Goal: Information Seeking & Learning: Find specific fact

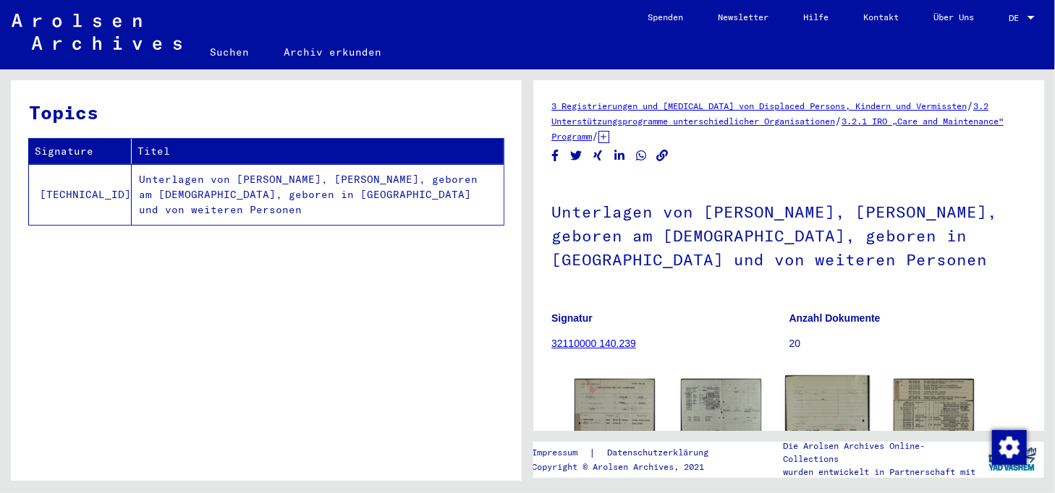
scroll to position [145, 0]
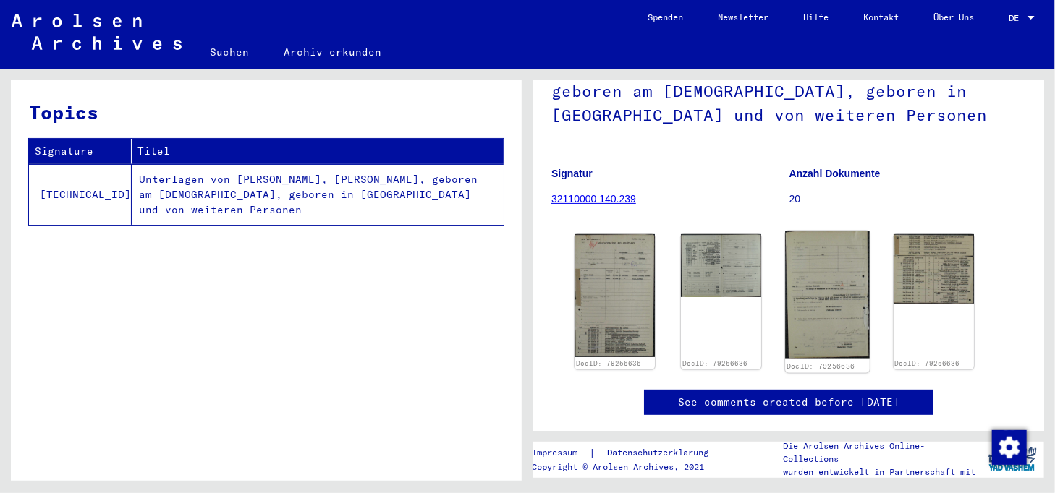
click at [842, 296] on img at bounding box center [827, 295] width 85 height 127
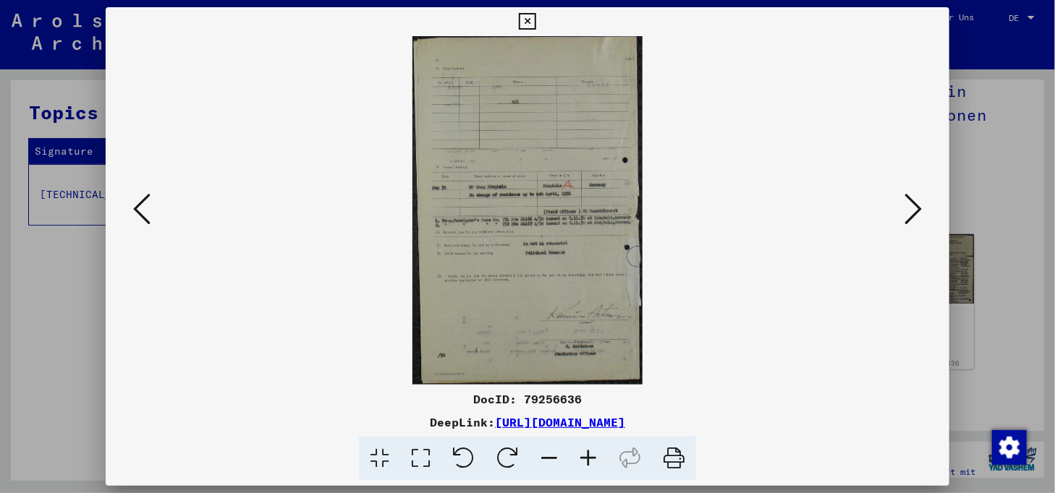
click at [918, 213] on icon at bounding box center [912, 209] width 17 height 35
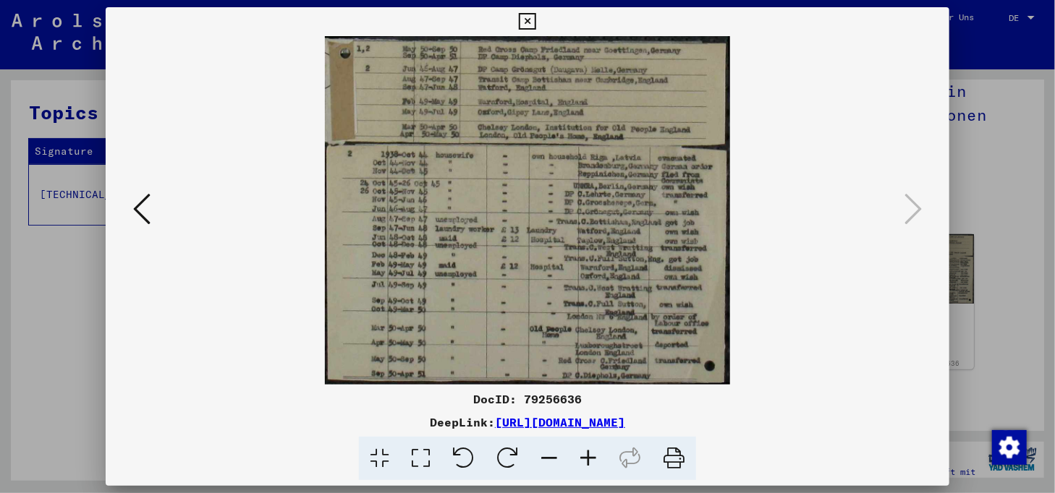
click at [530, 14] on icon at bounding box center [527, 21] width 17 height 17
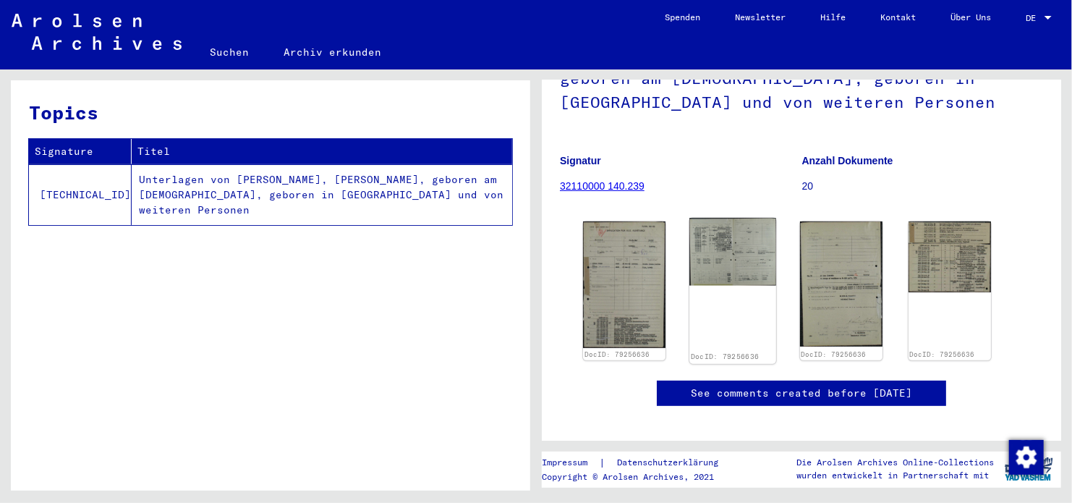
scroll to position [289, 0]
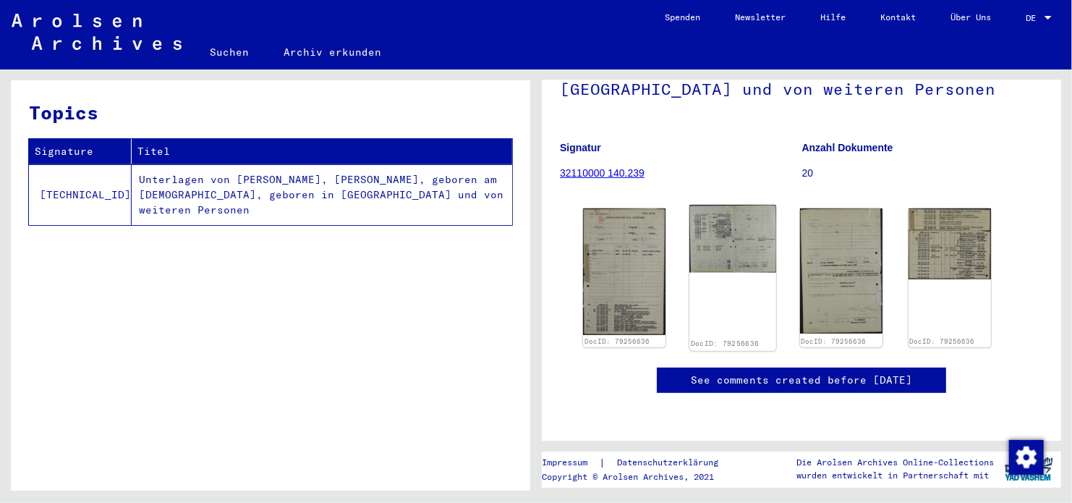
click at [744, 205] on img at bounding box center [733, 239] width 87 height 68
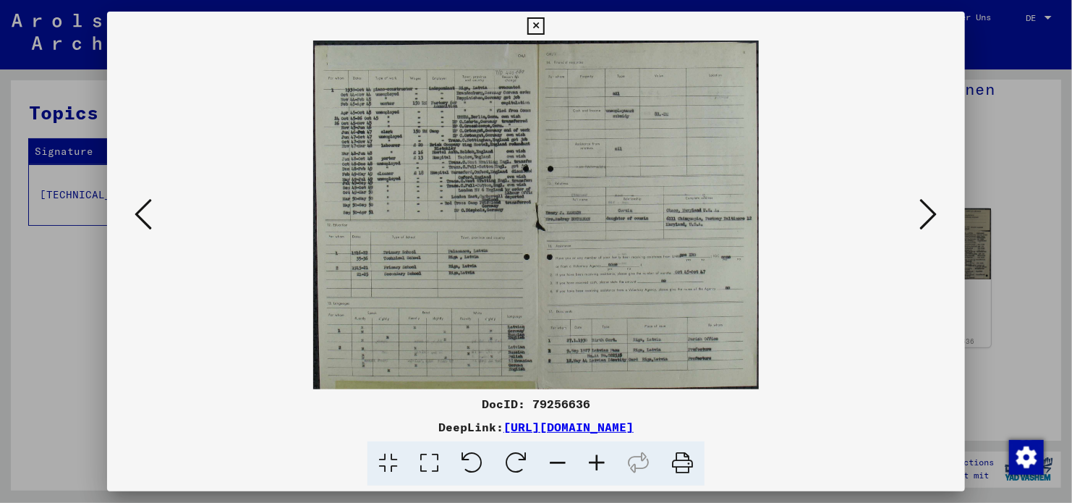
click at [922, 214] on icon at bounding box center [928, 214] width 17 height 35
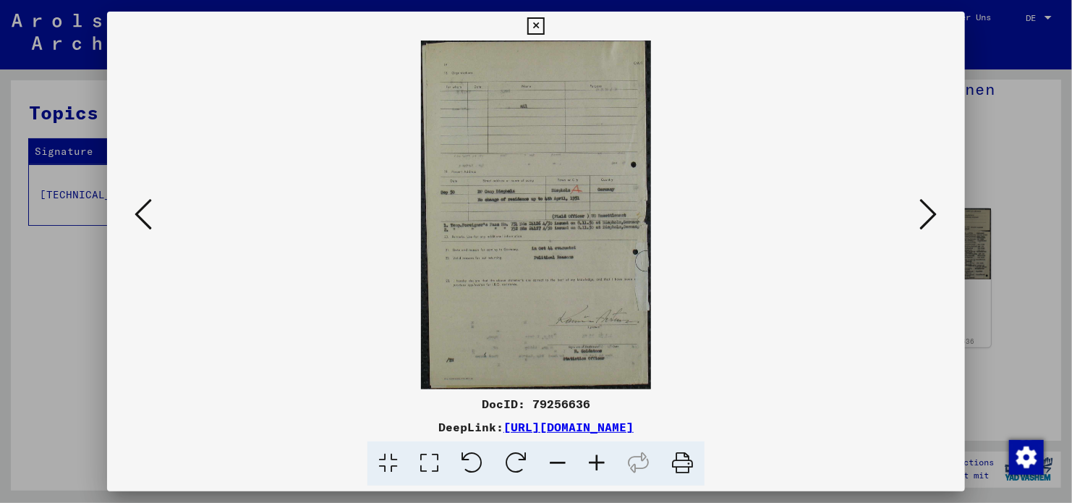
click at [934, 217] on icon at bounding box center [928, 214] width 17 height 35
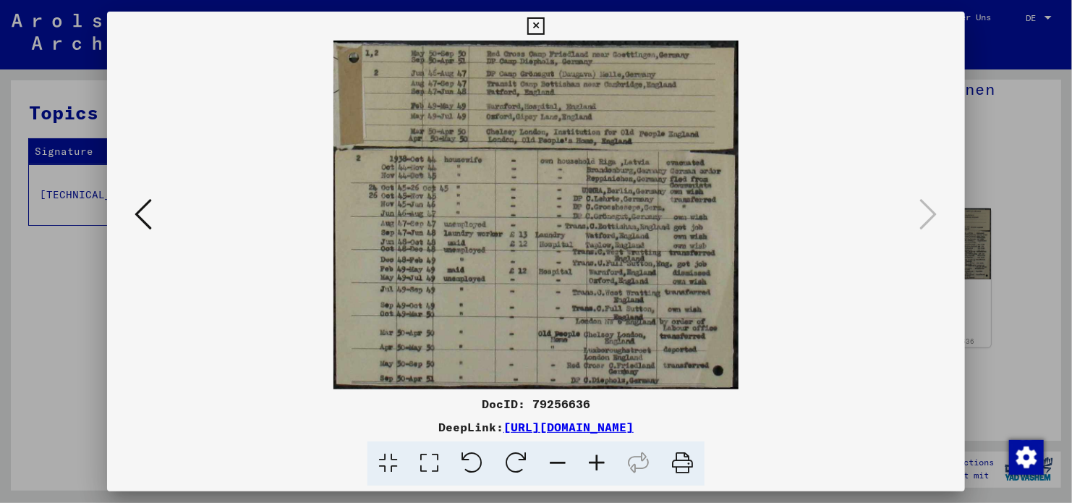
click at [153, 217] on button at bounding box center [143, 215] width 26 height 41
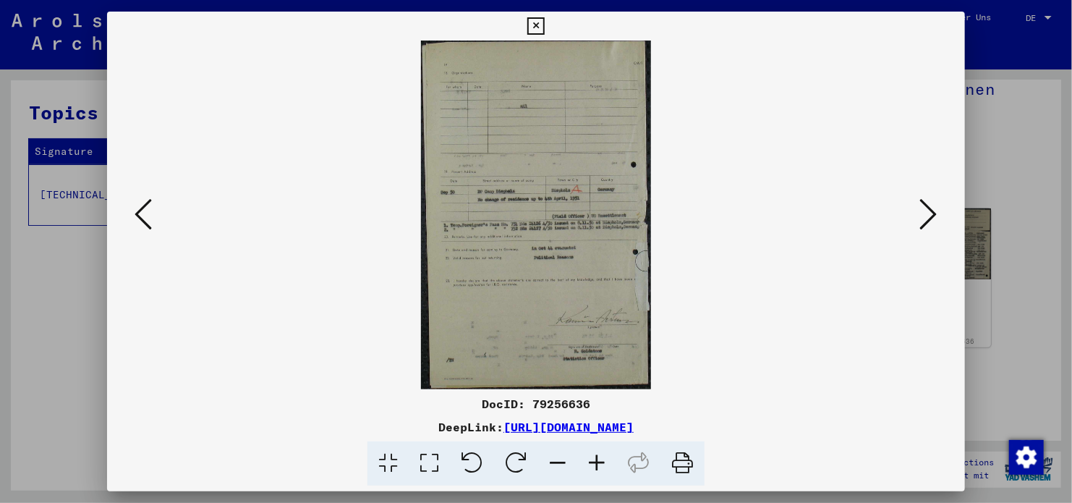
click at [153, 217] on button at bounding box center [143, 215] width 26 height 41
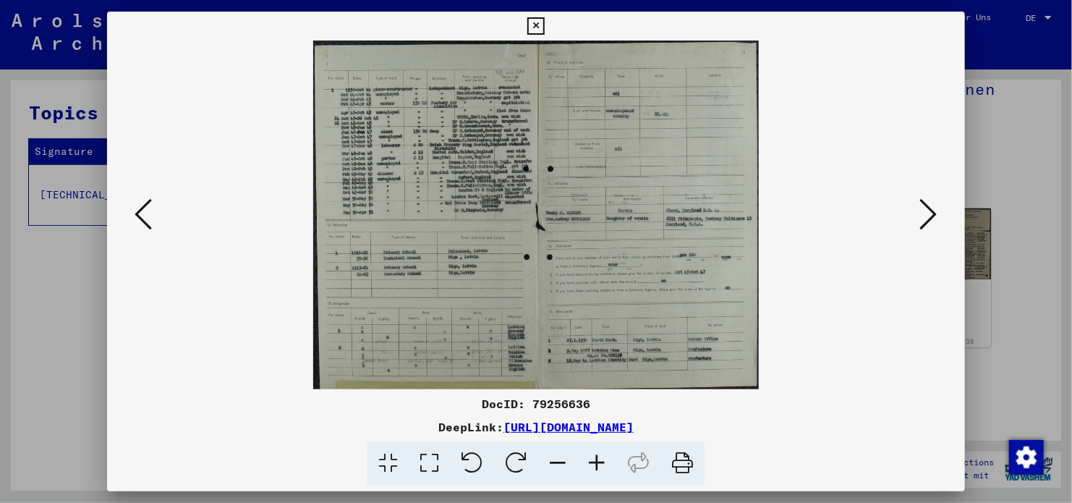
click at [523, 22] on div "DocID: 79256636 DeepLink: [URL][DOMAIN_NAME]" at bounding box center [536, 249] width 858 height 474
click at [538, 25] on icon at bounding box center [535, 25] width 17 height 17
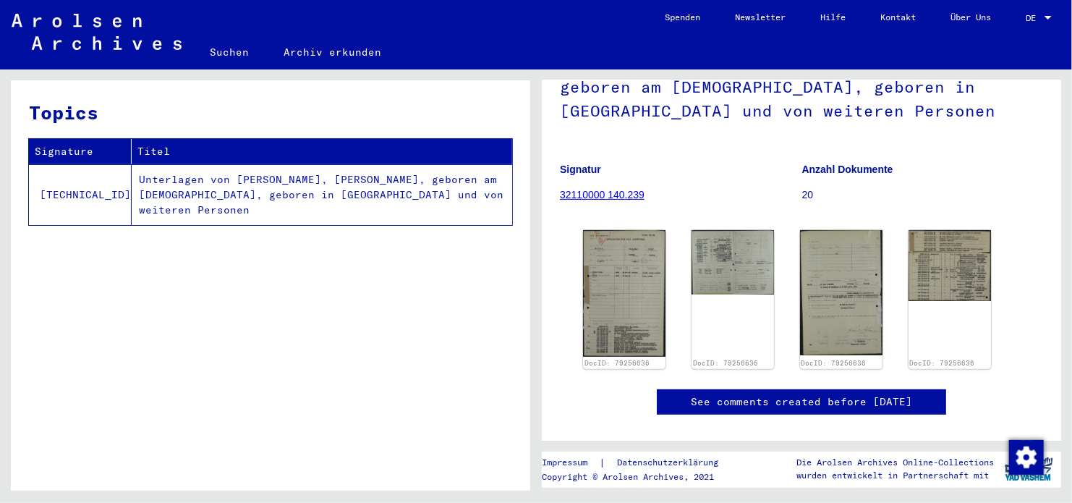
scroll to position [145, 0]
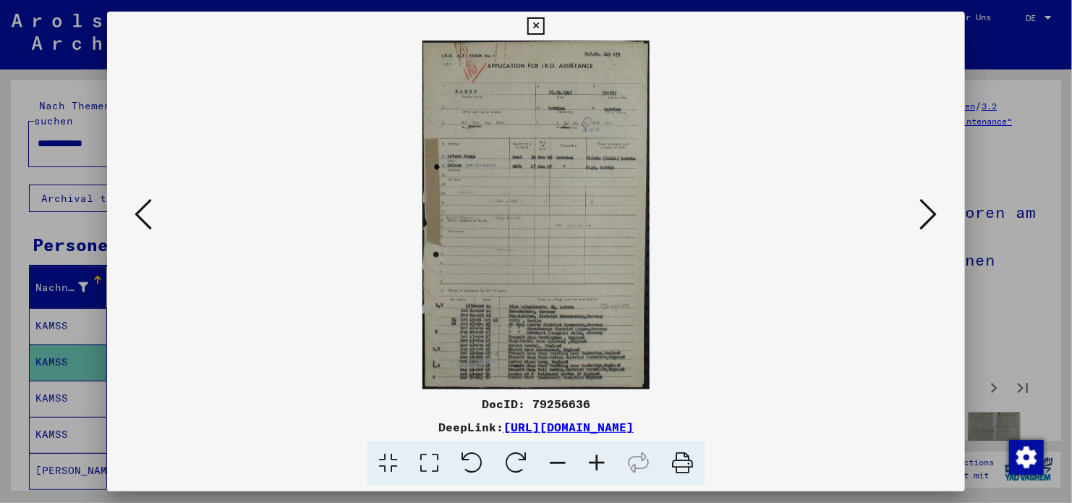
scroll to position [217, 0]
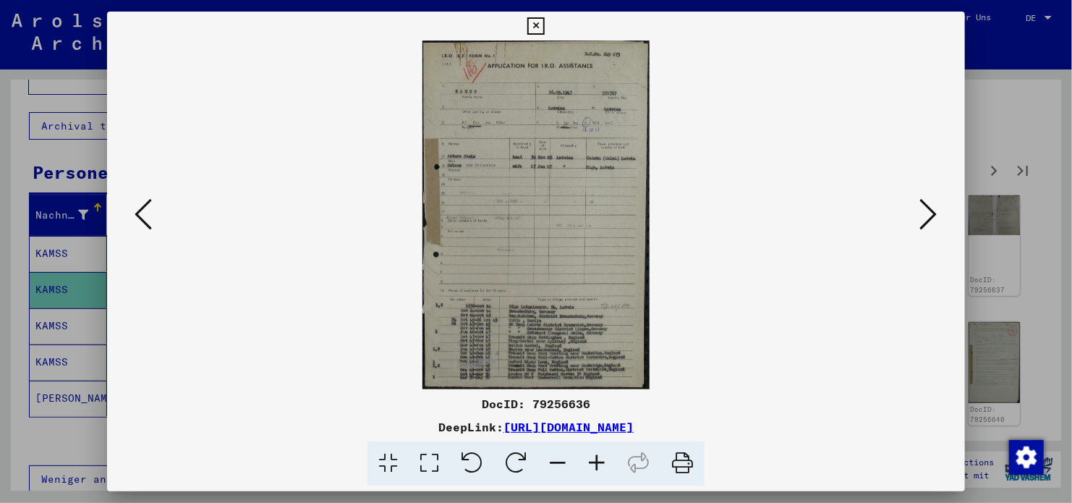
click at [540, 27] on icon at bounding box center [535, 25] width 17 height 17
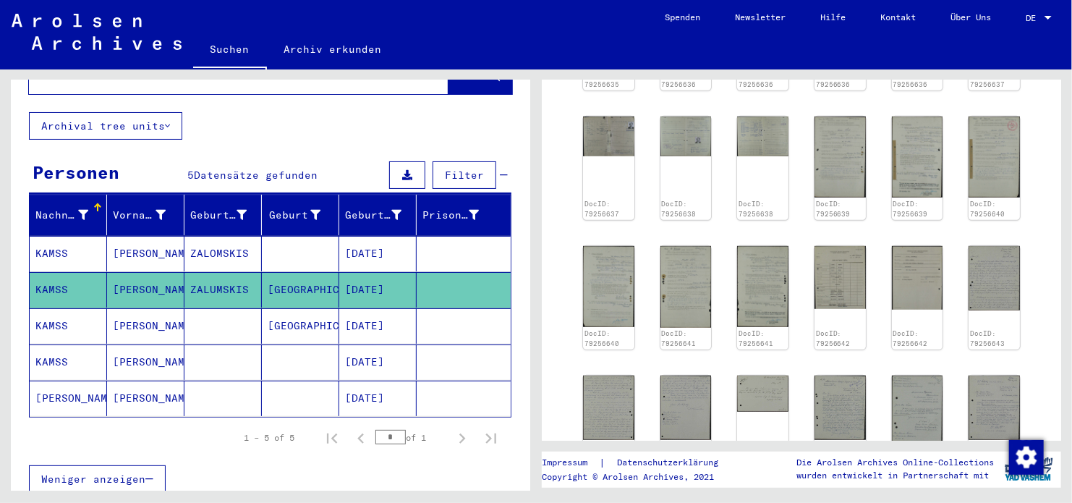
scroll to position [434, 0]
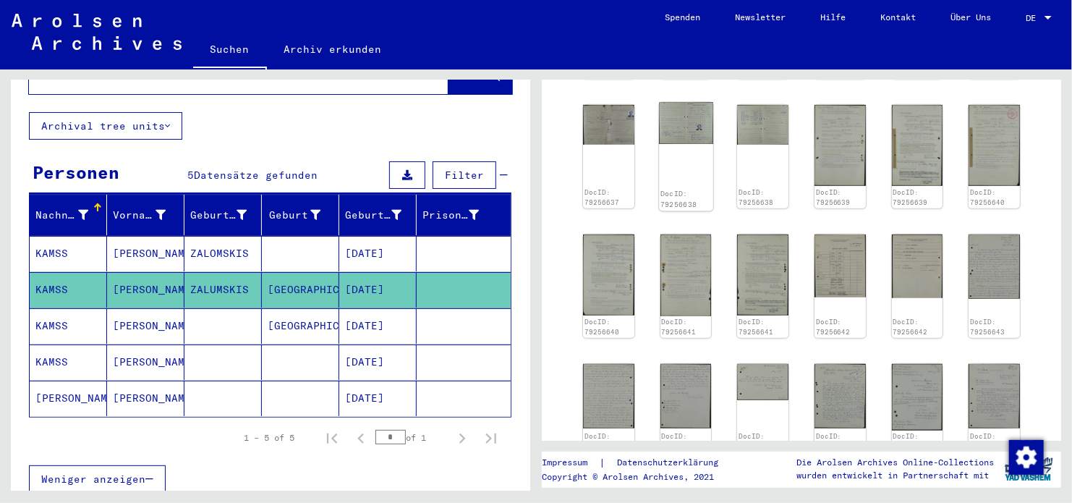
click at [692, 127] on img at bounding box center [686, 123] width 54 height 42
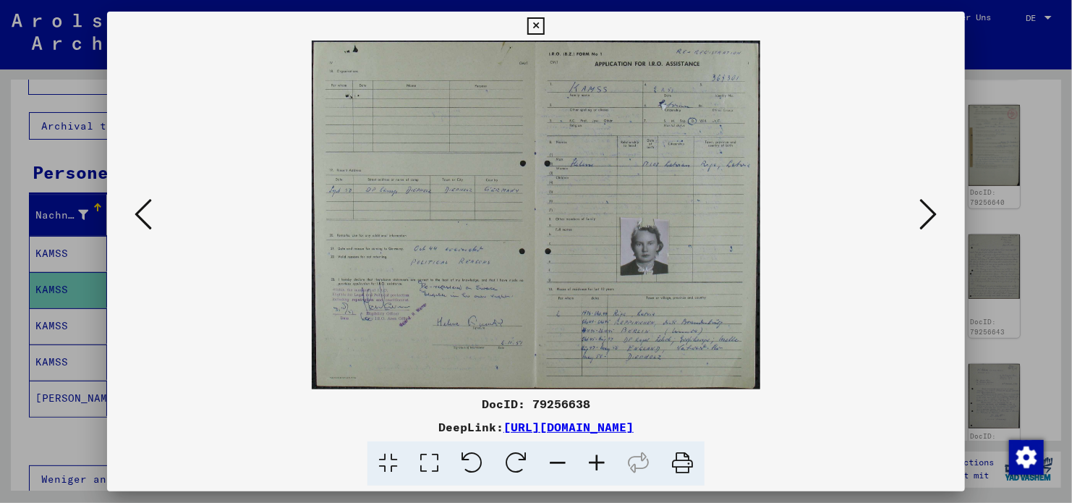
click at [907, 231] on img at bounding box center [536, 215] width 760 height 349
click at [925, 219] on icon at bounding box center [928, 214] width 17 height 35
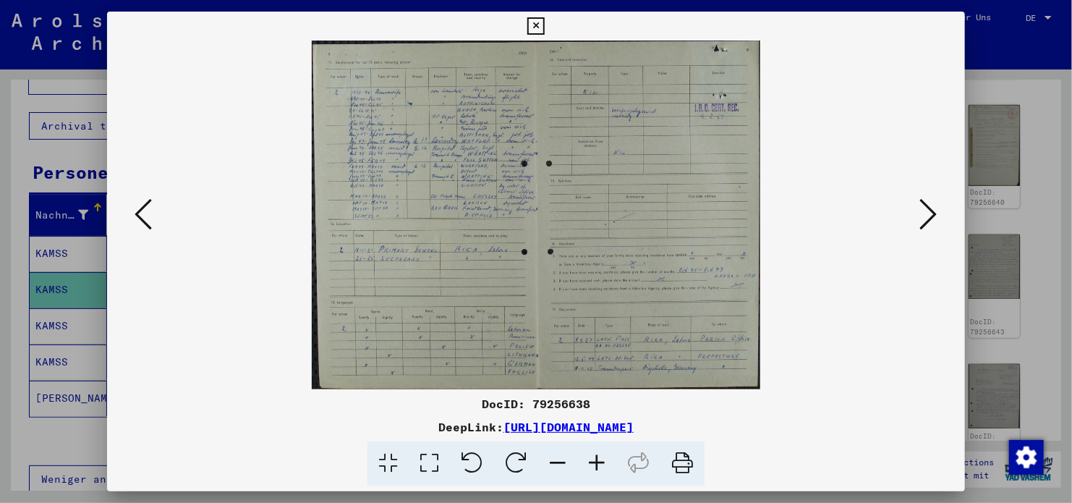
click at [925, 219] on icon at bounding box center [928, 214] width 17 height 35
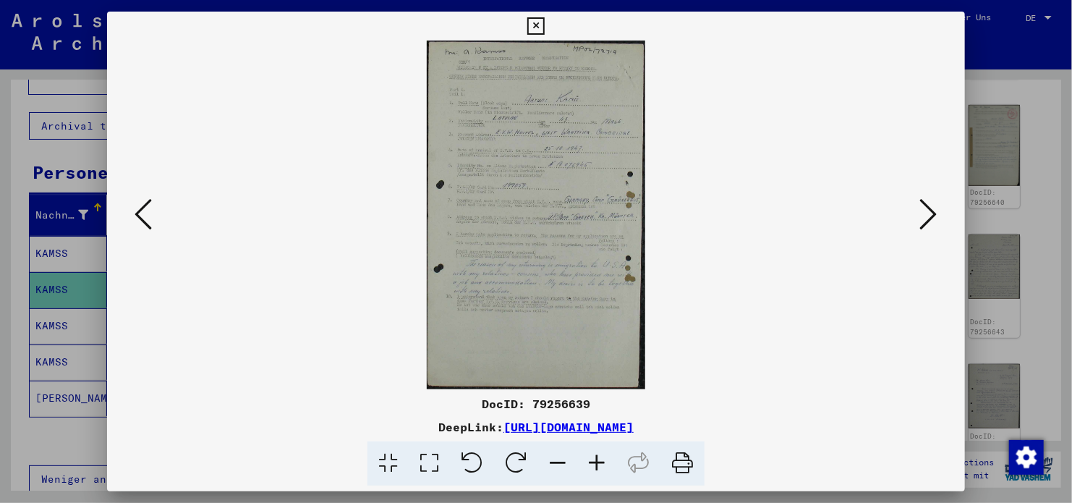
click at [925, 219] on icon at bounding box center [928, 214] width 17 height 35
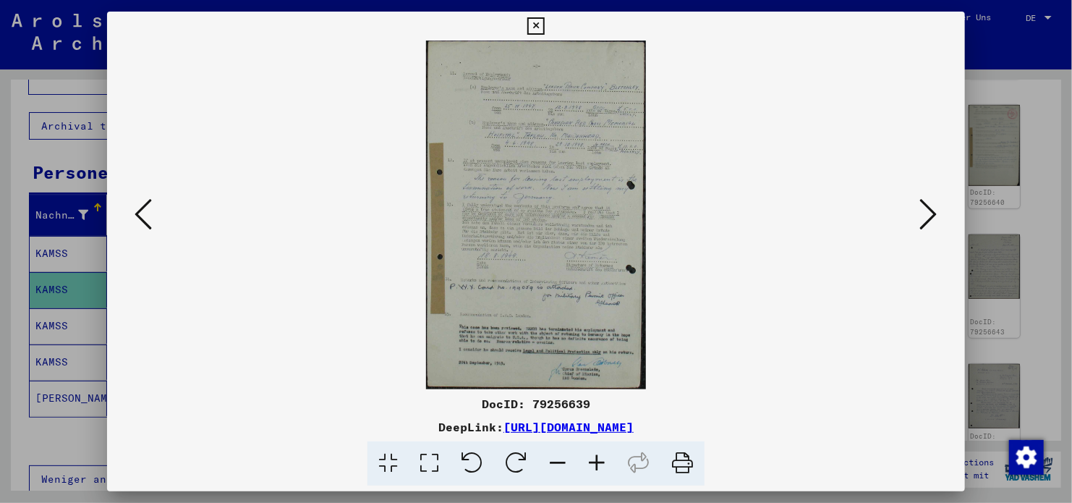
click at [133, 216] on button at bounding box center [143, 215] width 26 height 41
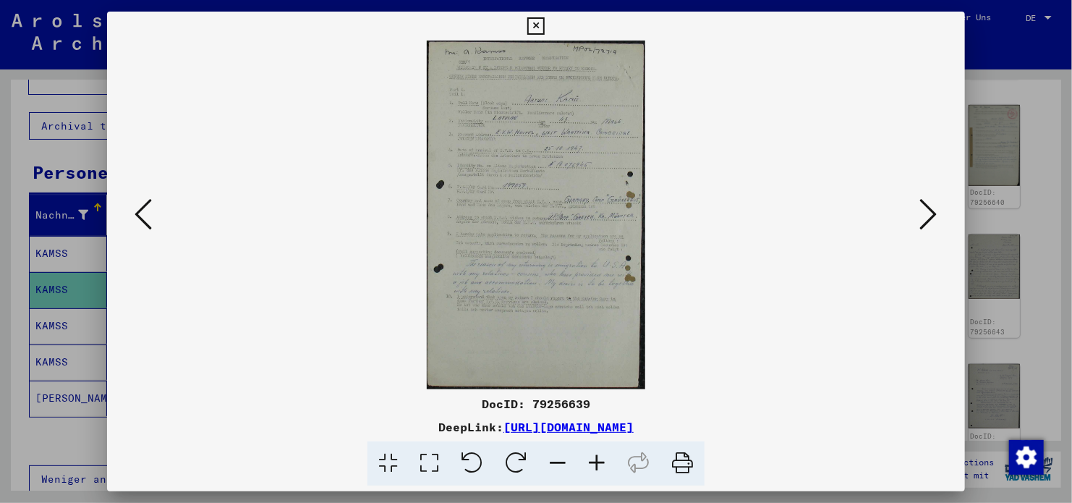
click at [902, 216] on img at bounding box center [536, 215] width 760 height 349
click at [917, 216] on button at bounding box center [929, 215] width 26 height 41
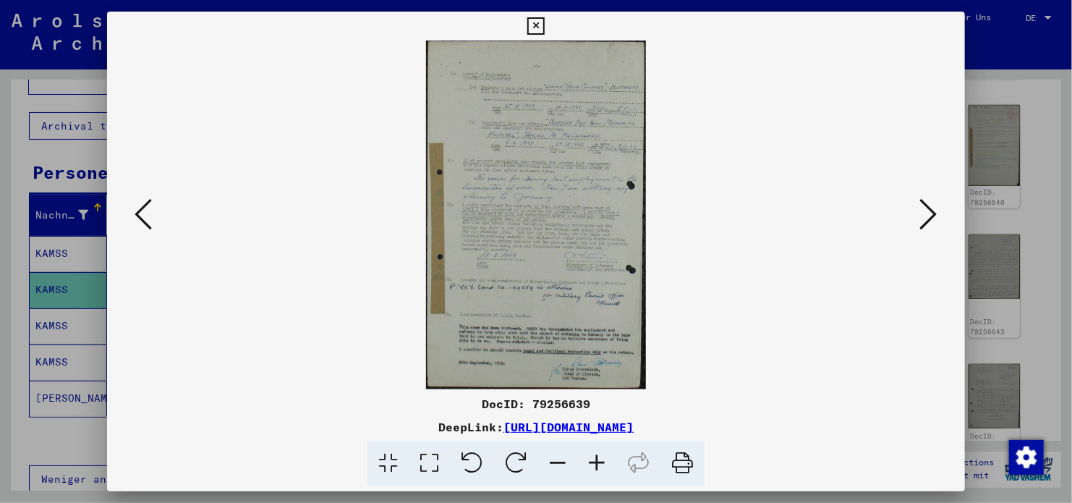
click at [917, 216] on button at bounding box center [929, 215] width 26 height 41
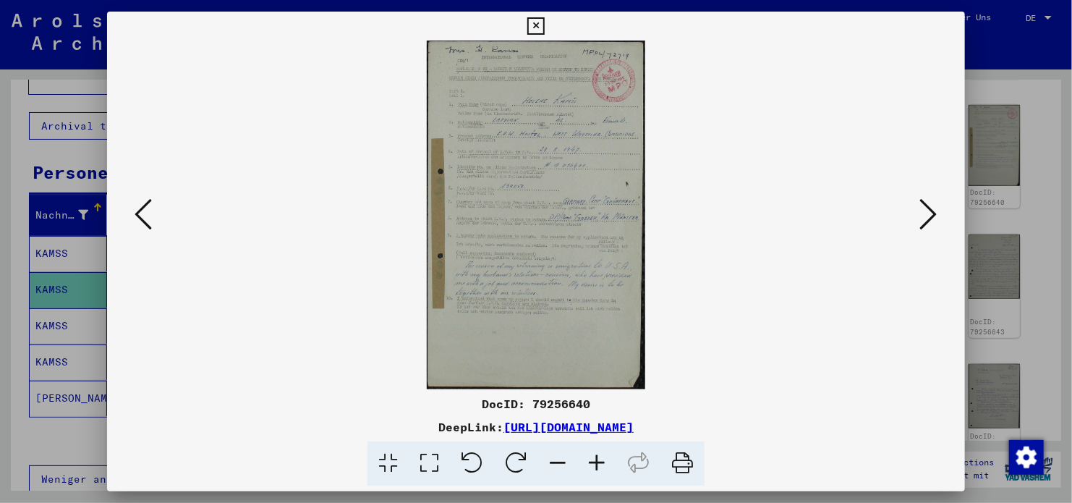
click at [917, 216] on button at bounding box center [929, 215] width 26 height 41
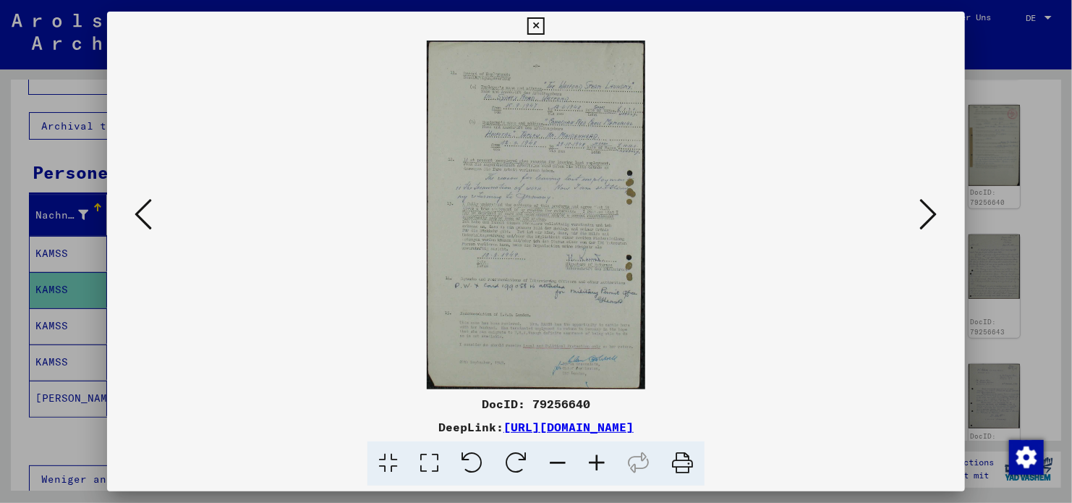
click at [594, 425] on link "[URL][DOMAIN_NAME]" at bounding box center [569, 427] width 130 height 14
click at [539, 29] on icon at bounding box center [535, 25] width 17 height 17
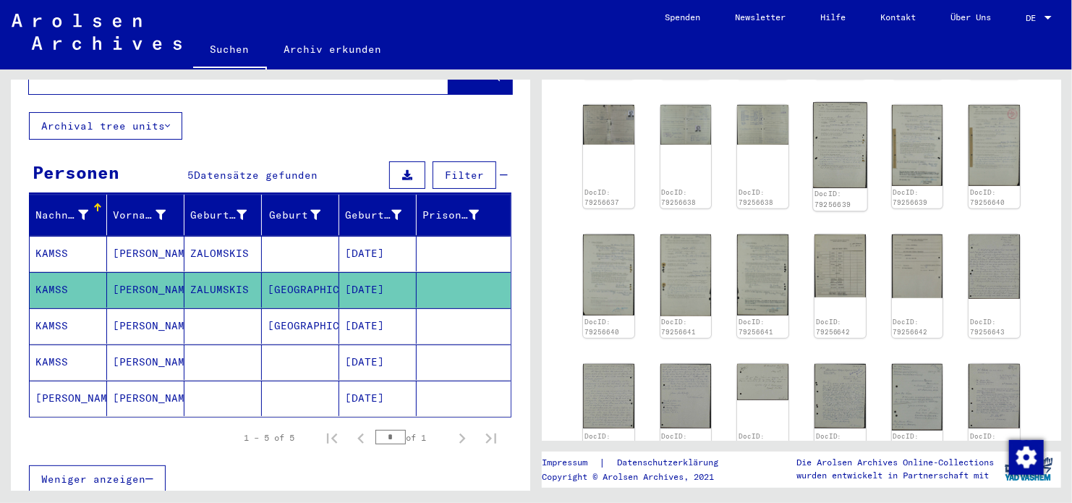
click at [840, 160] on img at bounding box center [840, 144] width 54 height 85
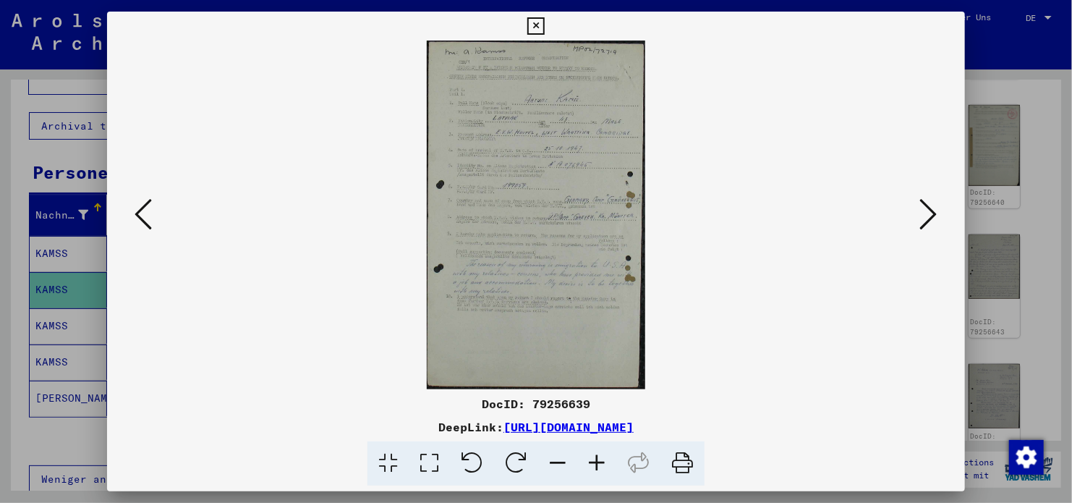
click at [925, 215] on icon at bounding box center [928, 214] width 17 height 35
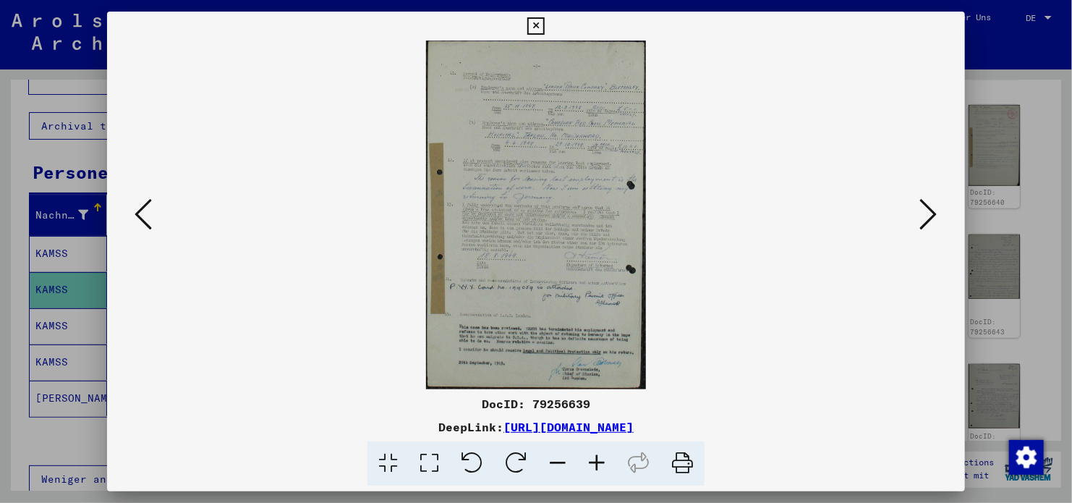
click at [925, 215] on icon at bounding box center [928, 214] width 17 height 35
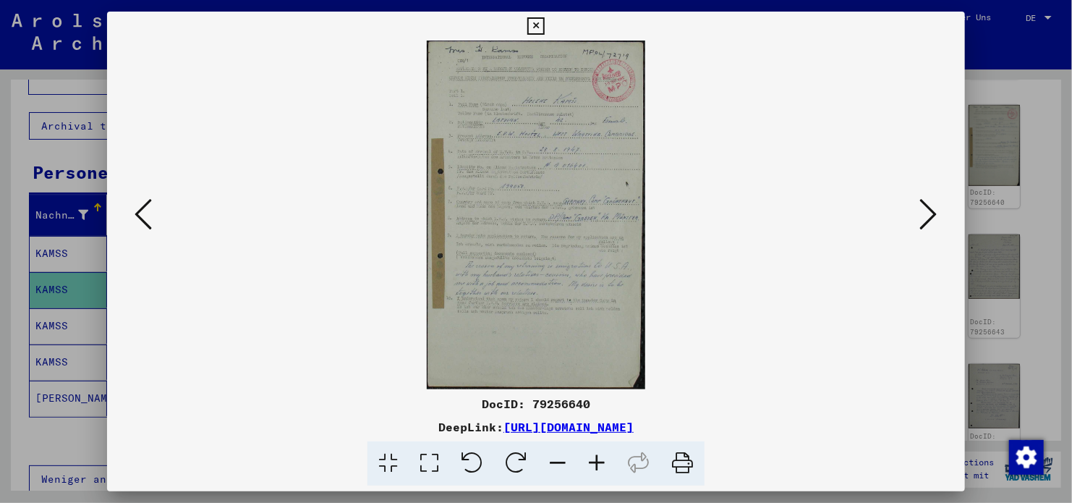
click at [925, 215] on icon at bounding box center [928, 214] width 17 height 35
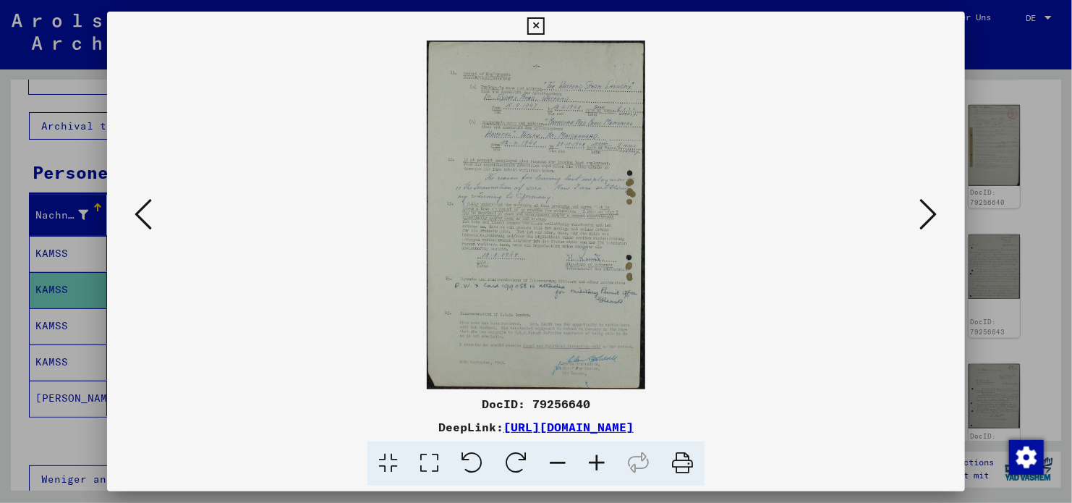
click at [925, 215] on icon at bounding box center [928, 214] width 17 height 35
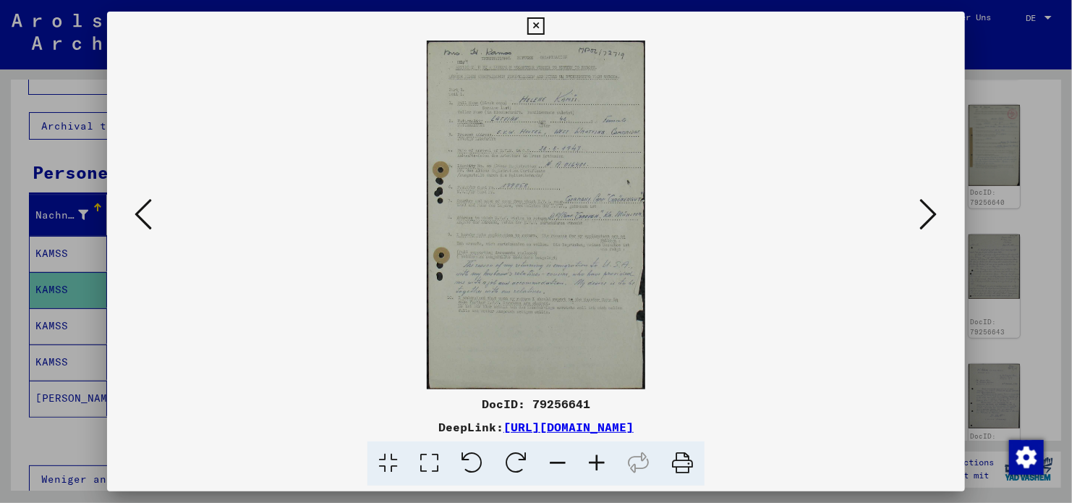
click at [925, 215] on icon at bounding box center [928, 214] width 17 height 35
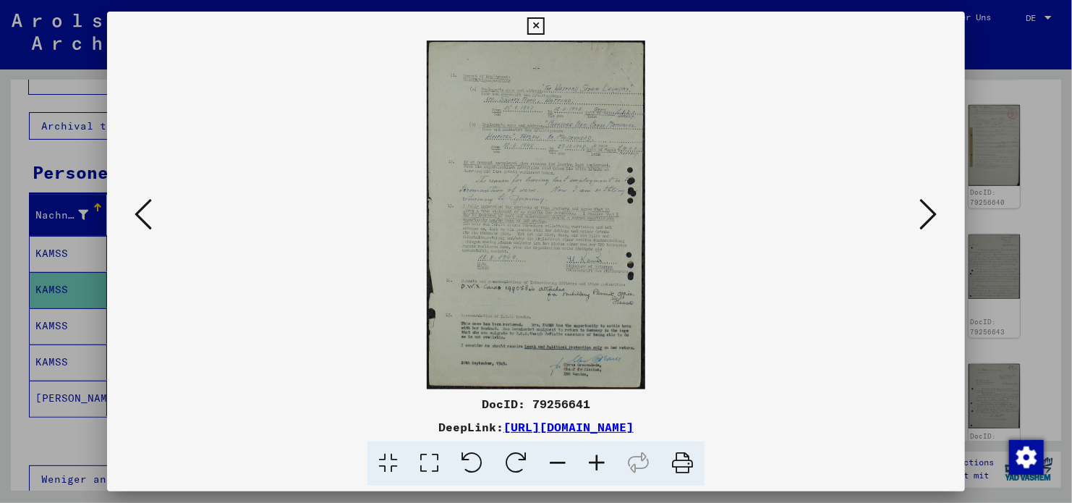
click at [925, 215] on icon at bounding box center [928, 214] width 17 height 35
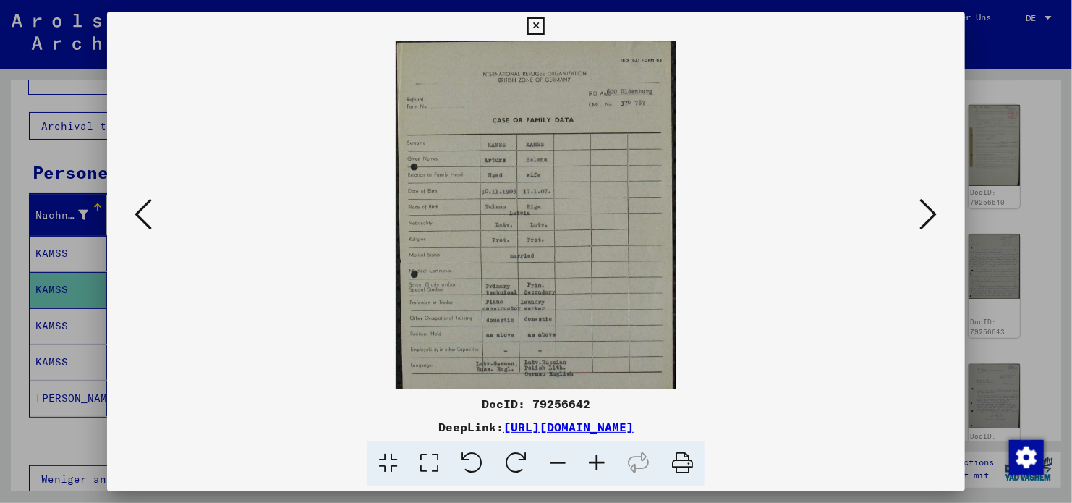
click at [925, 215] on icon at bounding box center [928, 214] width 17 height 35
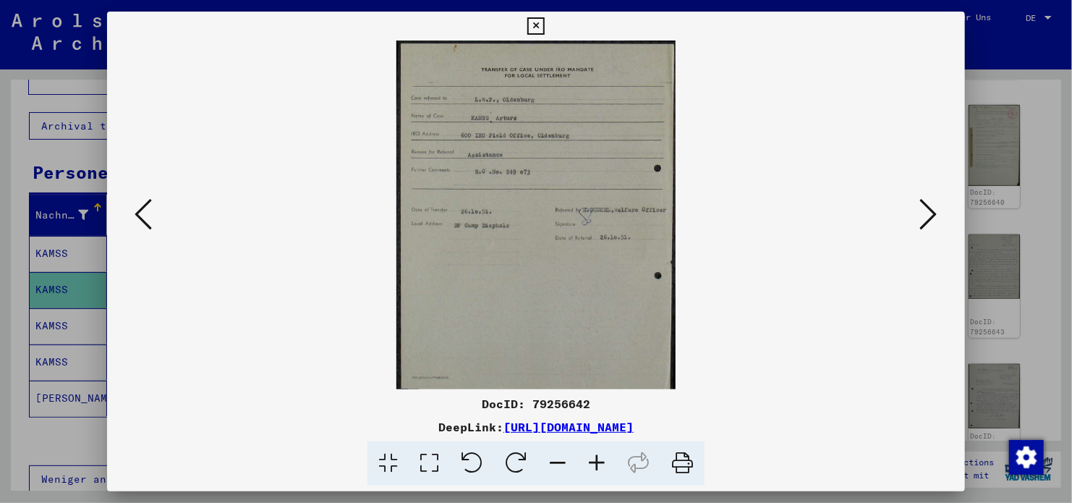
click at [925, 215] on icon at bounding box center [928, 214] width 17 height 35
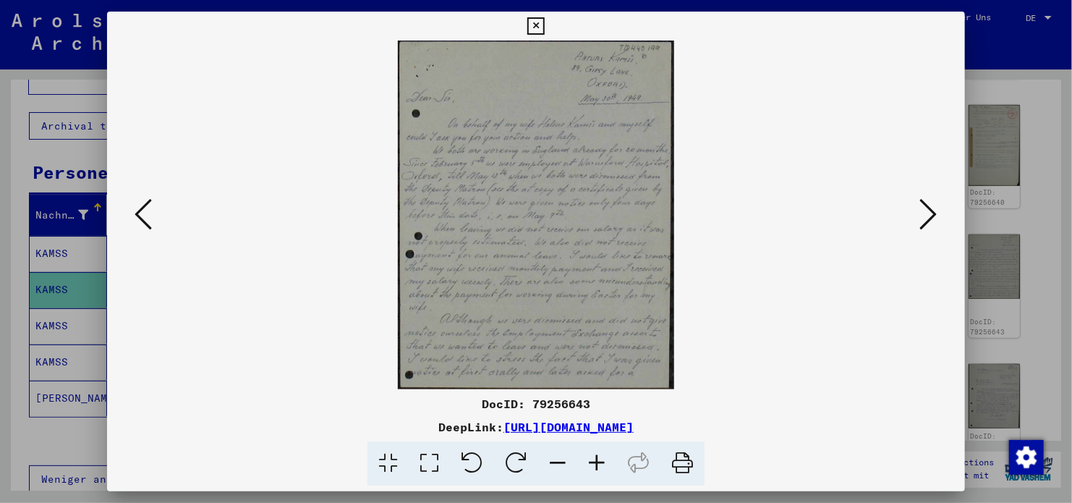
click at [925, 214] on icon at bounding box center [928, 214] width 17 height 35
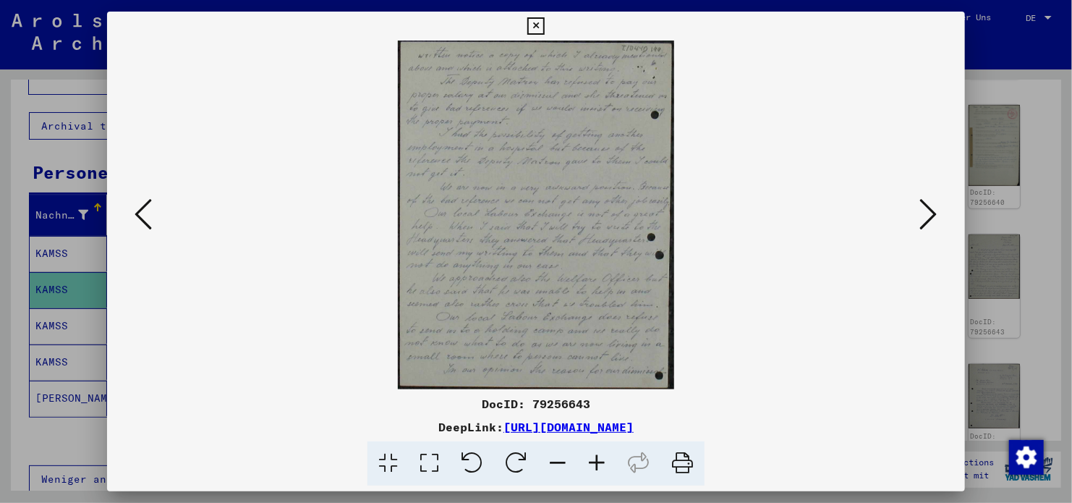
click at [925, 214] on icon at bounding box center [928, 214] width 17 height 35
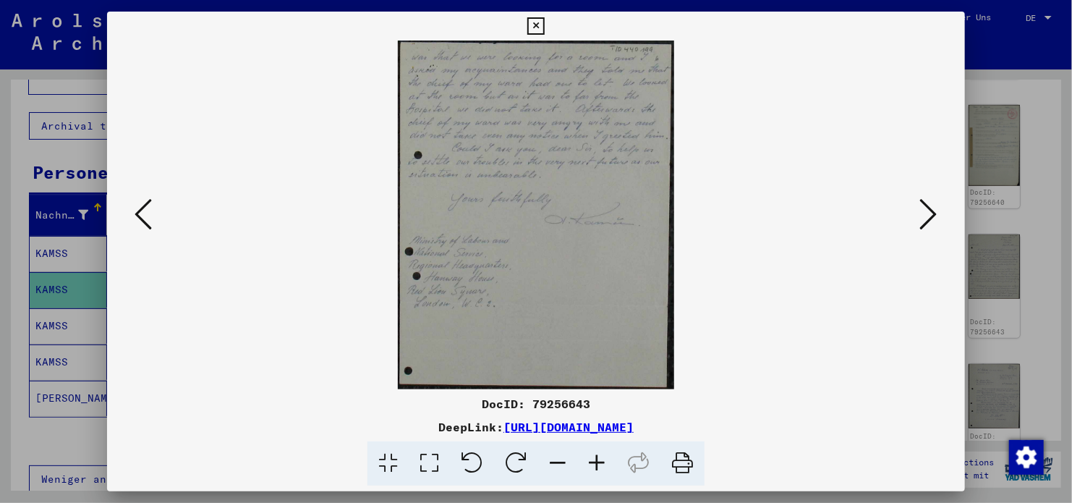
click at [925, 214] on icon at bounding box center [928, 214] width 17 height 35
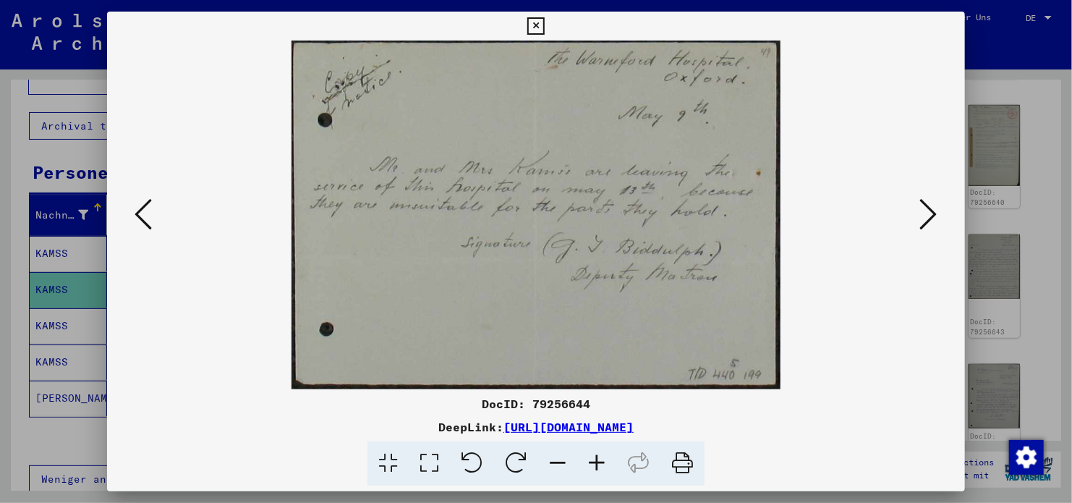
click at [925, 214] on icon at bounding box center [928, 214] width 17 height 35
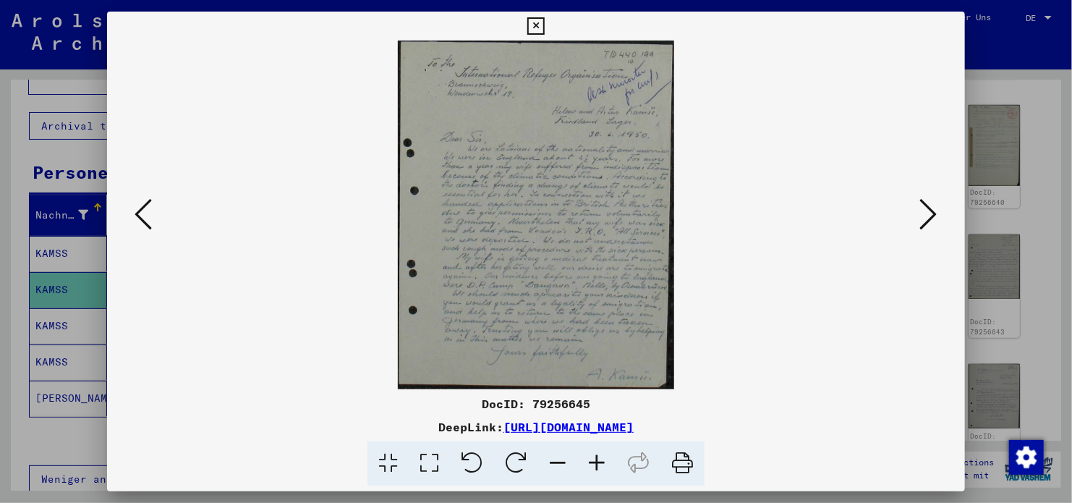
click at [925, 214] on icon at bounding box center [928, 214] width 17 height 35
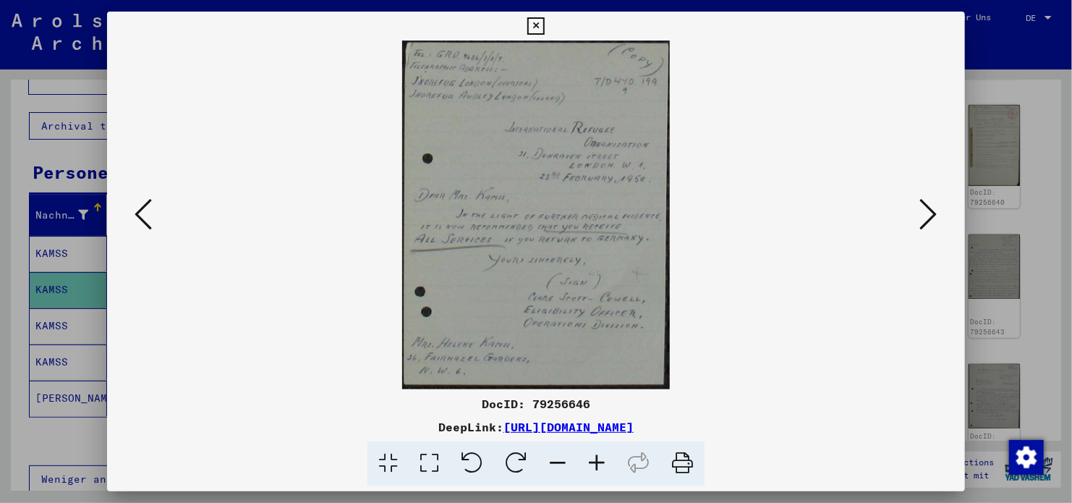
click at [925, 214] on icon at bounding box center [928, 214] width 17 height 35
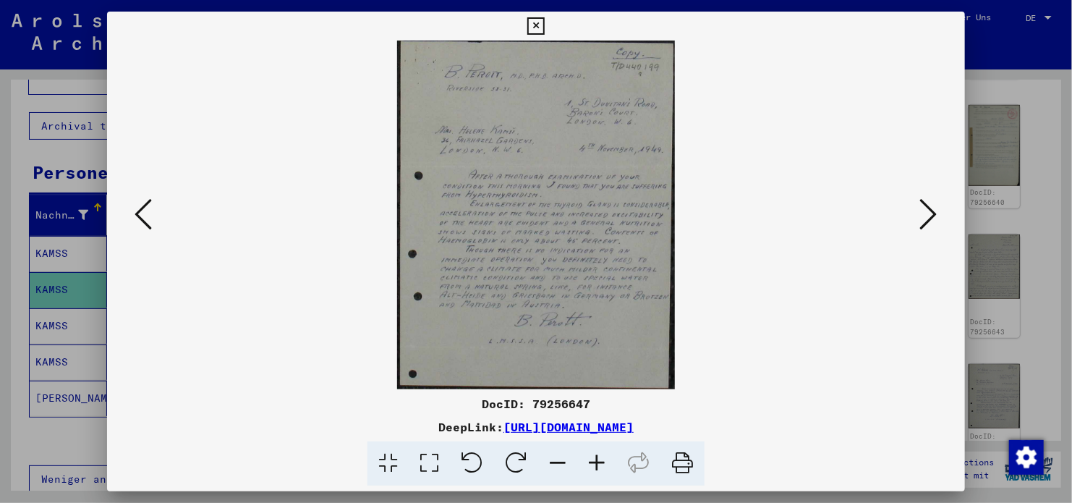
click at [925, 214] on icon at bounding box center [928, 214] width 17 height 35
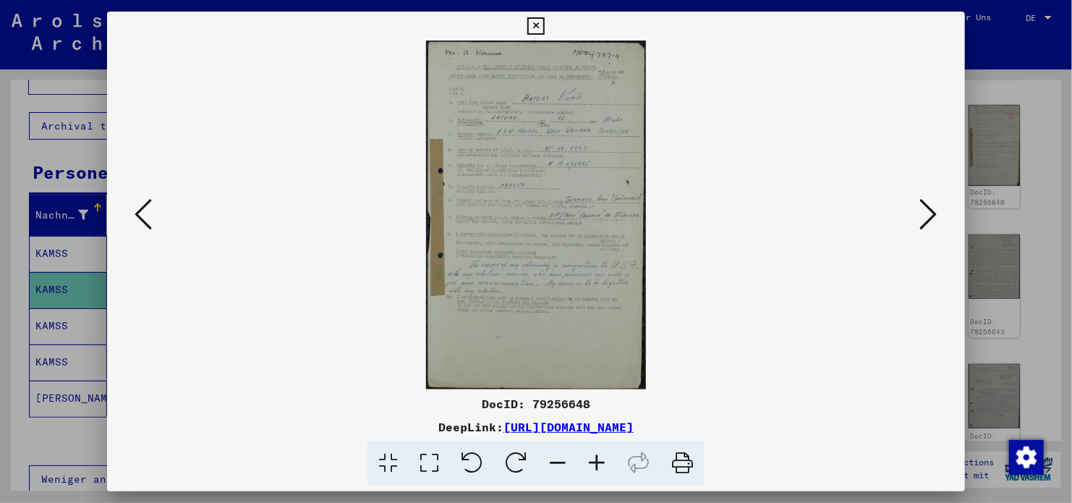
click at [925, 214] on icon at bounding box center [928, 214] width 17 height 35
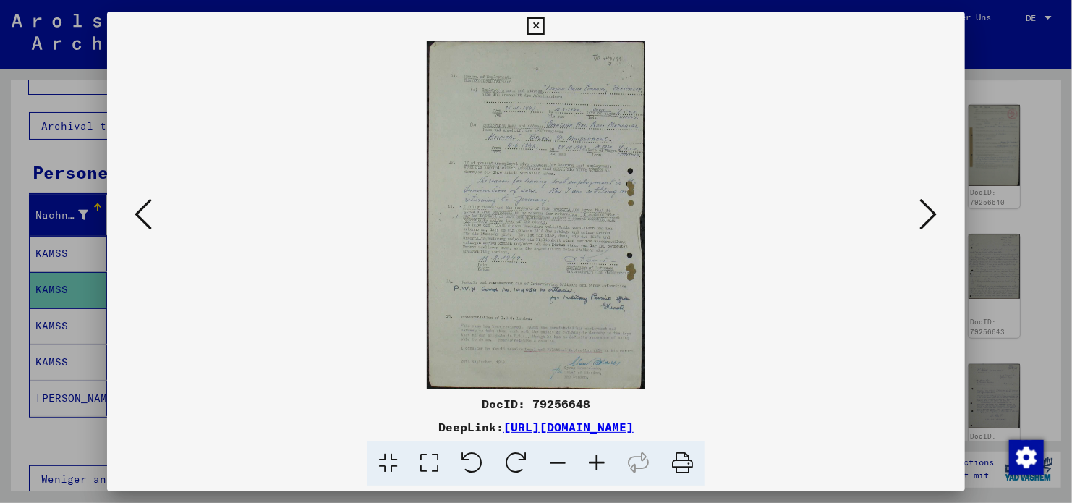
click at [925, 214] on icon at bounding box center [928, 214] width 17 height 35
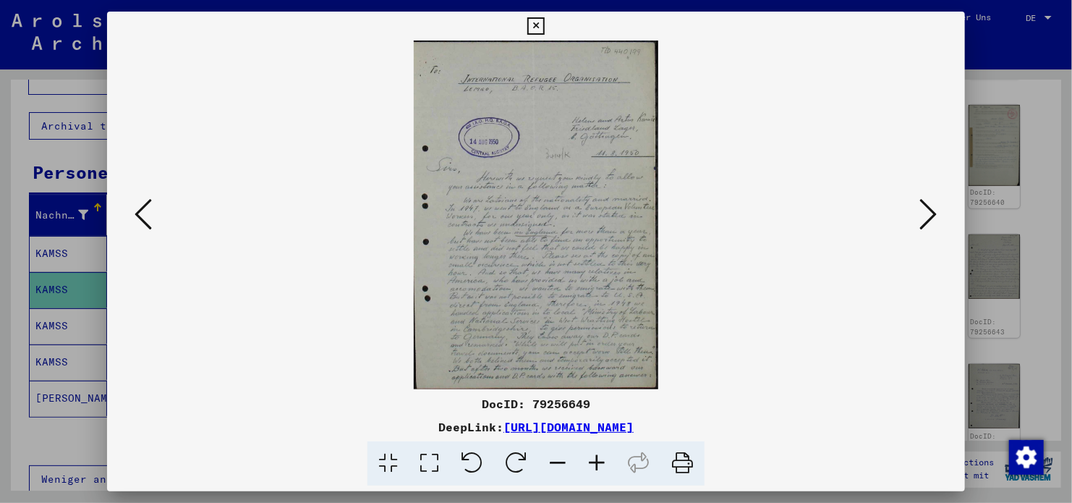
click at [925, 214] on icon at bounding box center [928, 214] width 17 height 35
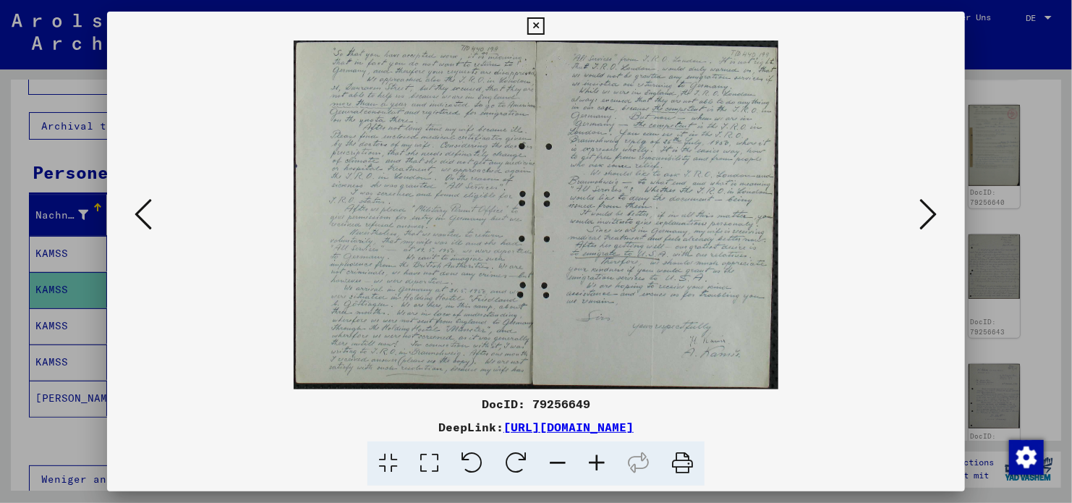
click at [504, 426] on link "[URL][DOMAIN_NAME]" at bounding box center [569, 427] width 130 height 14
click at [537, 23] on icon at bounding box center [535, 25] width 17 height 17
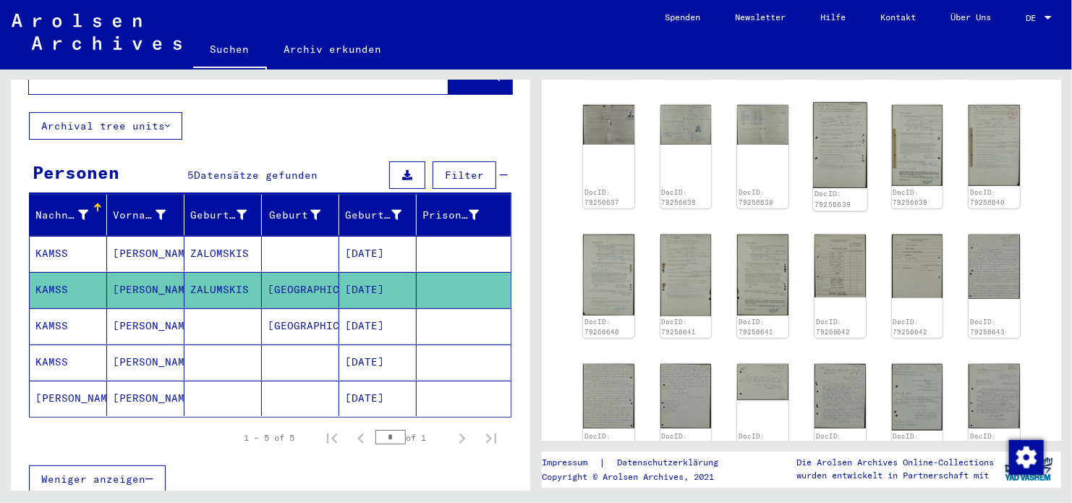
click at [854, 148] on img at bounding box center [840, 144] width 54 height 85
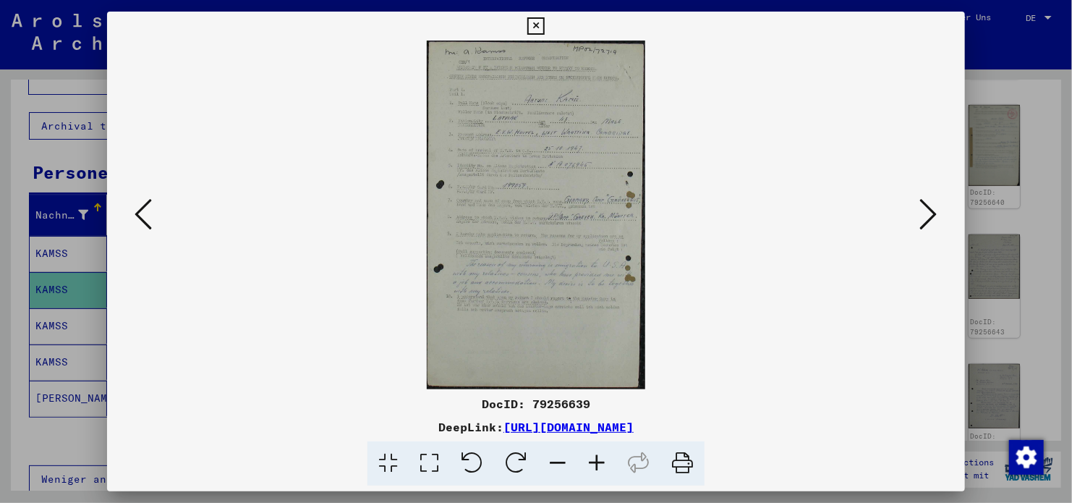
click at [931, 216] on icon at bounding box center [928, 214] width 17 height 35
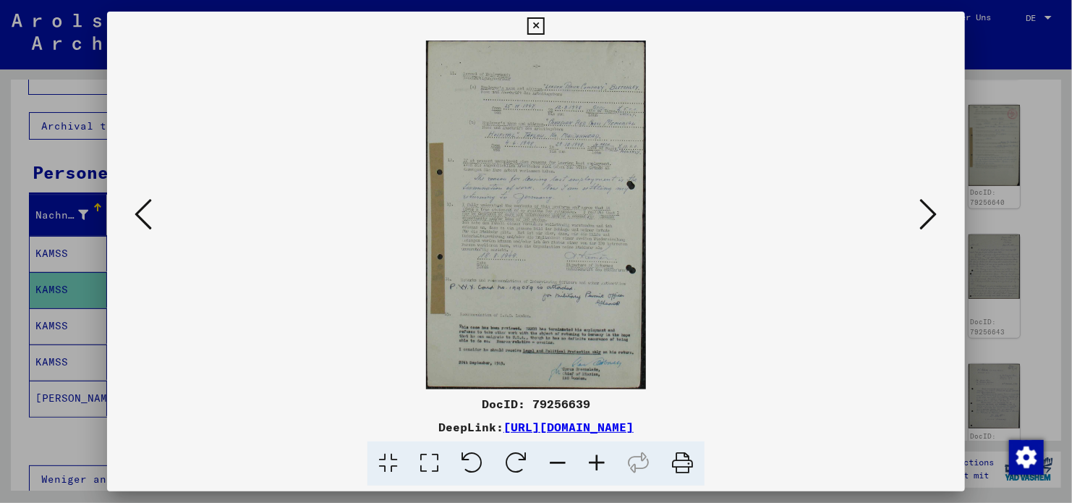
click at [931, 216] on icon at bounding box center [928, 214] width 17 height 35
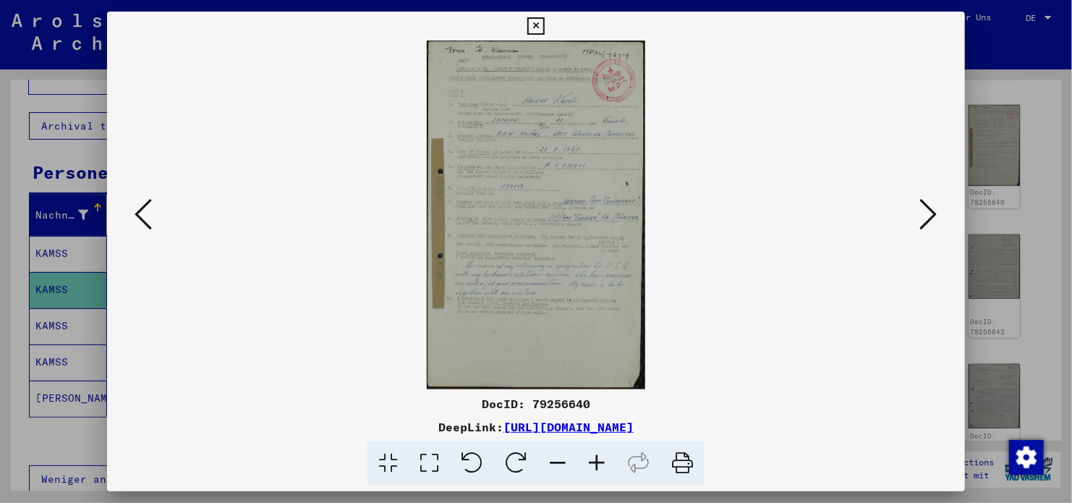
click at [931, 216] on icon at bounding box center [928, 214] width 17 height 35
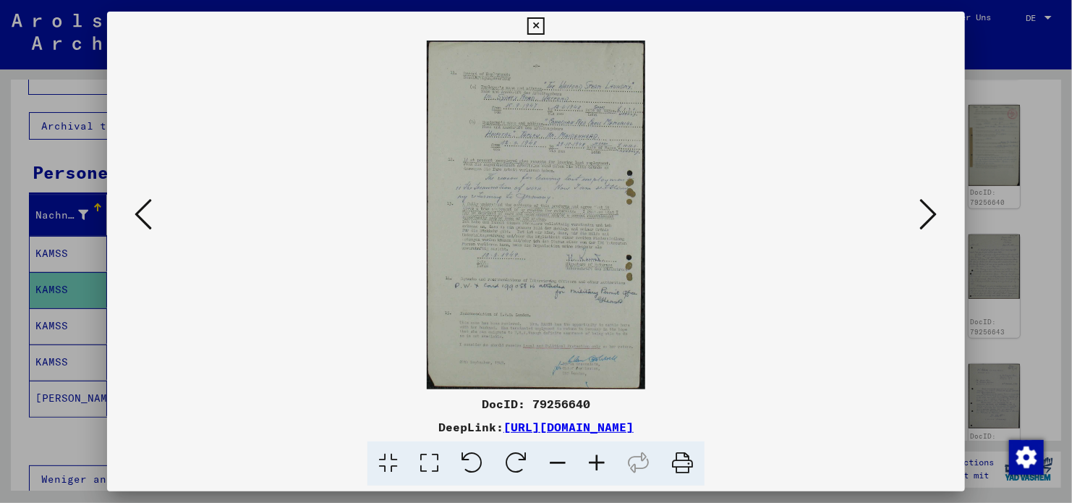
click at [931, 216] on icon at bounding box center [928, 214] width 17 height 35
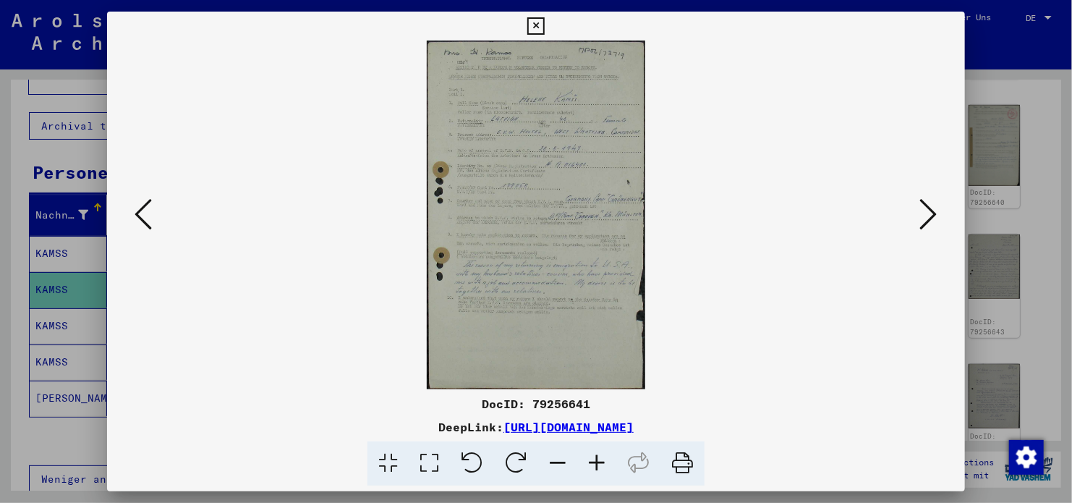
click at [931, 216] on icon at bounding box center [928, 214] width 17 height 35
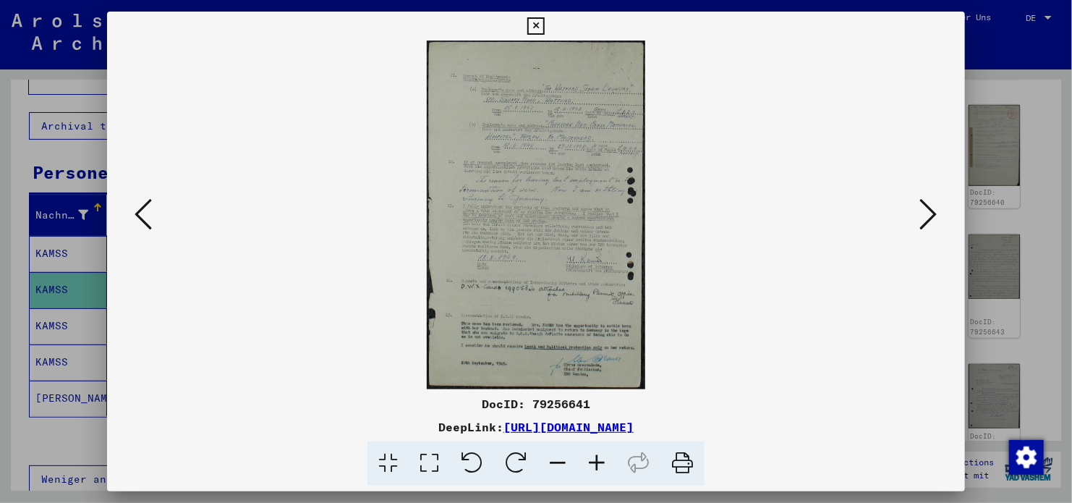
click at [931, 216] on icon at bounding box center [928, 214] width 17 height 35
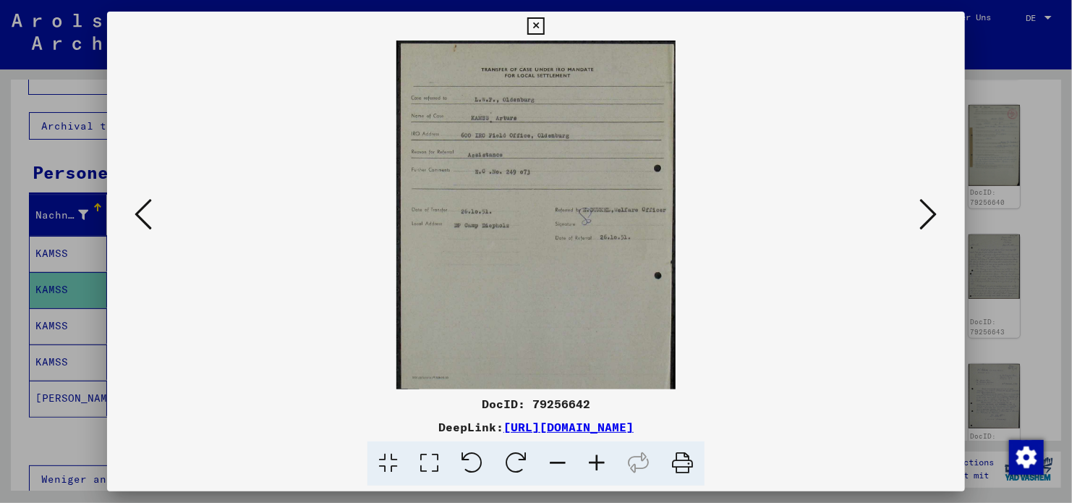
click at [931, 216] on icon at bounding box center [928, 214] width 17 height 35
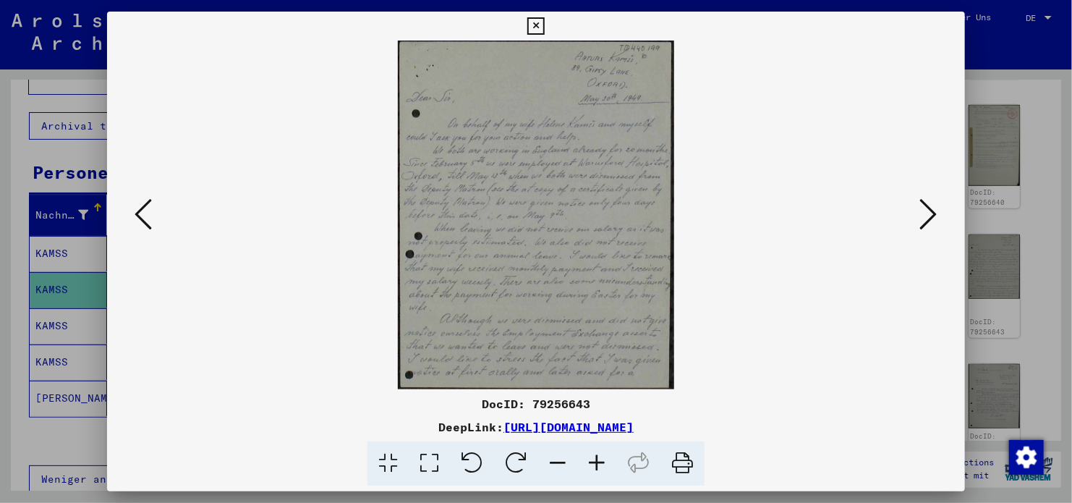
click at [931, 216] on icon at bounding box center [928, 214] width 17 height 35
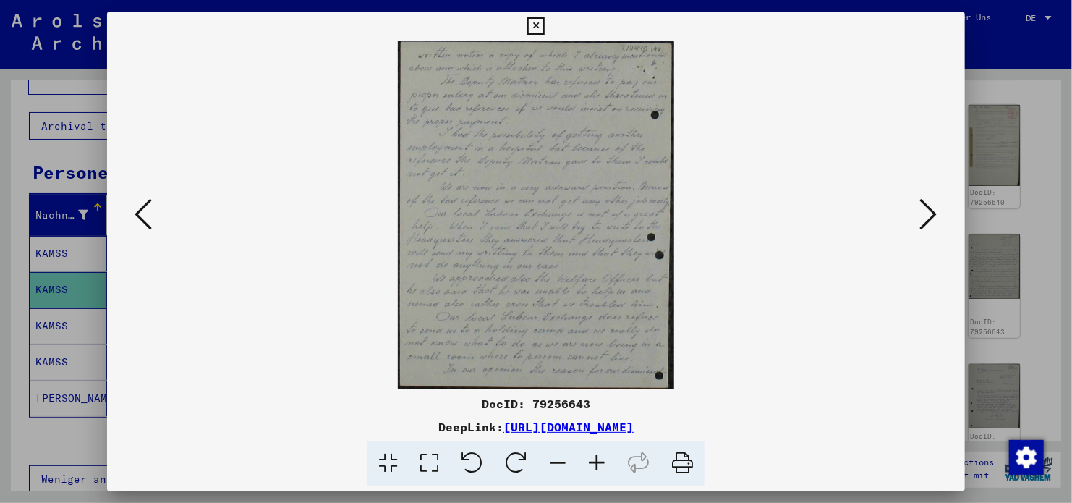
click at [931, 216] on icon at bounding box center [928, 214] width 17 height 35
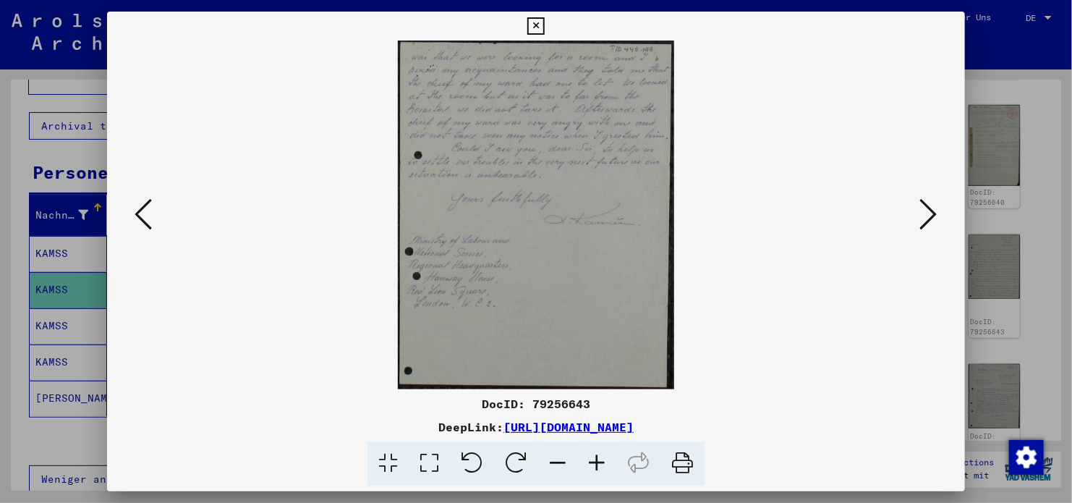
click at [145, 217] on icon at bounding box center [143, 214] width 17 height 35
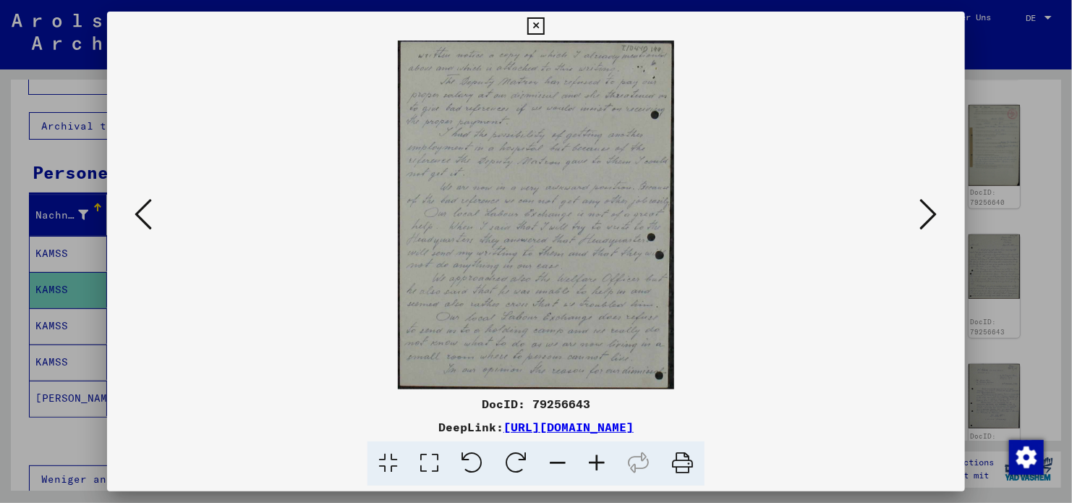
click at [145, 216] on icon at bounding box center [143, 214] width 17 height 35
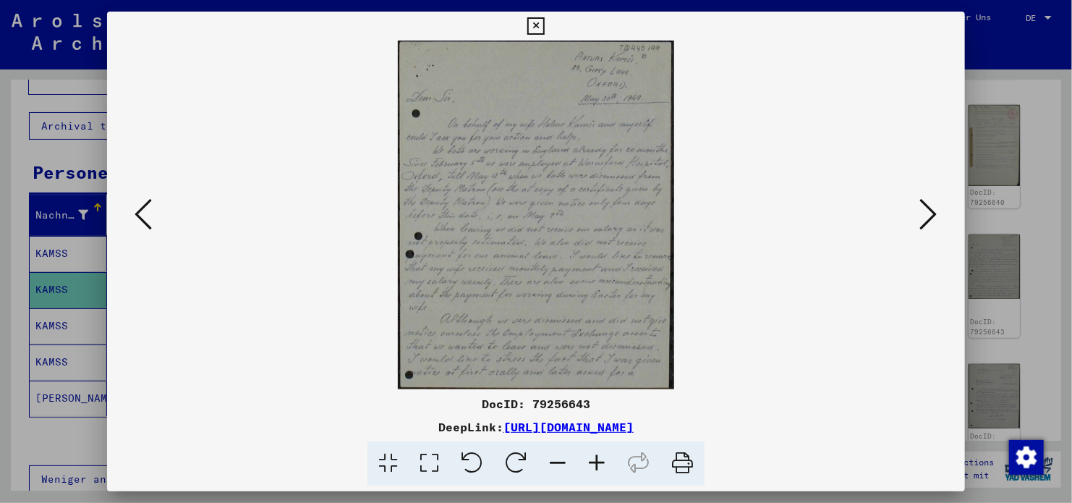
click at [610, 425] on link "[URL][DOMAIN_NAME]" at bounding box center [569, 427] width 130 height 14
click at [922, 212] on icon at bounding box center [928, 214] width 17 height 35
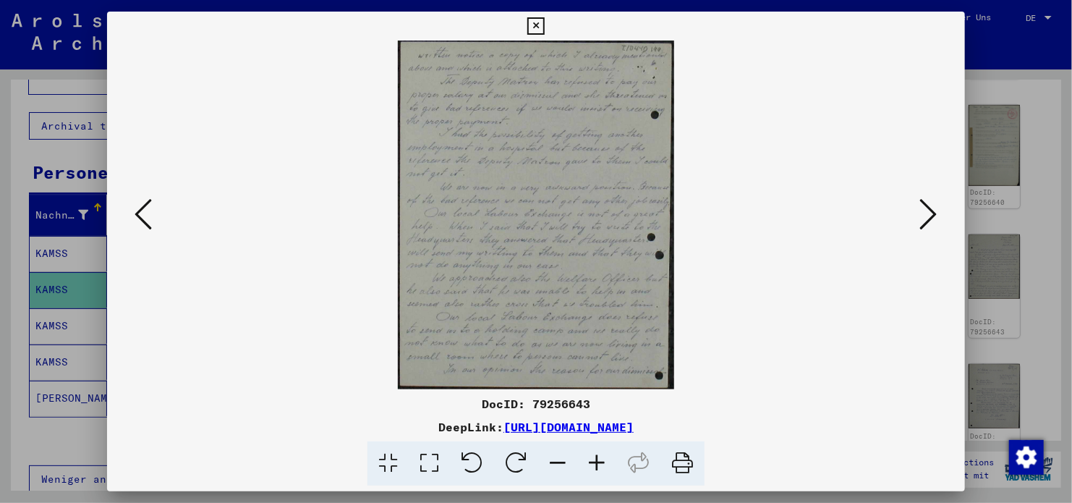
click at [922, 212] on icon at bounding box center [928, 214] width 17 height 35
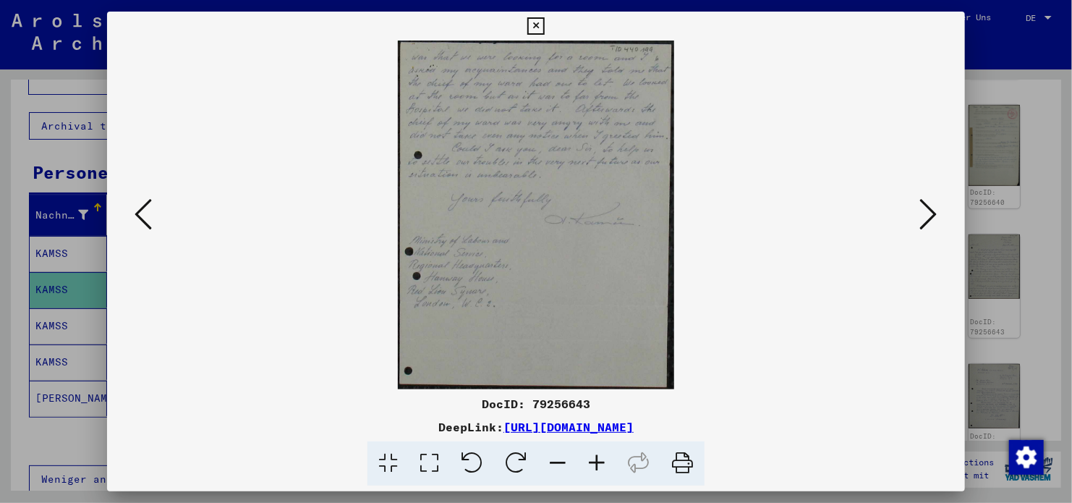
click at [922, 212] on icon at bounding box center [928, 214] width 17 height 35
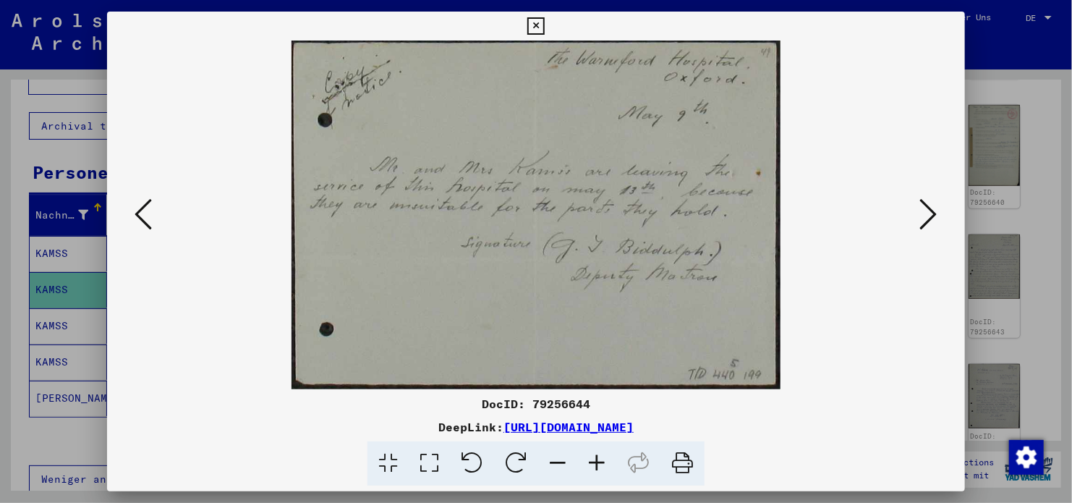
click at [922, 212] on icon at bounding box center [928, 214] width 17 height 35
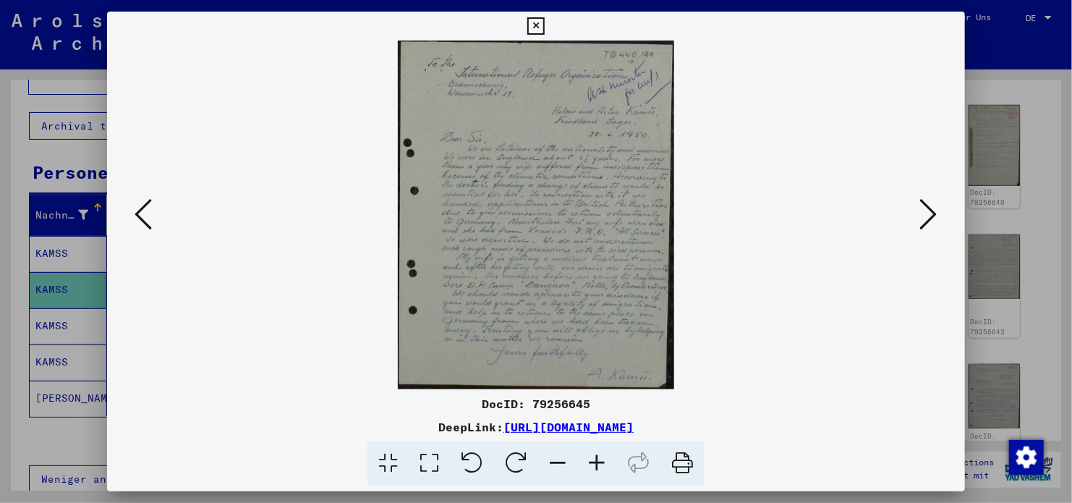
click at [922, 212] on icon at bounding box center [928, 214] width 17 height 35
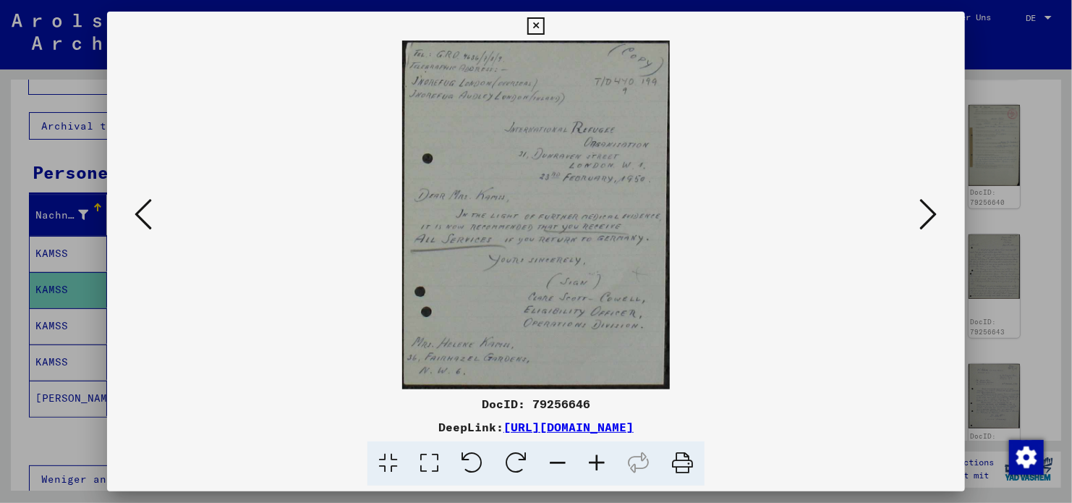
click at [922, 212] on icon at bounding box center [928, 214] width 17 height 35
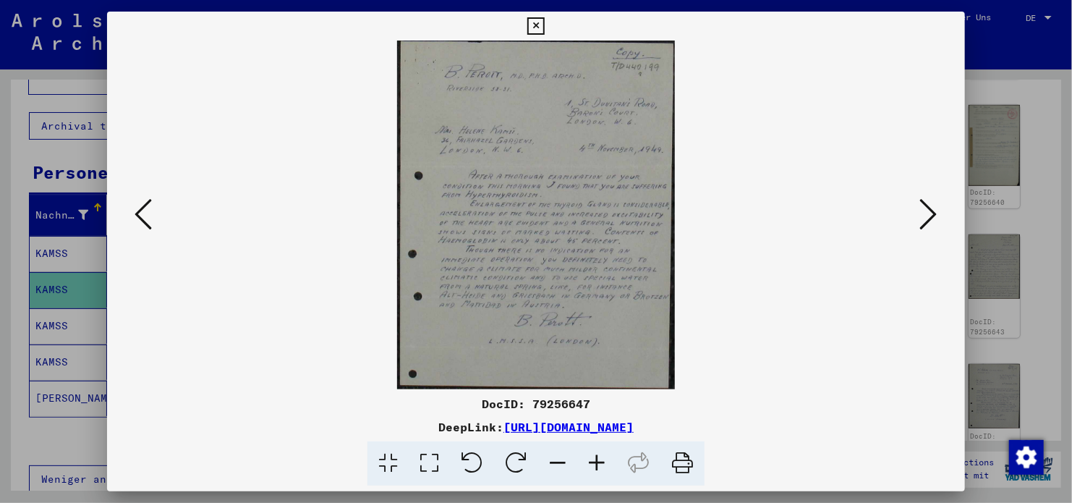
click at [150, 211] on icon at bounding box center [143, 214] width 17 height 35
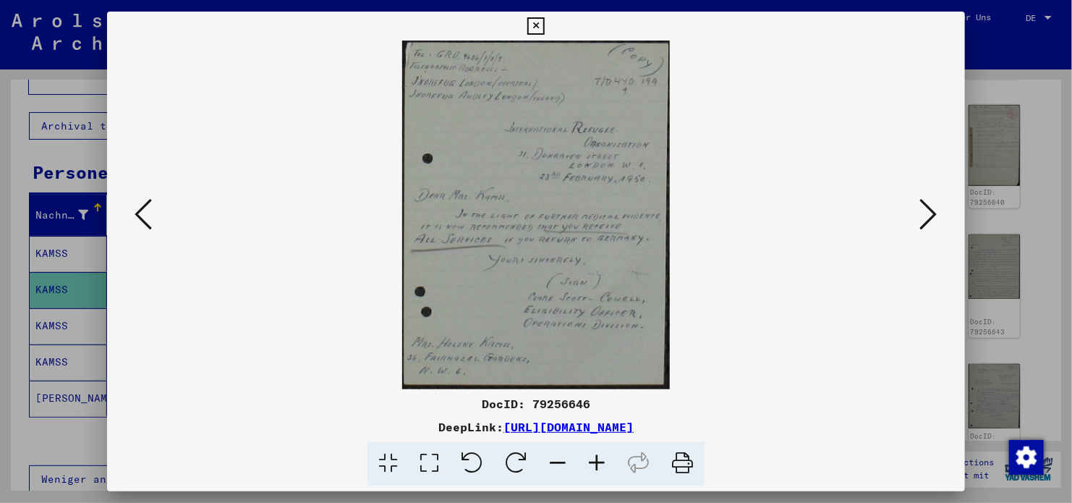
click at [150, 211] on icon at bounding box center [143, 214] width 17 height 35
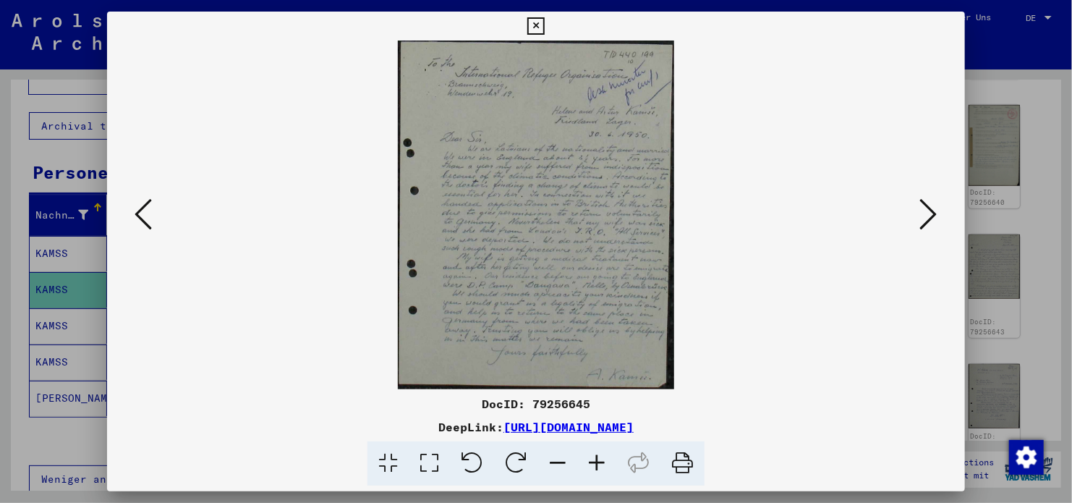
click at [928, 220] on icon at bounding box center [928, 214] width 17 height 35
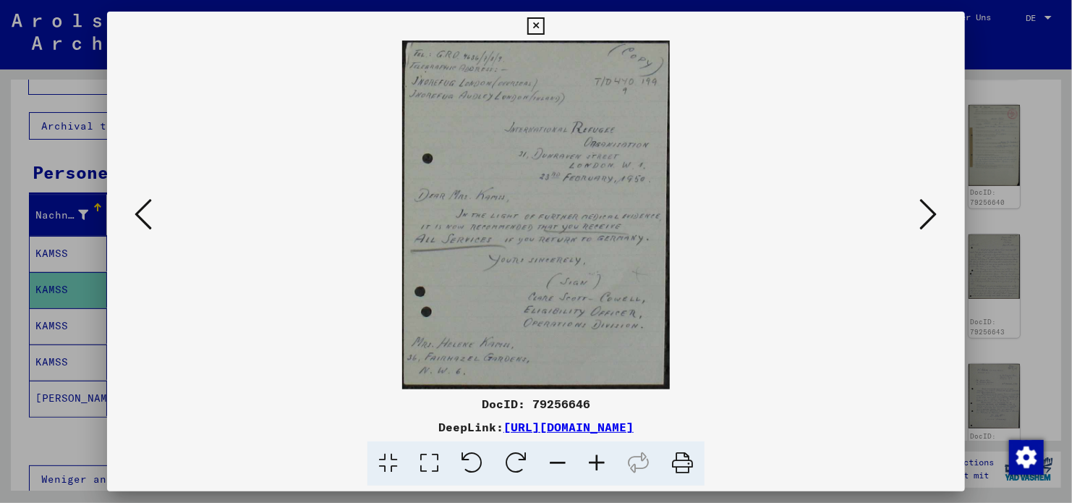
click at [928, 220] on icon at bounding box center [928, 214] width 17 height 35
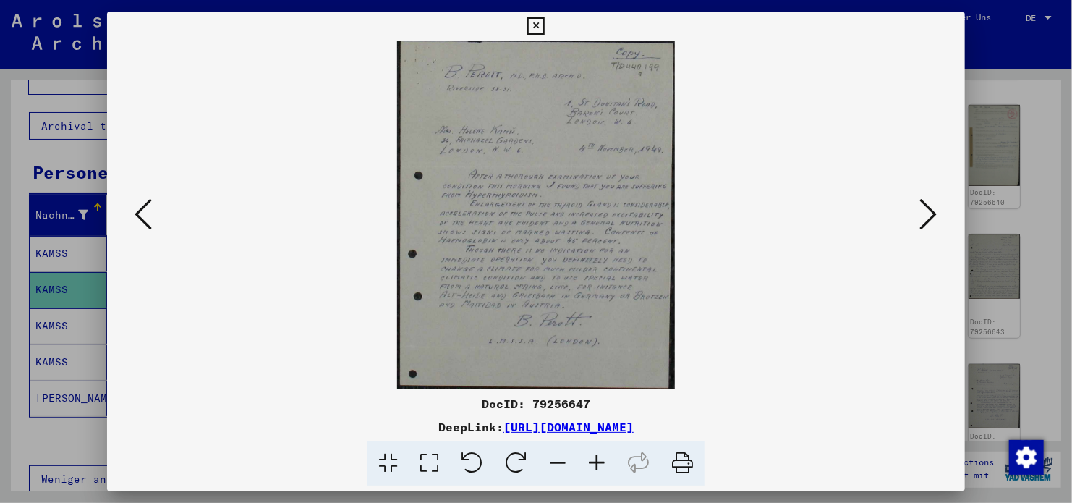
click at [928, 220] on icon at bounding box center [928, 214] width 17 height 35
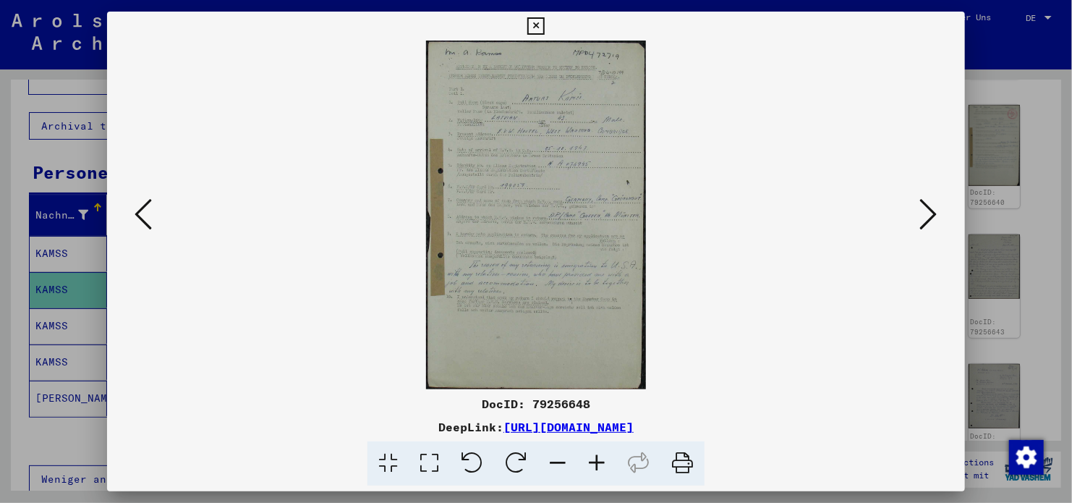
click at [928, 220] on icon at bounding box center [928, 214] width 17 height 35
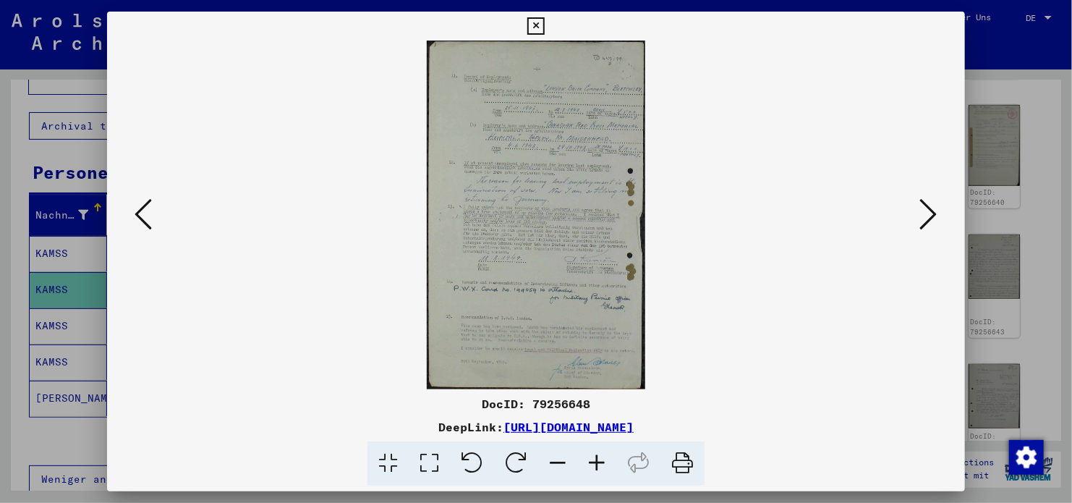
click at [928, 220] on icon at bounding box center [928, 214] width 17 height 35
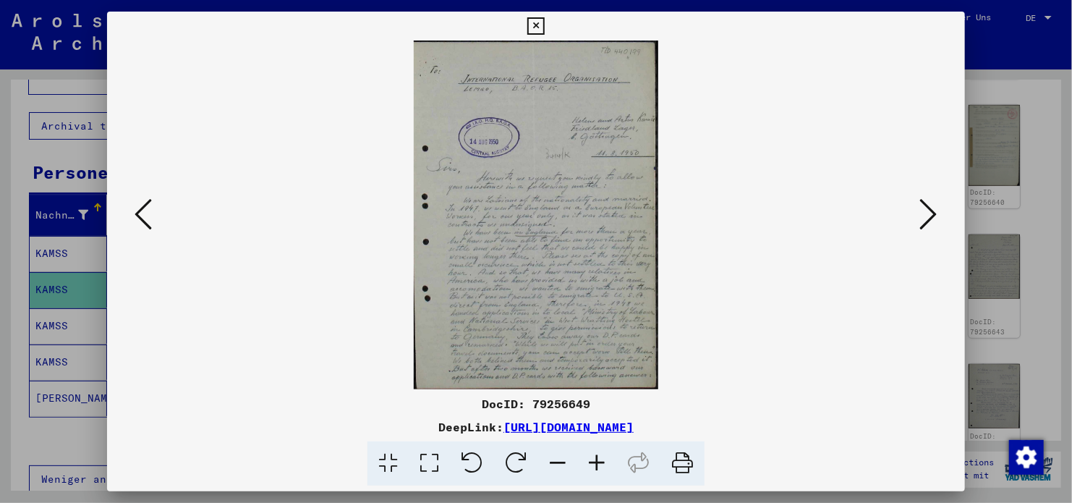
click at [928, 220] on icon at bounding box center [928, 214] width 17 height 35
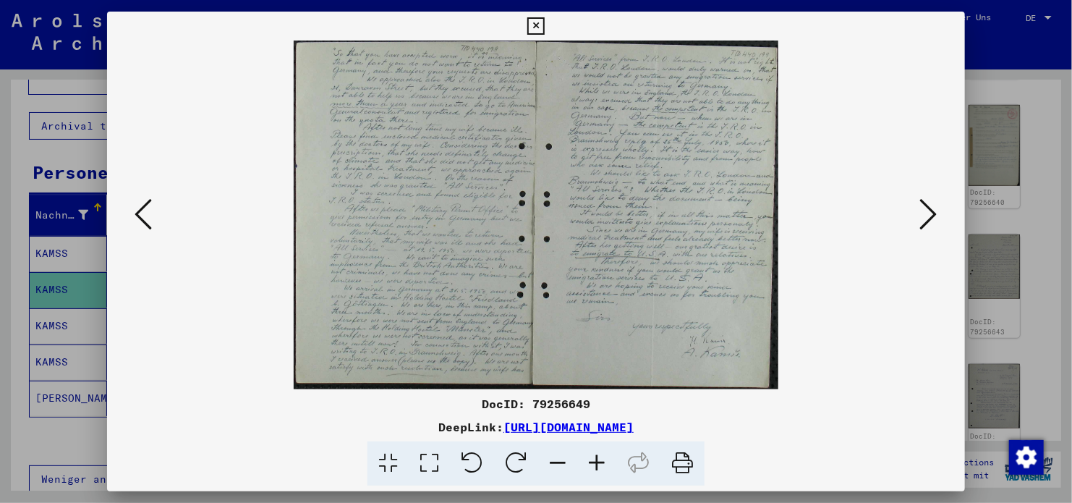
click at [928, 220] on icon at bounding box center [928, 214] width 17 height 35
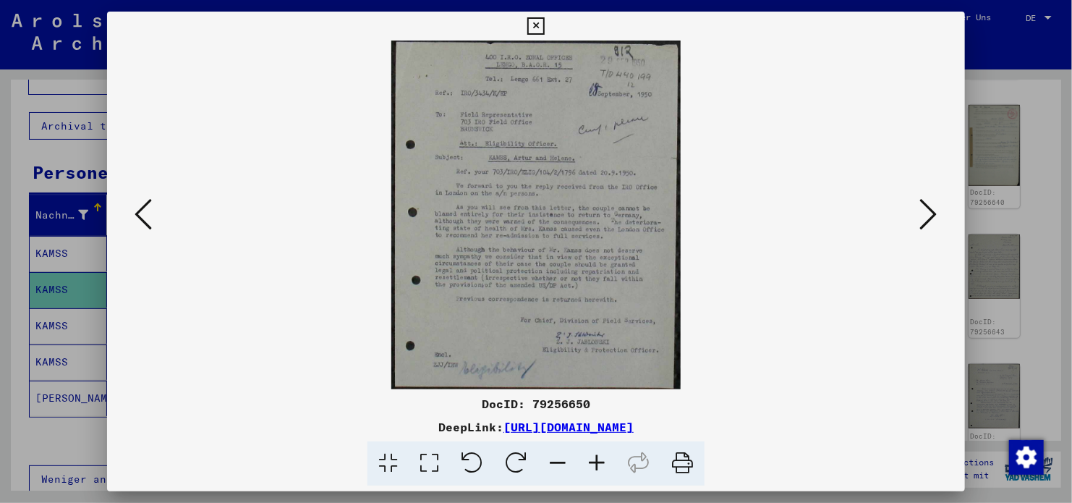
click at [928, 220] on icon at bounding box center [928, 214] width 17 height 35
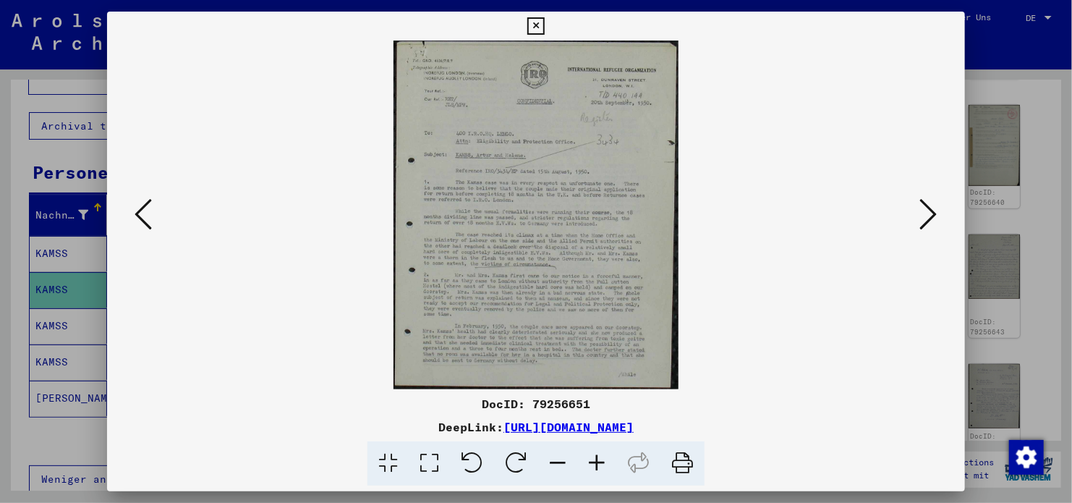
click at [928, 220] on icon at bounding box center [928, 214] width 17 height 35
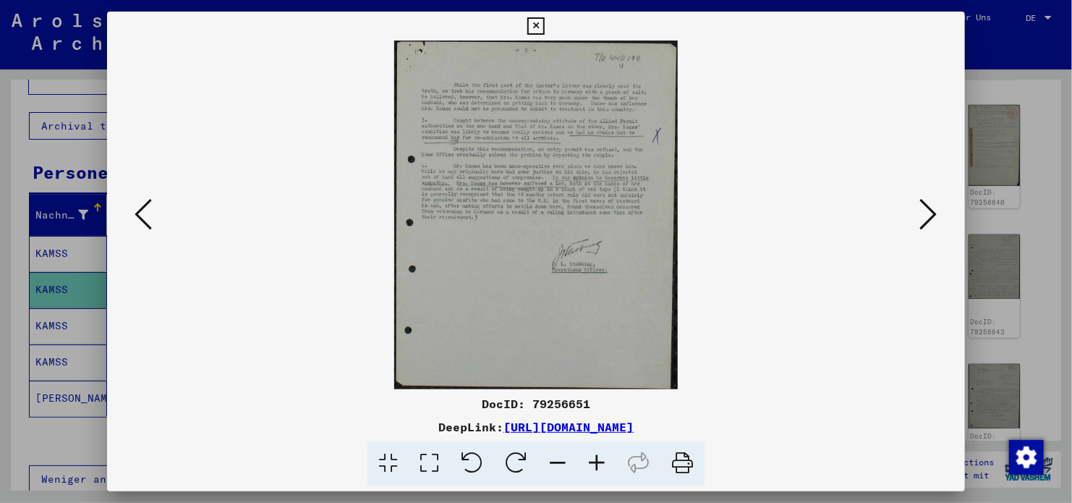
click at [928, 220] on icon at bounding box center [928, 214] width 17 height 35
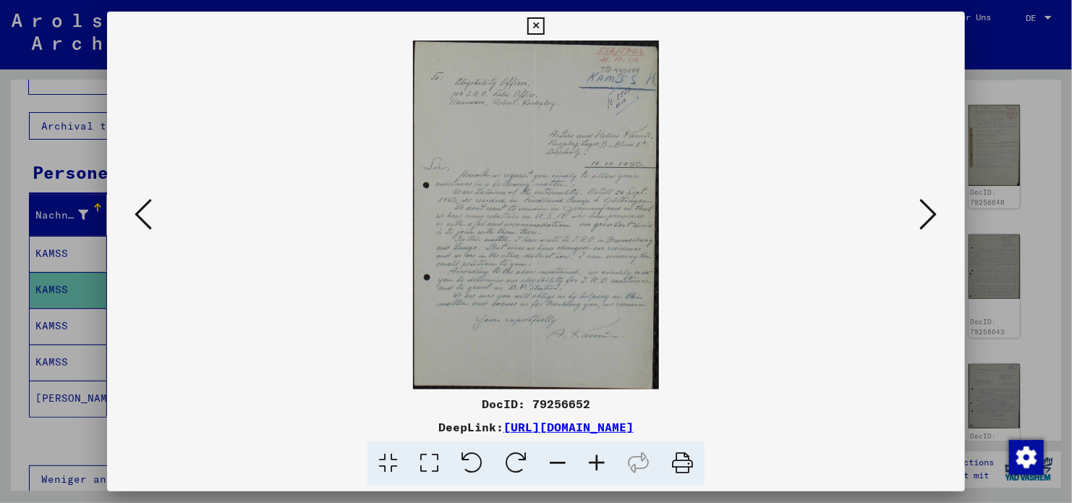
click at [928, 220] on icon at bounding box center [928, 214] width 17 height 35
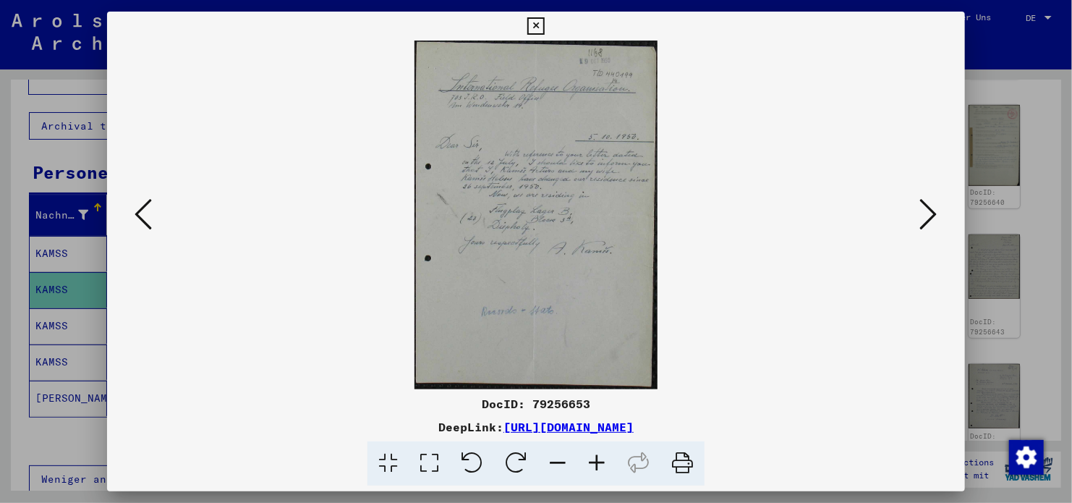
click at [928, 220] on icon at bounding box center [928, 214] width 17 height 35
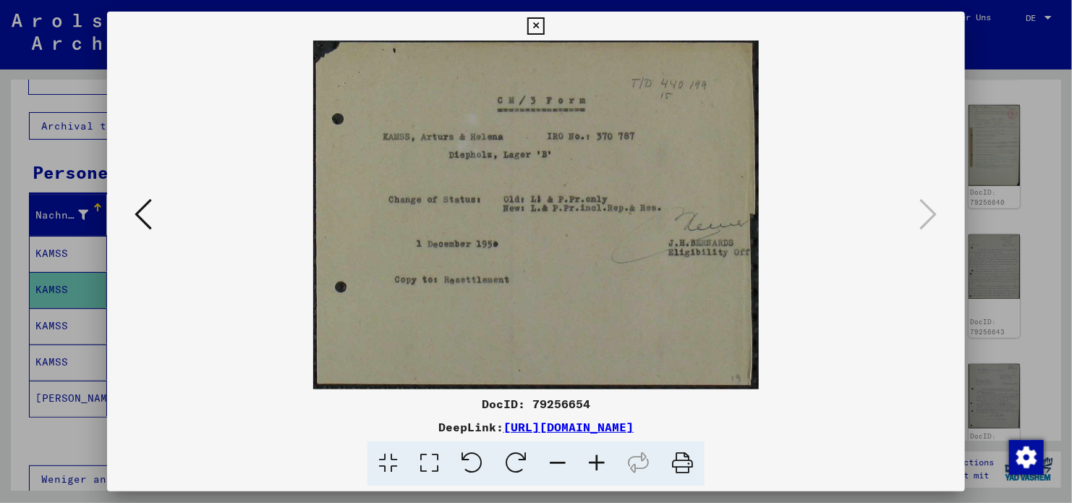
click at [538, 26] on icon at bounding box center [535, 25] width 17 height 17
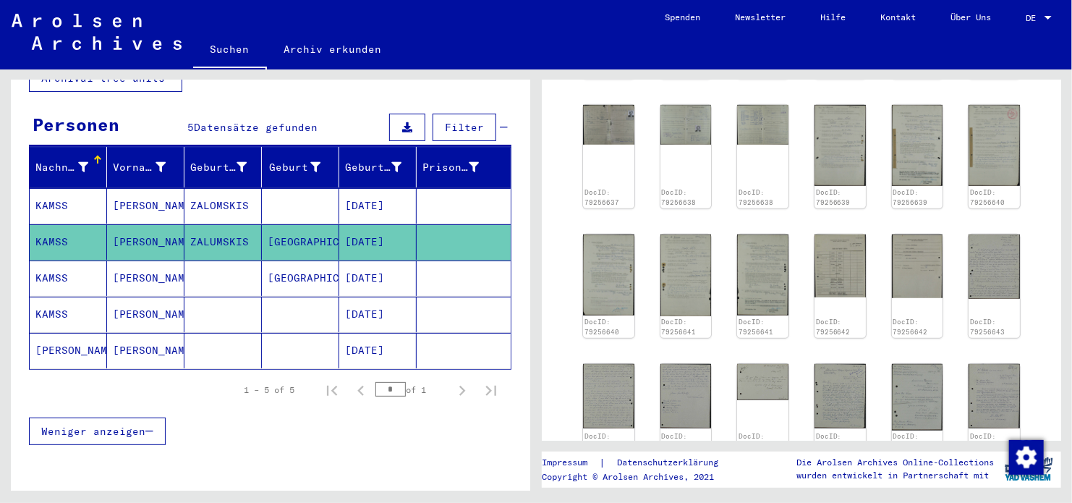
scroll to position [145, 0]
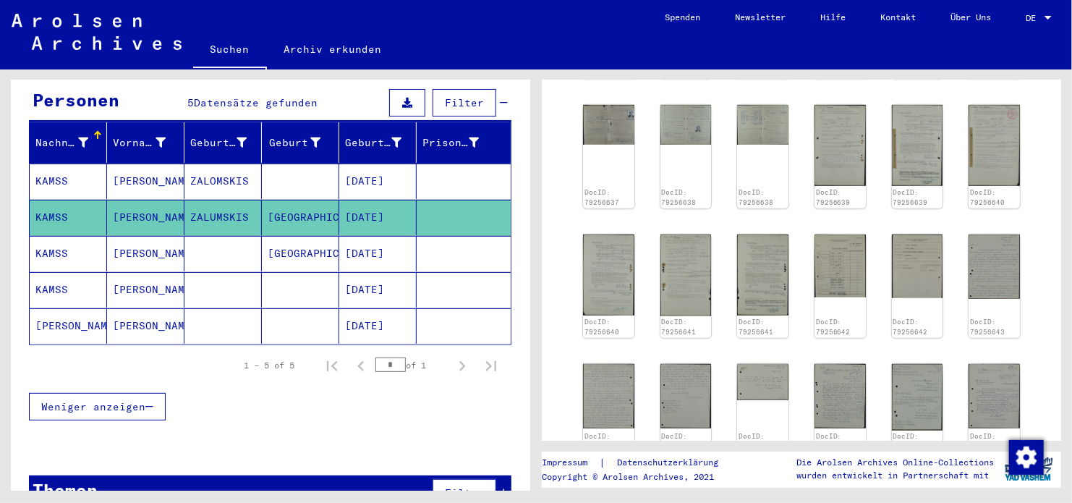
click at [307, 239] on mat-cell "[GEOGRAPHIC_DATA]" at bounding box center [300, 253] width 77 height 35
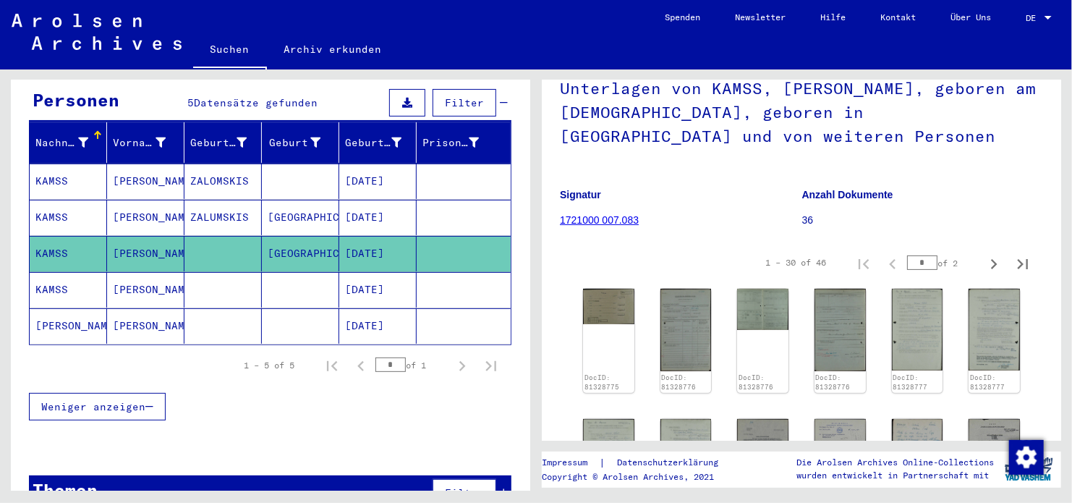
scroll to position [145, 0]
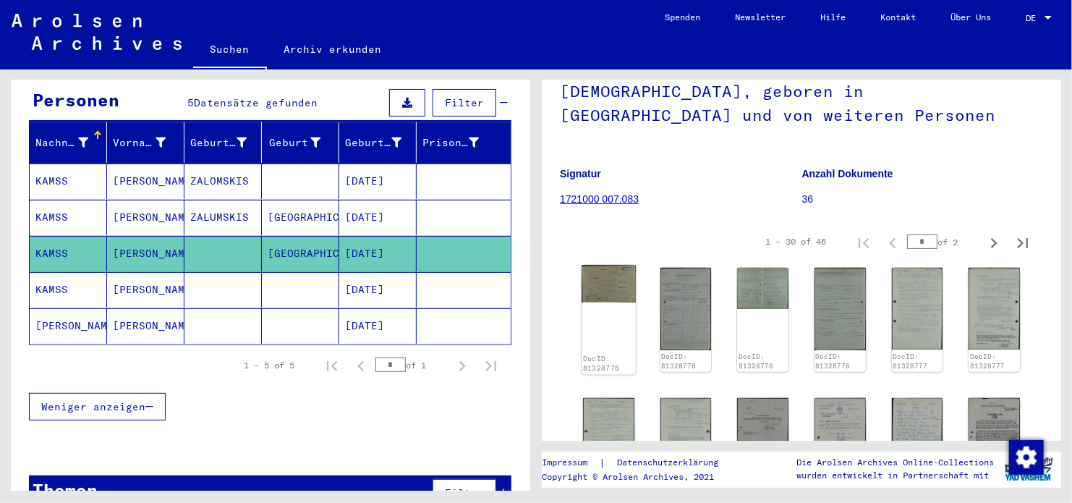
click at [616, 284] on img at bounding box center [609, 284] width 54 height 37
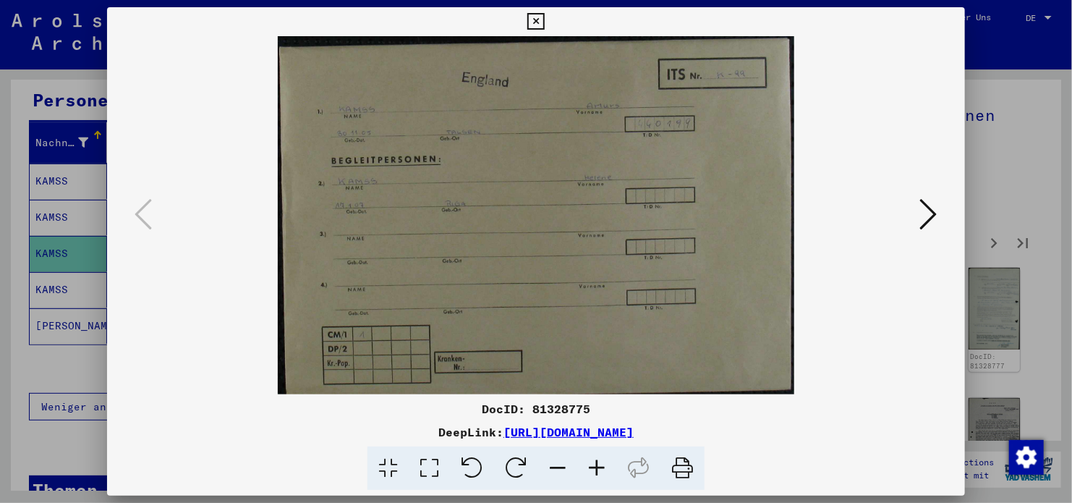
scroll to position [0, 0]
click at [929, 224] on icon at bounding box center [928, 214] width 17 height 35
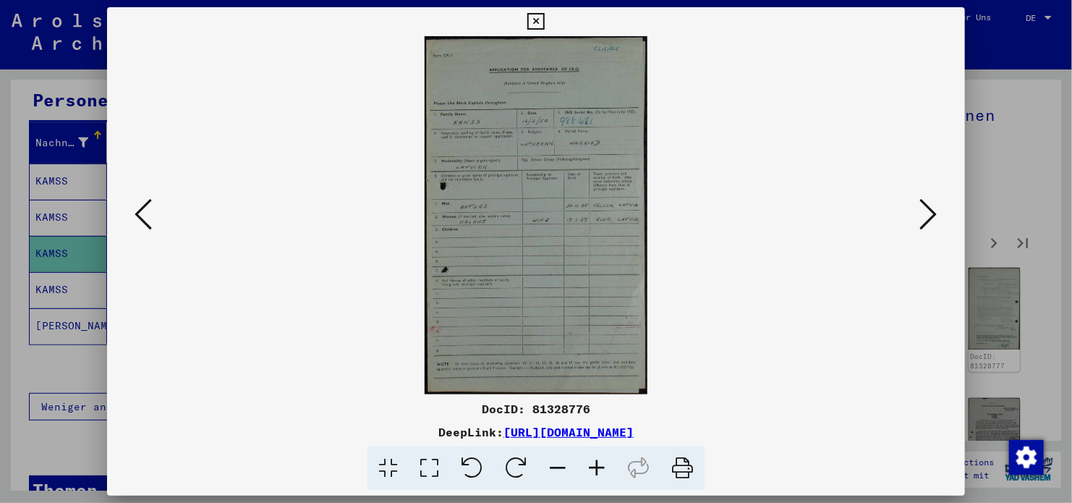
click at [143, 223] on icon at bounding box center [143, 214] width 17 height 35
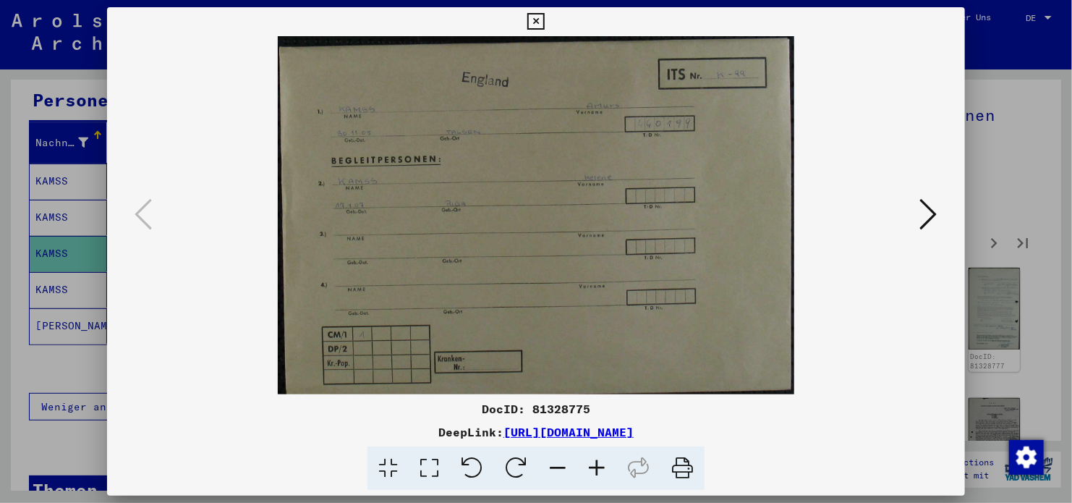
click at [915, 219] on img at bounding box center [536, 215] width 760 height 358
click at [934, 208] on icon at bounding box center [928, 214] width 17 height 35
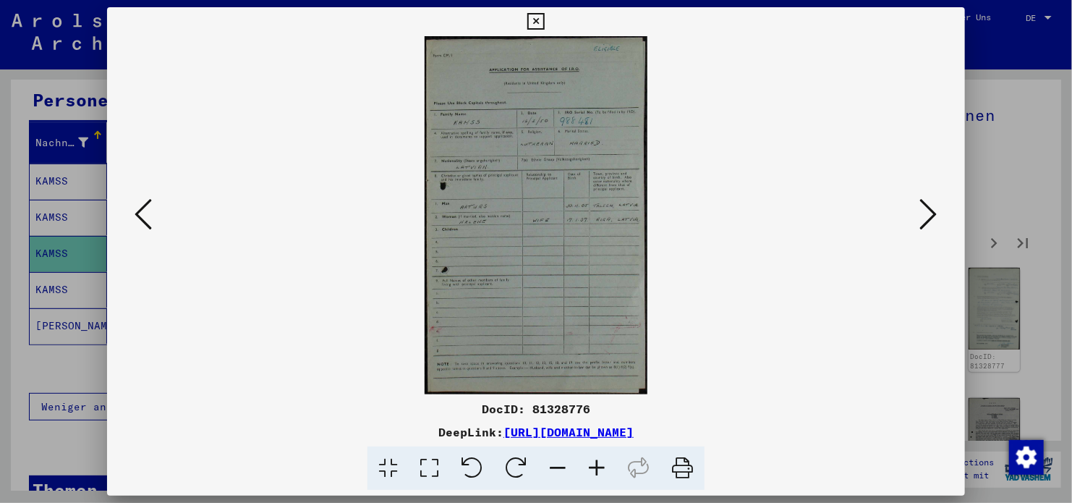
click at [934, 208] on icon at bounding box center [928, 214] width 17 height 35
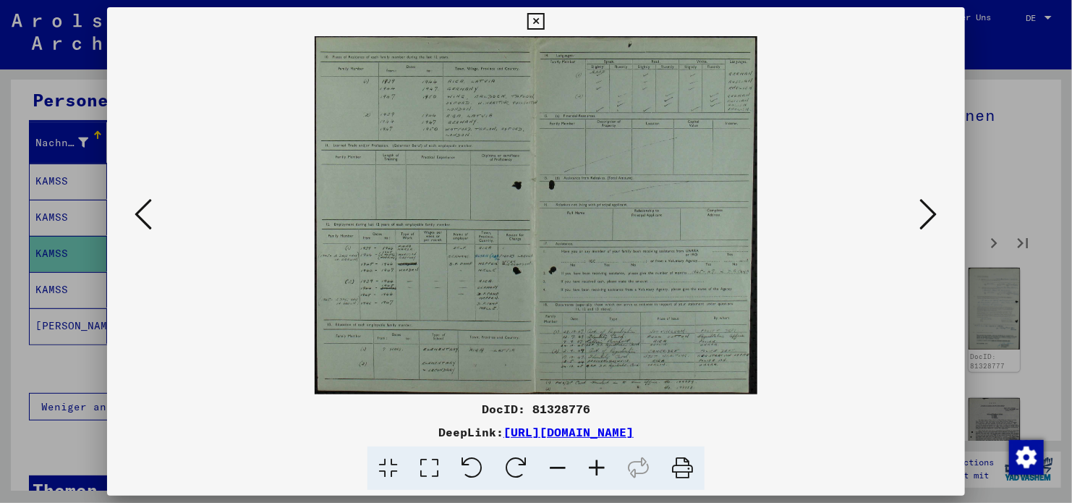
click at [934, 208] on icon at bounding box center [928, 214] width 17 height 35
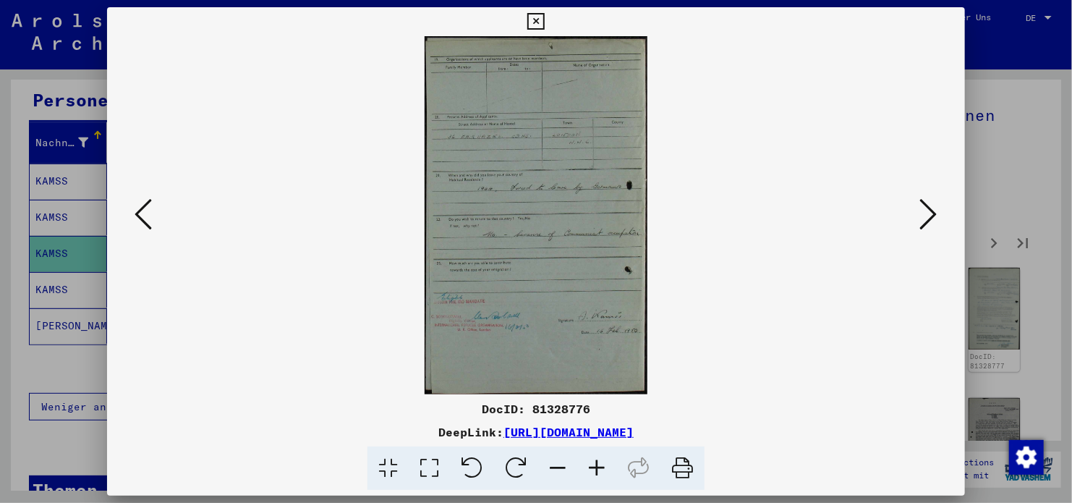
click at [934, 208] on icon at bounding box center [928, 214] width 17 height 35
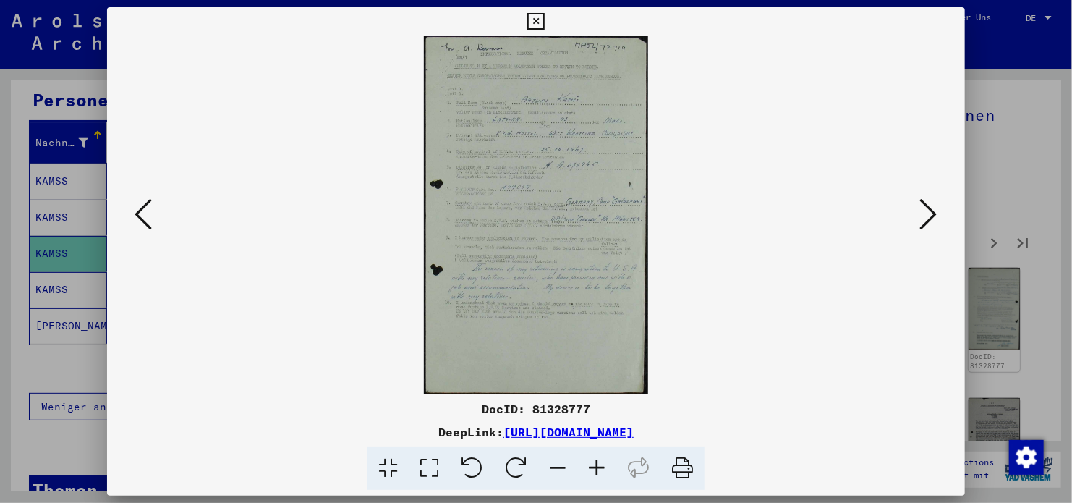
click at [934, 208] on icon at bounding box center [928, 214] width 17 height 35
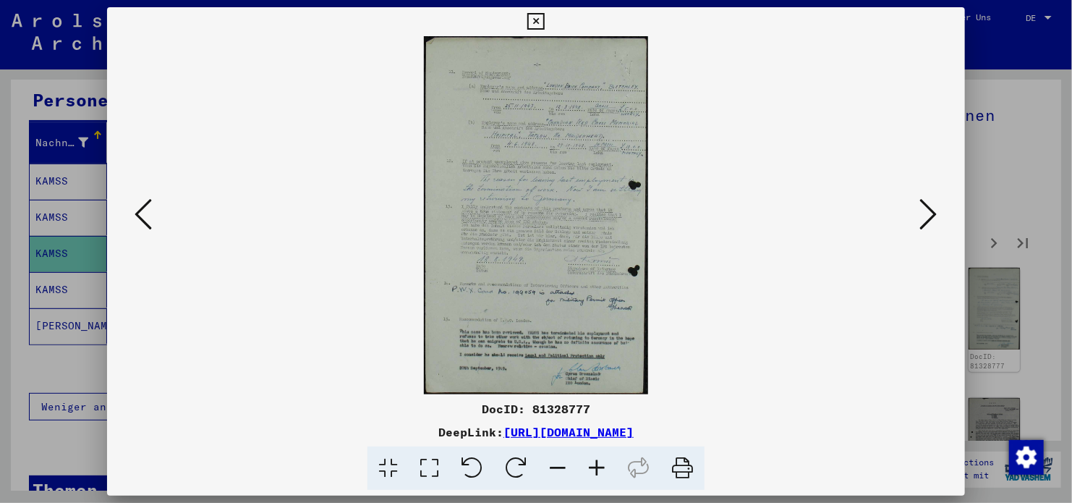
click at [934, 208] on icon at bounding box center [928, 214] width 17 height 35
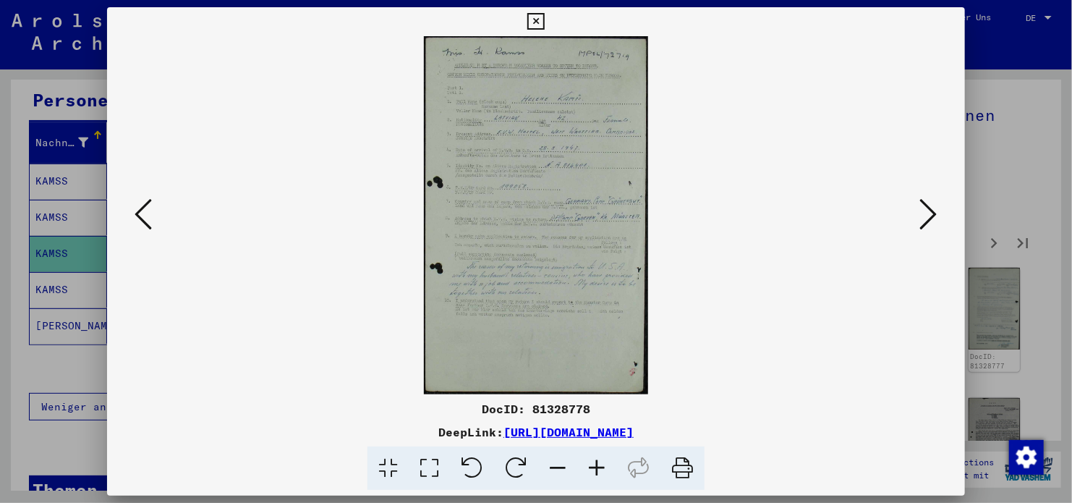
click at [934, 208] on icon at bounding box center [928, 214] width 17 height 35
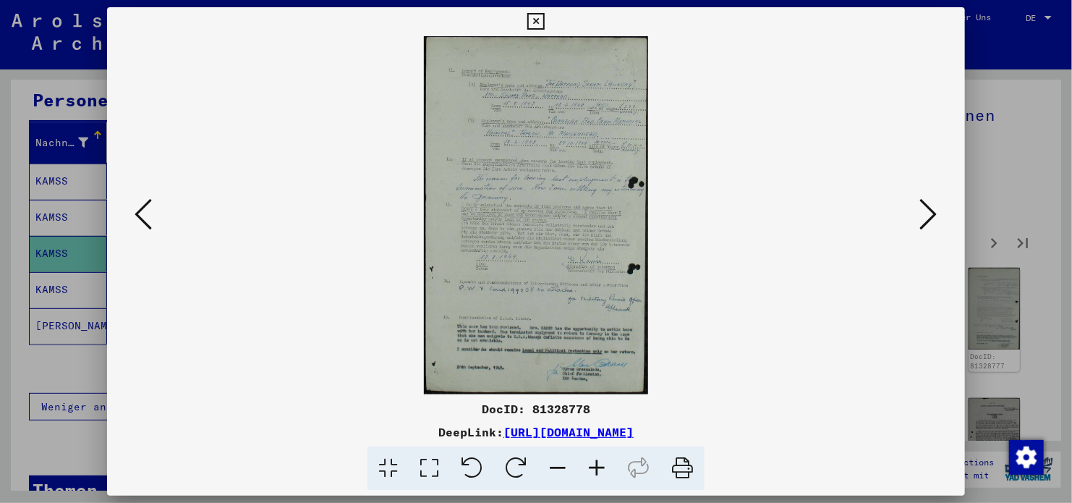
click at [934, 208] on icon at bounding box center [928, 214] width 17 height 35
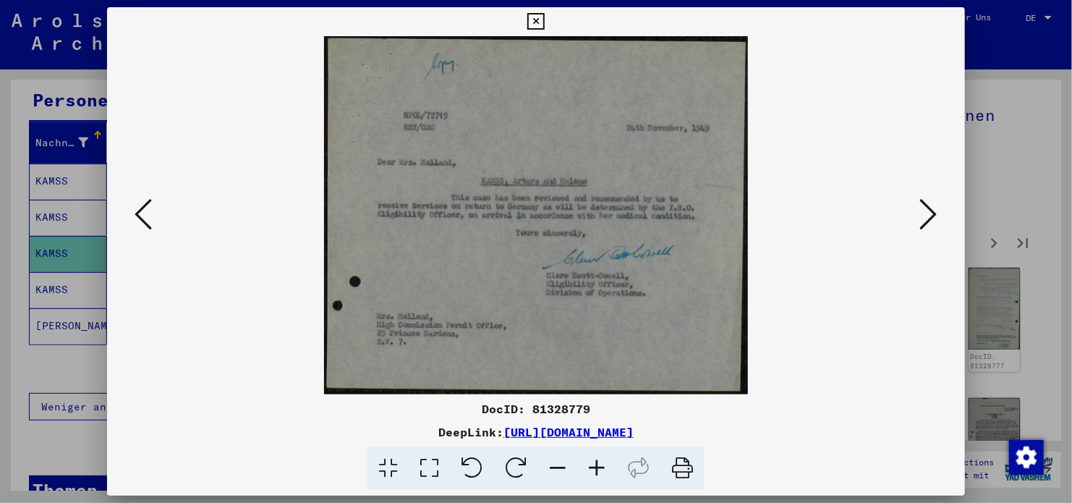
click at [934, 208] on icon at bounding box center [928, 214] width 17 height 35
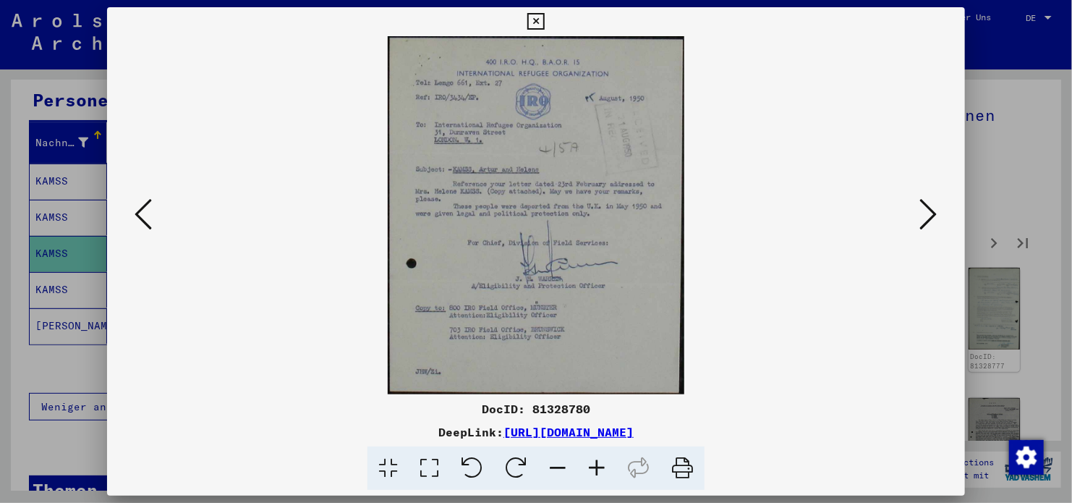
click at [934, 208] on icon at bounding box center [928, 214] width 17 height 35
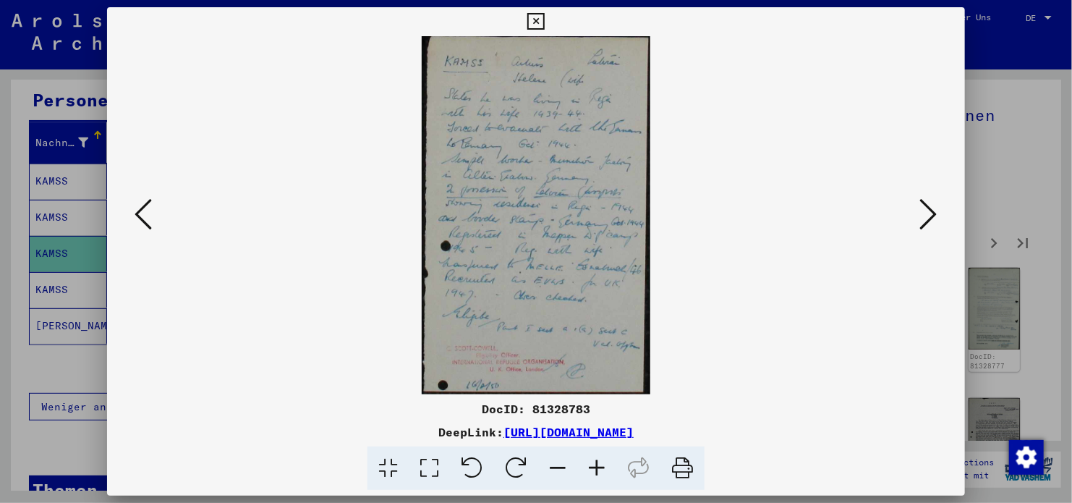
click at [934, 208] on icon at bounding box center [928, 214] width 17 height 35
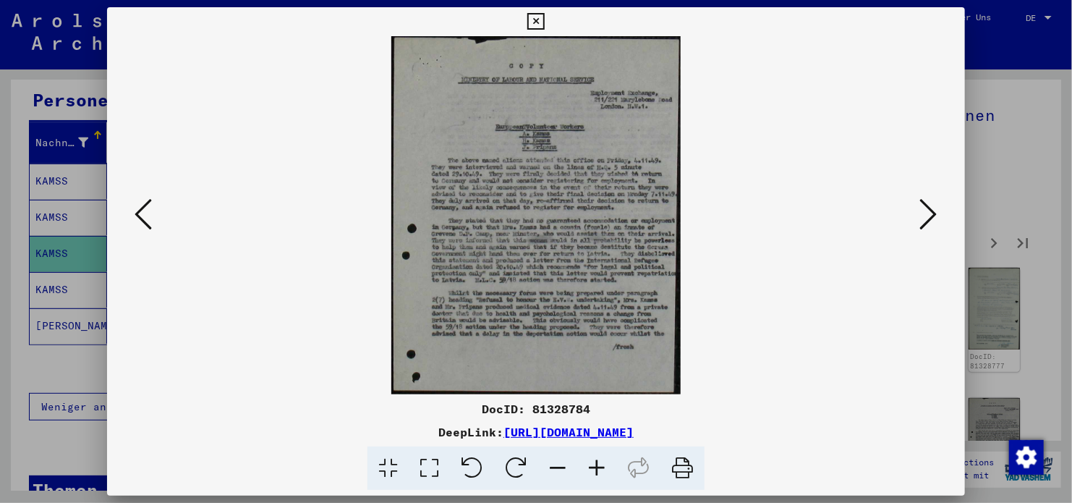
click at [934, 208] on icon at bounding box center [928, 214] width 17 height 35
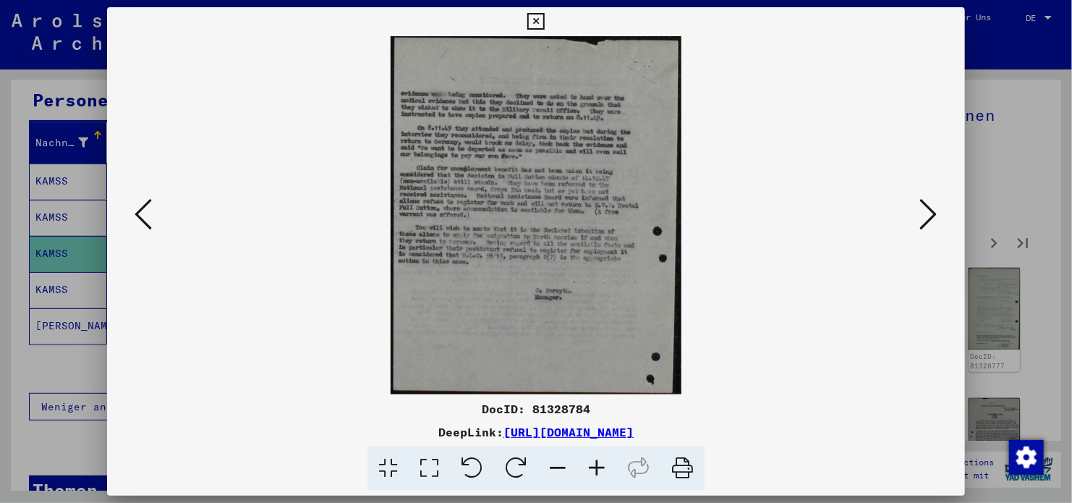
click at [934, 208] on icon at bounding box center [928, 214] width 17 height 35
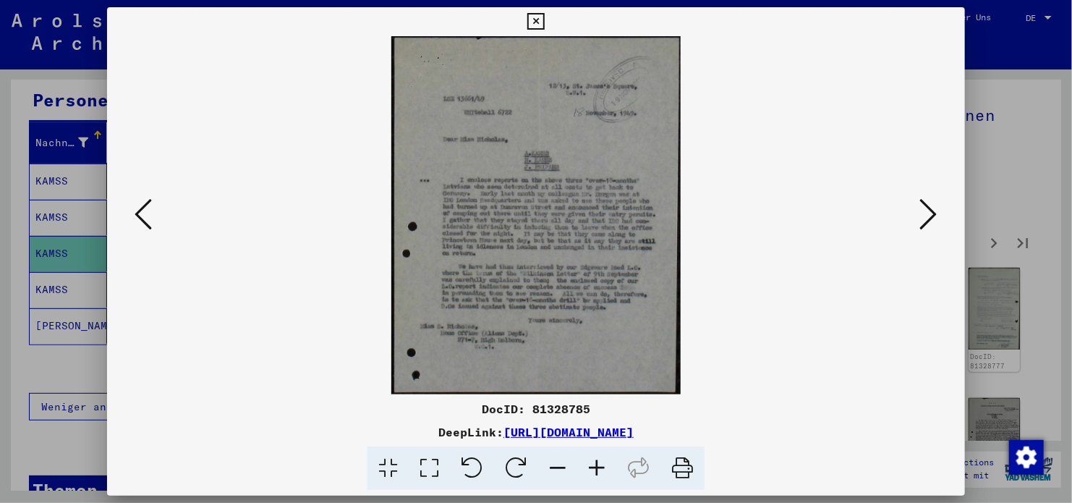
click at [934, 208] on icon at bounding box center [928, 214] width 17 height 35
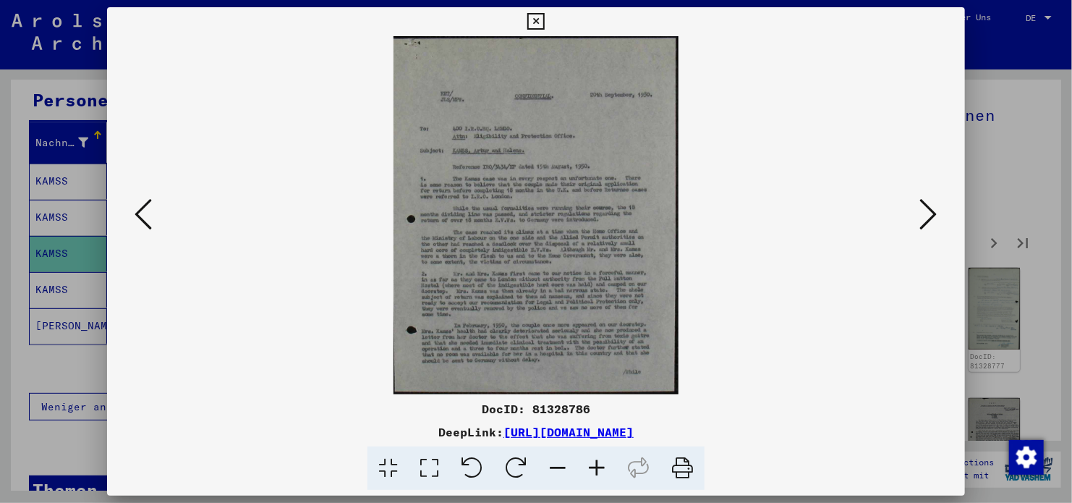
click at [934, 208] on icon at bounding box center [928, 214] width 17 height 35
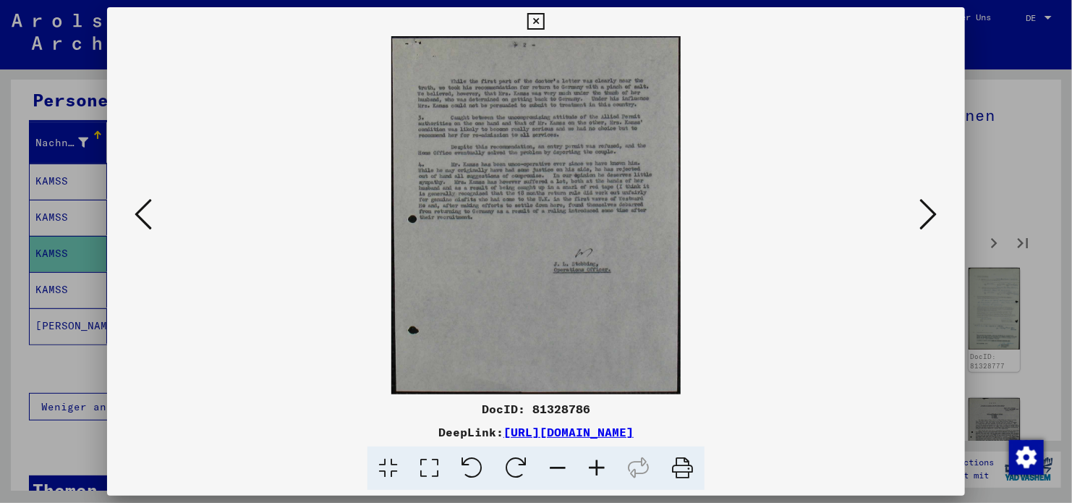
click at [934, 208] on icon at bounding box center [928, 214] width 17 height 35
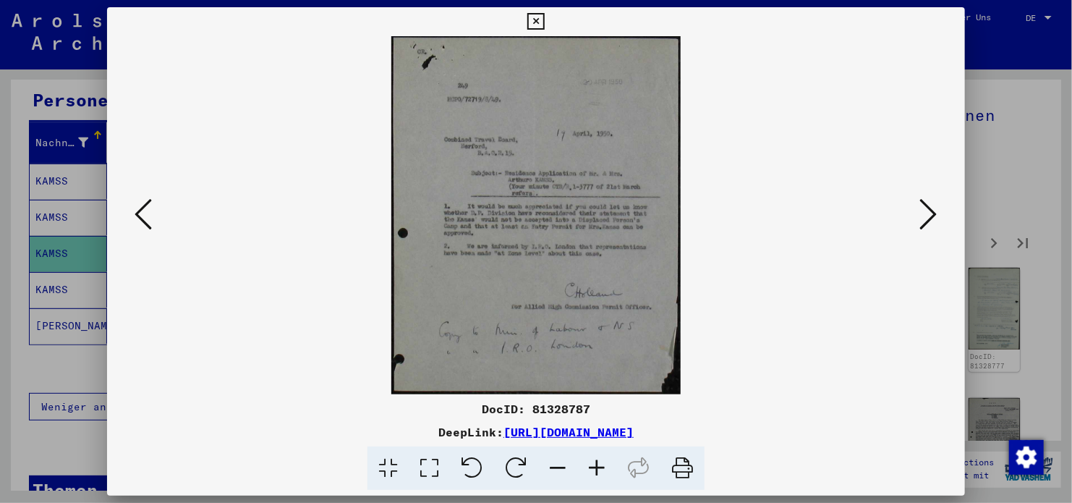
click at [934, 208] on icon at bounding box center [928, 214] width 17 height 35
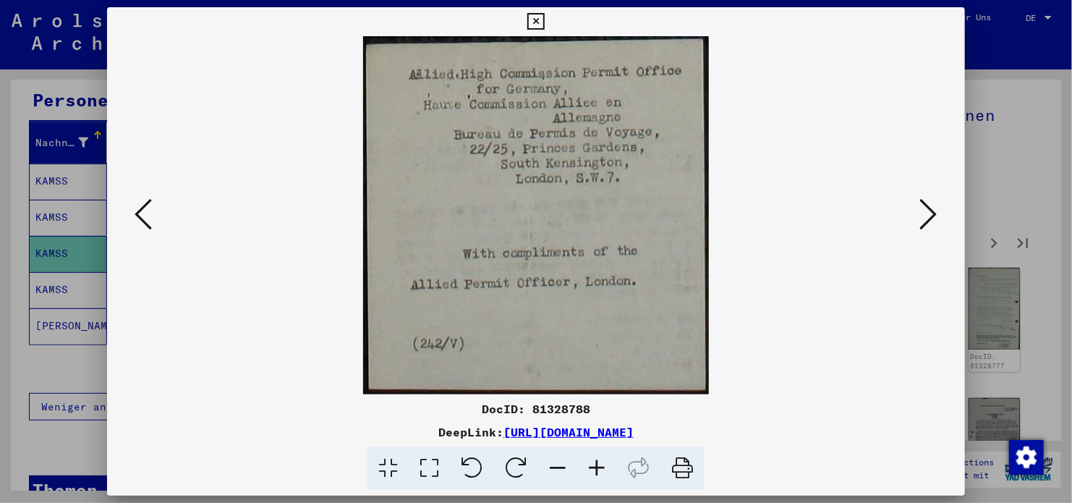
click at [148, 222] on icon at bounding box center [143, 214] width 17 height 35
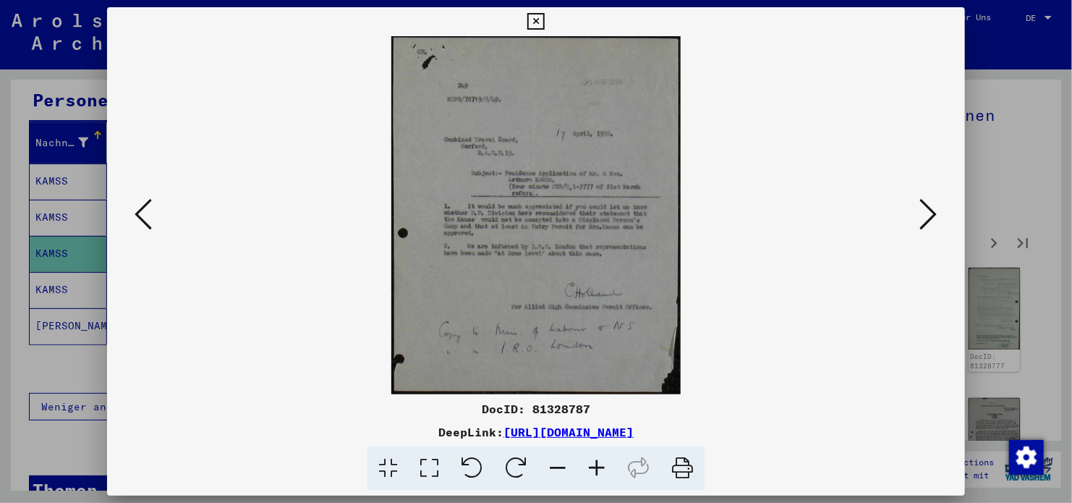
click at [917, 210] on button at bounding box center [929, 215] width 26 height 41
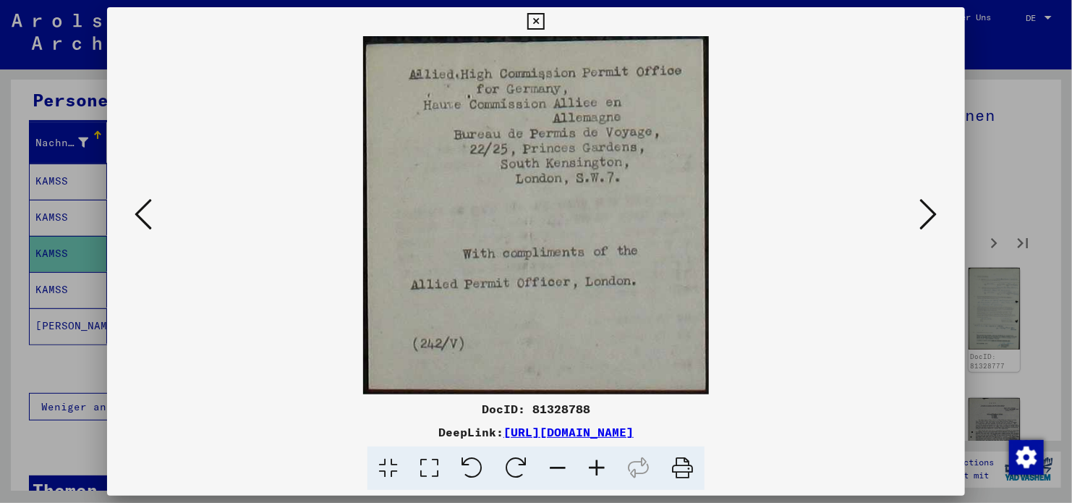
click at [917, 210] on button at bounding box center [929, 215] width 26 height 41
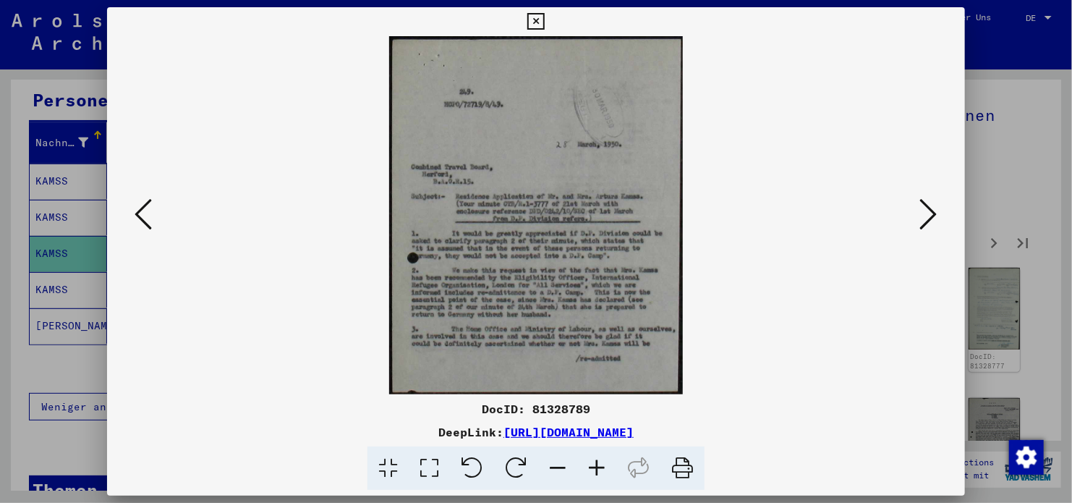
click at [917, 210] on button at bounding box center [929, 215] width 26 height 41
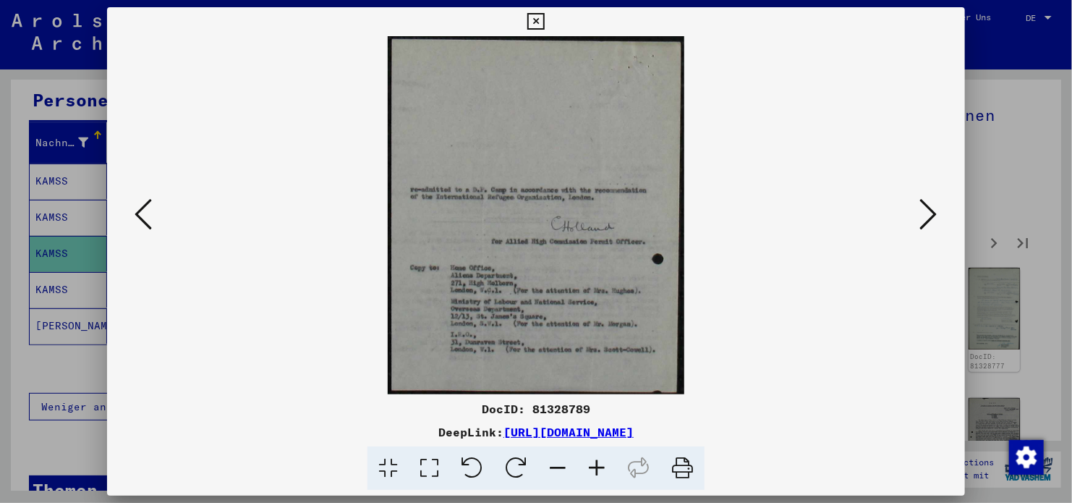
click at [917, 210] on button at bounding box center [929, 215] width 26 height 41
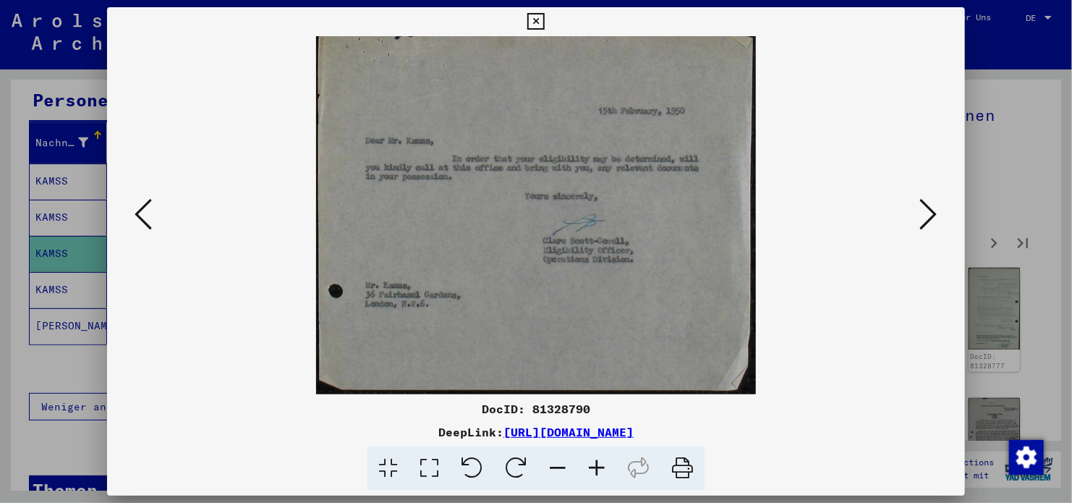
click at [917, 210] on button at bounding box center [929, 215] width 26 height 41
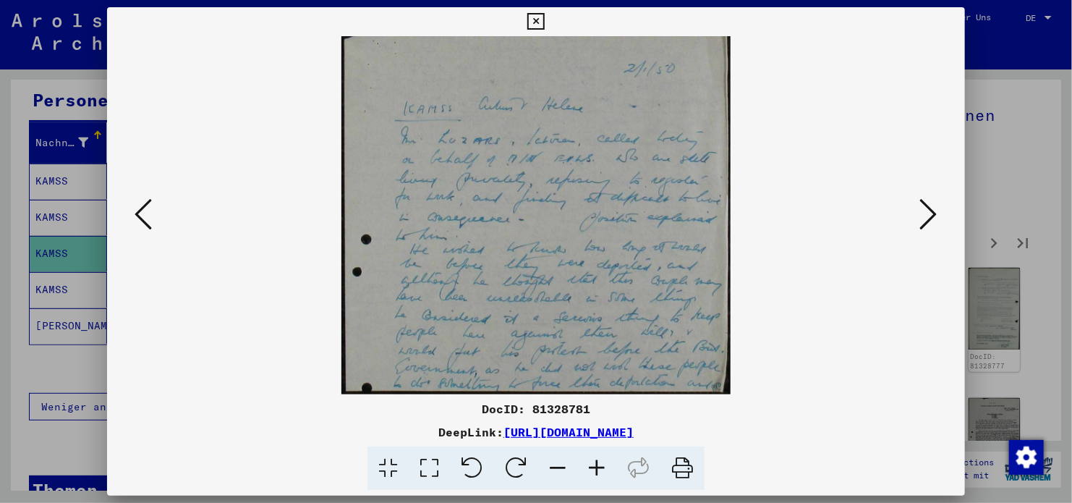
click at [917, 210] on button at bounding box center [929, 215] width 26 height 41
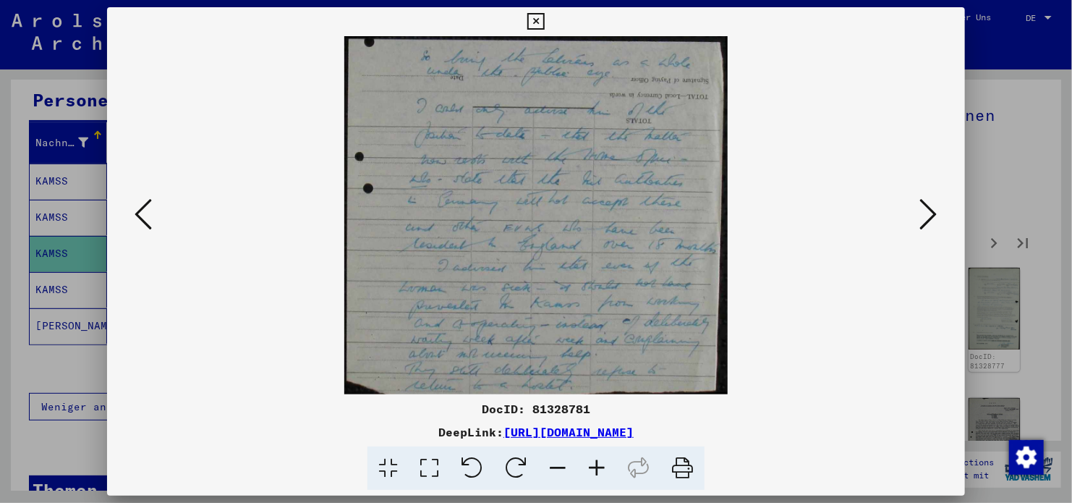
click at [917, 210] on button at bounding box center [929, 215] width 26 height 41
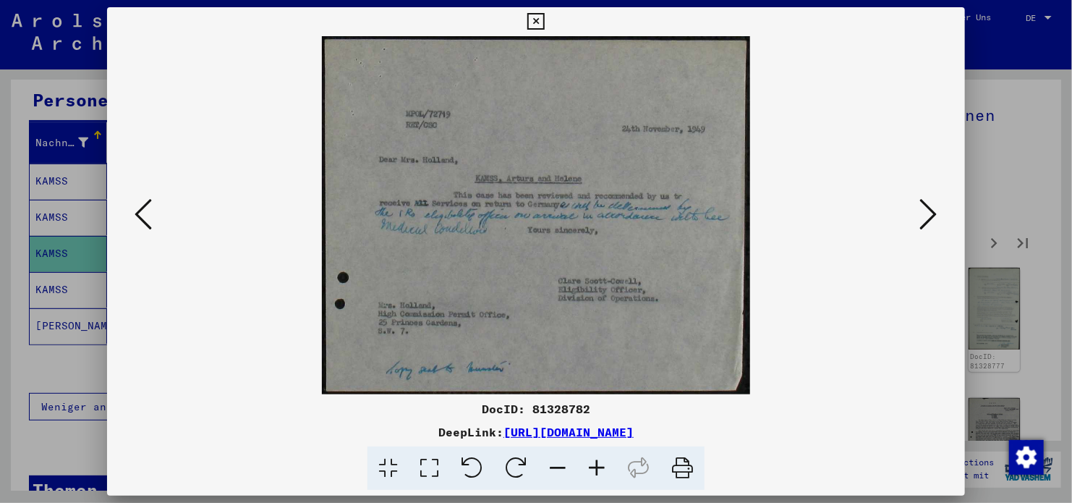
click at [917, 210] on button at bounding box center [929, 215] width 26 height 41
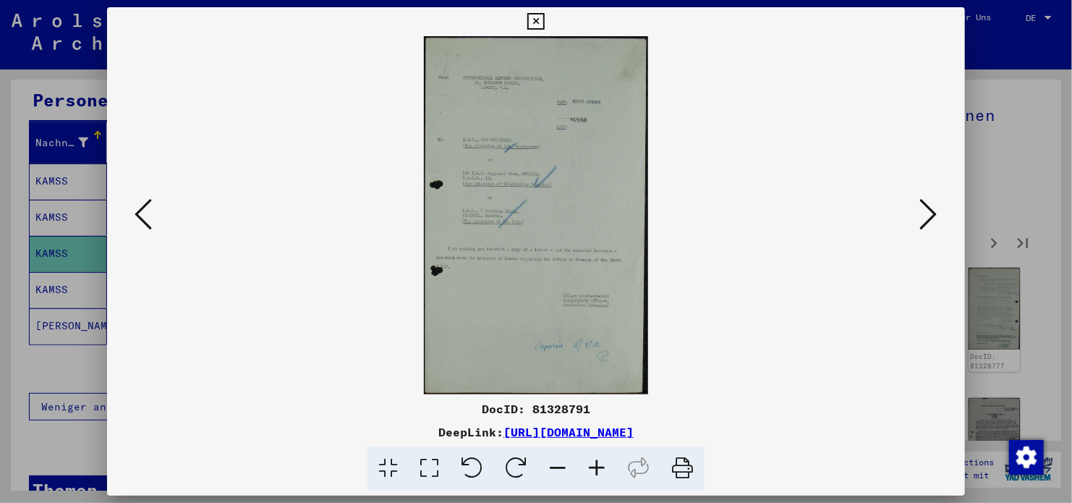
click at [917, 210] on button at bounding box center [929, 215] width 26 height 41
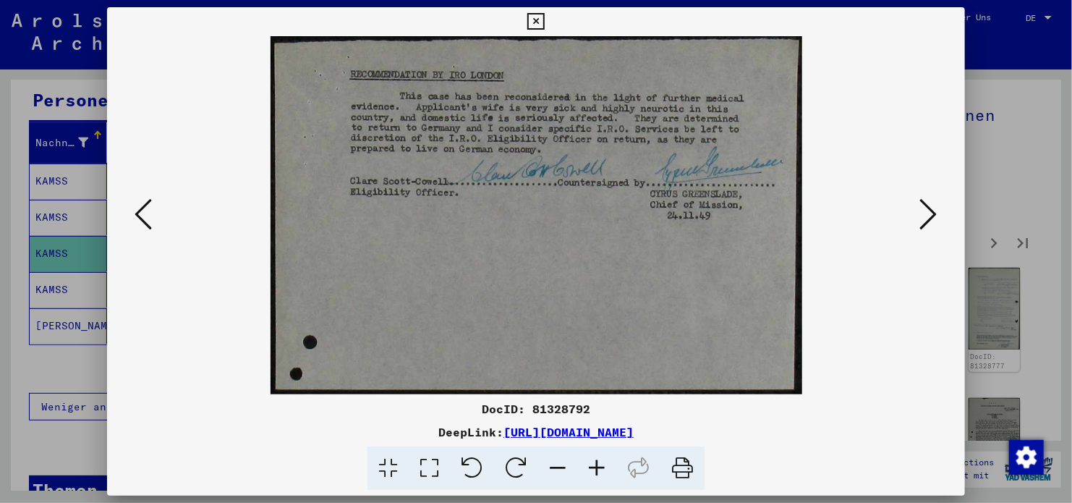
click at [917, 210] on button at bounding box center [929, 215] width 26 height 41
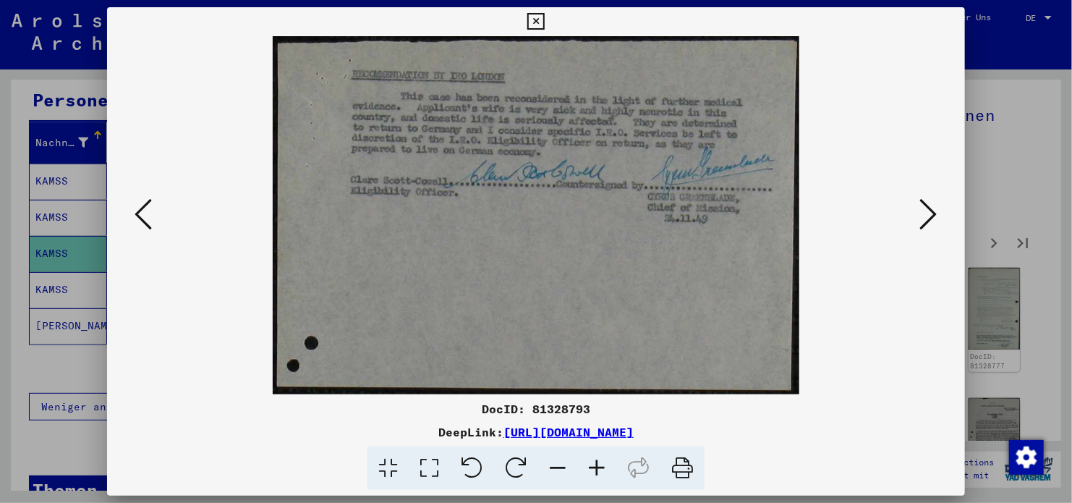
click at [917, 210] on button at bounding box center [929, 215] width 26 height 41
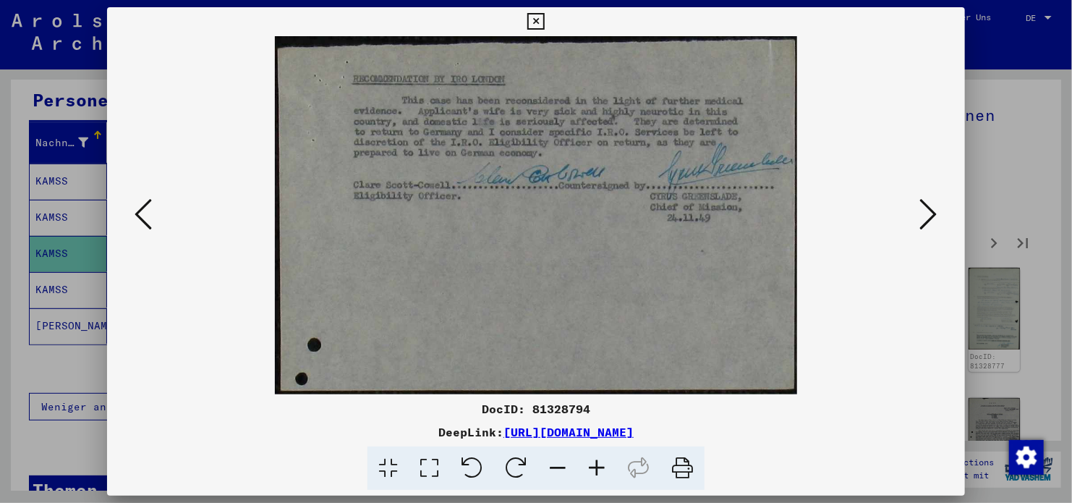
click at [917, 210] on button at bounding box center [929, 215] width 26 height 41
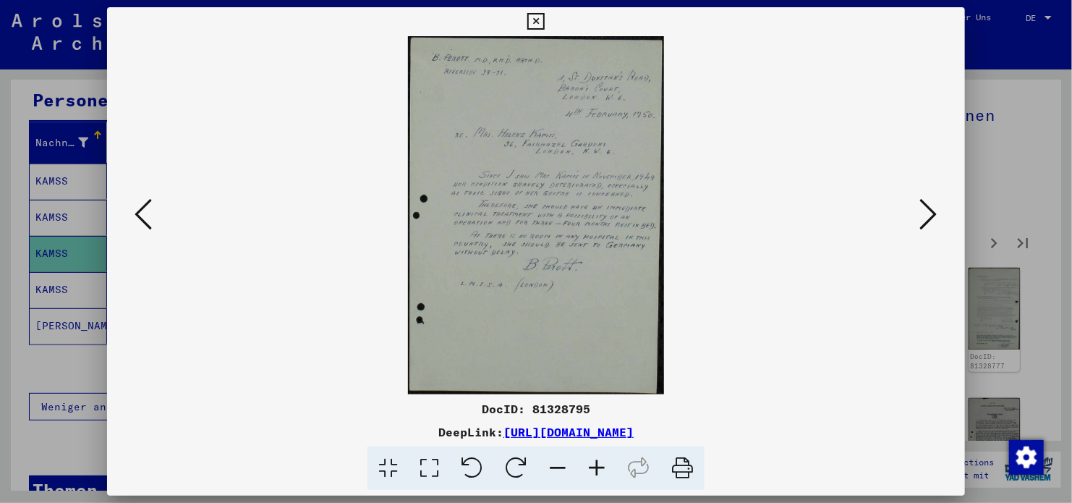
click at [925, 208] on icon at bounding box center [928, 214] width 17 height 35
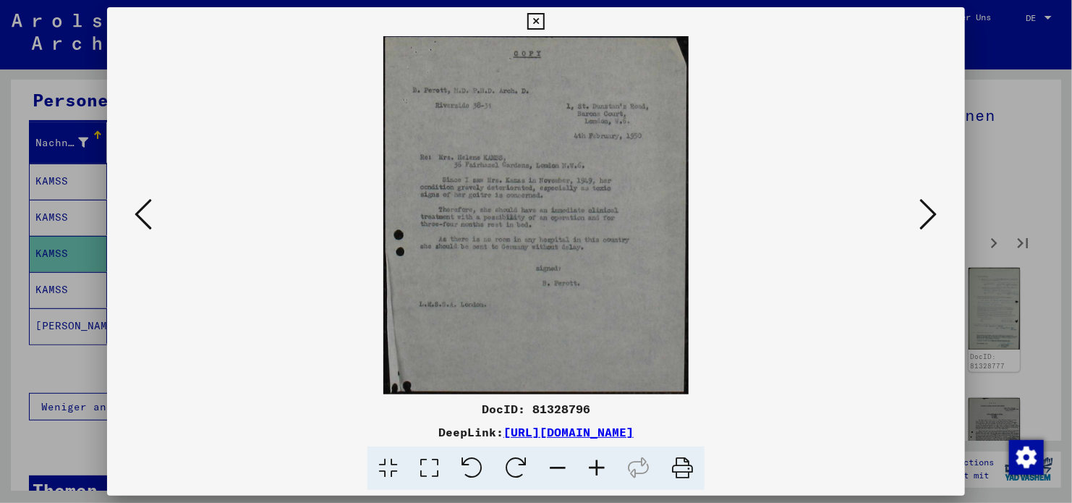
click at [925, 208] on icon at bounding box center [928, 214] width 17 height 35
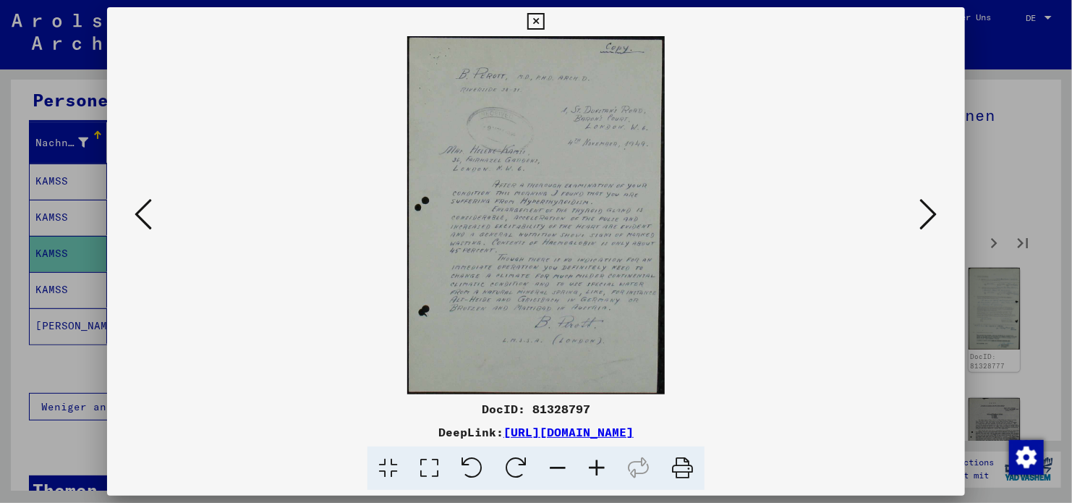
click at [138, 221] on icon at bounding box center [143, 214] width 17 height 35
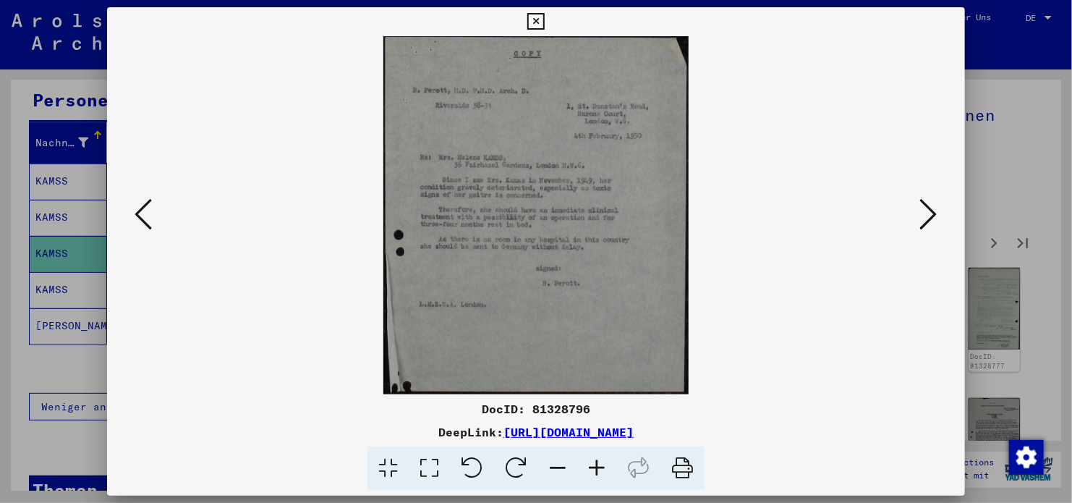
click at [935, 214] on icon at bounding box center [928, 214] width 17 height 35
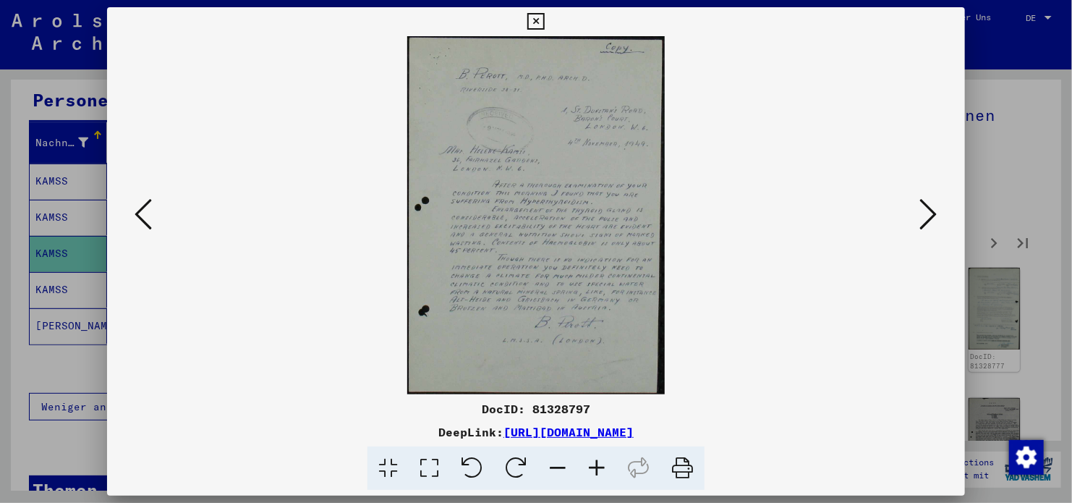
click at [143, 214] on icon at bounding box center [143, 214] width 17 height 35
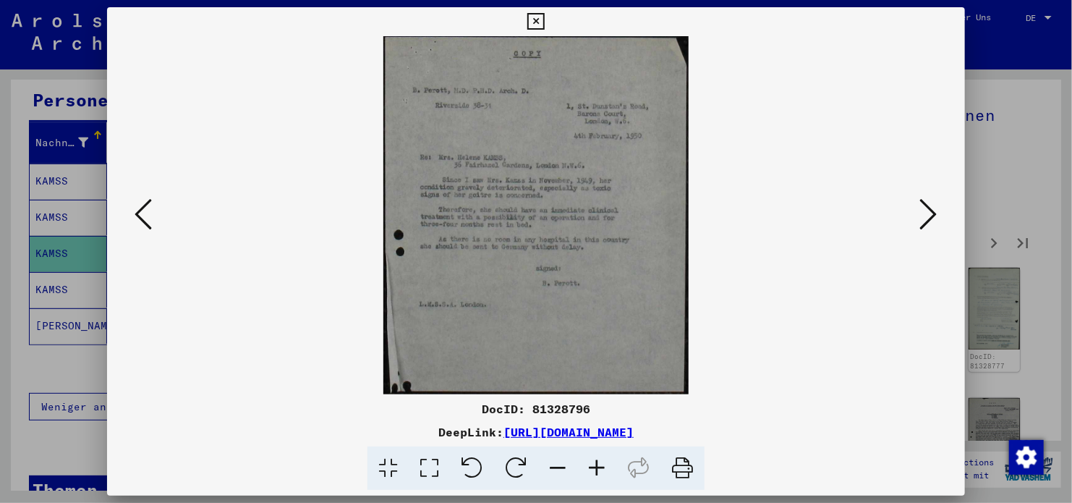
click at [929, 213] on icon at bounding box center [928, 214] width 17 height 35
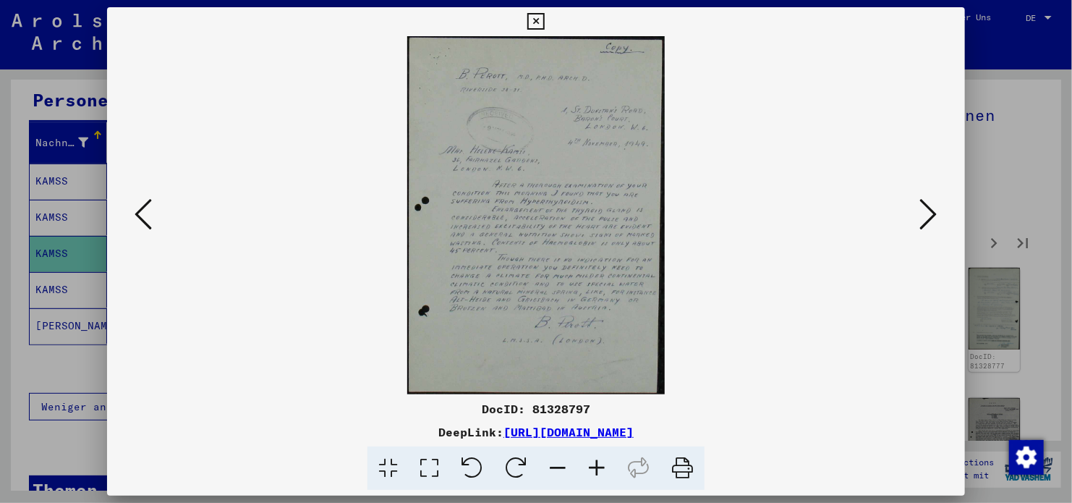
click at [929, 213] on icon at bounding box center [928, 214] width 17 height 35
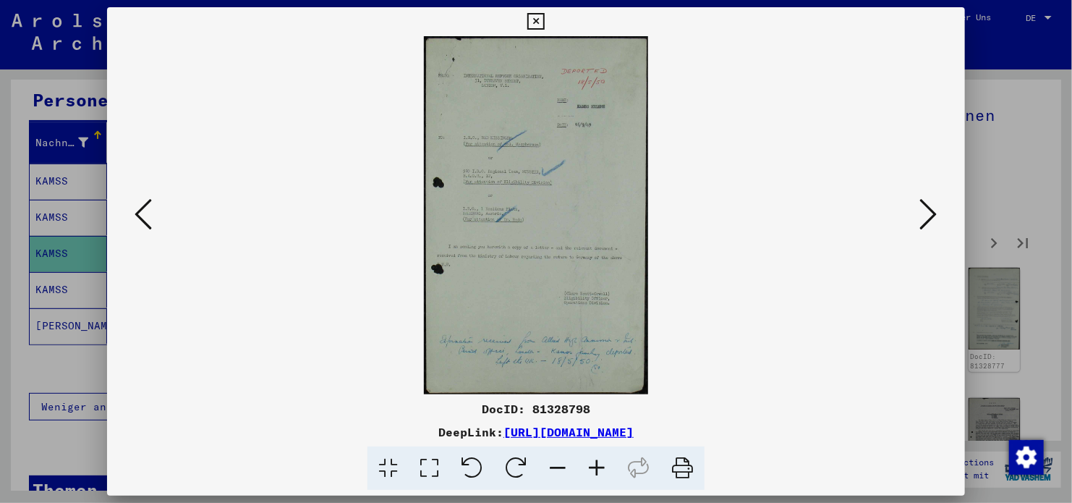
click at [929, 212] on icon at bounding box center [928, 214] width 17 height 35
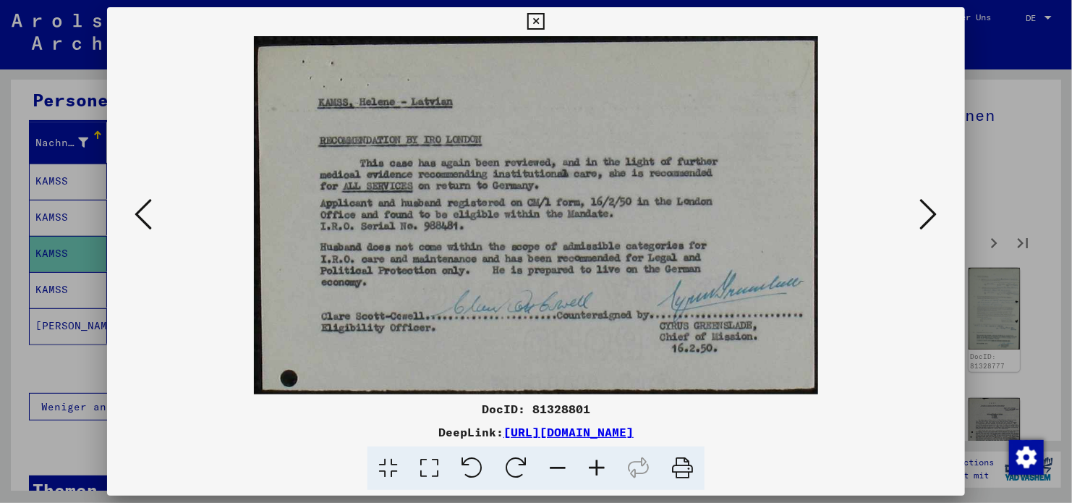
click at [929, 212] on icon at bounding box center [928, 214] width 17 height 35
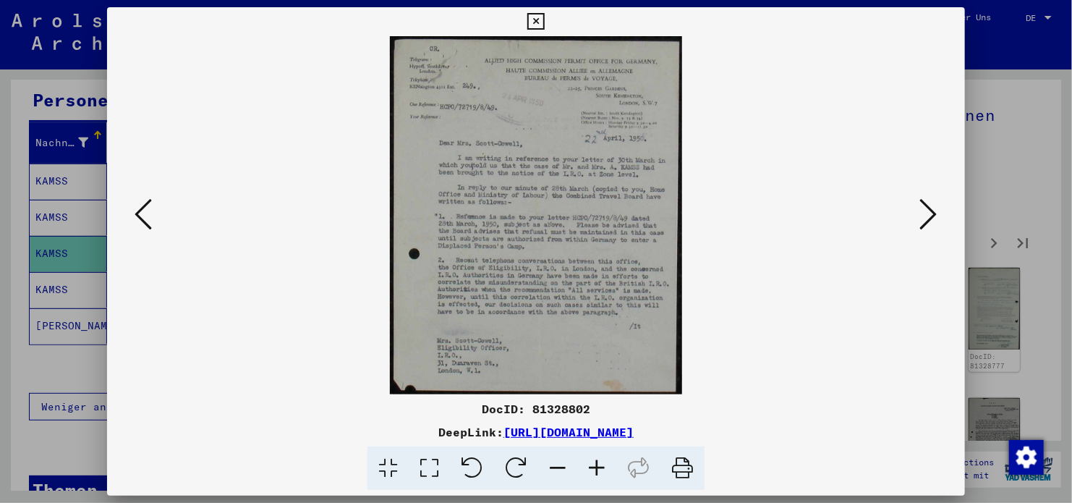
click at [929, 212] on icon at bounding box center [928, 214] width 17 height 35
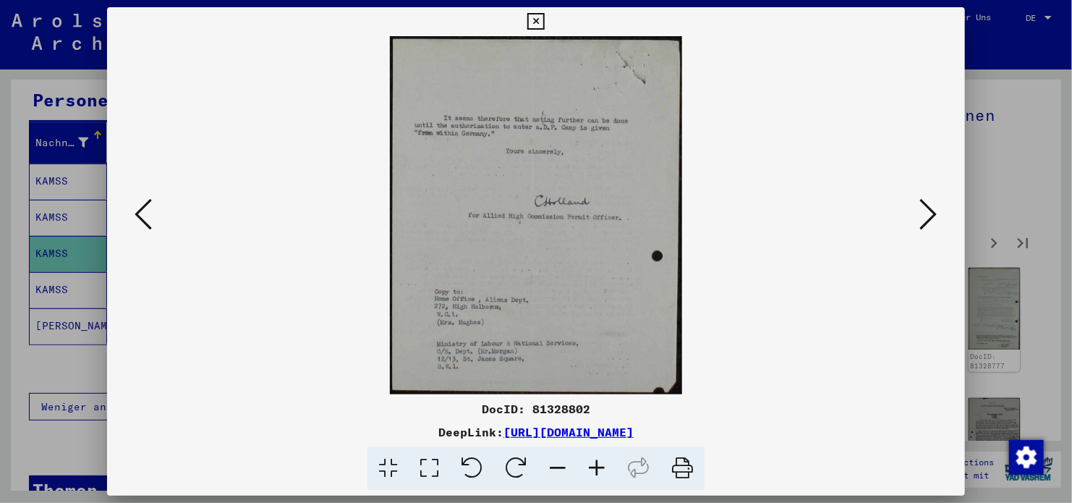
click at [929, 212] on icon at bounding box center [928, 214] width 17 height 35
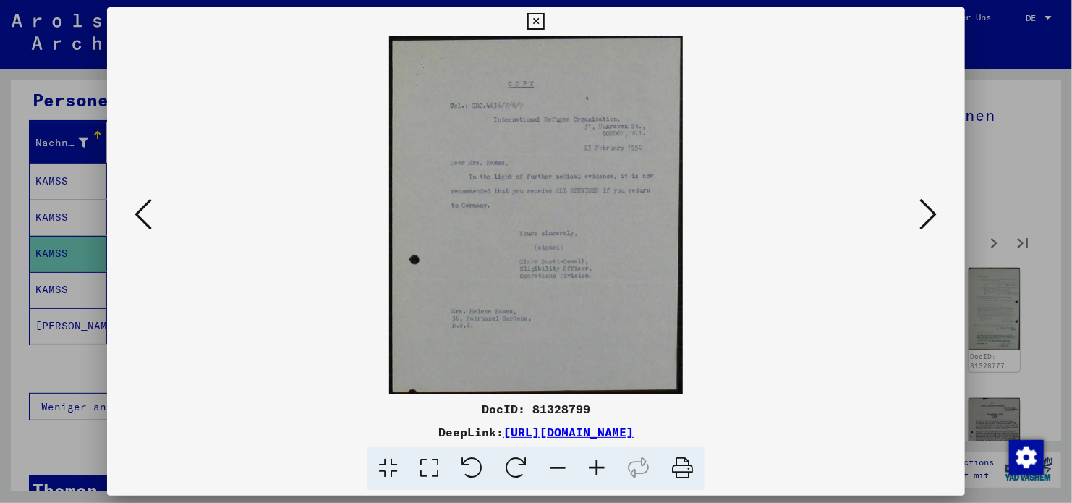
click at [929, 212] on icon at bounding box center [928, 214] width 17 height 35
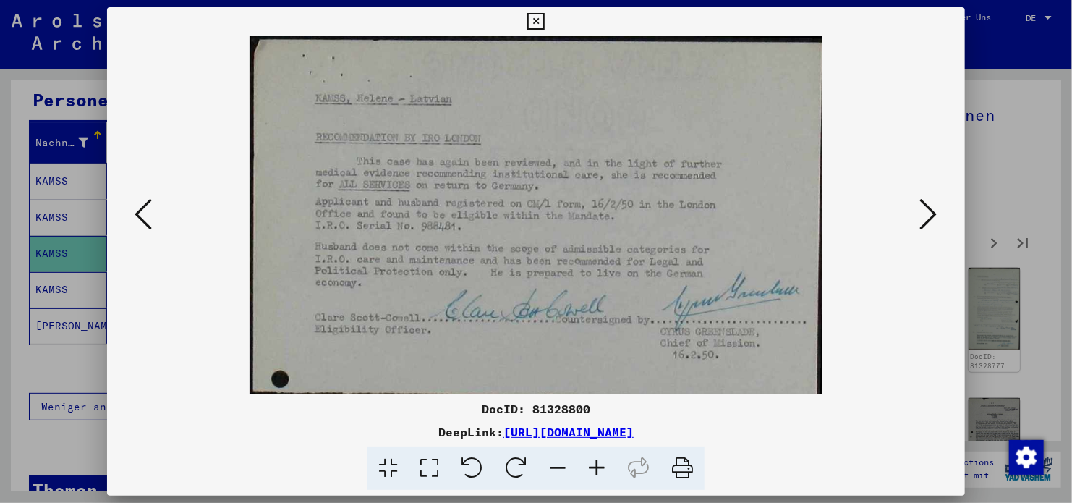
click at [929, 212] on icon at bounding box center [928, 214] width 17 height 35
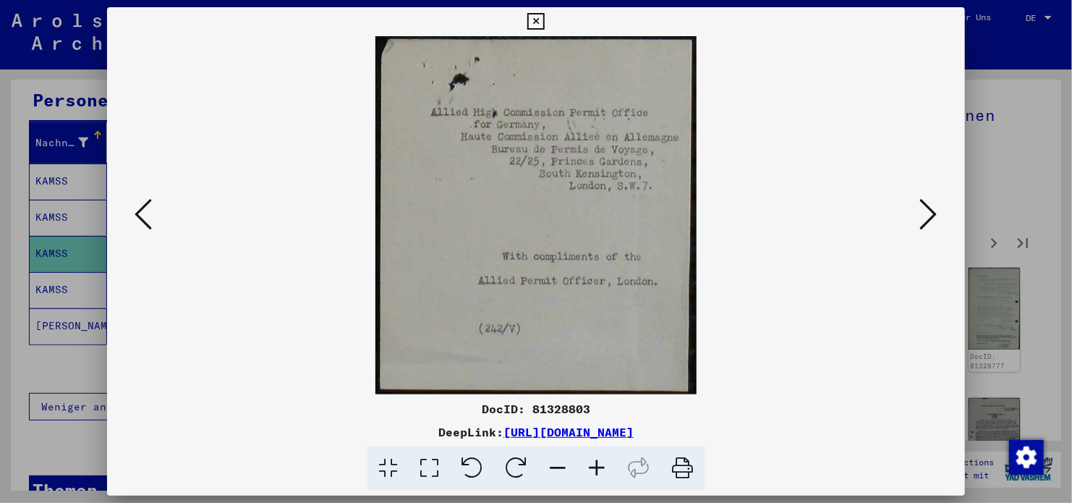
click at [929, 212] on icon at bounding box center [928, 214] width 17 height 35
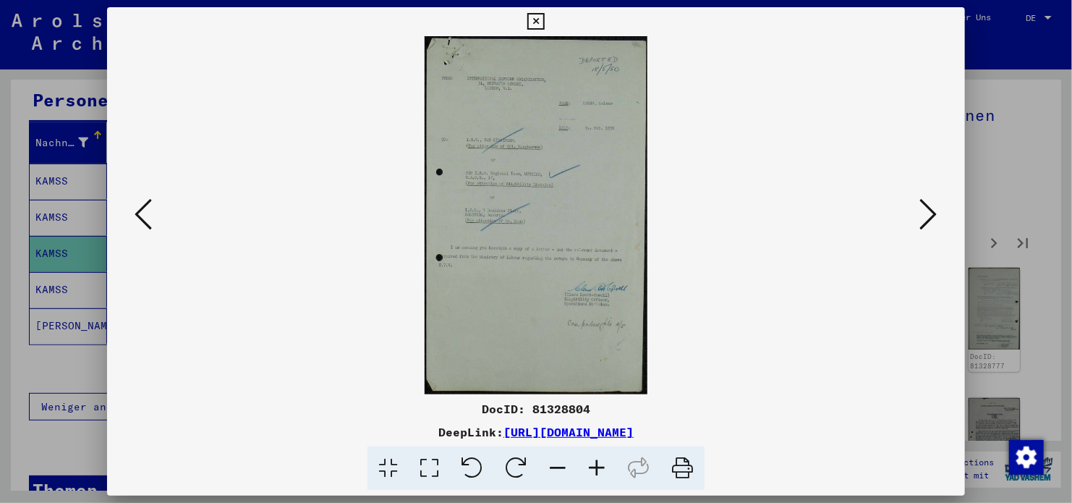
click at [929, 212] on icon at bounding box center [928, 214] width 17 height 35
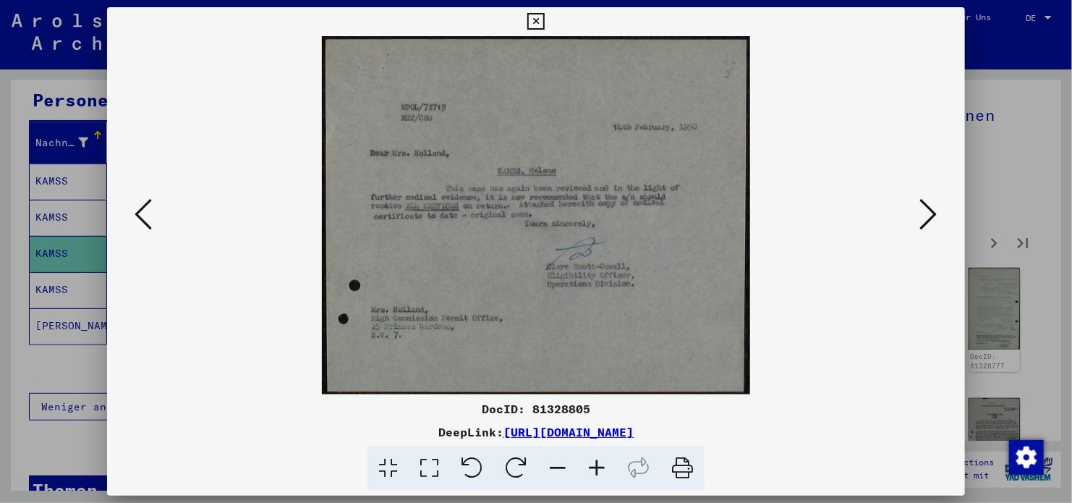
click at [929, 212] on icon at bounding box center [928, 214] width 17 height 35
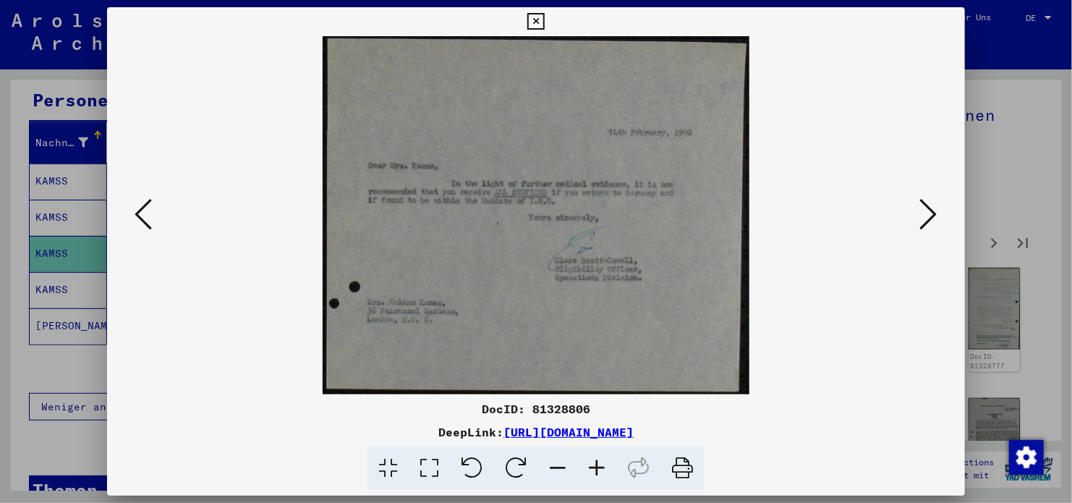
click at [929, 212] on icon at bounding box center [928, 214] width 17 height 35
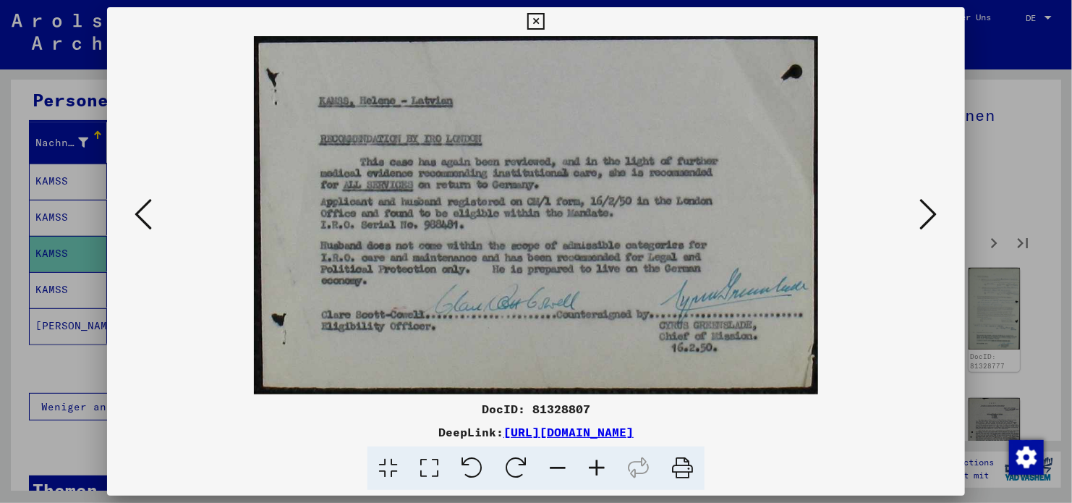
click at [929, 212] on icon at bounding box center [928, 214] width 17 height 35
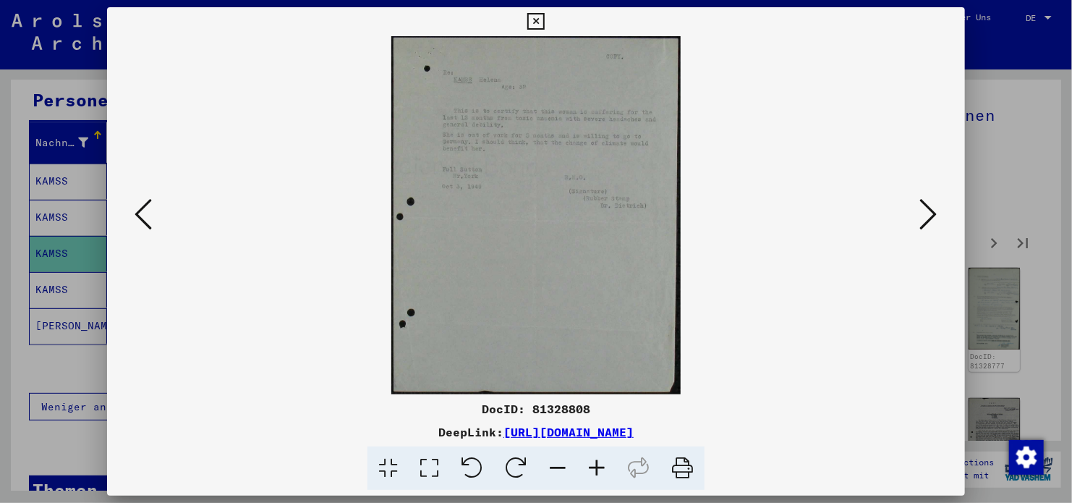
click at [929, 212] on icon at bounding box center [928, 214] width 17 height 35
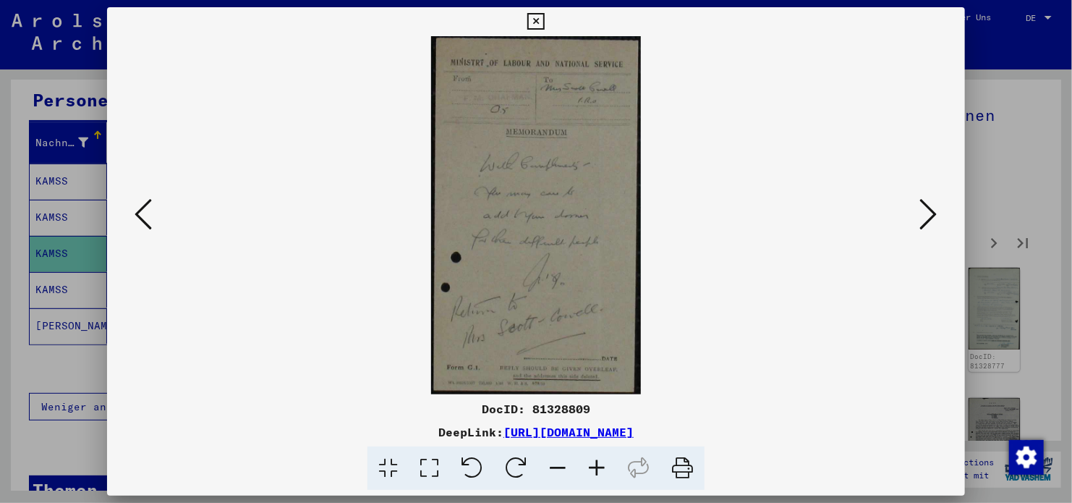
click at [929, 212] on icon at bounding box center [928, 214] width 17 height 35
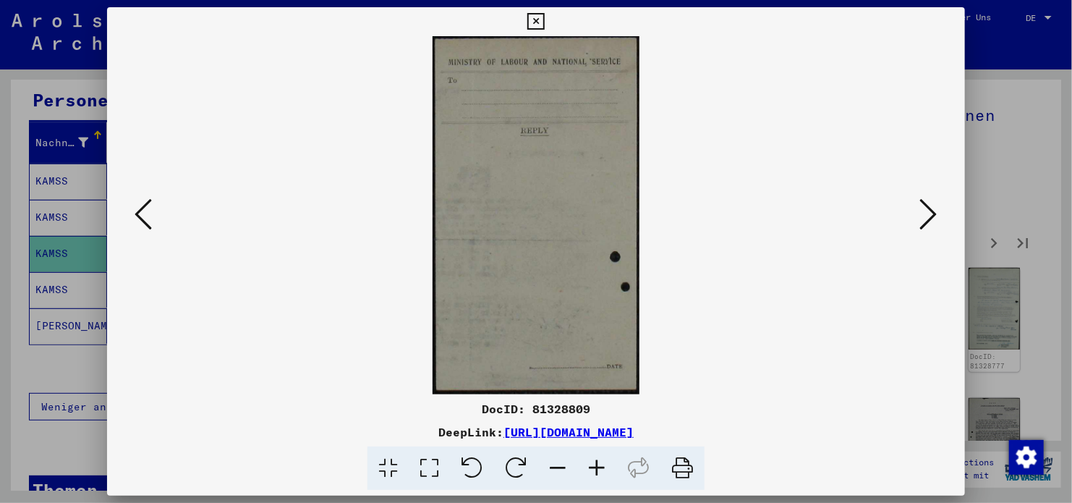
click at [929, 212] on icon at bounding box center [928, 214] width 17 height 35
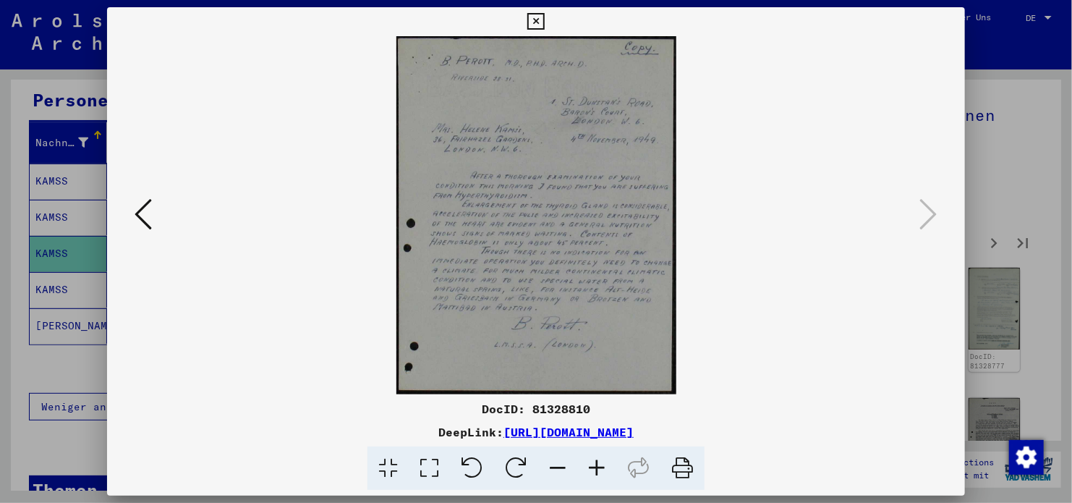
click at [533, 23] on icon at bounding box center [535, 21] width 17 height 17
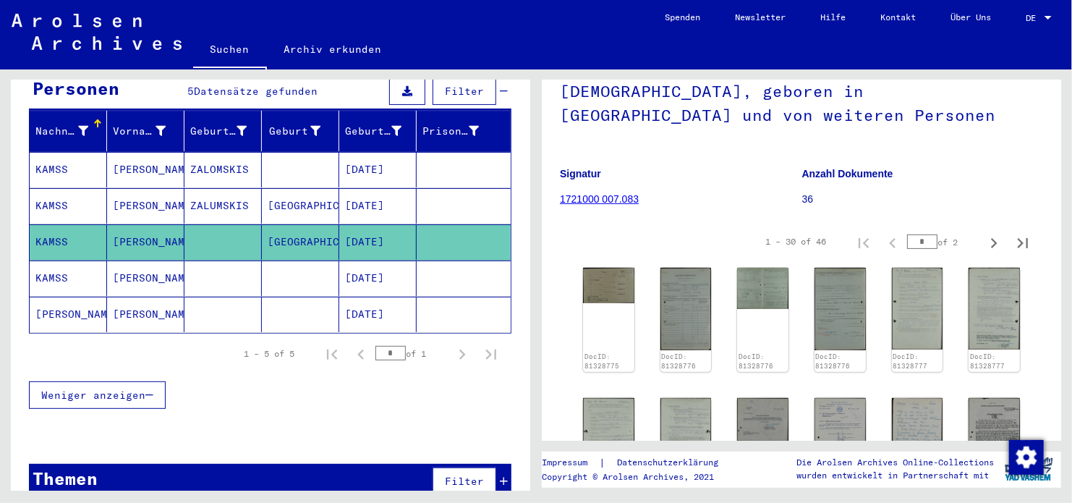
scroll to position [162, 0]
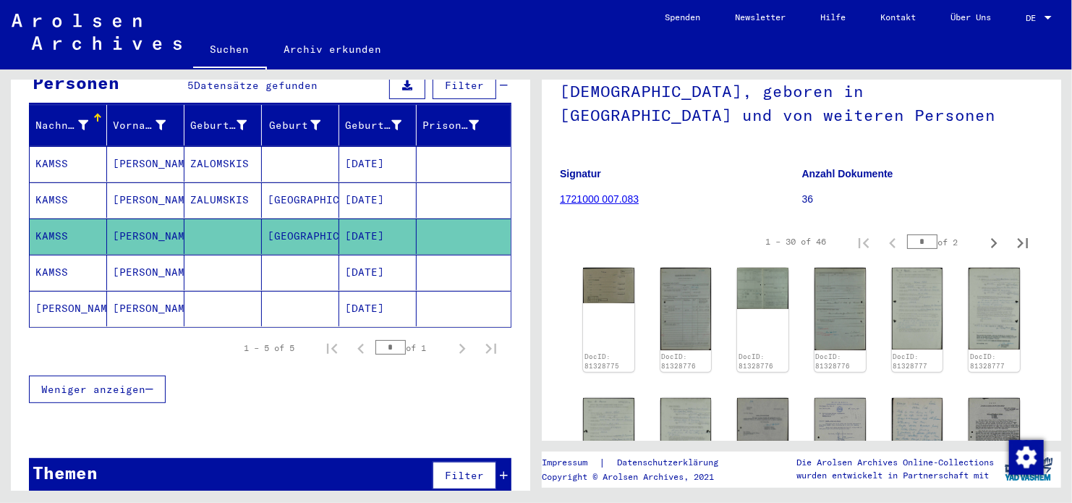
click at [365, 255] on mat-cell "[DATE]" at bounding box center [377, 272] width 77 height 35
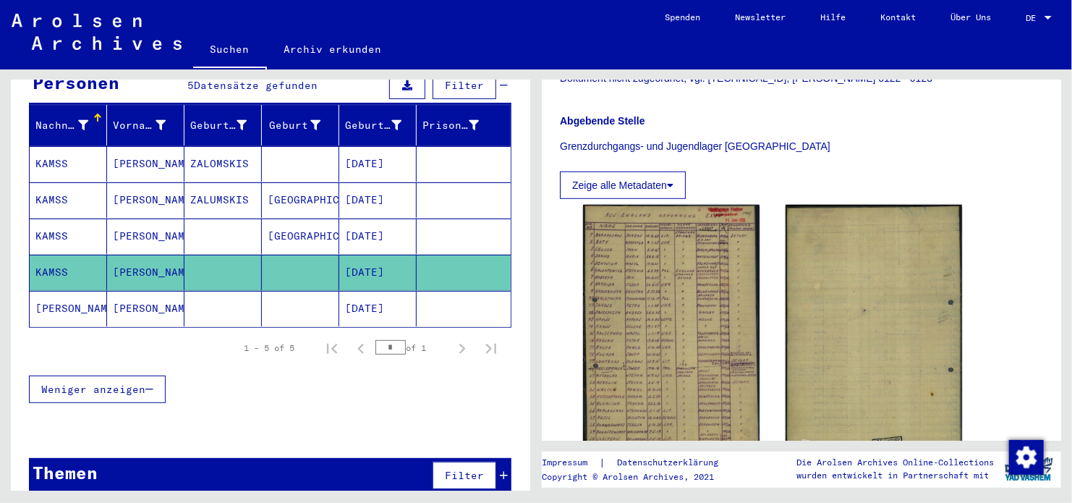
scroll to position [362, 0]
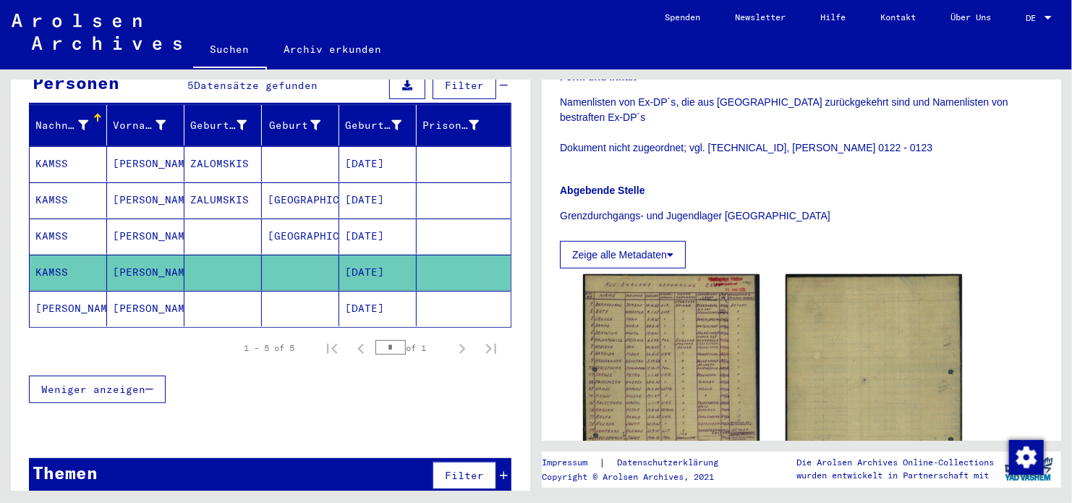
click at [429, 291] on mat-cell at bounding box center [464, 308] width 94 height 35
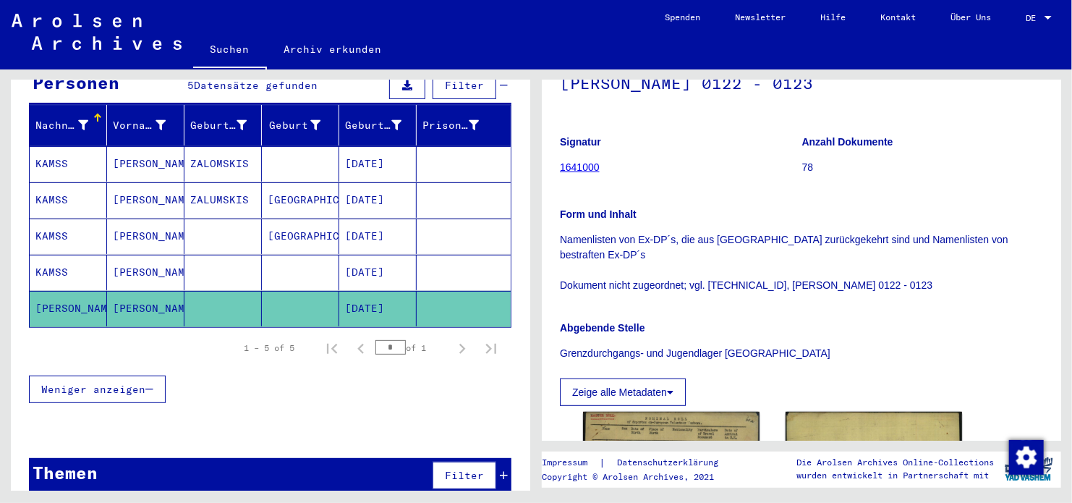
scroll to position [217, 0]
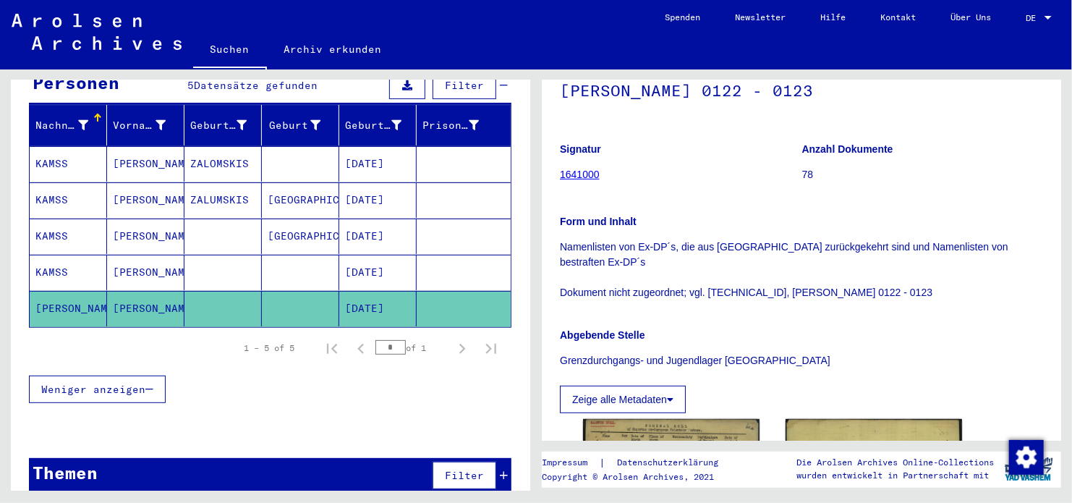
click at [331, 219] on mat-cell "[GEOGRAPHIC_DATA]" at bounding box center [300, 236] width 77 height 35
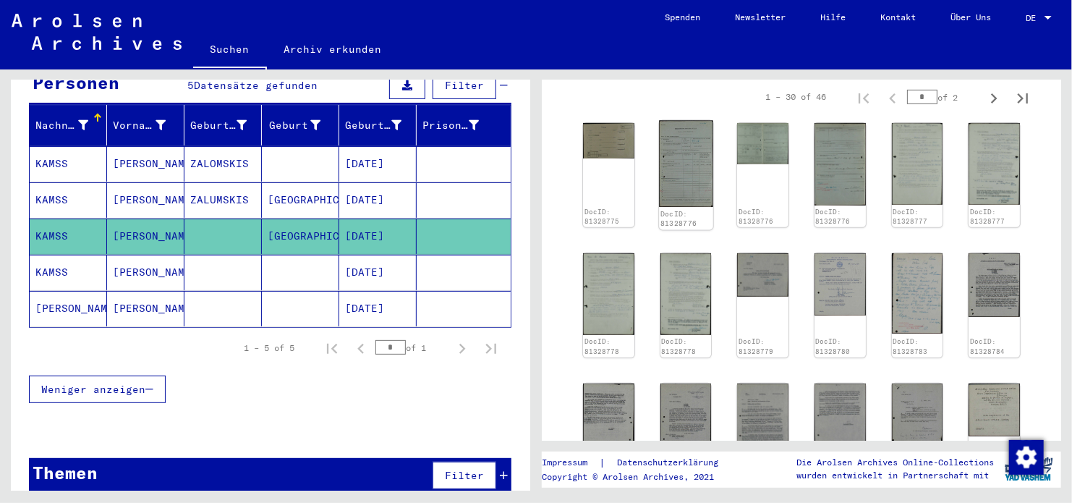
click at [700, 161] on img at bounding box center [686, 164] width 54 height 86
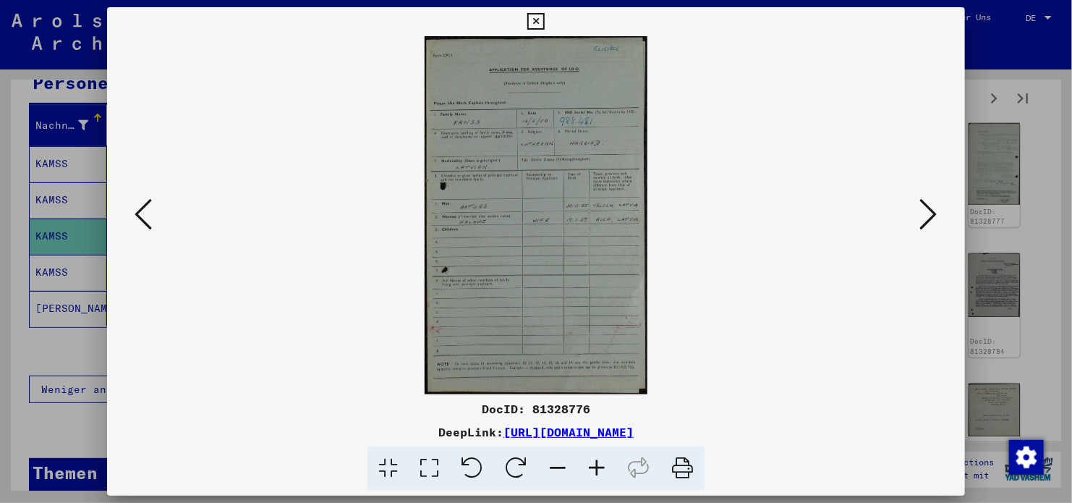
click at [931, 226] on icon at bounding box center [928, 214] width 17 height 35
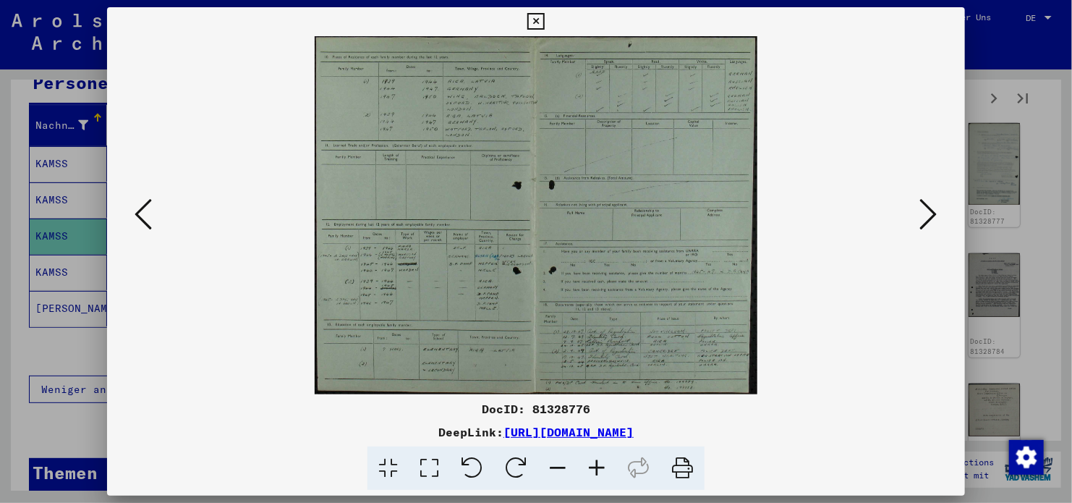
click at [930, 224] on icon at bounding box center [928, 214] width 17 height 35
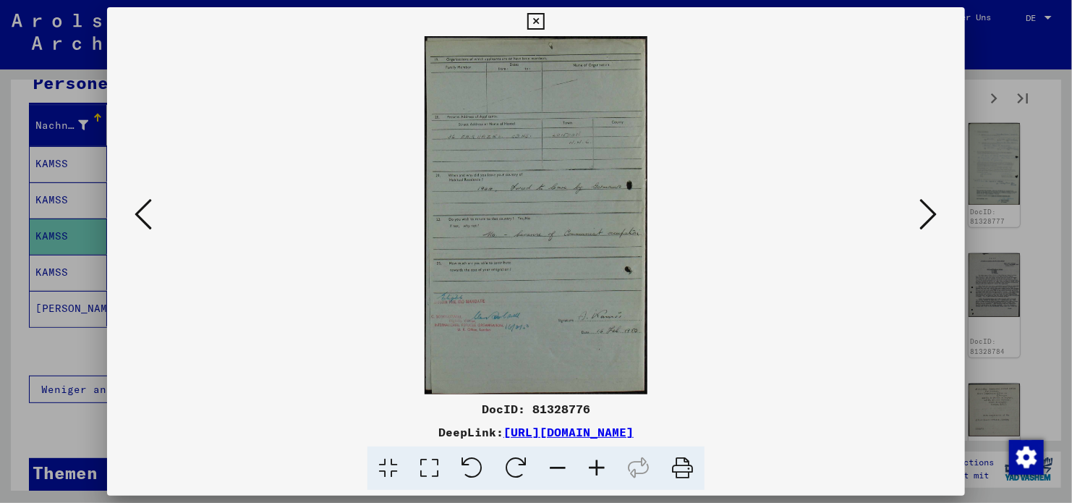
click at [930, 224] on icon at bounding box center [928, 214] width 17 height 35
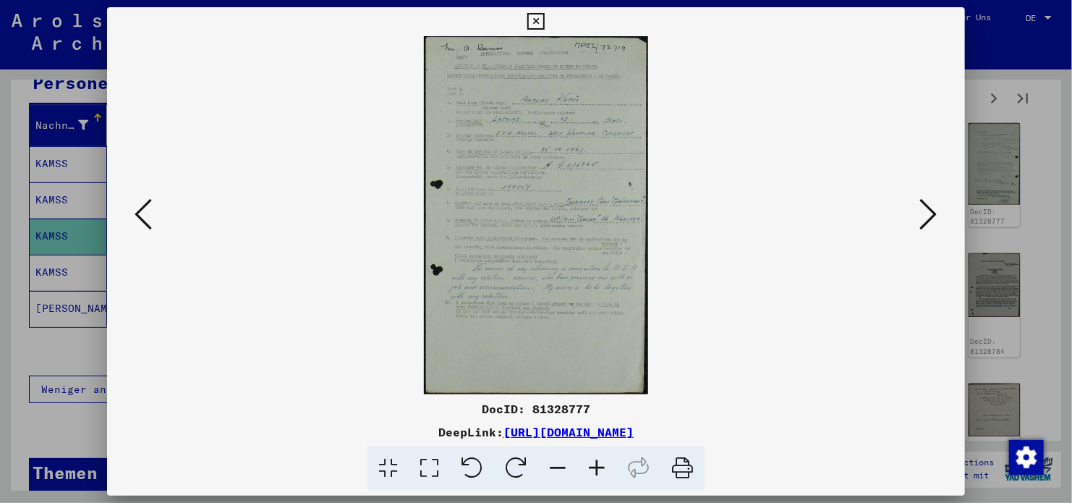
click at [930, 224] on icon at bounding box center [928, 214] width 17 height 35
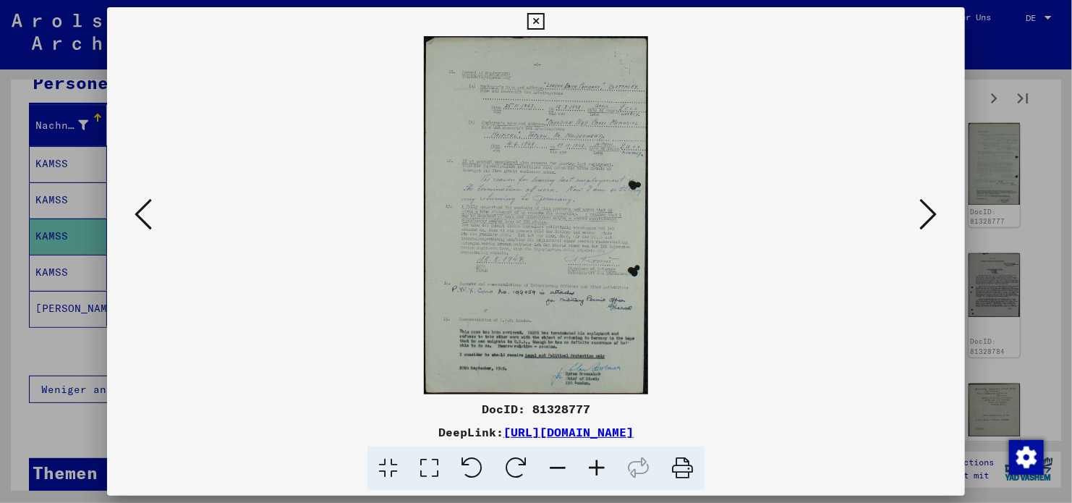
click at [930, 224] on icon at bounding box center [928, 214] width 17 height 35
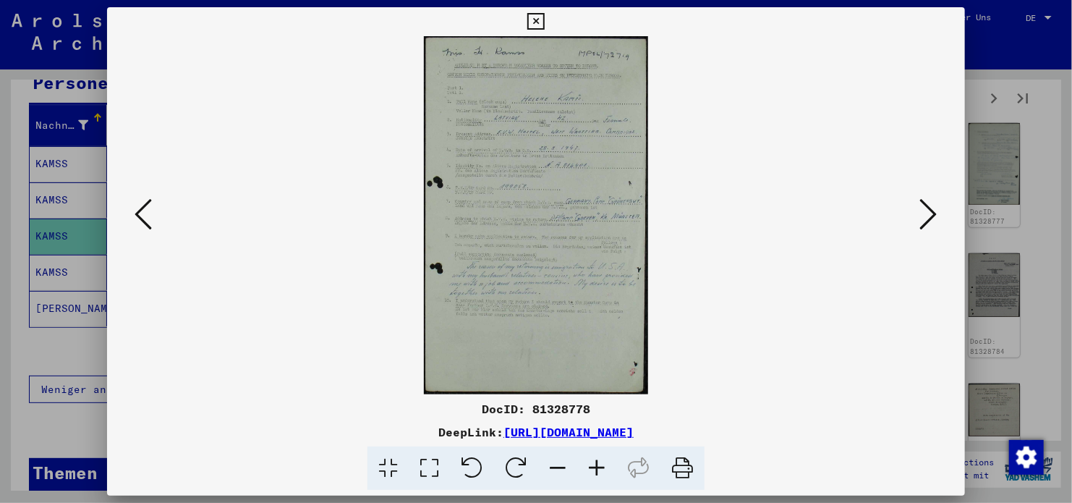
click at [930, 224] on icon at bounding box center [928, 214] width 17 height 35
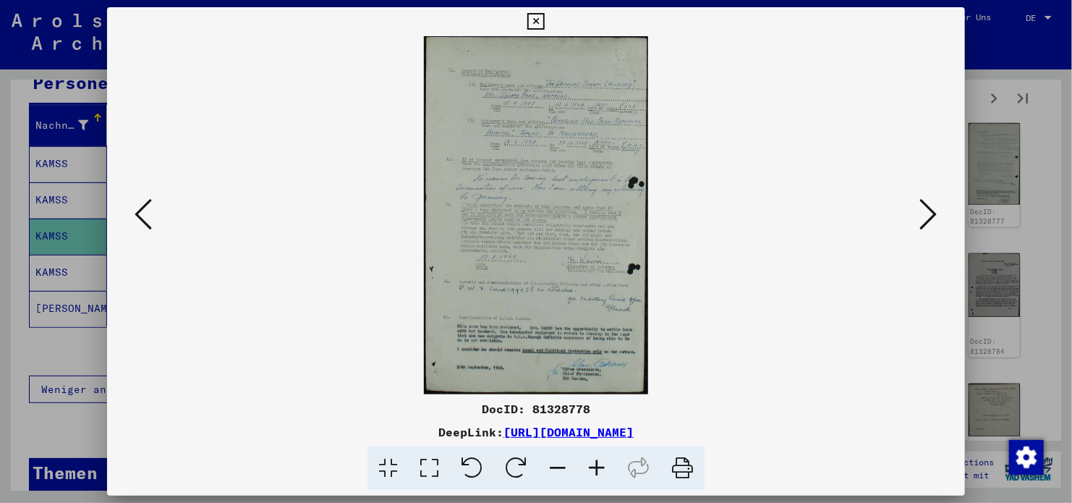
click at [930, 224] on icon at bounding box center [928, 214] width 17 height 35
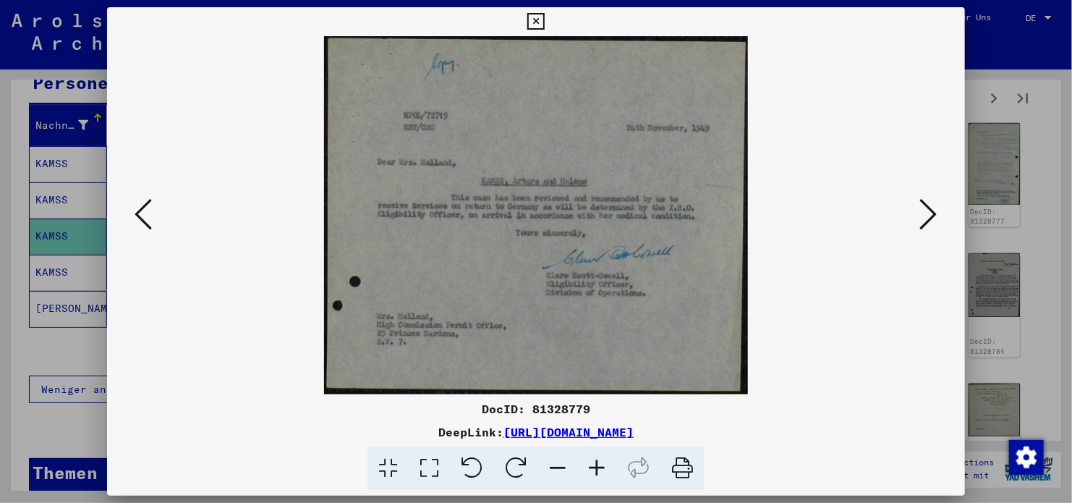
click at [930, 224] on icon at bounding box center [928, 214] width 17 height 35
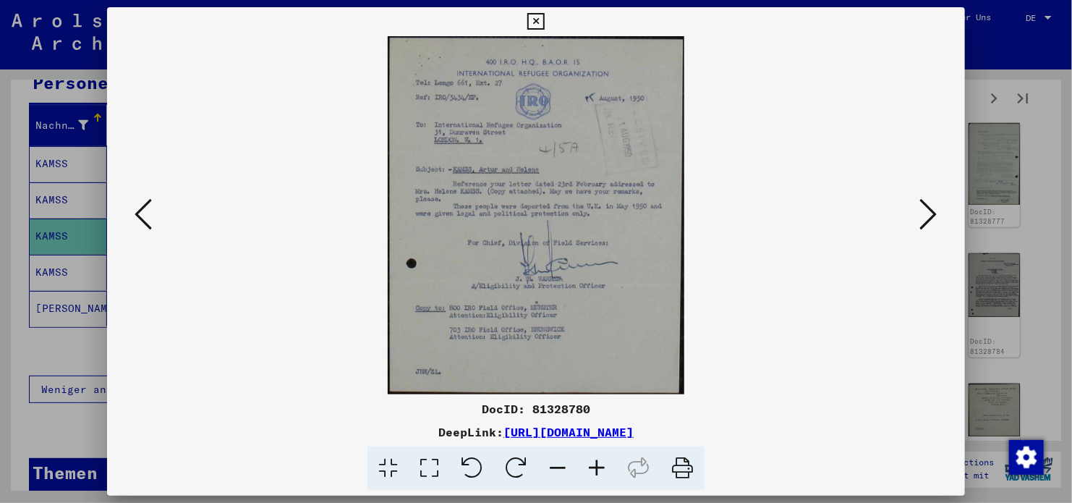
click at [138, 226] on icon at bounding box center [143, 214] width 17 height 35
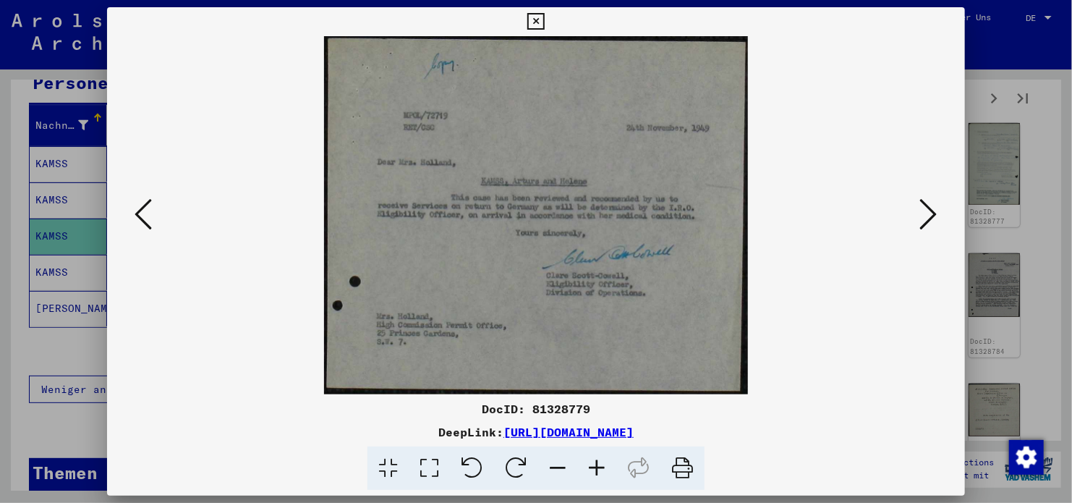
click at [920, 214] on icon at bounding box center [928, 214] width 17 height 35
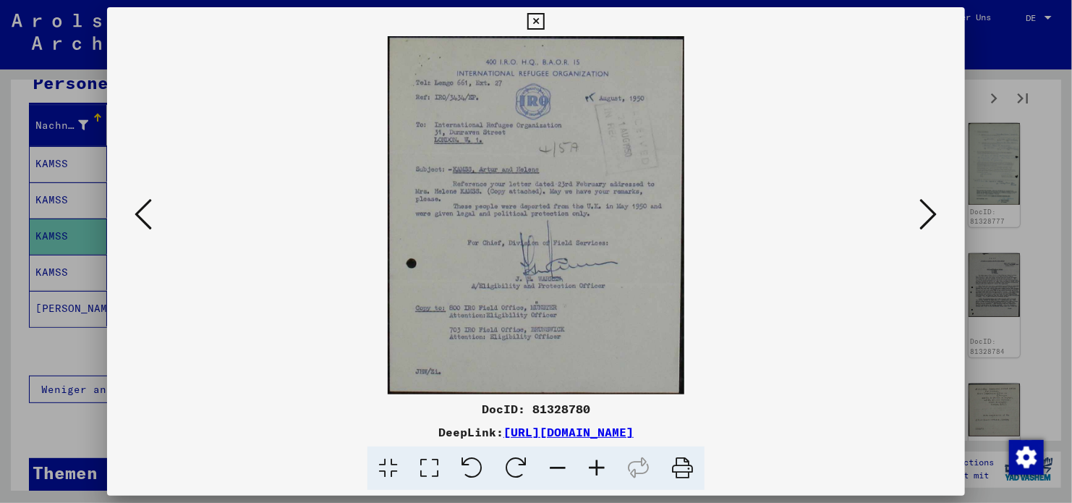
click at [920, 214] on icon at bounding box center [928, 214] width 17 height 35
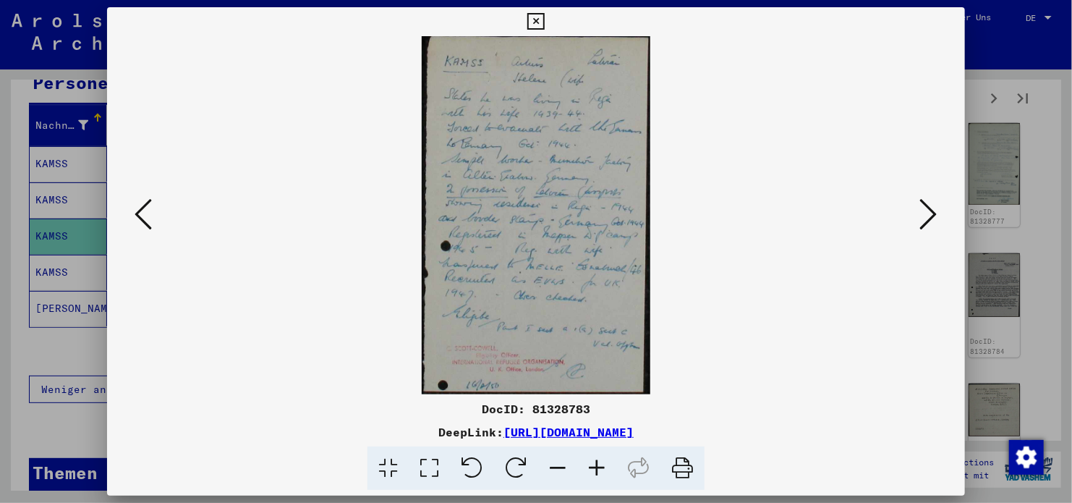
click at [920, 214] on icon at bounding box center [928, 214] width 17 height 35
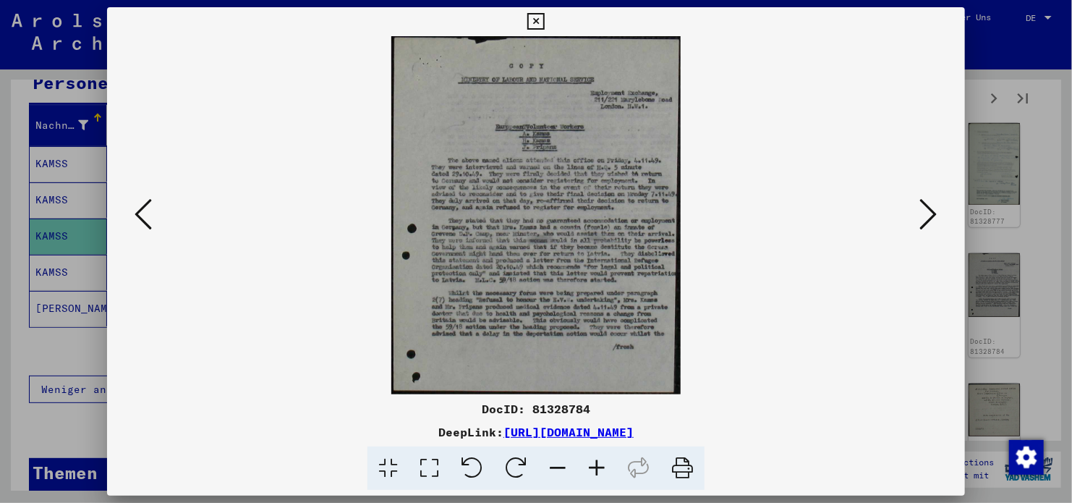
click at [920, 214] on icon at bounding box center [928, 214] width 17 height 35
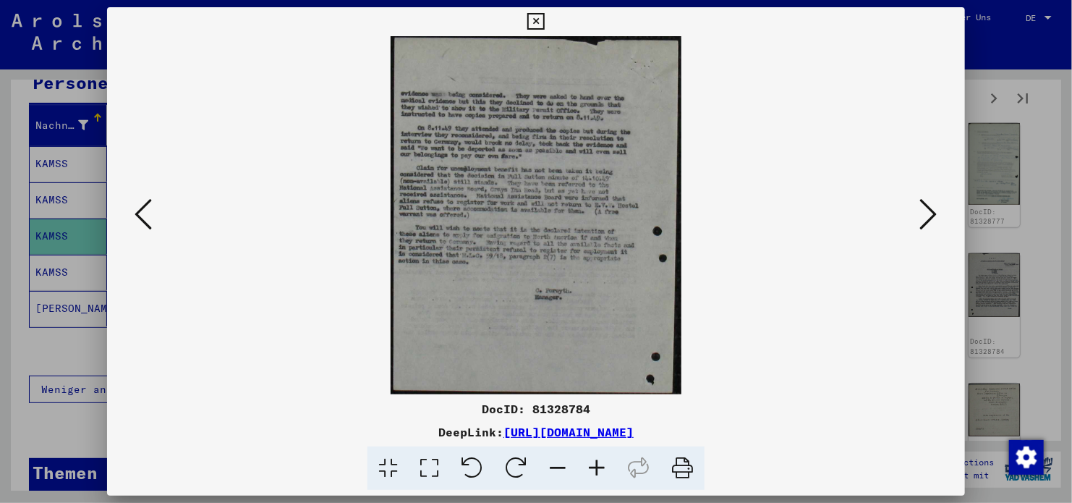
click at [917, 200] on button at bounding box center [929, 215] width 26 height 41
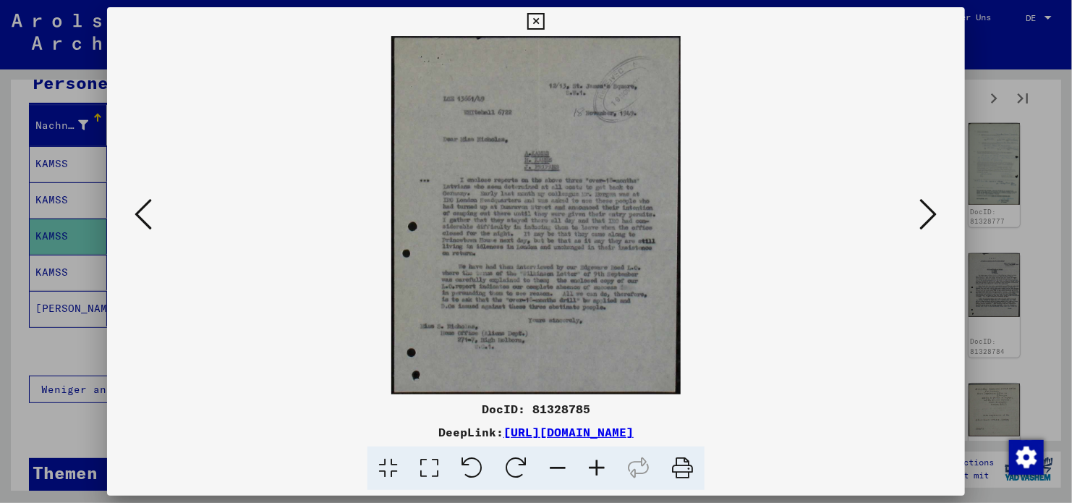
click at [917, 200] on button at bounding box center [929, 215] width 26 height 41
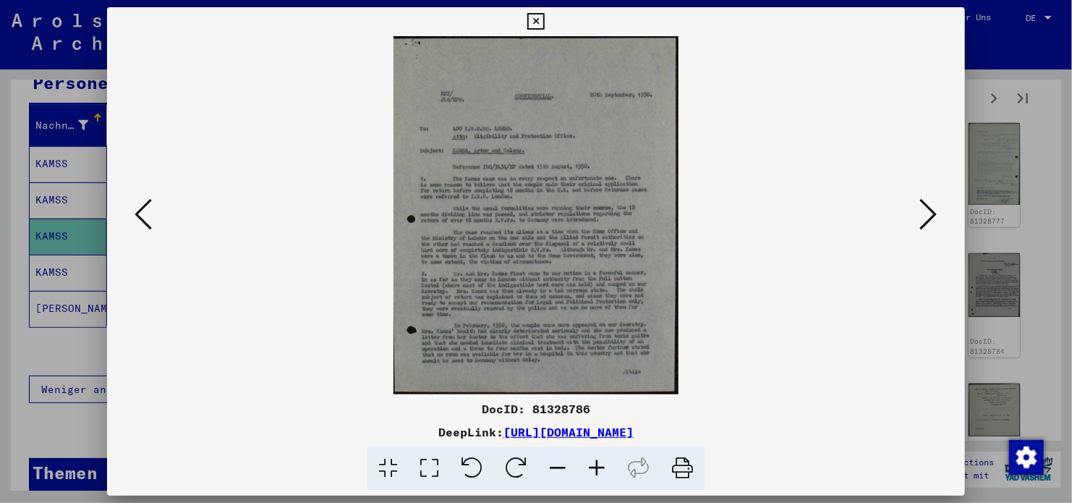
click at [917, 200] on button at bounding box center [929, 215] width 26 height 41
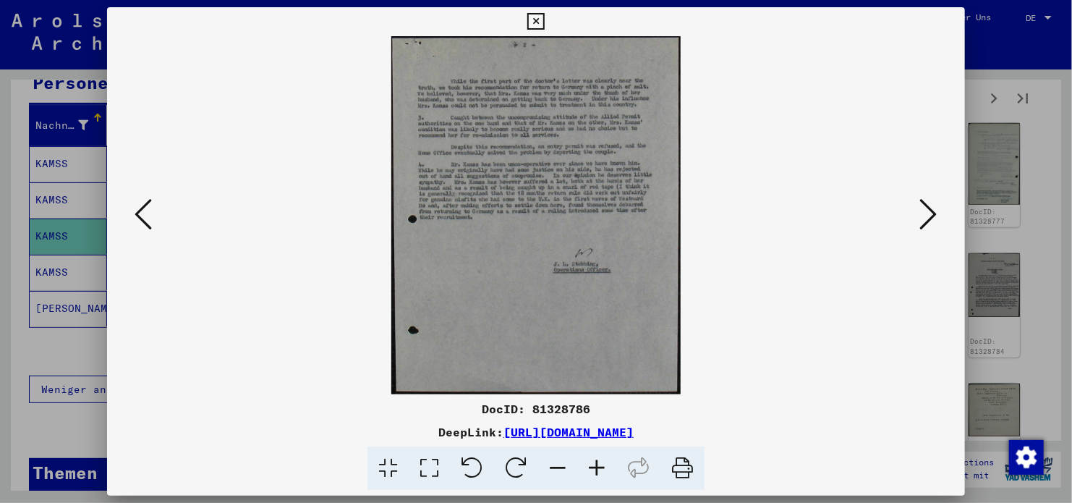
click at [917, 200] on button at bounding box center [929, 215] width 26 height 41
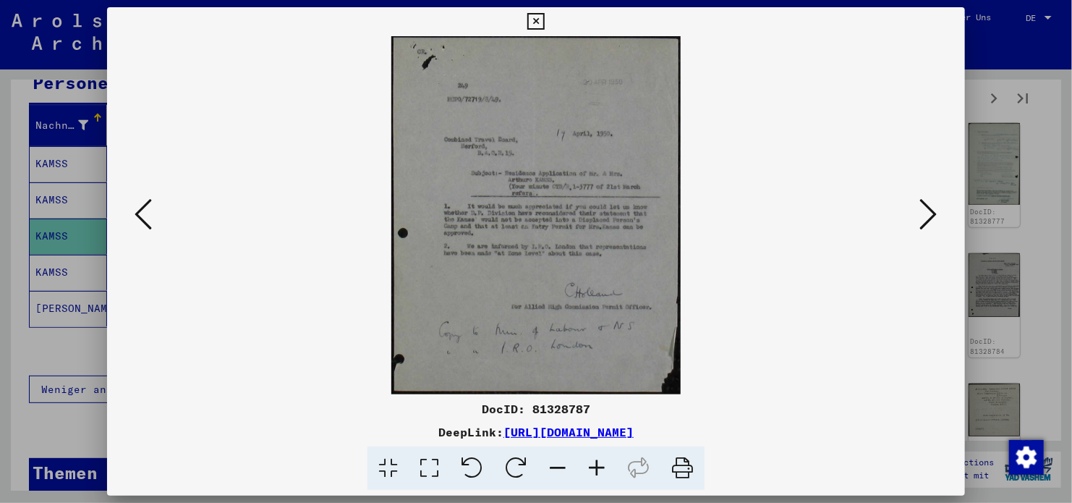
click at [917, 200] on button at bounding box center [929, 215] width 26 height 41
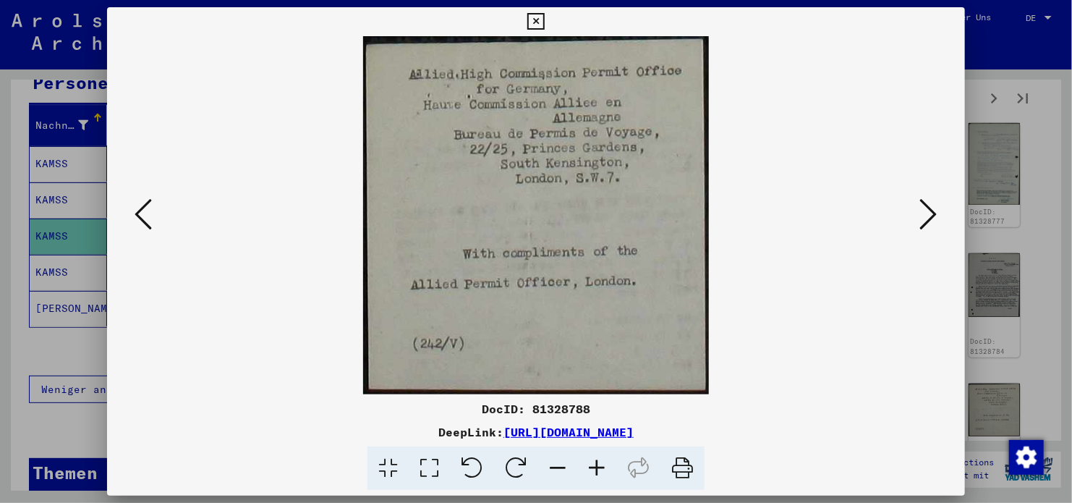
click at [917, 200] on button at bounding box center [929, 215] width 26 height 41
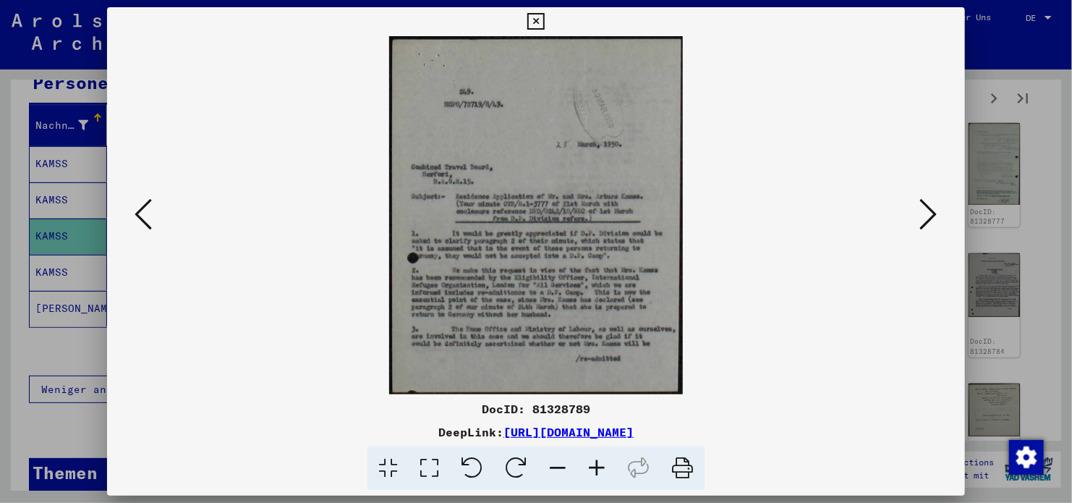
click at [917, 200] on button at bounding box center [929, 215] width 26 height 41
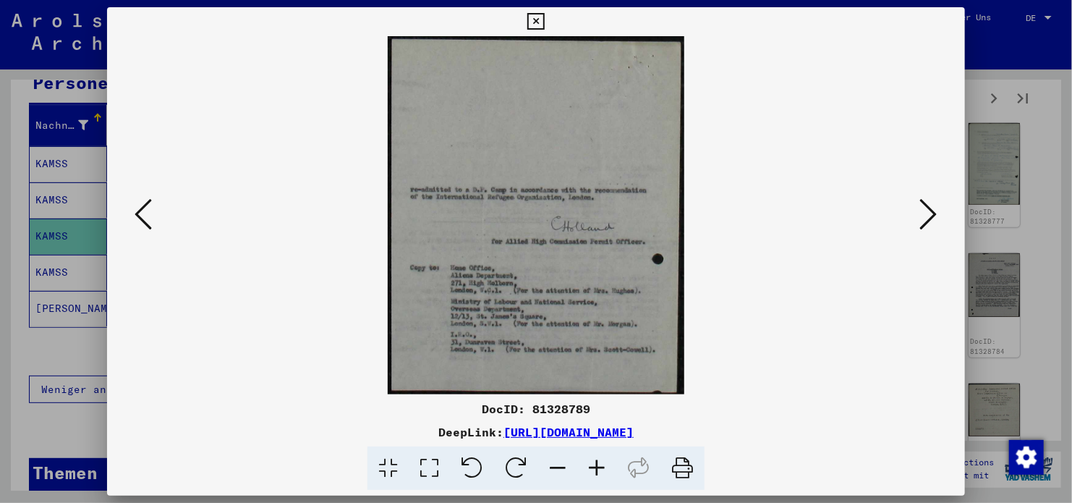
click at [917, 200] on button at bounding box center [929, 215] width 26 height 41
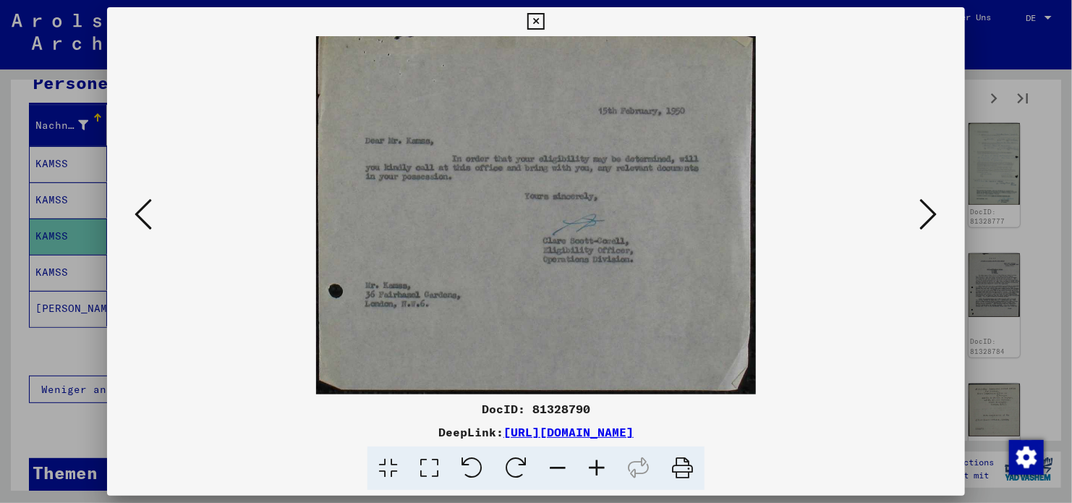
click at [917, 200] on button at bounding box center [929, 215] width 26 height 41
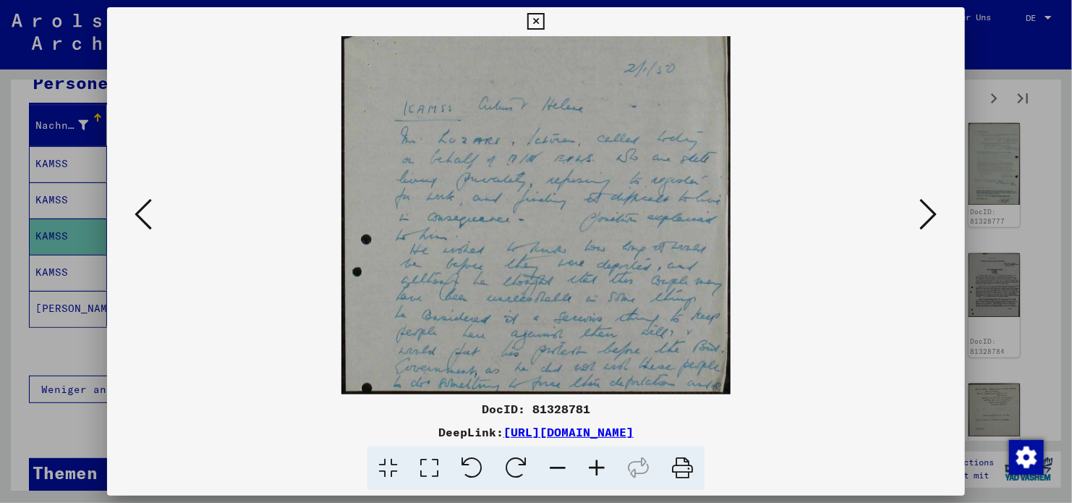
click at [917, 200] on button at bounding box center [929, 215] width 26 height 41
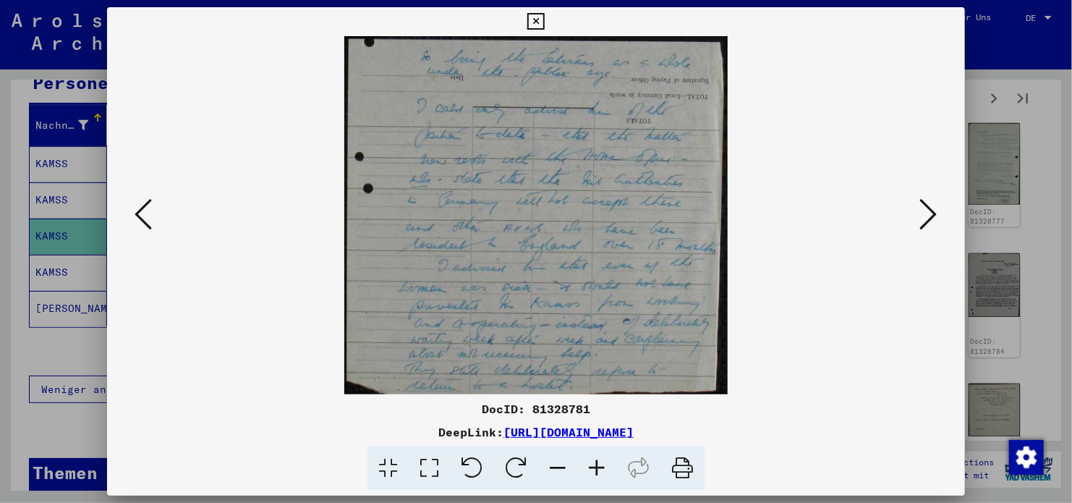
click at [917, 200] on button at bounding box center [929, 215] width 26 height 41
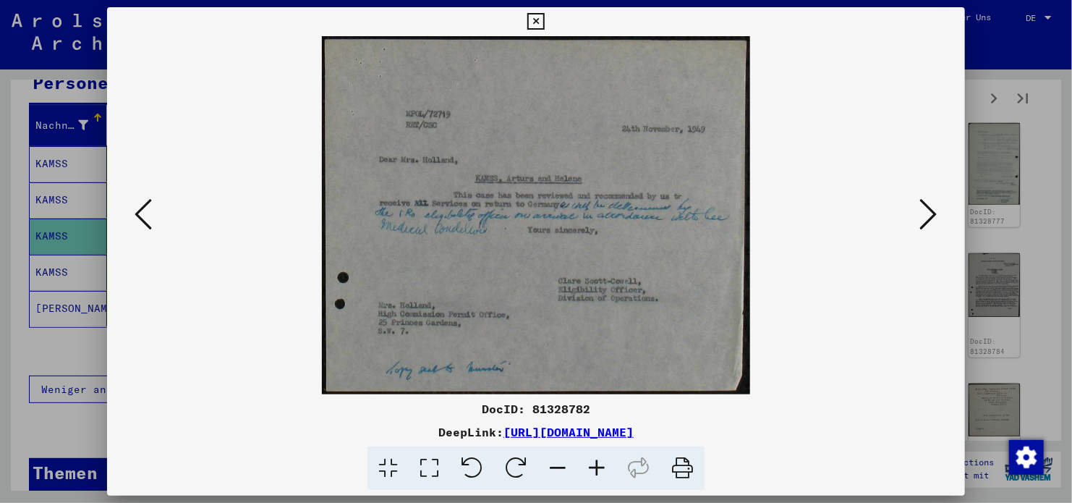
click at [917, 200] on button at bounding box center [929, 215] width 26 height 41
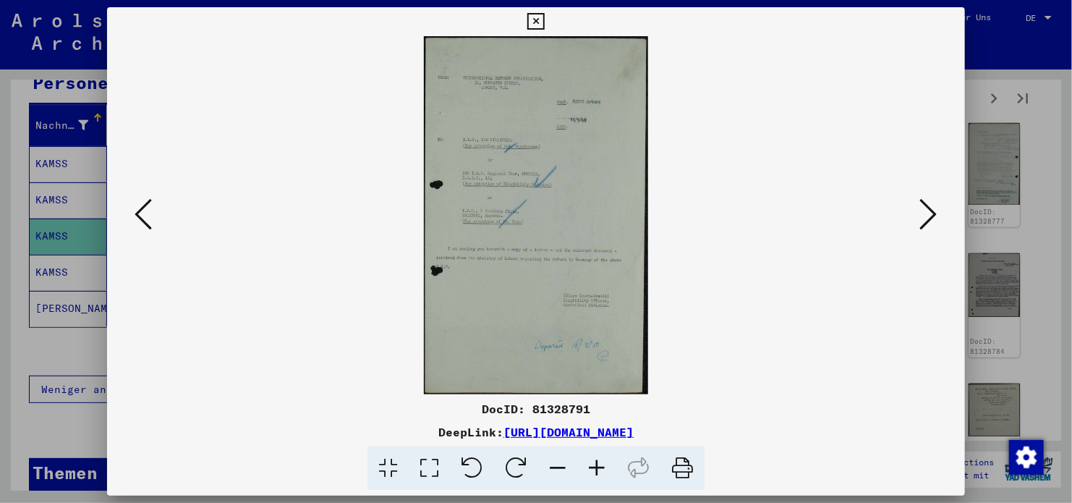
click at [917, 200] on button at bounding box center [929, 215] width 26 height 41
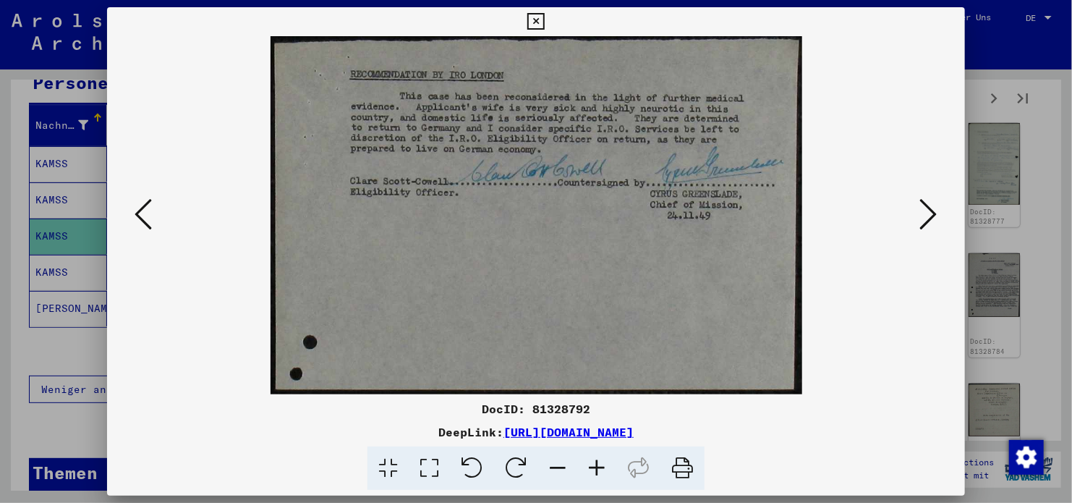
click at [917, 200] on button at bounding box center [929, 215] width 26 height 41
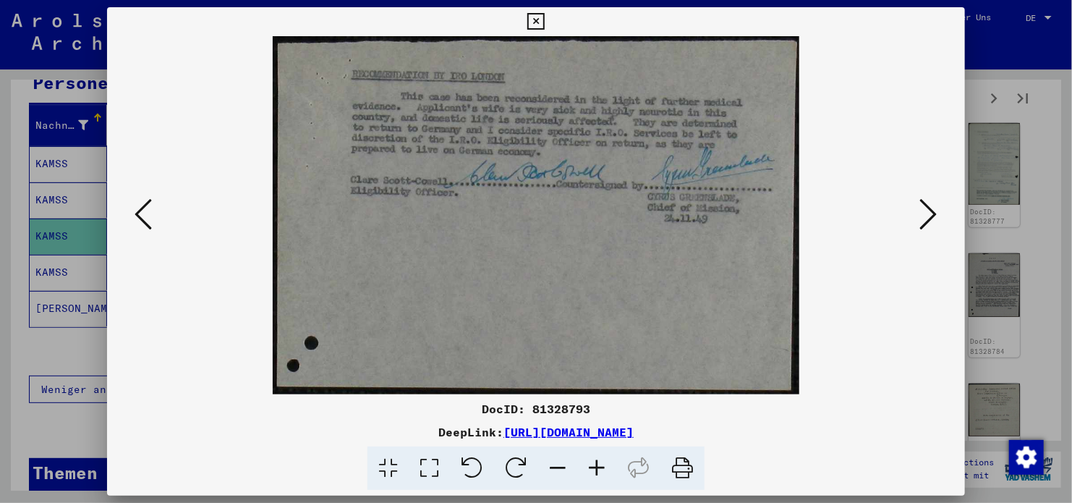
click at [917, 200] on button at bounding box center [929, 215] width 26 height 41
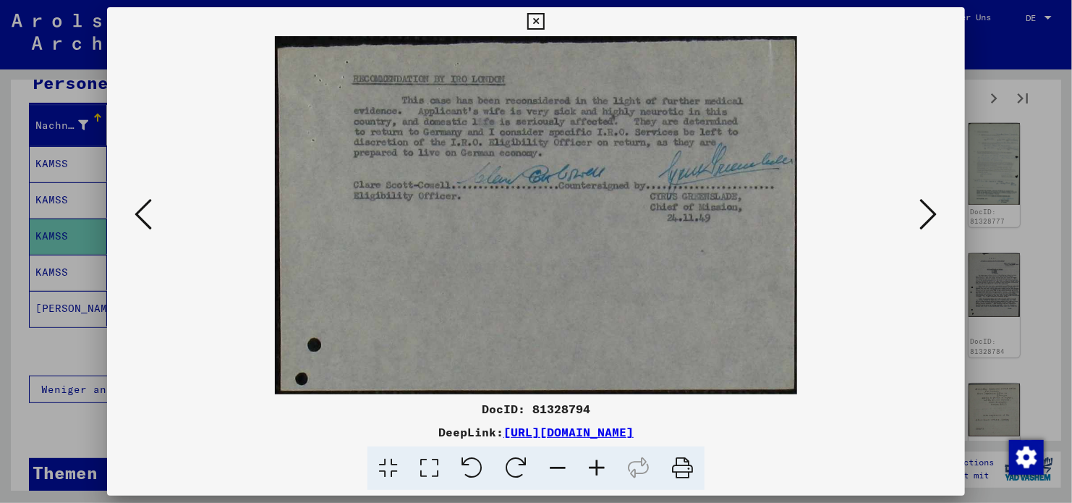
click at [917, 200] on button at bounding box center [929, 215] width 26 height 41
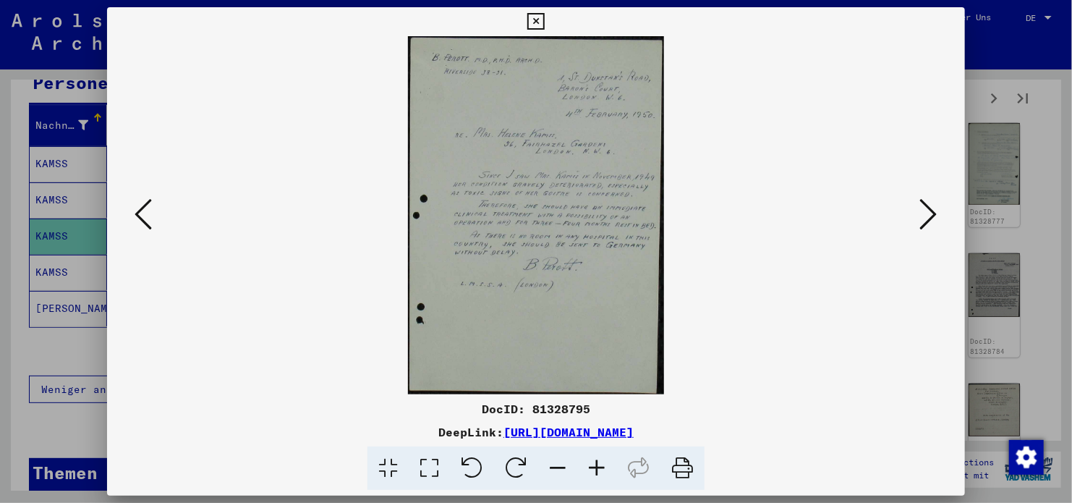
click at [924, 220] on icon at bounding box center [928, 214] width 17 height 35
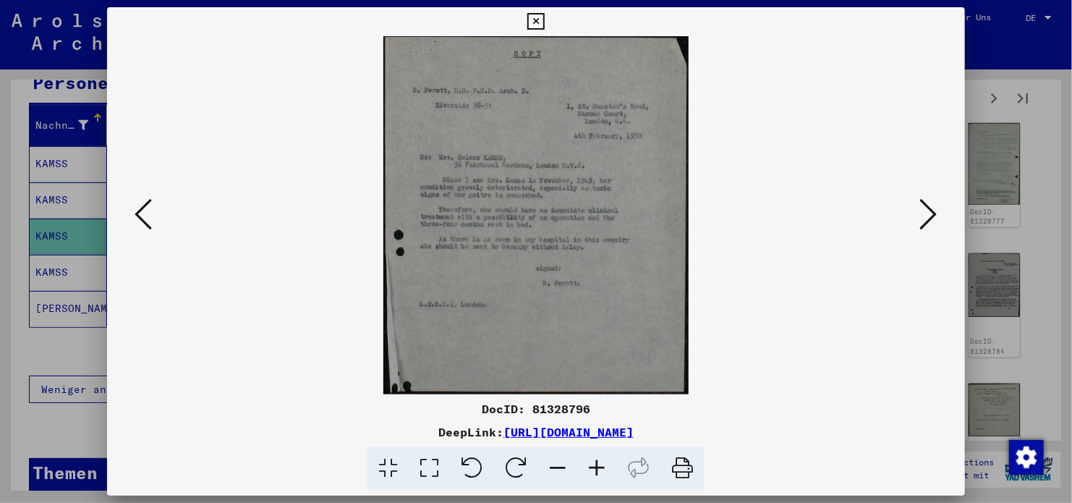
click at [924, 220] on icon at bounding box center [928, 214] width 17 height 35
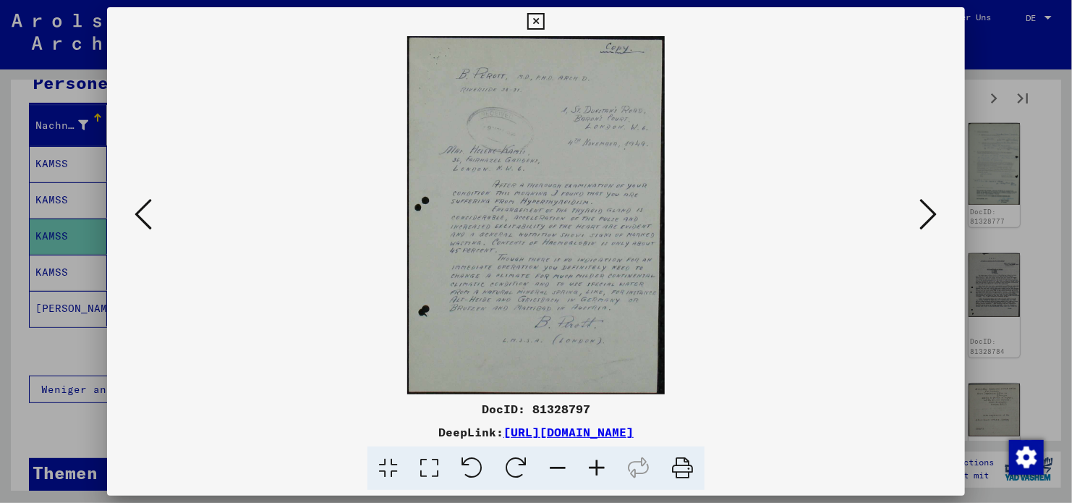
click at [924, 220] on icon at bounding box center [928, 214] width 17 height 35
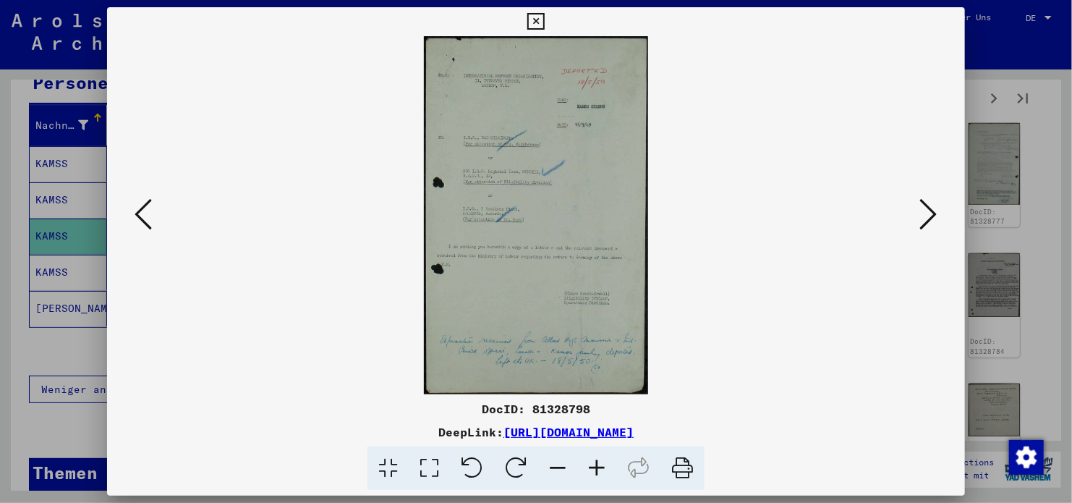
click at [158, 225] on img at bounding box center [536, 215] width 760 height 358
click at [145, 205] on icon at bounding box center [143, 214] width 17 height 35
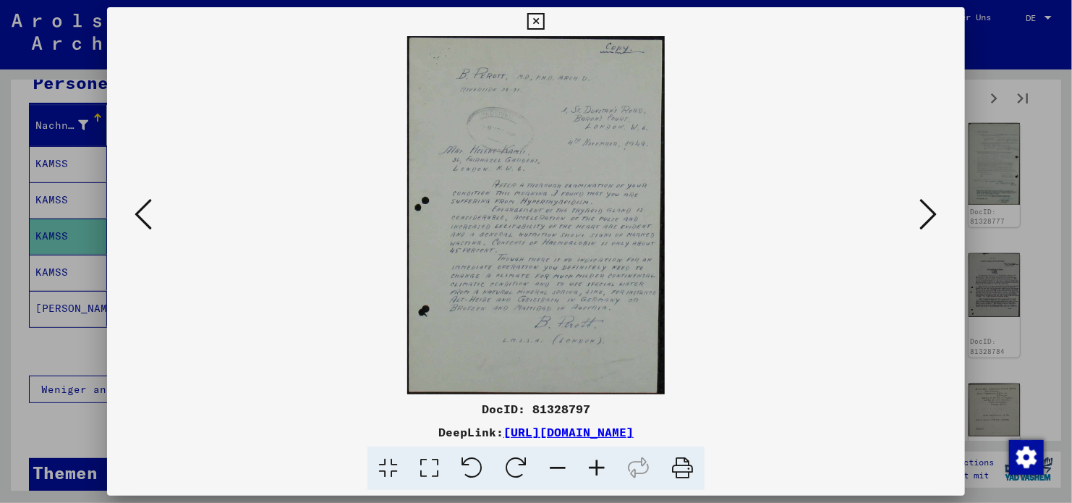
click at [927, 214] on icon at bounding box center [928, 214] width 17 height 35
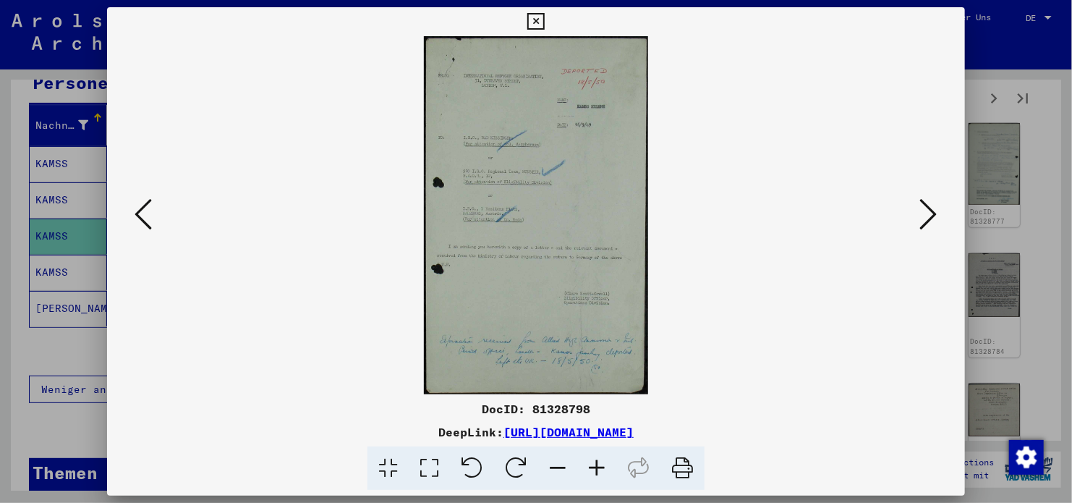
click at [927, 214] on icon at bounding box center [928, 214] width 17 height 35
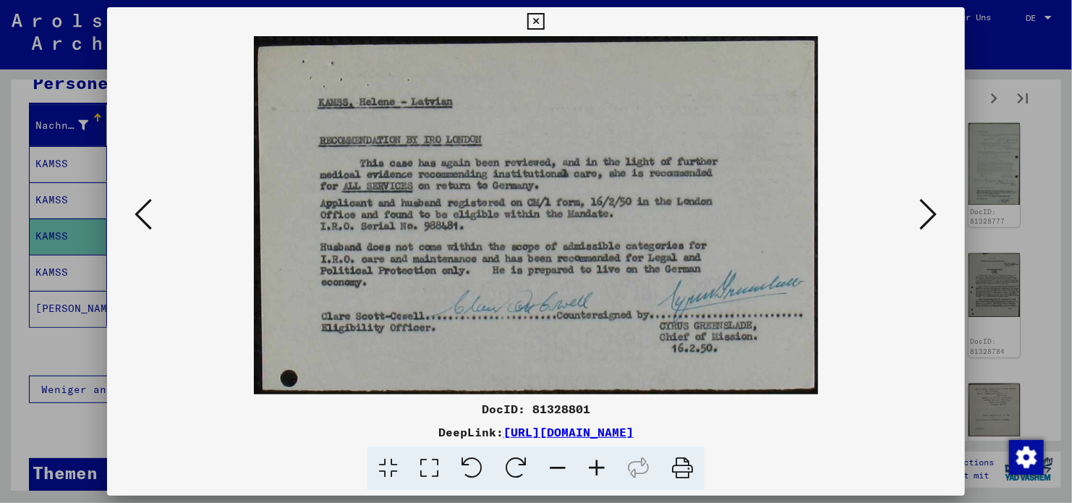
click at [927, 214] on icon at bounding box center [928, 214] width 17 height 35
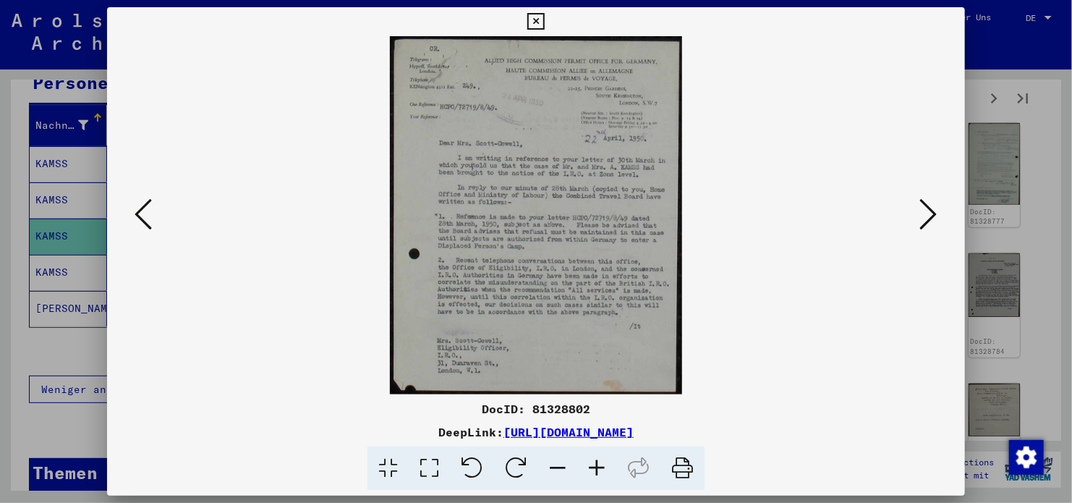
click at [540, 21] on icon at bounding box center [535, 21] width 17 height 17
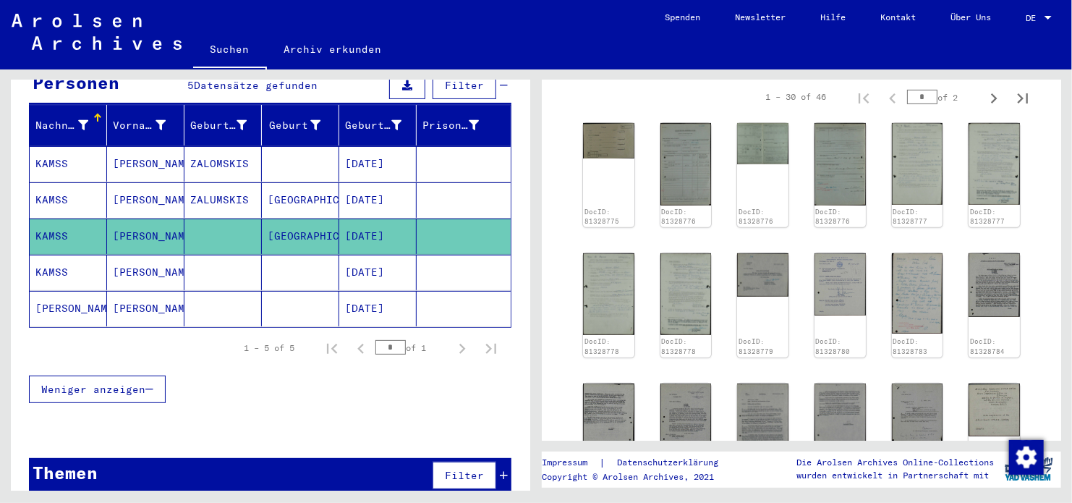
click at [271, 146] on mat-cell at bounding box center [300, 163] width 77 height 35
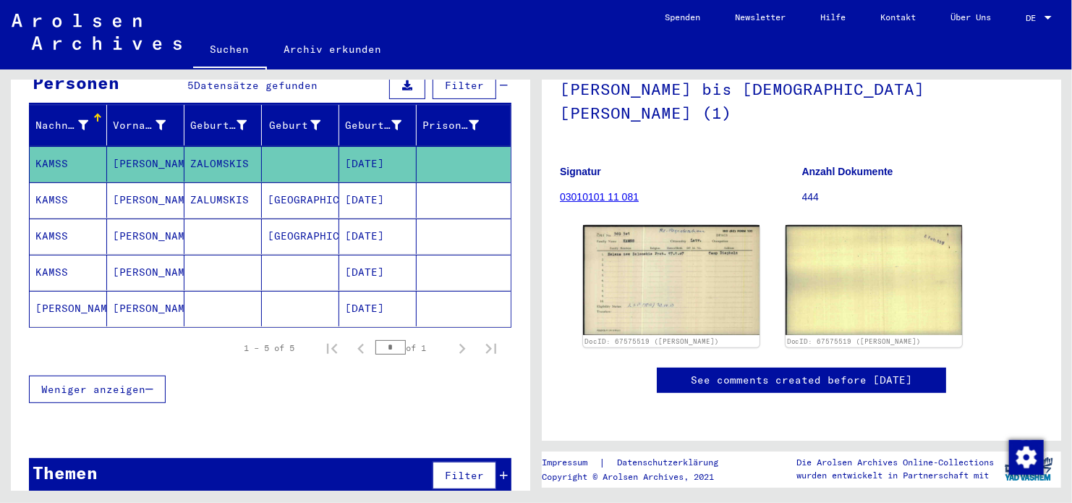
click at [454, 182] on mat-cell at bounding box center [464, 199] width 94 height 35
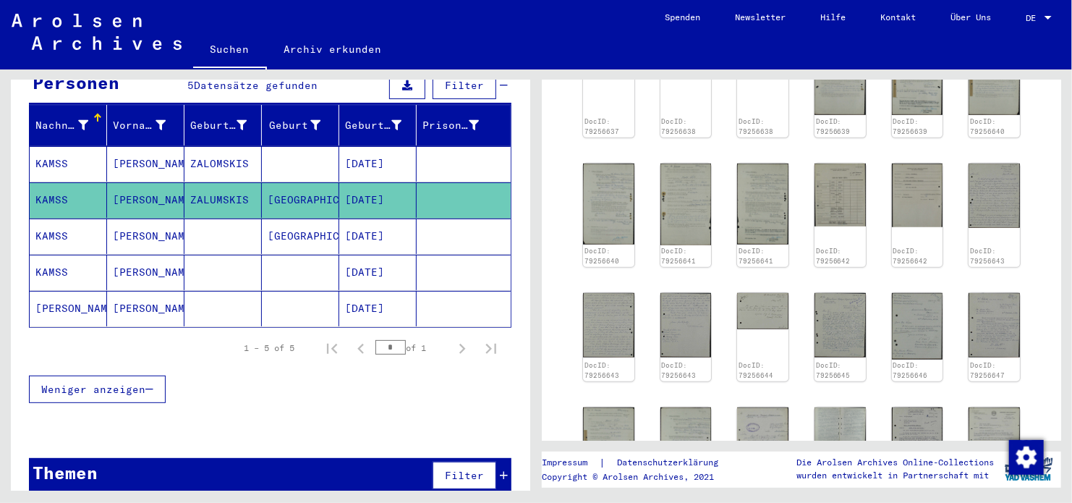
scroll to position [506, 0]
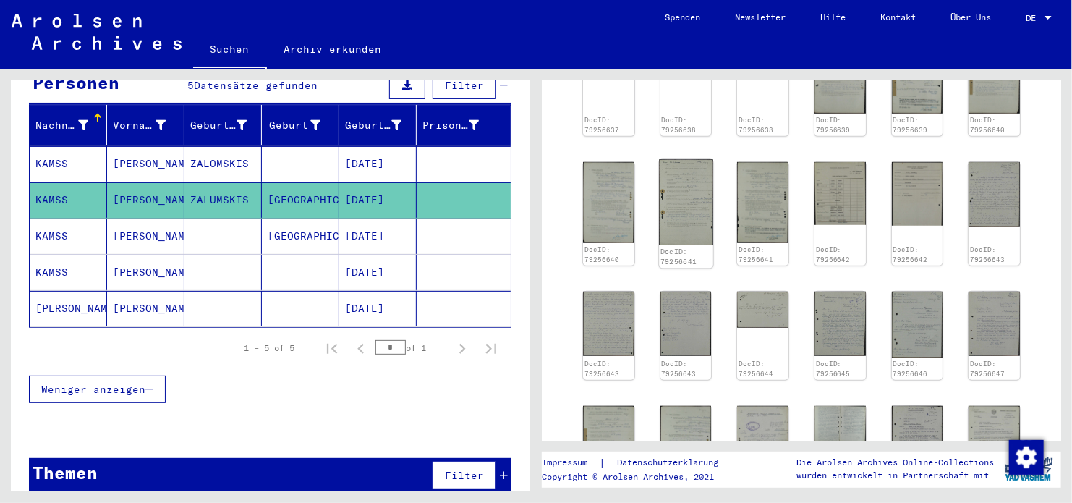
click at [702, 216] on img at bounding box center [686, 202] width 54 height 86
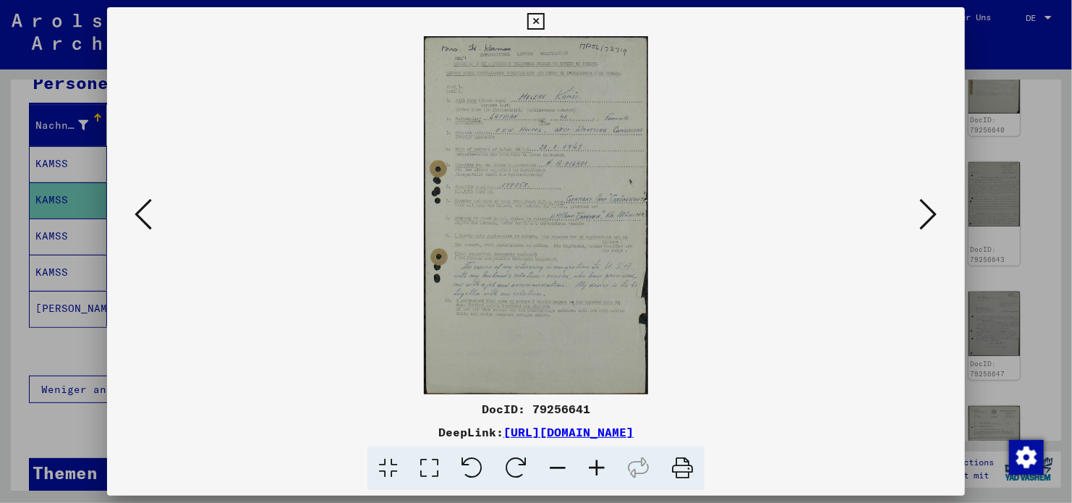
click at [926, 220] on icon at bounding box center [928, 214] width 17 height 35
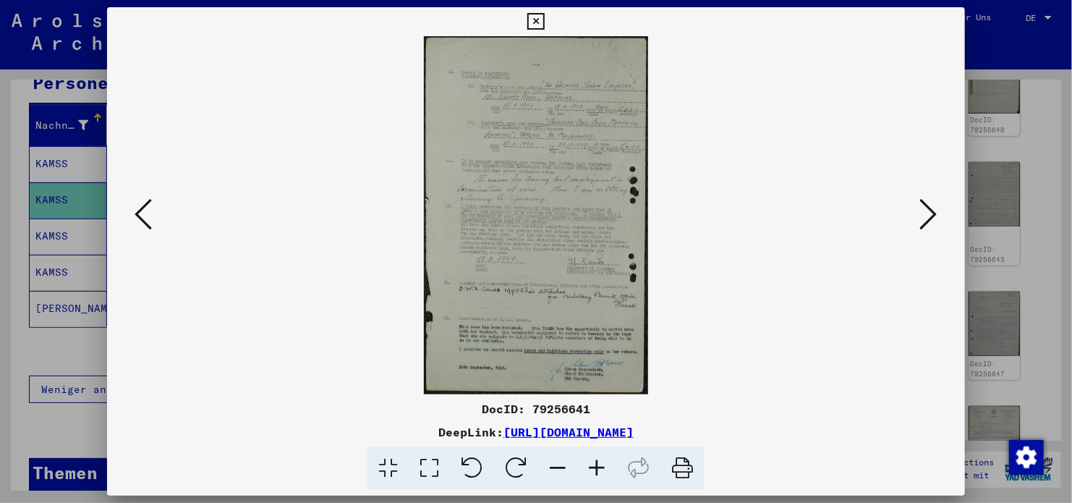
click at [925, 218] on icon at bounding box center [928, 214] width 17 height 35
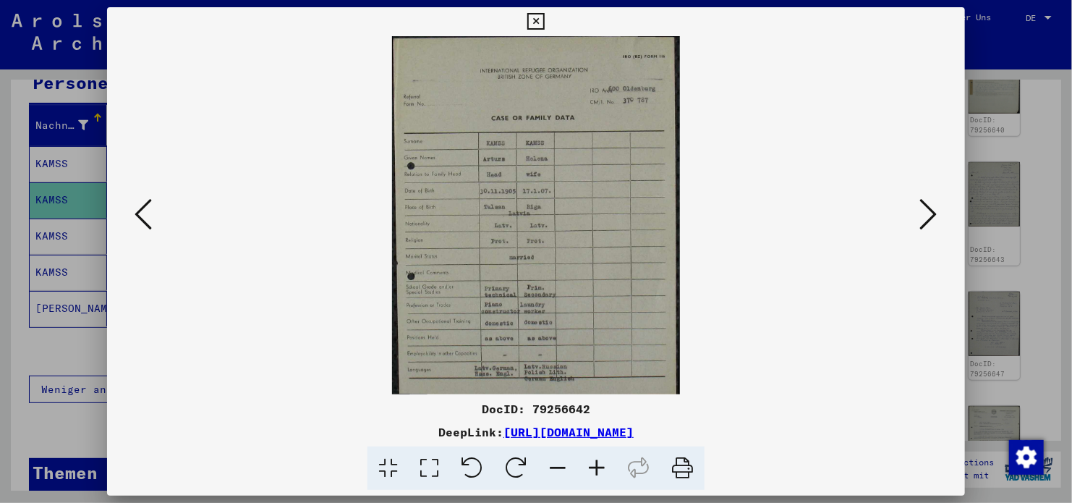
click at [925, 218] on icon at bounding box center [928, 214] width 17 height 35
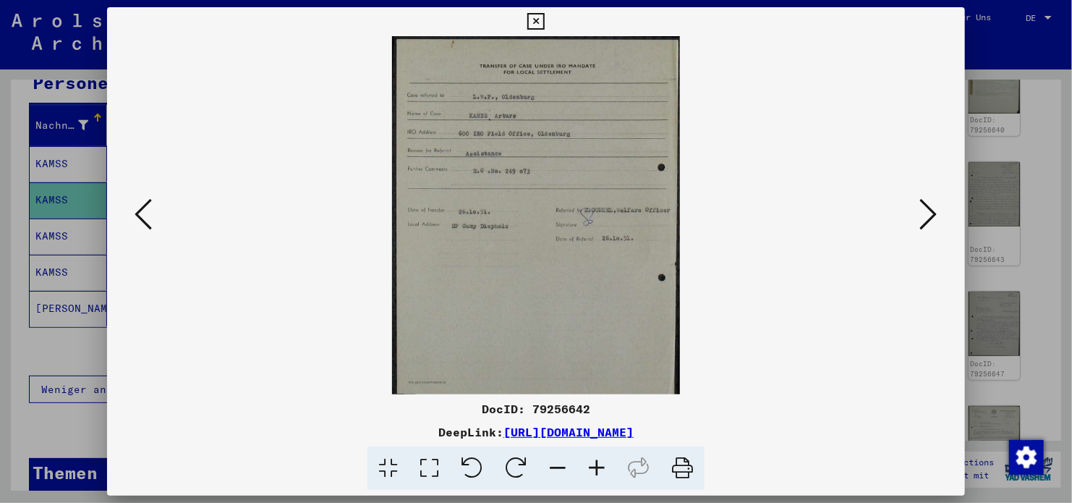
click at [925, 218] on icon at bounding box center [928, 214] width 17 height 35
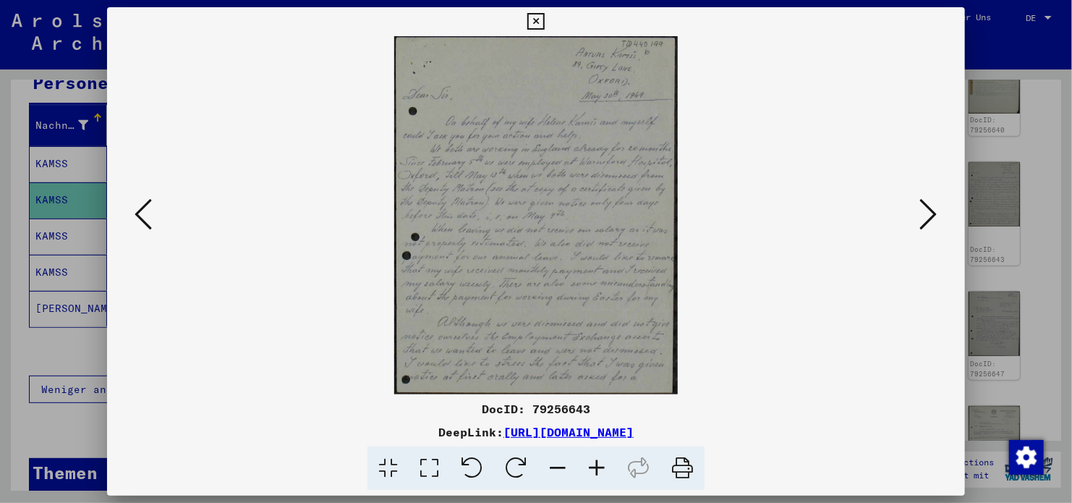
click at [925, 218] on icon at bounding box center [928, 214] width 17 height 35
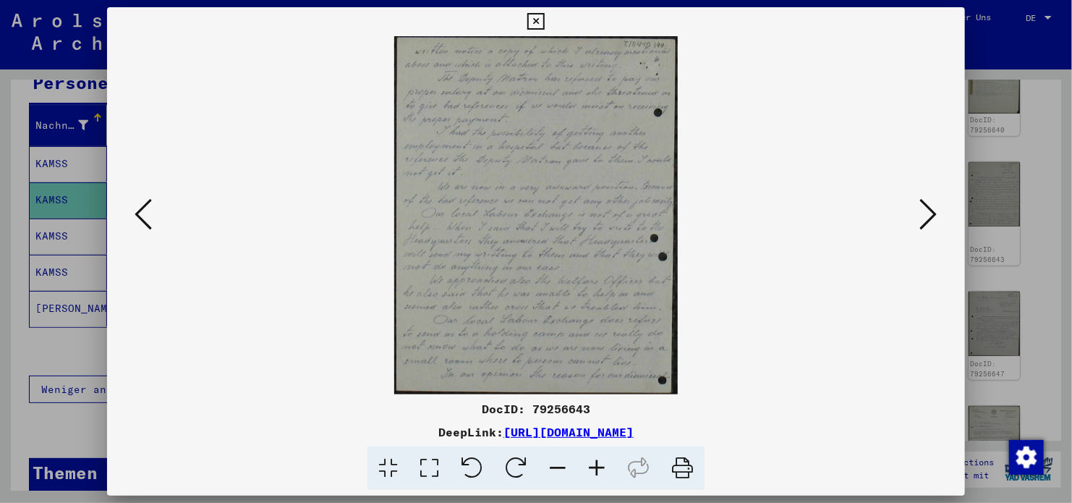
click at [536, 23] on icon at bounding box center [535, 21] width 17 height 17
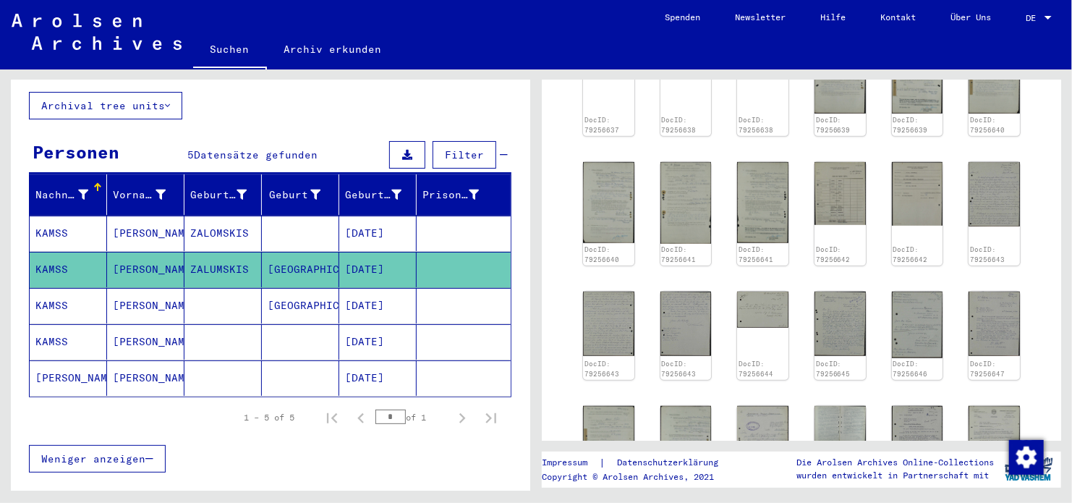
scroll to position [0, 0]
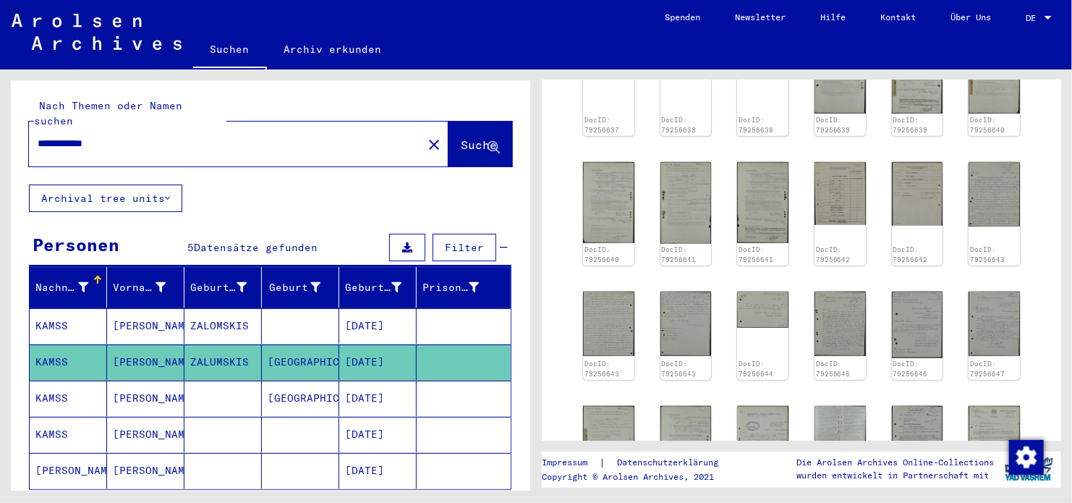
drag, startPoint x: 81, startPoint y: 128, endPoint x: 8, endPoint y: 136, distance: 73.5
click at [5, 131] on div "**********" at bounding box center [268, 279] width 536 height 421
type input "*****"
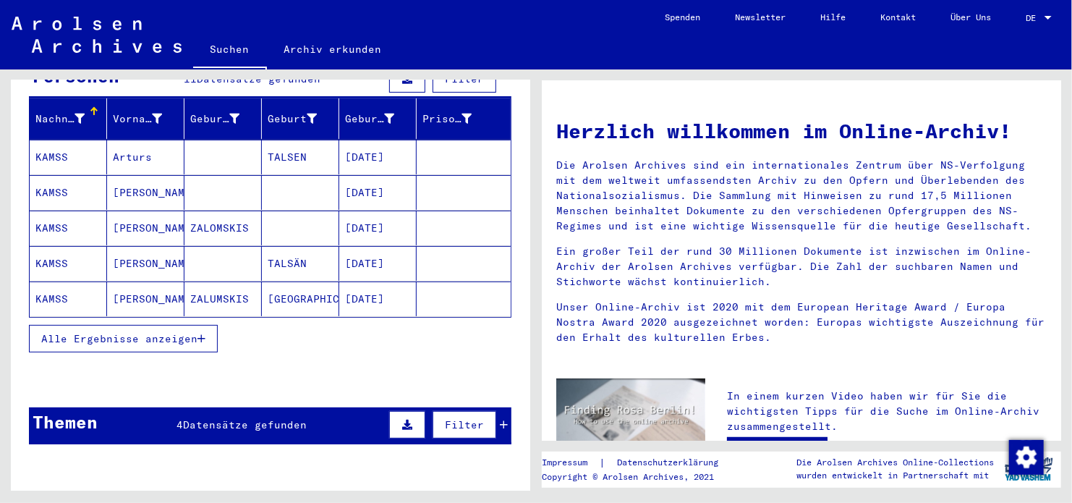
scroll to position [145, 0]
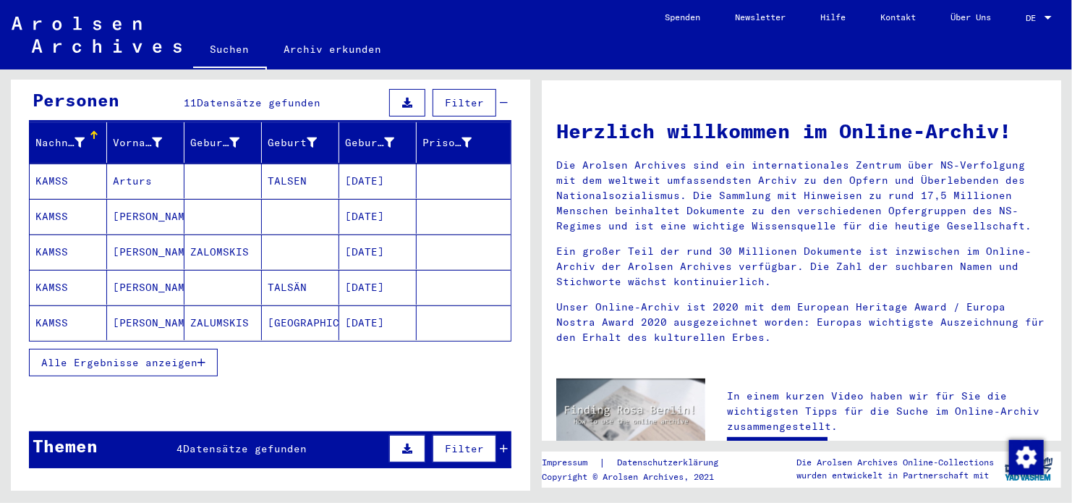
click at [319, 177] on mat-cell "TALSEN" at bounding box center [300, 181] width 77 height 35
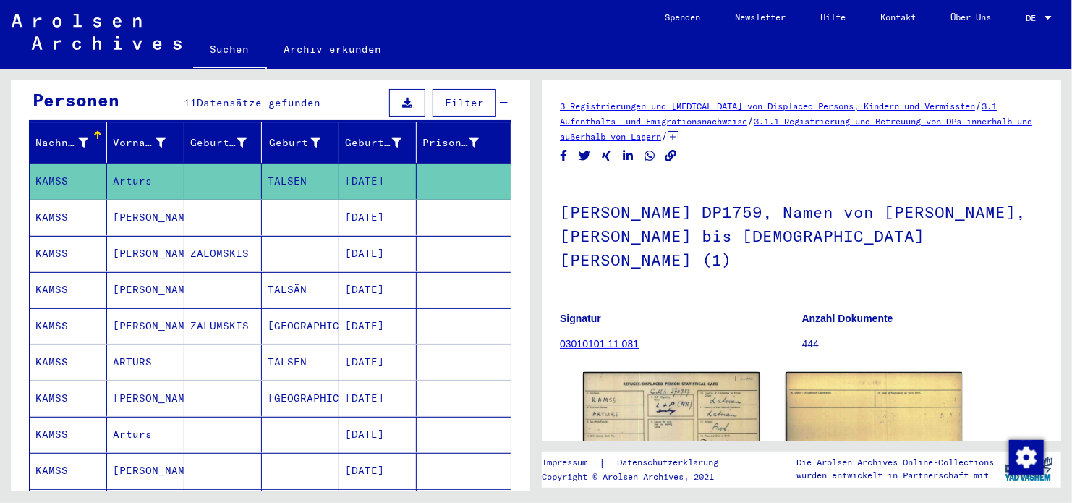
scroll to position [145, 0]
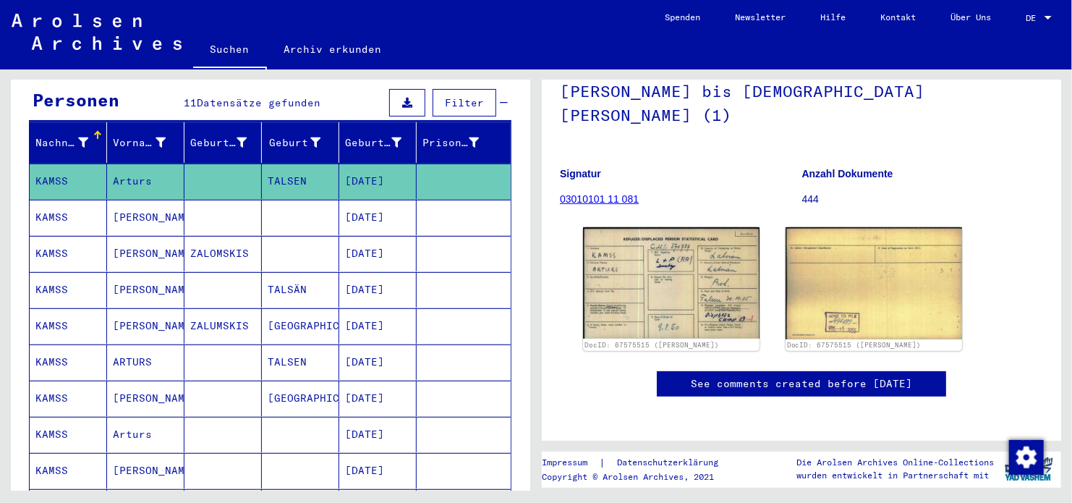
click at [461, 203] on mat-cell at bounding box center [464, 217] width 94 height 35
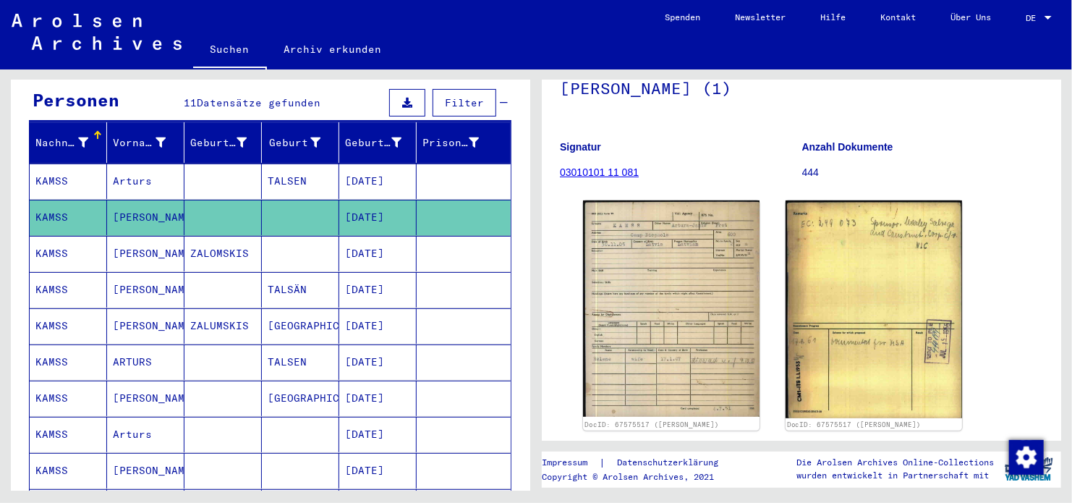
scroll to position [217, 0]
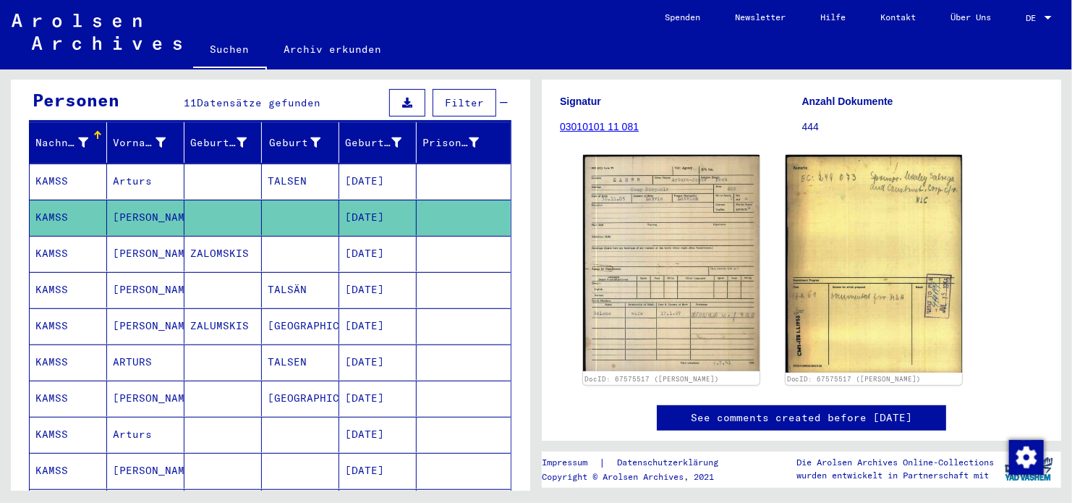
click at [462, 236] on mat-cell at bounding box center [464, 253] width 94 height 35
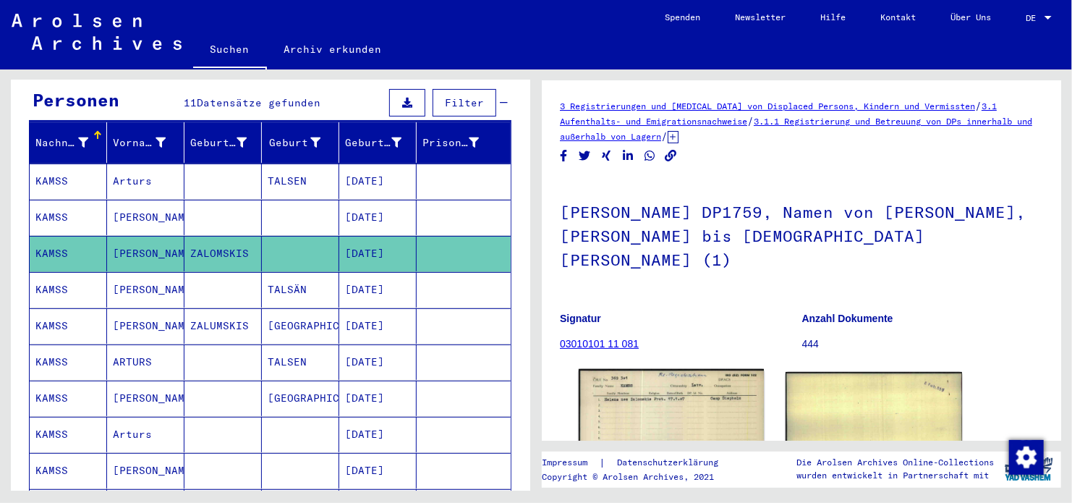
scroll to position [143, 0]
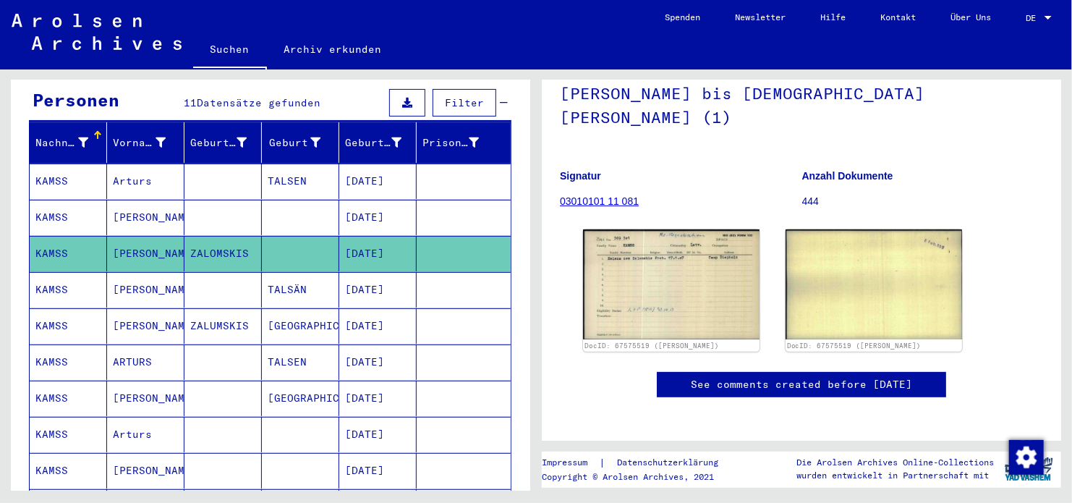
click at [421, 272] on mat-cell at bounding box center [464, 289] width 94 height 35
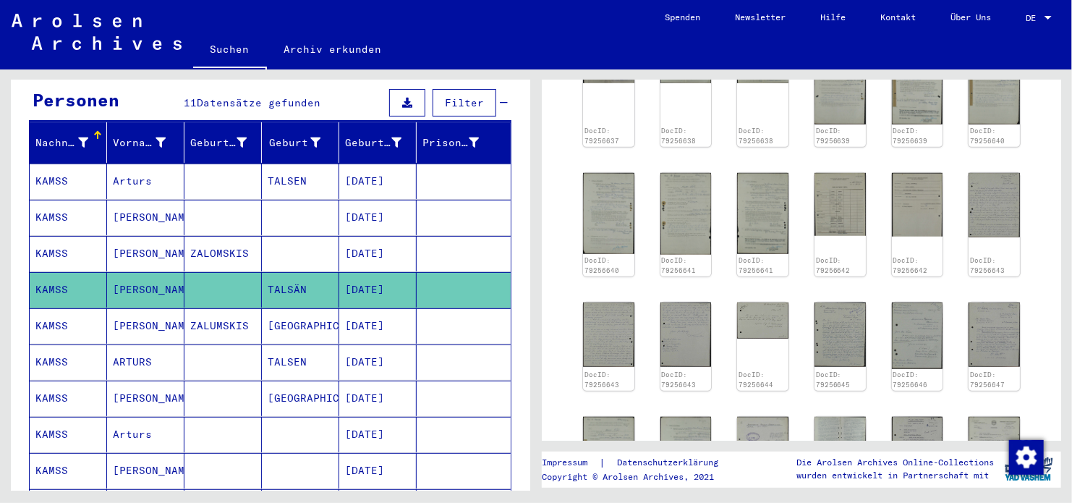
scroll to position [506, 0]
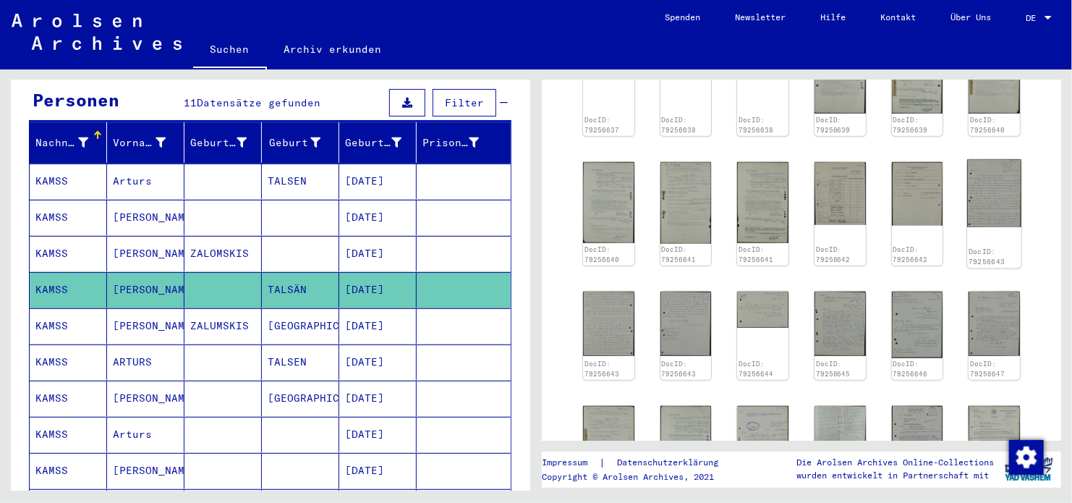
click at [987, 203] on img at bounding box center [995, 193] width 54 height 68
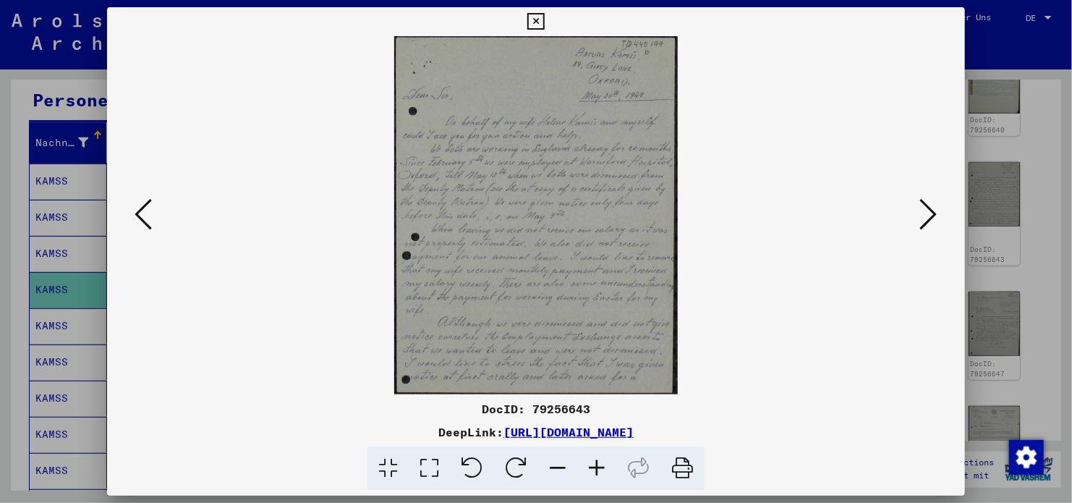
click at [922, 226] on icon at bounding box center [928, 214] width 17 height 35
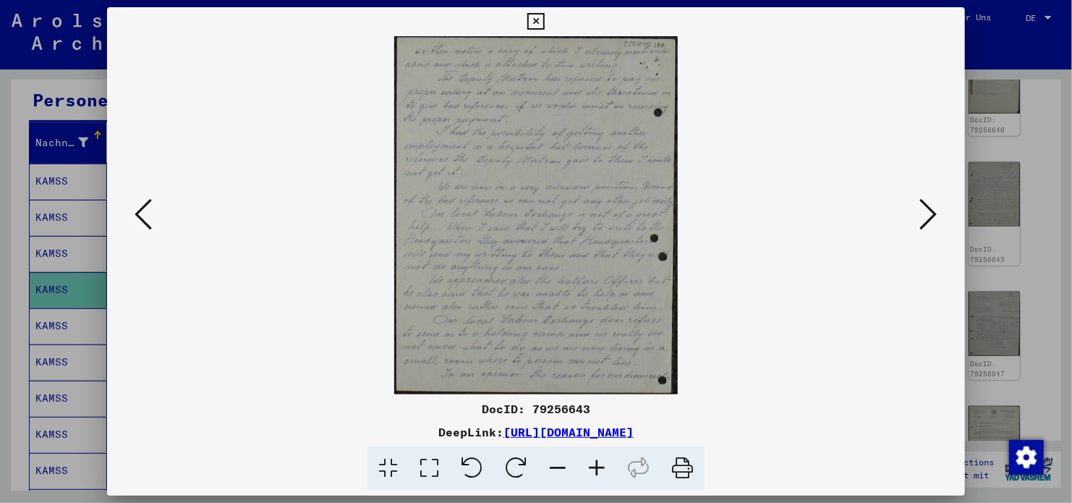
click at [922, 226] on icon at bounding box center [928, 214] width 17 height 35
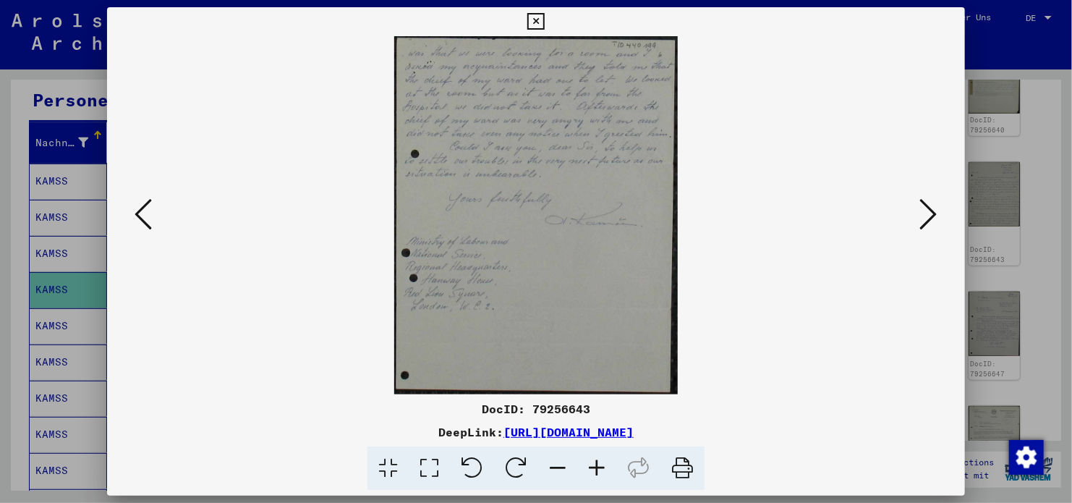
click at [922, 226] on icon at bounding box center [928, 214] width 17 height 35
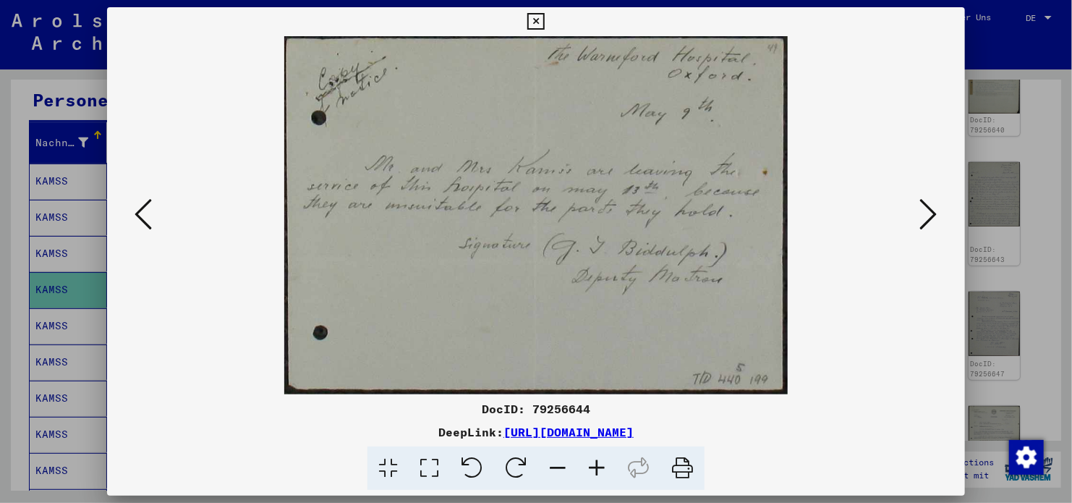
click at [922, 226] on icon at bounding box center [928, 214] width 17 height 35
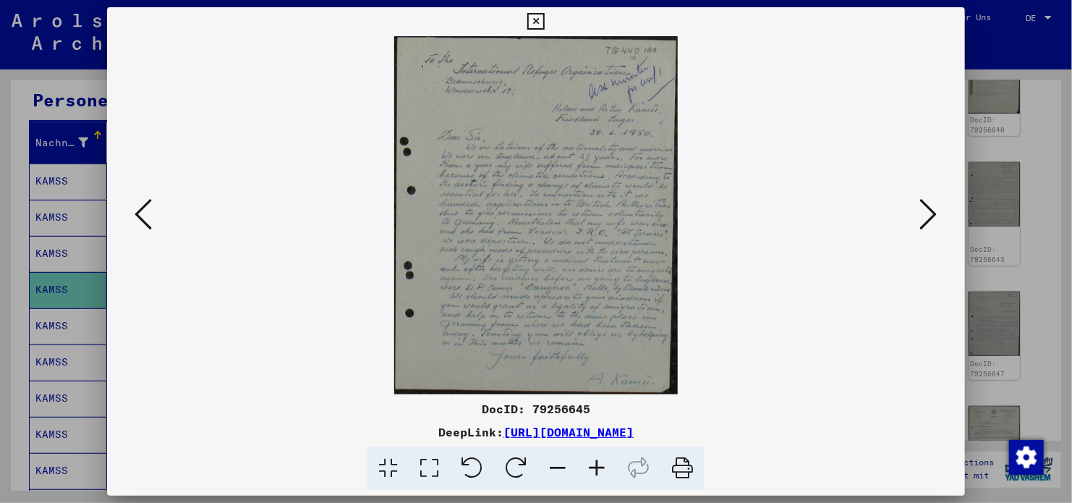
click at [922, 226] on icon at bounding box center [928, 214] width 17 height 35
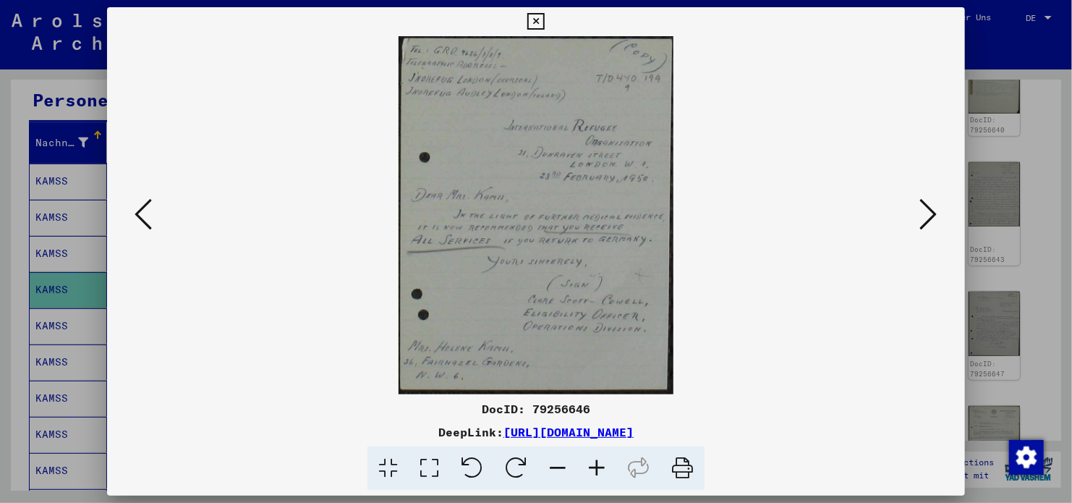
click at [922, 226] on icon at bounding box center [928, 214] width 17 height 35
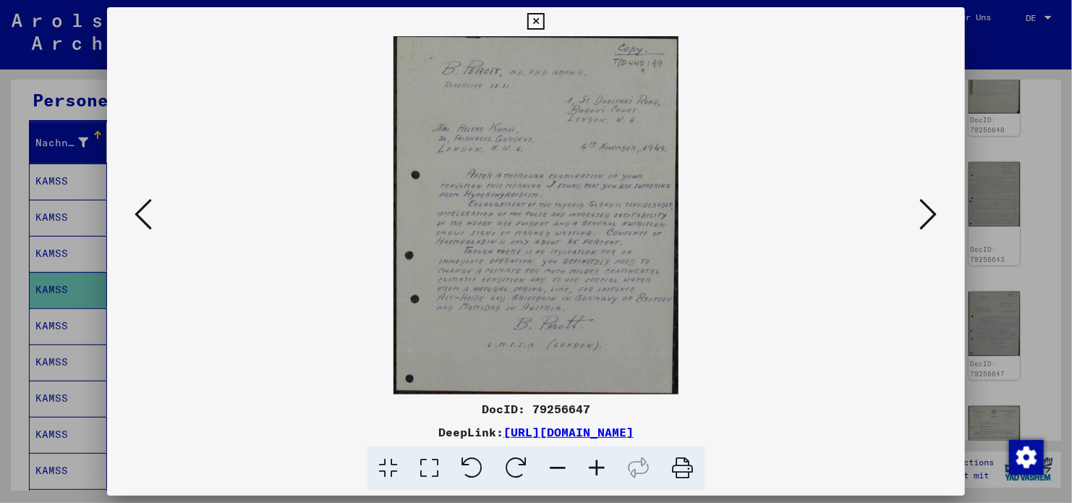
click at [922, 226] on icon at bounding box center [928, 214] width 17 height 35
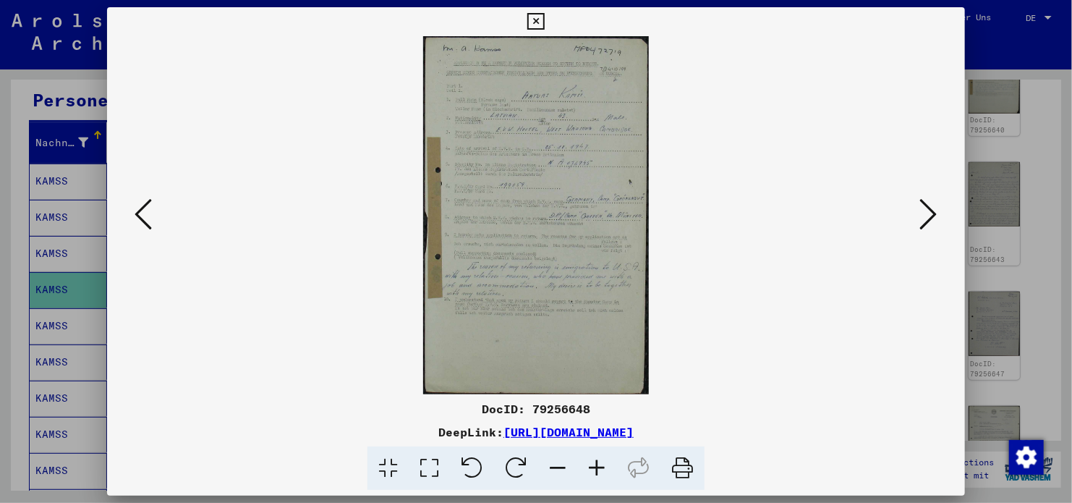
click at [922, 226] on icon at bounding box center [928, 214] width 17 height 35
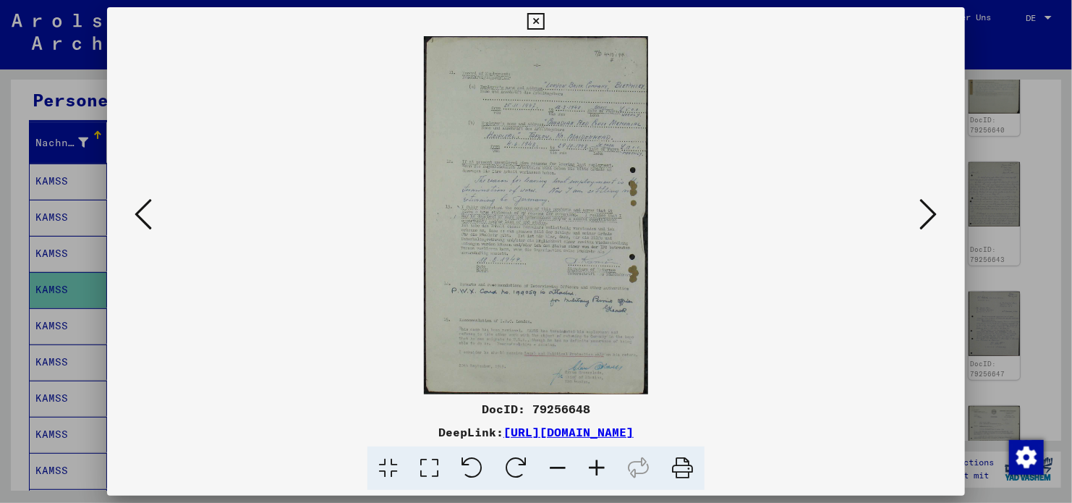
click at [922, 226] on icon at bounding box center [928, 214] width 17 height 35
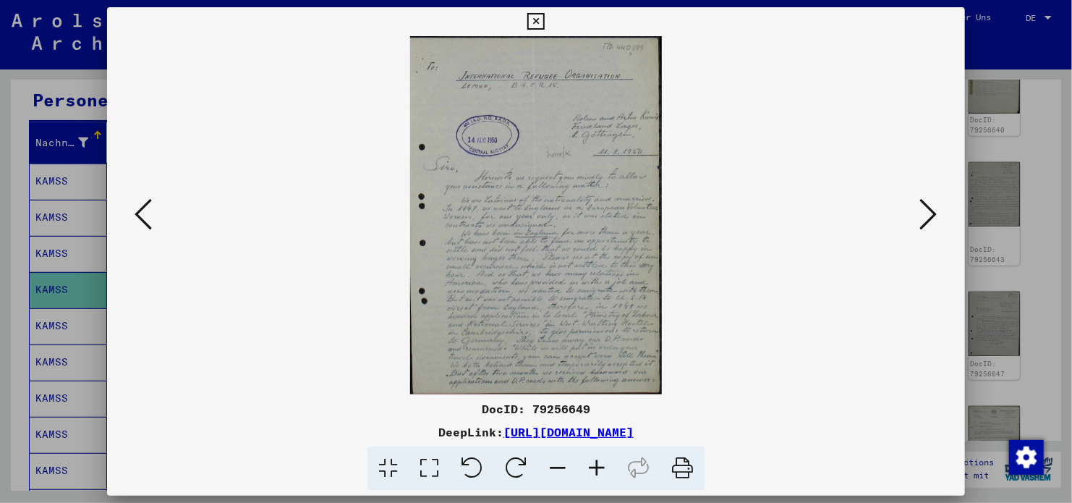
click at [922, 226] on icon at bounding box center [928, 214] width 17 height 35
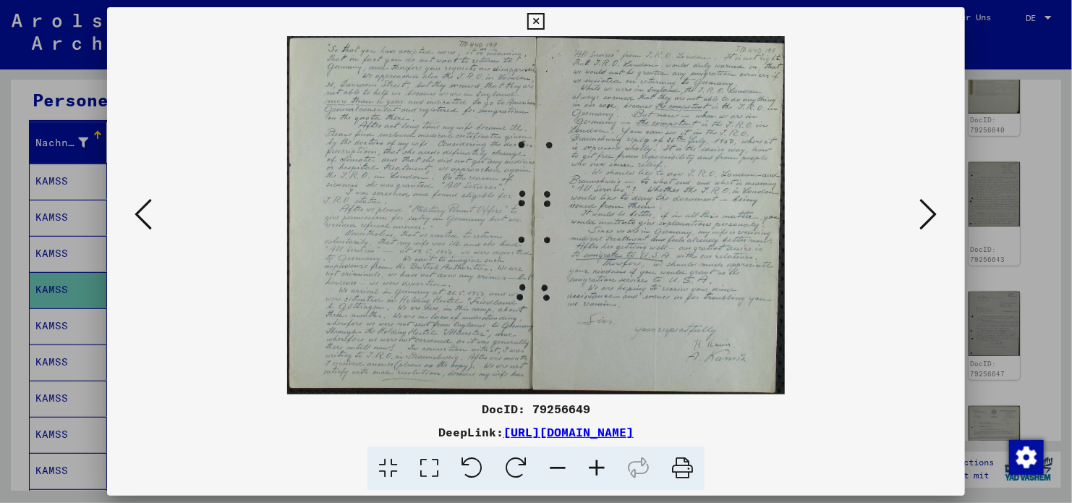
click at [153, 219] on button at bounding box center [143, 215] width 26 height 41
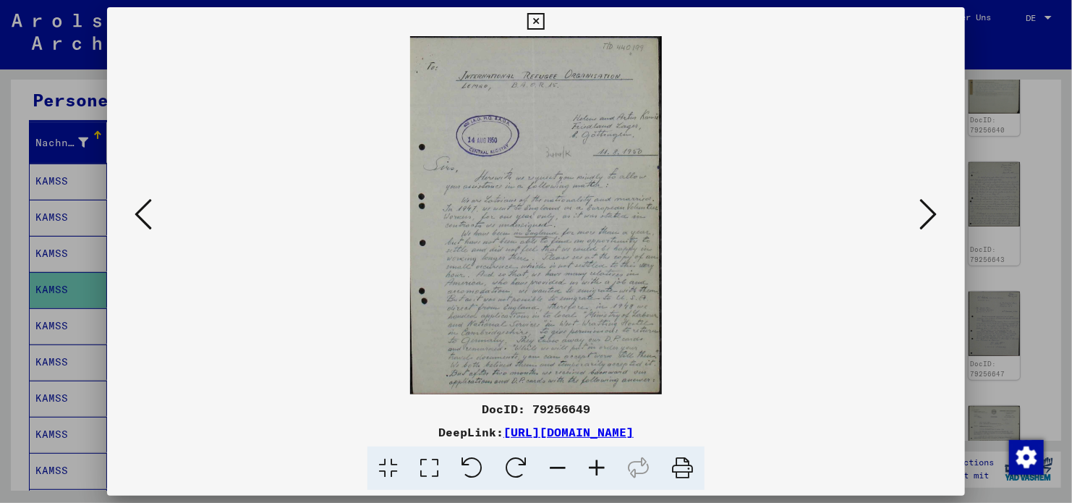
click at [153, 219] on button at bounding box center [143, 215] width 26 height 41
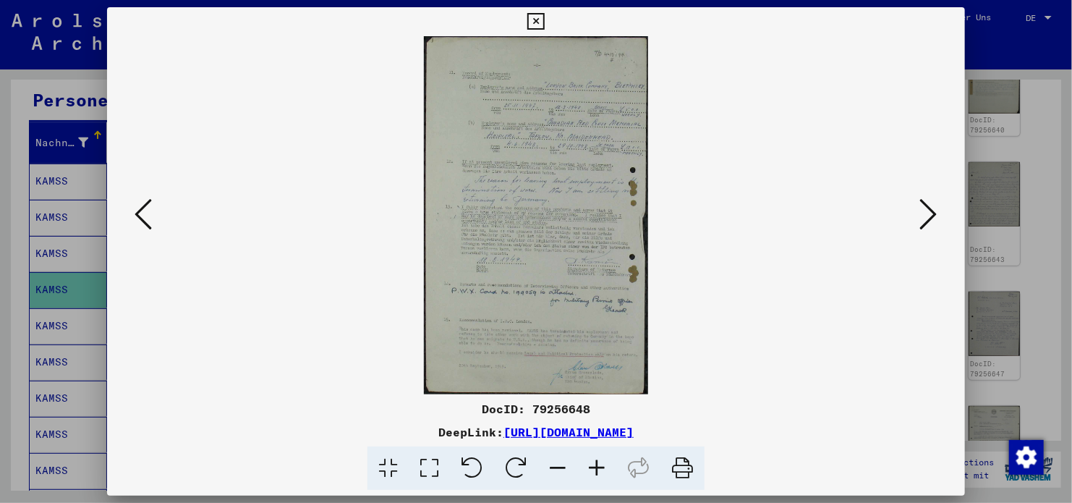
click at [153, 219] on button at bounding box center [143, 215] width 26 height 41
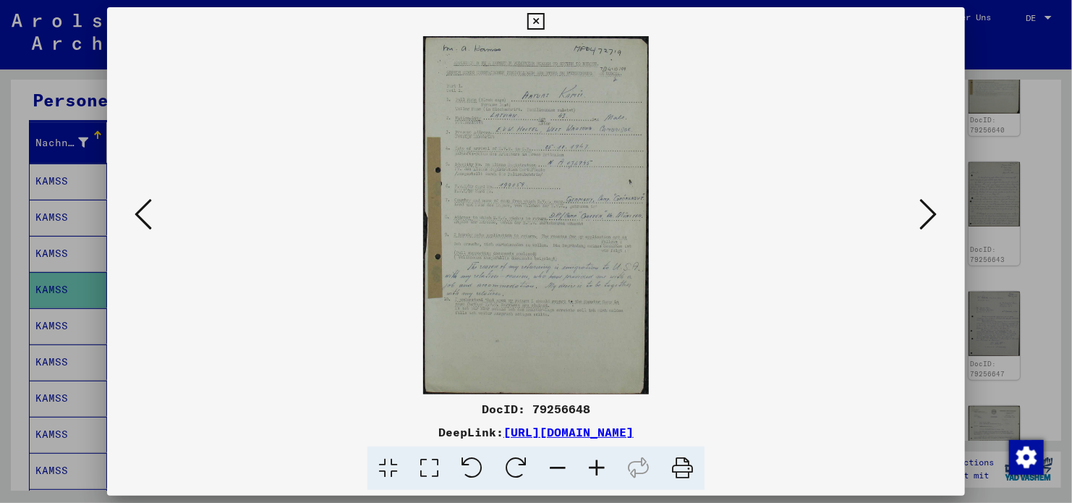
click at [153, 219] on button at bounding box center [143, 215] width 26 height 41
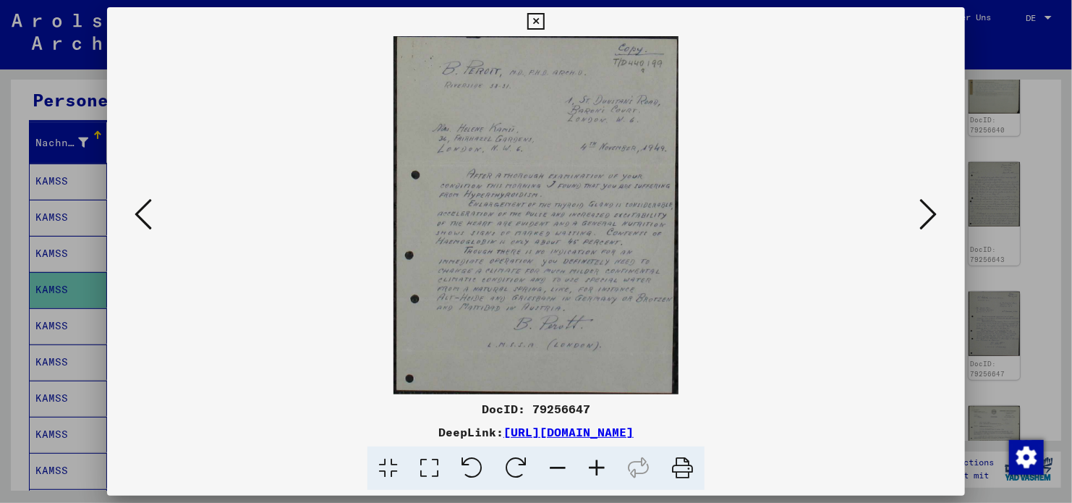
click at [920, 216] on button at bounding box center [929, 215] width 26 height 41
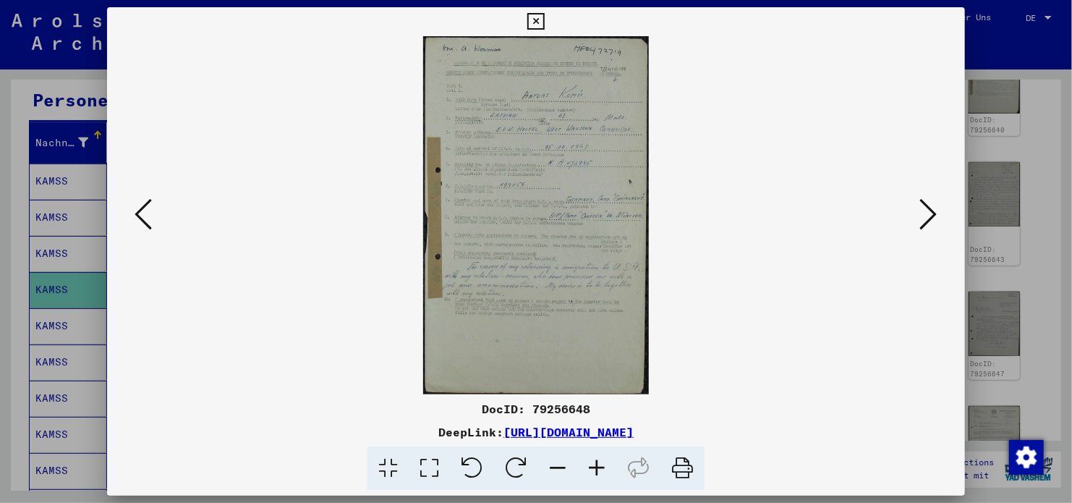
click at [920, 216] on button at bounding box center [929, 215] width 26 height 41
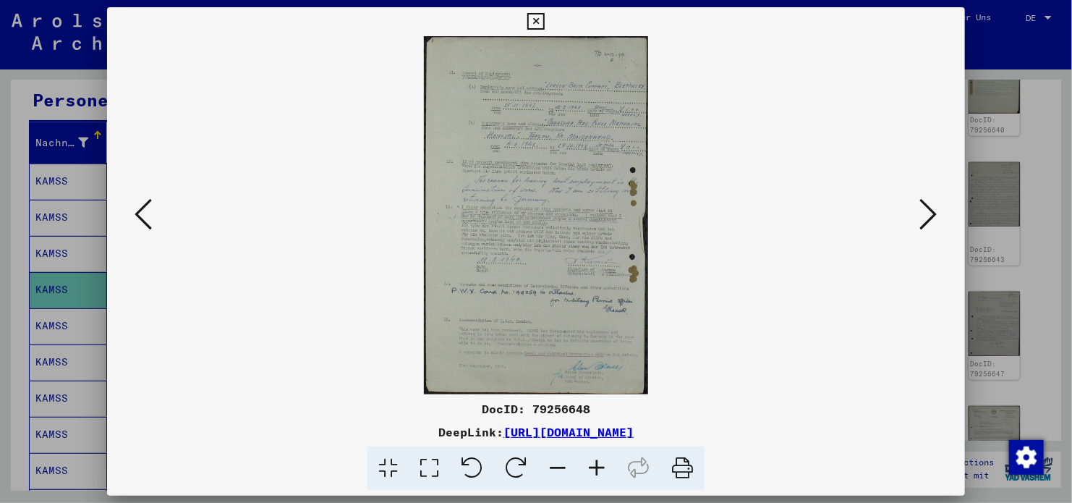
click at [920, 216] on button at bounding box center [929, 215] width 26 height 41
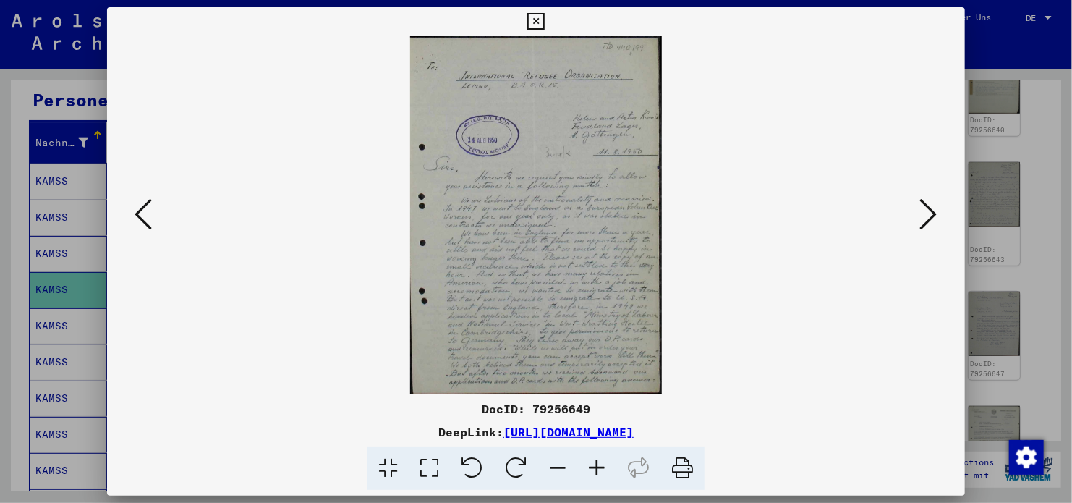
click at [920, 216] on button at bounding box center [929, 215] width 26 height 41
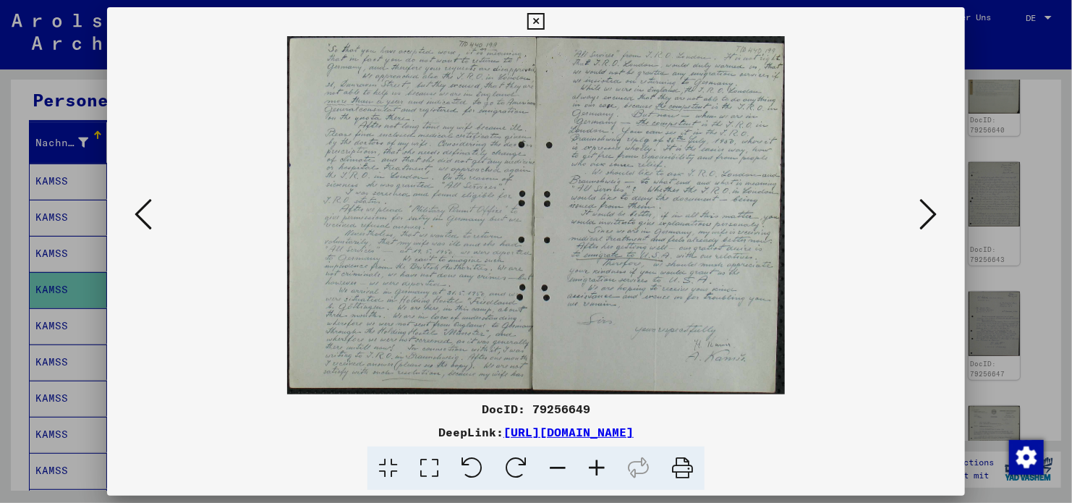
click at [920, 216] on button at bounding box center [929, 215] width 26 height 41
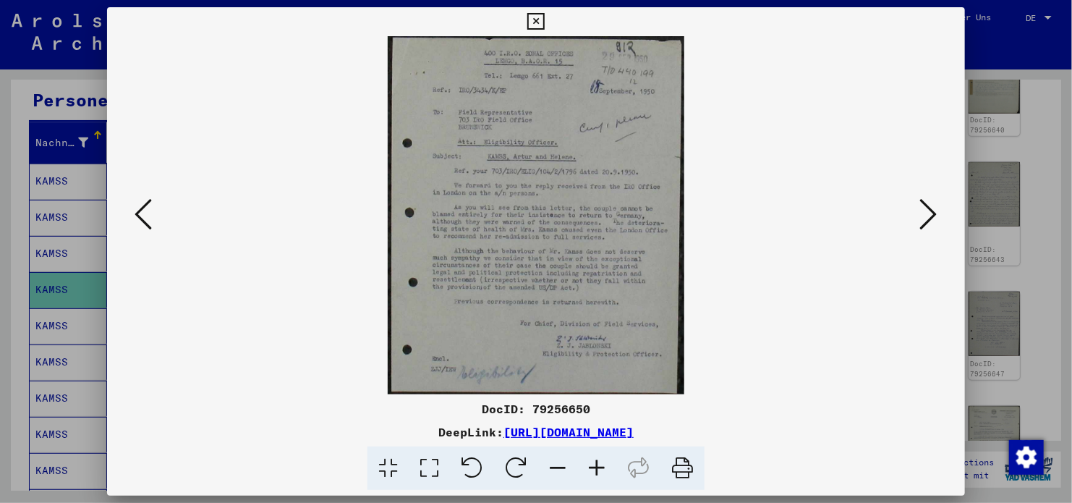
click at [920, 216] on button at bounding box center [929, 215] width 26 height 41
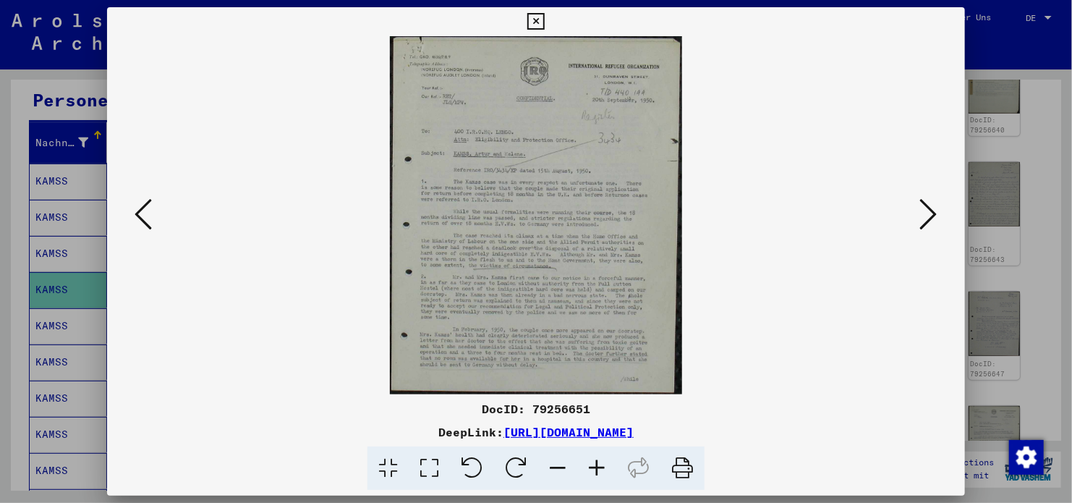
click at [920, 216] on button at bounding box center [929, 215] width 26 height 41
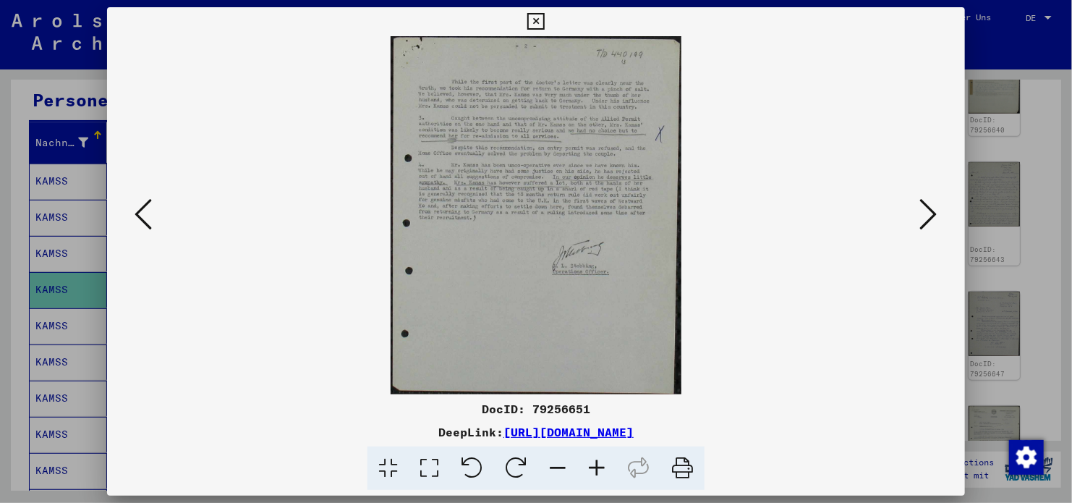
click at [920, 216] on button at bounding box center [929, 215] width 26 height 41
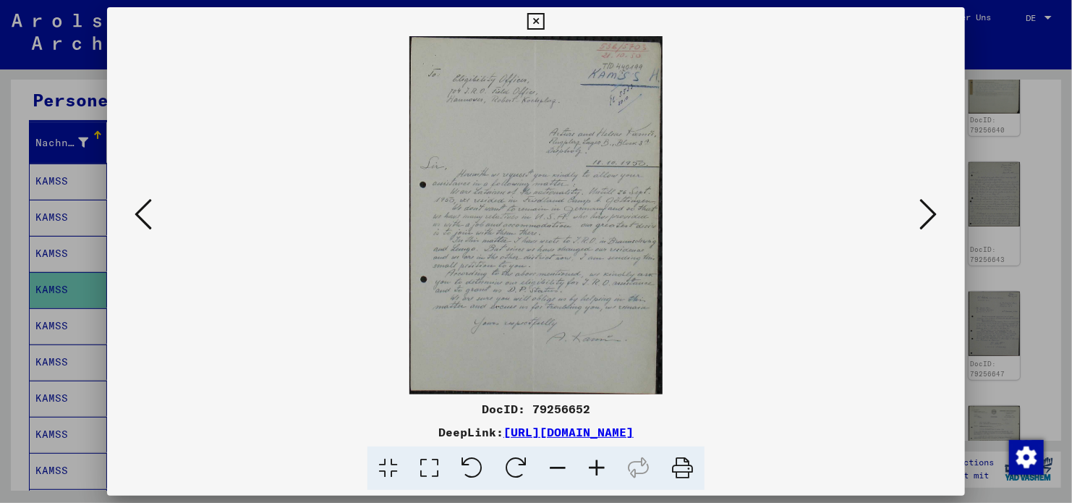
click at [920, 216] on button at bounding box center [929, 215] width 26 height 41
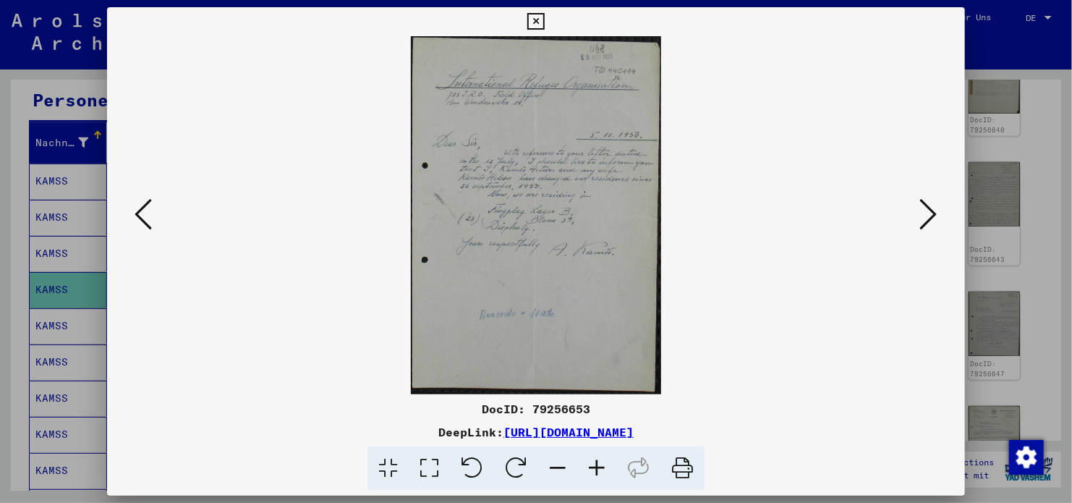
click at [920, 216] on button at bounding box center [929, 215] width 26 height 41
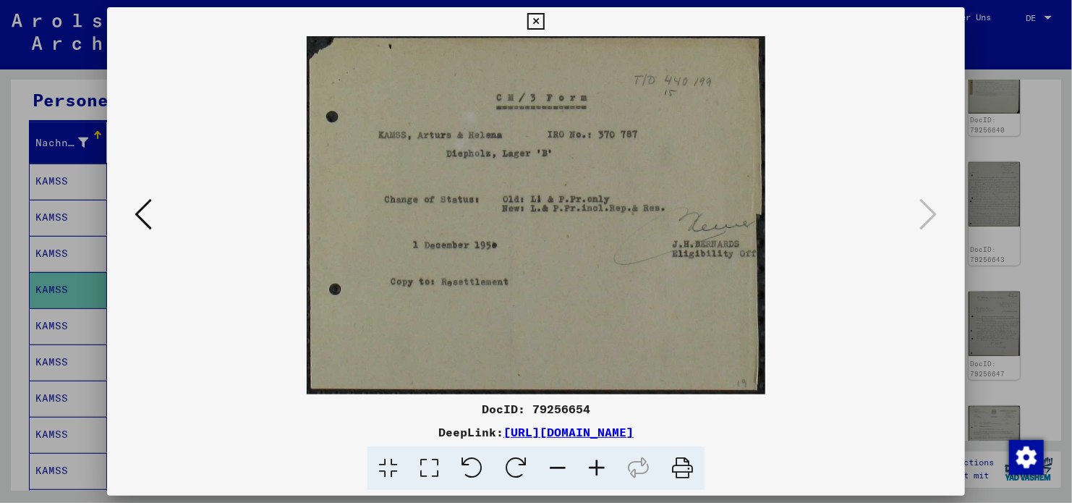
click at [544, 17] on button at bounding box center [535, 21] width 25 height 29
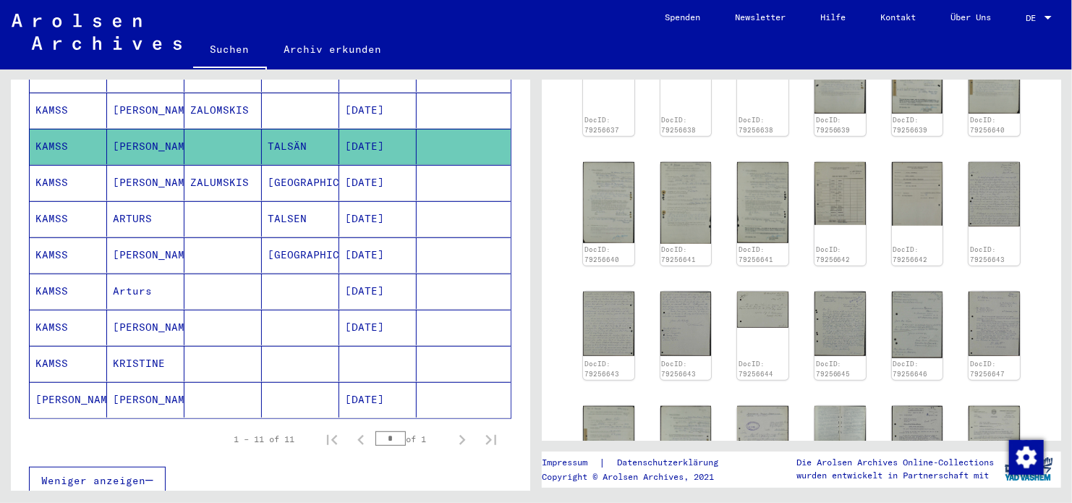
scroll to position [289, 0]
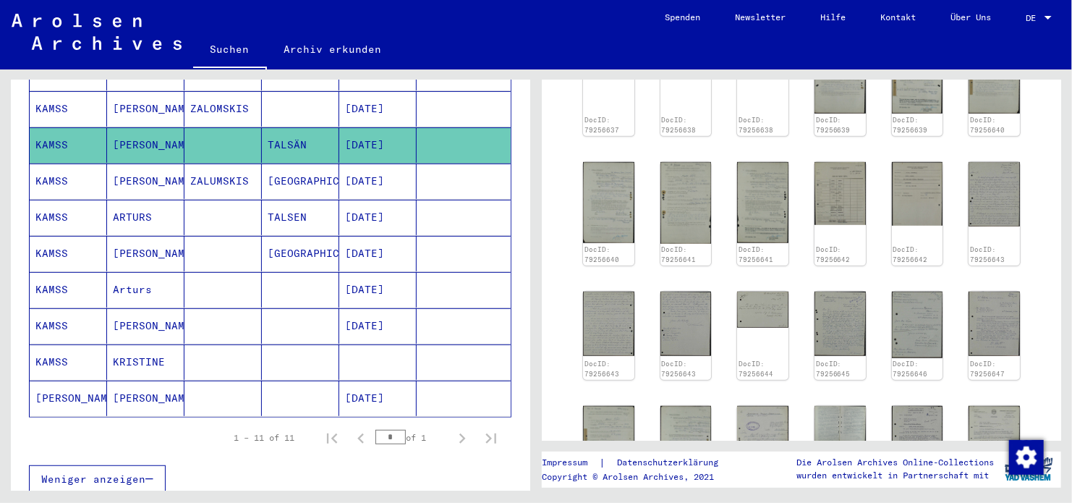
click at [288, 165] on mat-cell "[GEOGRAPHIC_DATA]" at bounding box center [300, 181] width 77 height 35
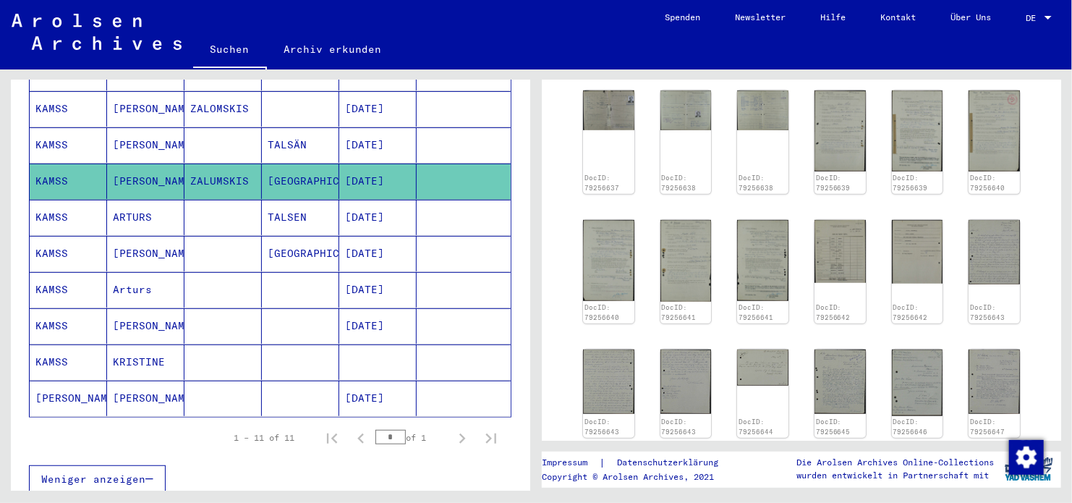
scroll to position [434, 0]
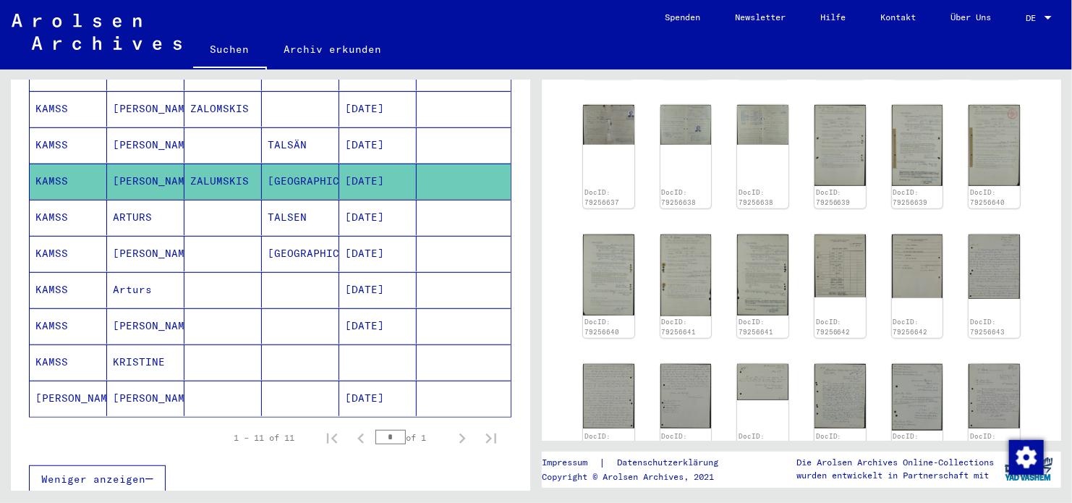
click at [378, 201] on mat-cell "[DATE]" at bounding box center [377, 217] width 77 height 35
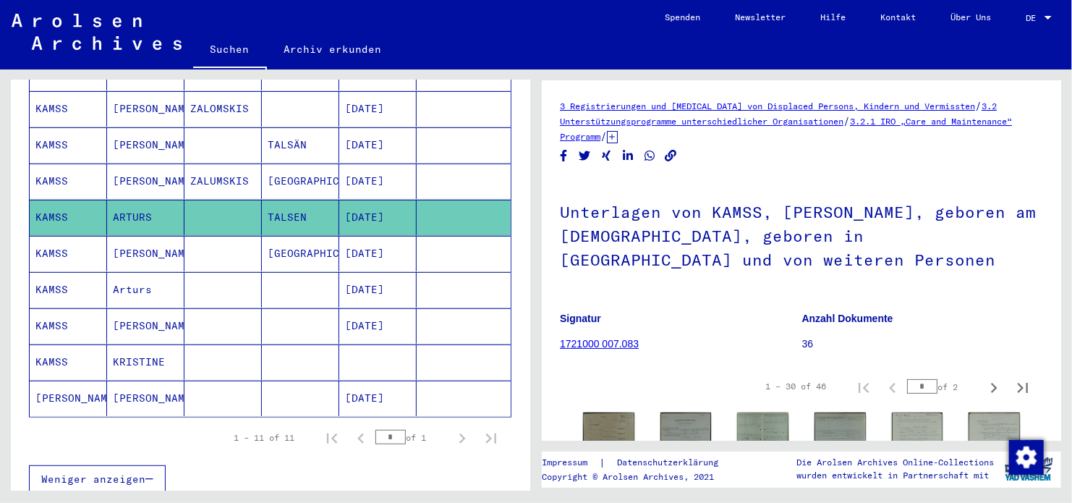
scroll to position [217, 0]
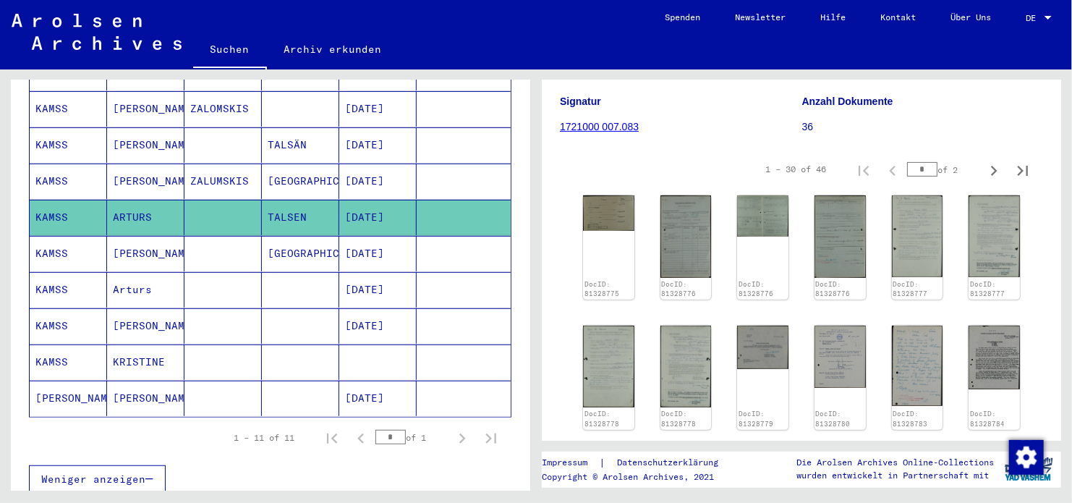
click at [663, 232] on img at bounding box center [686, 236] width 51 height 82
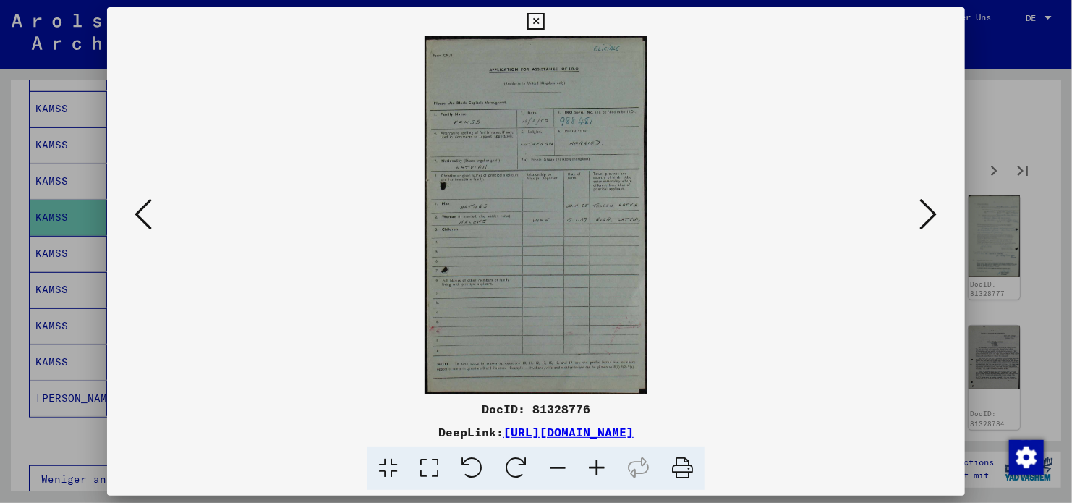
click at [922, 208] on icon at bounding box center [928, 214] width 17 height 35
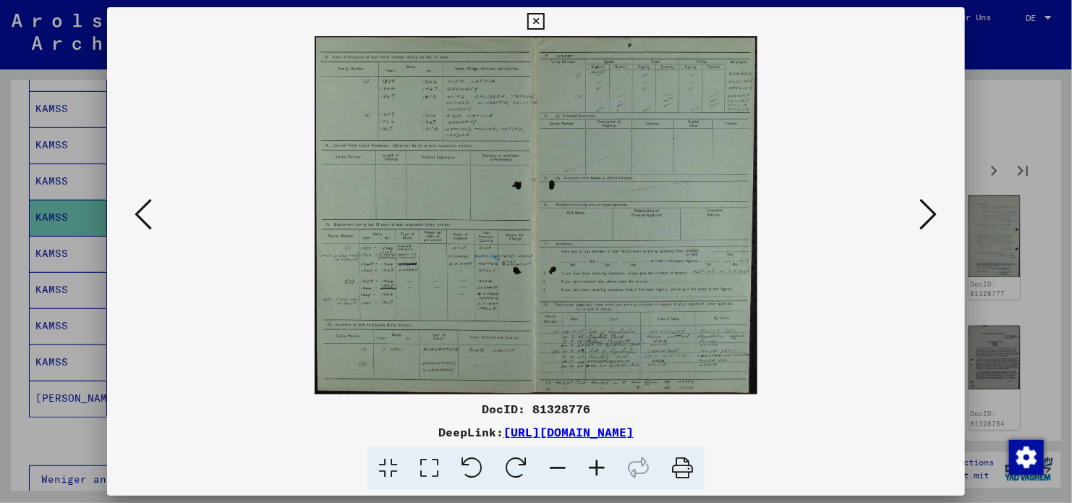
click at [922, 208] on icon at bounding box center [928, 214] width 17 height 35
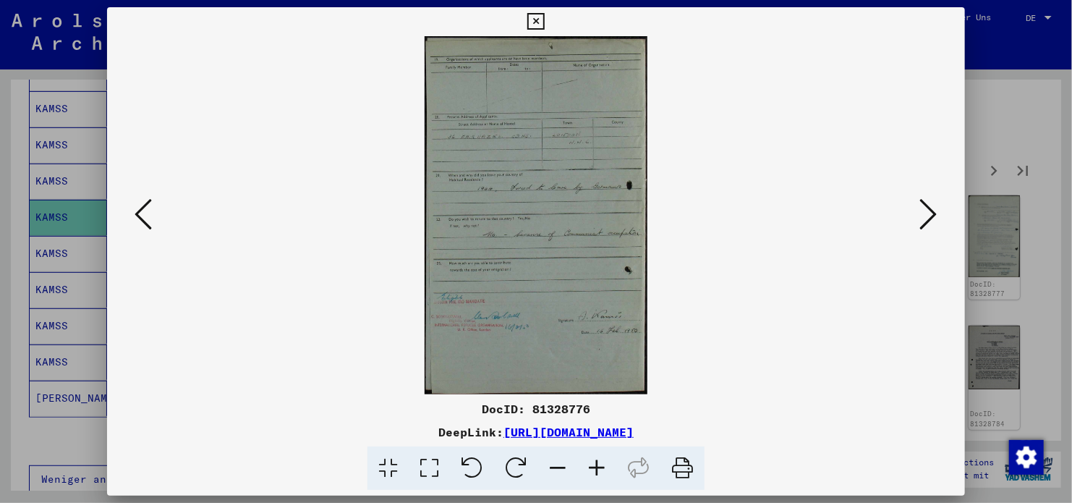
click at [922, 208] on icon at bounding box center [928, 214] width 17 height 35
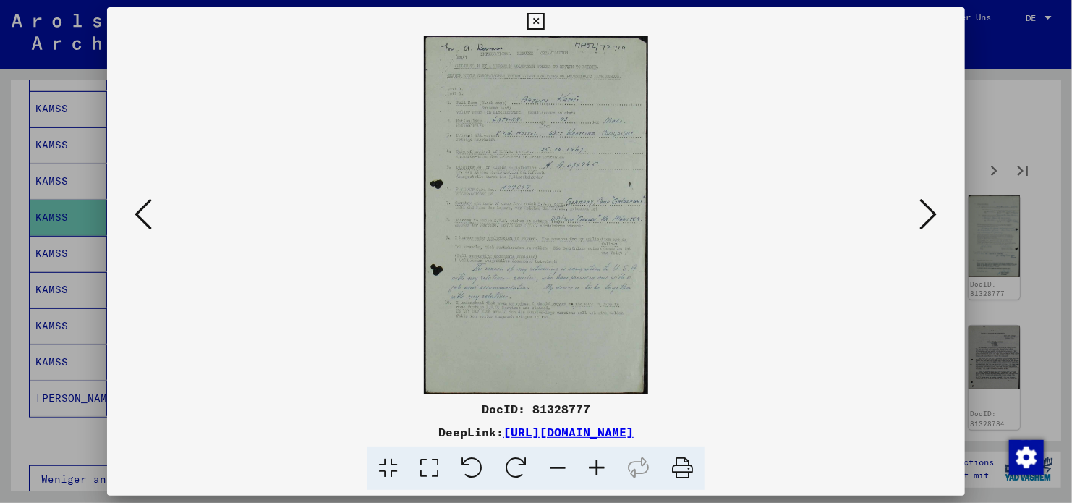
click at [922, 208] on icon at bounding box center [928, 214] width 17 height 35
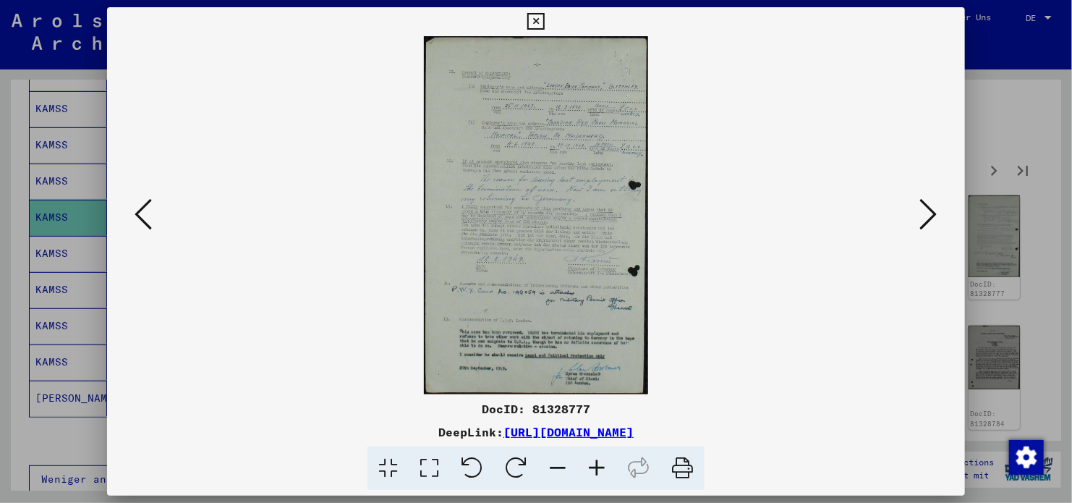
click at [922, 208] on icon at bounding box center [928, 214] width 17 height 35
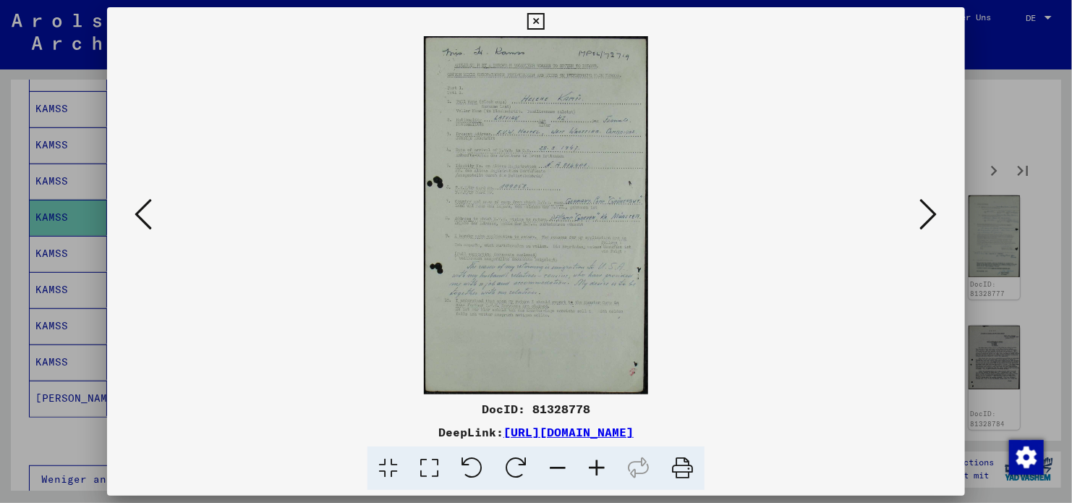
click at [922, 208] on icon at bounding box center [928, 214] width 17 height 35
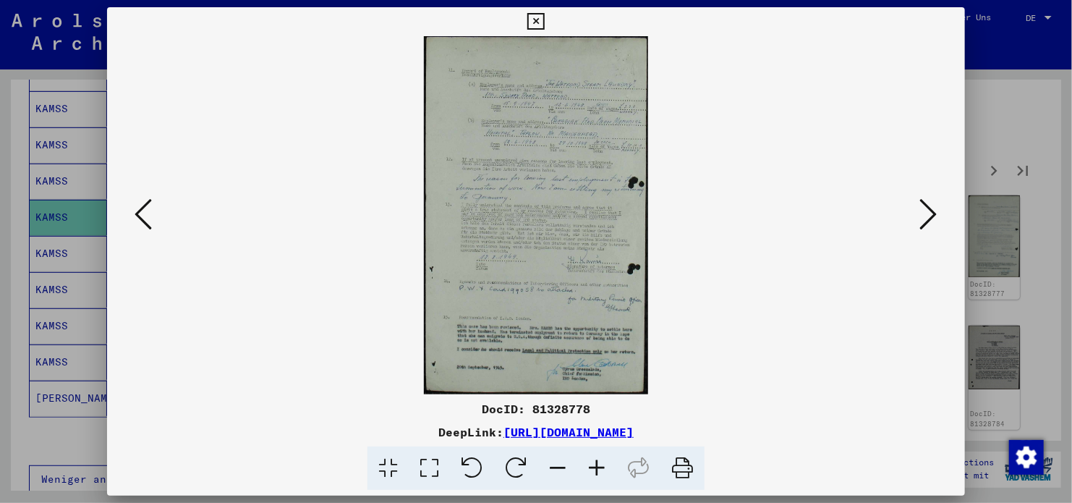
click at [922, 208] on icon at bounding box center [928, 214] width 17 height 35
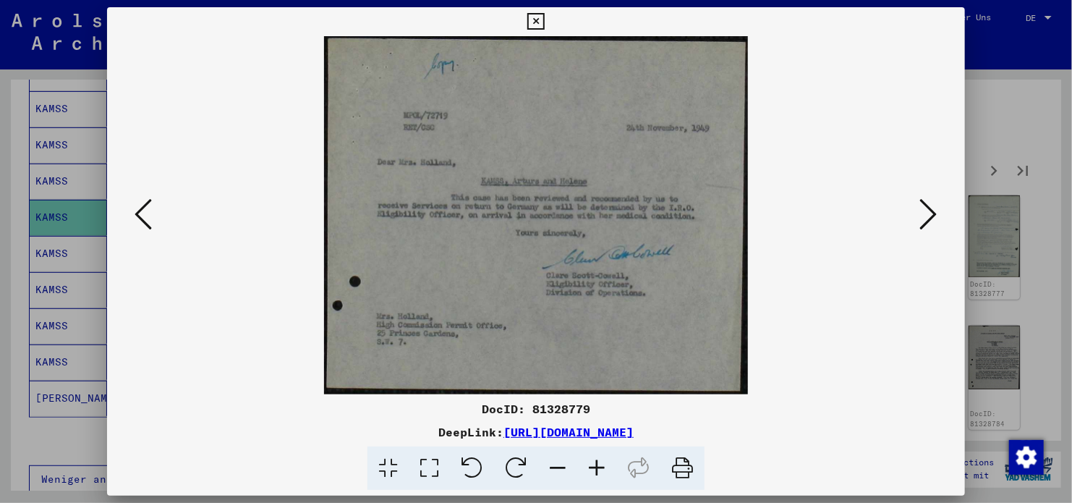
click at [922, 208] on icon at bounding box center [928, 214] width 17 height 35
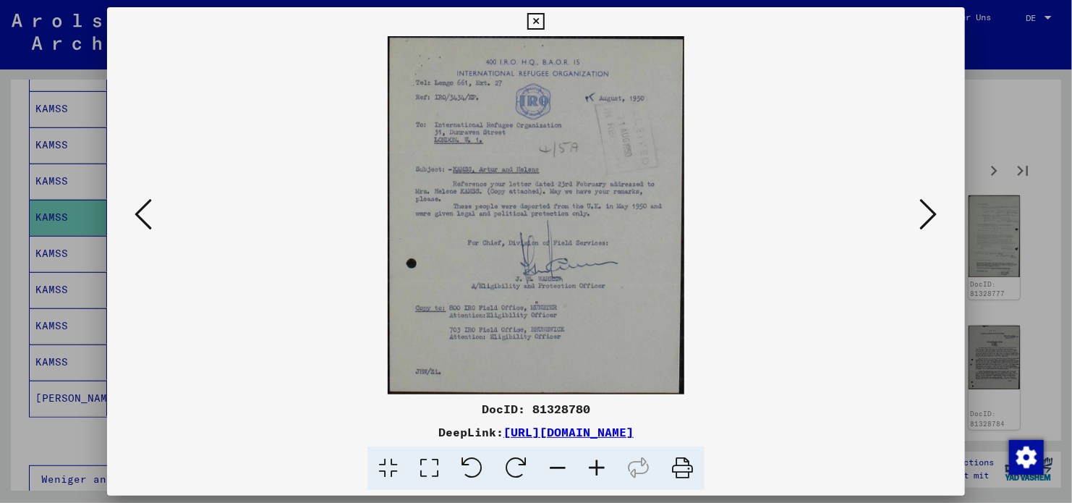
click at [922, 208] on icon at bounding box center [928, 214] width 17 height 35
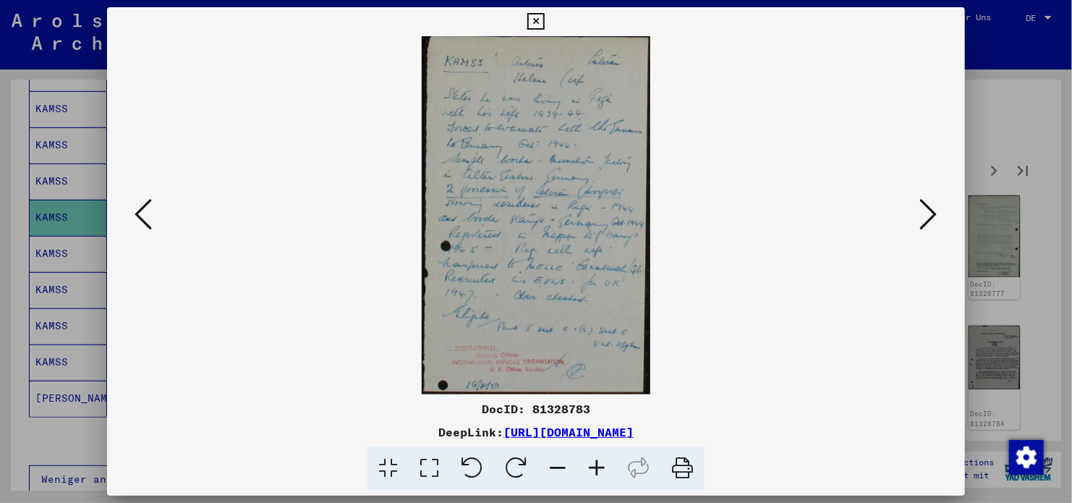
click at [922, 208] on icon at bounding box center [928, 214] width 17 height 35
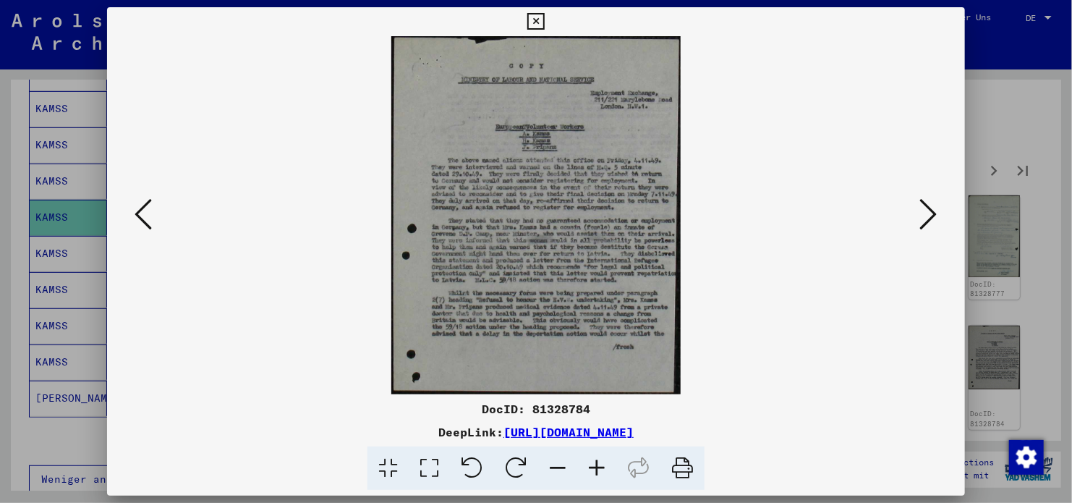
click at [922, 208] on icon at bounding box center [928, 214] width 17 height 35
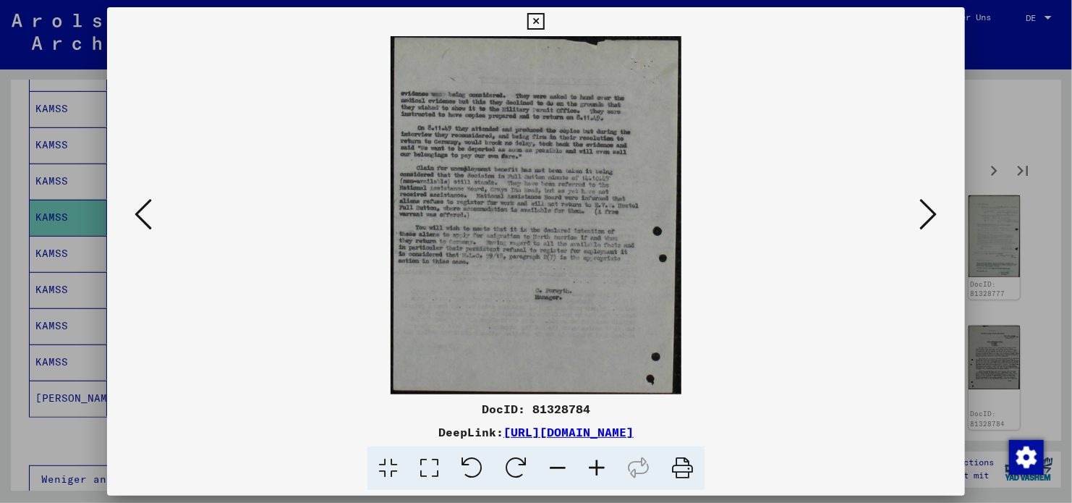
click at [922, 208] on icon at bounding box center [928, 214] width 17 height 35
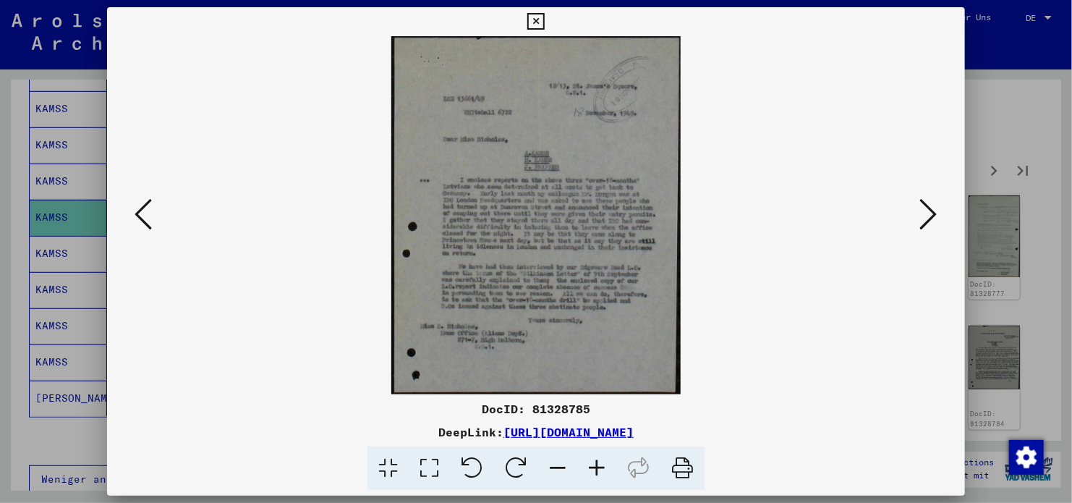
click at [922, 208] on icon at bounding box center [928, 214] width 17 height 35
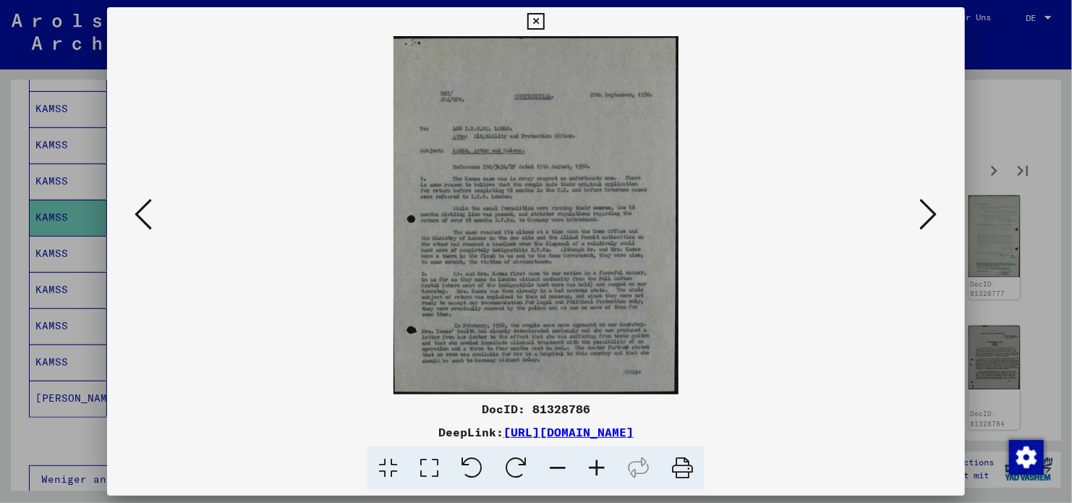
click at [922, 208] on icon at bounding box center [928, 214] width 17 height 35
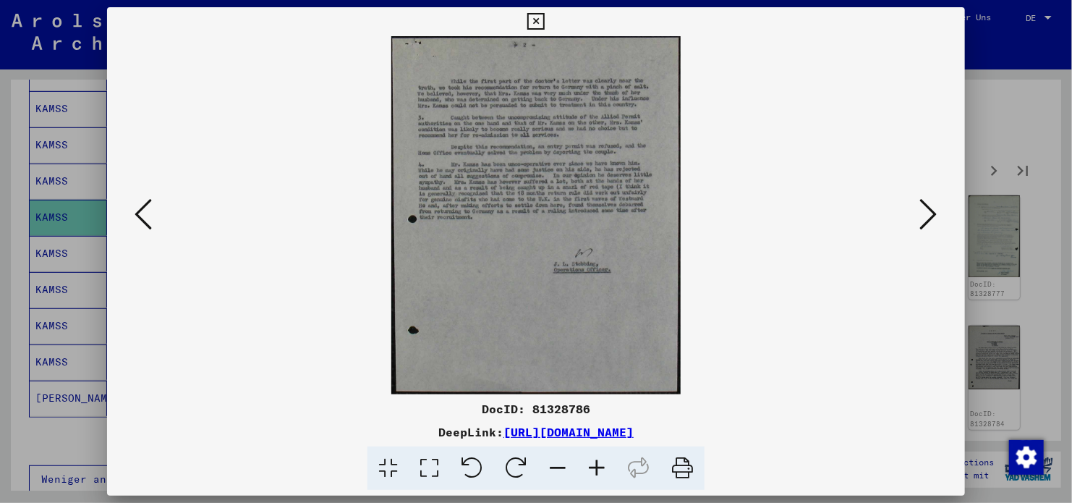
click at [922, 208] on icon at bounding box center [928, 214] width 17 height 35
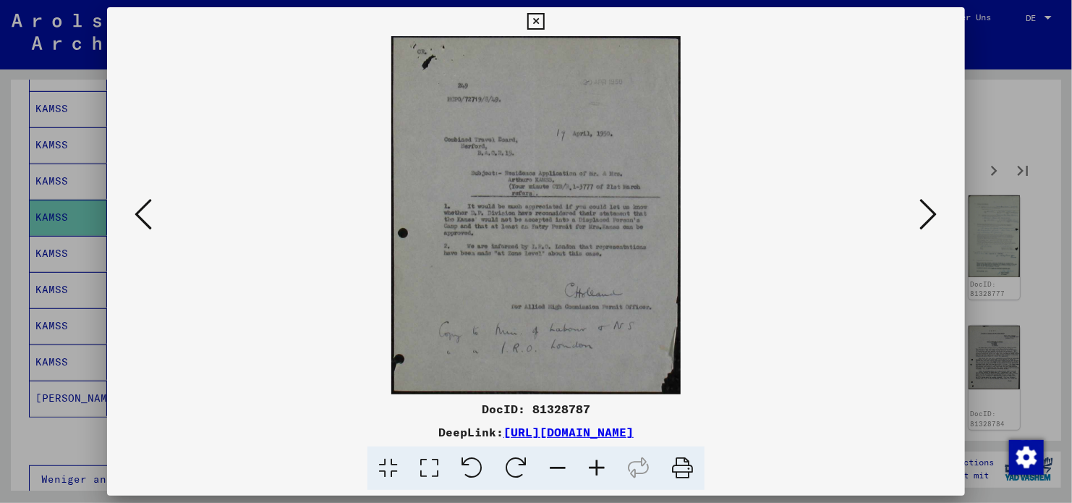
click at [922, 208] on icon at bounding box center [928, 214] width 17 height 35
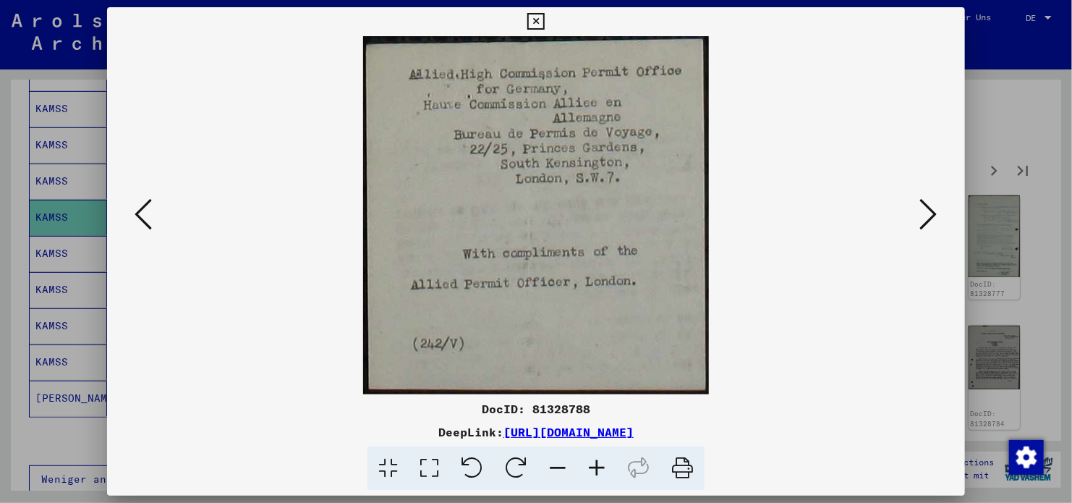
click at [922, 208] on icon at bounding box center [928, 214] width 17 height 35
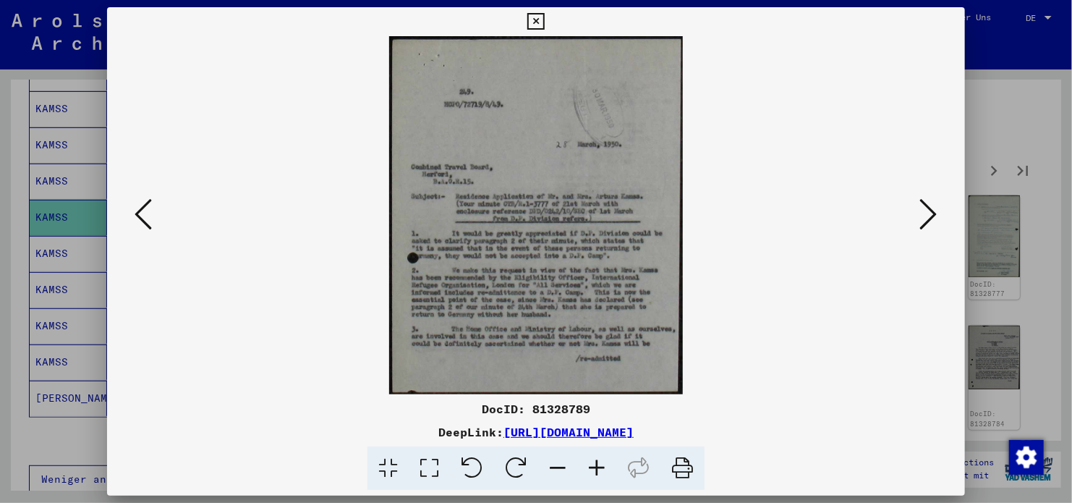
click at [922, 208] on icon at bounding box center [928, 214] width 17 height 35
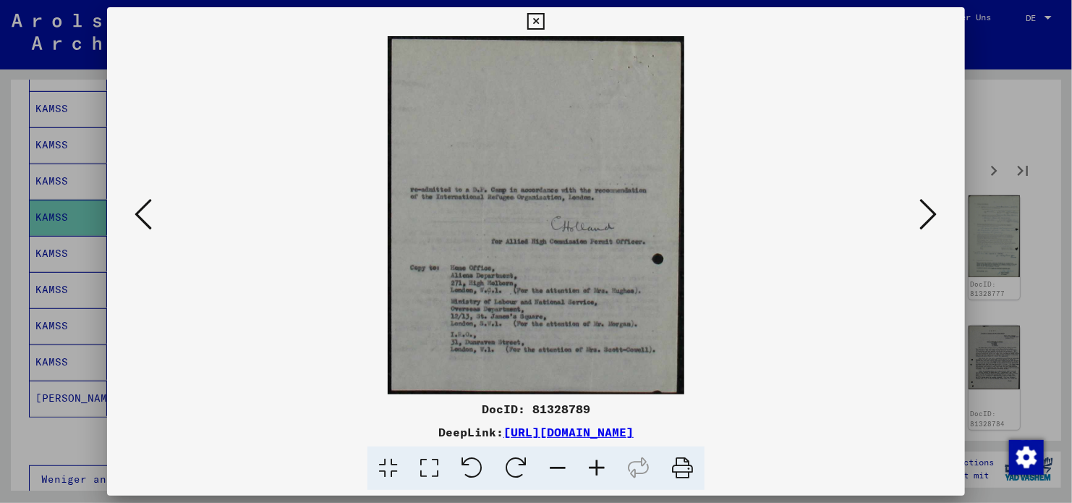
click at [922, 208] on icon at bounding box center [928, 214] width 17 height 35
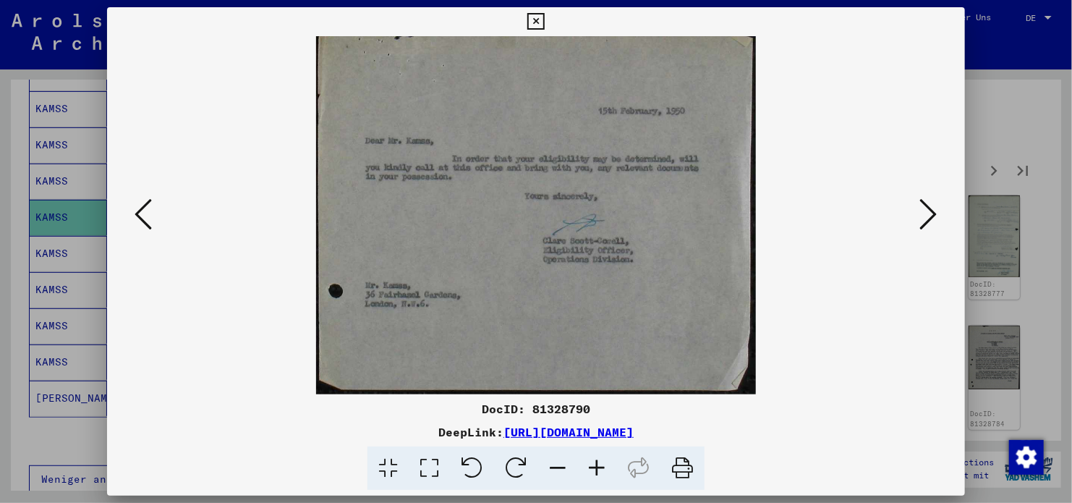
click at [922, 208] on icon at bounding box center [928, 214] width 17 height 35
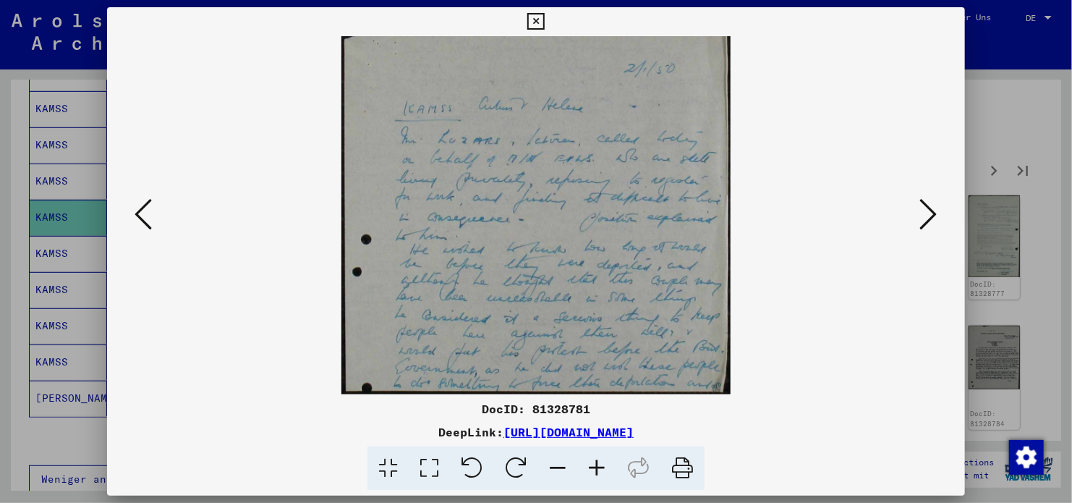
click at [922, 208] on icon at bounding box center [928, 214] width 17 height 35
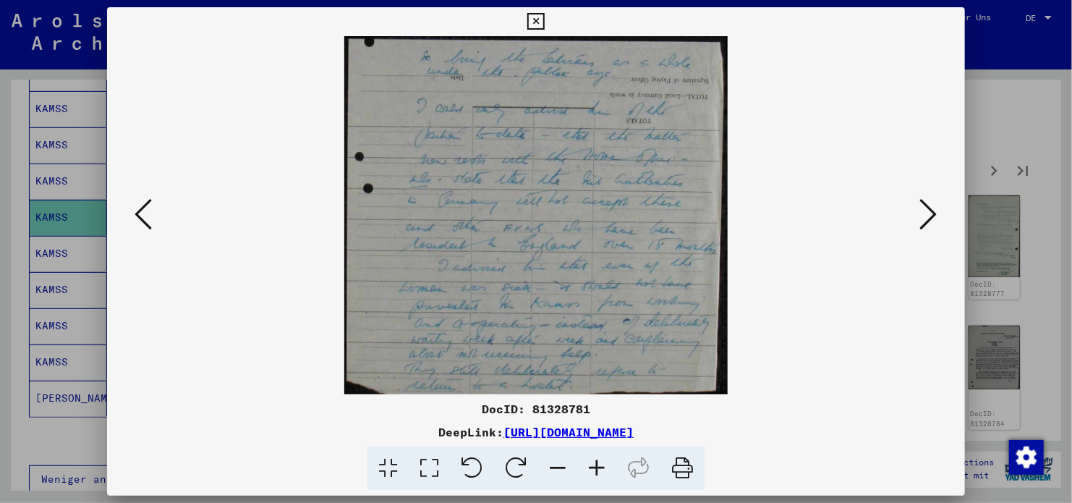
click at [922, 208] on icon at bounding box center [928, 214] width 17 height 35
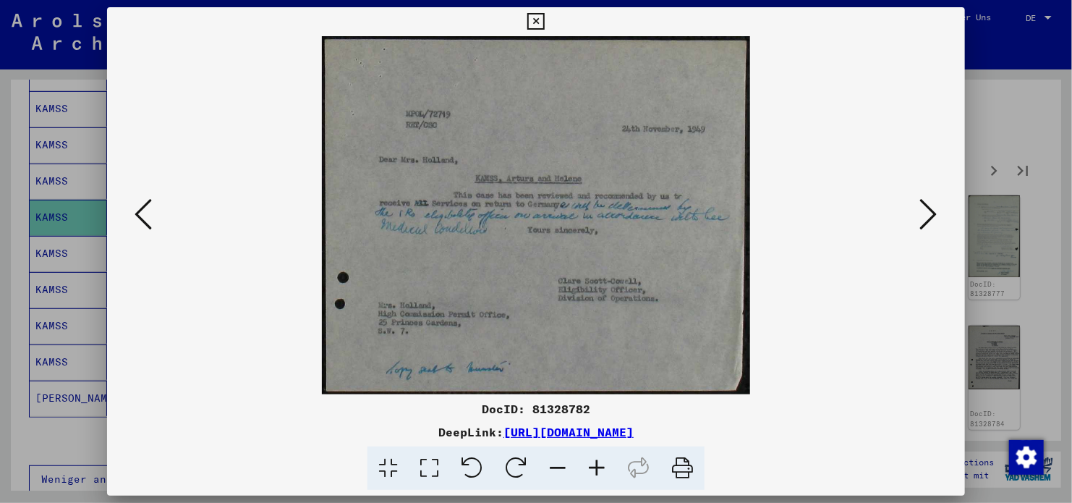
click at [922, 208] on icon at bounding box center [928, 214] width 17 height 35
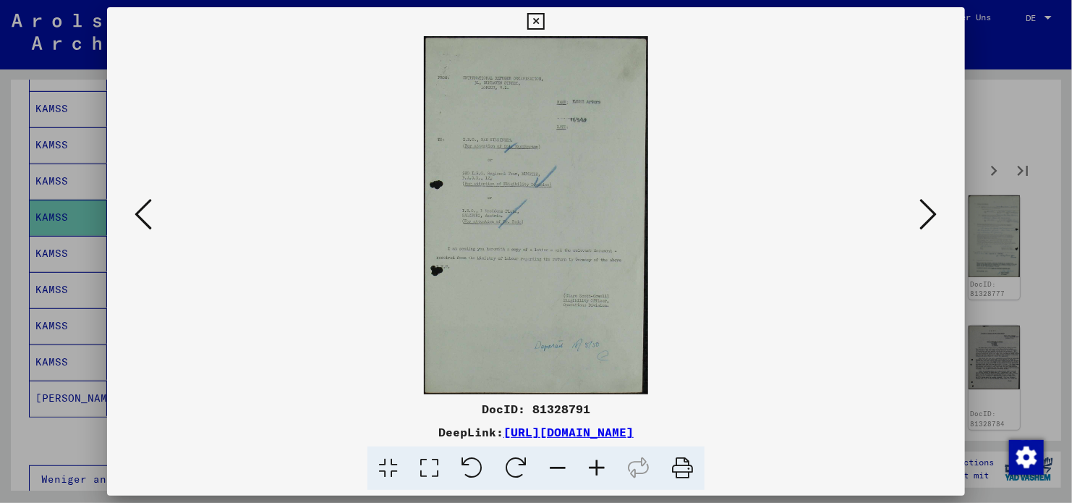
click at [922, 208] on icon at bounding box center [928, 214] width 17 height 35
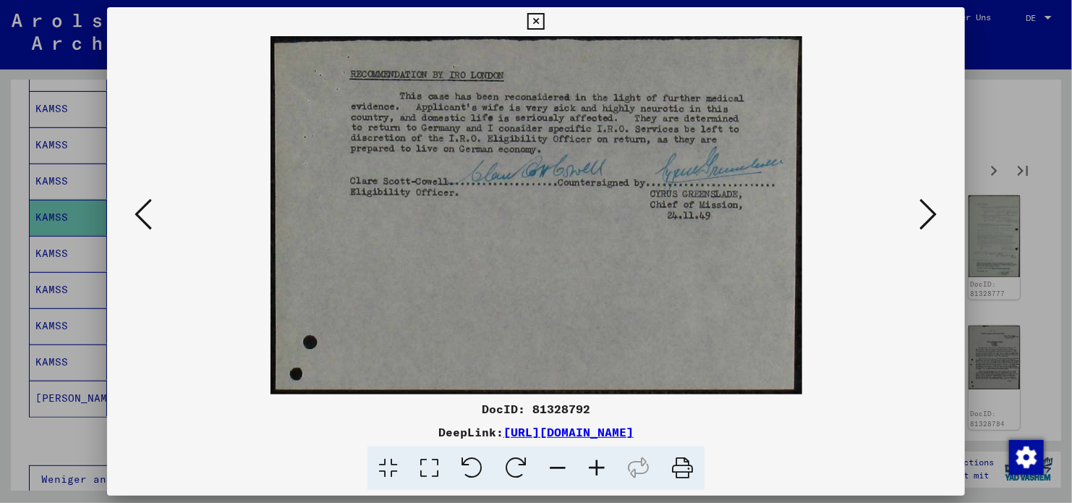
click at [922, 208] on icon at bounding box center [928, 214] width 17 height 35
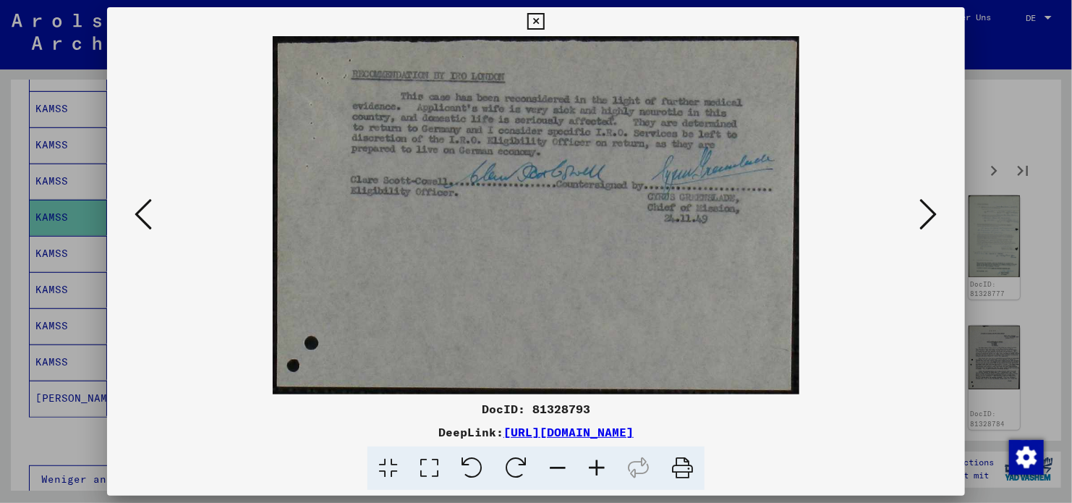
click at [922, 208] on icon at bounding box center [928, 214] width 17 height 35
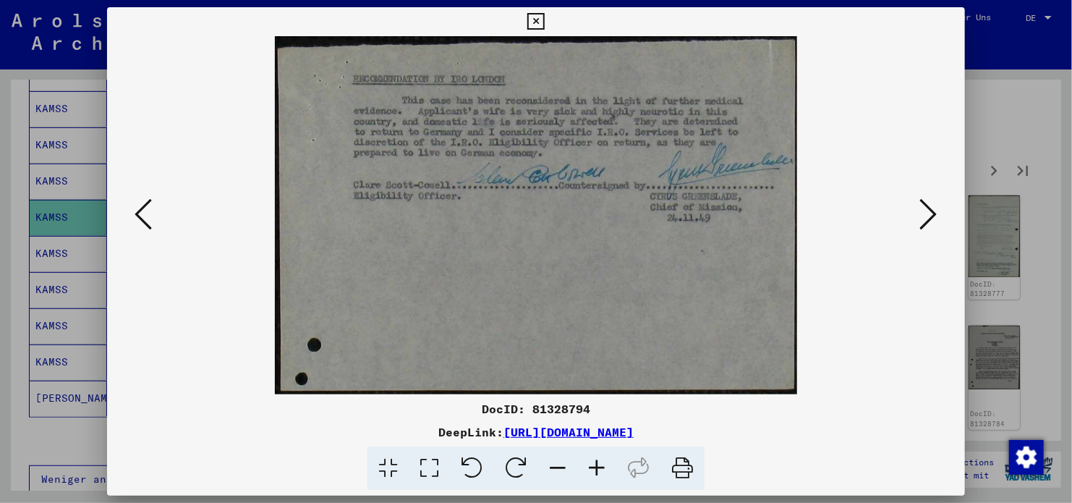
click at [922, 208] on icon at bounding box center [928, 214] width 17 height 35
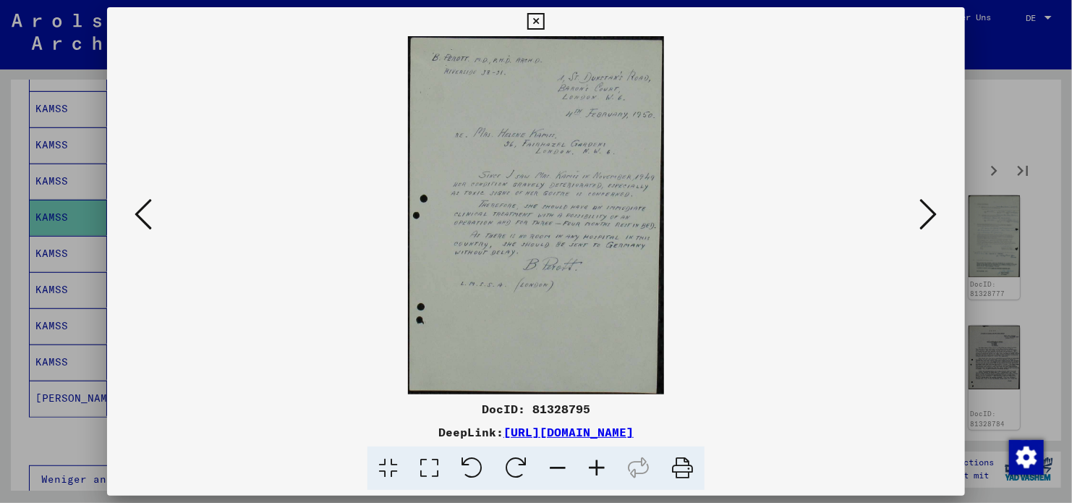
click at [150, 216] on icon at bounding box center [143, 214] width 17 height 35
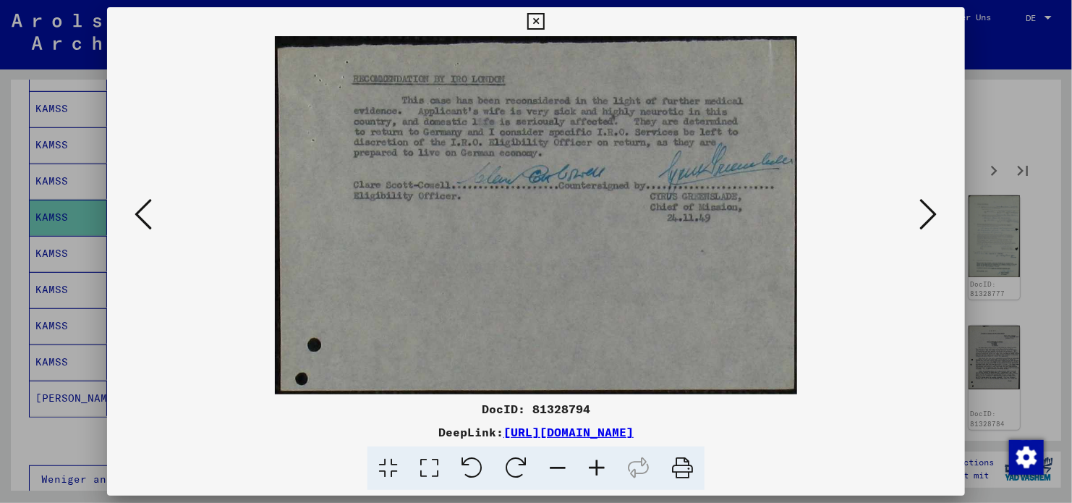
click at [153, 213] on button at bounding box center [143, 215] width 26 height 41
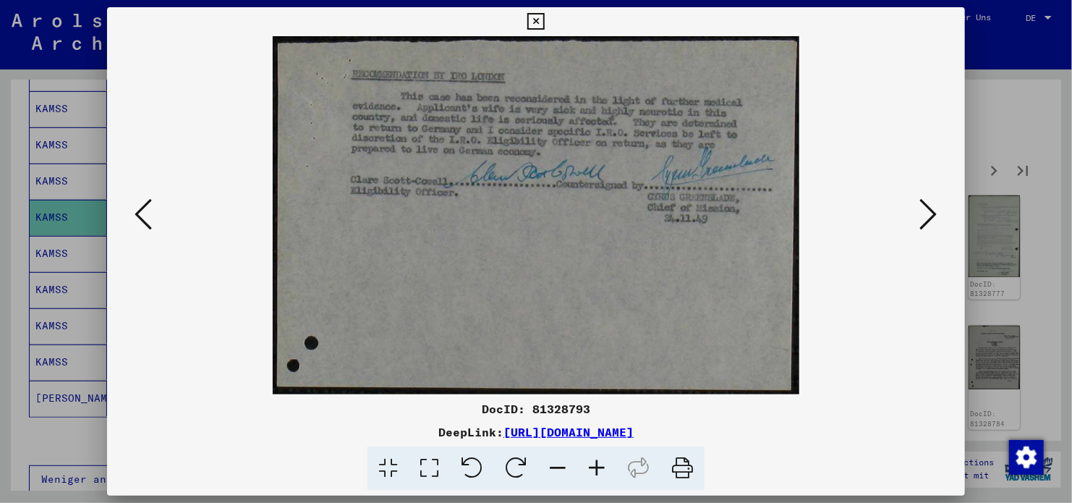
click at [153, 213] on button at bounding box center [143, 215] width 26 height 41
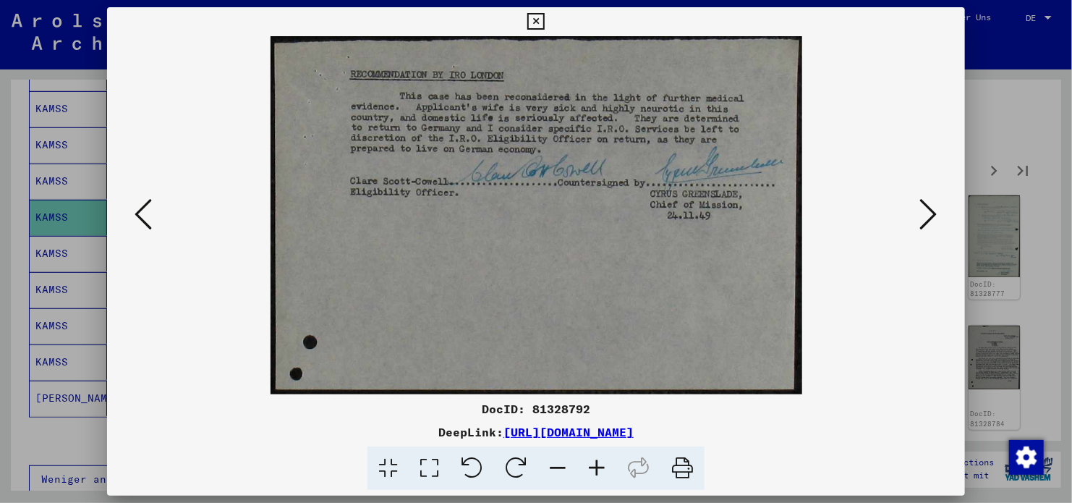
click at [153, 213] on button at bounding box center [143, 215] width 26 height 41
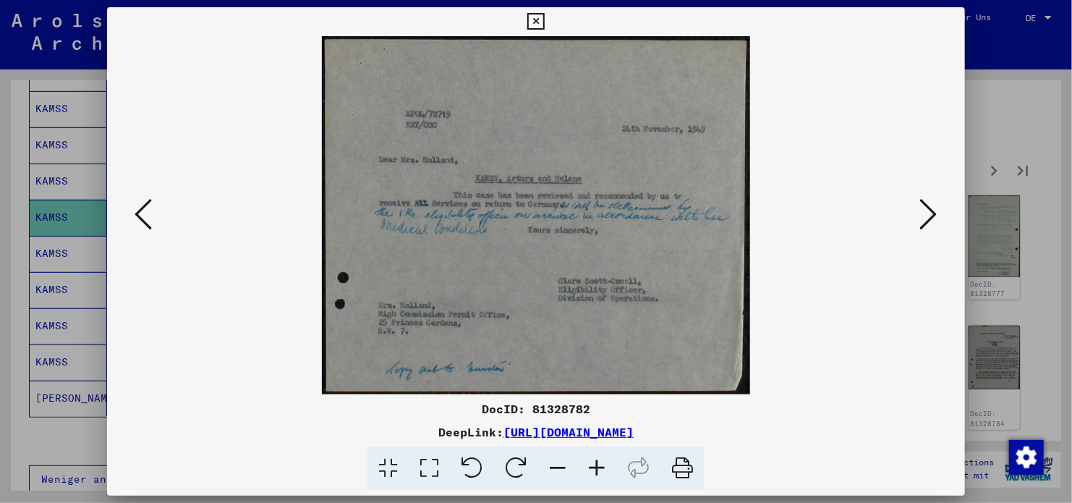
click at [153, 213] on button at bounding box center [143, 215] width 26 height 41
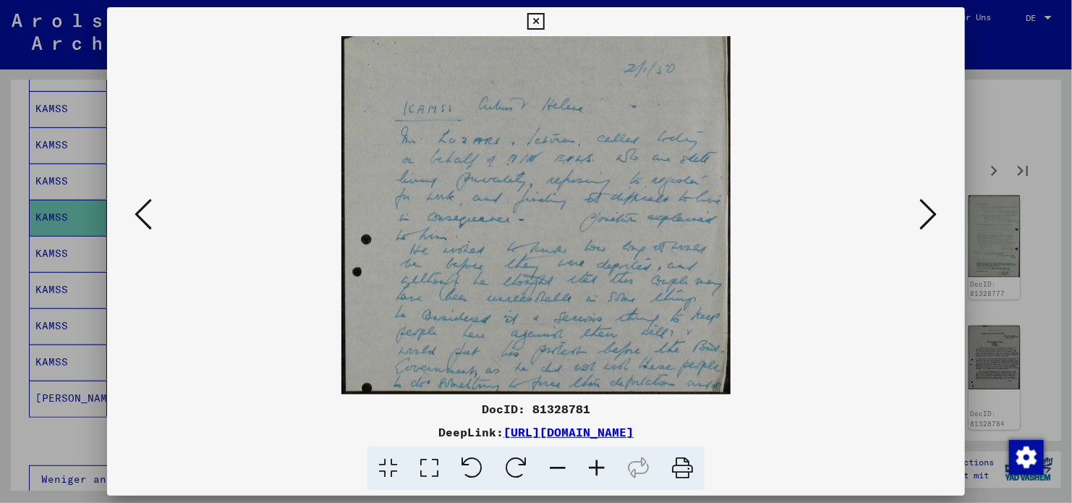
click at [153, 213] on button at bounding box center [143, 215] width 26 height 41
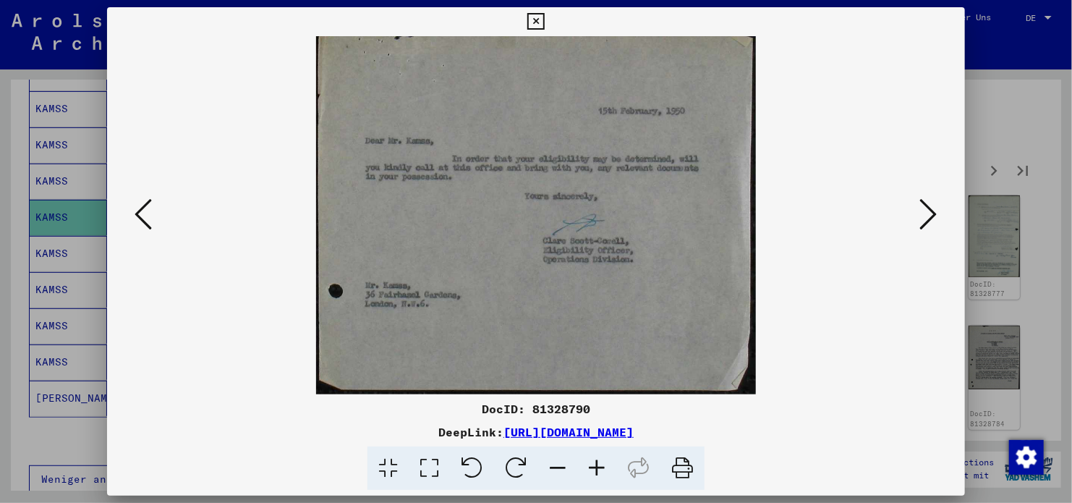
click at [153, 213] on button at bounding box center [143, 215] width 26 height 41
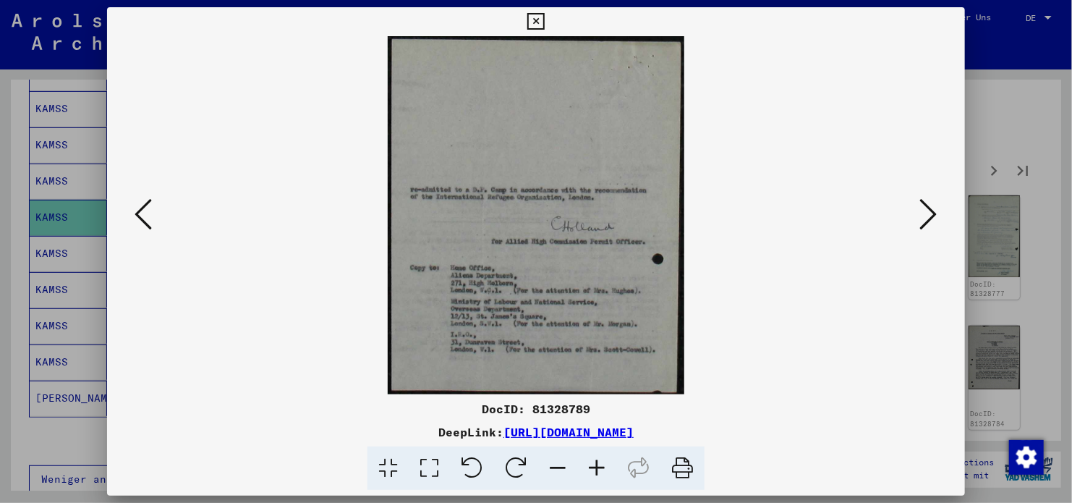
click at [153, 213] on button at bounding box center [143, 215] width 26 height 41
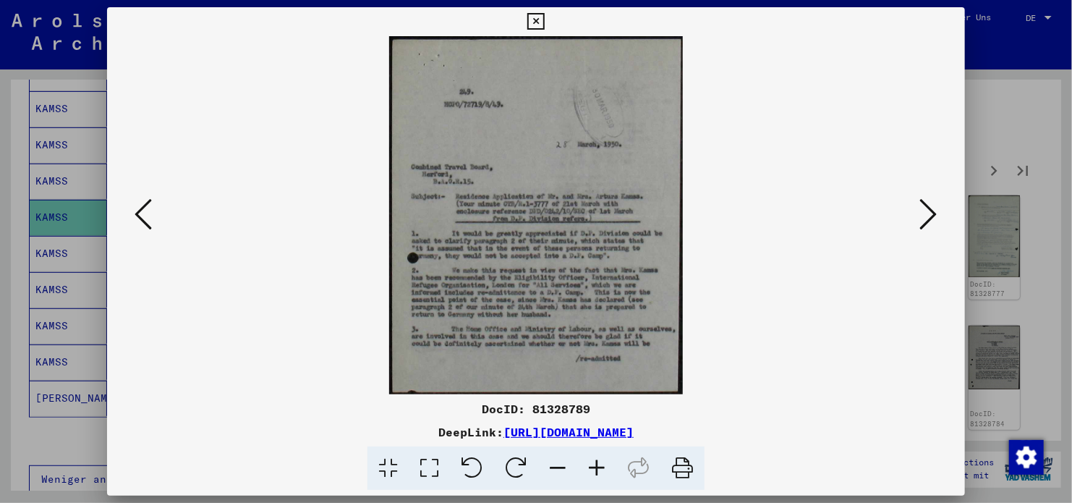
click at [153, 213] on button at bounding box center [143, 215] width 26 height 41
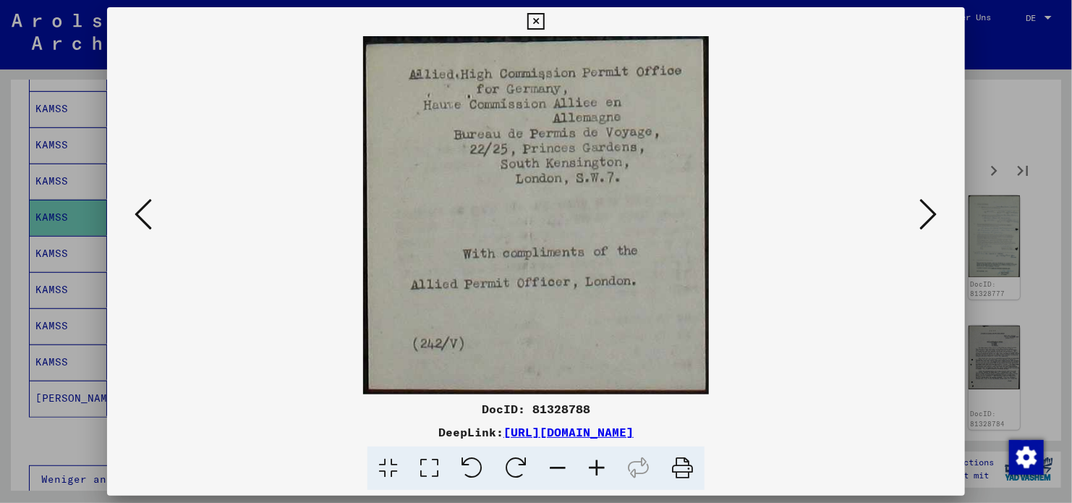
click at [153, 213] on button at bounding box center [143, 215] width 26 height 41
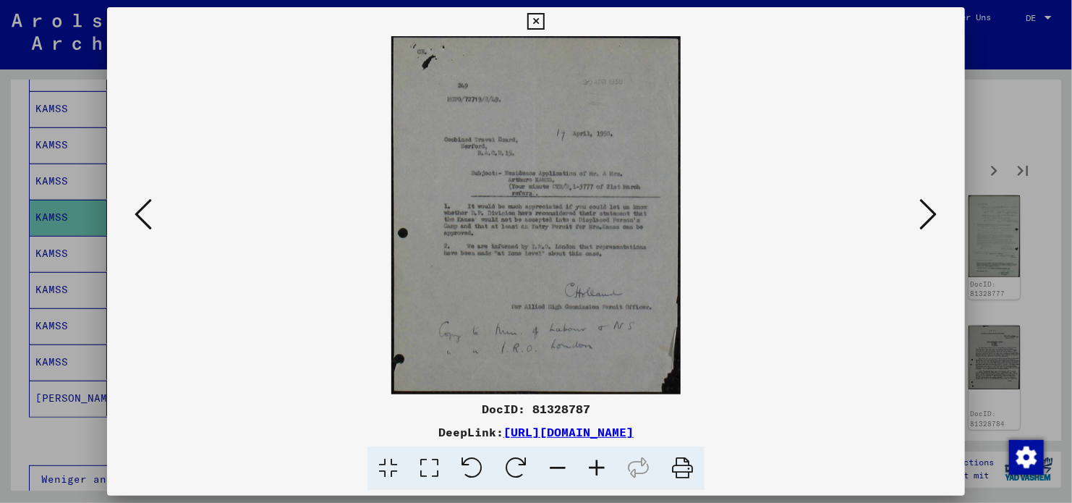
click at [153, 213] on button at bounding box center [143, 215] width 26 height 41
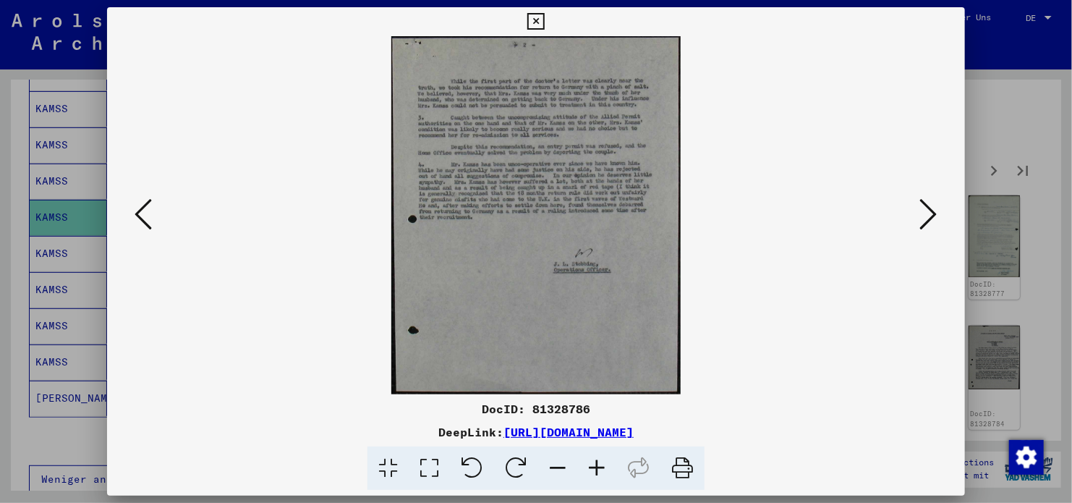
click at [916, 210] on button at bounding box center [929, 215] width 26 height 41
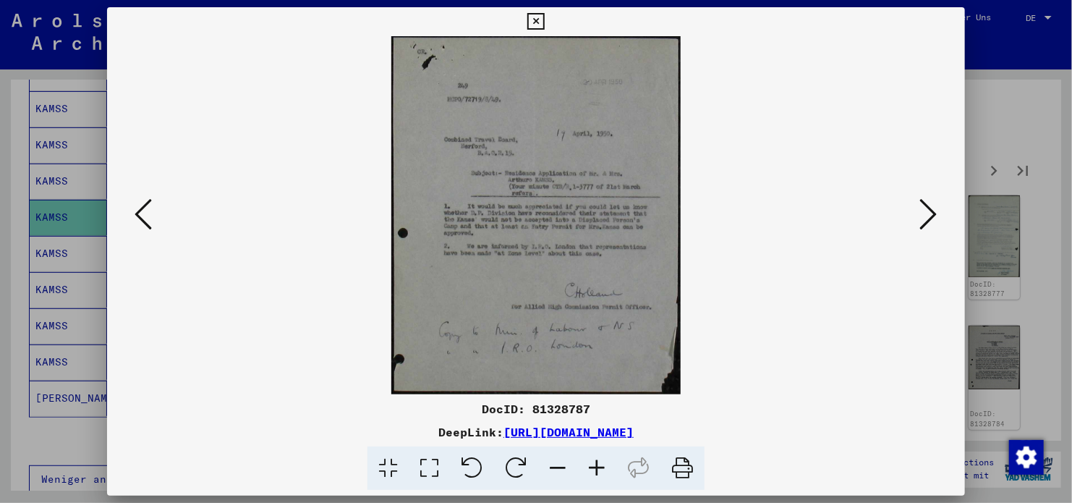
click at [916, 210] on button at bounding box center [929, 215] width 26 height 41
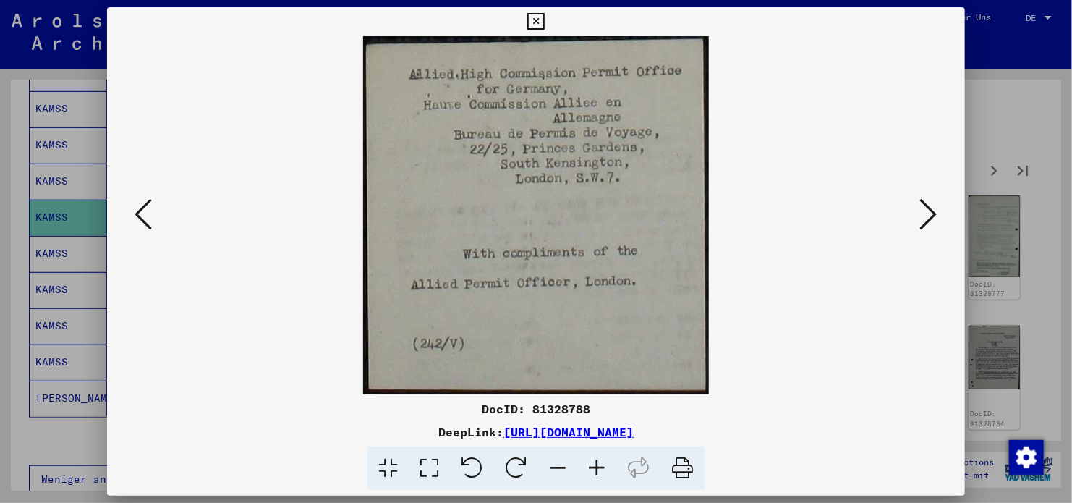
click at [916, 210] on button at bounding box center [929, 215] width 26 height 41
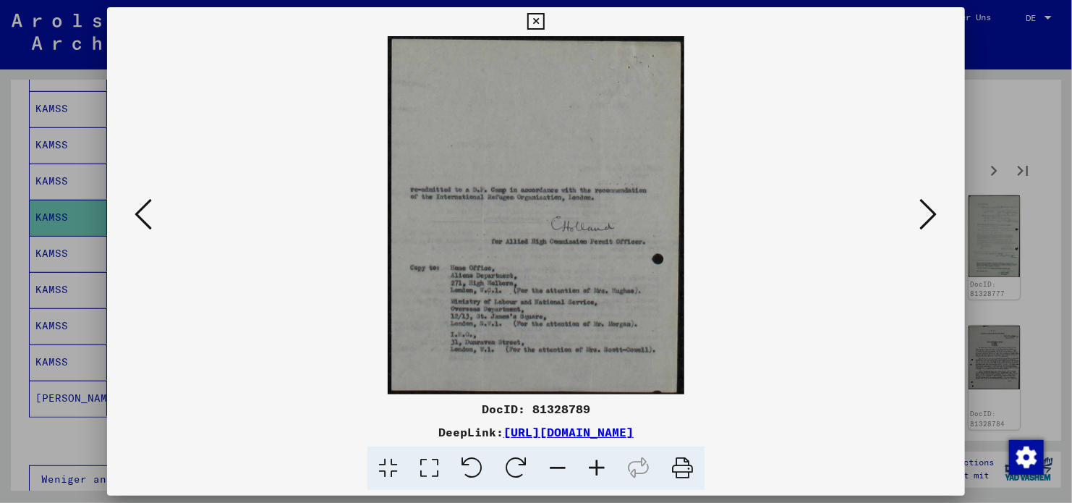
click at [916, 210] on button at bounding box center [929, 215] width 26 height 41
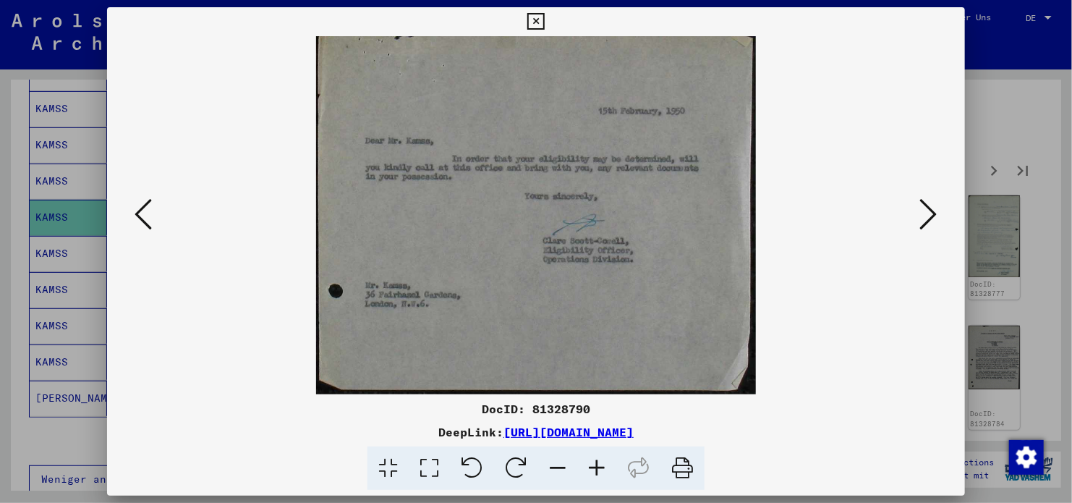
click at [916, 210] on button at bounding box center [929, 215] width 26 height 41
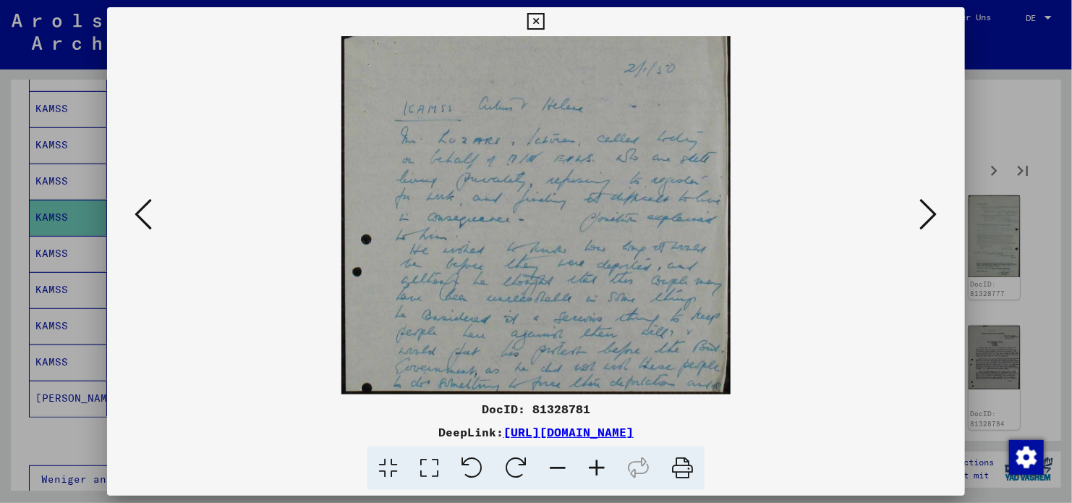
click at [916, 210] on button at bounding box center [929, 215] width 26 height 41
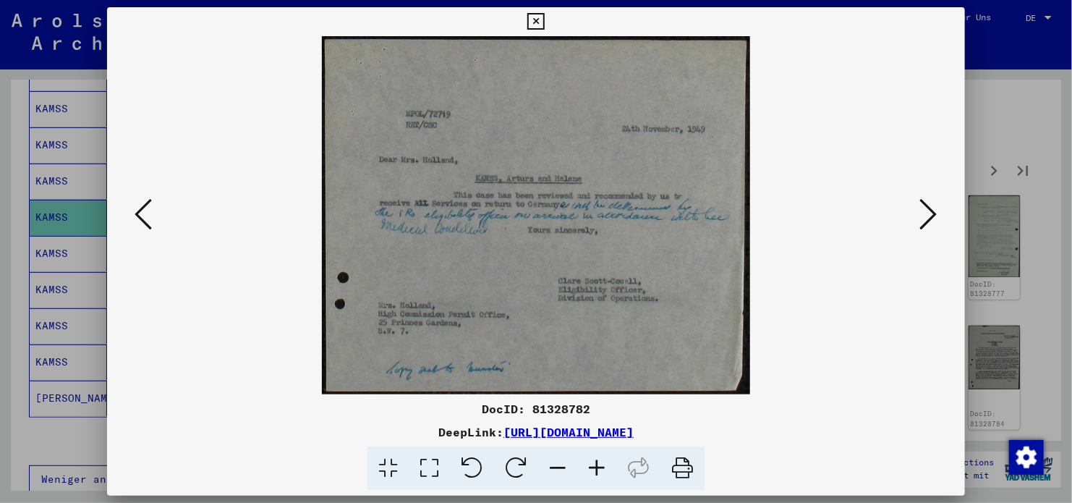
click at [916, 210] on button at bounding box center [929, 215] width 26 height 41
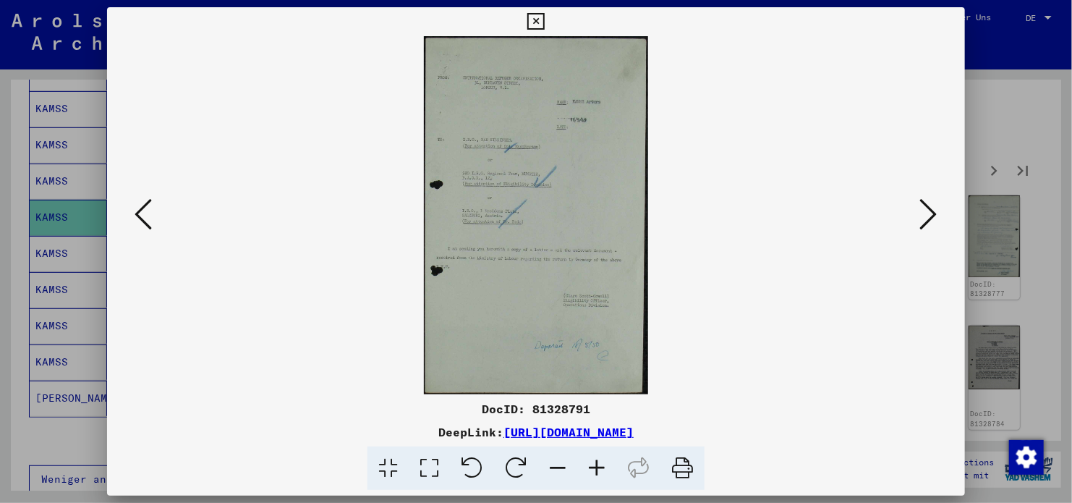
click at [916, 210] on button at bounding box center [929, 215] width 26 height 41
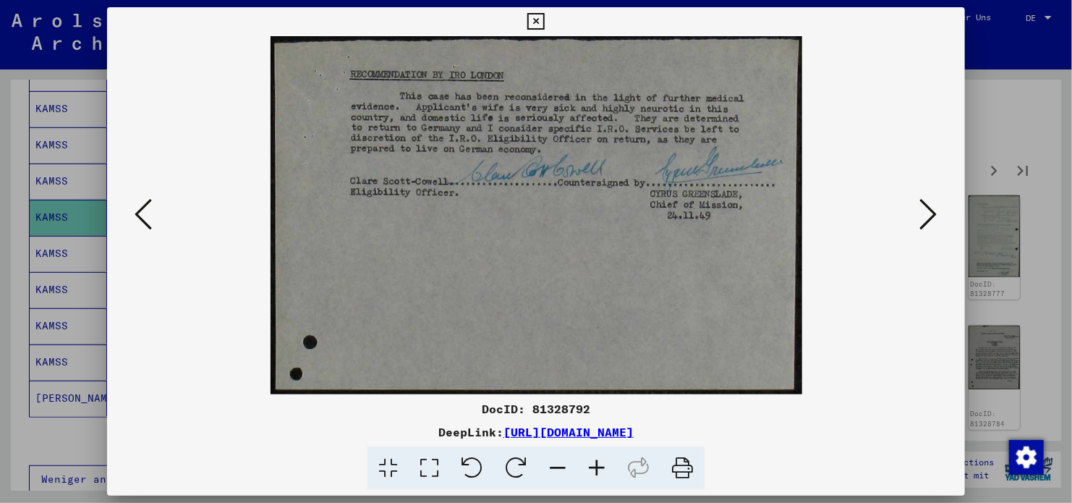
click at [916, 210] on button at bounding box center [929, 215] width 26 height 41
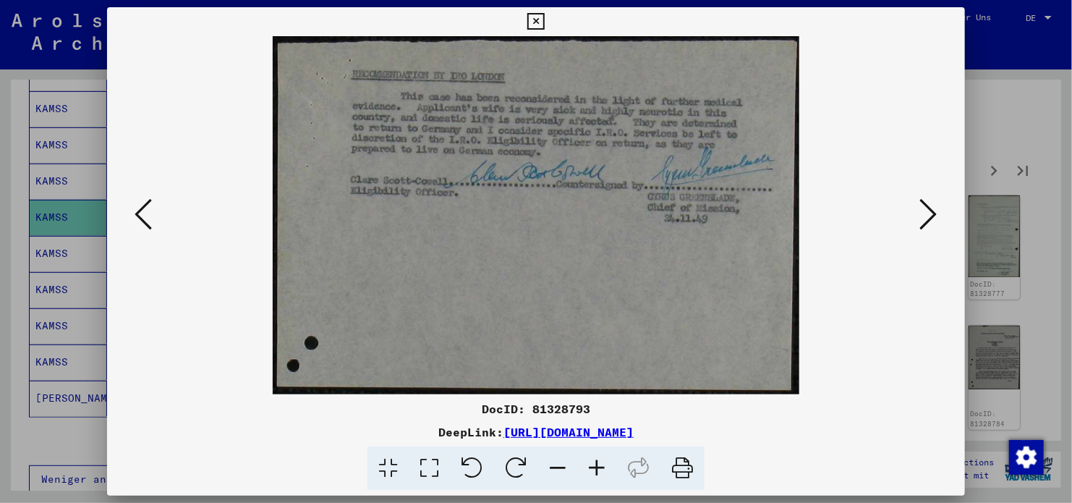
click at [916, 210] on button at bounding box center [929, 215] width 26 height 41
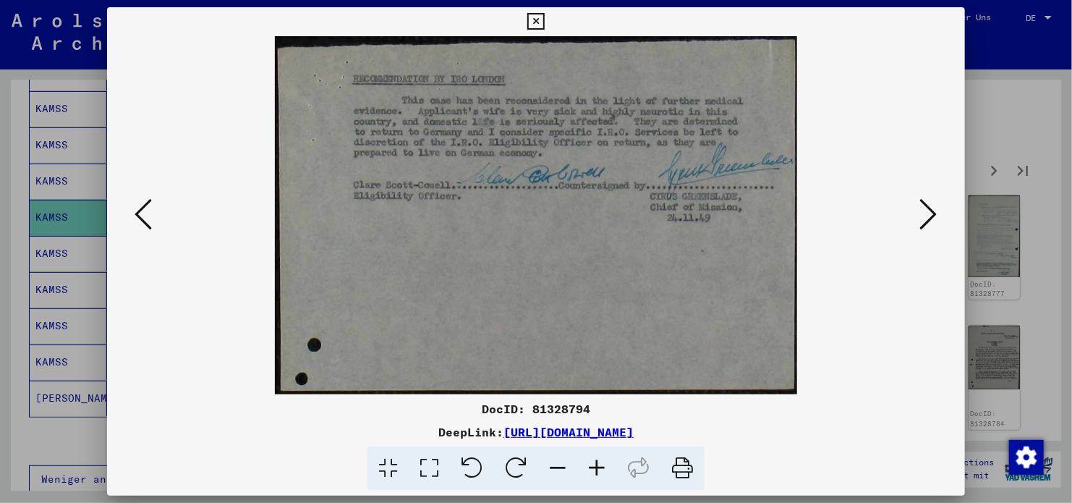
click at [916, 210] on button at bounding box center [929, 215] width 26 height 41
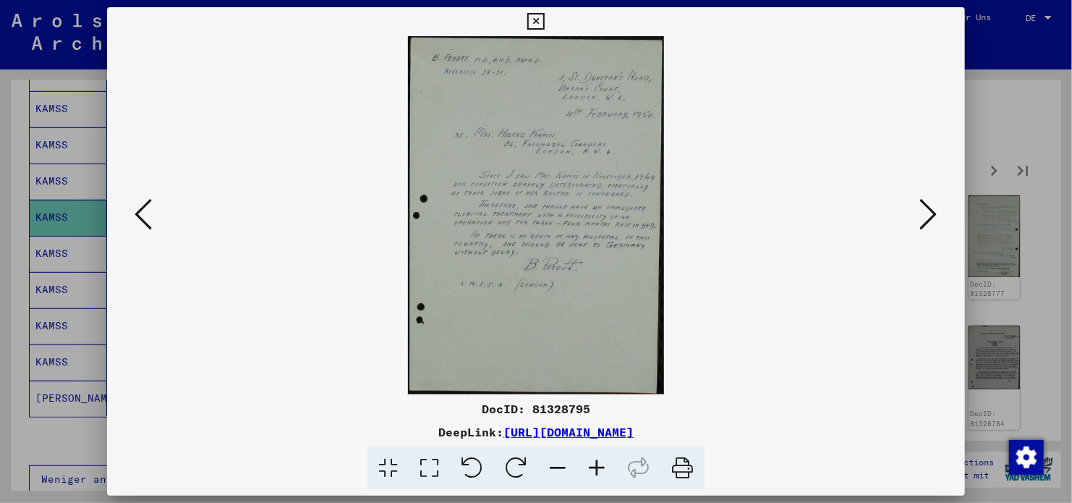
click at [916, 210] on button at bounding box center [929, 215] width 26 height 41
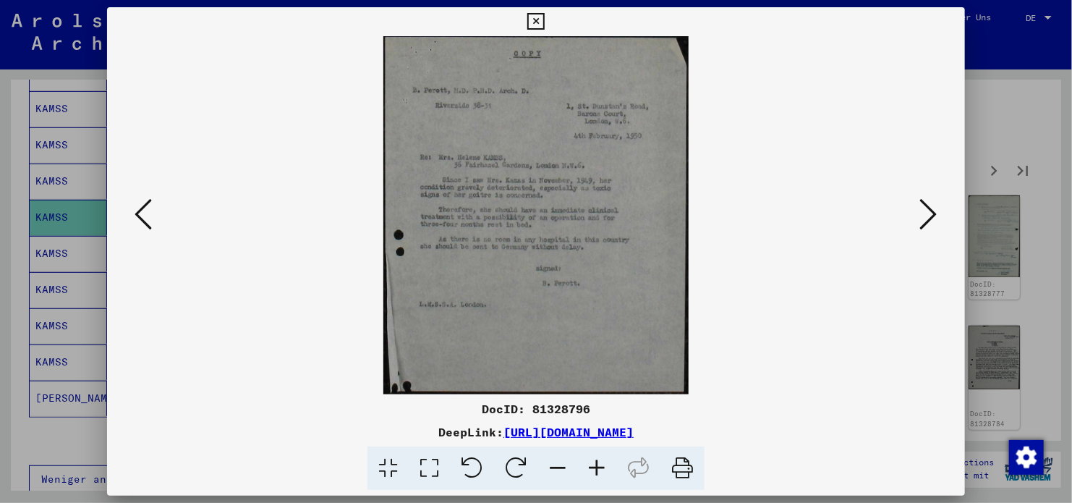
click at [916, 210] on button at bounding box center [929, 215] width 26 height 41
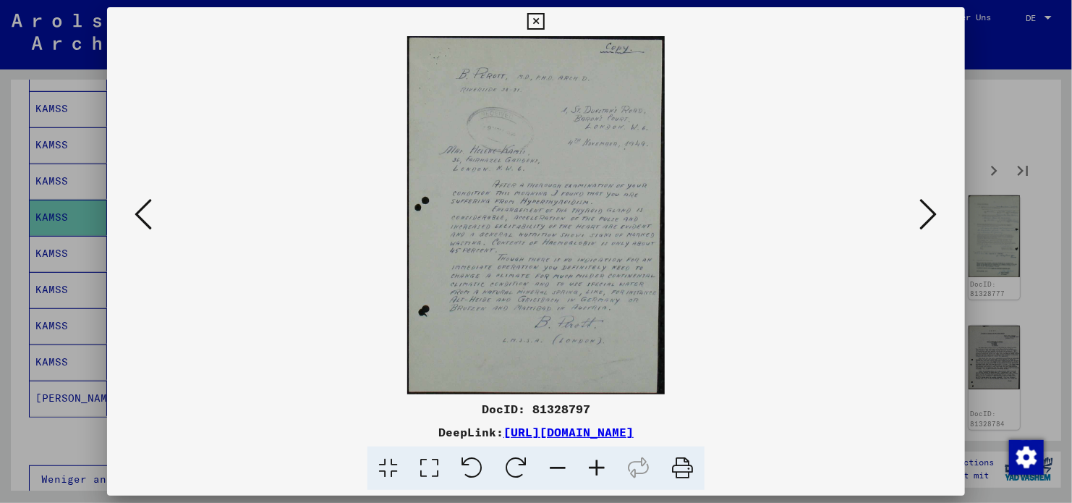
click at [171, 217] on img at bounding box center [536, 215] width 760 height 358
click at [150, 216] on icon at bounding box center [143, 214] width 17 height 35
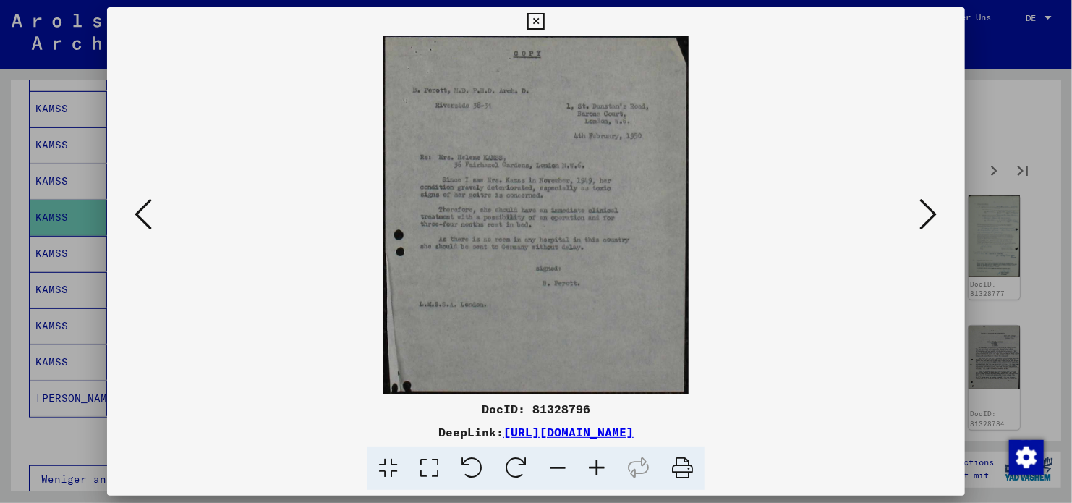
click at [150, 216] on icon at bounding box center [143, 214] width 17 height 35
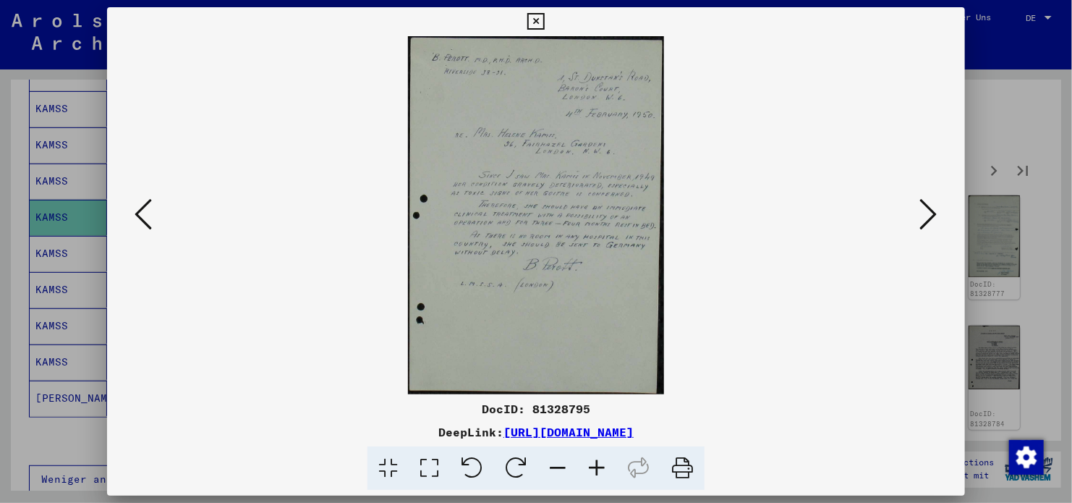
click at [909, 207] on img at bounding box center [536, 215] width 760 height 358
click at [921, 223] on icon at bounding box center [928, 214] width 17 height 35
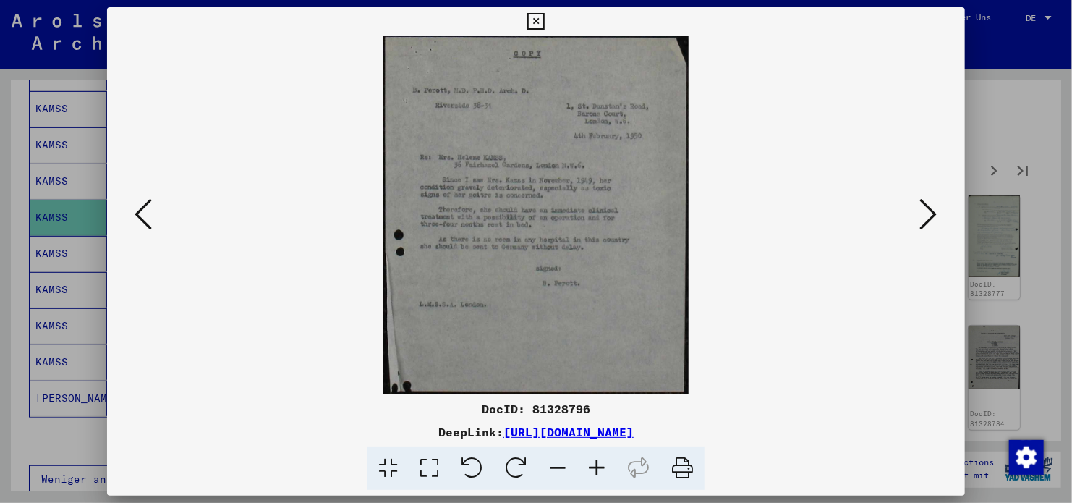
click at [921, 223] on icon at bounding box center [928, 214] width 17 height 35
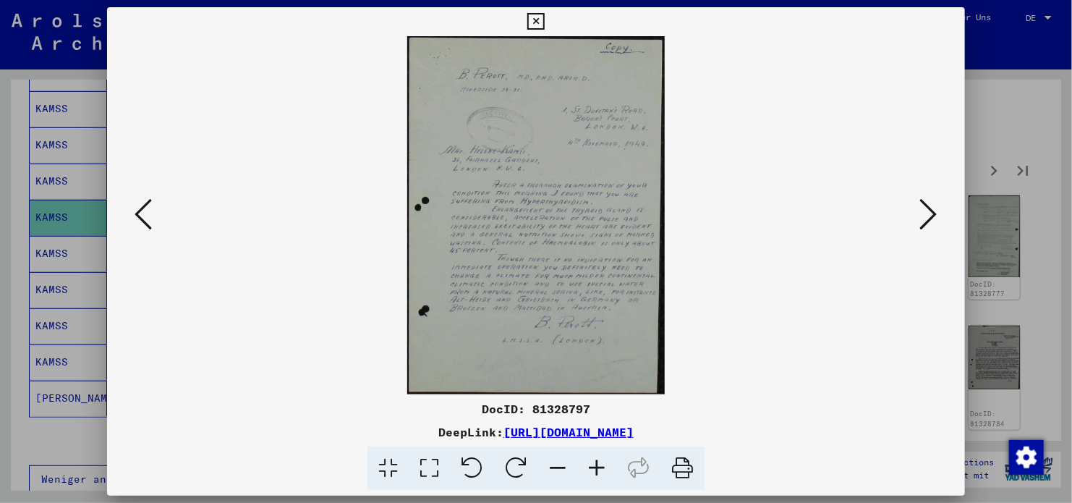
click at [921, 223] on icon at bounding box center [928, 214] width 17 height 35
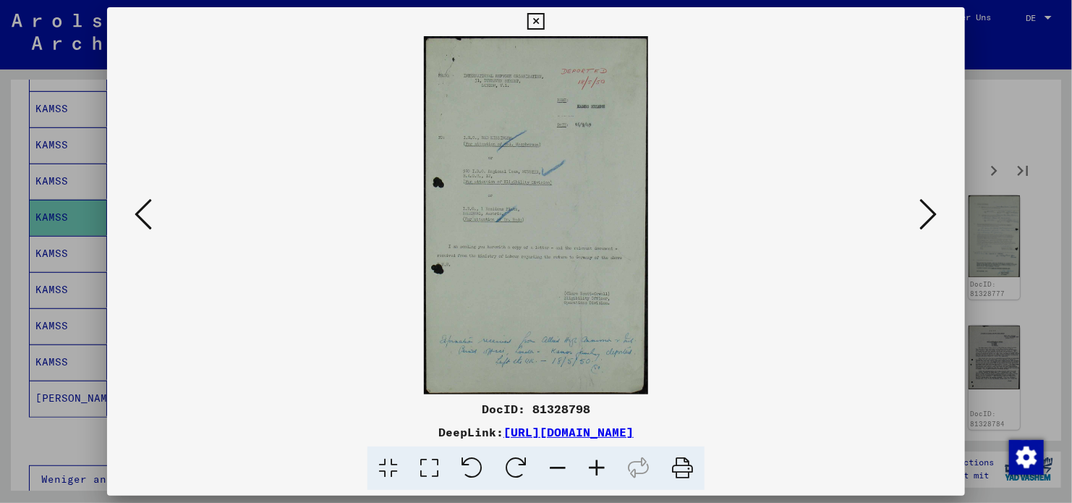
click at [921, 223] on icon at bounding box center [928, 214] width 17 height 35
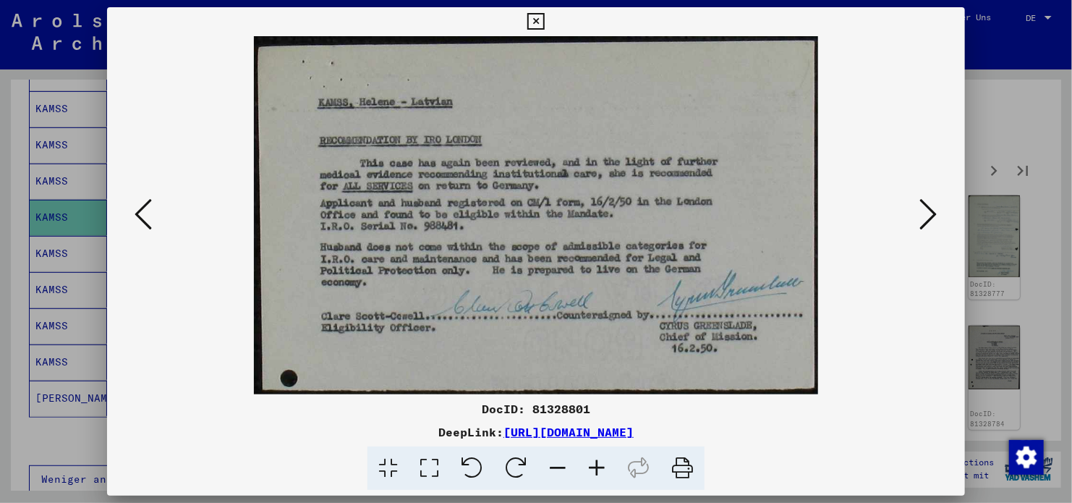
click at [921, 223] on icon at bounding box center [928, 214] width 17 height 35
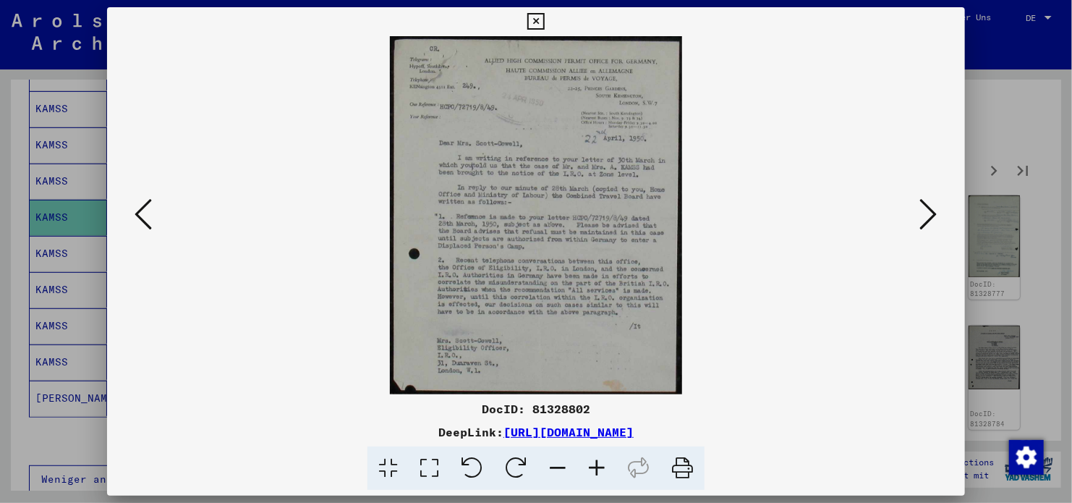
click at [921, 223] on icon at bounding box center [928, 214] width 17 height 35
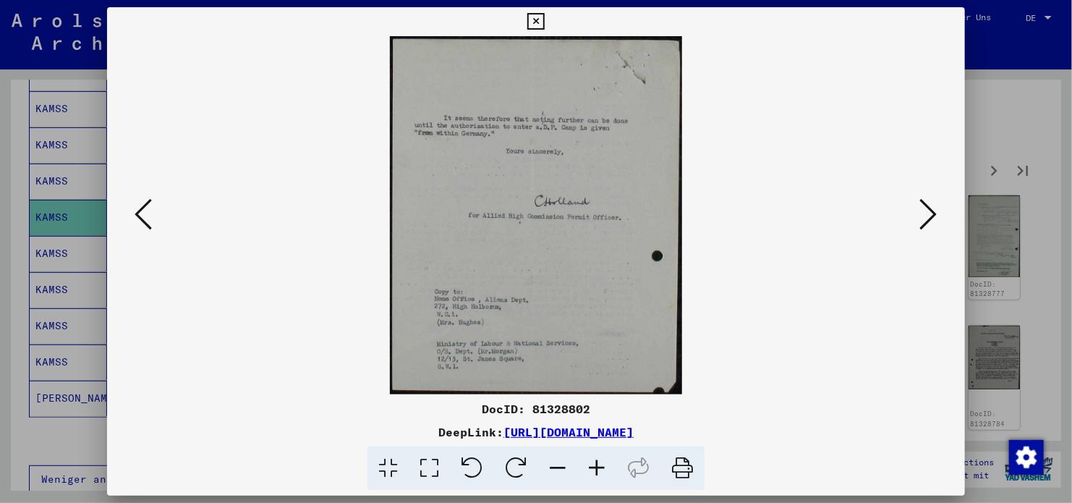
click at [921, 223] on icon at bounding box center [928, 214] width 17 height 35
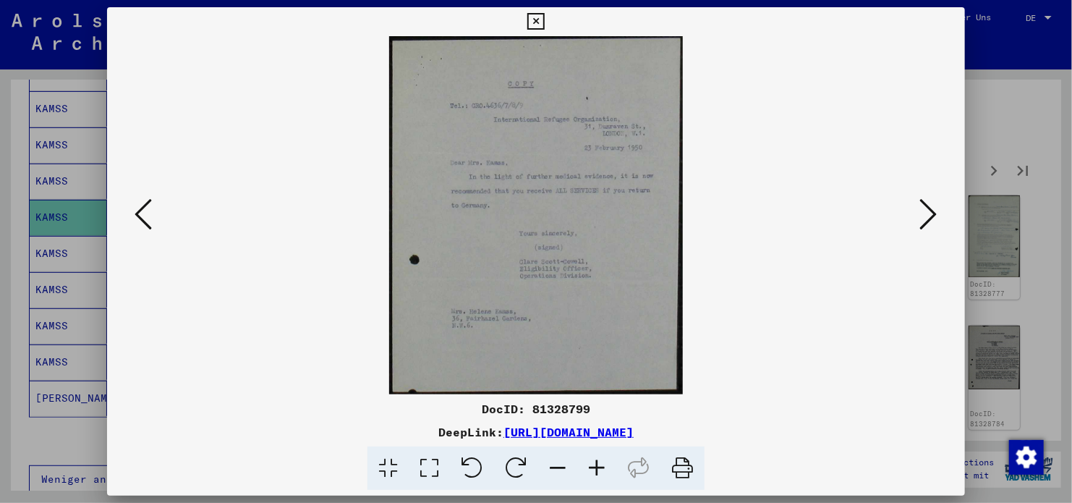
click at [145, 210] on icon at bounding box center [143, 214] width 17 height 35
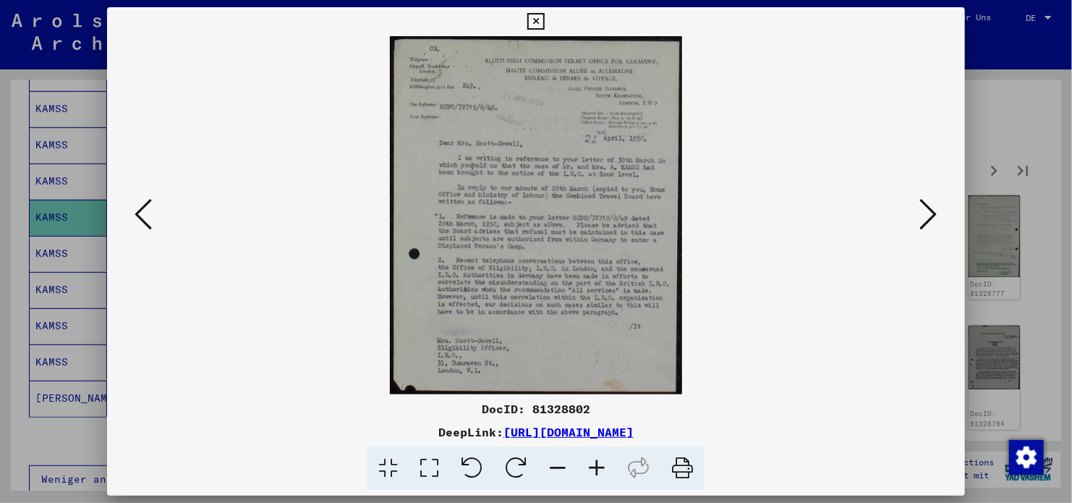
click at [145, 210] on icon at bounding box center [143, 214] width 17 height 35
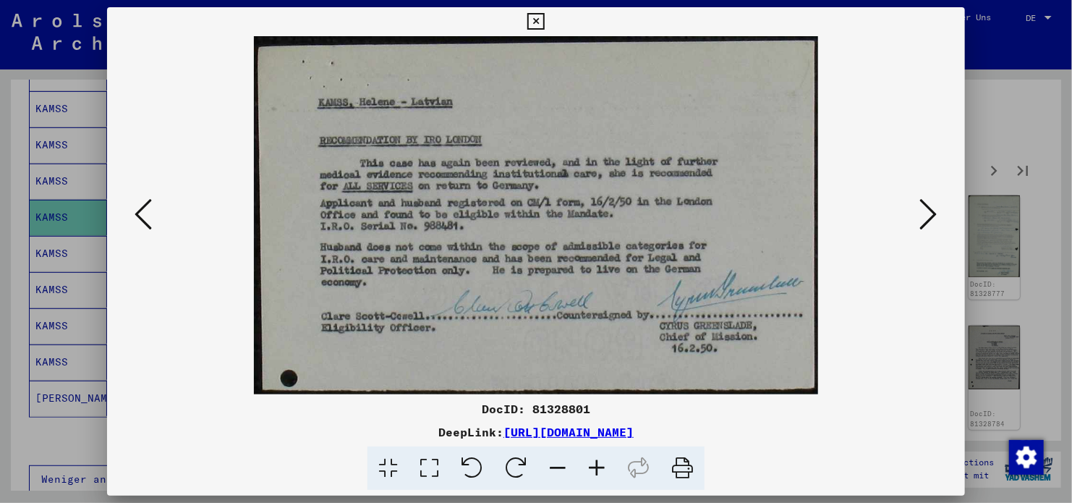
click at [145, 210] on icon at bounding box center [143, 214] width 17 height 35
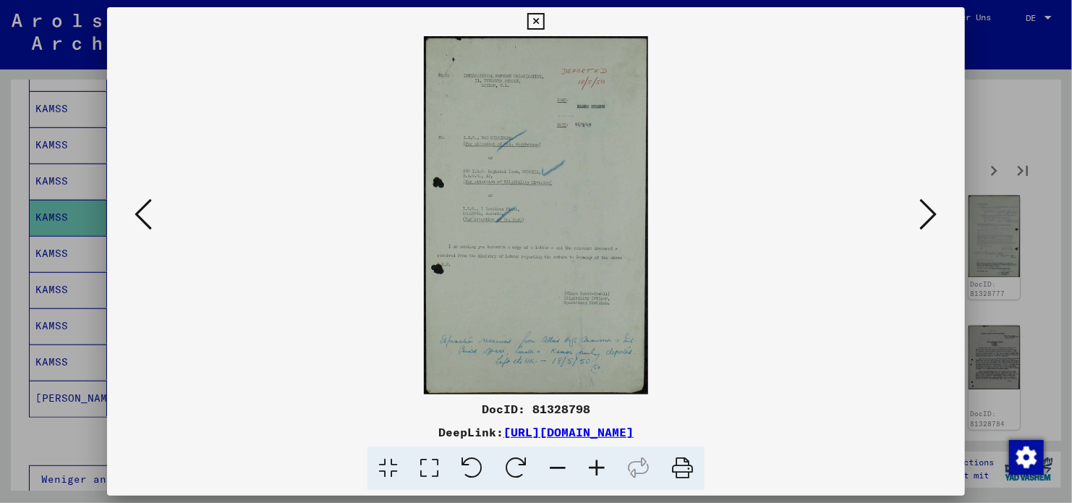
click at [145, 210] on icon at bounding box center [143, 214] width 17 height 35
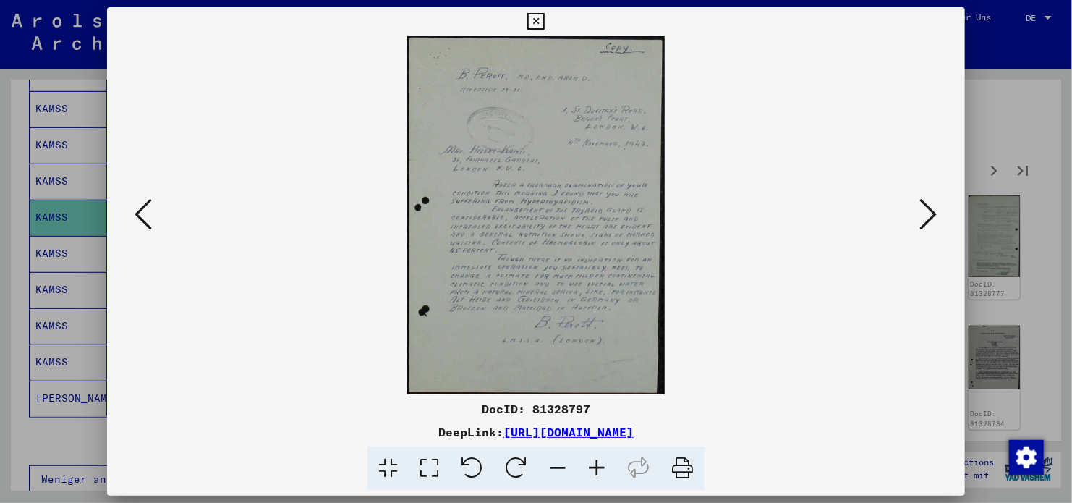
click at [145, 210] on icon at bounding box center [143, 214] width 17 height 35
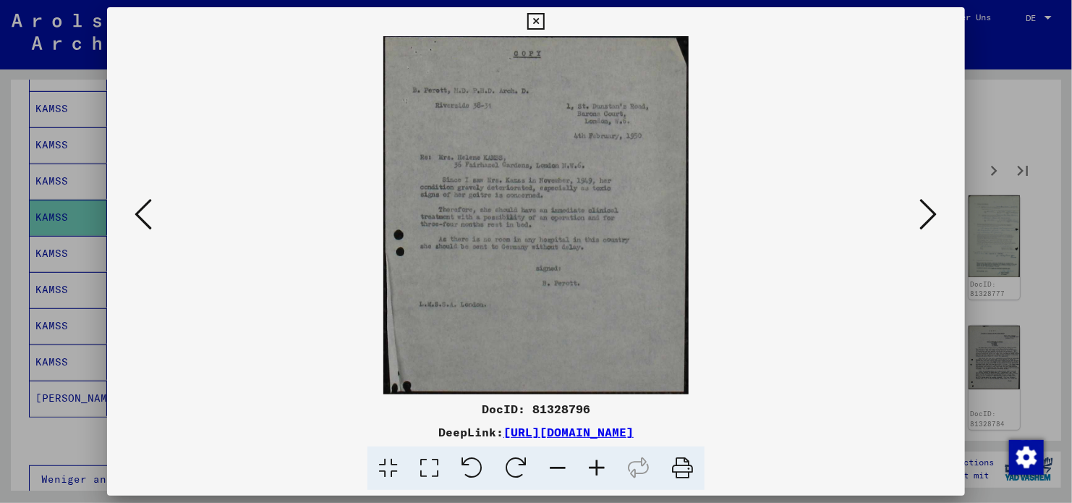
click at [930, 227] on icon at bounding box center [928, 214] width 17 height 35
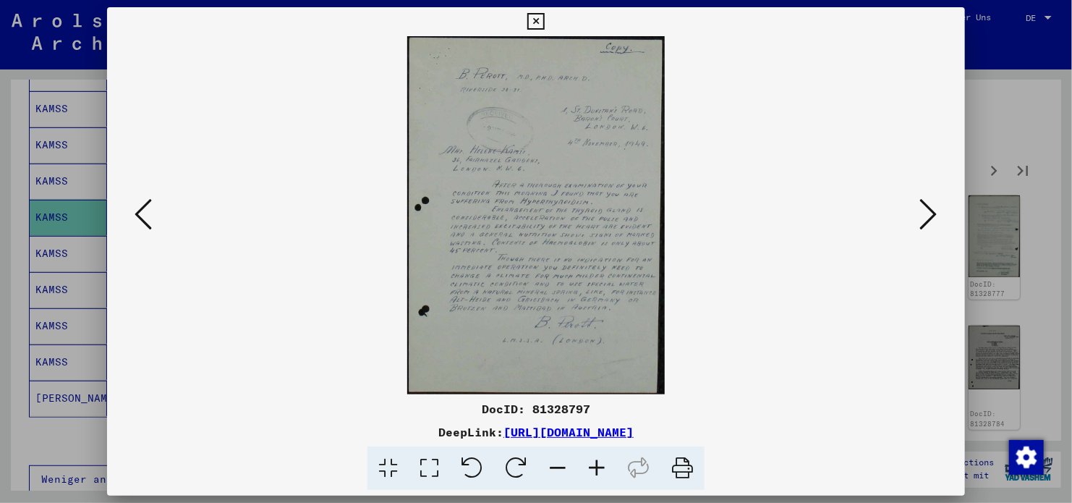
click at [142, 220] on icon at bounding box center [143, 214] width 17 height 35
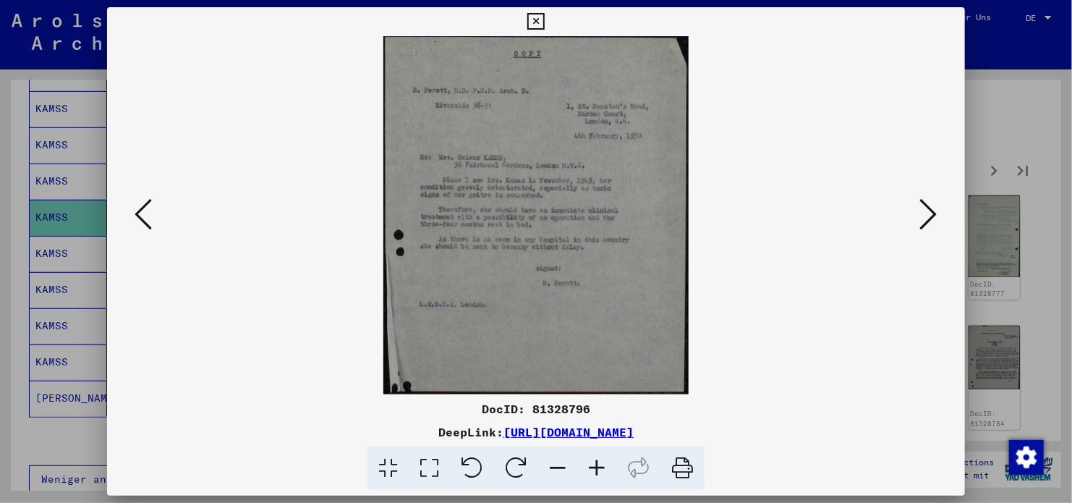
click at [142, 220] on icon at bounding box center [143, 214] width 17 height 35
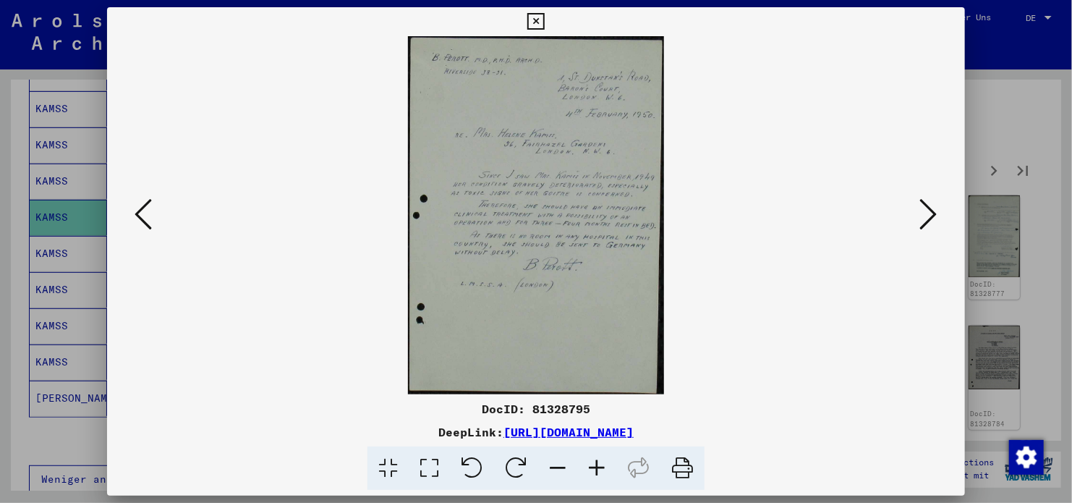
click at [634, 430] on link "[URL][DOMAIN_NAME]" at bounding box center [569, 432] width 130 height 14
click at [940, 213] on button at bounding box center [929, 215] width 26 height 41
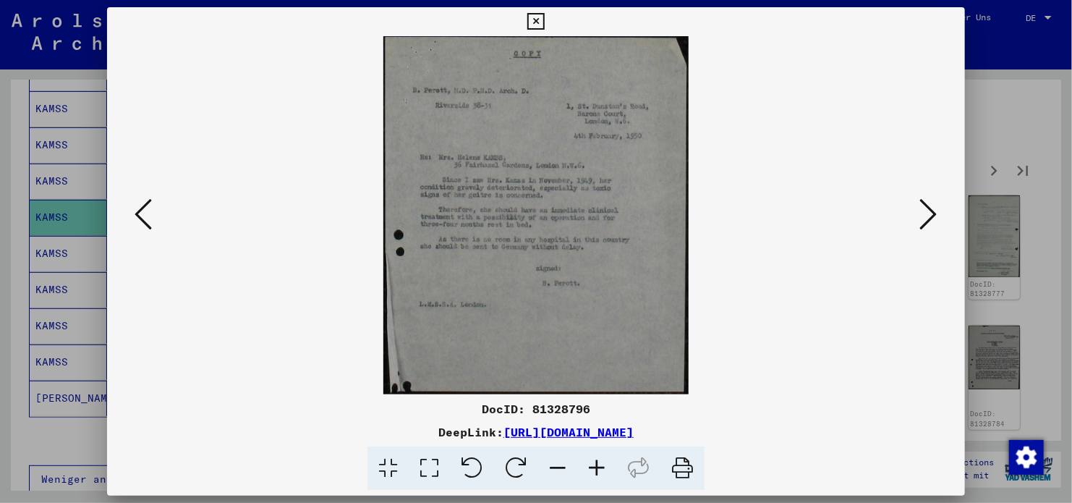
click at [940, 213] on button at bounding box center [929, 215] width 26 height 41
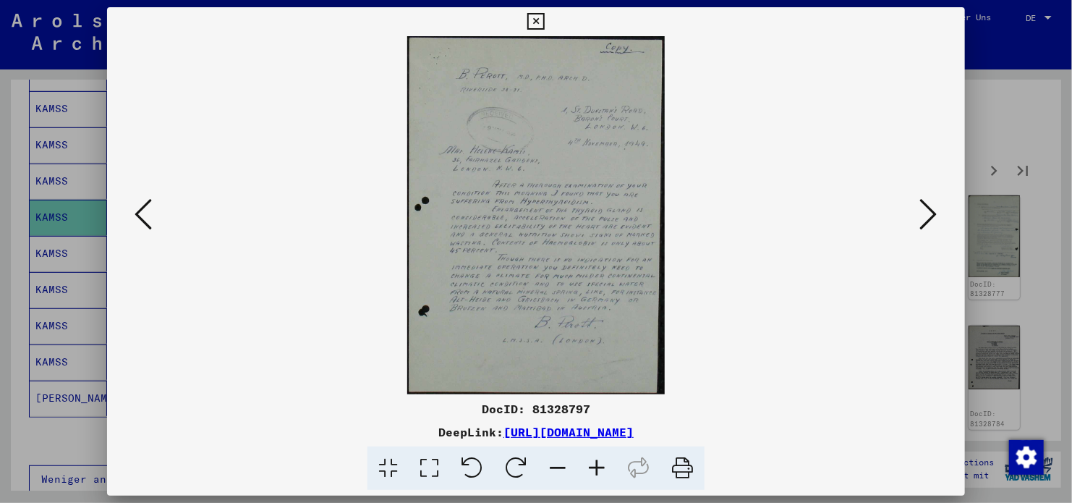
click at [634, 434] on link "[URL][DOMAIN_NAME]" at bounding box center [569, 432] width 130 height 14
click at [937, 214] on icon at bounding box center [928, 214] width 17 height 35
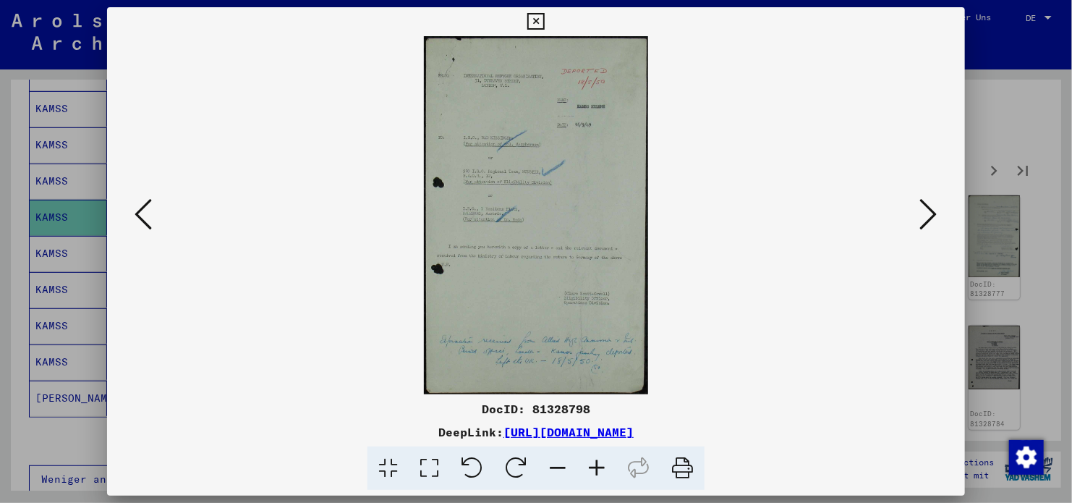
click at [937, 214] on icon at bounding box center [928, 214] width 17 height 35
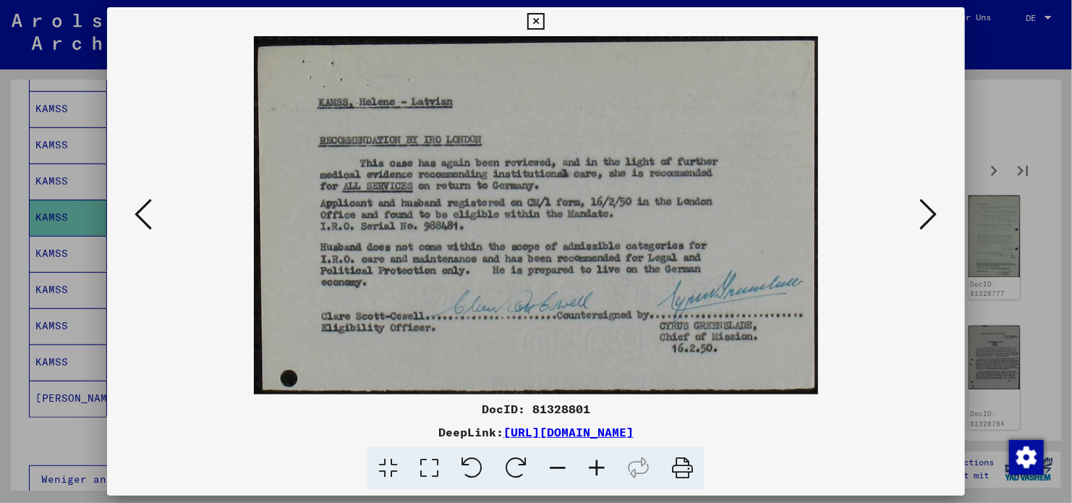
click at [937, 214] on icon at bounding box center [928, 214] width 17 height 35
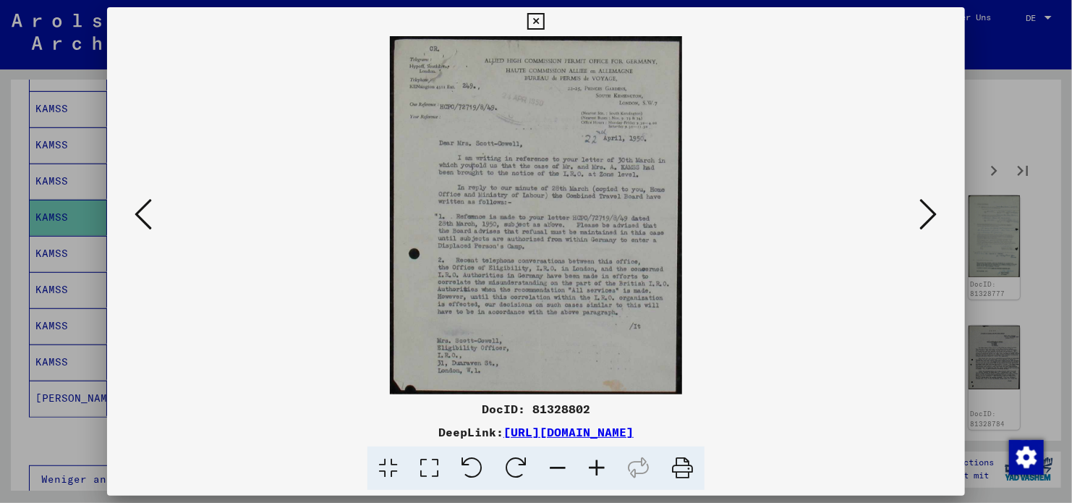
click at [937, 214] on icon at bounding box center [928, 214] width 17 height 35
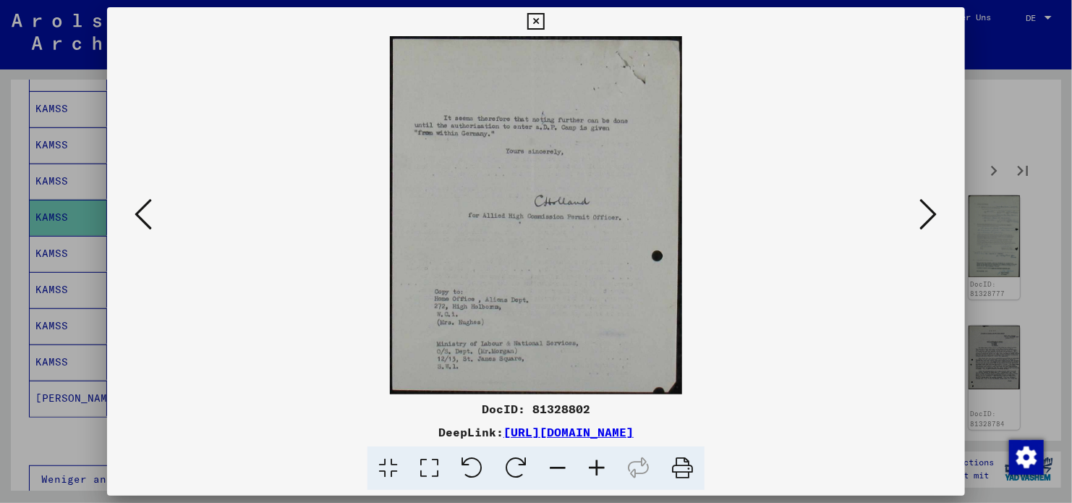
click at [937, 214] on icon at bounding box center [928, 214] width 17 height 35
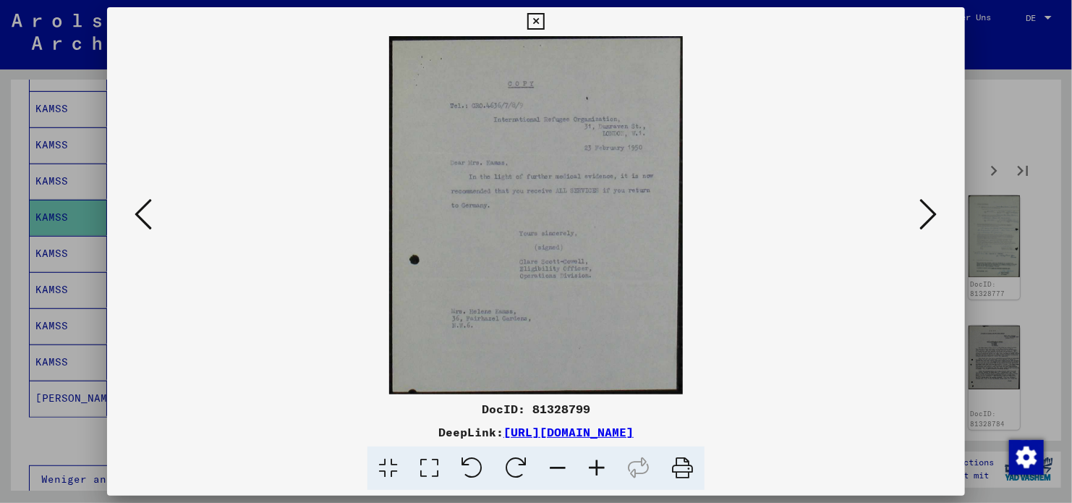
click at [937, 214] on icon at bounding box center [928, 214] width 17 height 35
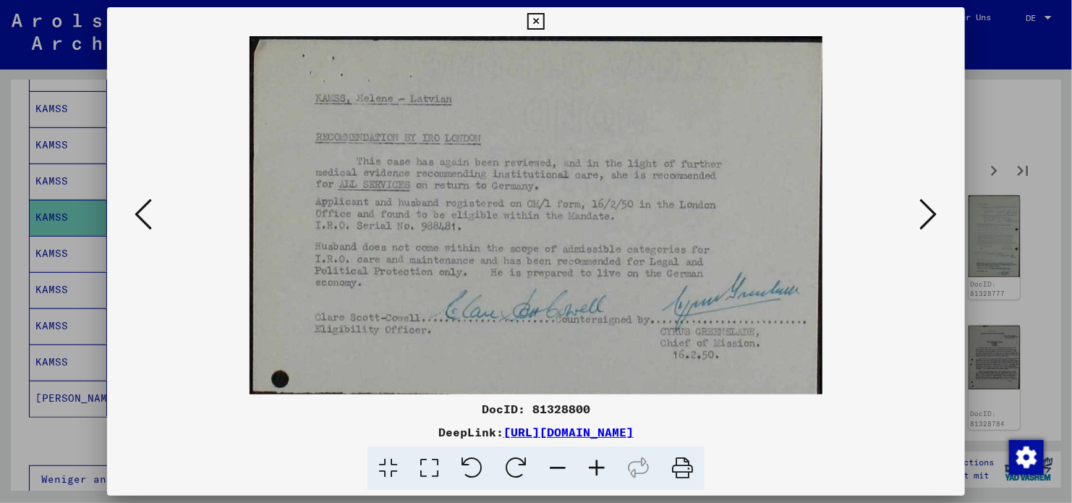
click at [158, 211] on img at bounding box center [536, 215] width 760 height 358
click at [150, 209] on icon at bounding box center [143, 214] width 17 height 35
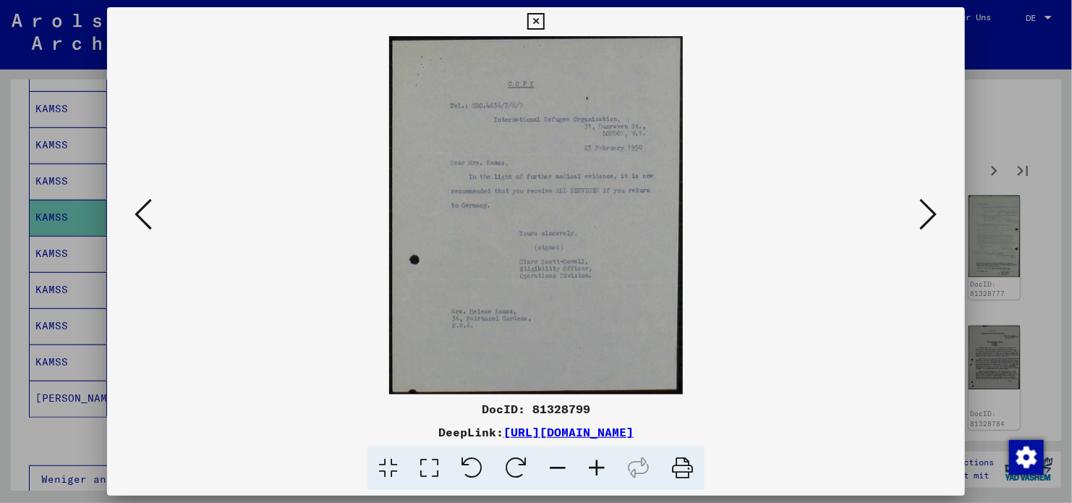
click at [928, 214] on icon at bounding box center [928, 214] width 17 height 35
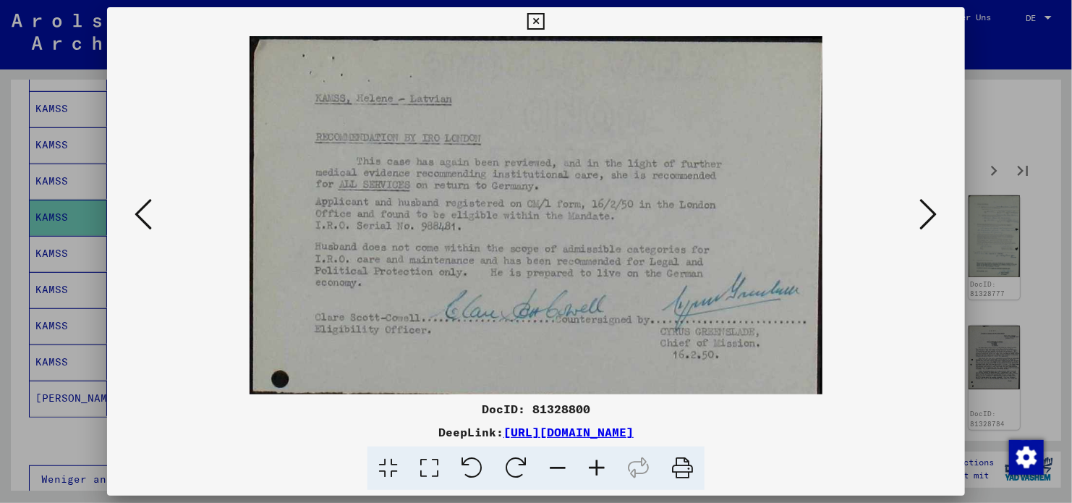
click at [928, 214] on icon at bounding box center [928, 214] width 17 height 35
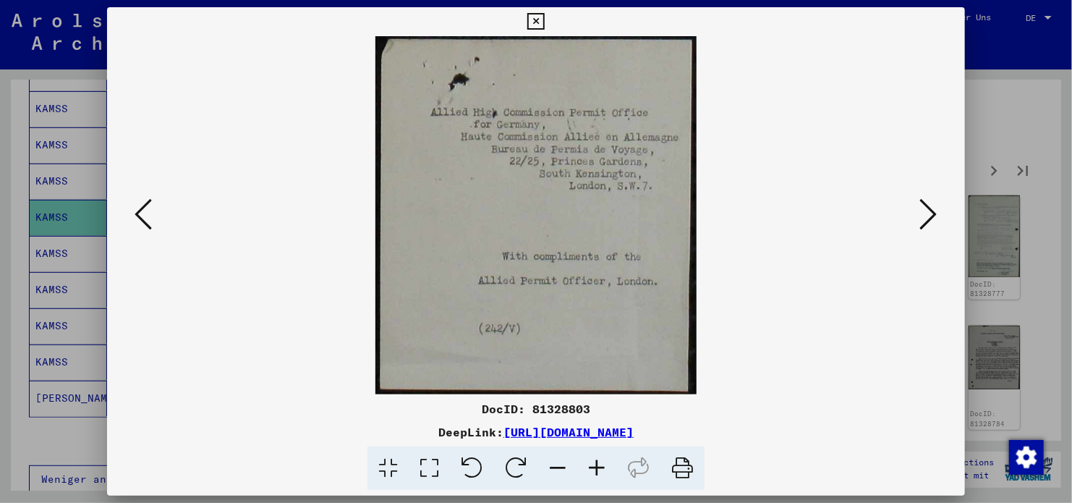
click at [928, 214] on icon at bounding box center [928, 214] width 17 height 35
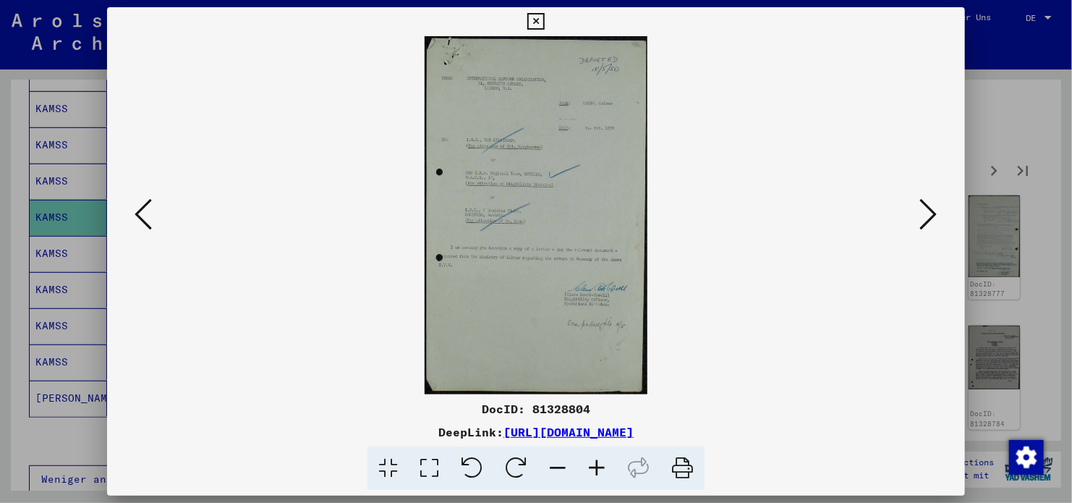
click at [928, 214] on icon at bounding box center [928, 214] width 17 height 35
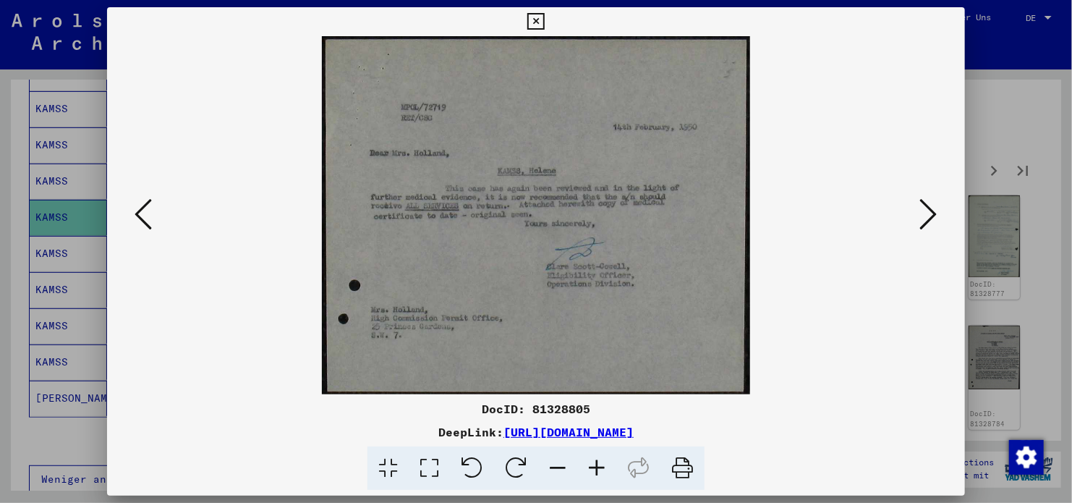
click at [928, 214] on icon at bounding box center [928, 214] width 17 height 35
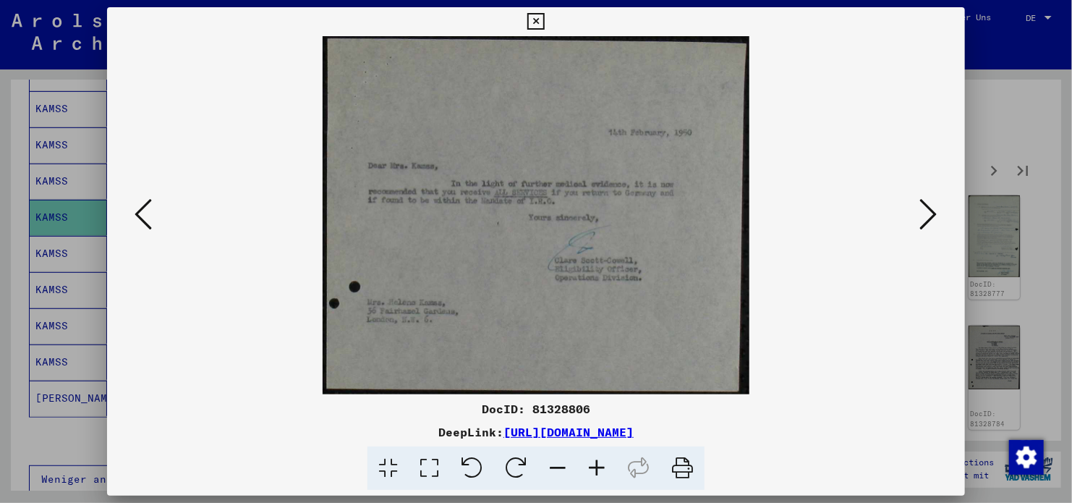
click at [928, 214] on icon at bounding box center [928, 214] width 17 height 35
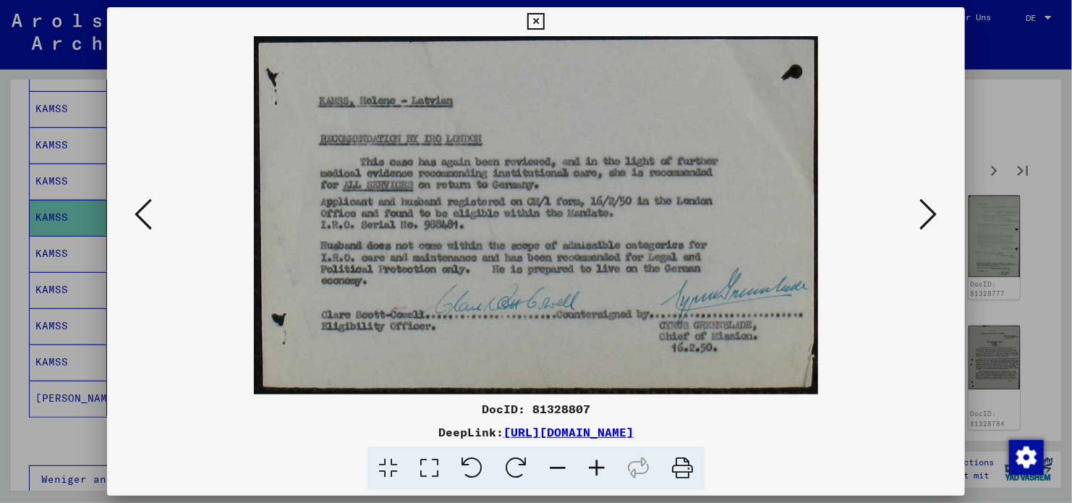
click at [928, 214] on icon at bounding box center [928, 214] width 17 height 35
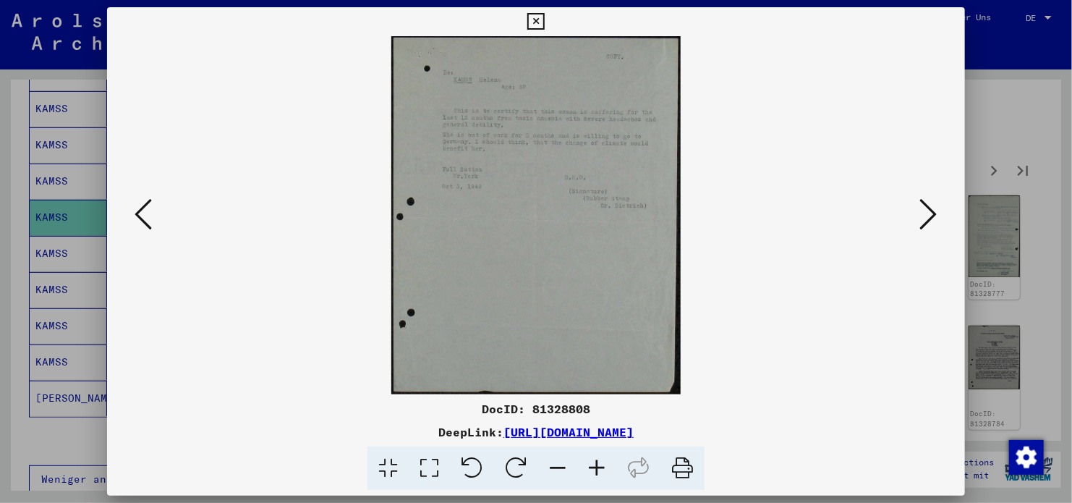
click at [928, 214] on icon at bounding box center [928, 214] width 17 height 35
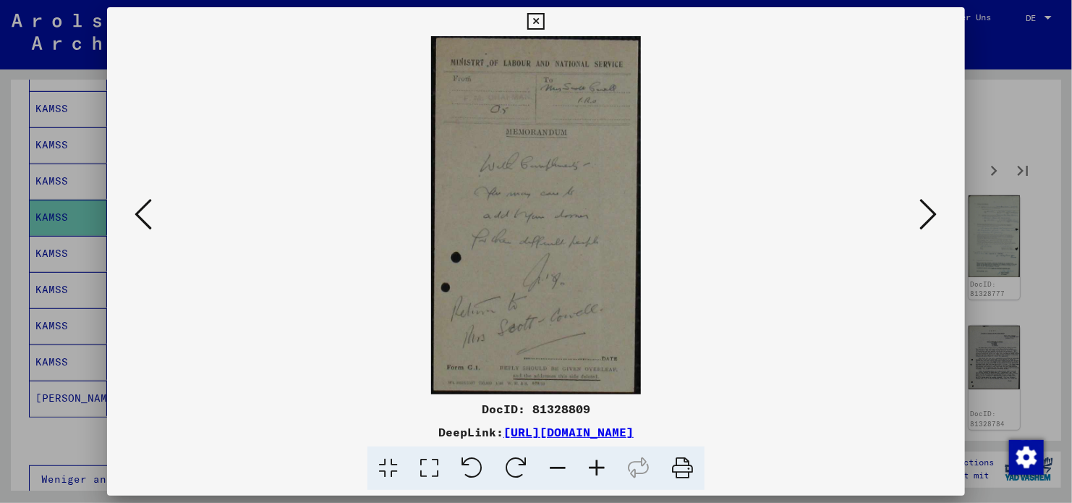
click at [143, 221] on icon at bounding box center [143, 214] width 17 height 35
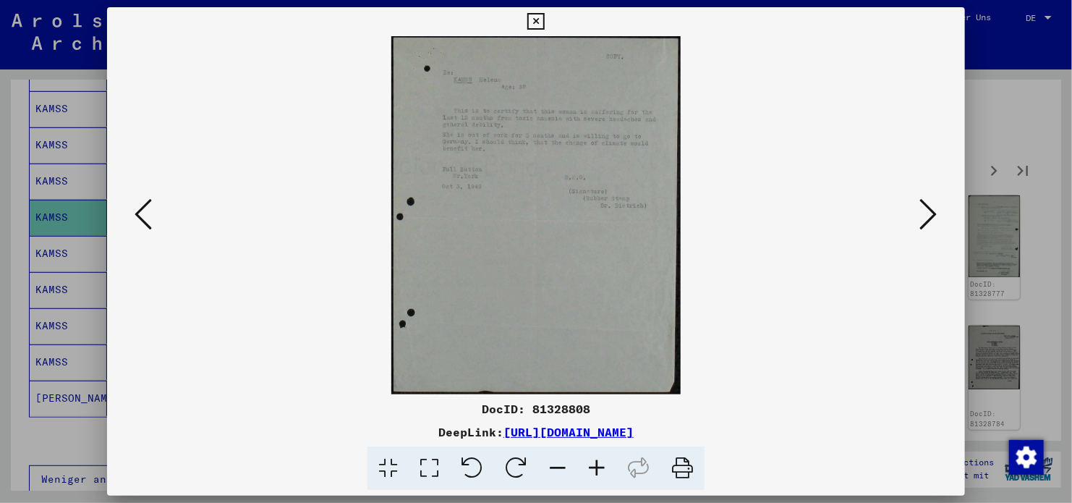
click at [594, 429] on link "[URL][DOMAIN_NAME]" at bounding box center [569, 432] width 130 height 14
click at [920, 217] on icon at bounding box center [928, 214] width 17 height 35
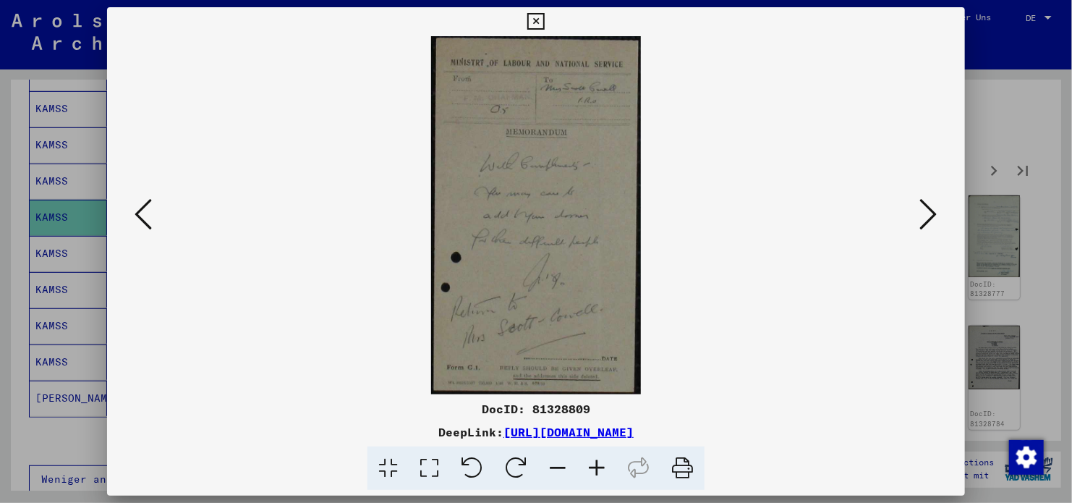
click at [920, 217] on icon at bounding box center [928, 214] width 17 height 35
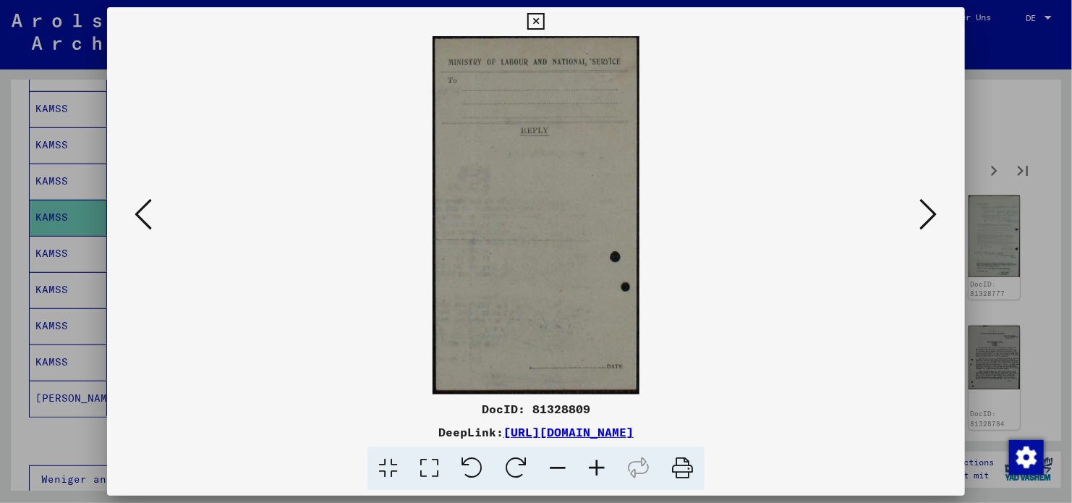
click at [920, 217] on icon at bounding box center [928, 214] width 17 height 35
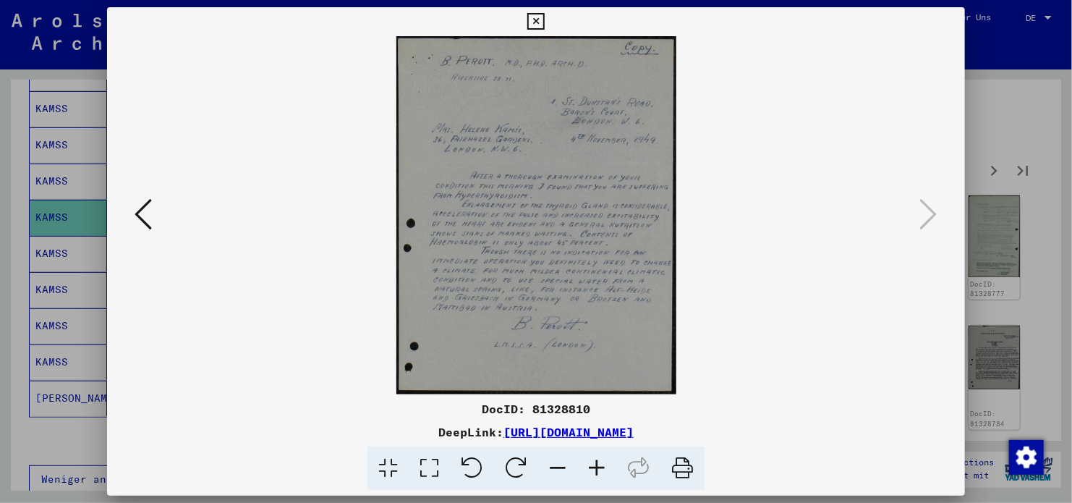
click at [533, 20] on icon at bounding box center [535, 21] width 17 height 17
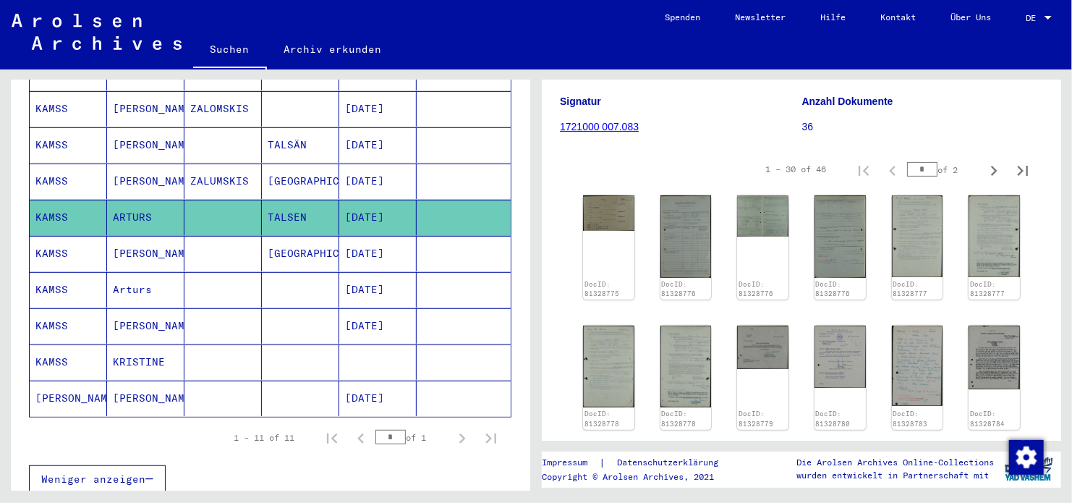
click at [326, 236] on mat-cell "[GEOGRAPHIC_DATA]" at bounding box center [300, 253] width 77 height 35
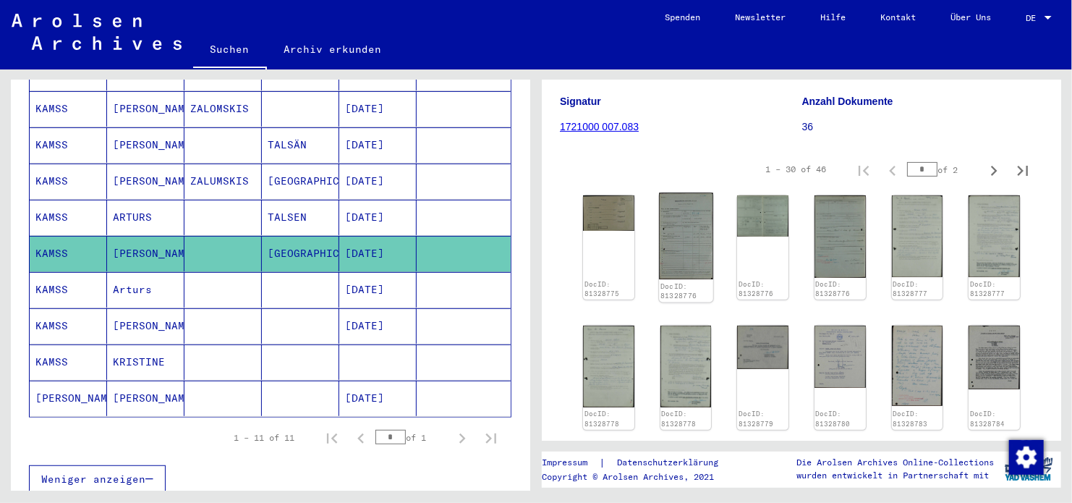
click at [682, 253] on img at bounding box center [686, 236] width 54 height 86
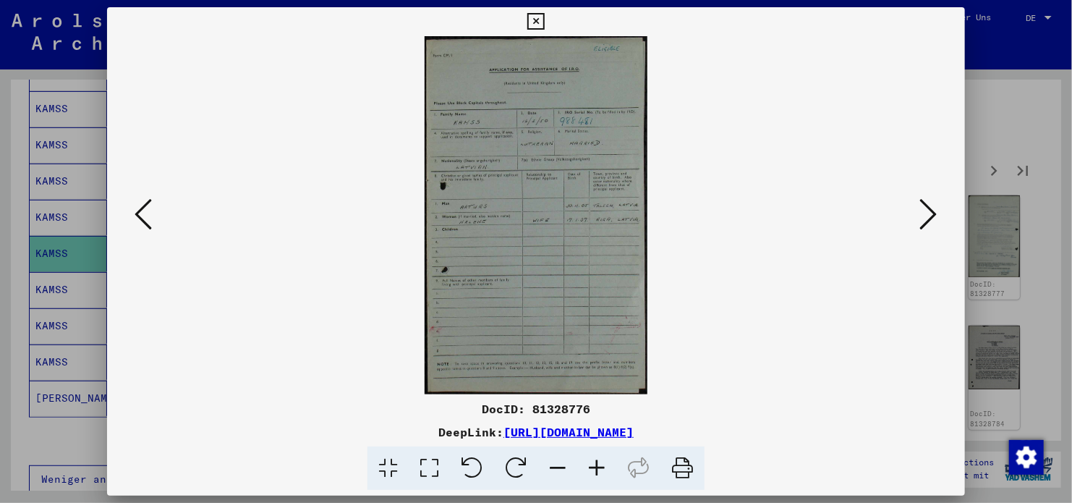
click at [149, 213] on icon at bounding box center [143, 214] width 17 height 35
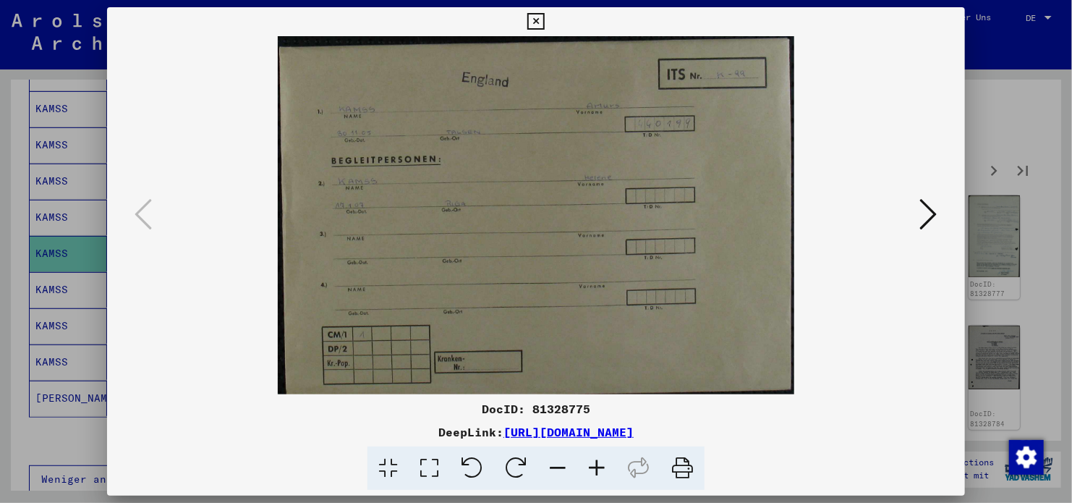
click at [928, 211] on icon at bounding box center [928, 214] width 17 height 35
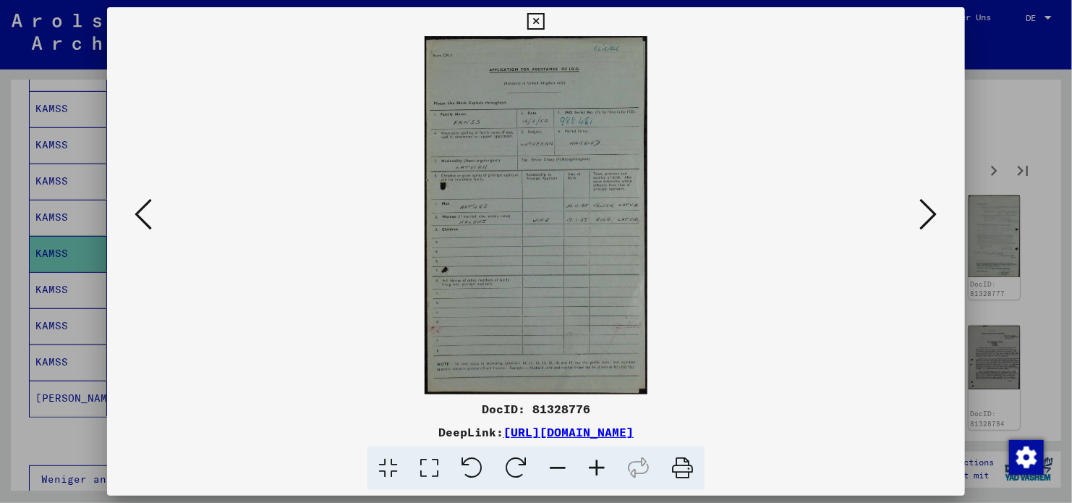
click at [928, 211] on icon at bounding box center [928, 214] width 17 height 35
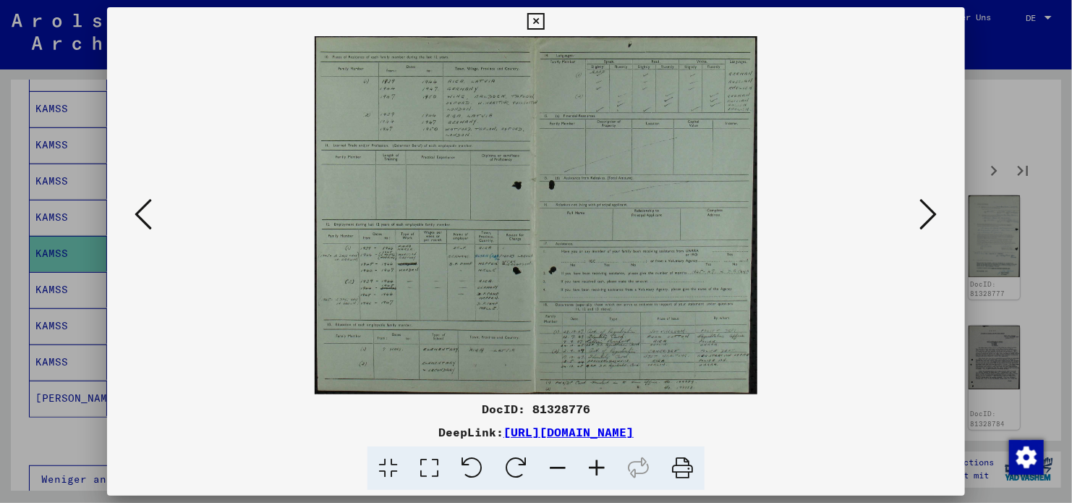
click at [928, 211] on icon at bounding box center [928, 214] width 17 height 35
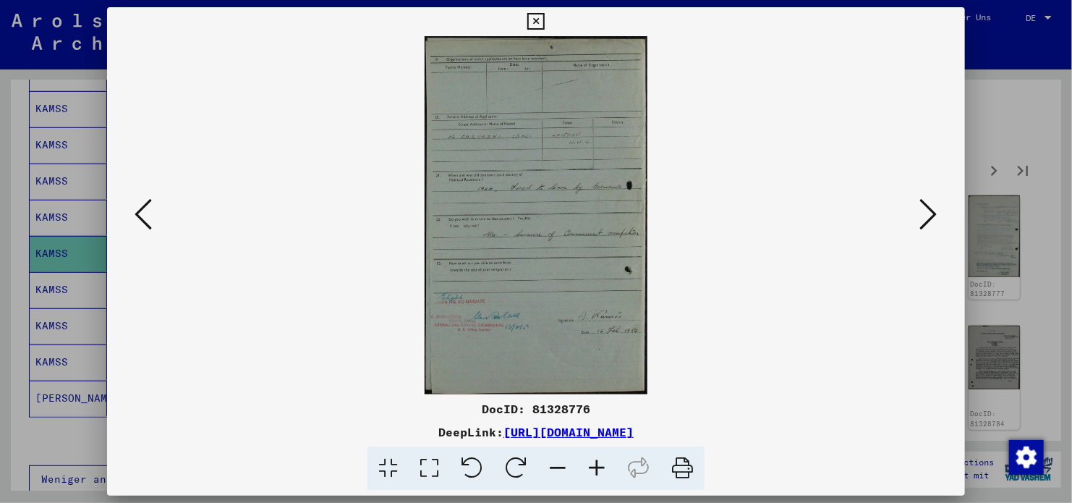
click at [928, 211] on icon at bounding box center [928, 214] width 17 height 35
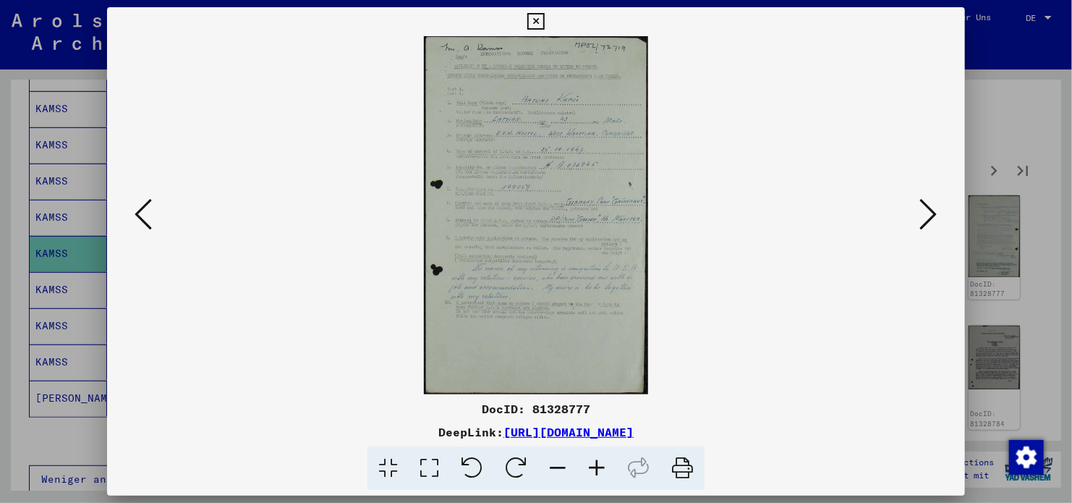
click at [928, 211] on icon at bounding box center [928, 214] width 17 height 35
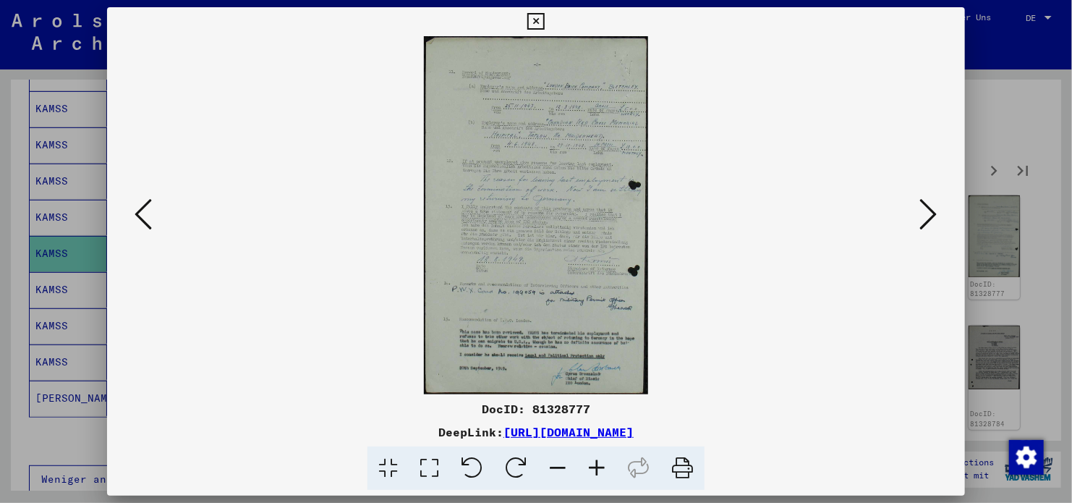
click at [928, 211] on icon at bounding box center [928, 214] width 17 height 35
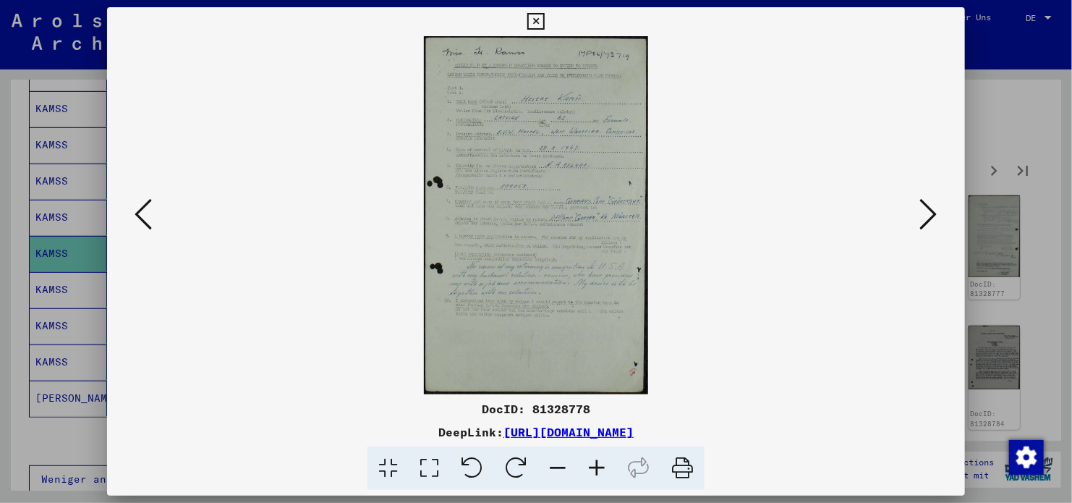
click at [928, 211] on icon at bounding box center [928, 214] width 17 height 35
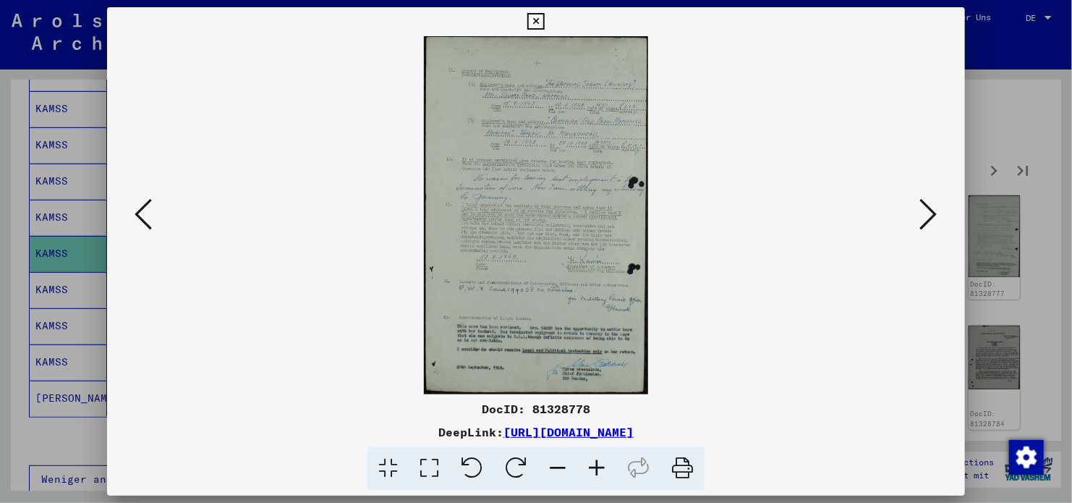
click at [928, 211] on icon at bounding box center [928, 214] width 17 height 35
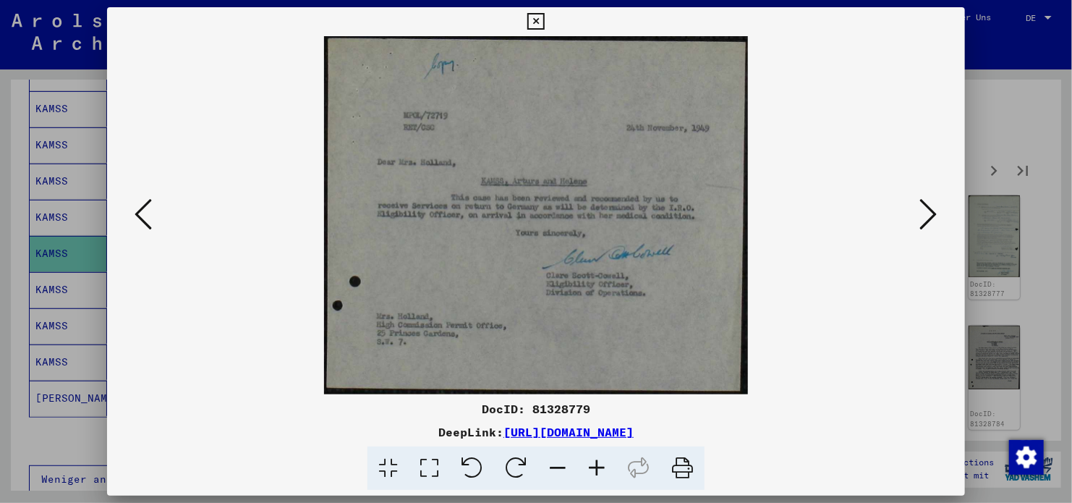
click at [928, 211] on icon at bounding box center [928, 214] width 17 height 35
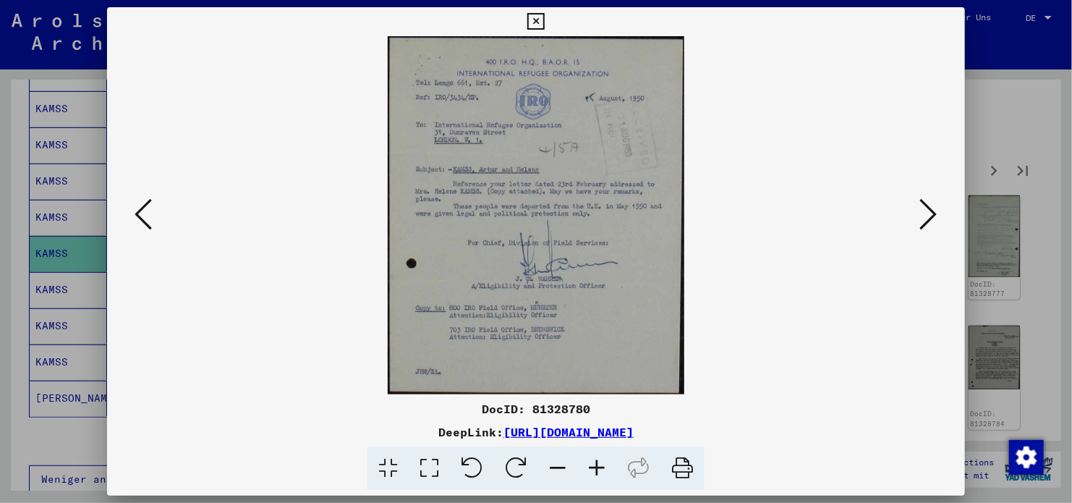
click at [147, 213] on icon at bounding box center [143, 214] width 17 height 35
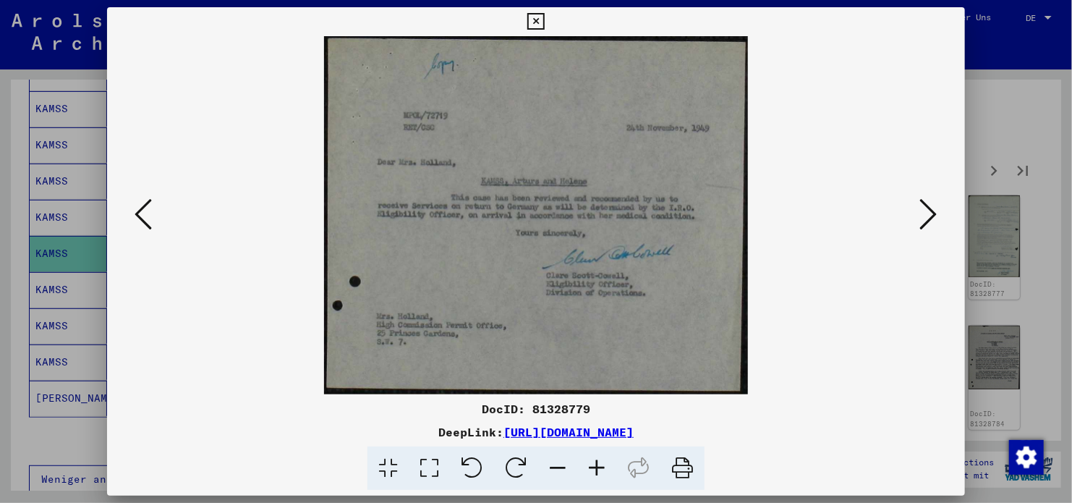
click at [915, 216] on img at bounding box center [536, 215] width 760 height 358
click at [920, 206] on icon at bounding box center [928, 214] width 17 height 35
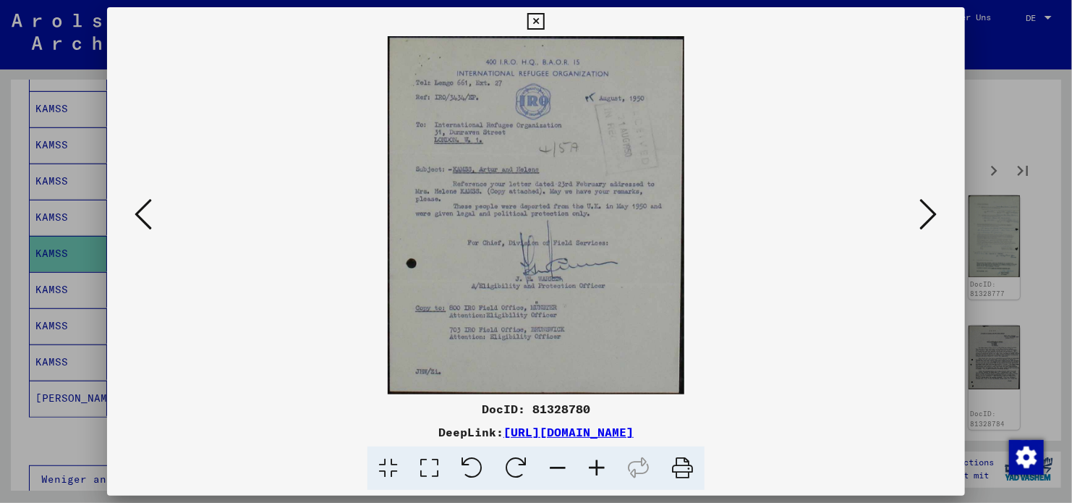
click at [920, 206] on icon at bounding box center [928, 214] width 17 height 35
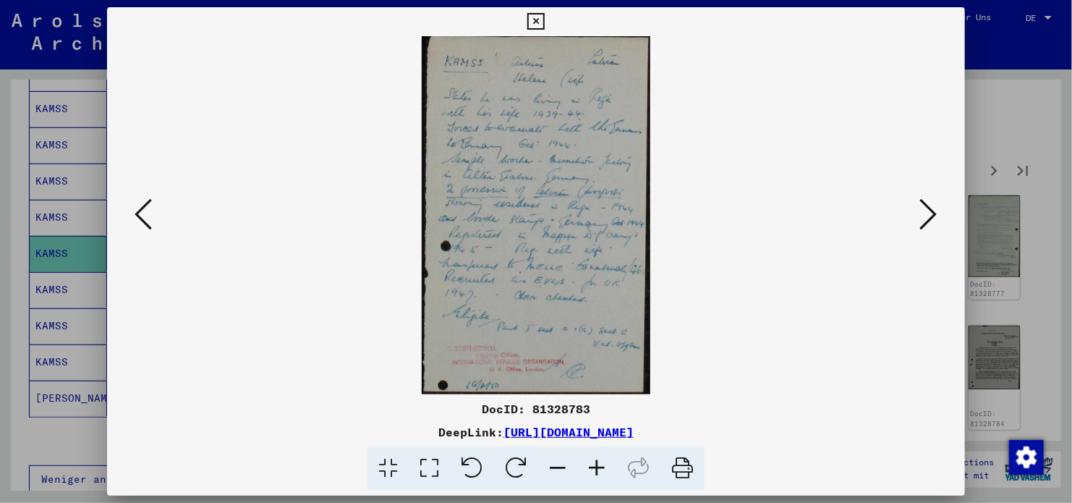
click at [920, 206] on icon at bounding box center [928, 214] width 17 height 35
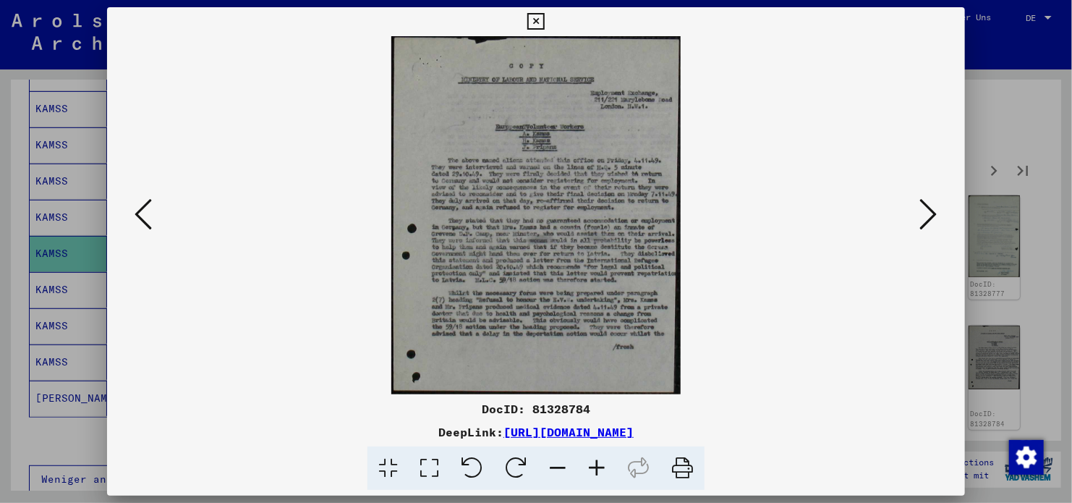
click at [920, 206] on icon at bounding box center [928, 214] width 17 height 35
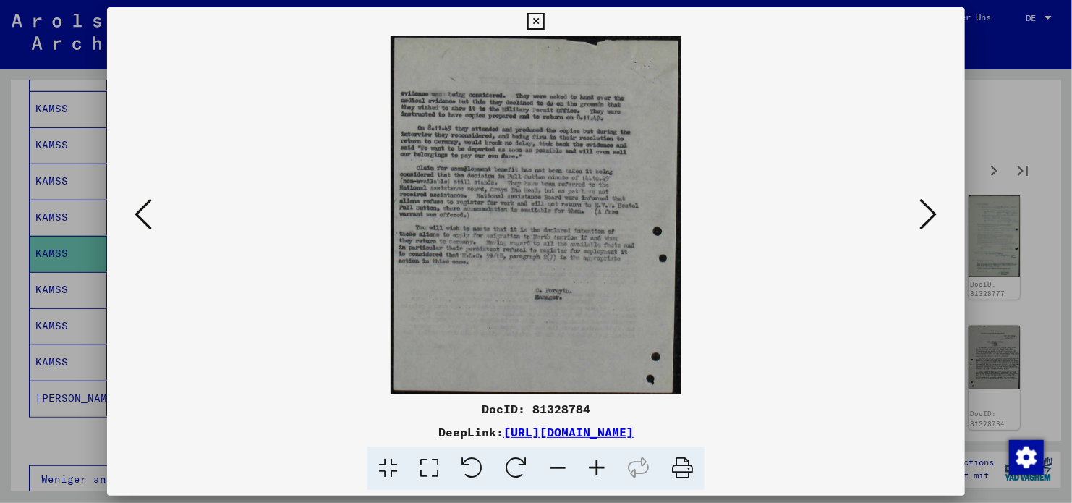
click at [920, 206] on icon at bounding box center [928, 214] width 17 height 35
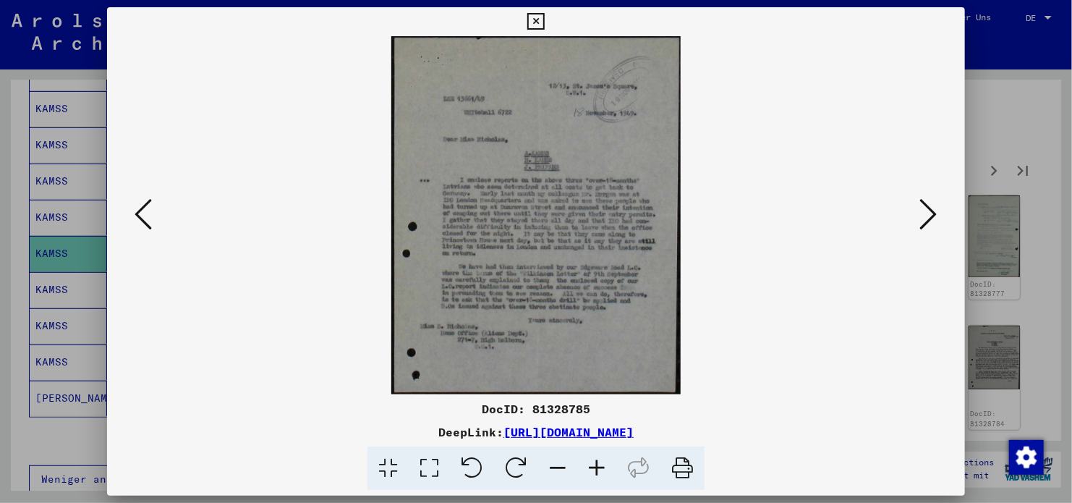
click at [920, 206] on icon at bounding box center [928, 214] width 17 height 35
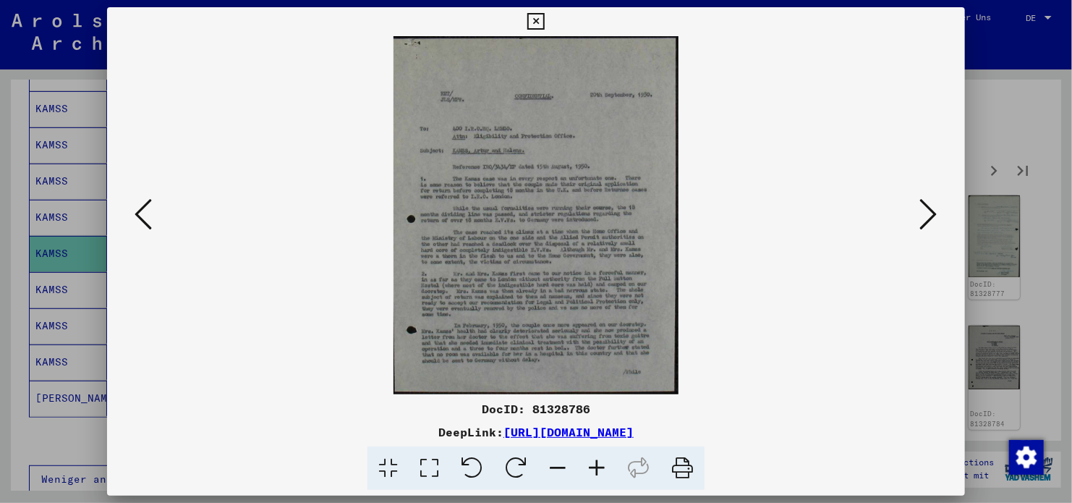
click at [920, 206] on icon at bounding box center [928, 214] width 17 height 35
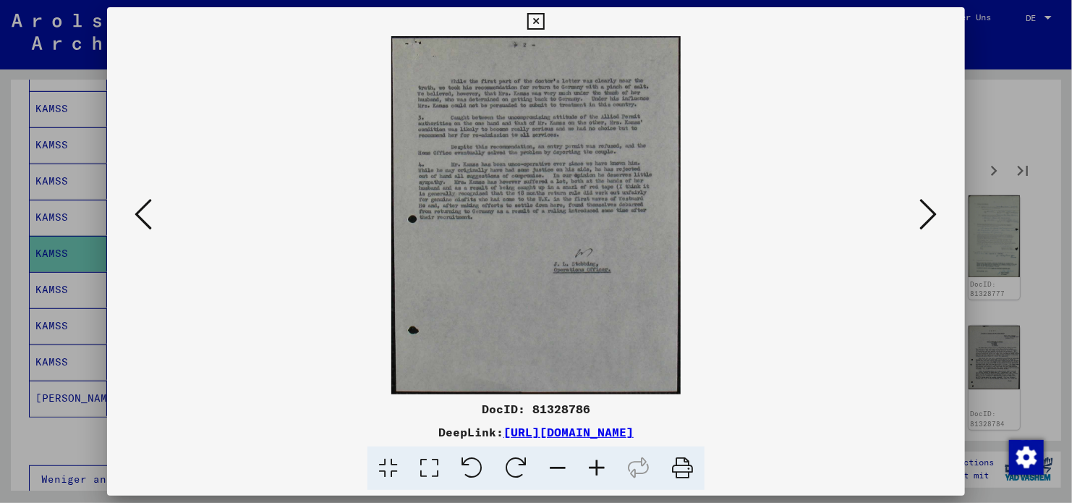
click at [920, 206] on icon at bounding box center [928, 214] width 17 height 35
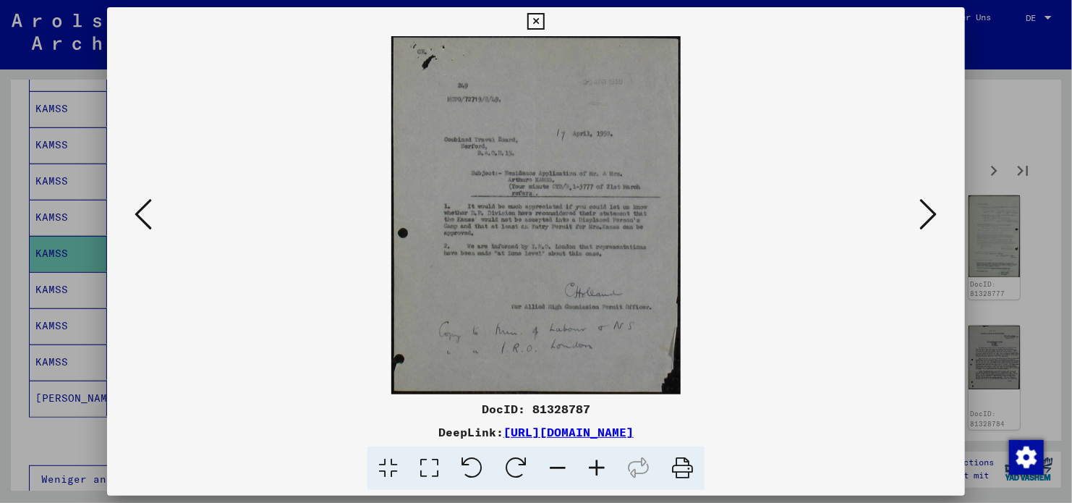
click at [920, 206] on icon at bounding box center [928, 214] width 17 height 35
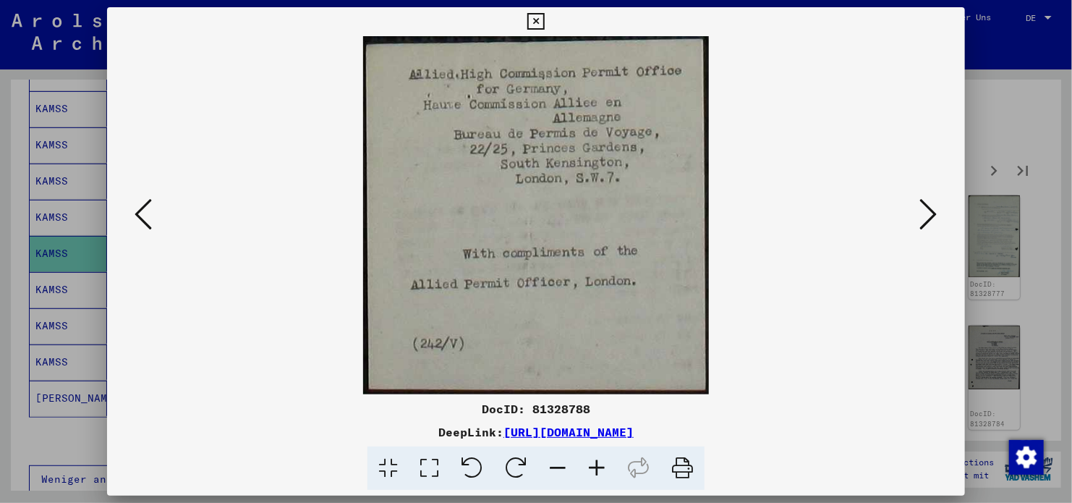
click at [920, 206] on icon at bounding box center [928, 214] width 17 height 35
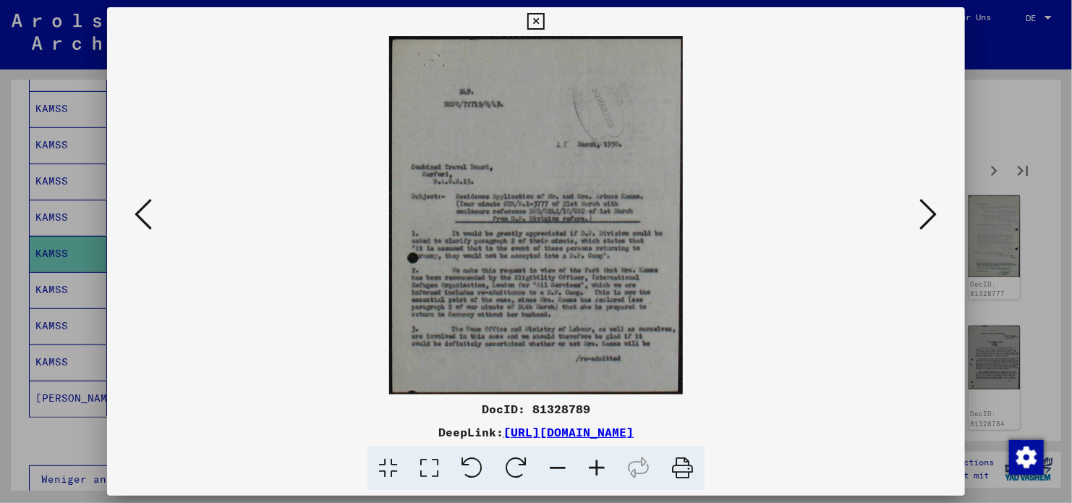
click at [140, 225] on icon at bounding box center [143, 214] width 17 height 35
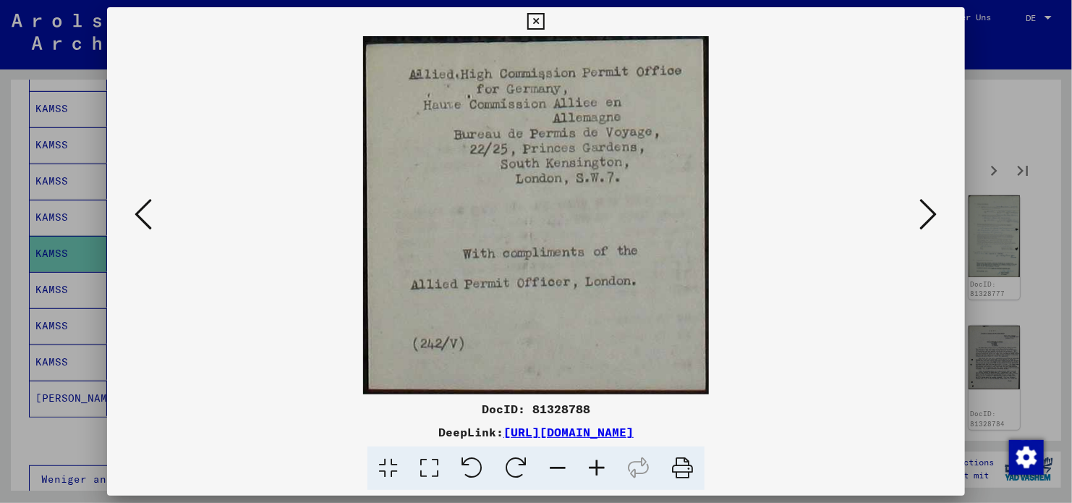
click at [140, 225] on icon at bounding box center [143, 214] width 17 height 35
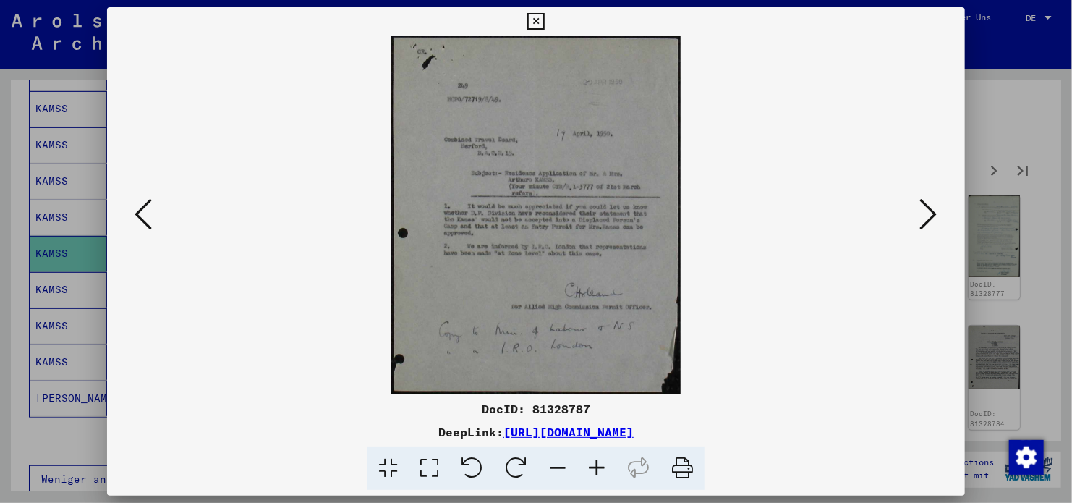
click at [140, 225] on icon at bounding box center [143, 214] width 17 height 35
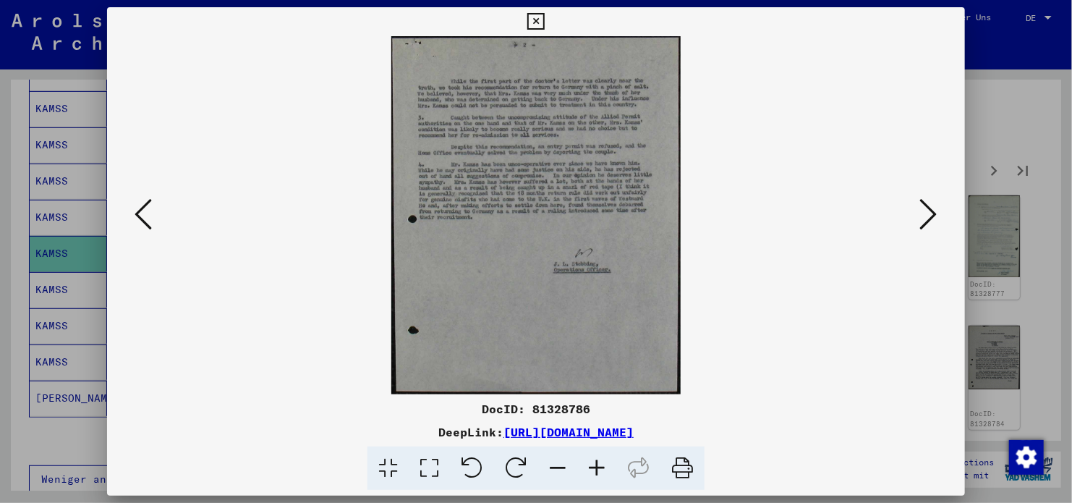
click at [140, 225] on icon at bounding box center [143, 214] width 17 height 35
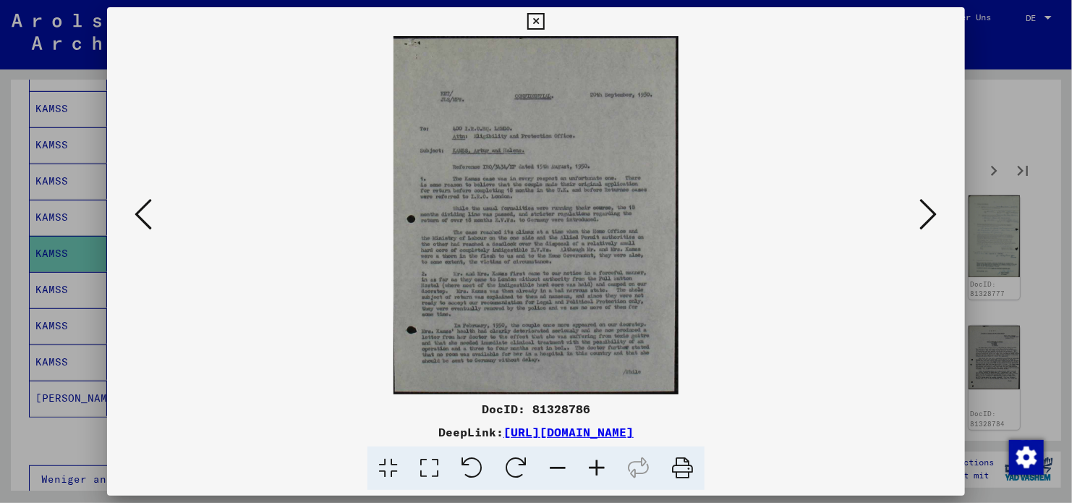
click at [140, 225] on icon at bounding box center [143, 214] width 17 height 35
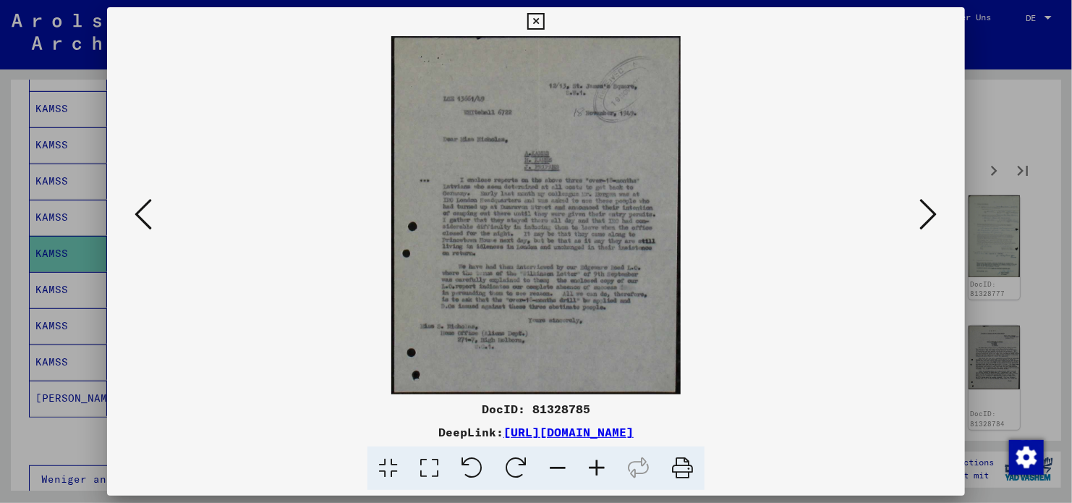
click at [140, 225] on icon at bounding box center [143, 214] width 17 height 35
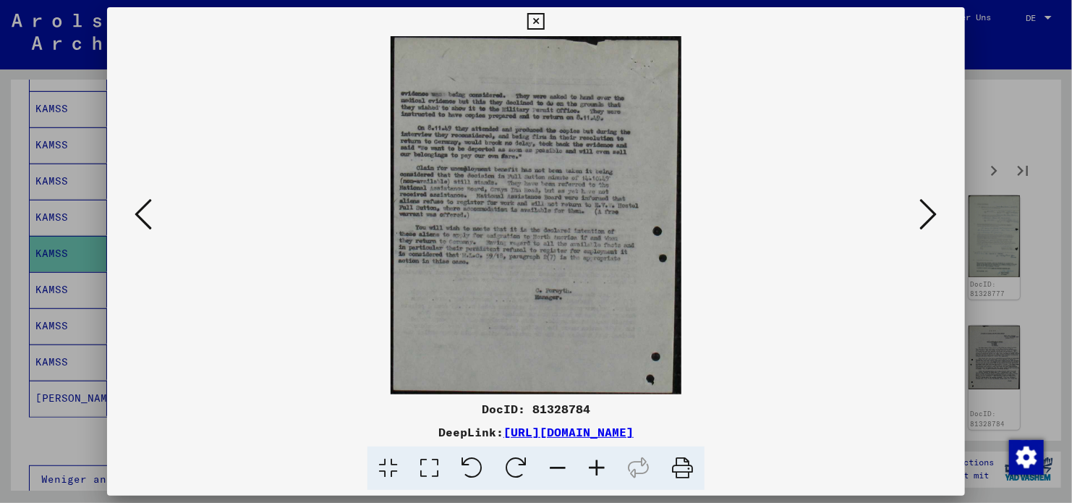
click at [140, 225] on icon at bounding box center [143, 214] width 17 height 35
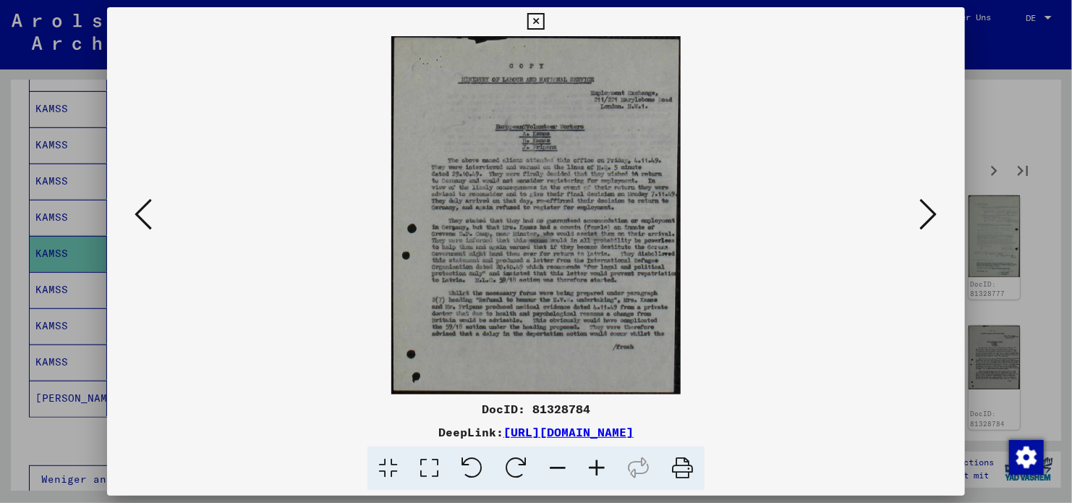
click at [140, 225] on icon at bounding box center [143, 214] width 17 height 35
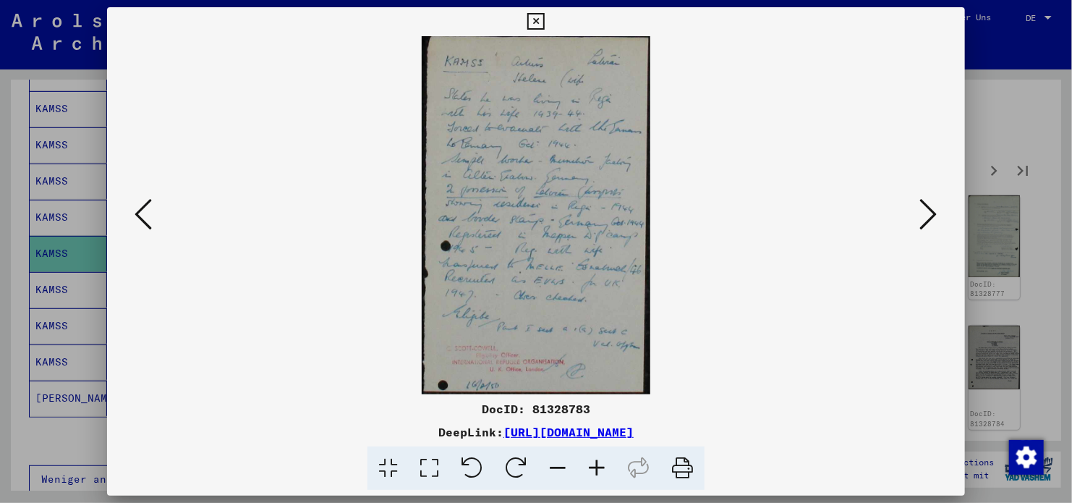
click at [140, 225] on icon at bounding box center [143, 214] width 17 height 35
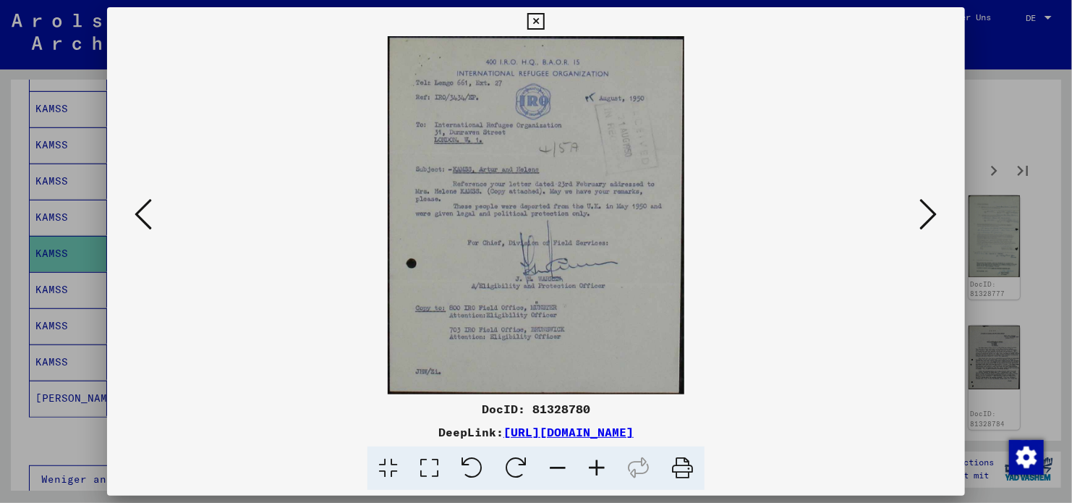
click at [140, 225] on icon at bounding box center [143, 214] width 17 height 35
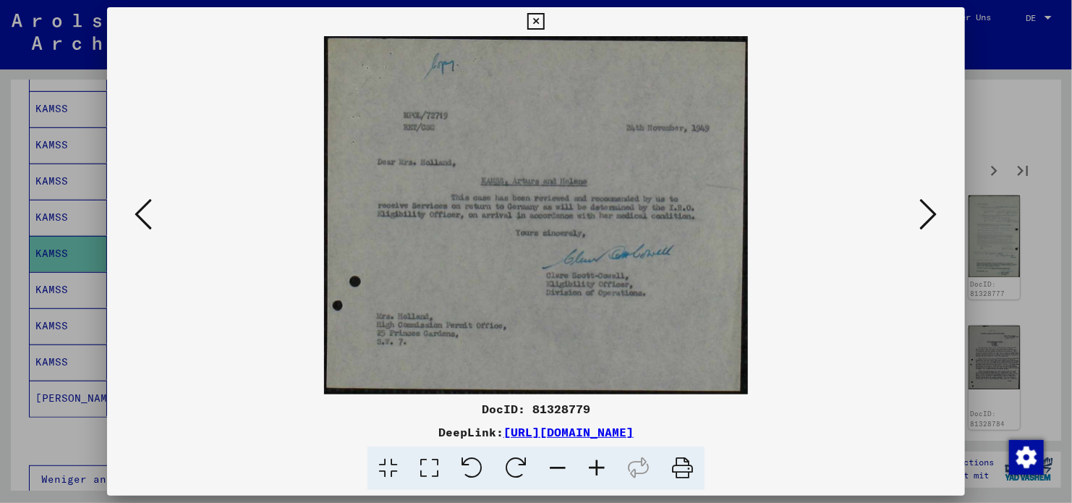
click at [140, 225] on icon at bounding box center [143, 214] width 17 height 35
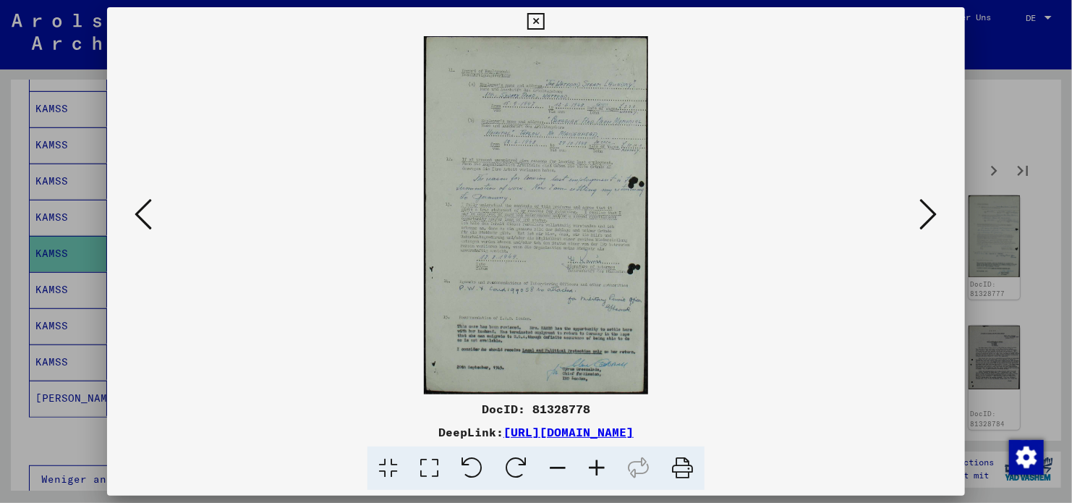
click at [140, 225] on icon at bounding box center [143, 214] width 17 height 35
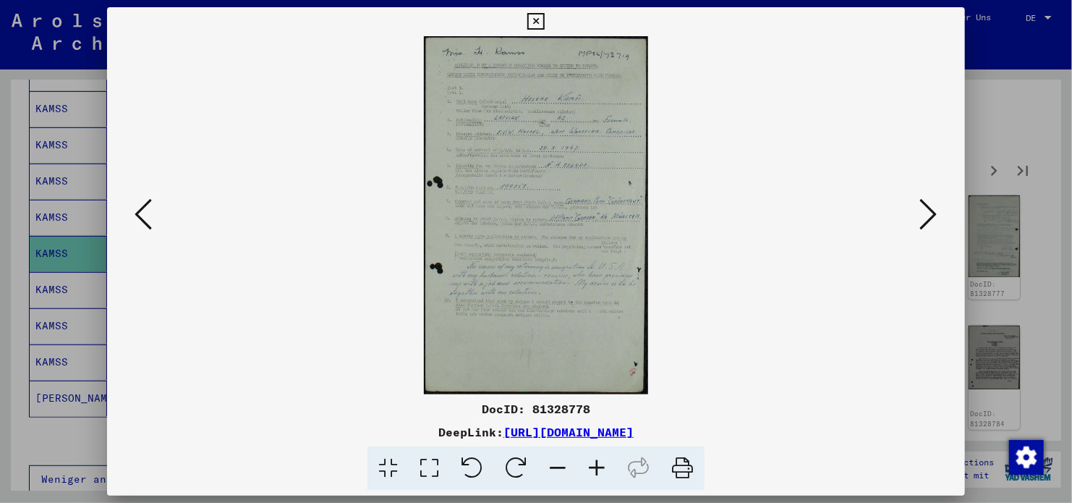
click at [140, 225] on icon at bounding box center [143, 214] width 17 height 35
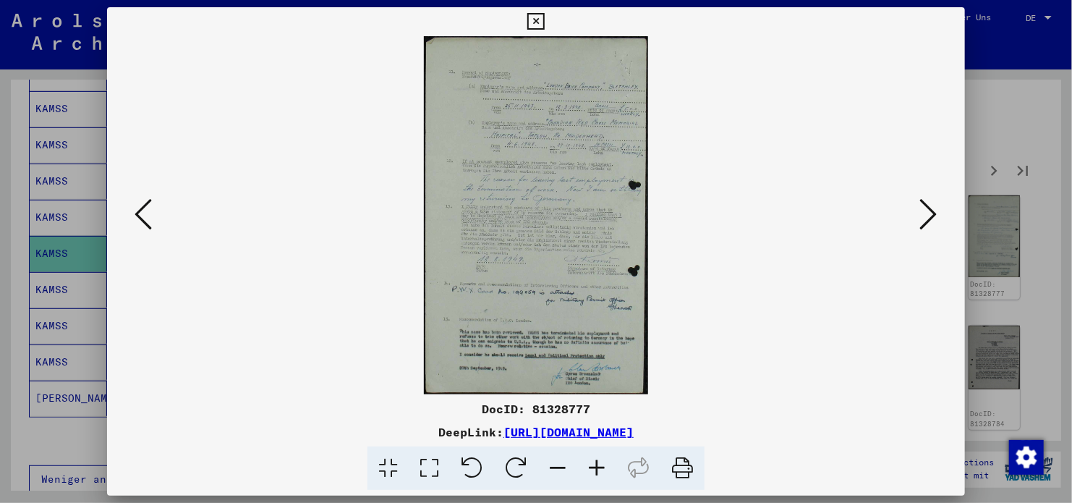
click at [140, 225] on icon at bounding box center [143, 214] width 17 height 35
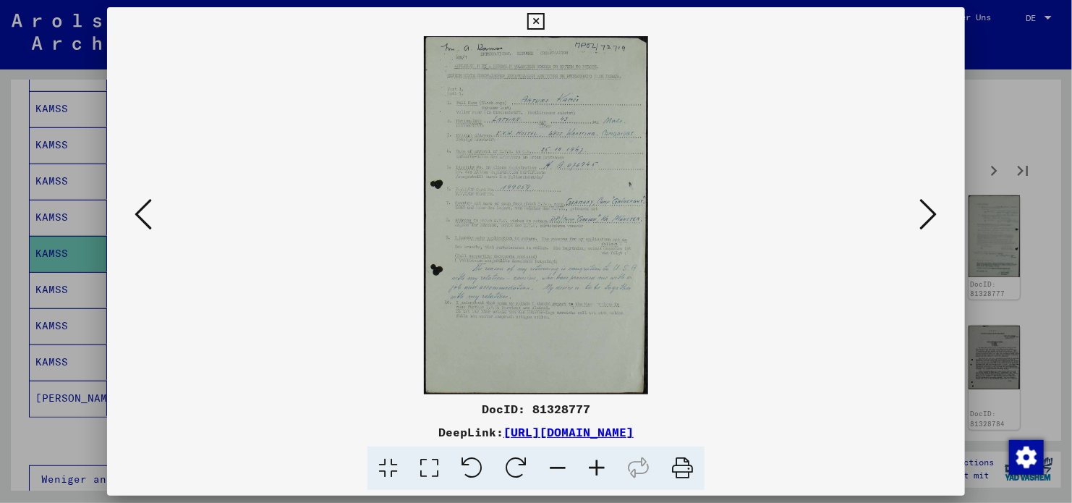
click at [140, 225] on icon at bounding box center [143, 214] width 17 height 35
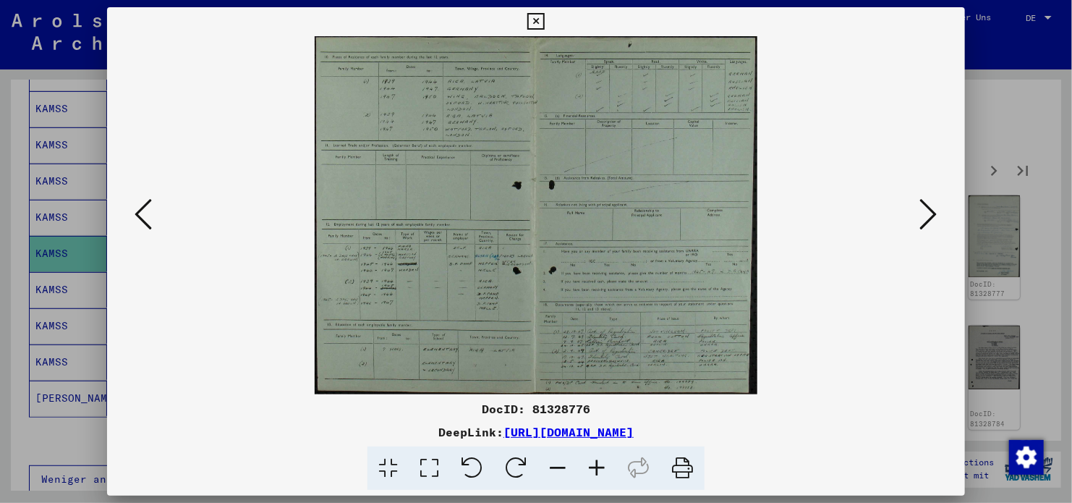
click at [928, 213] on icon at bounding box center [928, 214] width 17 height 35
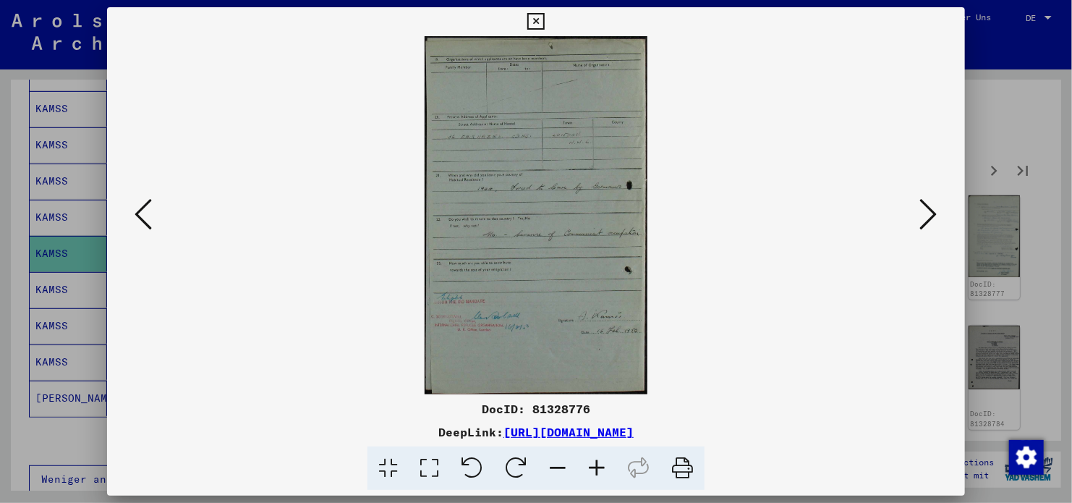
click at [928, 213] on icon at bounding box center [928, 214] width 17 height 35
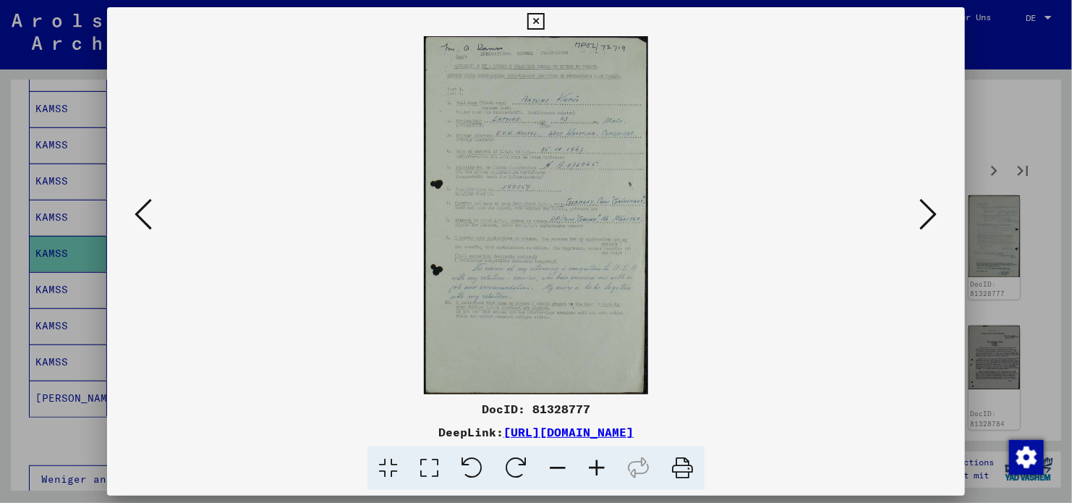
click at [928, 213] on icon at bounding box center [928, 214] width 17 height 35
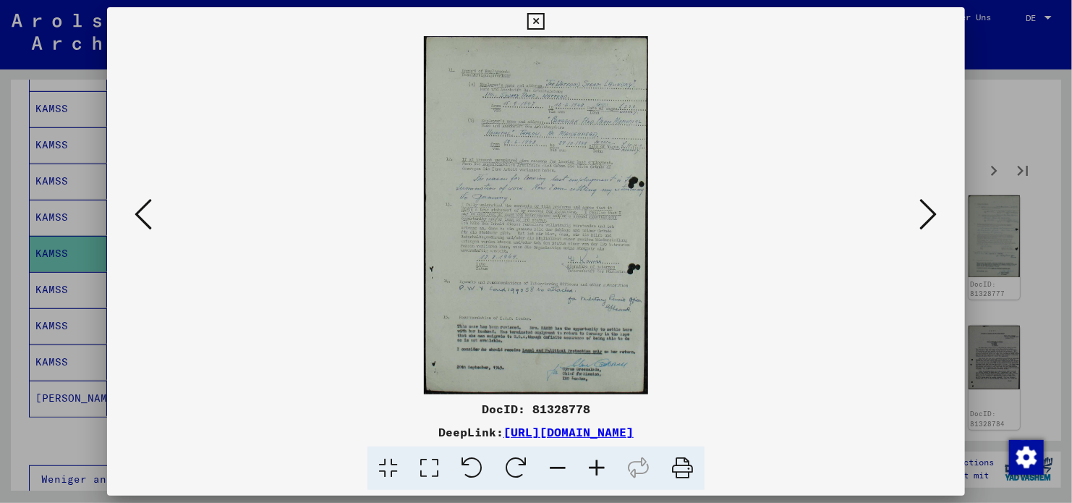
click at [928, 213] on icon at bounding box center [928, 214] width 17 height 35
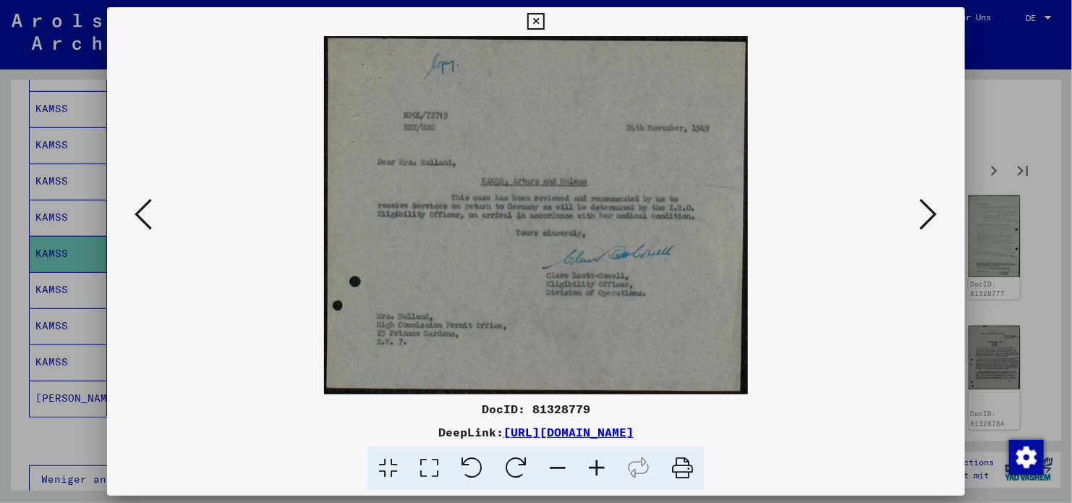
click at [928, 213] on icon at bounding box center [928, 214] width 17 height 35
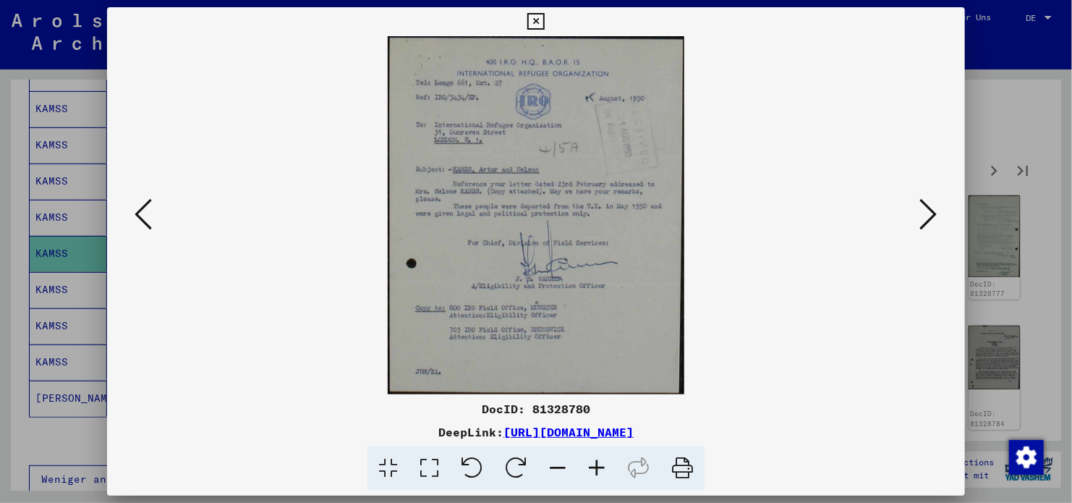
click at [928, 213] on icon at bounding box center [928, 214] width 17 height 35
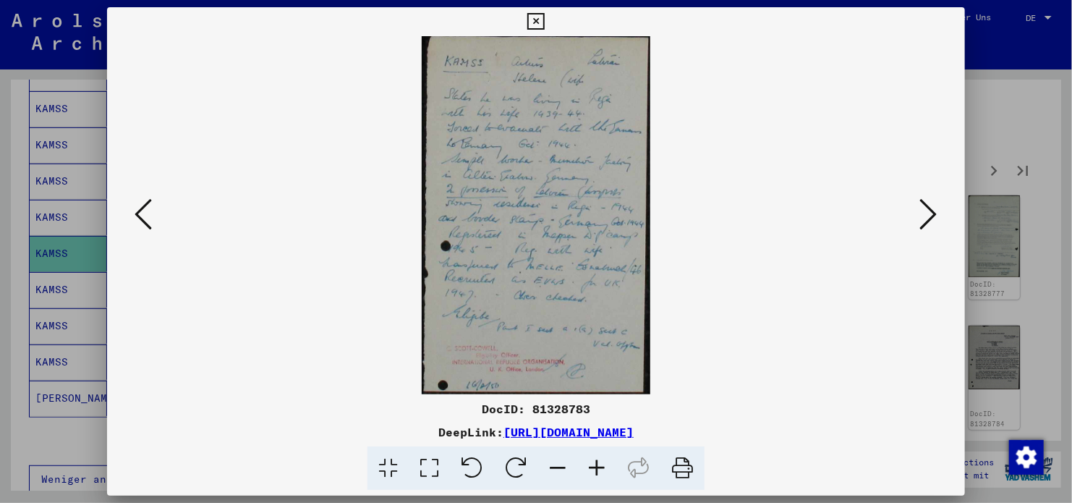
click at [928, 213] on icon at bounding box center [928, 214] width 17 height 35
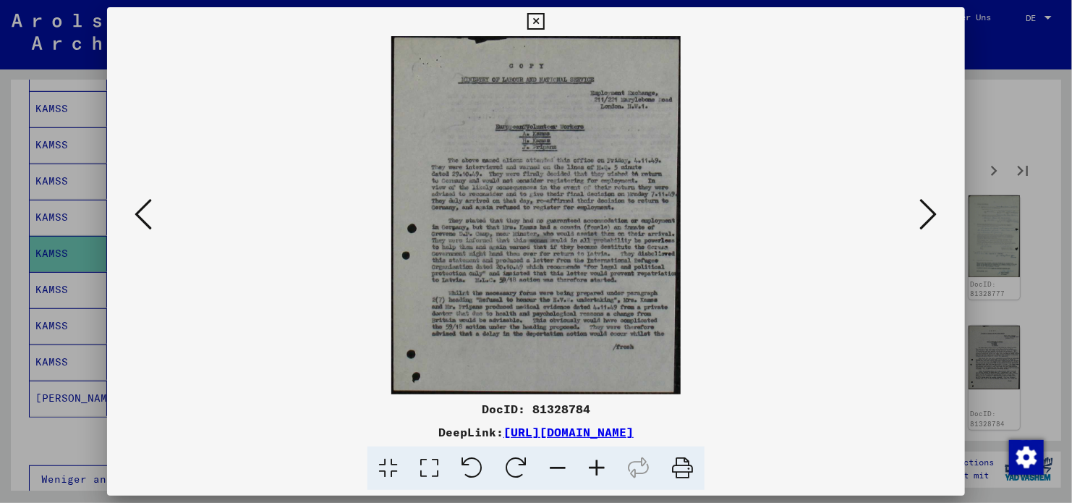
click at [147, 225] on icon at bounding box center [143, 214] width 17 height 35
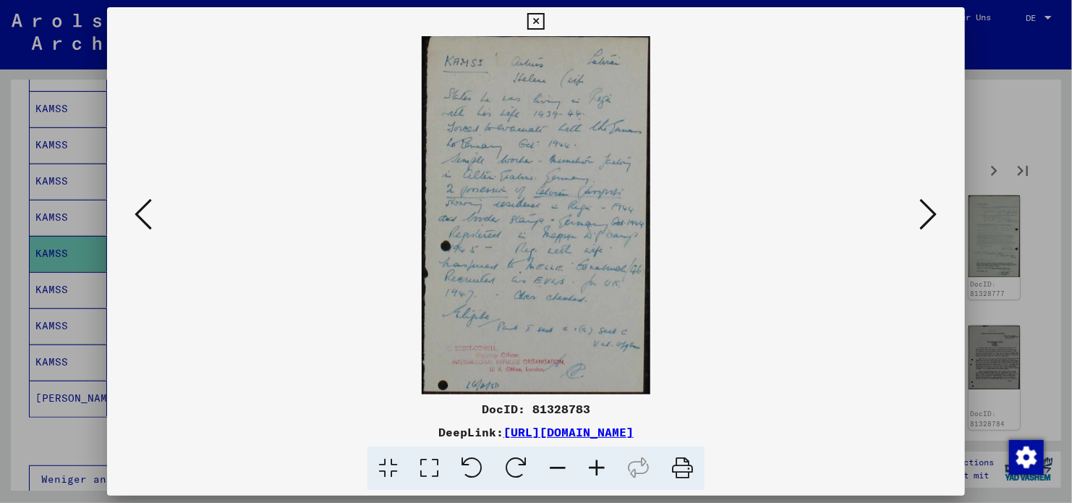
click at [147, 224] on icon at bounding box center [143, 214] width 17 height 35
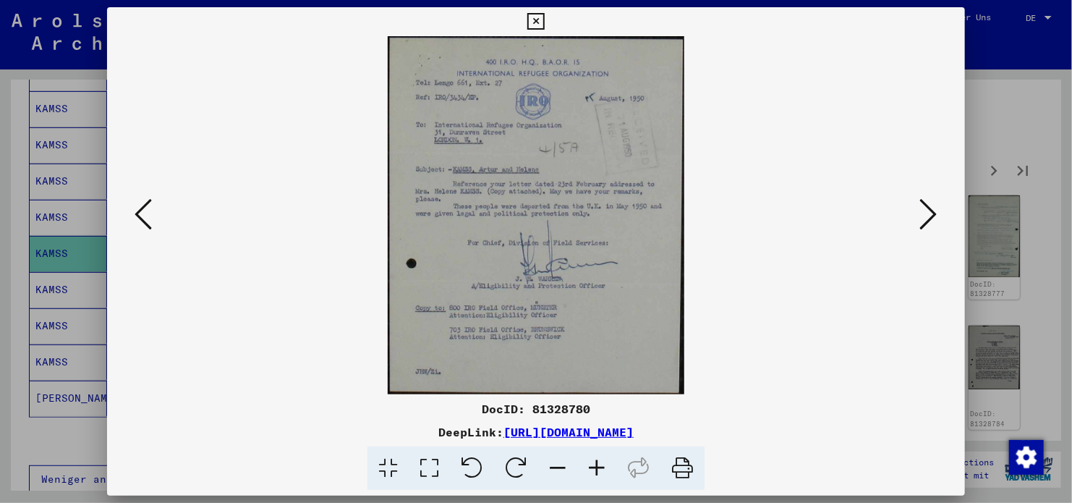
click at [585, 426] on link "[URL][DOMAIN_NAME]" at bounding box center [569, 432] width 130 height 14
click at [920, 218] on icon at bounding box center [928, 214] width 17 height 35
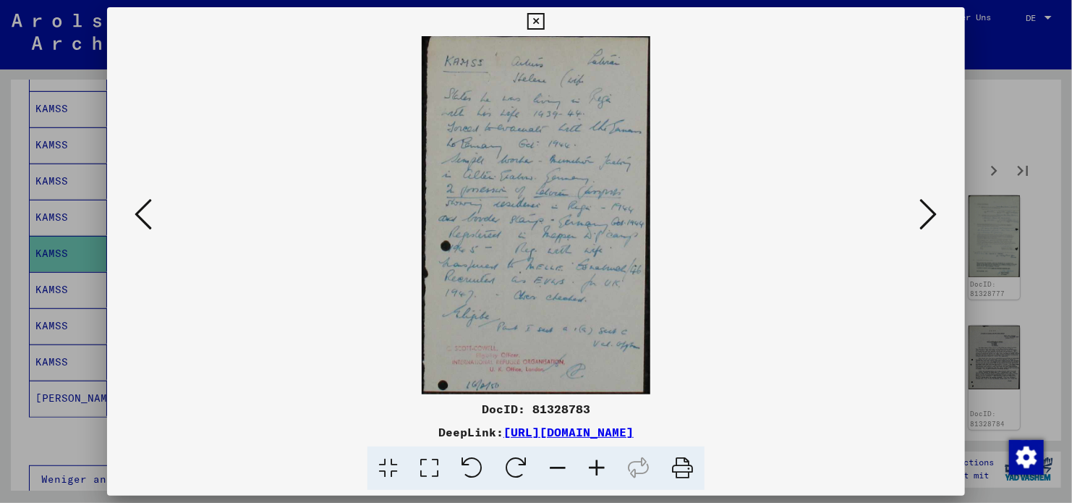
click at [920, 218] on icon at bounding box center [928, 214] width 17 height 35
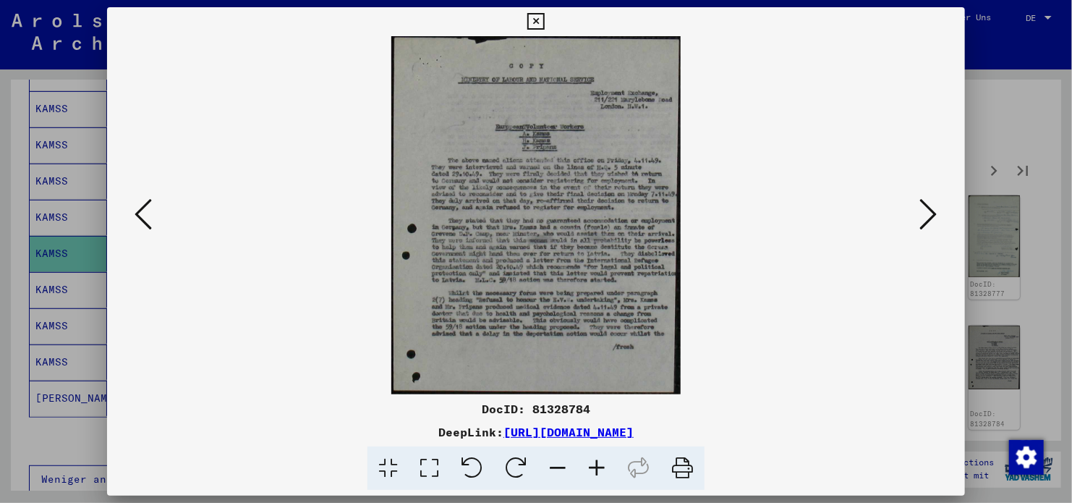
click at [920, 218] on icon at bounding box center [928, 214] width 17 height 35
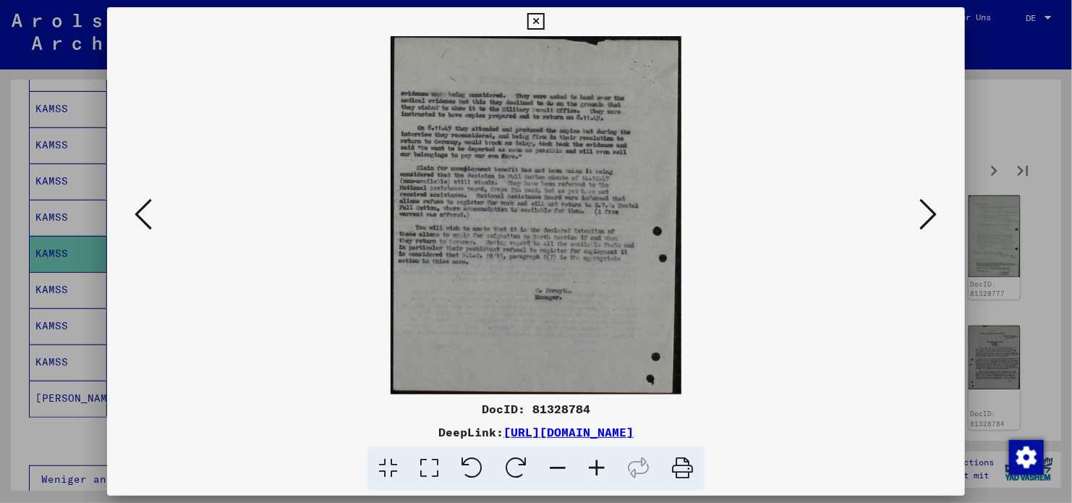
click at [915, 217] on img at bounding box center [536, 215] width 760 height 358
click at [924, 214] on icon at bounding box center [928, 214] width 17 height 35
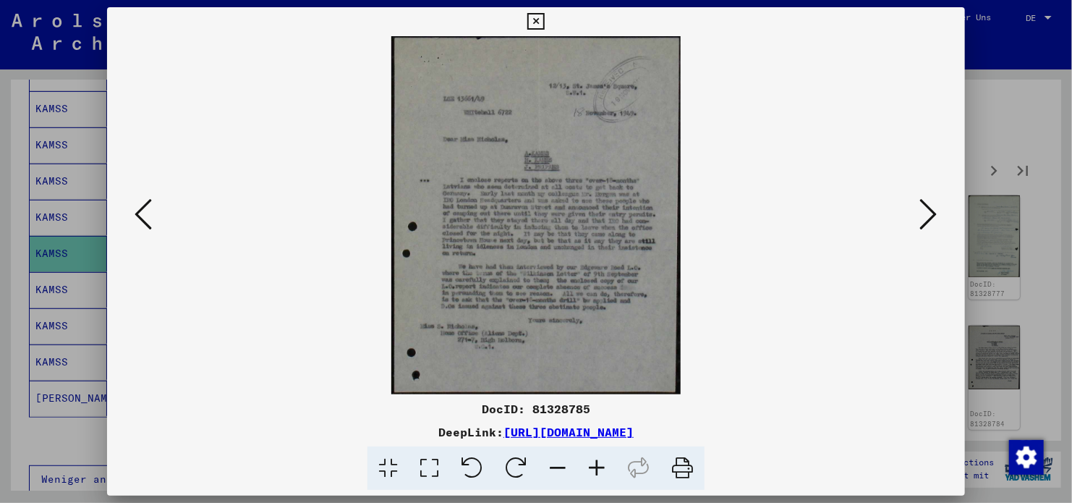
click at [924, 214] on icon at bounding box center [928, 214] width 17 height 35
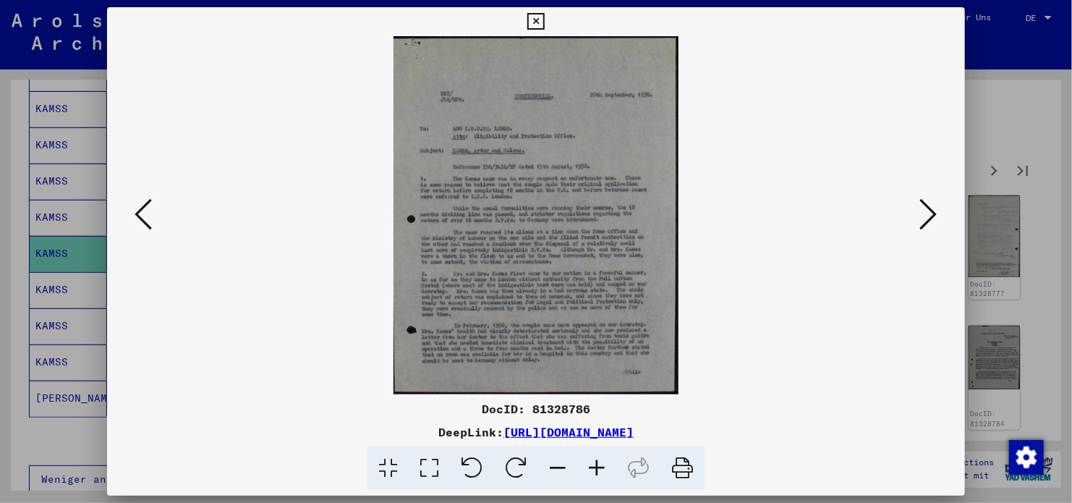
click at [924, 214] on icon at bounding box center [928, 214] width 17 height 35
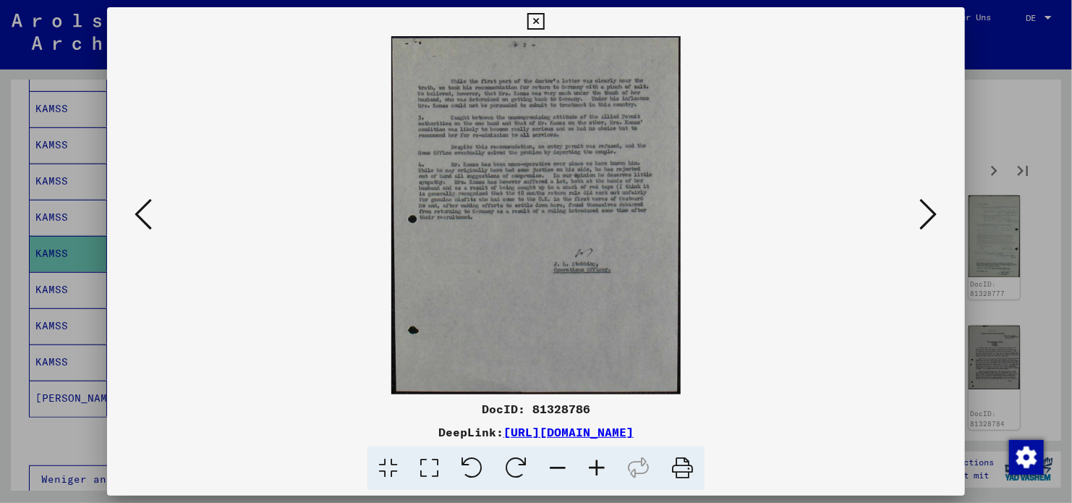
click at [924, 214] on icon at bounding box center [928, 214] width 17 height 35
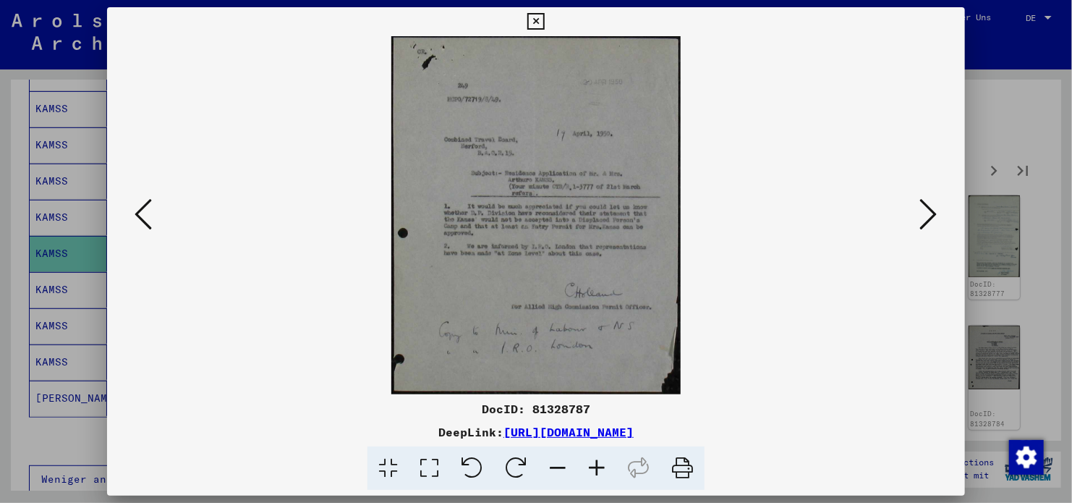
click at [924, 214] on icon at bounding box center [928, 214] width 17 height 35
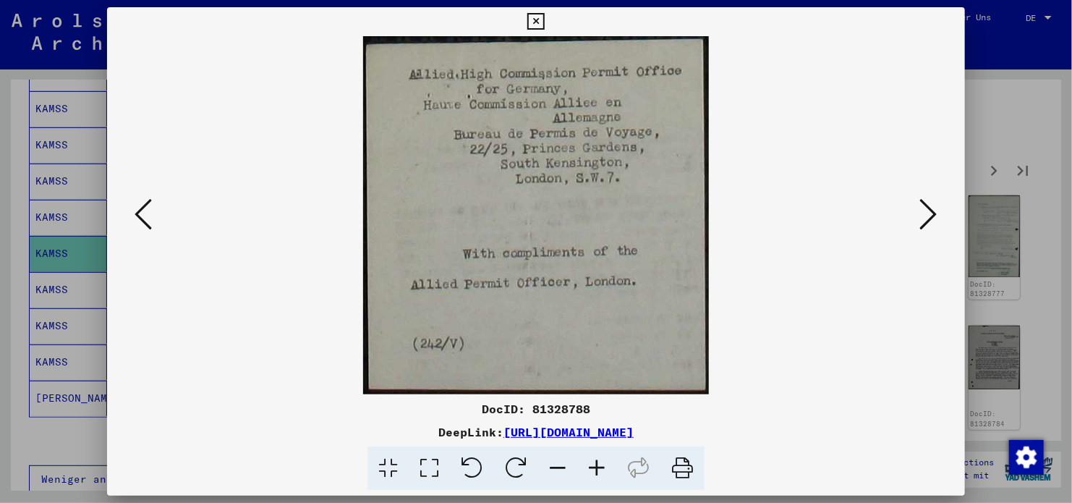
click at [924, 214] on icon at bounding box center [928, 214] width 17 height 35
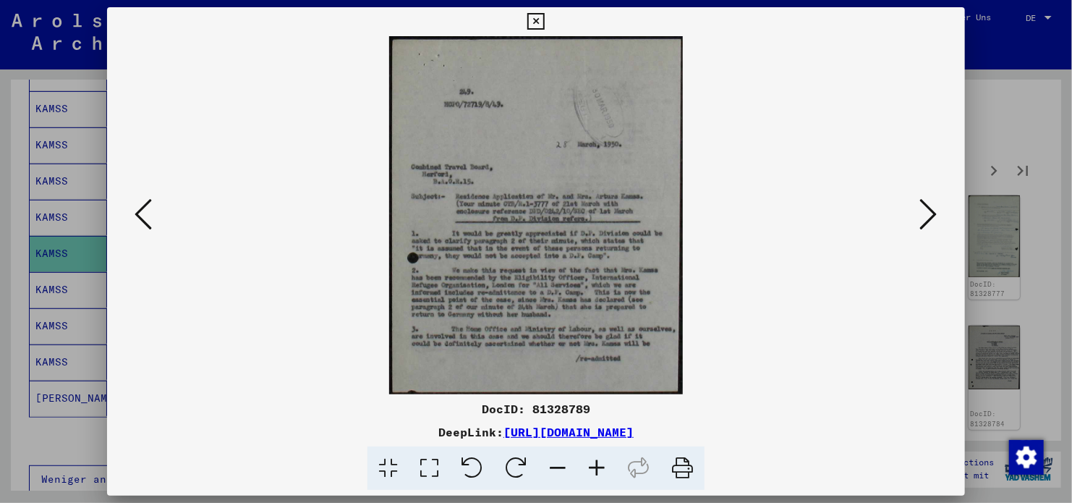
click at [924, 214] on icon at bounding box center [928, 214] width 17 height 35
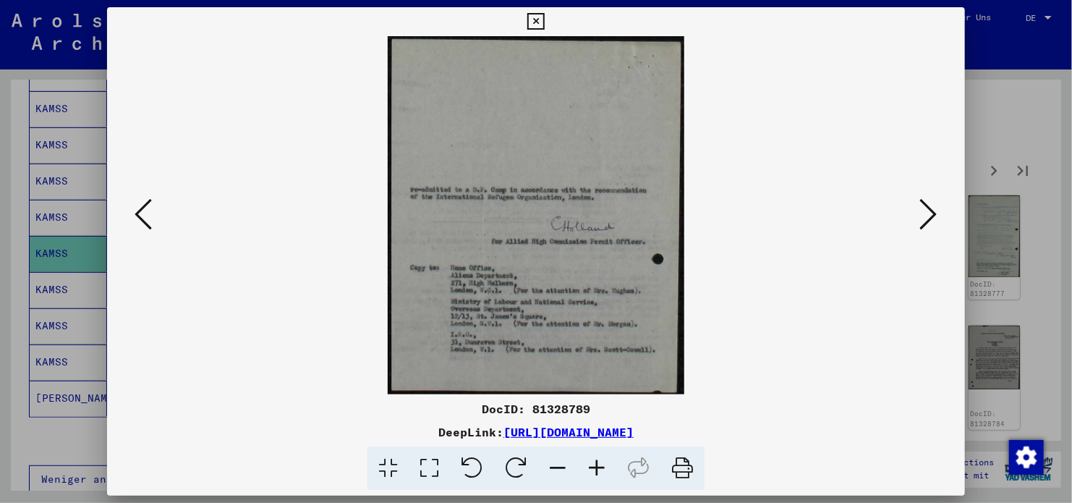
click at [924, 214] on icon at bounding box center [928, 214] width 17 height 35
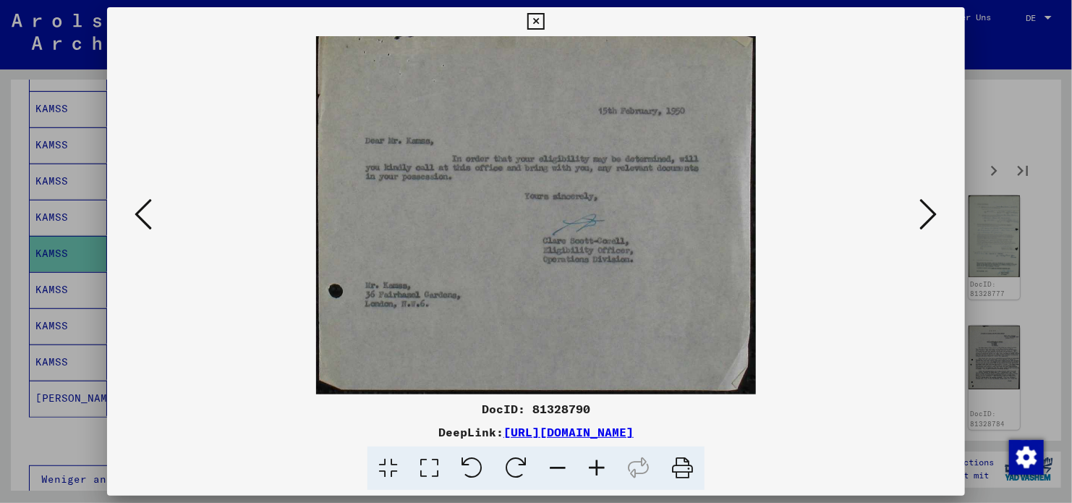
click at [924, 214] on icon at bounding box center [928, 214] width 17 height 35
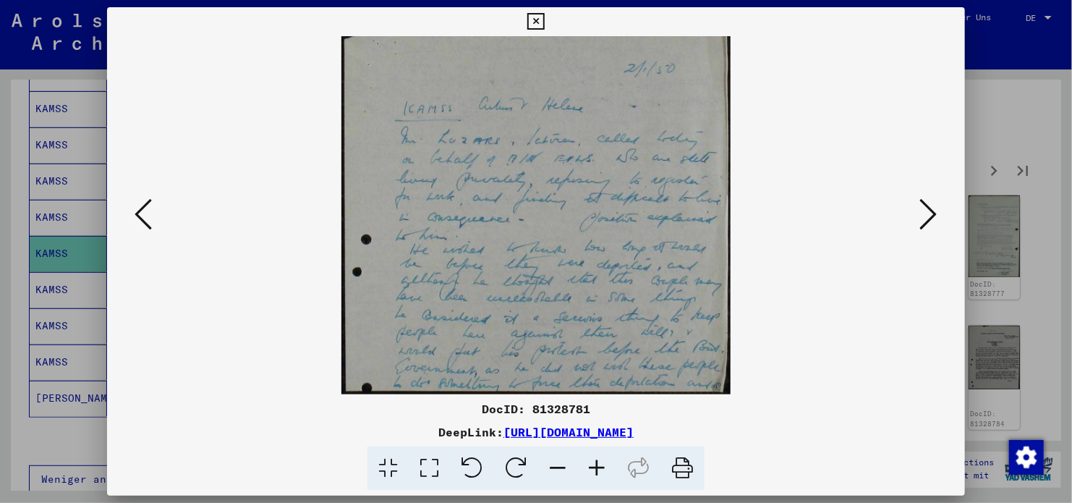
click at [924, 214] on icon at bounding box center [928, 214] width 17 height 35
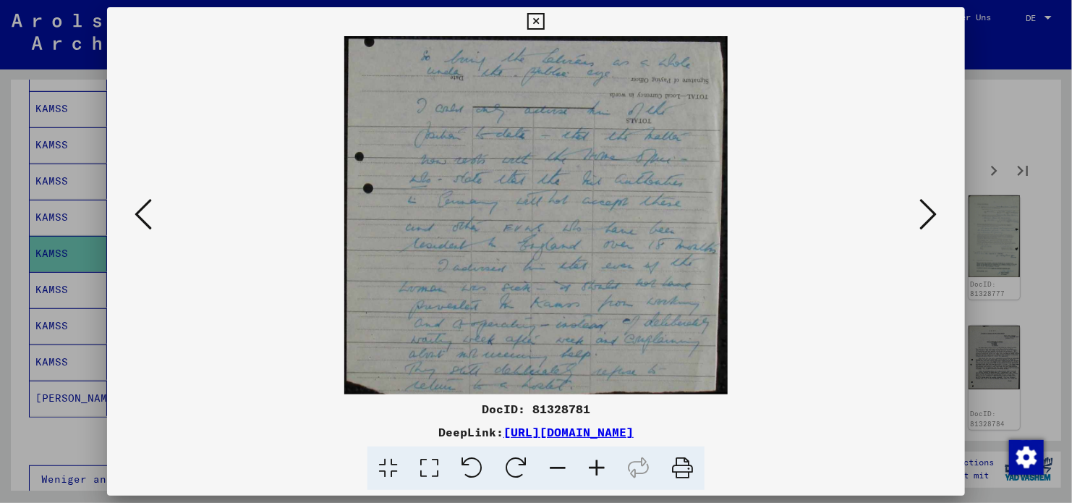
click at [924, 214] on icon at bounding box center [928, 214] width 17 height 35
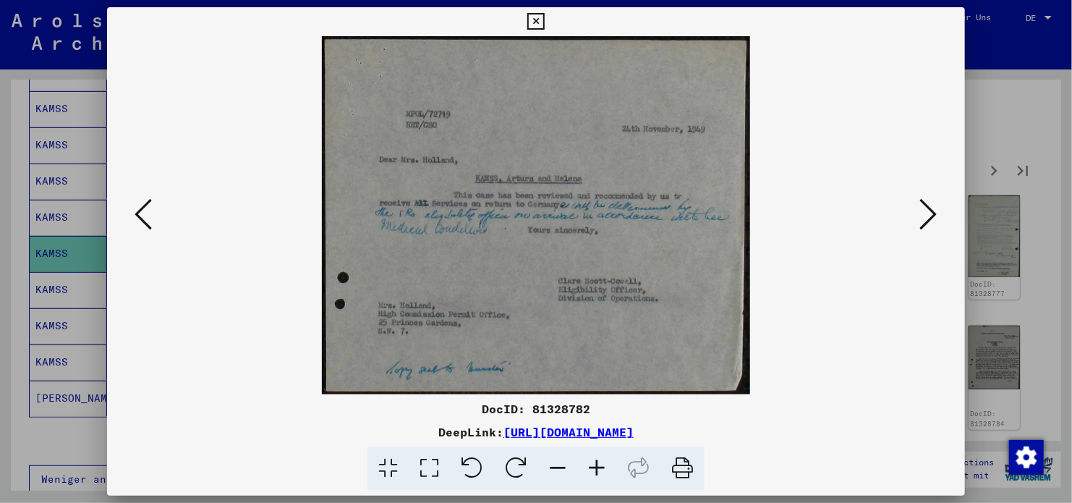
click at [924, 214] on icon at bounding box center [928, 214] width 17 height 35
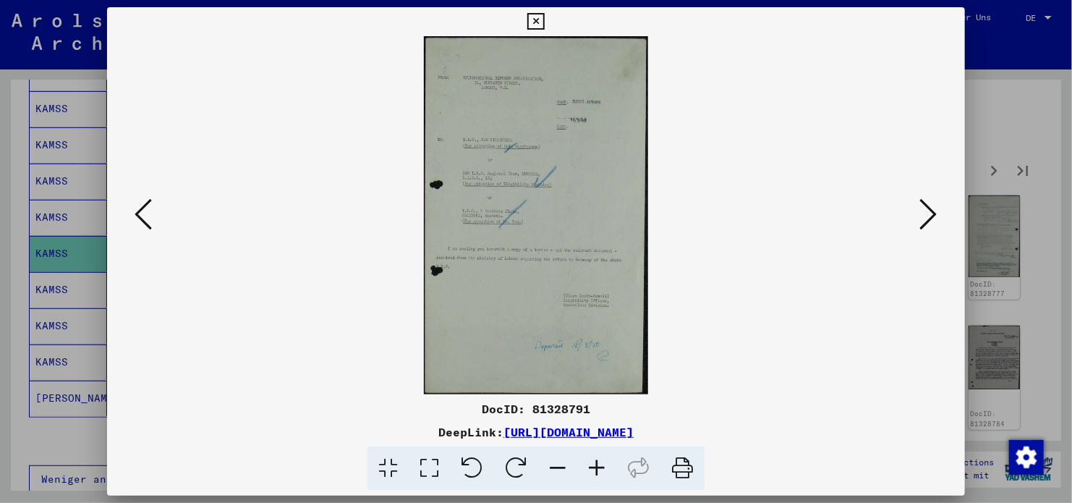
click at [924, 214] on icon at bounding box center [928, 214] width 17 height 35
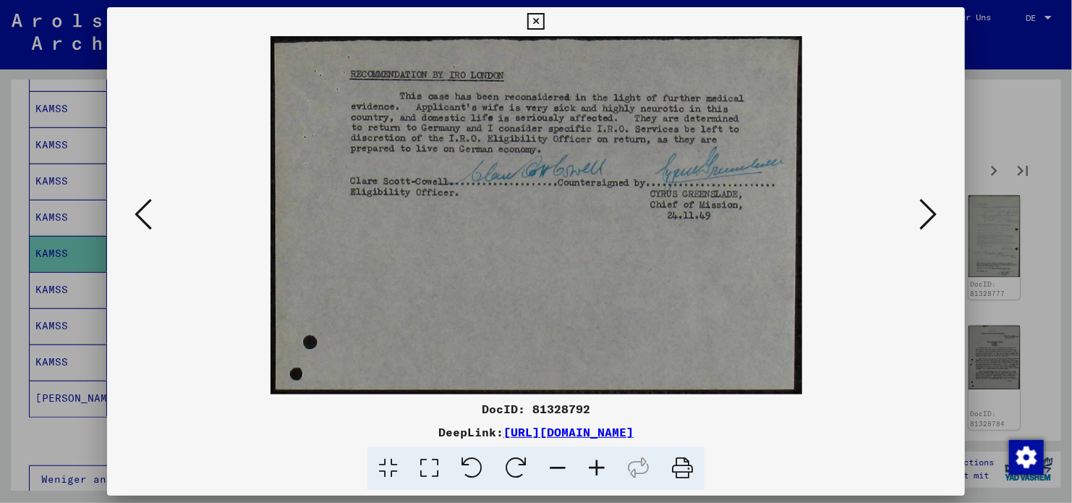
click at [924, 214] on icon at bounding box center [928, 214] width 17 height 35
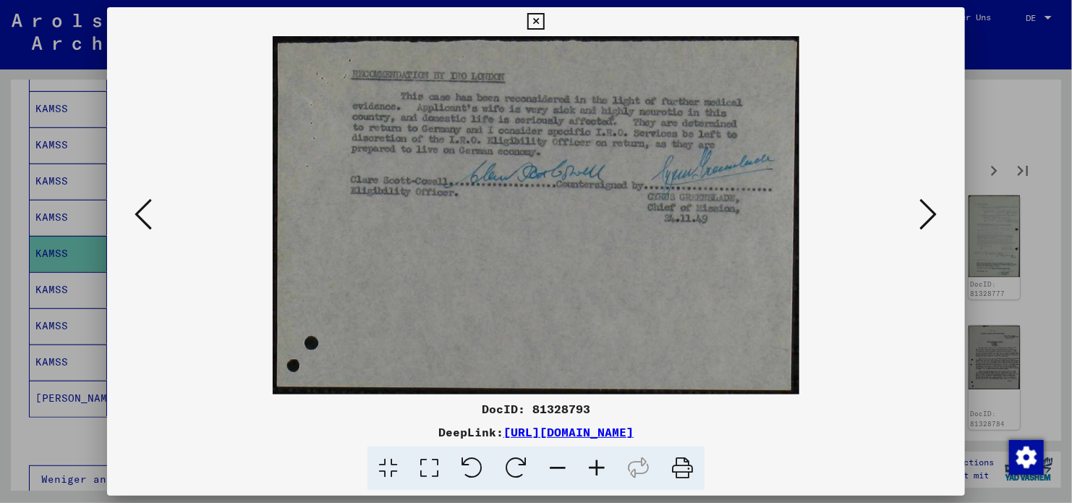
click at [924, 214] on icon at bounding box center [928, 214] width 17 height 35
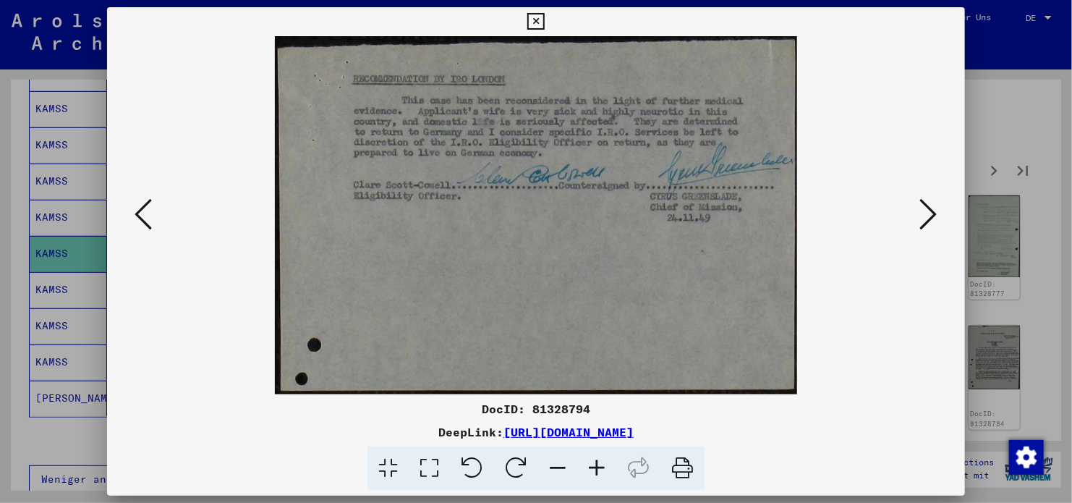
click at [924, 214] on icon at bounding box center [928, 214] width 17 height 35
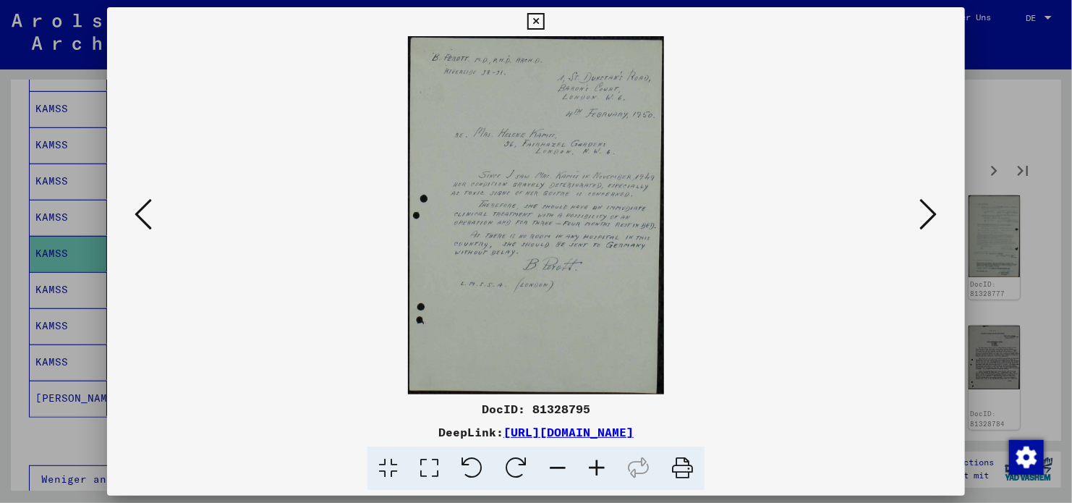
click at [924, 214] on icon at bounding box center [928, 214] width 17 height 35
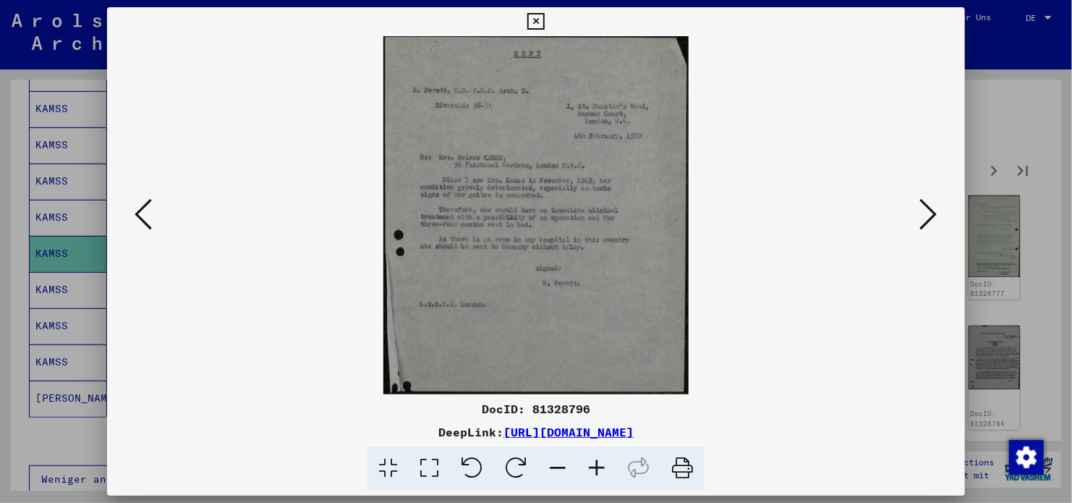
click at [924, 214] on icon at bounding box center [928, 214] width 17 height 35
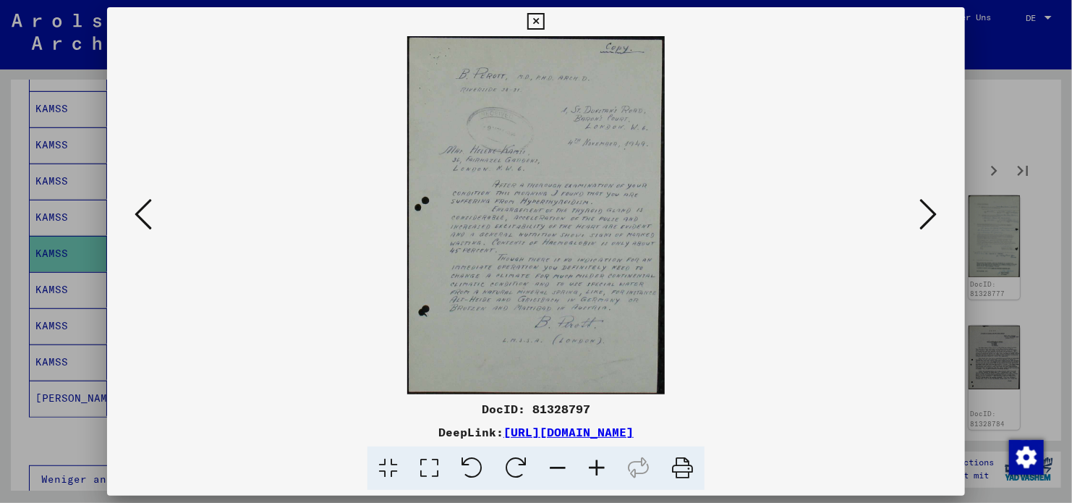
click at [924, 214] on icon at bounding box center [928, 214] width 17 height 35
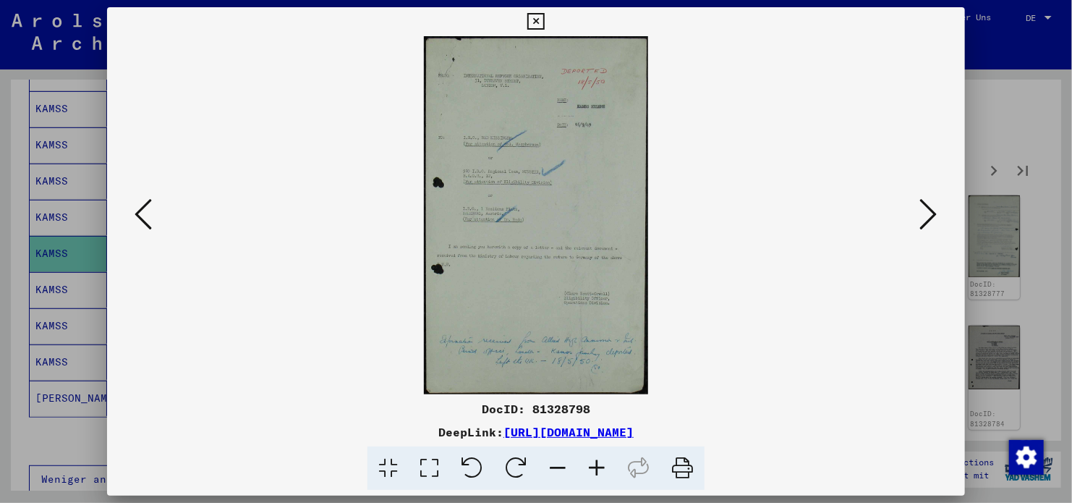
click at [924, 214] on icon at bounding box center [928, 214] width 17 height 35
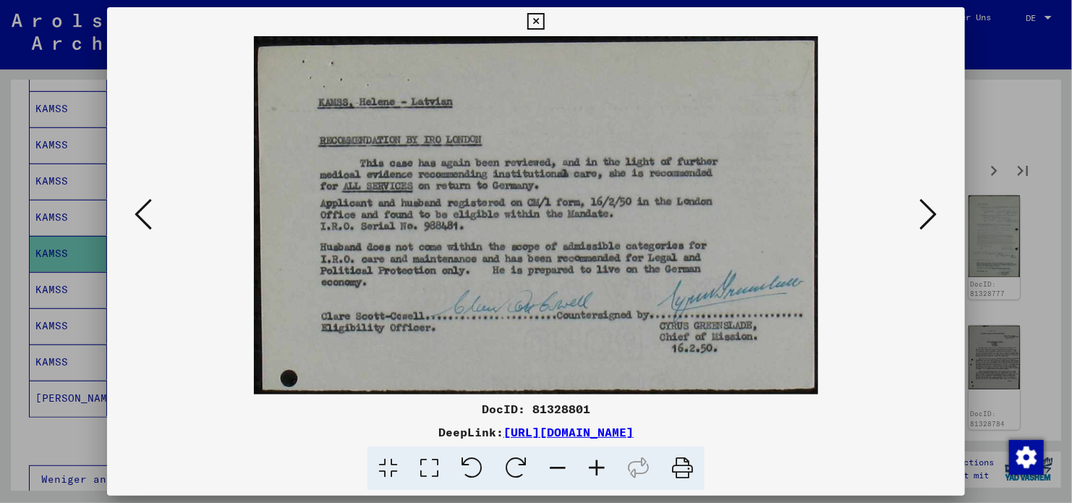
click at [504, 434] on link "[URL][DOMAIN_NAME]" at bounding box center [569, 432] width 130 height 14
click at [930, 220] on icon at bounding box center [928, 214] width 17 height 35
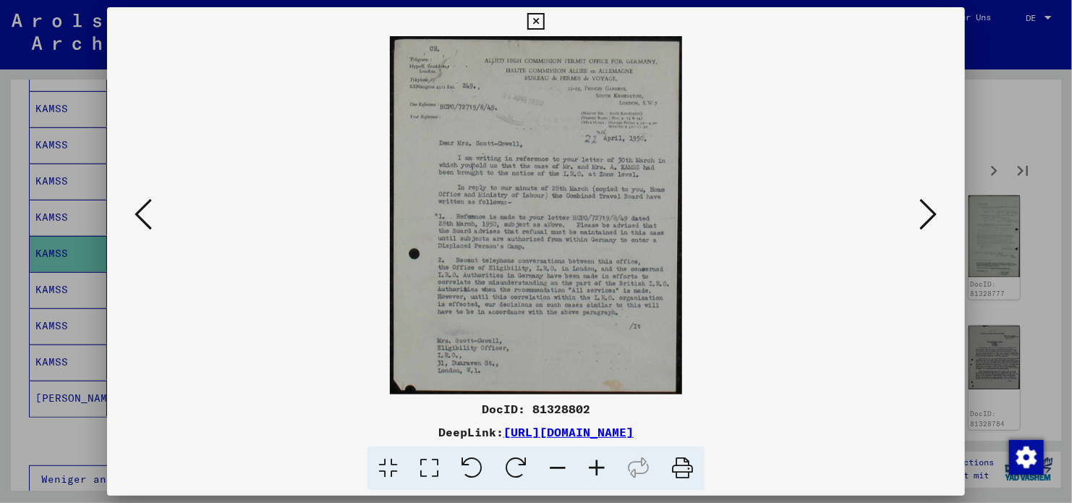
click at [930, 221] on icon at bounding box center [928, 214] width 17 height 35
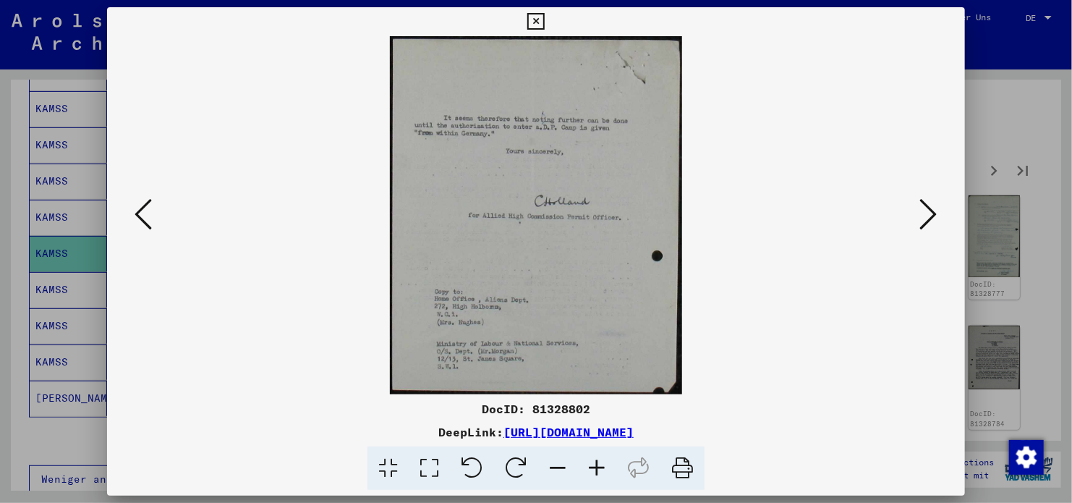
click at [930, 221] on icon at bounding box center [928, 214] width 17 height 35
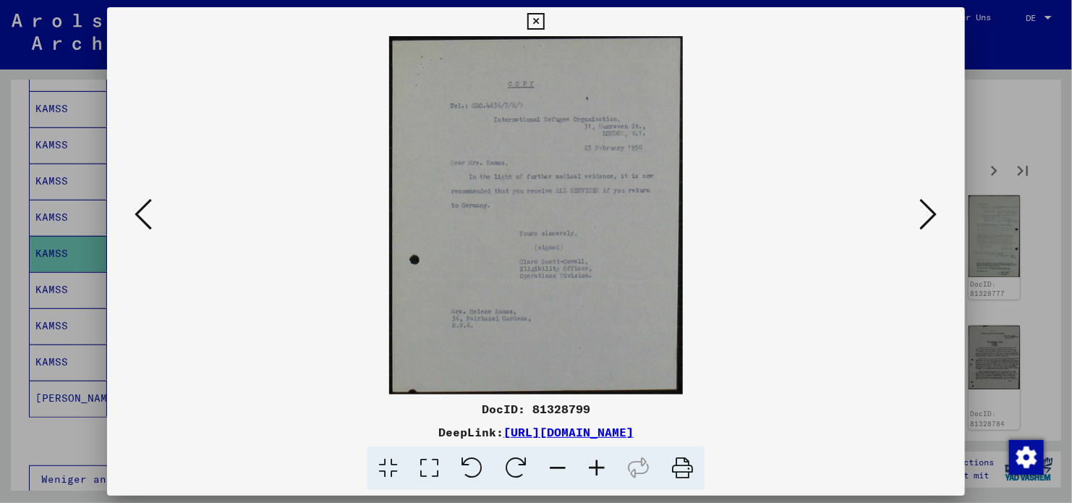
click at [930, 221] on icon at bounding box center [928, 214] width 17 height 35
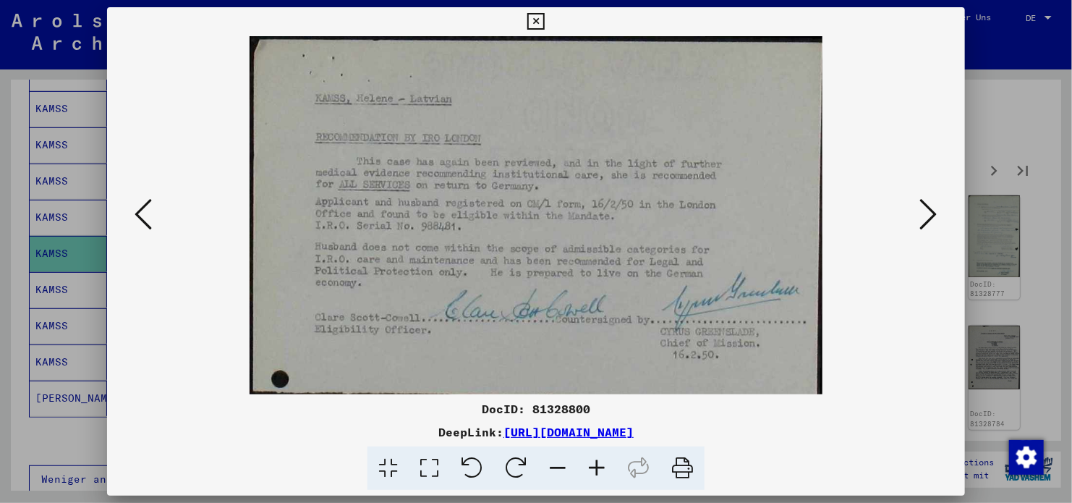
click at [930, 221] on icon at bounding box center [928, 214] width 17 height 35
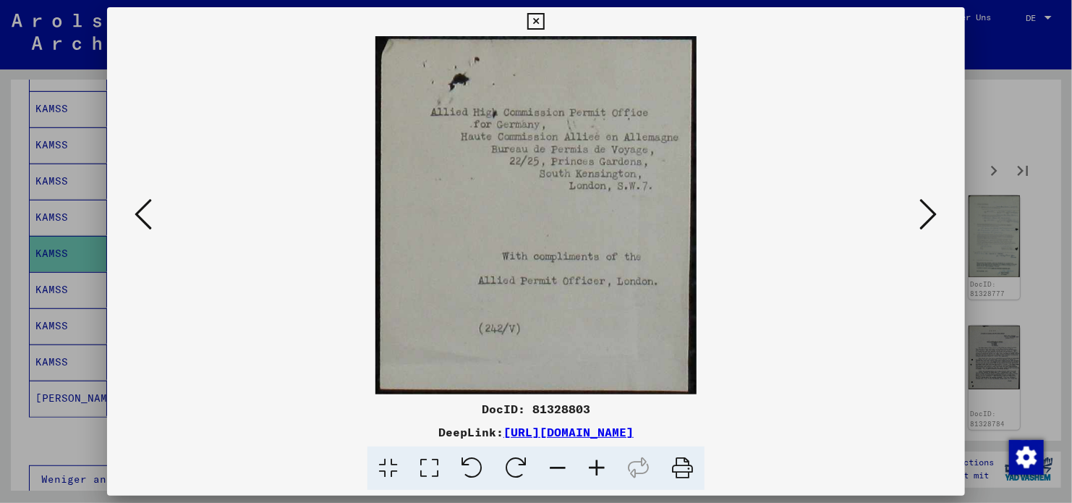
click at [930, 221] on icon at bounding box center [928, 214] width 17 height 35
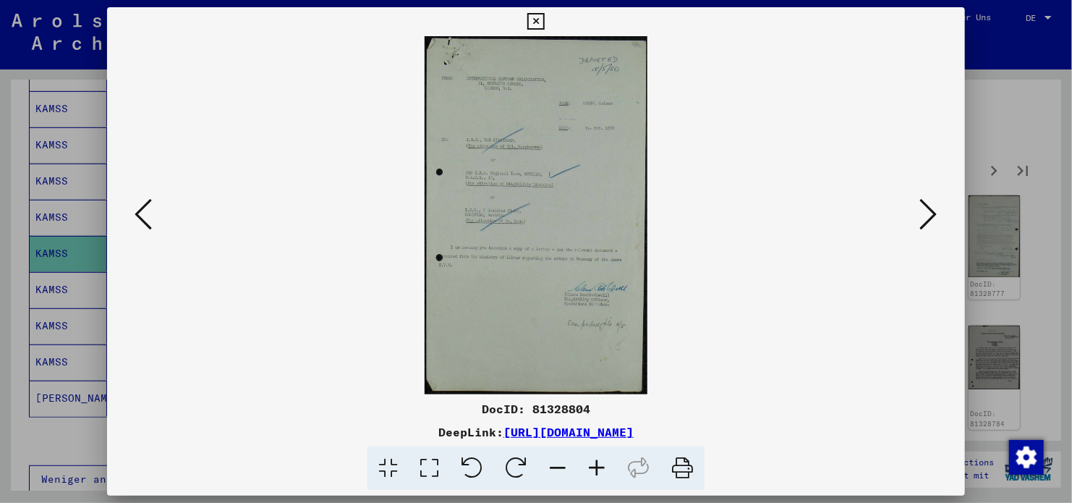
click at [930, 221] on icon at bounding box center [928, 214] width 17 height 35
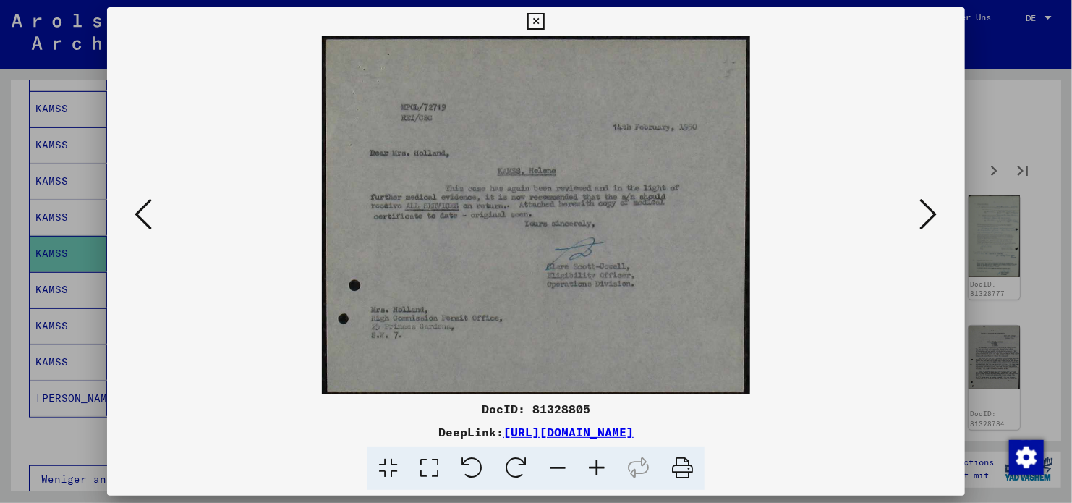
click at [930, 221] on icon at bounding box center [928, 214] width 17 height 35
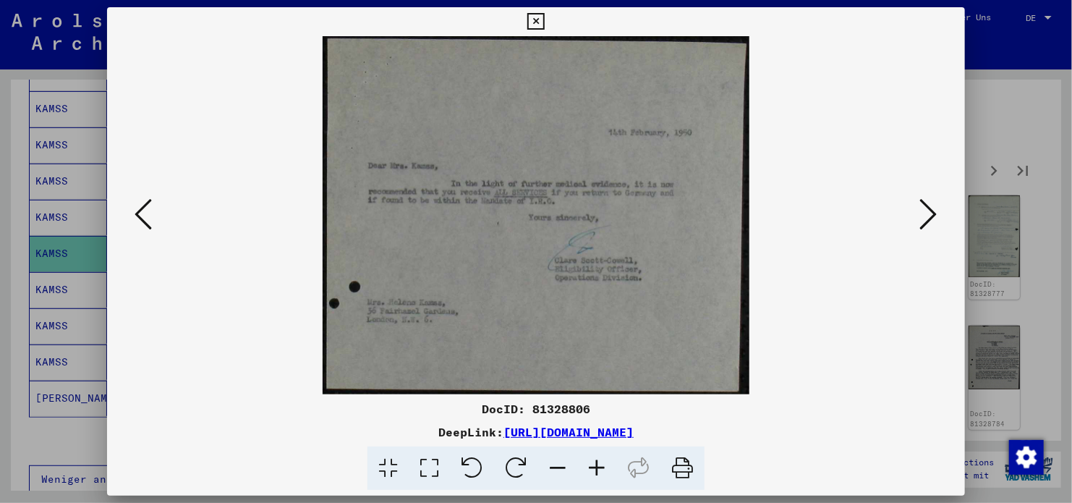
click at [930, 221] on icon at bounding box center [928, 214] width 17 height 35
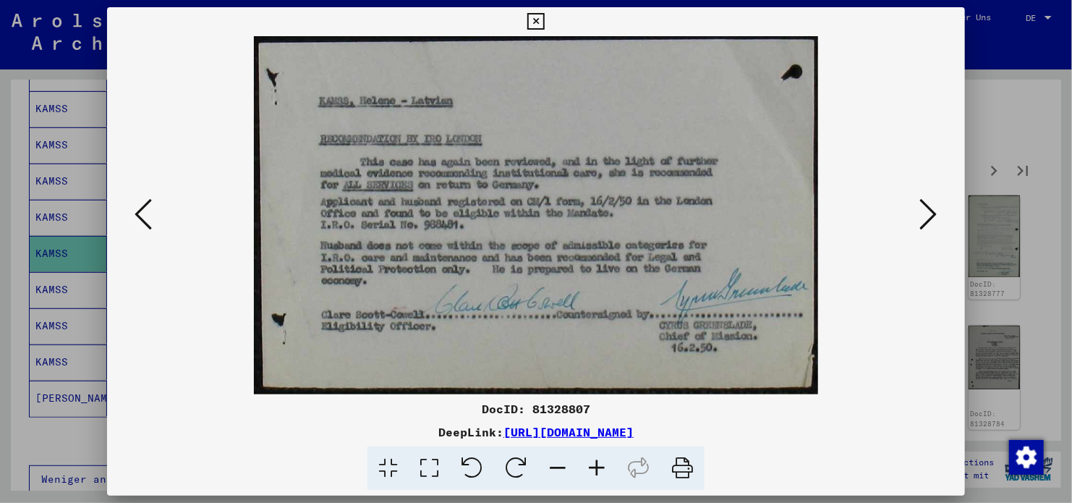
click at [930, 221] on icon at bounding box center [928, 214] width 17 height 35
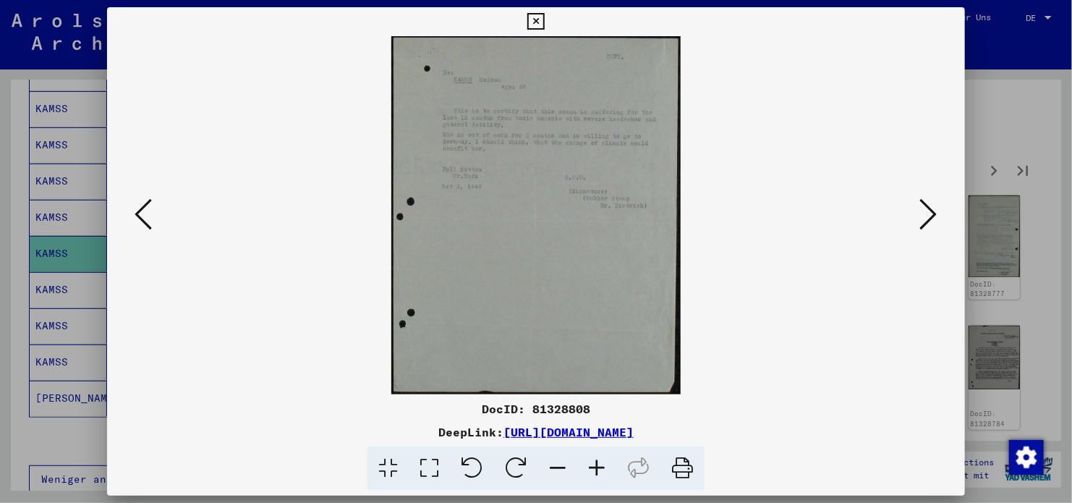
click at [930, 221] on icon at bounding box center [928, 214] width 17 height 35
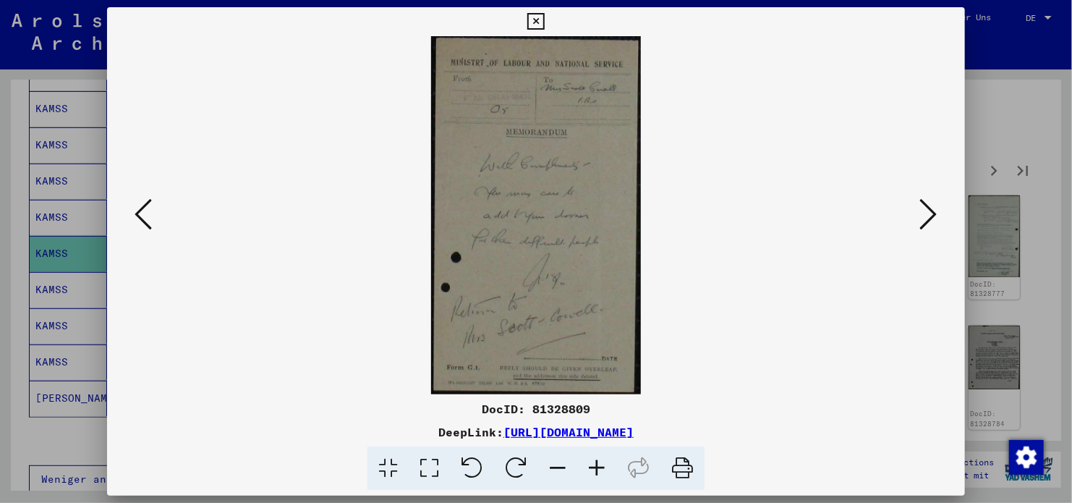
click at [930, 221] on icon at bounding box center [928, 214] width 17 height 35
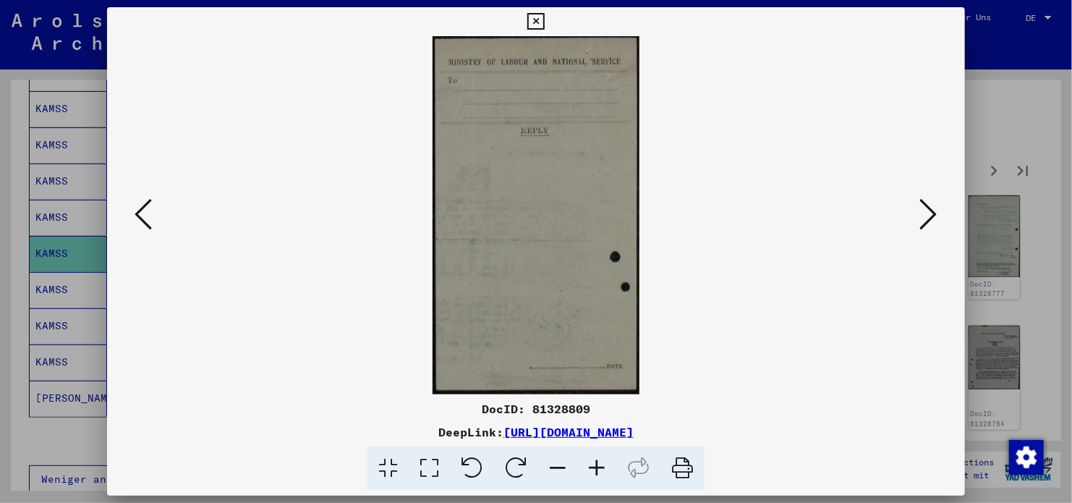
click at [930, 221] on icon at bounding box center [928, 214] width 17 height 35
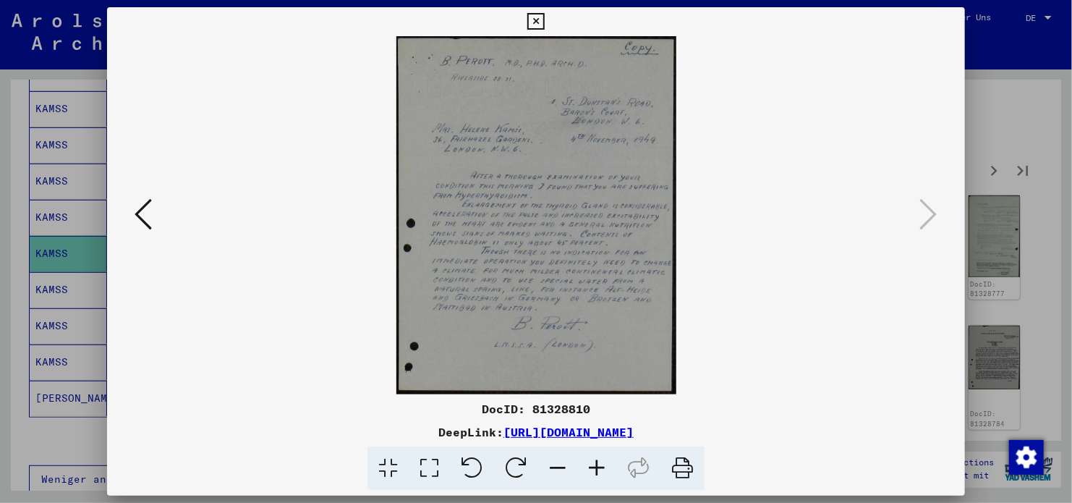
click at [545, 24] on button at bounding box center [535, 21] width 25 height 29
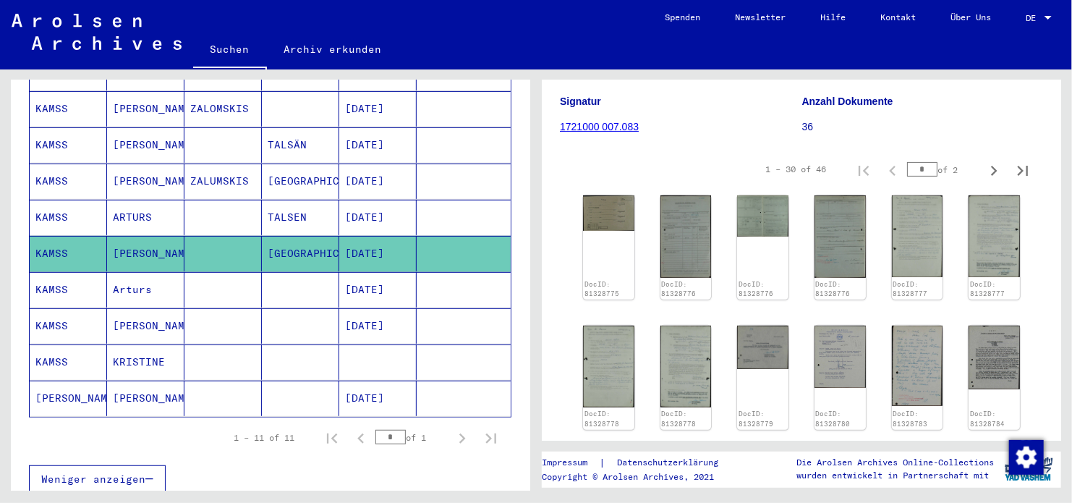
click at [292, 272] on mat-cell at bounding box center [300, 289] width 77 height 35
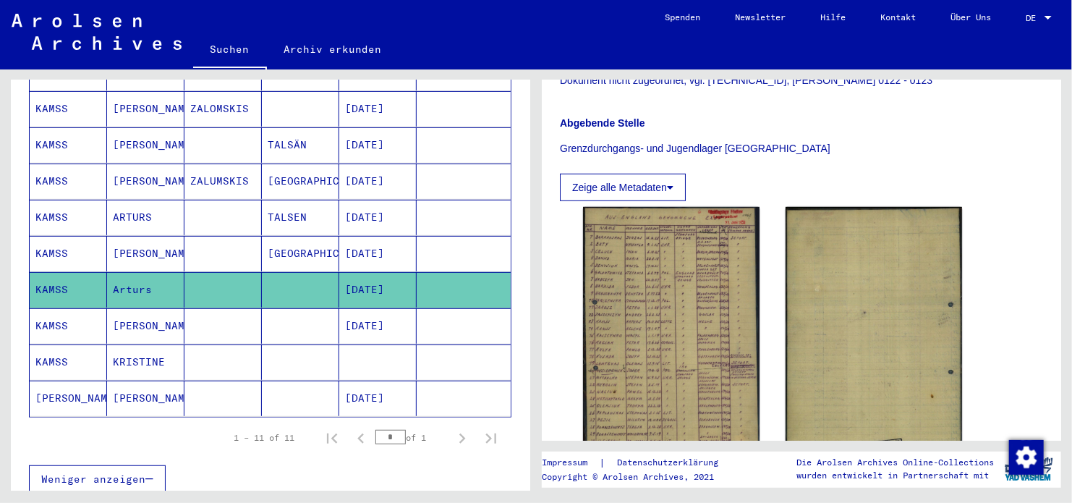
scroll to position [434, 0]
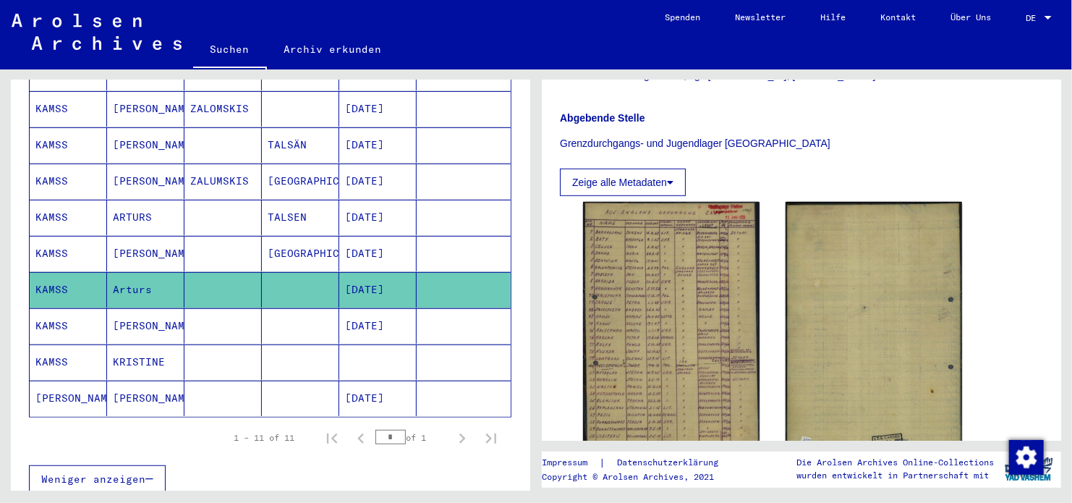
click at [370, 308] on mat-cell "[DATE]" at bounding box center [377, 325] width 77 height 35
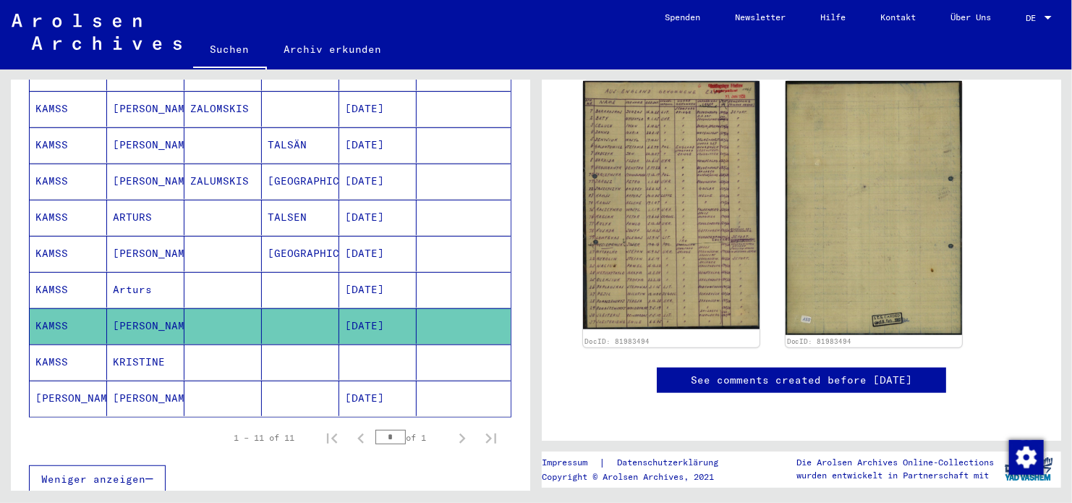
click at [417, 347] on mat-cell at bounding box center [464, 361] width 94 height 35
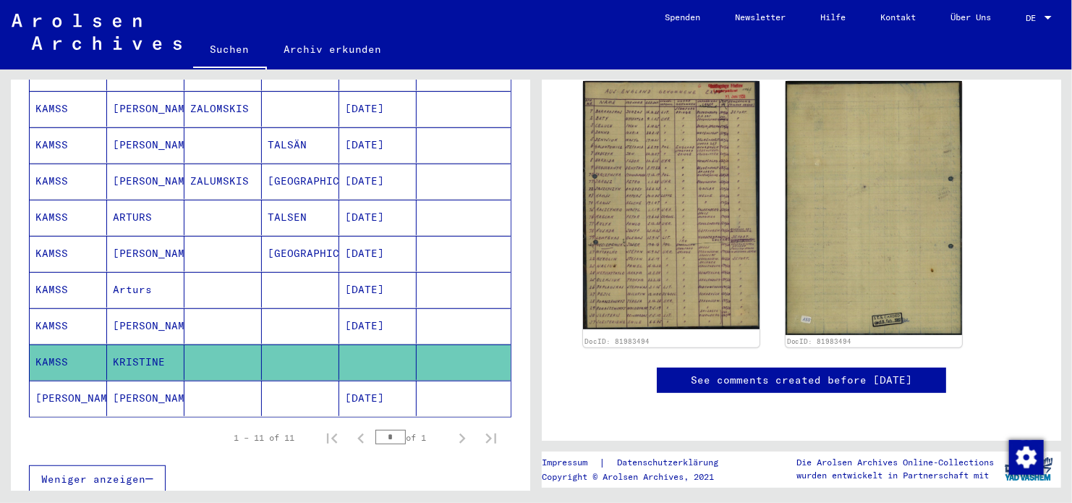
scroll to position [382, 0]
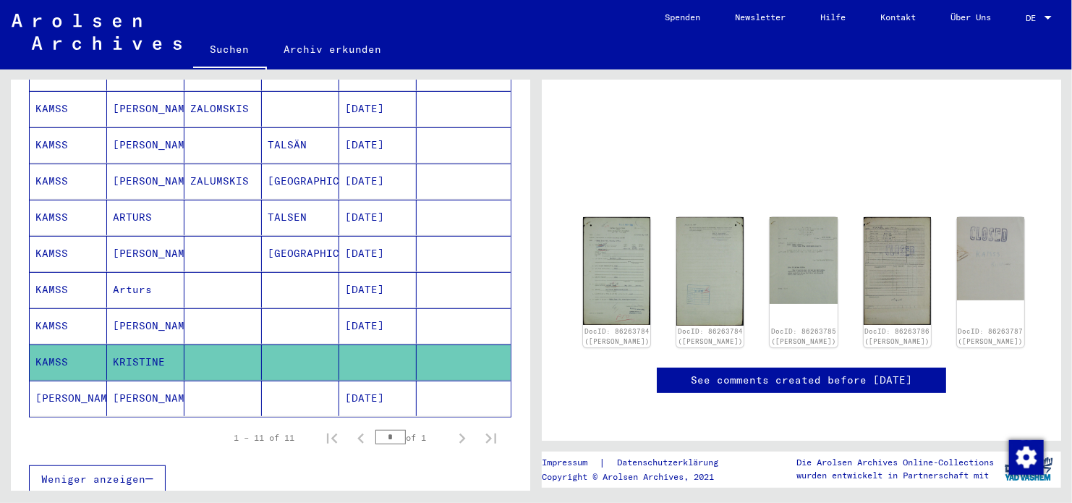
click at [396, 381] on mat-cell "[DATE]" at bounding box center [377, 398] width 77 height 35
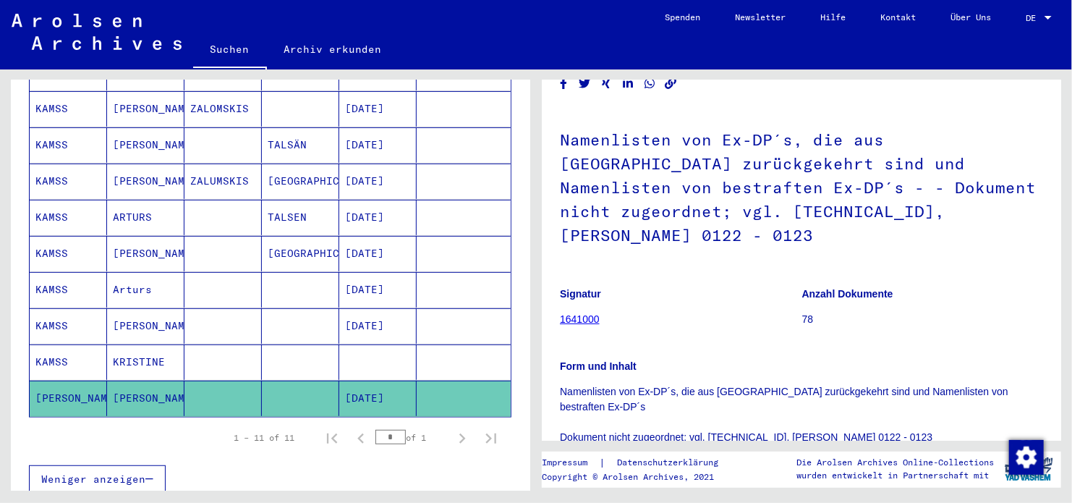
scroll to position [72, 0]
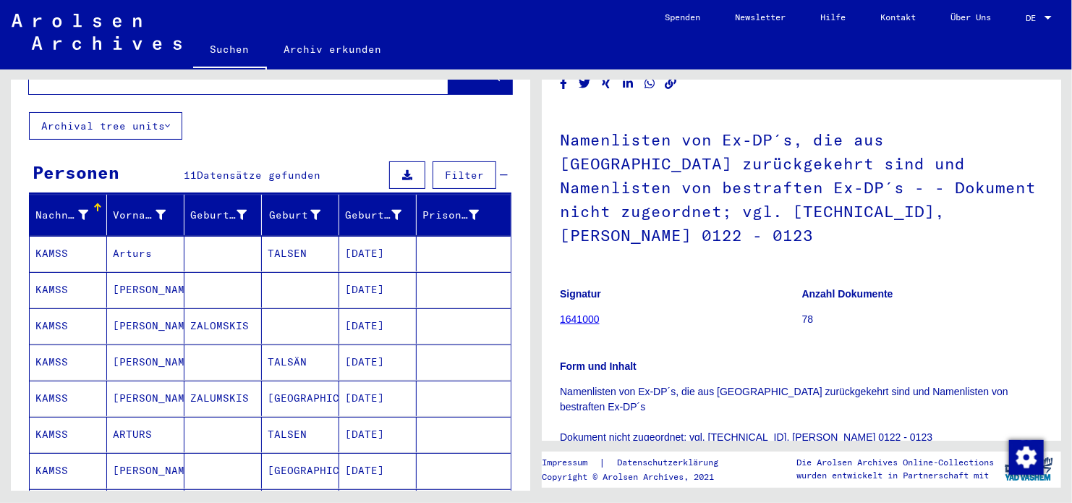
click at [349, 246] on mat-cell "[DATE]" at bounding box center [377, 253] width 77 height 35
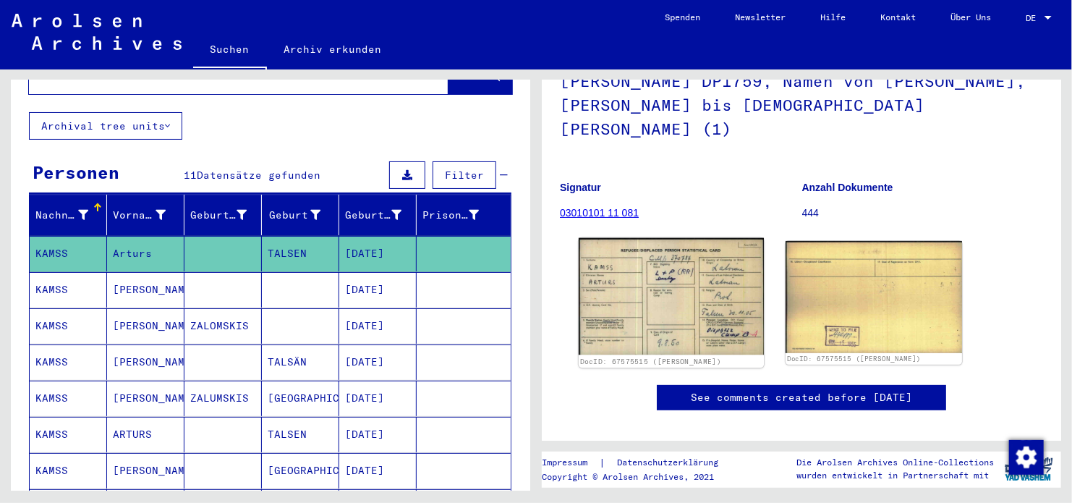
scroll to position [145, 0]
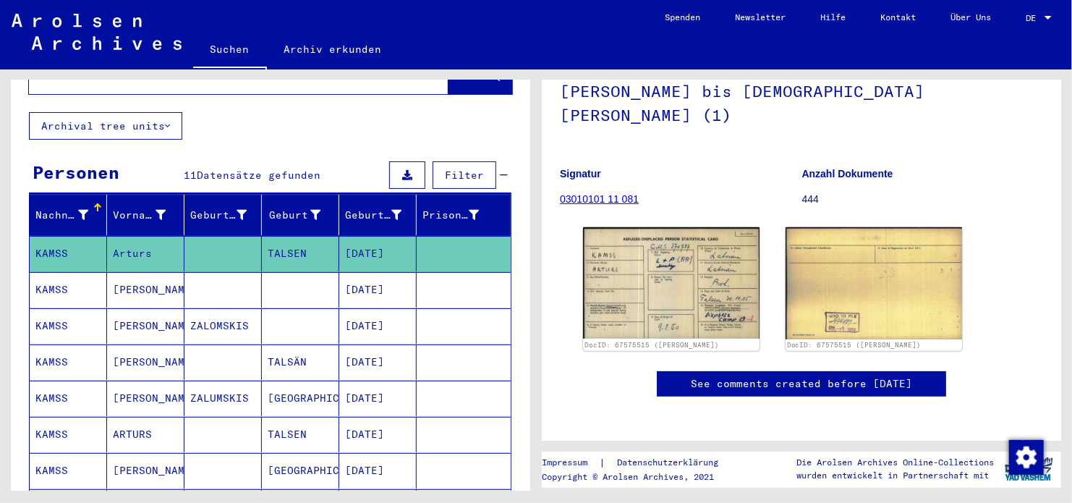
click at [419, 279] on mat-cell at bounding box center [464, 289] width 94 height 35
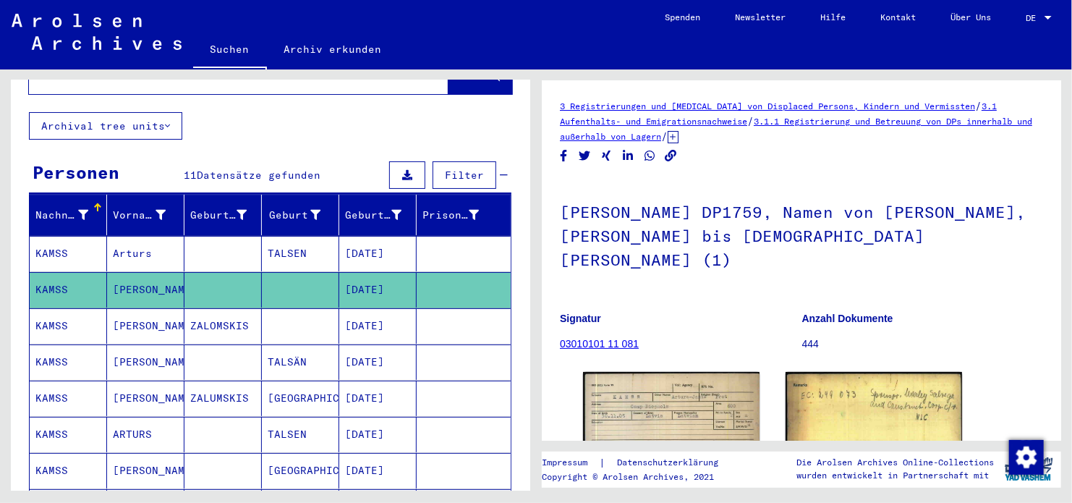
scroll to position [247, 0]
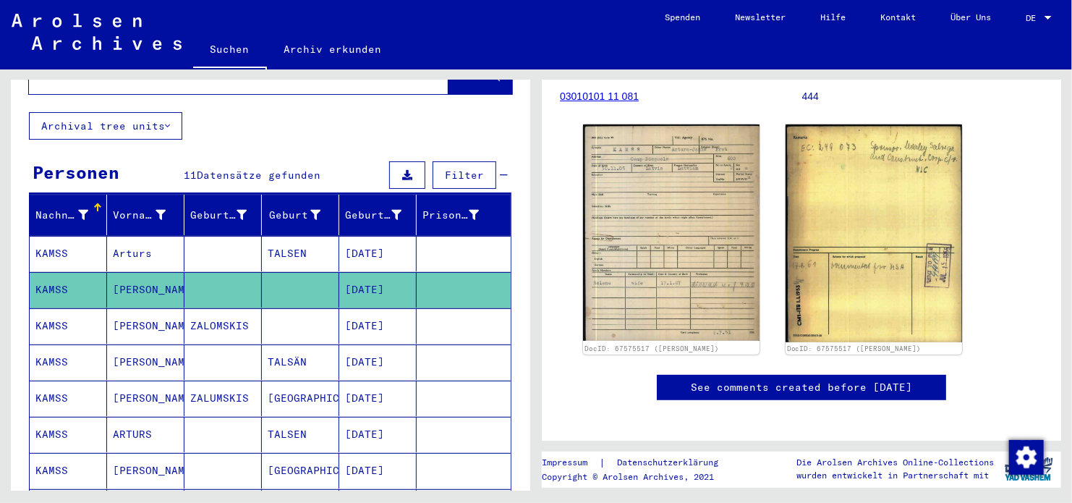
click at [457, 308] on mat-cell at bounding box center [464, 325] width 94 height 35
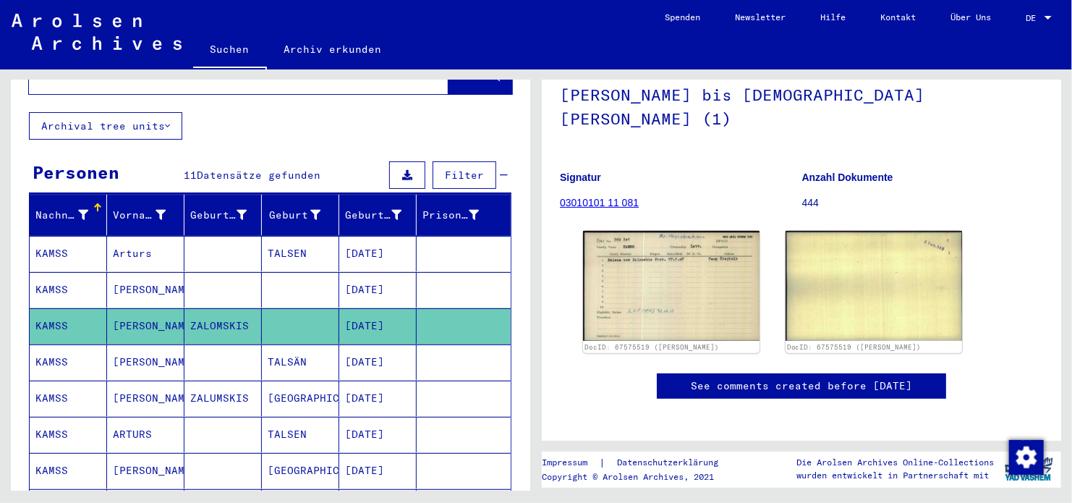
scroll to position [143, 0]
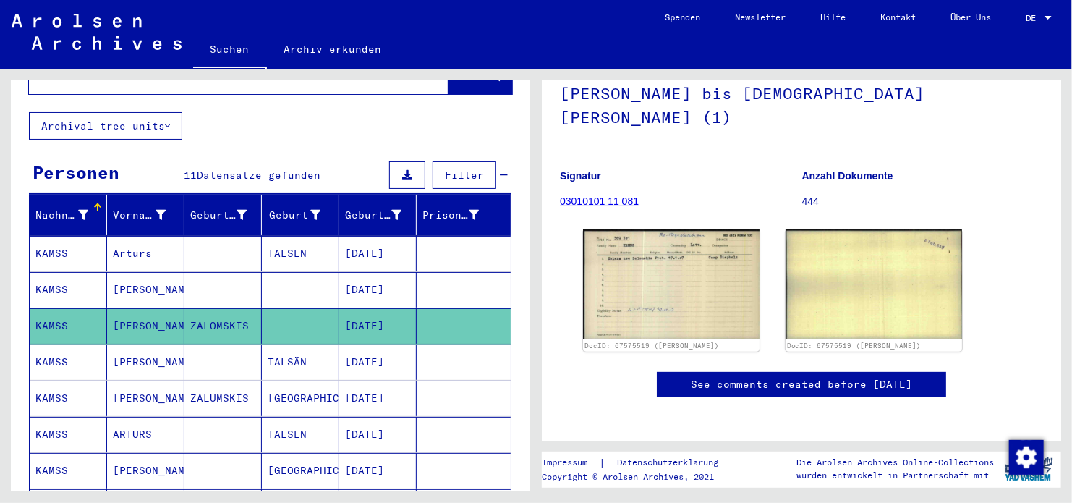
click at [472, 344] on mat-cell at bounding box center [464, 361] width 94 height 35
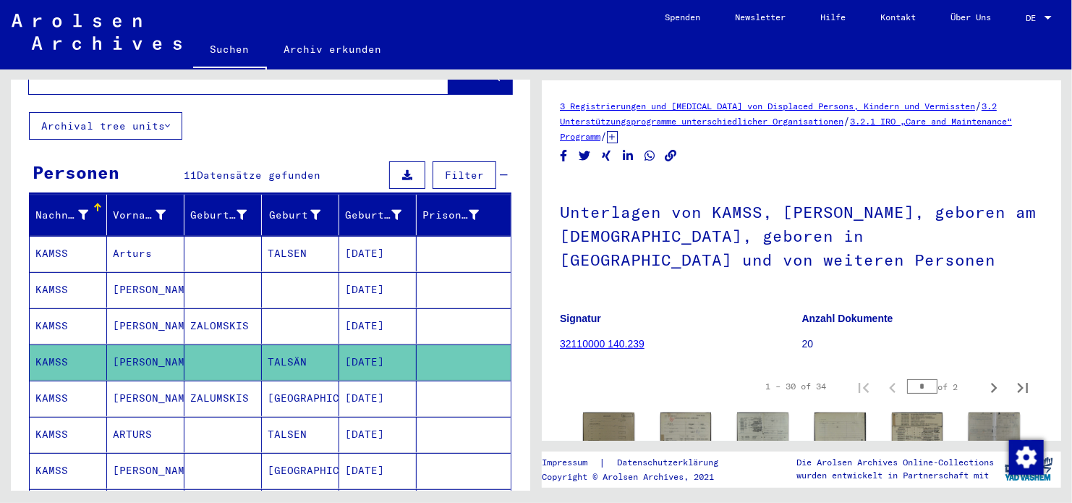
scroll to position [217, 0]
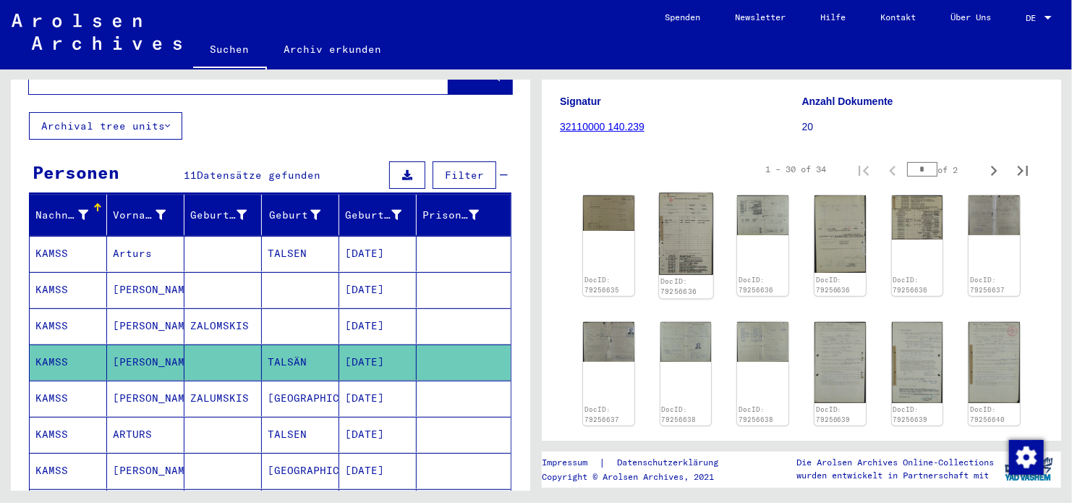
click at [676, 234] on img at bounding box center [686, 234] width 54 height 82
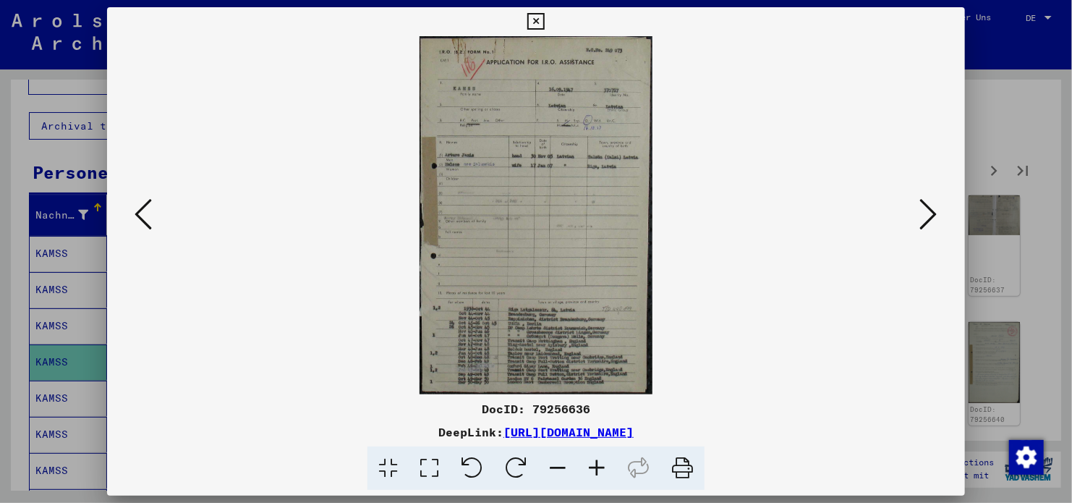
click at [928, 214] on icon at bounding box center [928, 214] width 17 height 35
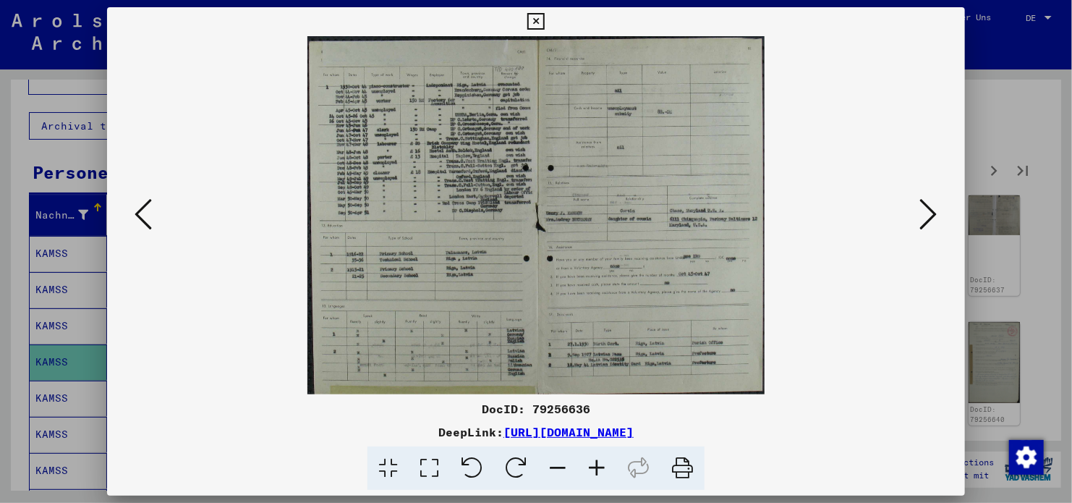
click at [928, 214] on icon at bounding box center [928, 214] width 17 height 35
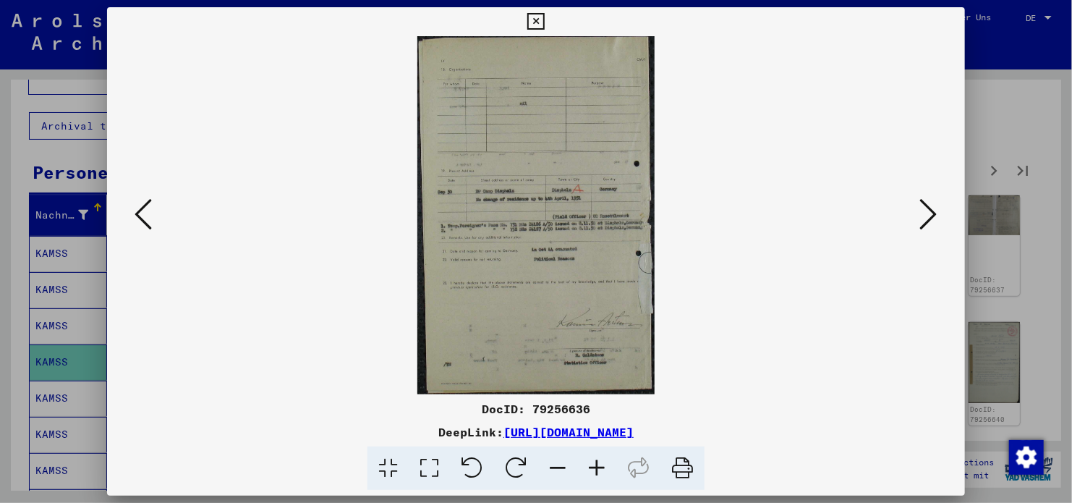
click at [928, 214] on icon at bounding box center [928, 214] width 17 height 35
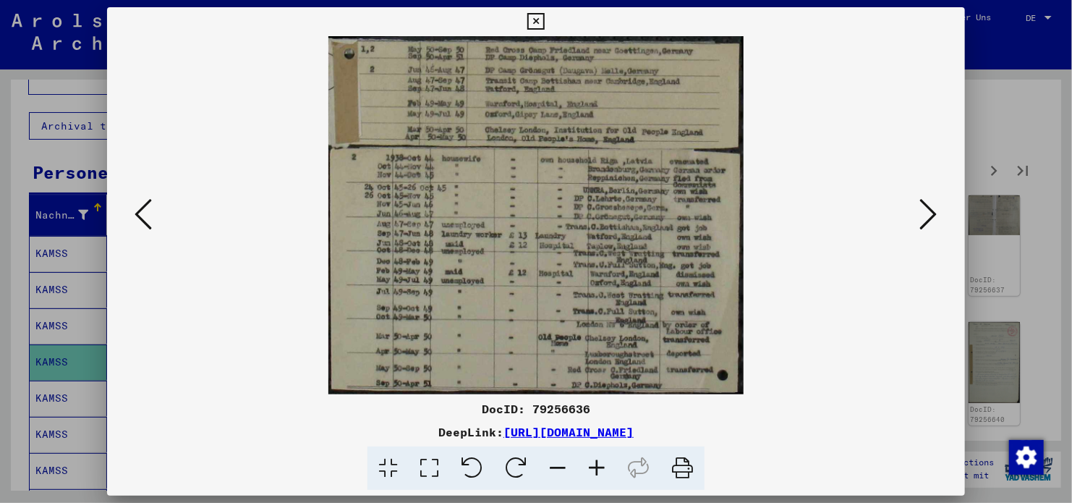
click at [928, 214] on icon at bounding box center [928, 214] width 17 height 35
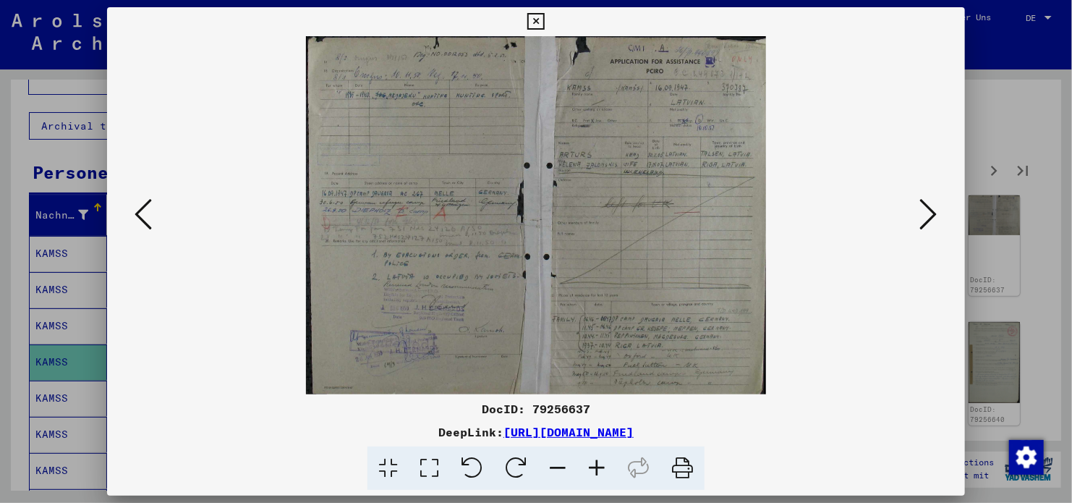
click at [928, 214] on icon at bounding box center [928, 214] width 17 height 35
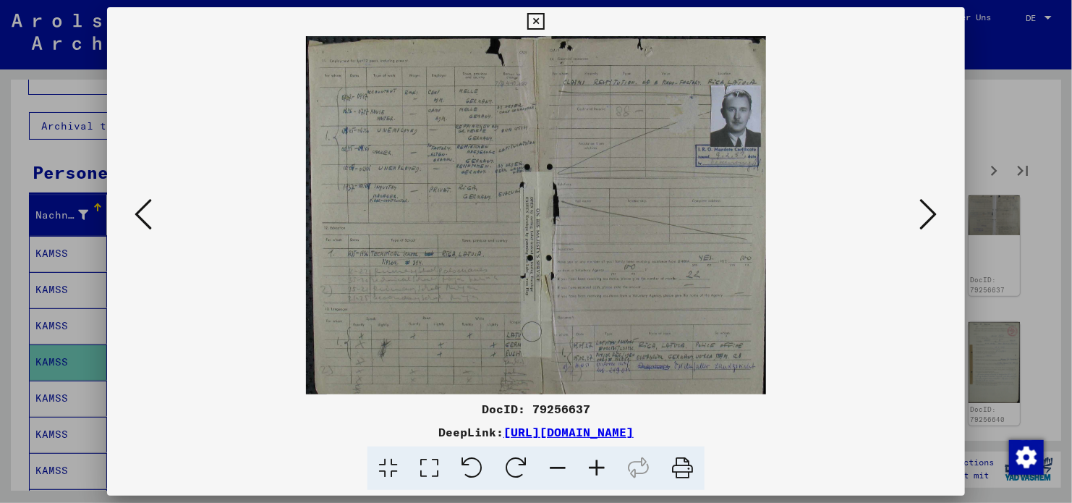
click at [928, 214] on icon at bounding box center [928, 214] width 17 height 35
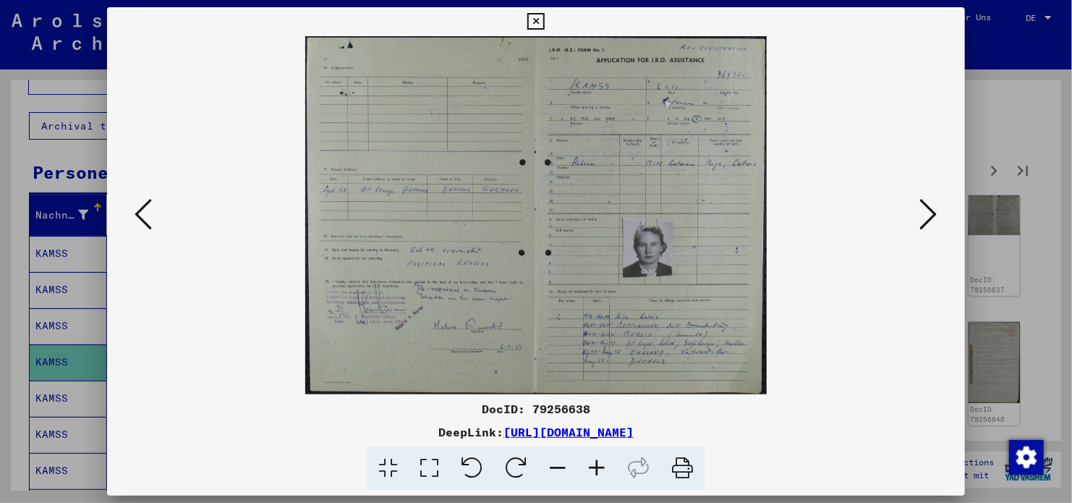
click at [928, 214] on icon at bounding box center [928, 214] width 17 height 35
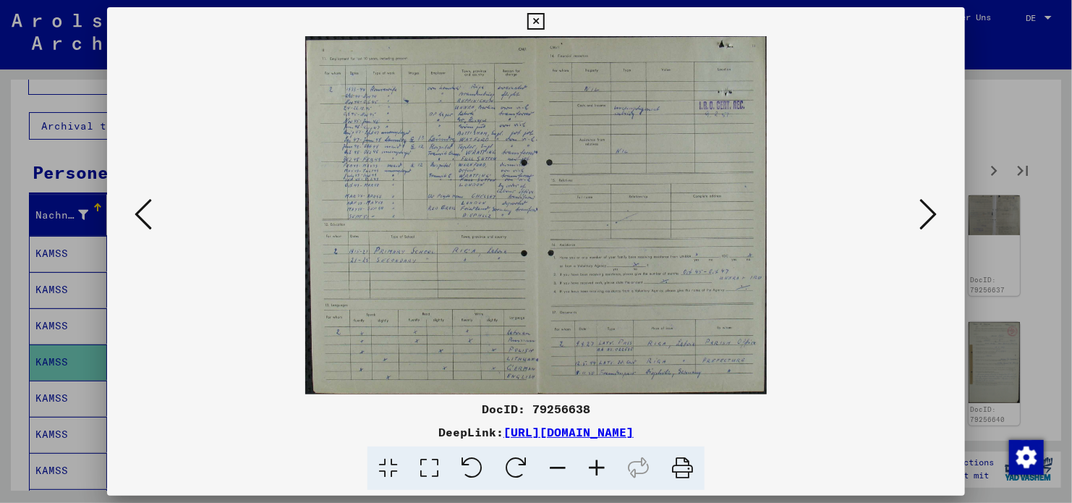
click at [928, 214] on icon at bounding box center [928, 214] width 17 height 35
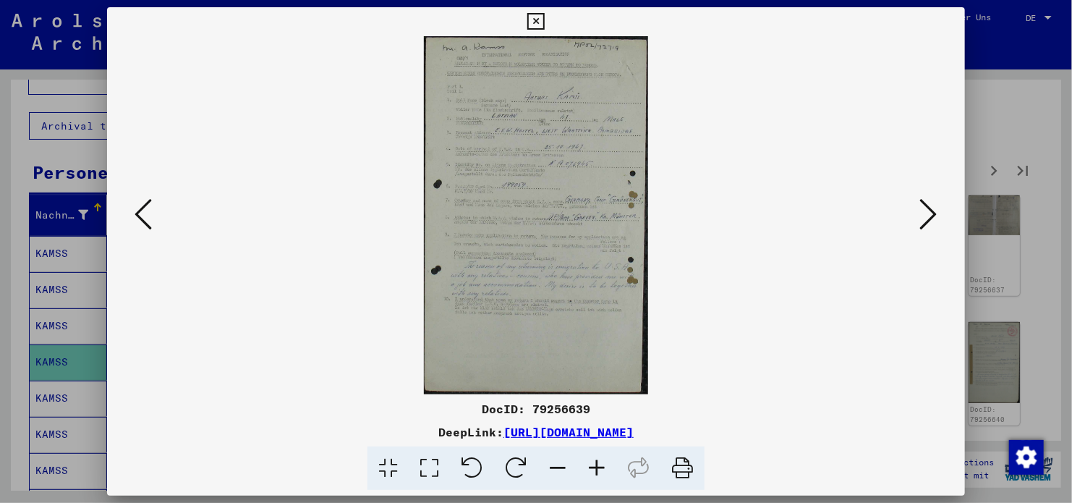
click at [928, 214] on icon at bounding box center [928, 214] width 17 height 35
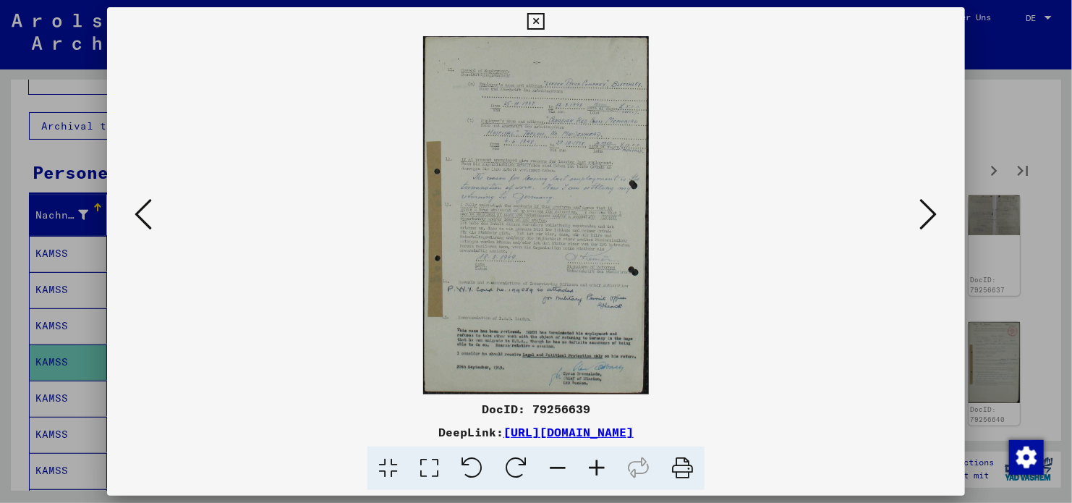
click at [928, 214] on icon at bounding box center [928, 214] width 17 height 35
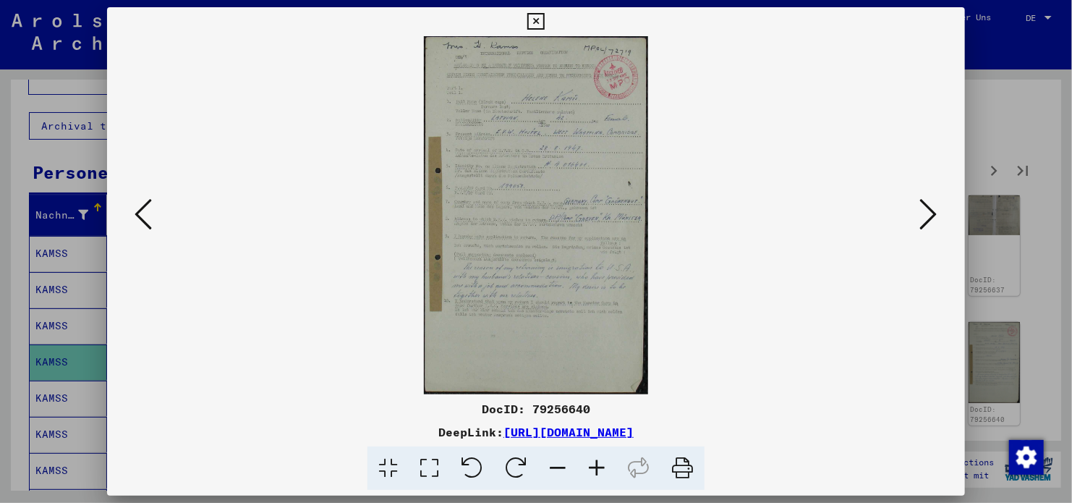
click at [928, 214] on icon at bounding box center [928, 214] width 17 height 35
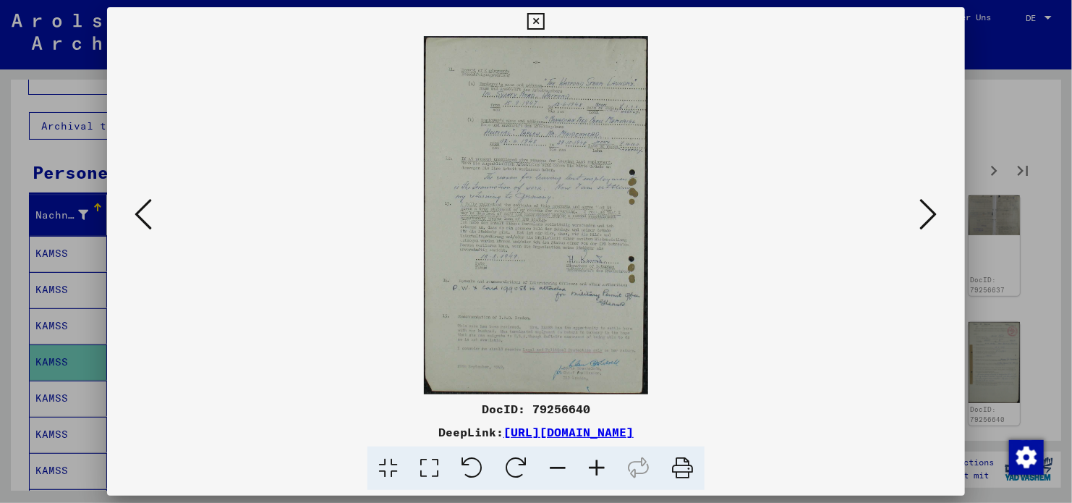
click at [928, 214] on icon at bounding box center [928, 214] width 17 height 35
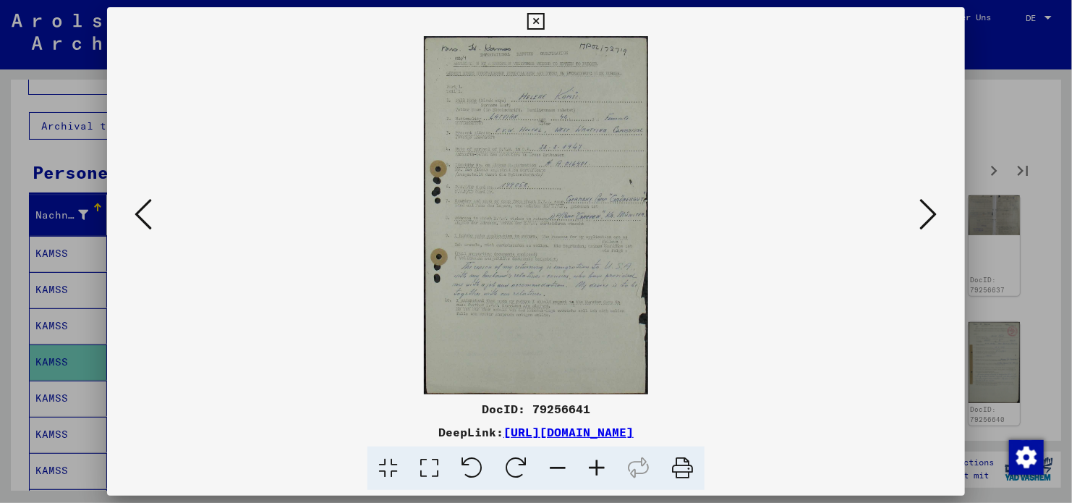
click at [928, 214] on icon at bounding box center [928, 214] width 17 height 35
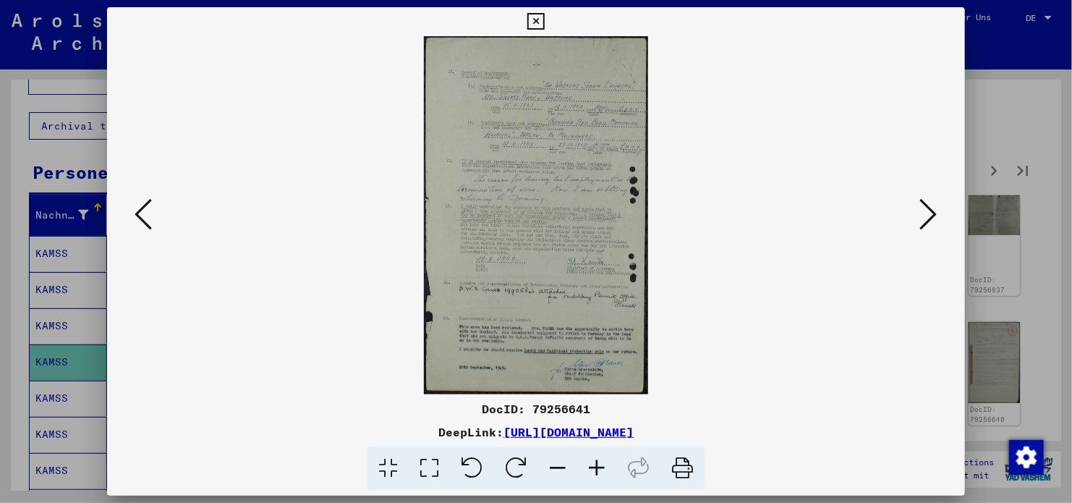
click at [928, 214] on icon at bounding box center [928, 214] width 17 height 35
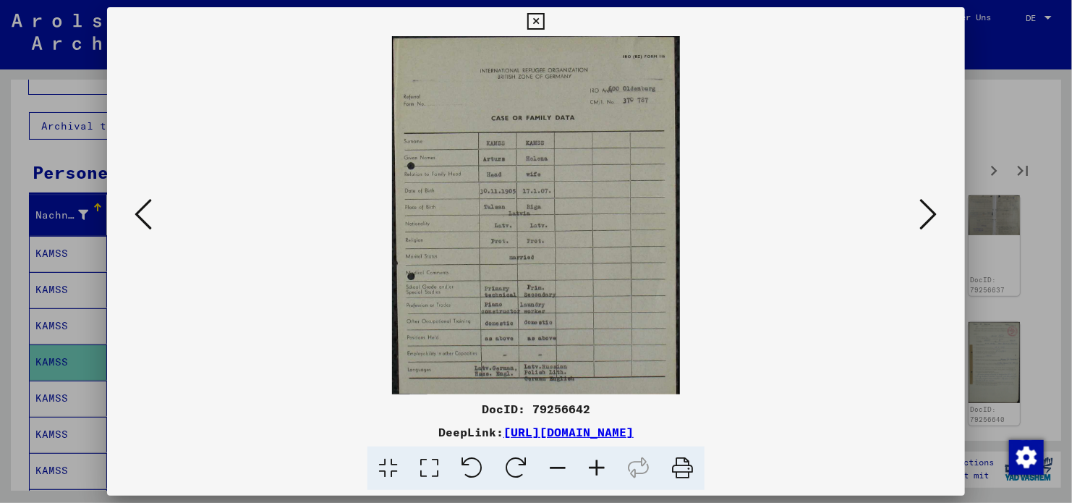
click at [928, 214] on icon at bounding box center [928, 214] width 17 height 35
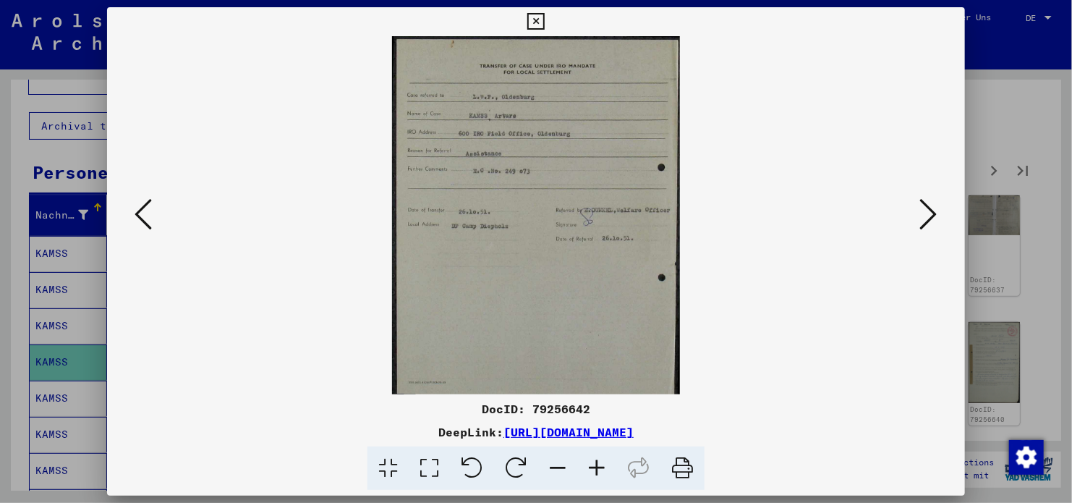
click at [928, 214] on icon at bounding box center [928, 214] width 17 height 35
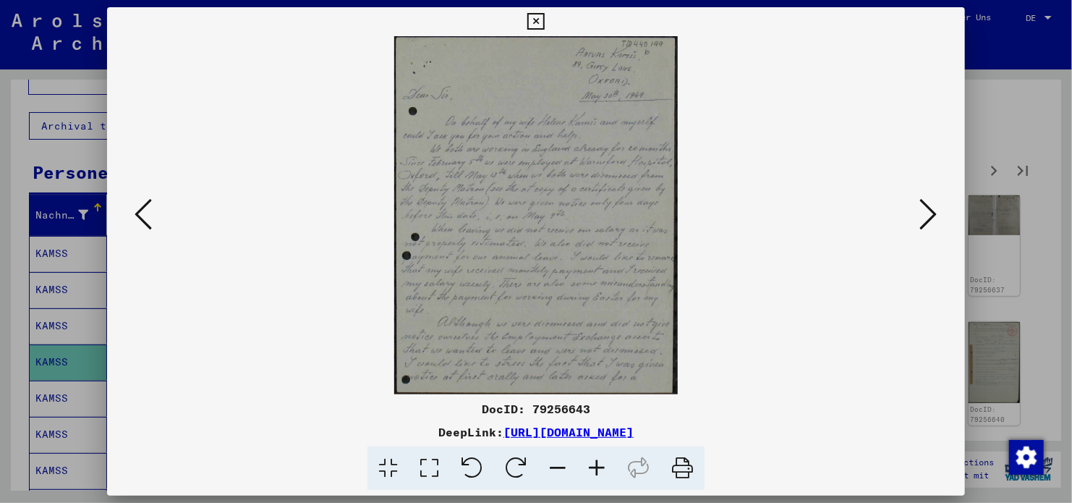
click at [928, 214] on icon at bounding box center [928, 214] width 17 height 35
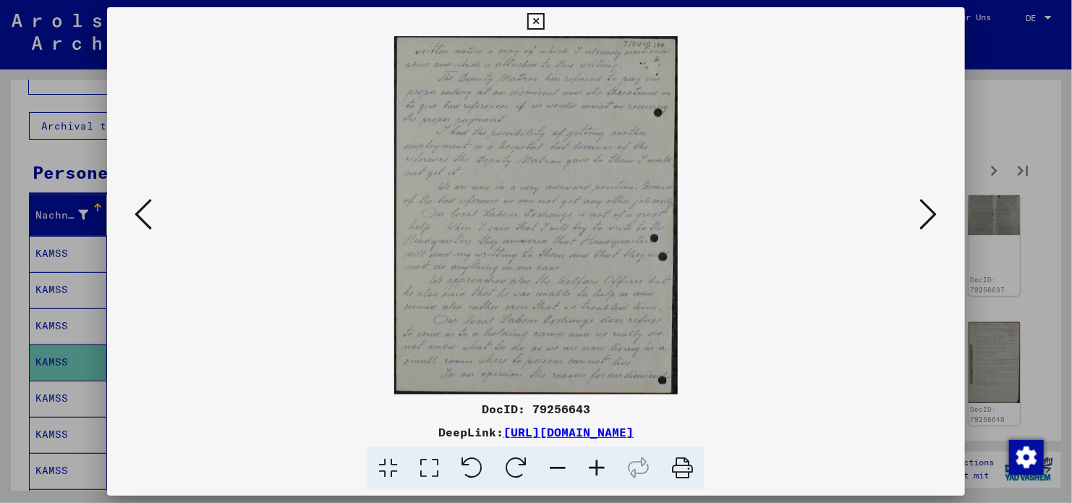
click at [928, 214] on icon at bounding box center [928, 214] width 17 height 35
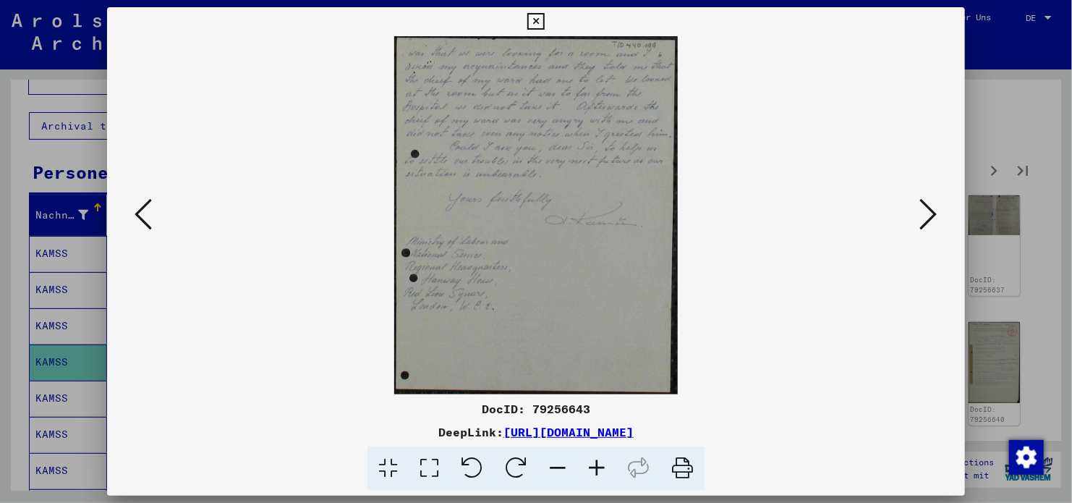
click at [928, 214] on icon at bounding box center [928, 214] width 17 height 35
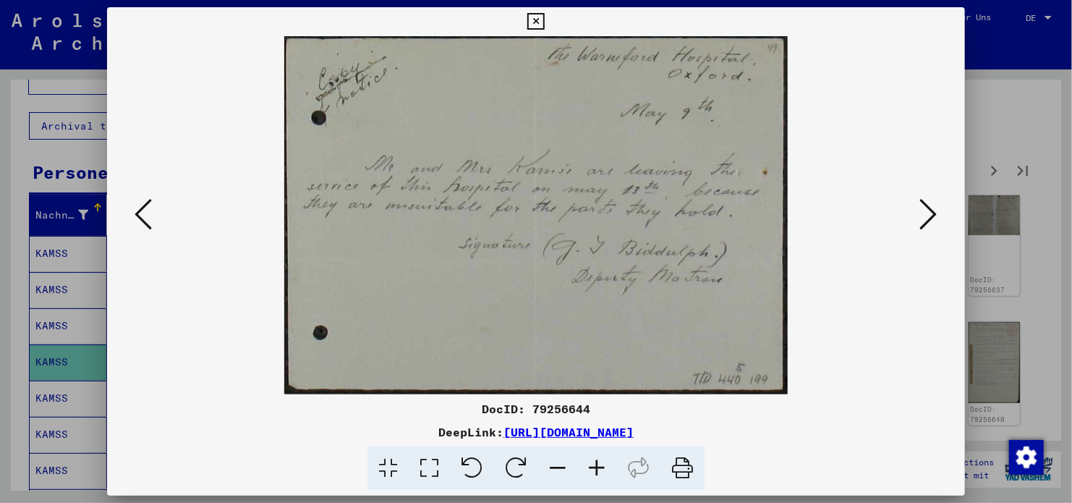
click at [928, 214] on icon at bounding box center [928, 214] width 17 height 35
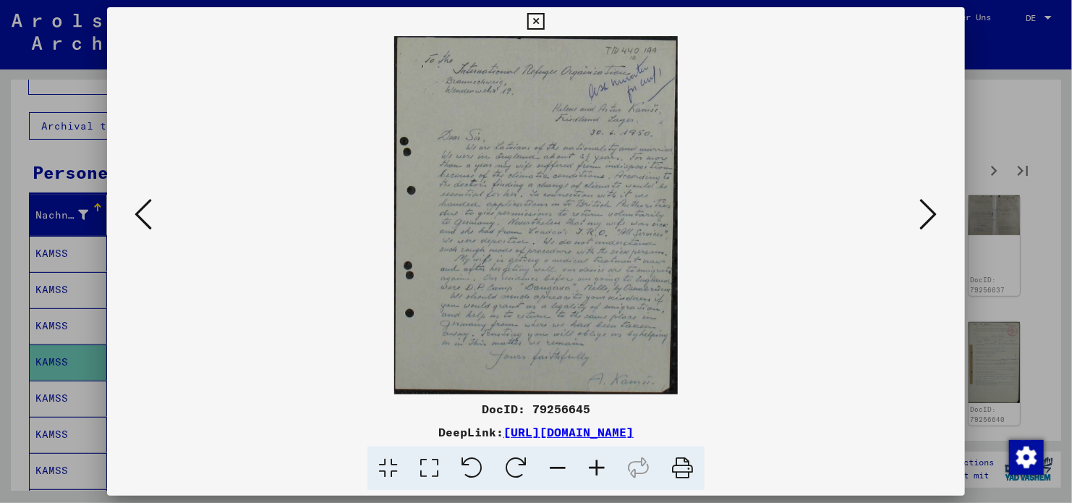
click at [928, 214] on icon at bounding box center [928, 214] width 17 height 35
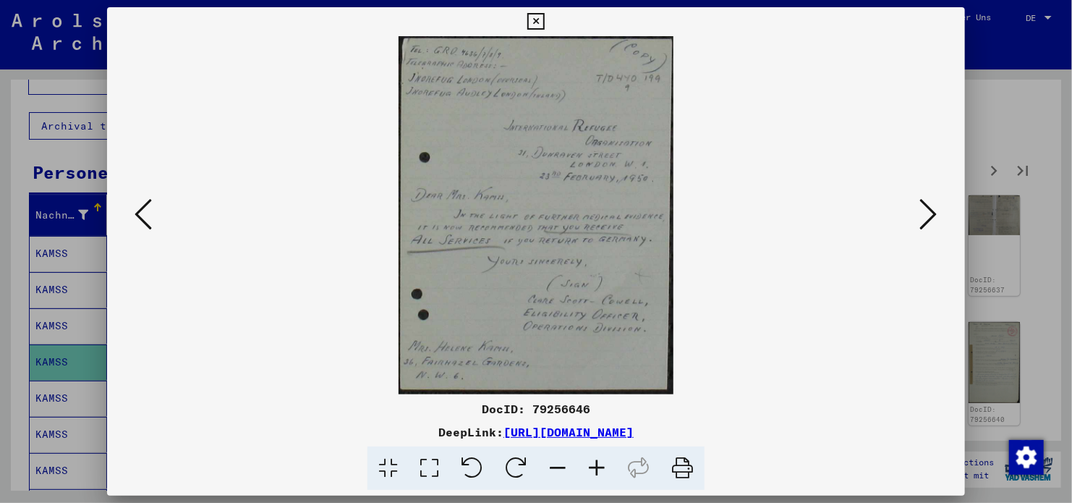
click at [928, 214] on icon at bounding box center [928, 214] width 17 height 35
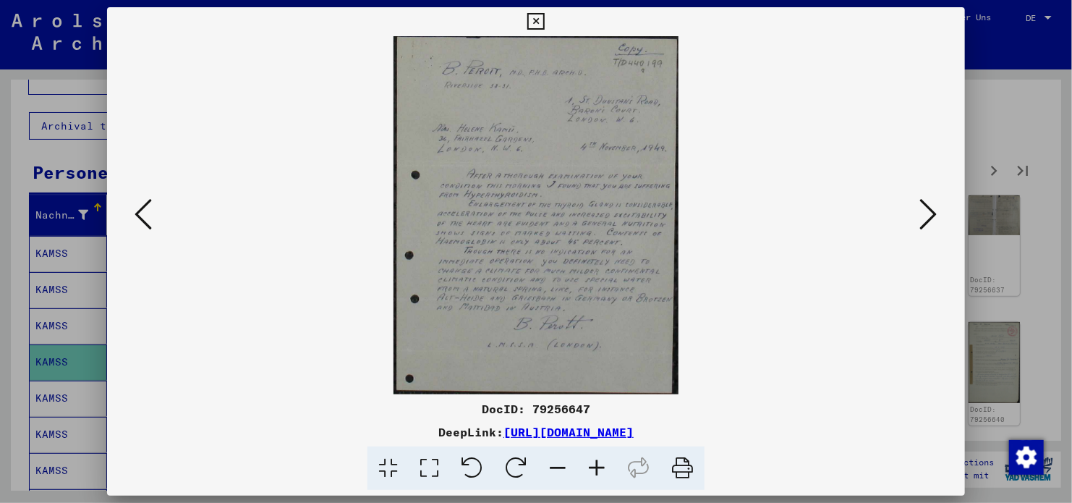
click at [928, 214] on icon at bounding box center [928, 214] width 17 height 35
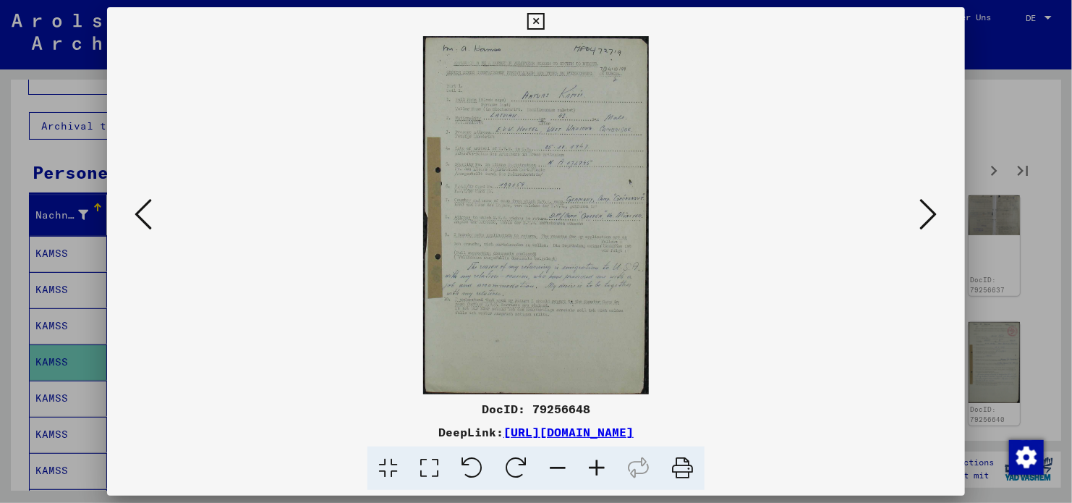
click at [928, 214] on icon at bounding box center [928, 214] width 17 height 35
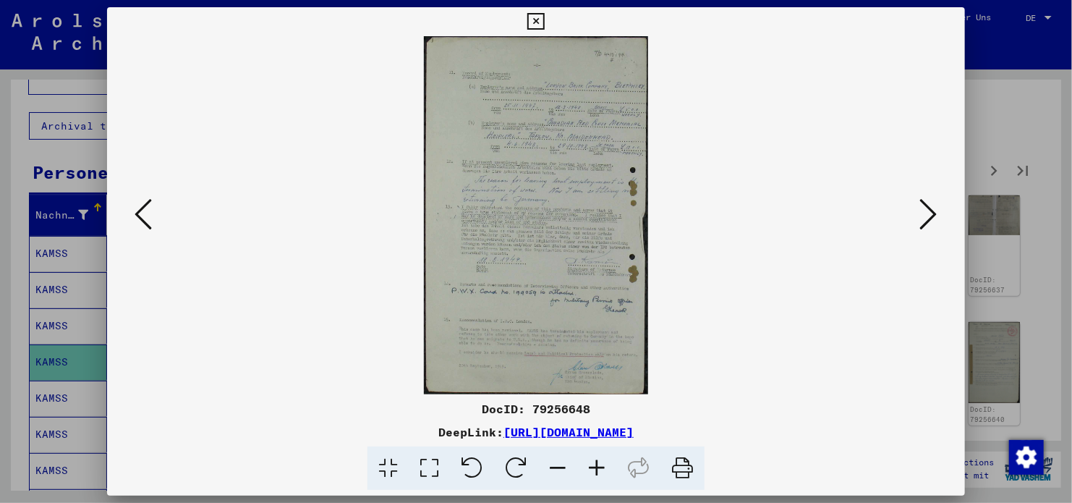
click at [928, 214] on icon at bounding box center [928, 214] width 17 height 35
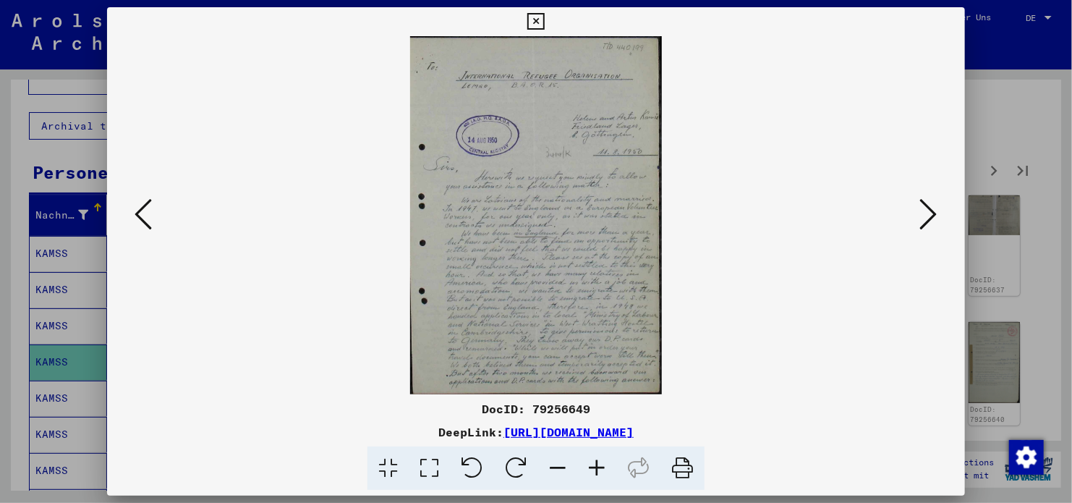
click at [928, 214] on icon at bounding box center [928, 214] width 17 height 35
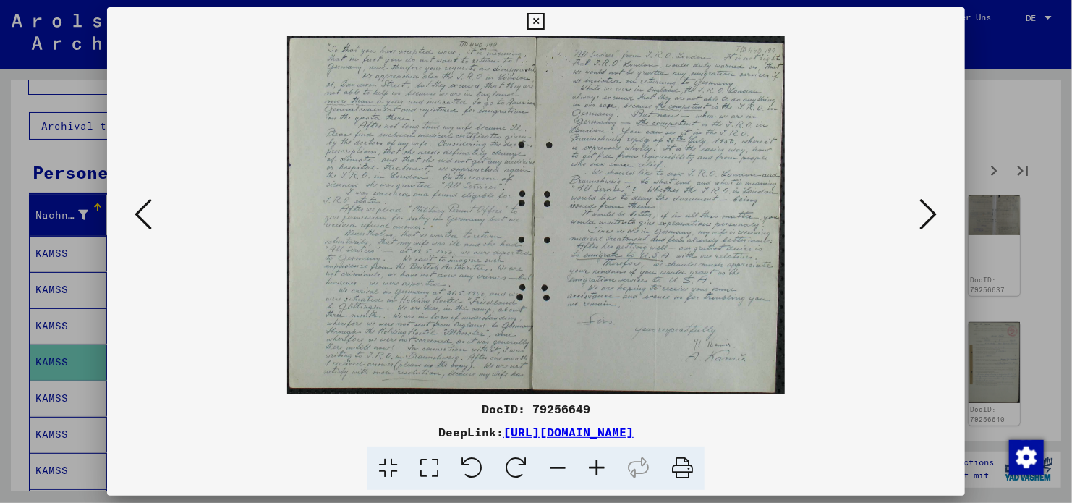
click at [928, 214] on icon at bounding box center [928, 214] width 17 height 35
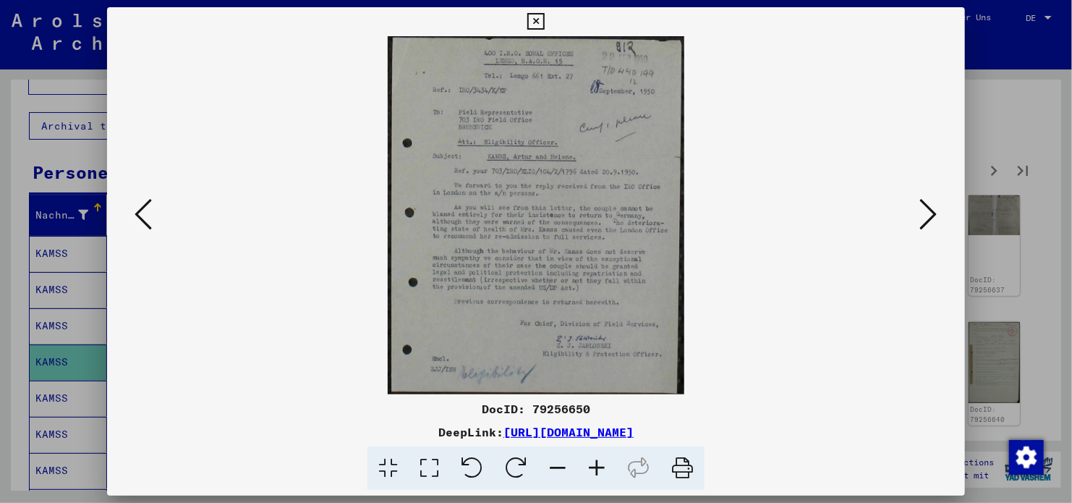
click at [928, 214] on icon at bounding box center [928, 214] width 17 height 35
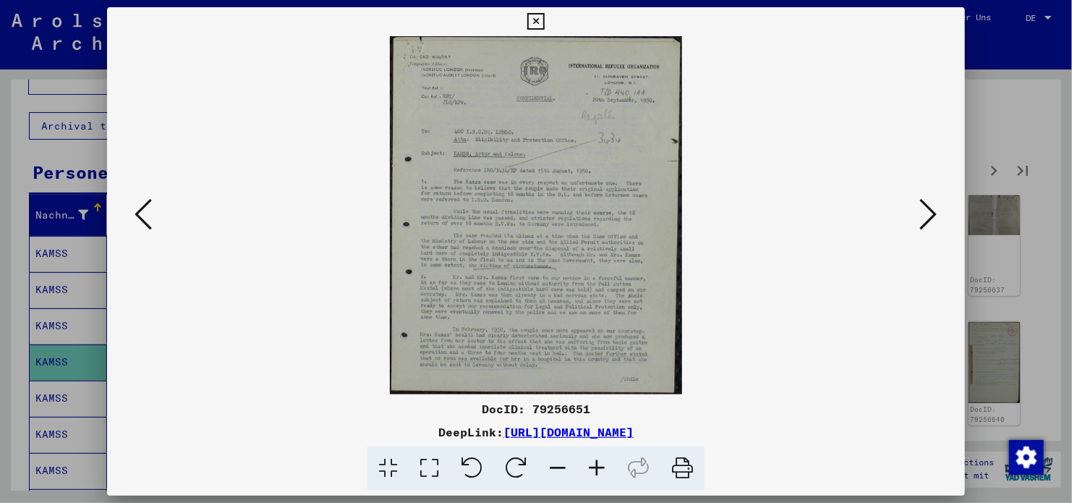
click at [928, 214] on icon at bounding box center [928, 214] width 17 height 35
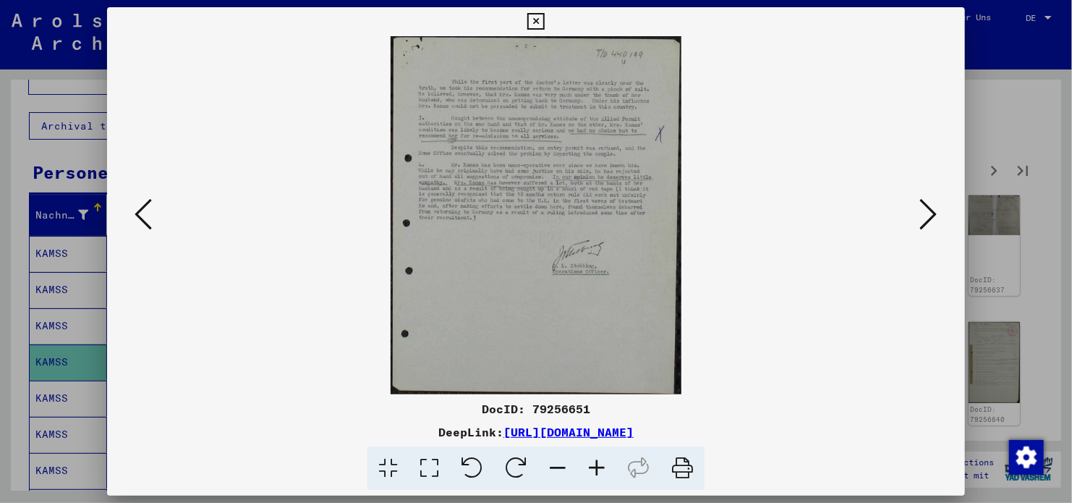
click at [928, 214] on icon at bounding box center [928, 214] width 17 height 35
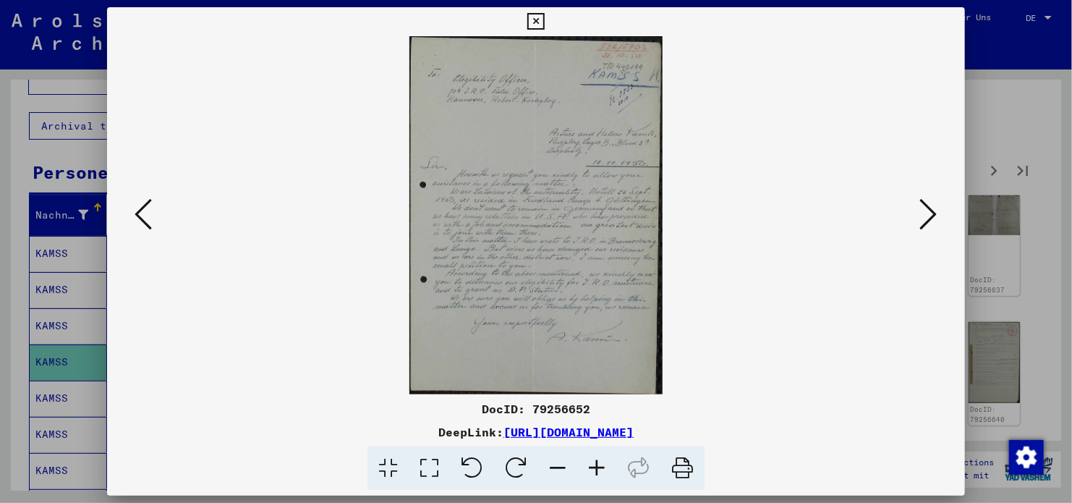
click at [928, 214] on icon at bounding box center [928, 214] width 17 height 35
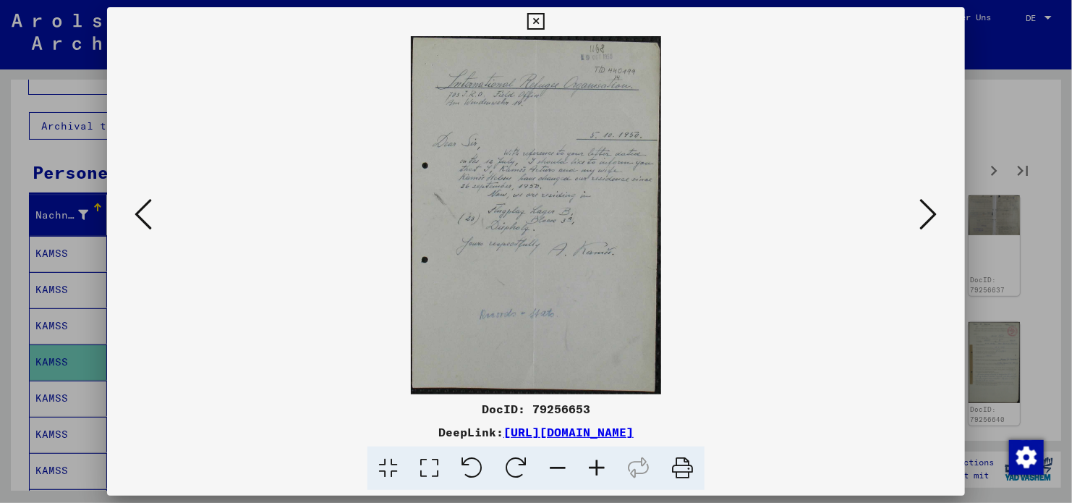
click at [145, 223] on icon at bounding box center [143, 214] width 17 height 35
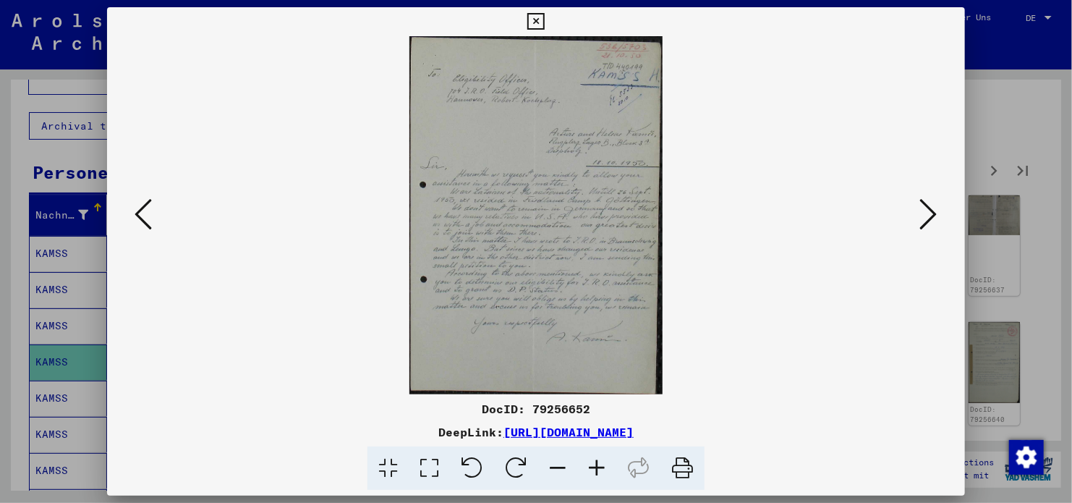
click at [934, 205] on icon at bounding box center [928, 214] width 17 height 35
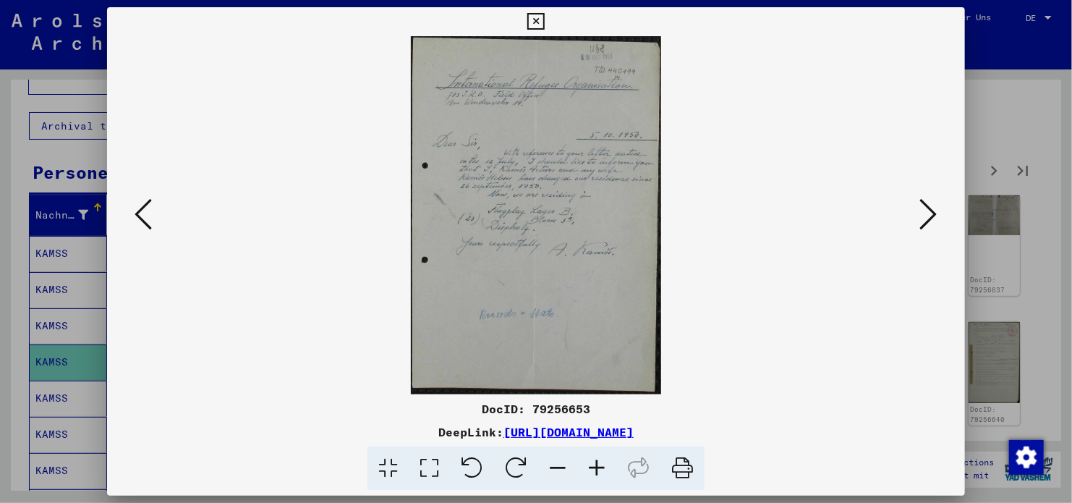
click at [934, 205] on icon at bounding box center [928, 214] width 17 height 35
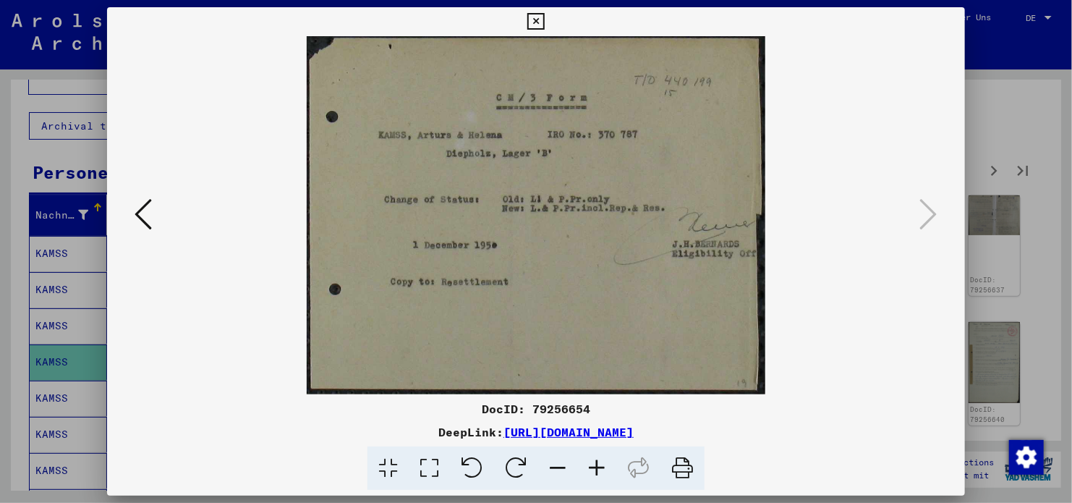
click at [529, 23] on icon at bounding box center [535, 21] width 17 height 17
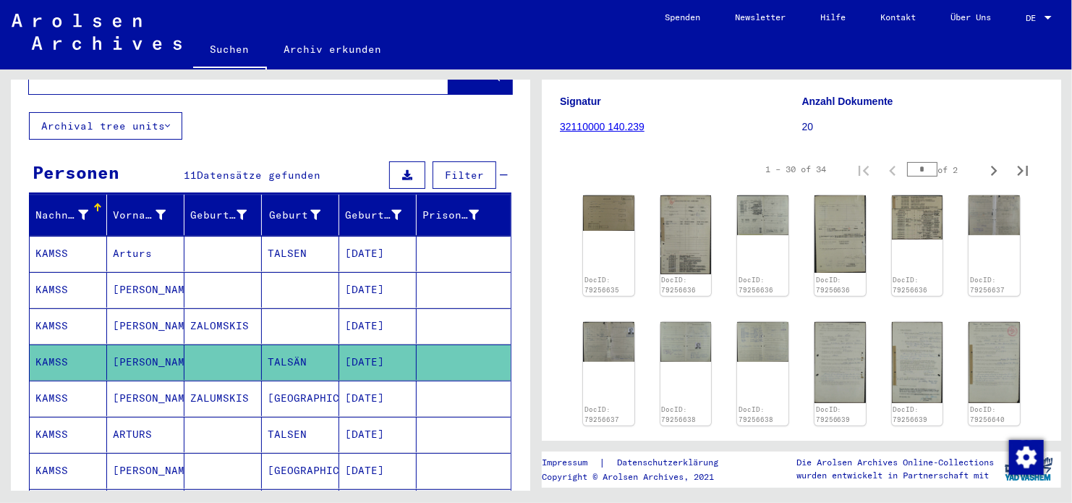
scroll to position [289, 0]
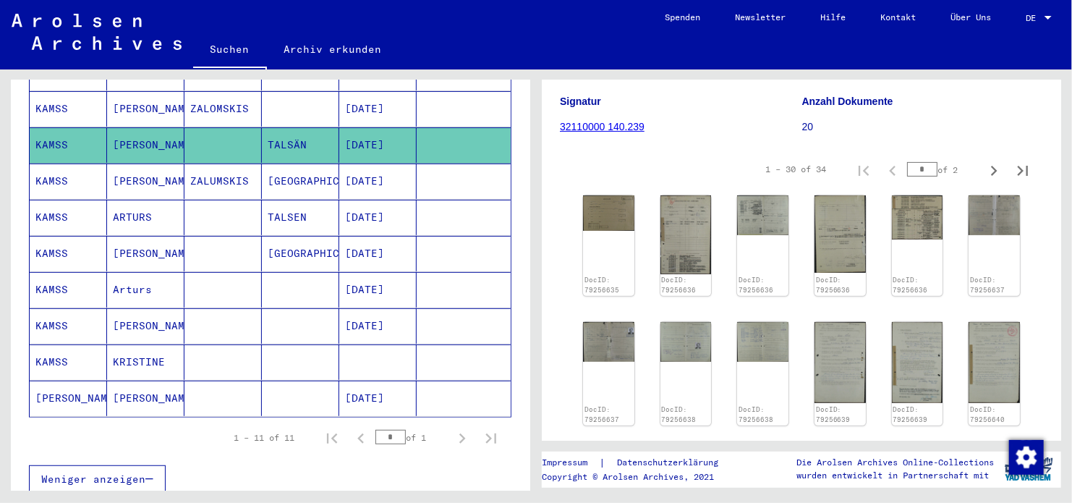
click at [376, 164] on mat-cell "[DATE]" at bounding box center [377, 181] width 77 height 35
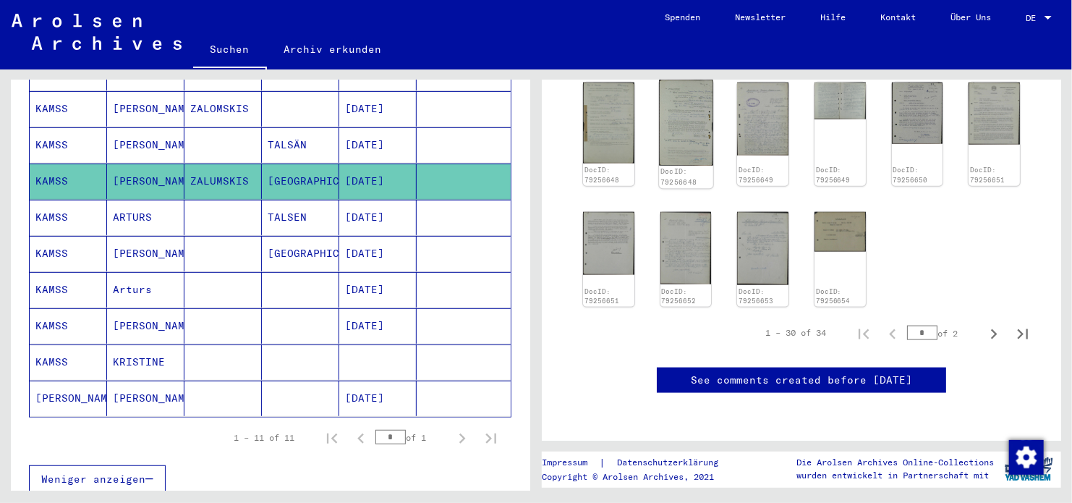
scroll to position [796, 0]
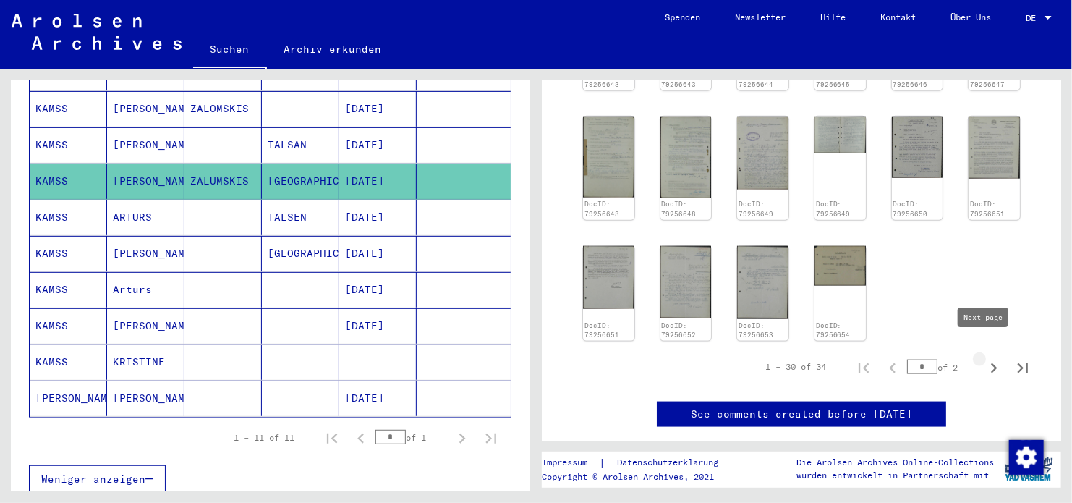
click at [984, 358] on icon "Next page" at bounding box center [994, 368] width 20 height 20
type input "*"
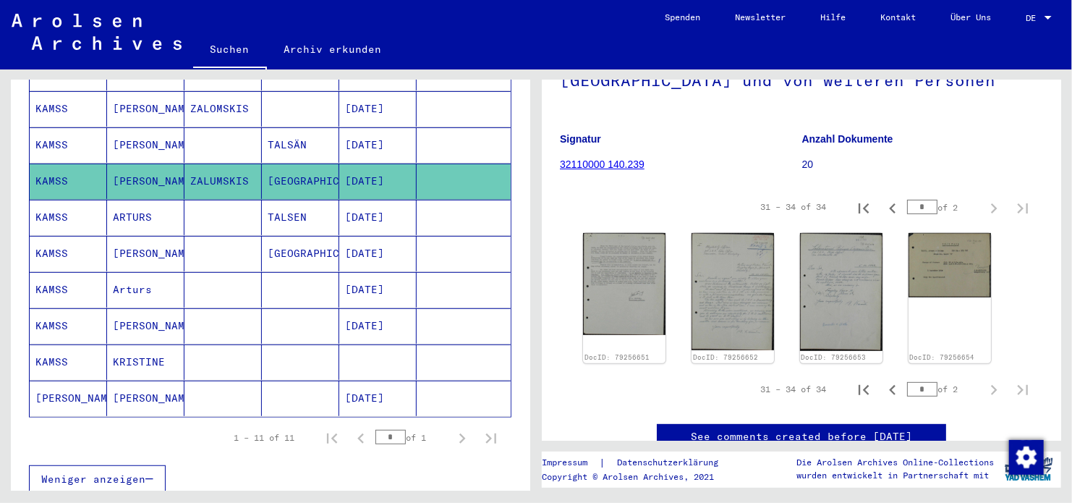
scroll to position [252, 0]
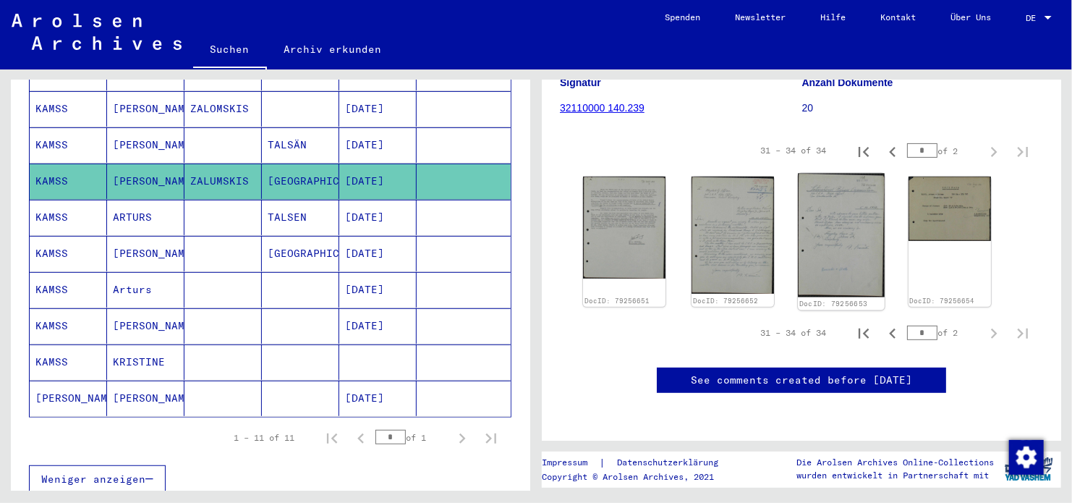
click at [862, 246] on img at bounding box center [841, 236] width 87 height 124
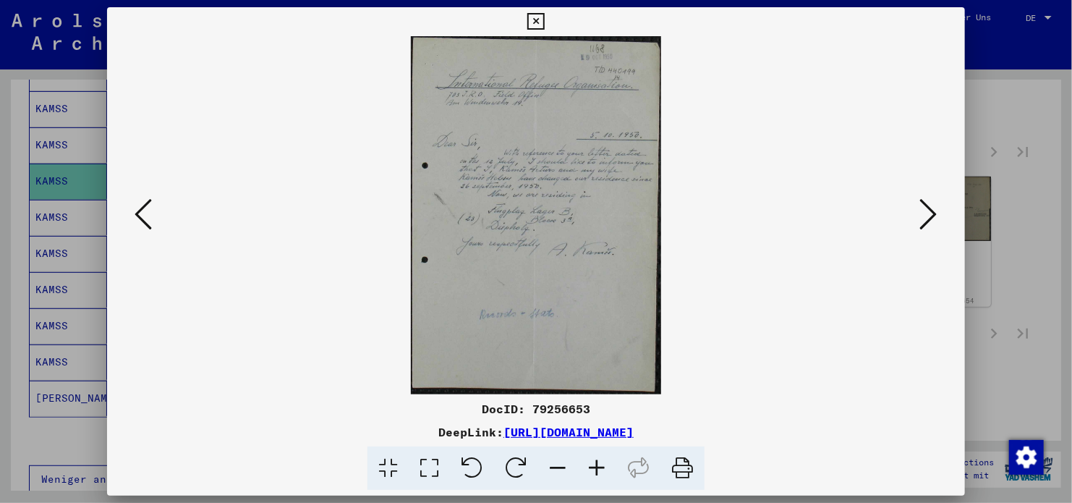
click at [161, 211] on img at bounding box center [536, 215] width 760 height 358
click at [150, 216] on icon at bounding box center [143, 214] width 17 height 35
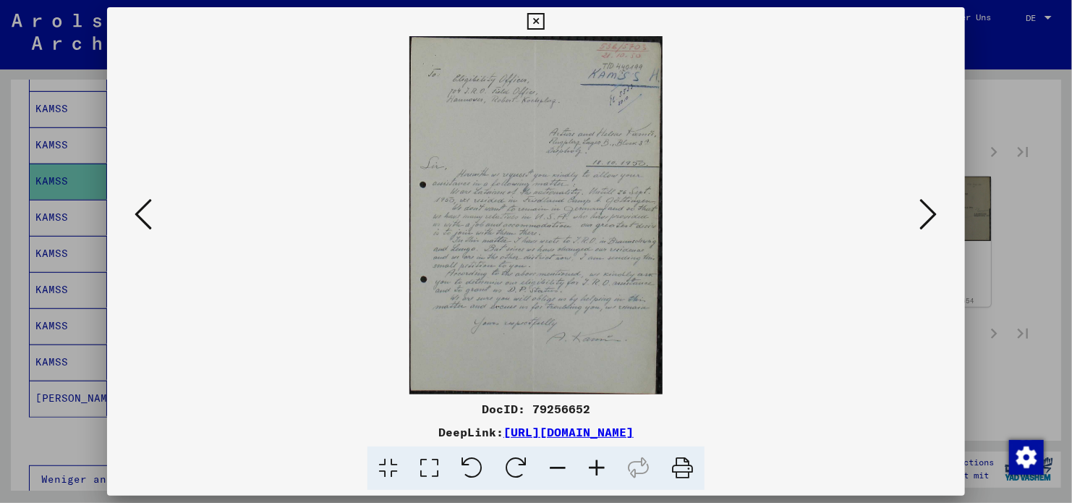
click at [152, 216] on icon at bounding box center [143, 214] width 17 height 35
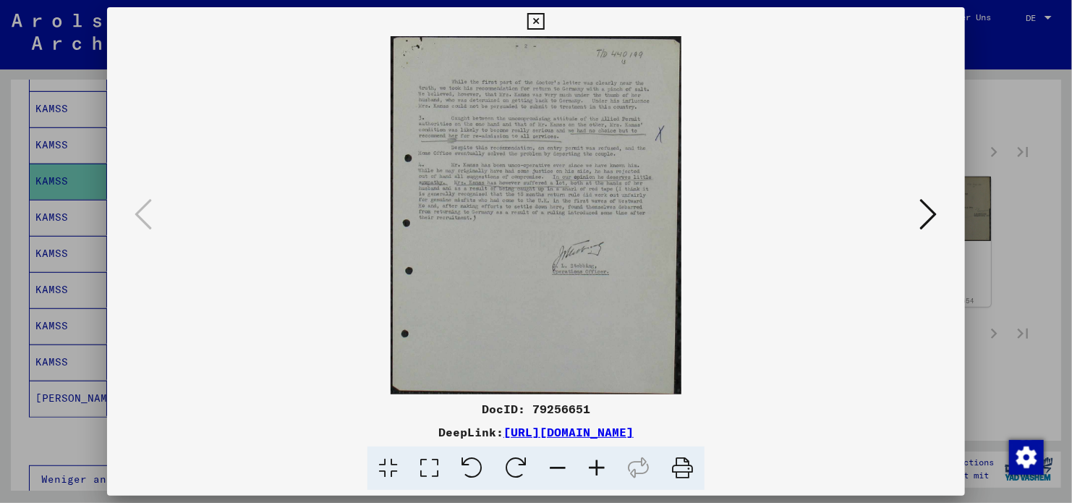
click at [538, 12] on button at bounding box center [535, 21] width 25 height 29
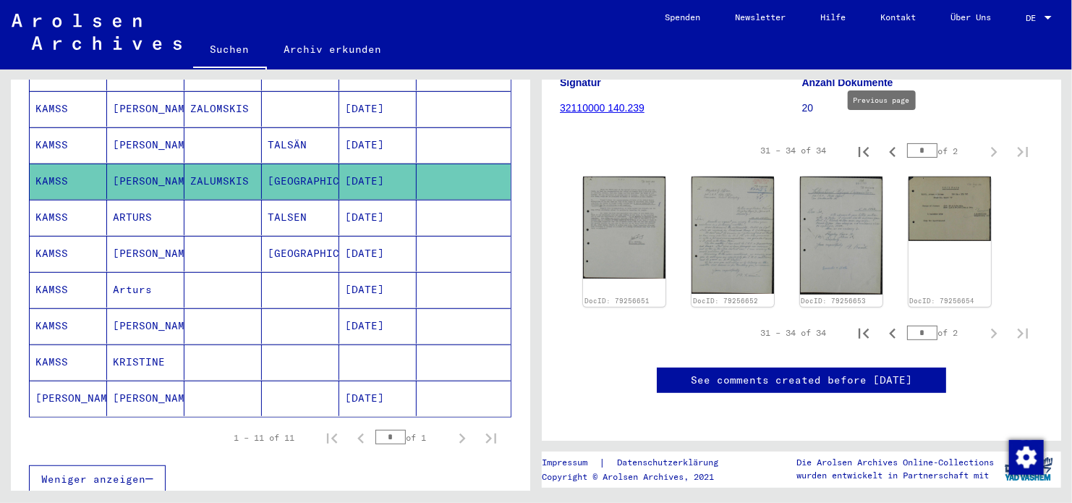
click at [883, 142] on icon "Previous page" at bounding box center [893, 152] width 20 height 20
type input "*"
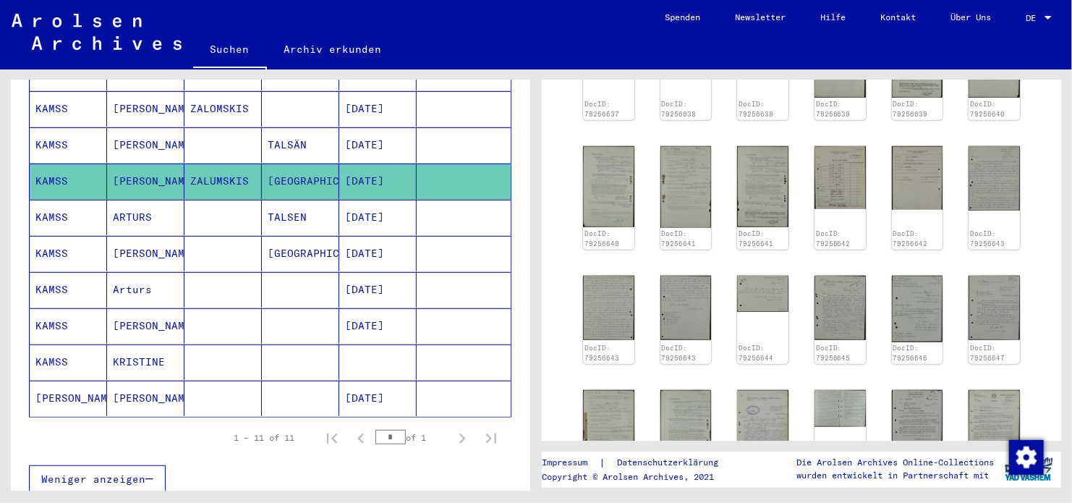
scroll to position [541, 0]
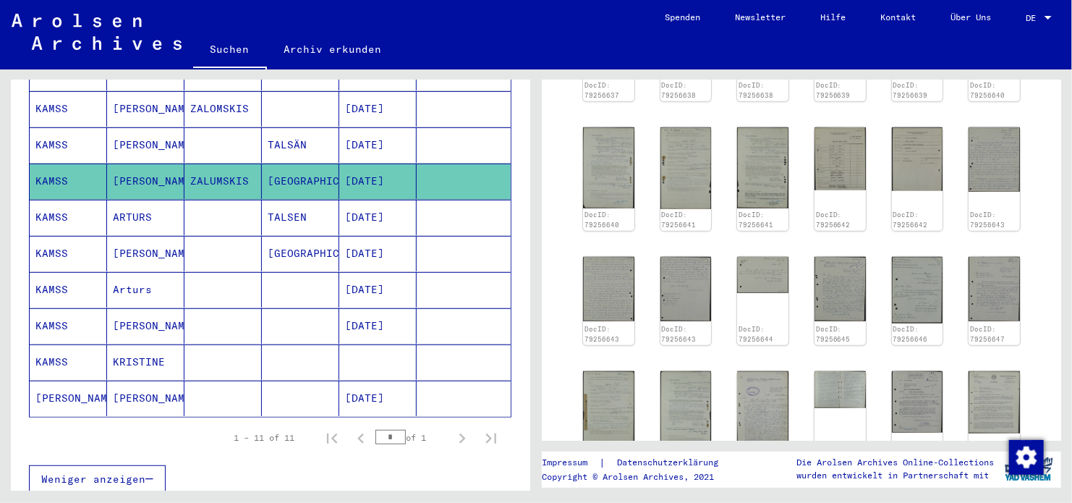
click at [423, 201] on mat-cell at bounding box center [464, 217] width 94 height 35
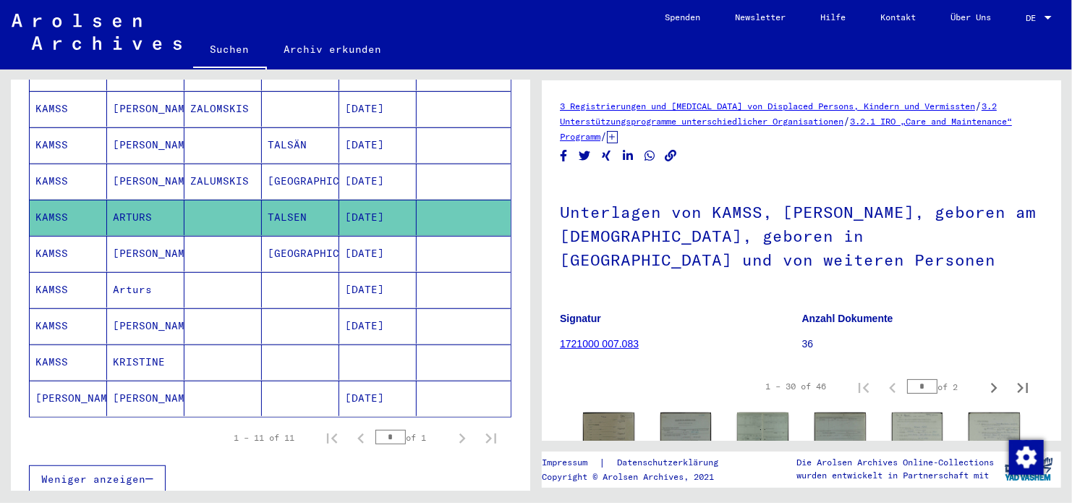
scroll to position [217, 0]
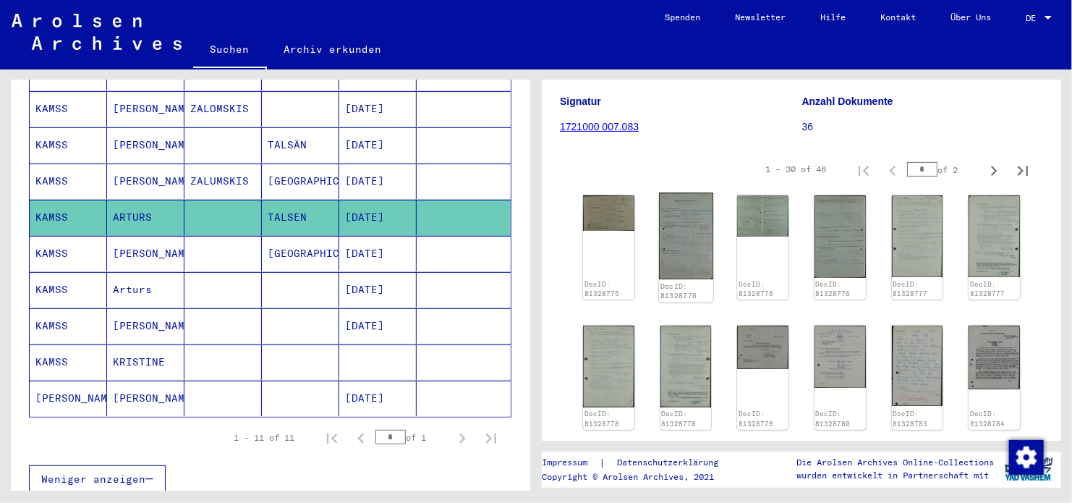
click at [668, 247] on img at bounding box center [686, 236] width 54 height 86
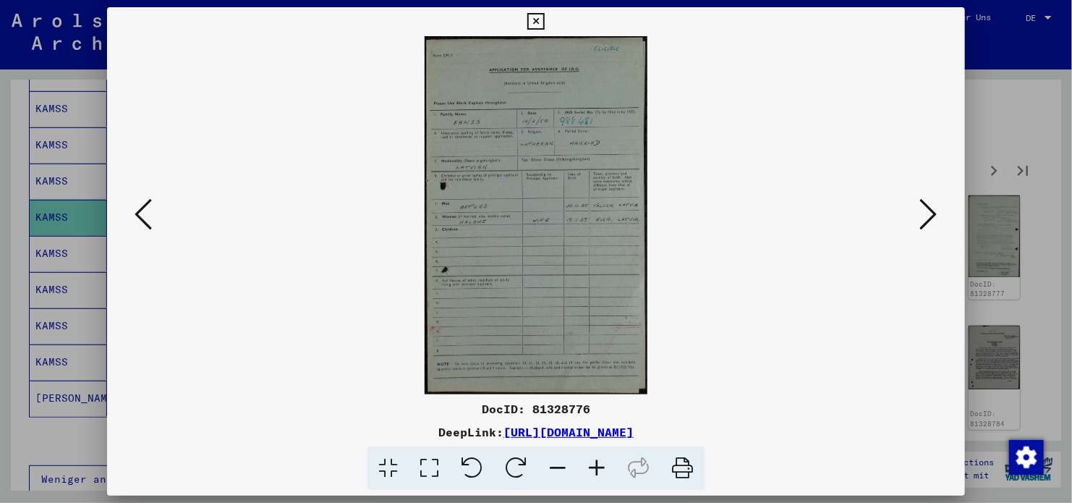
click at [148, 227] on icon at bounding box center [143, 214] width 17 height 35
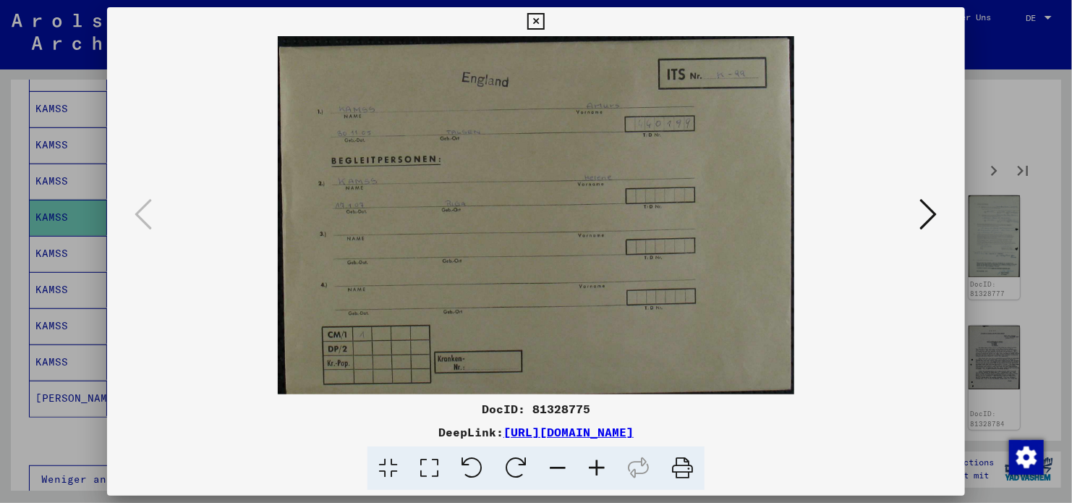
click at [914, 218] on img at bounding box center [536, 215] width 760 height 358
click at [925, 213] on icon at bounding box center [928, 214] width 17 height 35
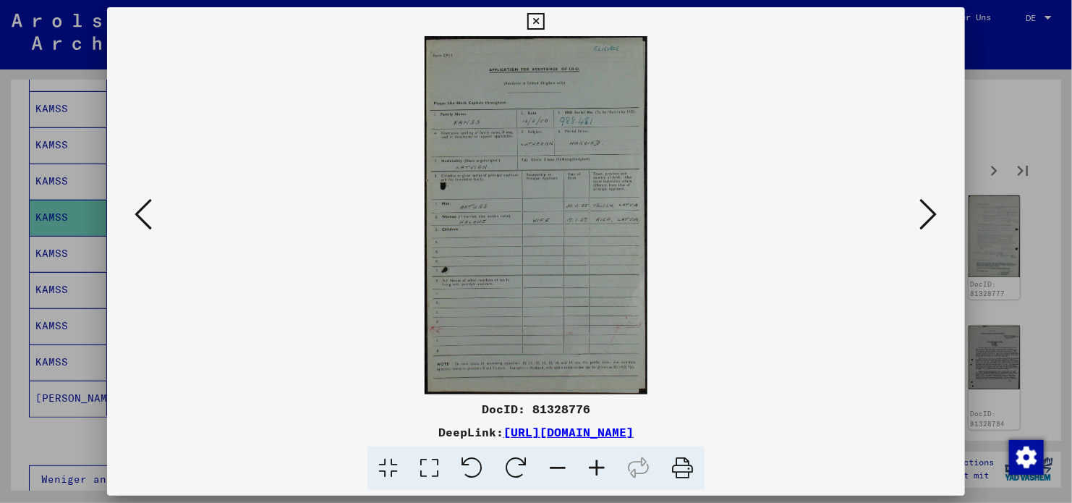
click at [925, 213] on icon at bounding box center [928, 214] width 17 height 35
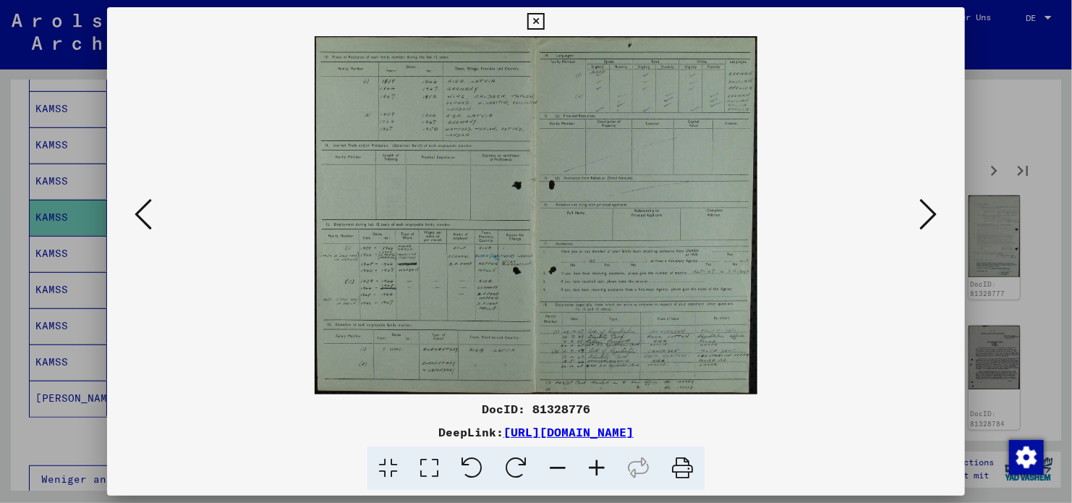
click at [925, 213] on icon at bounding box center [928, 214] width 17 height 35
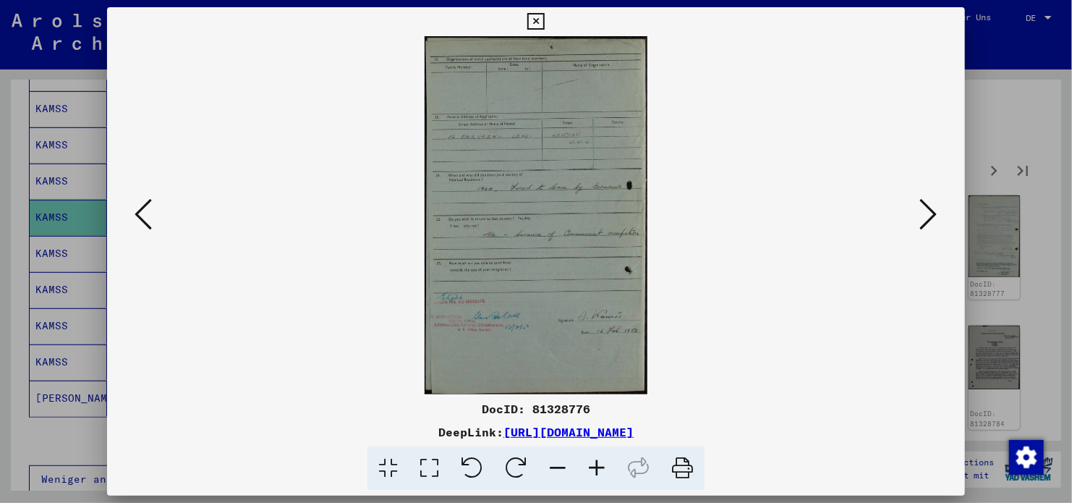
click at [925, 213] on icon at bounding box center [928, 214] width 17 height 35
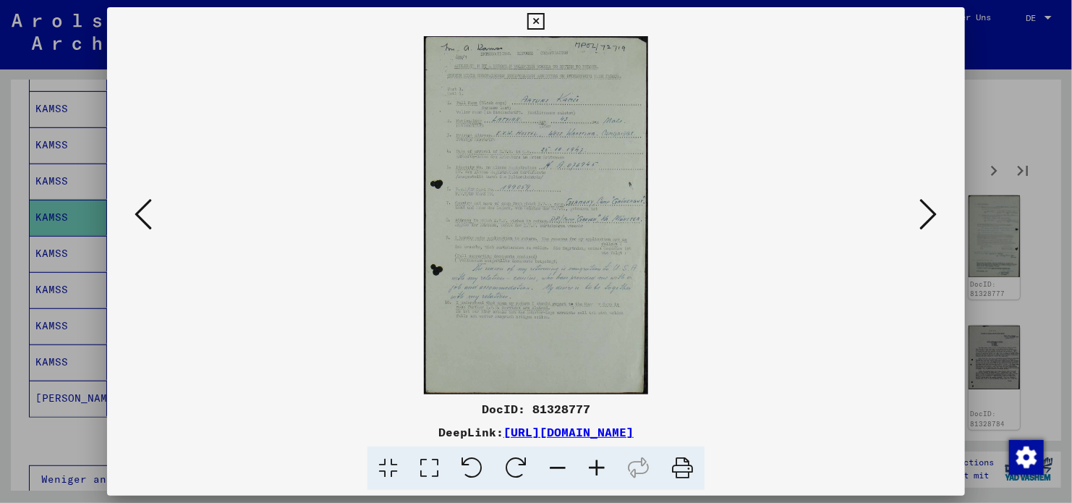
click at [925, 213] on icon at bounding box center [928, 214] width 17 height 35
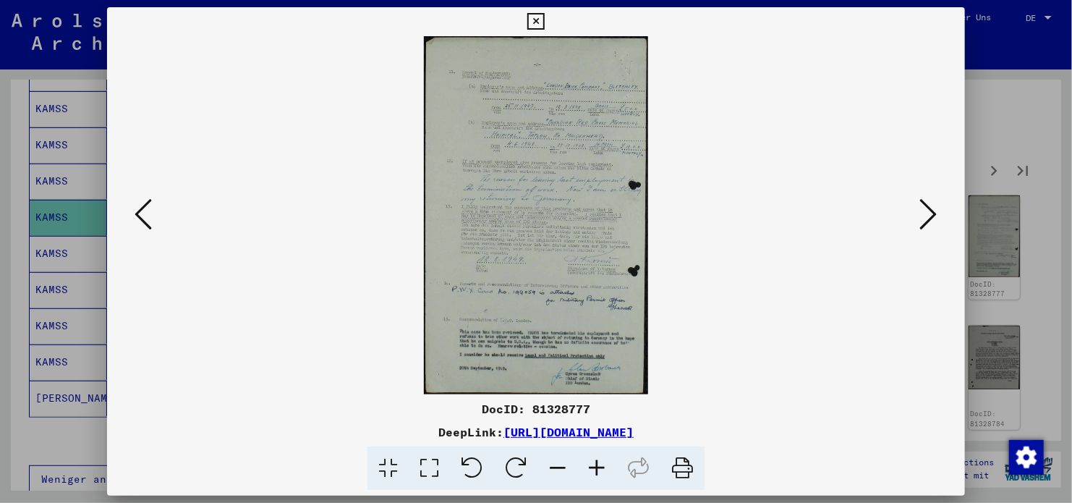
click at [925, 213] on icon at bounding box center [928, 214] width 17 height 35
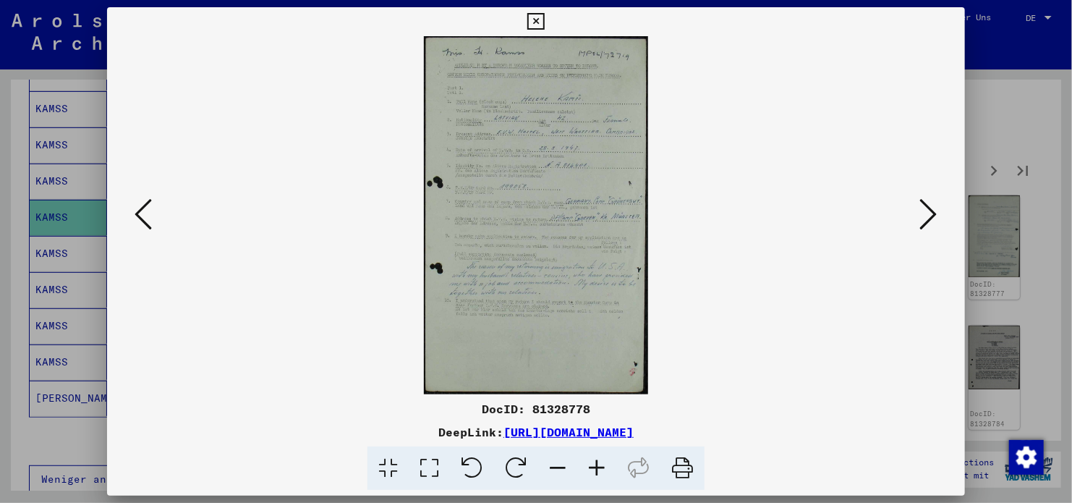
click at [925, 213] on icon at bounding box center [928, 214] width 17 height 35
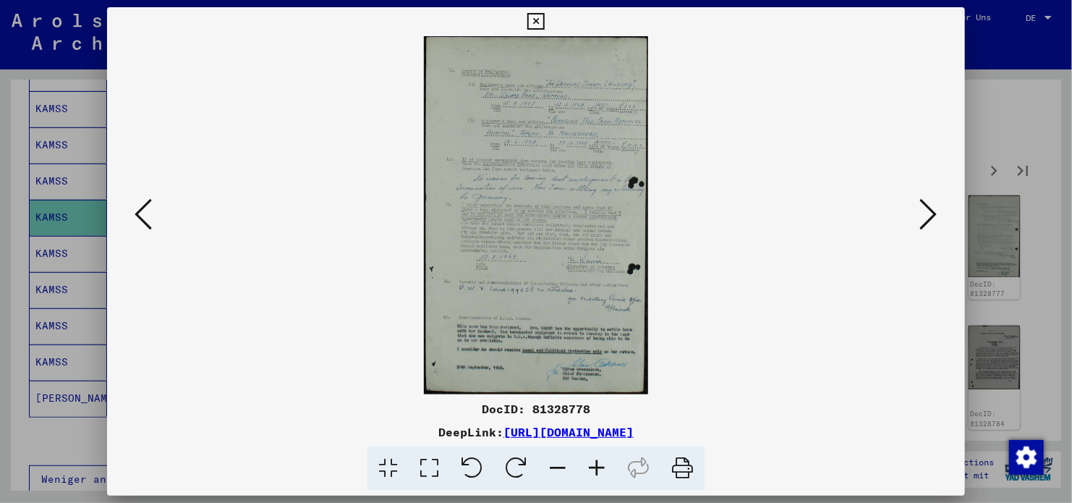
click at [925, 213] on icon at bounding box center [928, 214] width 17 height 35
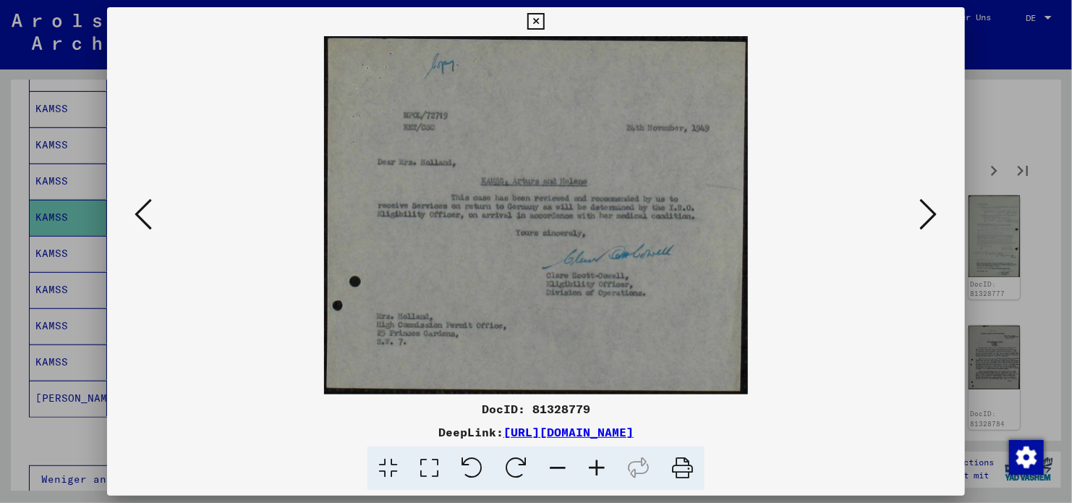
click at [925, 213] on icon at bounding box center [928, 214] width 17 height 35
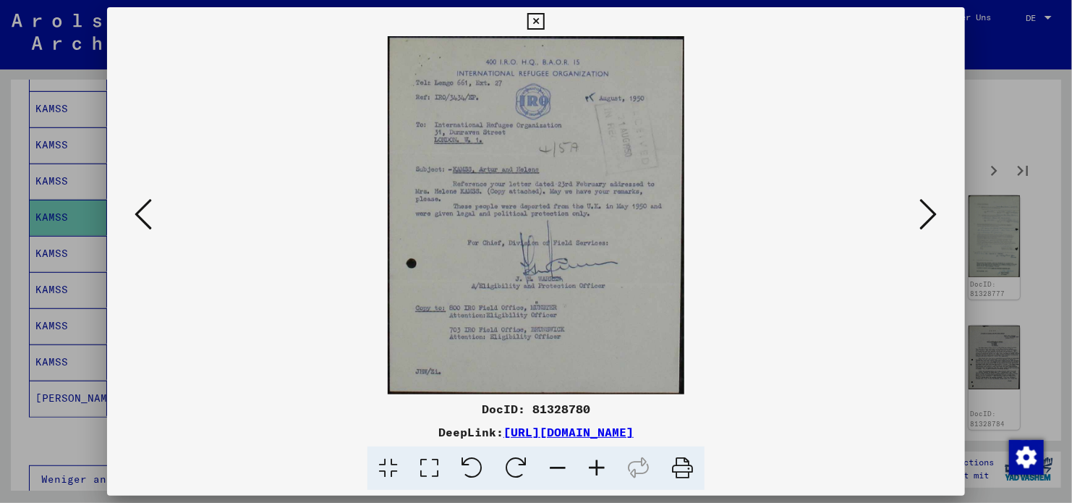
click at [141, 217] on icon at bounding box center [143, 214] width 17 height 35
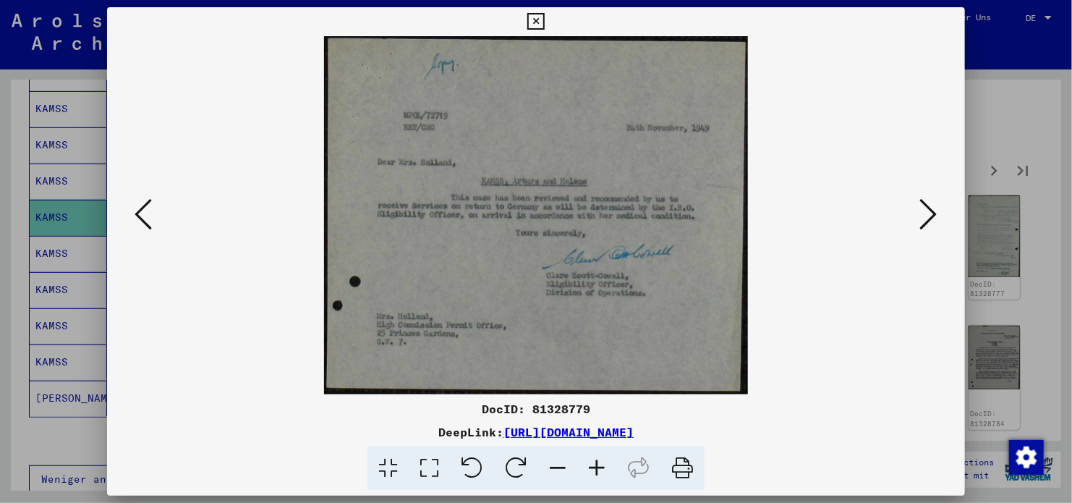
click at [923, 209] on icon at bounding box center [928, 214] width 17 height 35
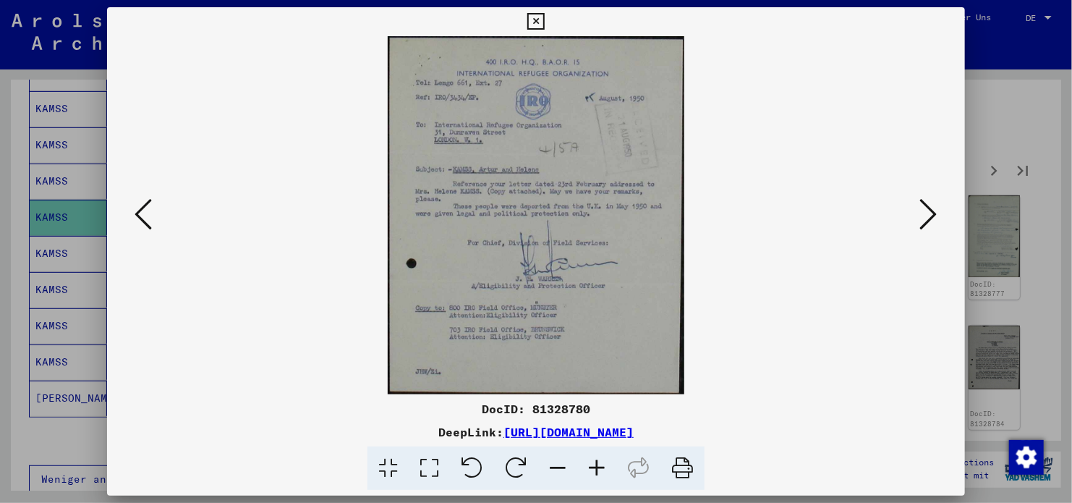
click at [923, 209] on icon at bounding box center [928, 214] width 17 height 35
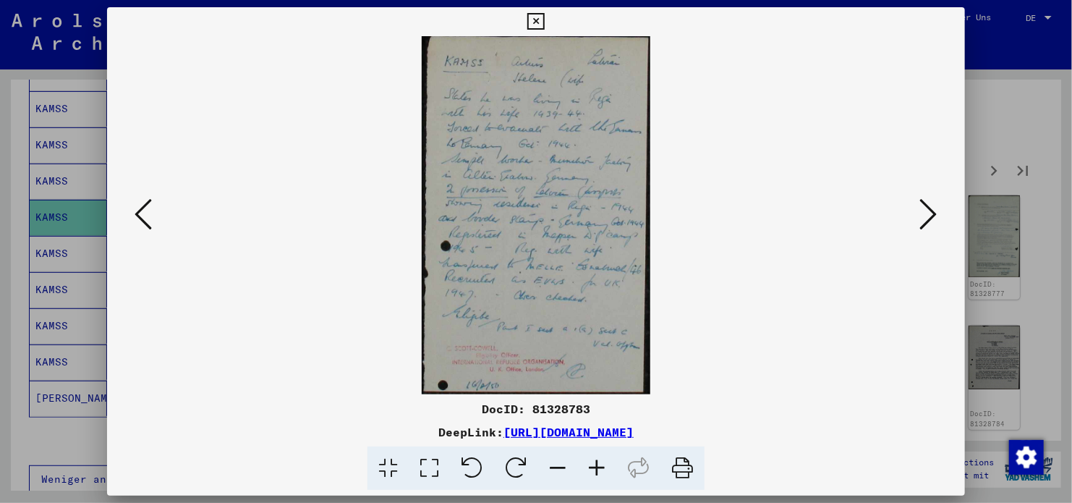
click at [923, 209] on icon at bounding box center [928, 214] width 17 height 35
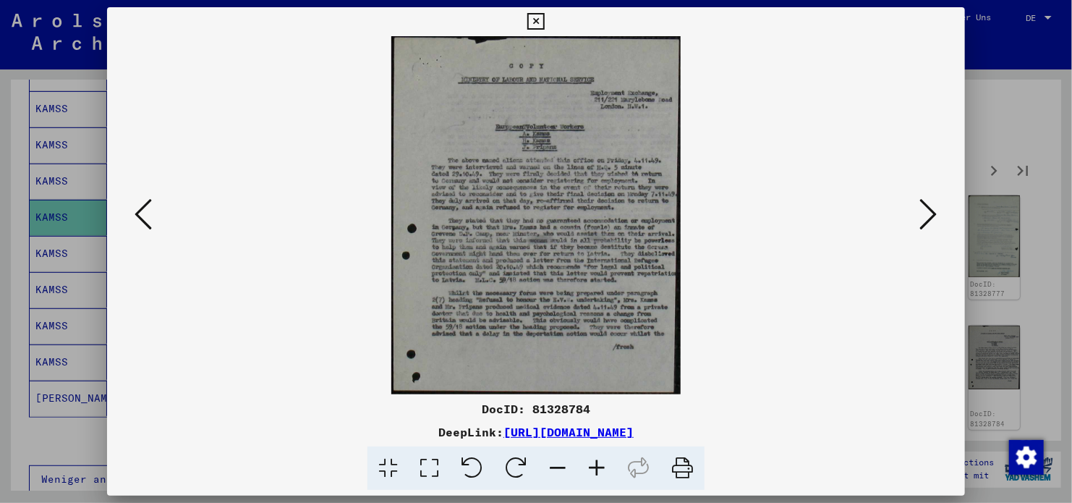
click at [923, 209] on icon at bounding box center [928, 214] width 17 height 35
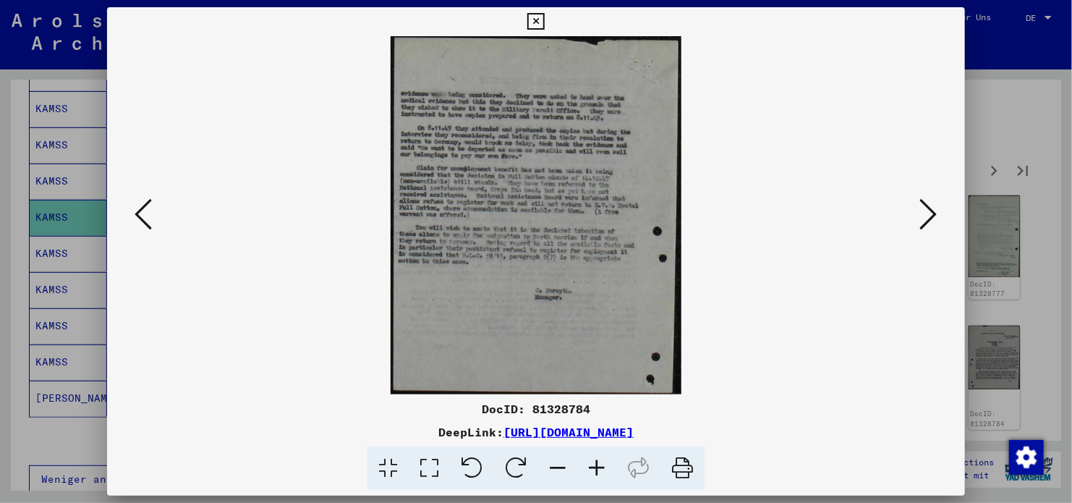
click at [174, 224] on img at bounding box center [536, 215] width 760 height 358
click at [937, 218] on icon at bounding box center [928, 214] width 17 height 35
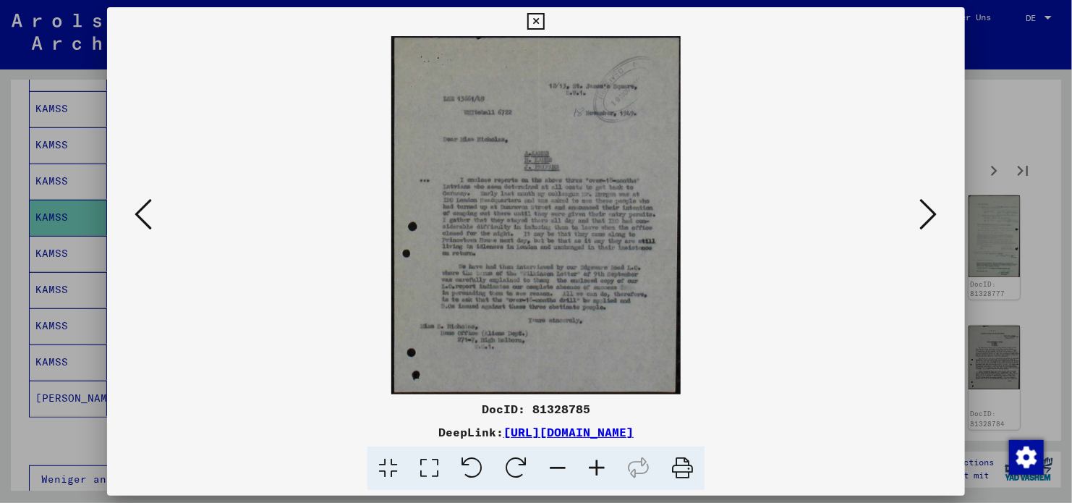
click at [937, 218] on icon at bounding box center [928, 214] width 17 height 35
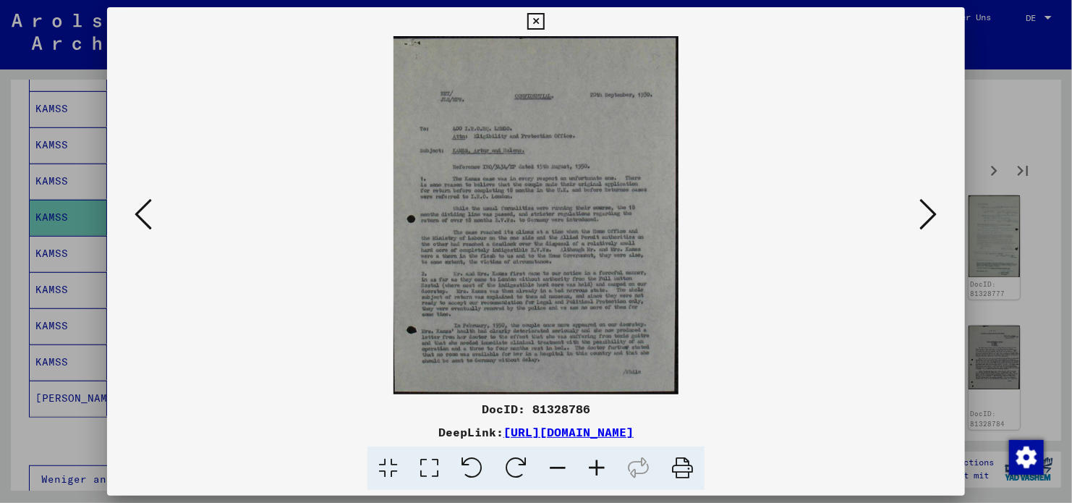
click at [937, 218] on icon at bounding box center [928, 214] width 17 height 35
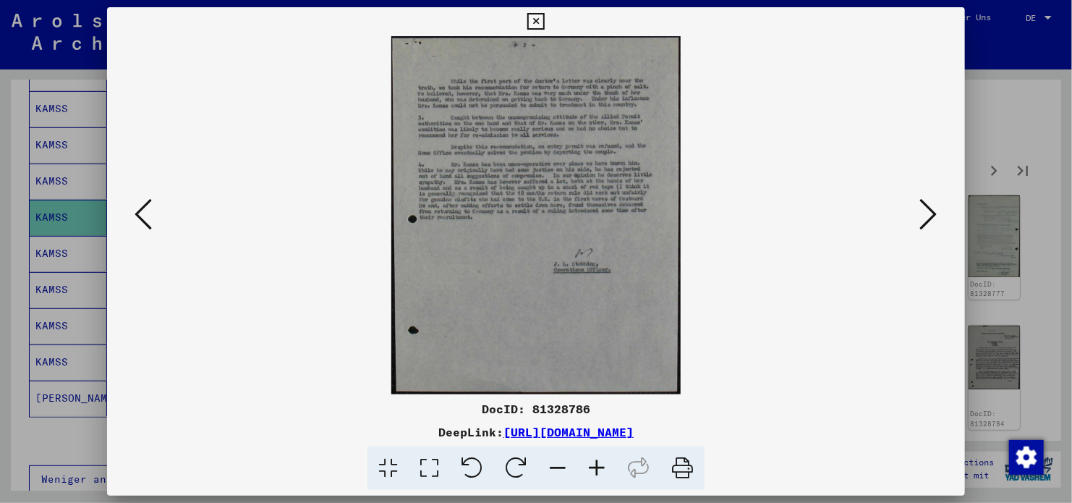
click at [937, 218] on icon at bounding box center [928, 214] width 17 height 35
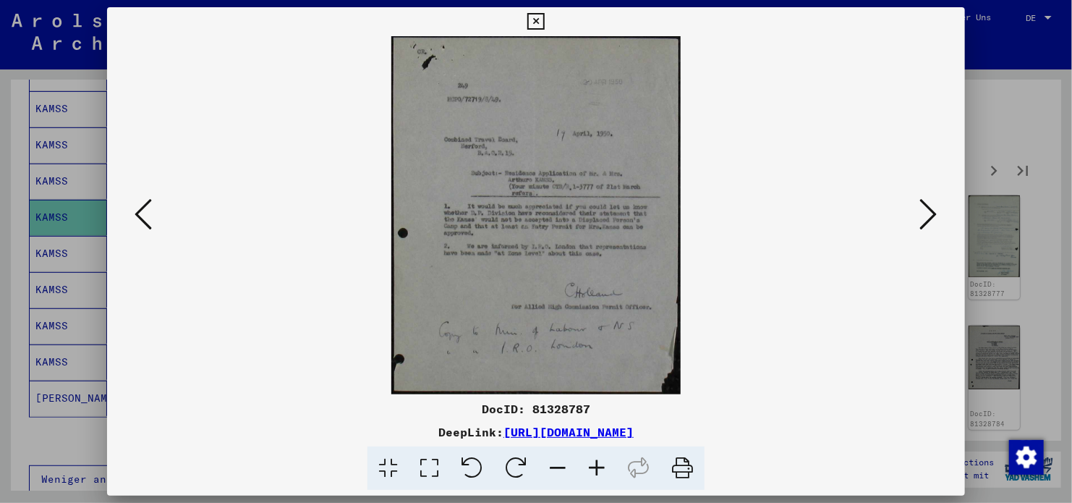
click at [937, 218] on icon at bounding box center [928, 214] width 17 height 35
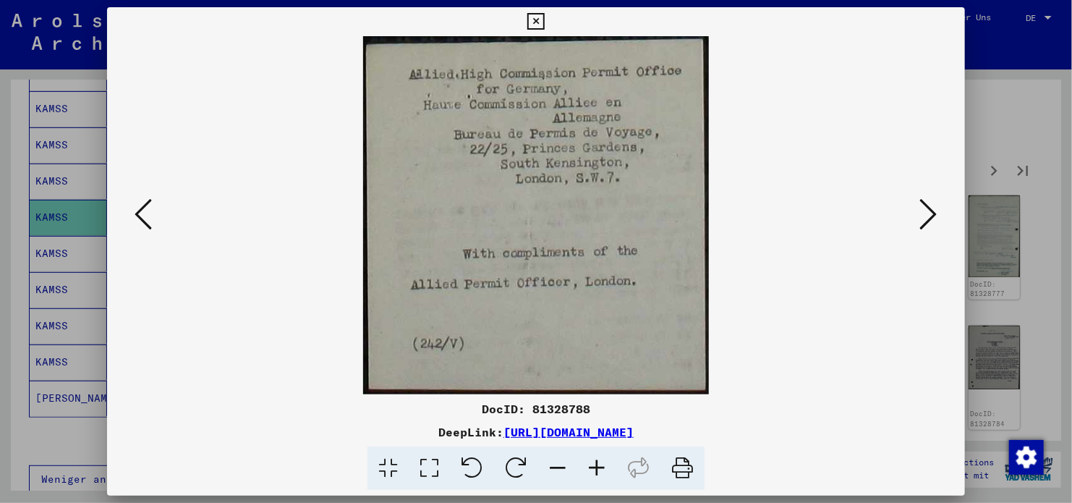
click at [937, 218] on icon at bounding box center [928, 214] width 17 height 35
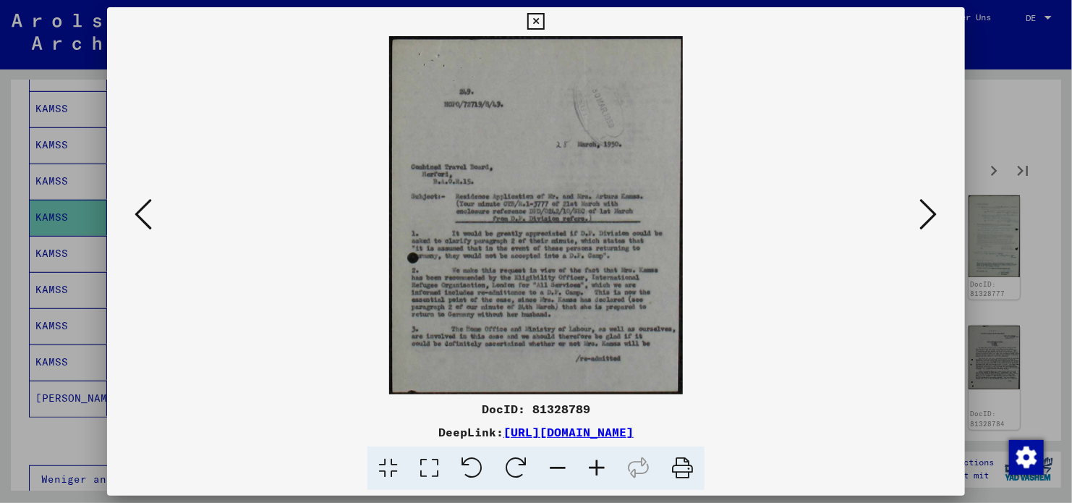
click at [937, 218] on icon at bounding box center [928, 214] width 17 height 35
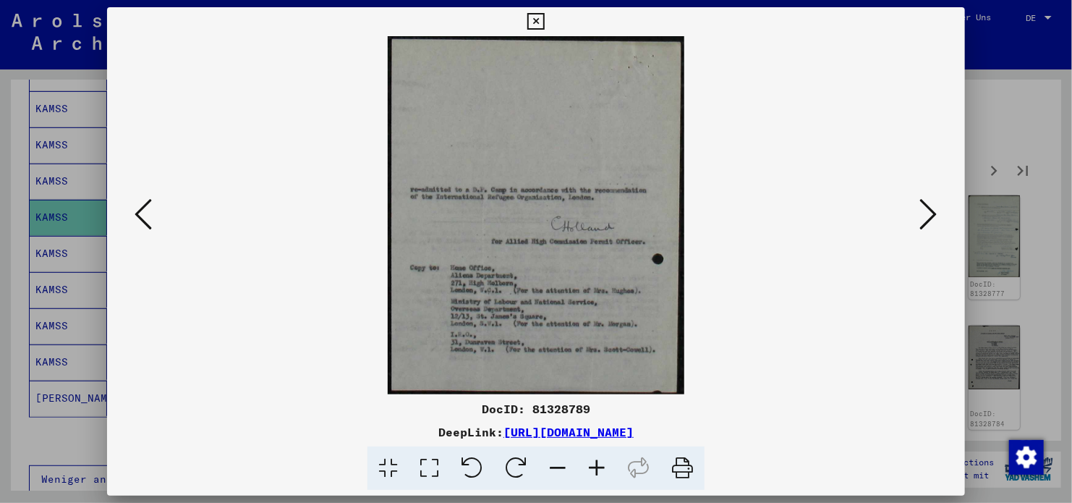
click at [937, 218] on icon at bounding box center [928, 214] width 17 height 35
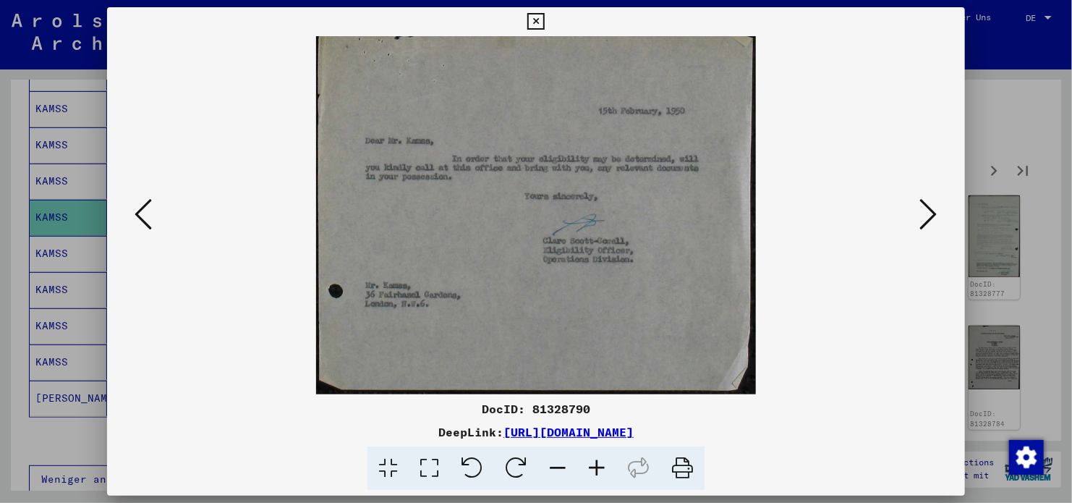
click at [937, 218] on icon at bounding box center [928, 214] width 17 height 35
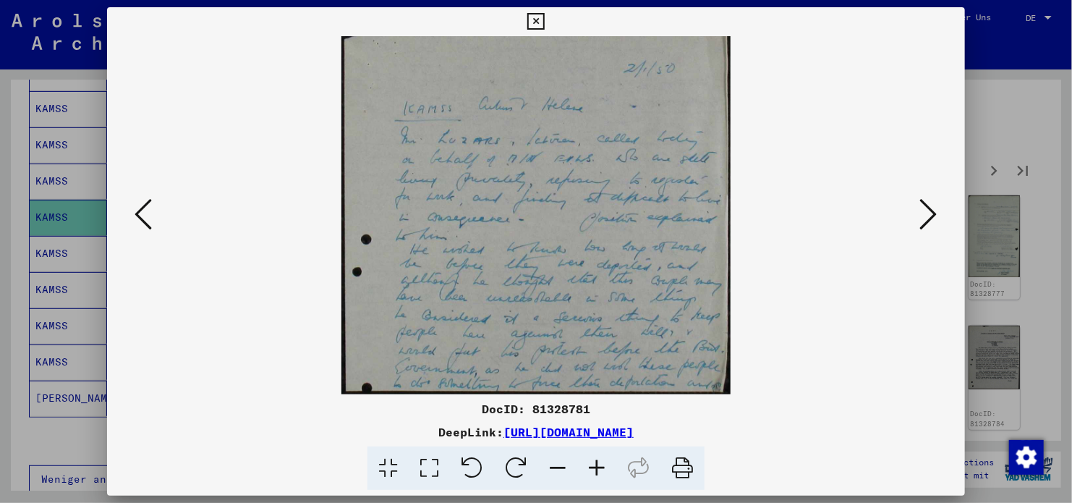
click at [937, 218] on icon at bounding box center [928, 214] width 17 height 35
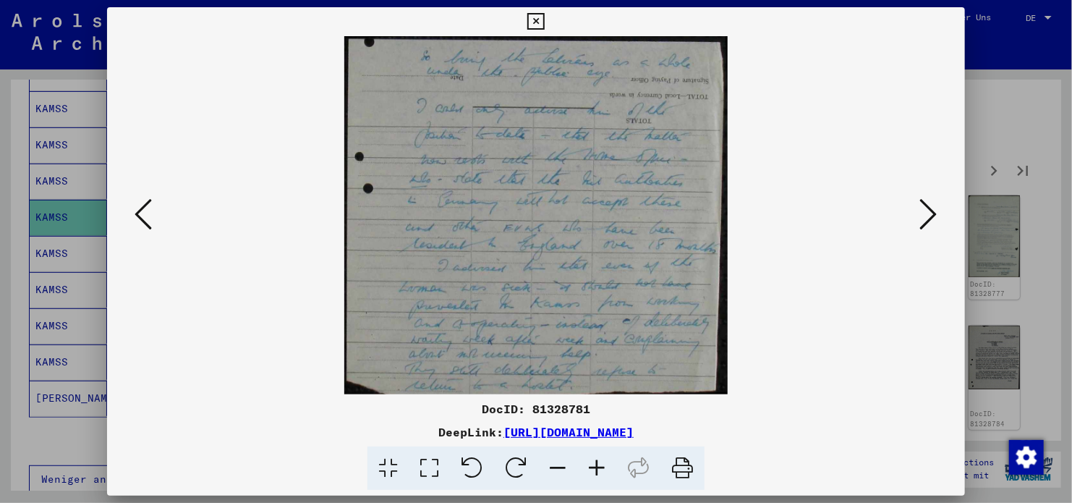
click at [937, 218] on icon at bounding box center [928, 214] width 17 height 35
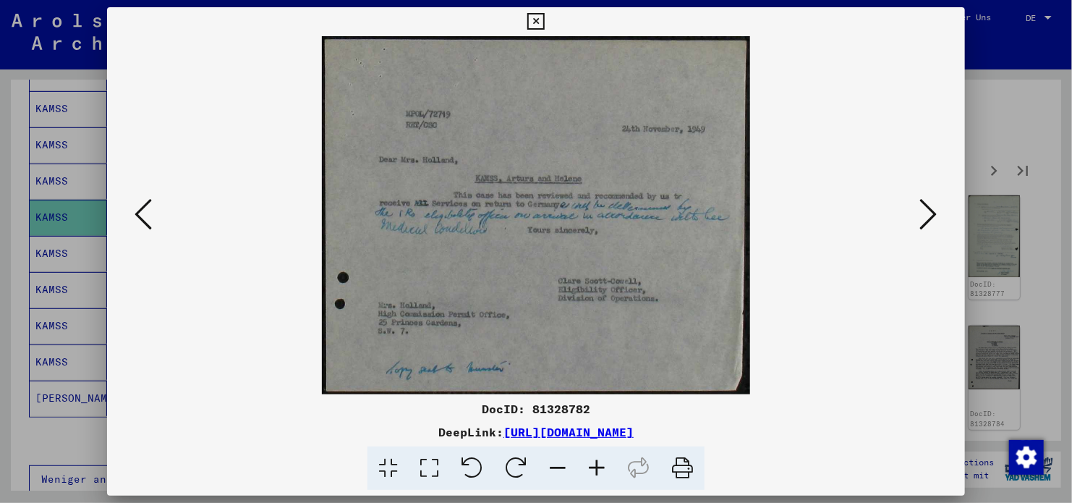
click at [937, 218] on icon at bounding box center [928, 214] width 17 height 35
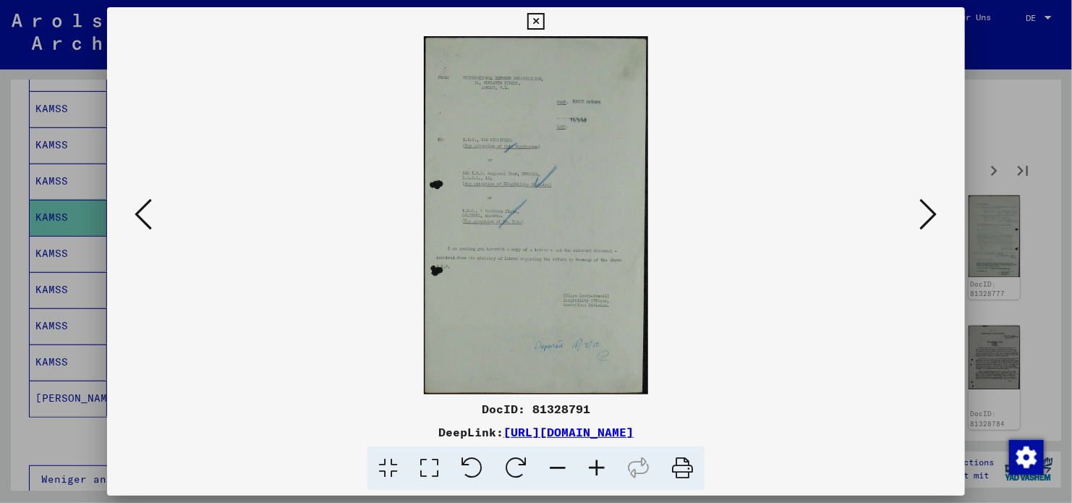
click at [937, 218] on icon at bounding box center [928, 214] width 17 height 35
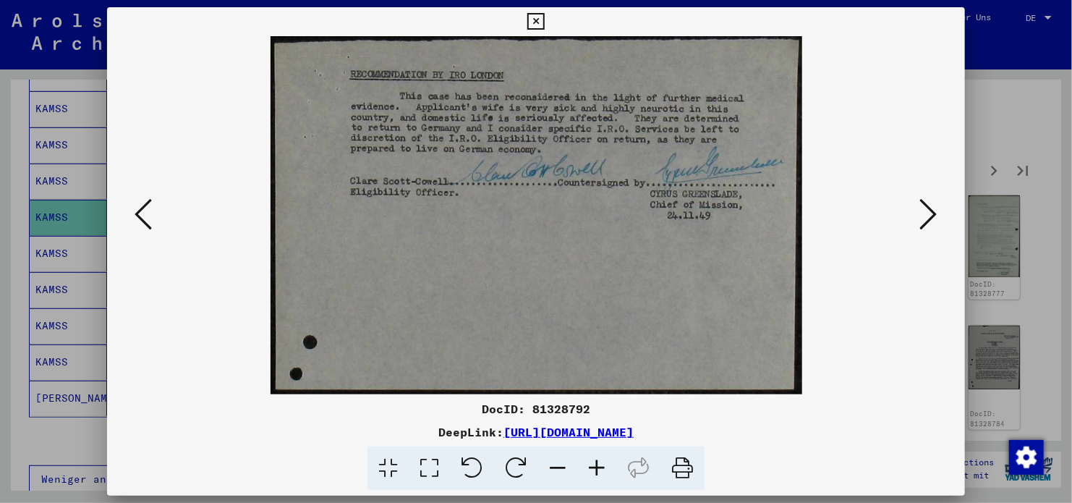
click at [150, 214] on icon at bounding box center [143, 214] width 17 height 35
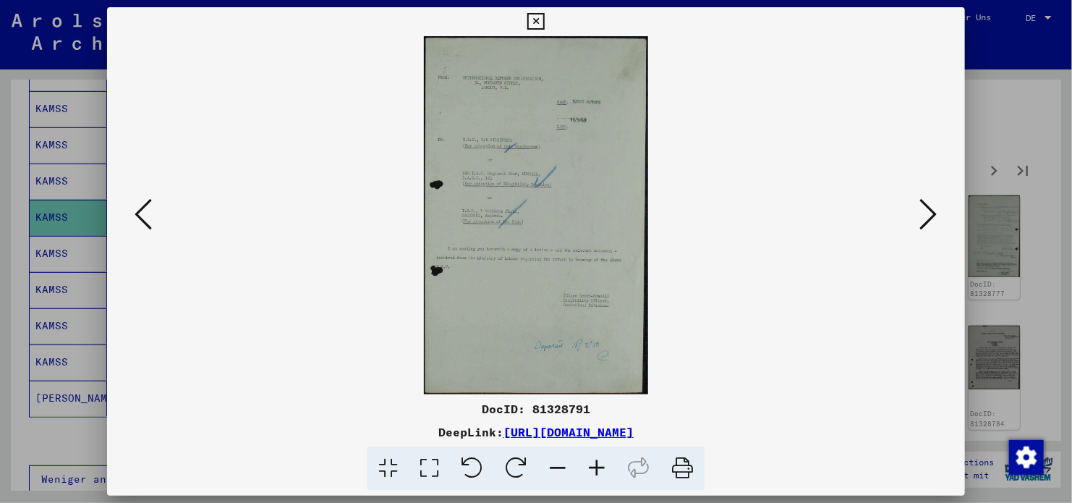
click at [924, 208] on icon at bounding box center [928, 214] width 17 height 35
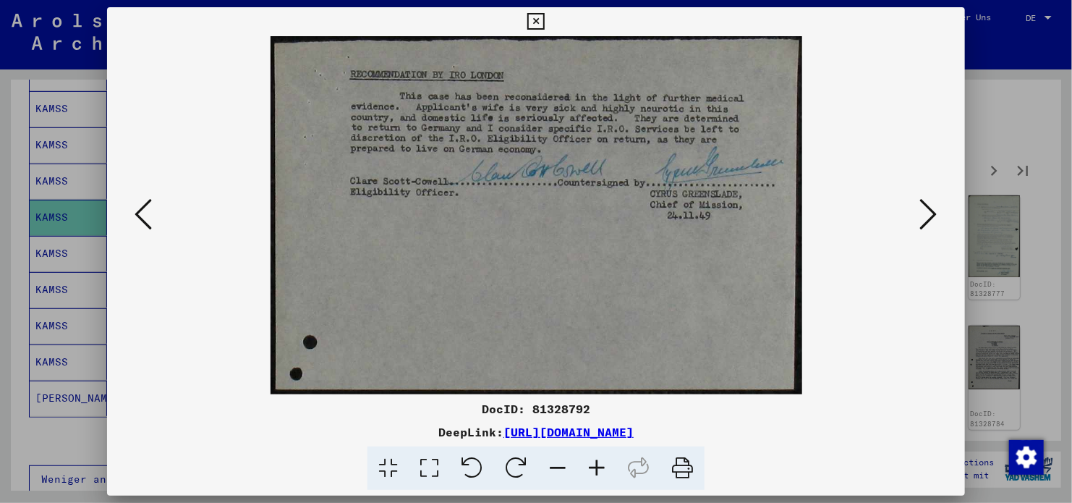
click at [924, 208] on icon at bounding box center [928, 214] width 17 height 35
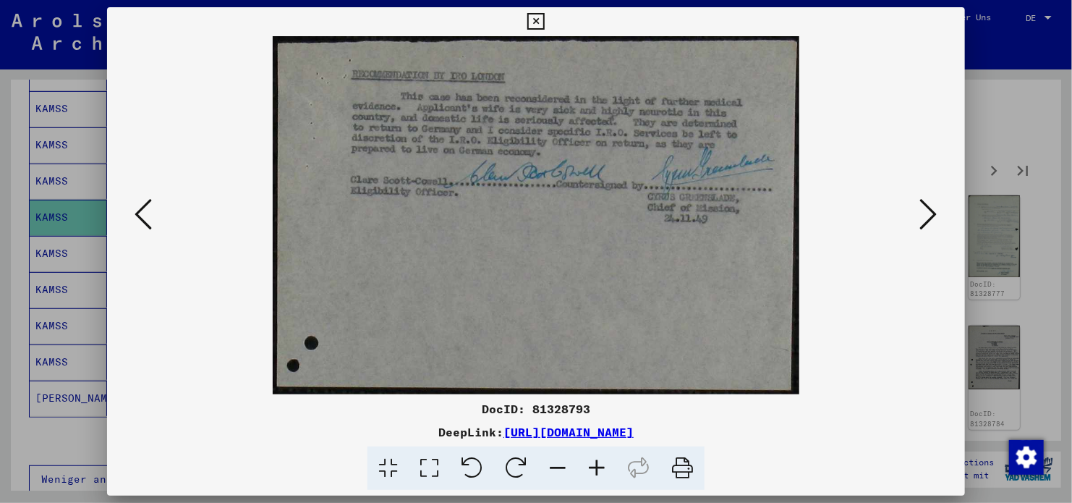
click at [924, 208] on icon at bounding box center [928, 214] width 17 height 35
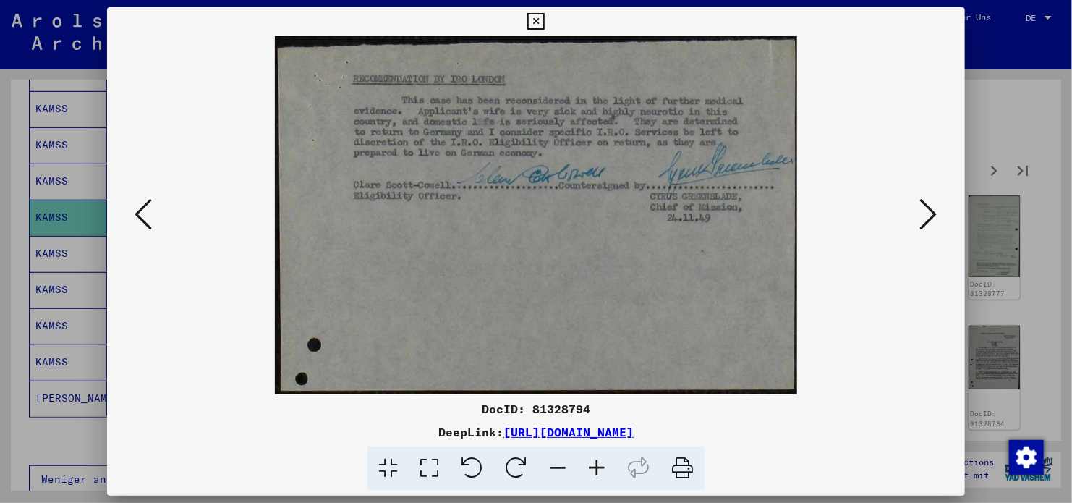
click at [924, 208] on icon at bounding box center [928, 214] width 17 height 35
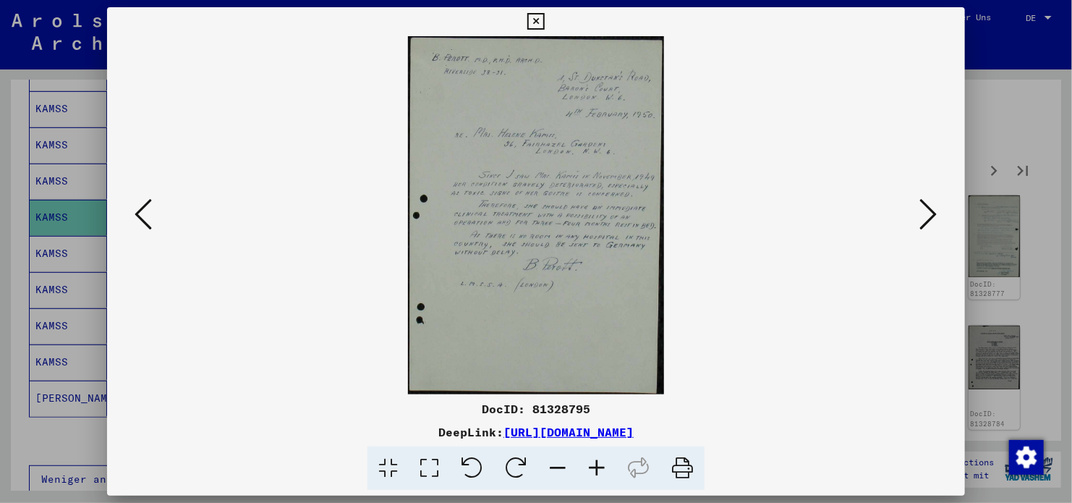
click at [924, 208] on icon at bounding box center [928, 214] width 17 height 35
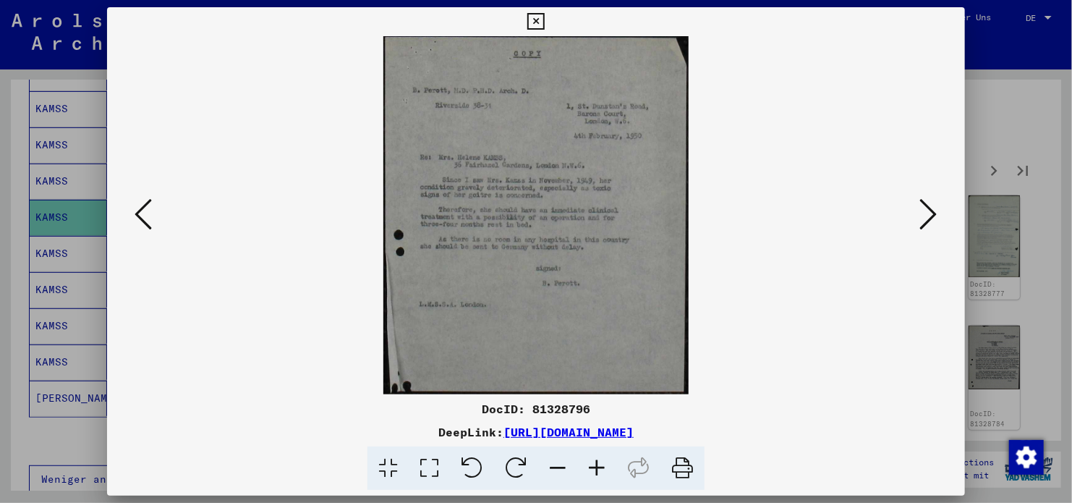
click at [924, 208] on icon at bounding box center [928, 214] width 17 height 35
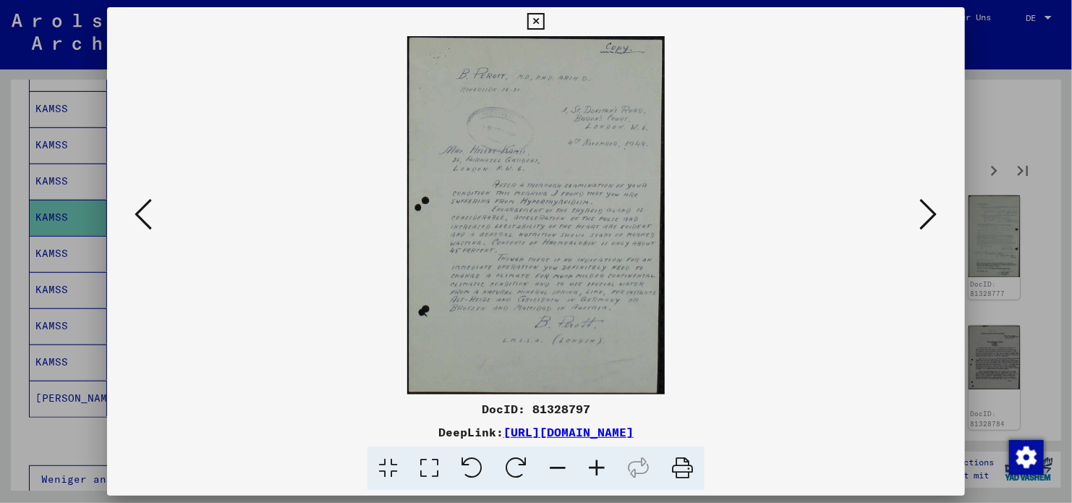
click at [924, 208] on icon at bounding box center [928, 214] width 17 height 35
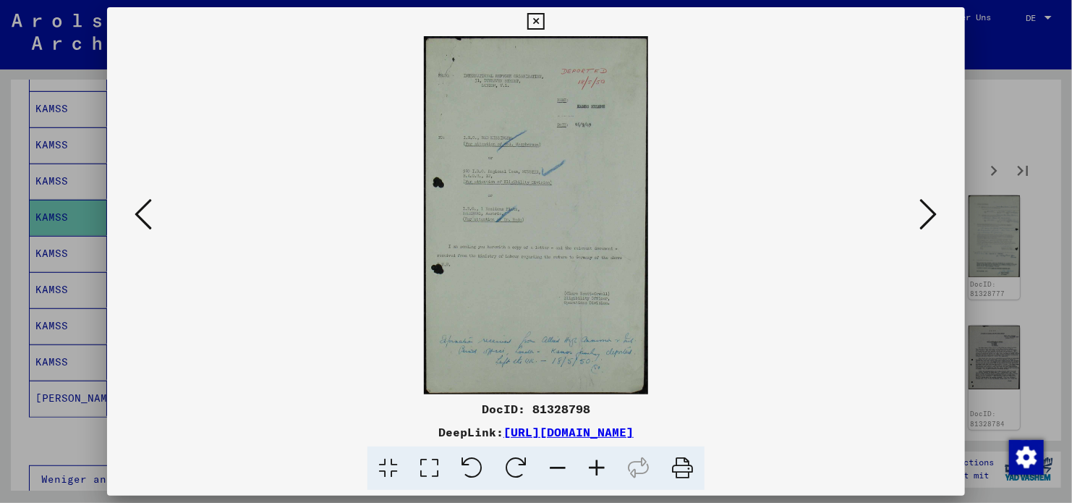
click at [924, 208] on icon at bounding box center [928, 214] width 17 height 35
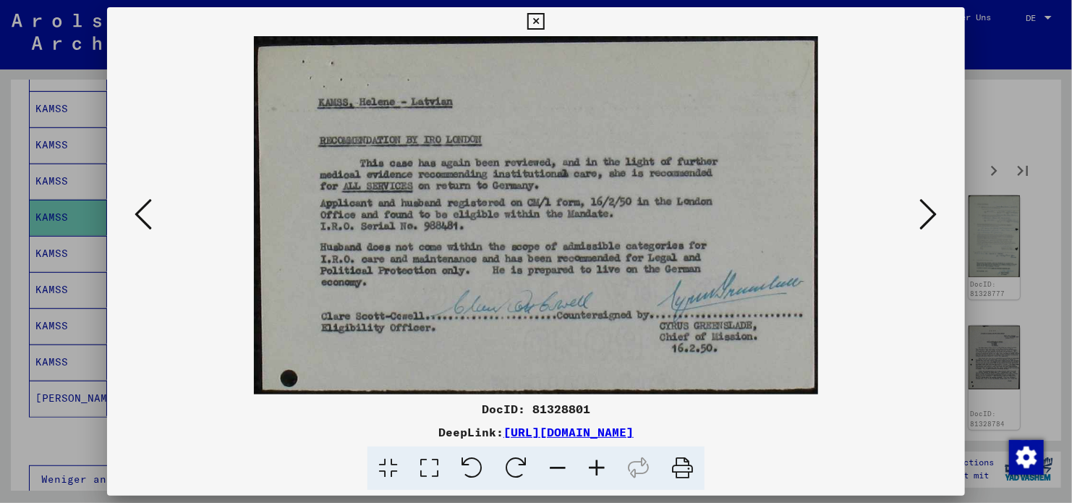
click at [924, 208] on icon at bounding box center [928, 214] width 17 height 35
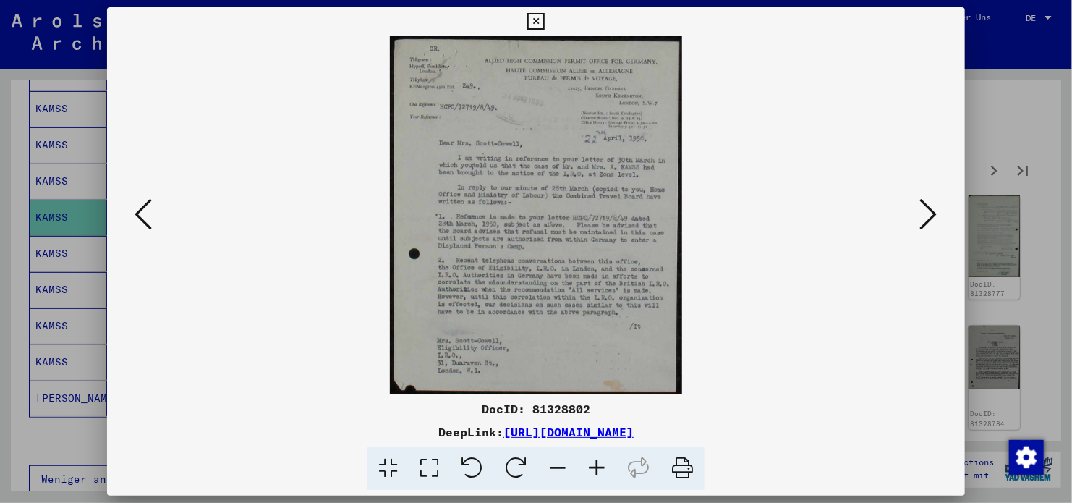
click at [924, 208] on icon at bounding box center [928, 214] width 17 height 35
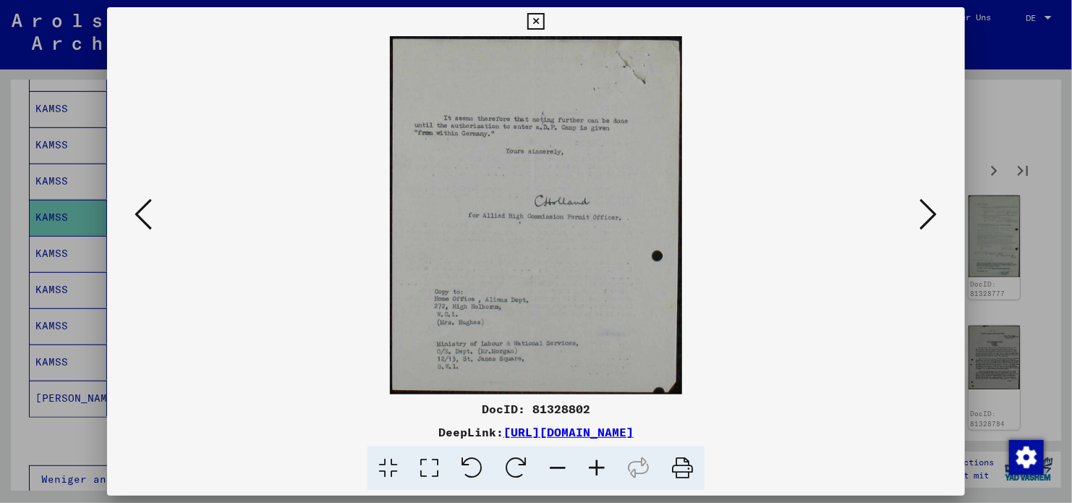
click at [924, 208] on icon at bounding box center [928, 214] width 17 height 35
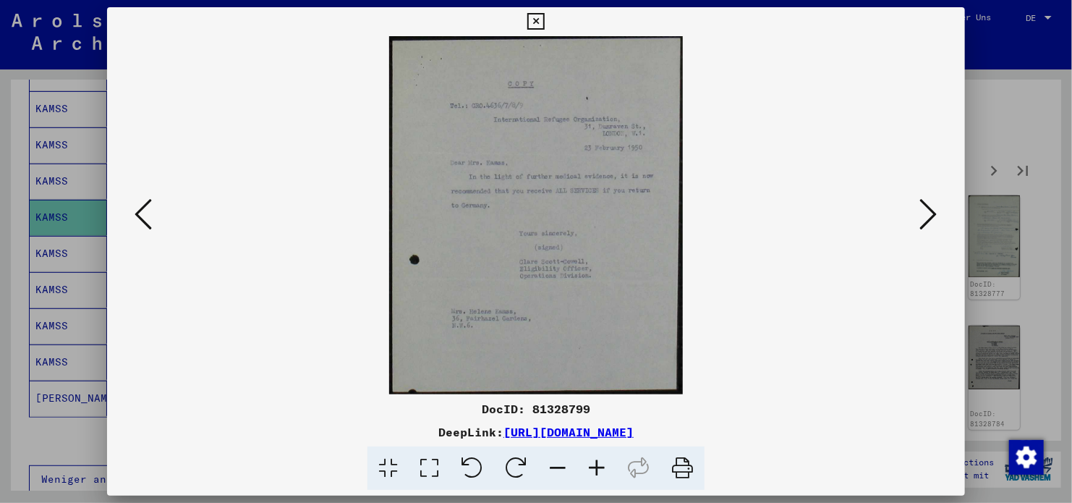
click at [924, 208] on icon at bounding box center [928, 214] width 17 height 35
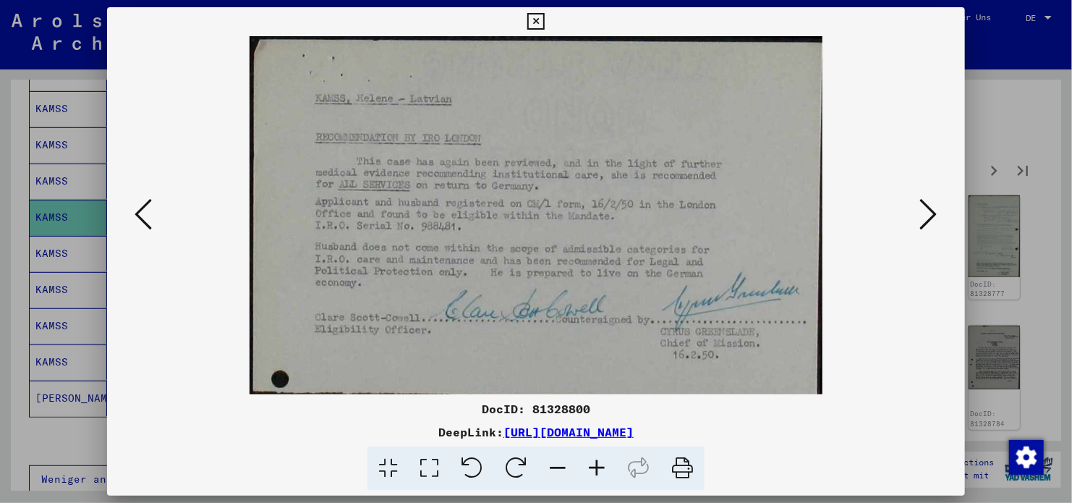
click at [924, 208] on icon at bounding box center [928, 214] width 17 height 35
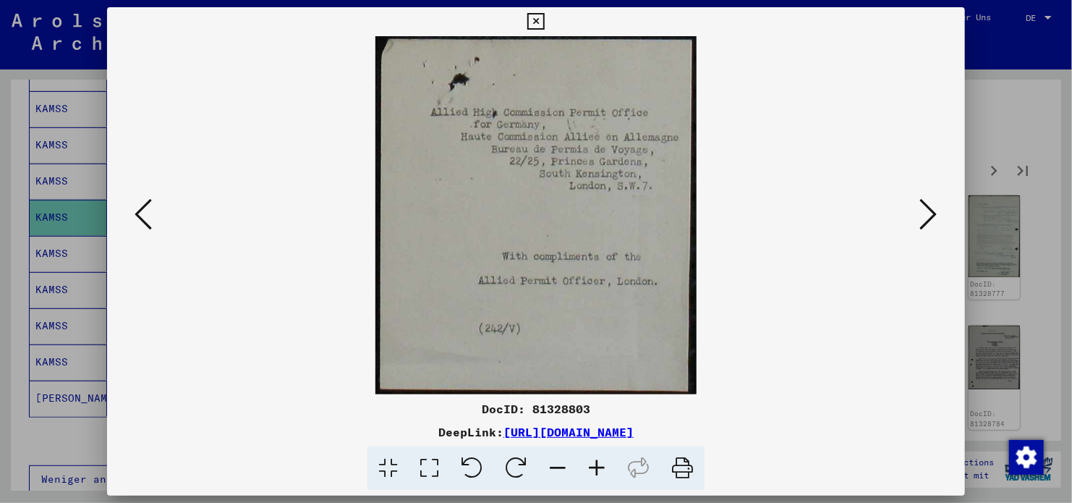
click at [924, 208] on icon at bounding box center [928, 214] width 17 height 35
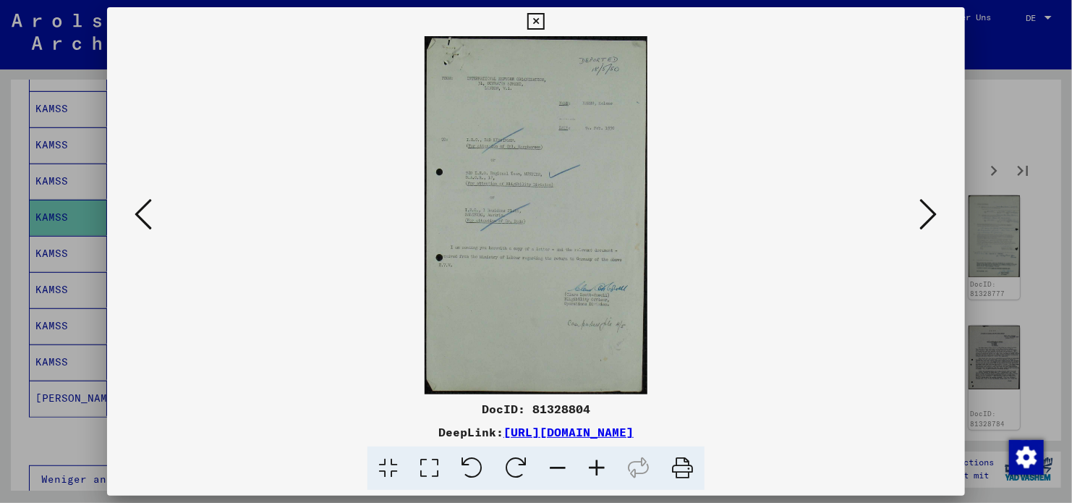
click at [924, 208] on icon at bounding box center [928, 214] width 17 height 35
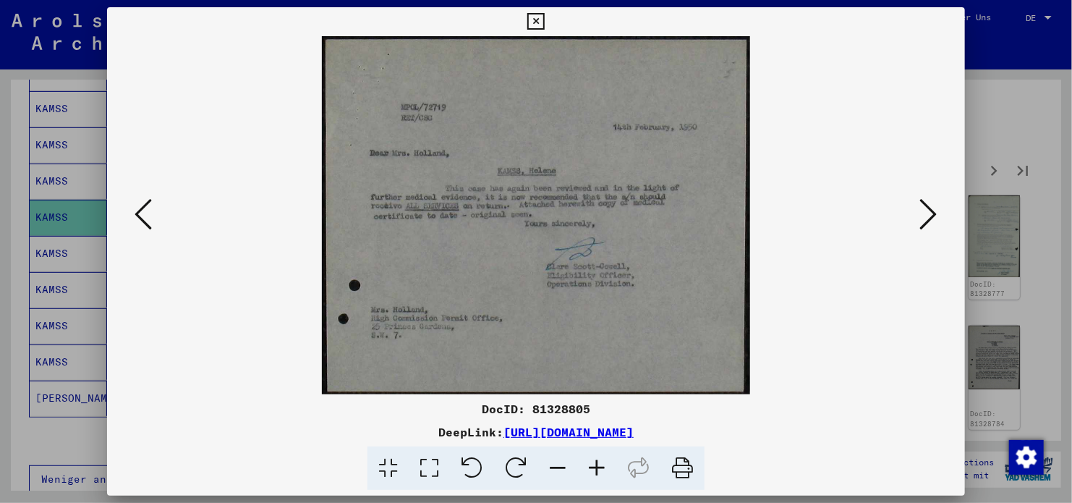
click at [924, 208] on icon at bounding box center [928, 214] width 17 height 35
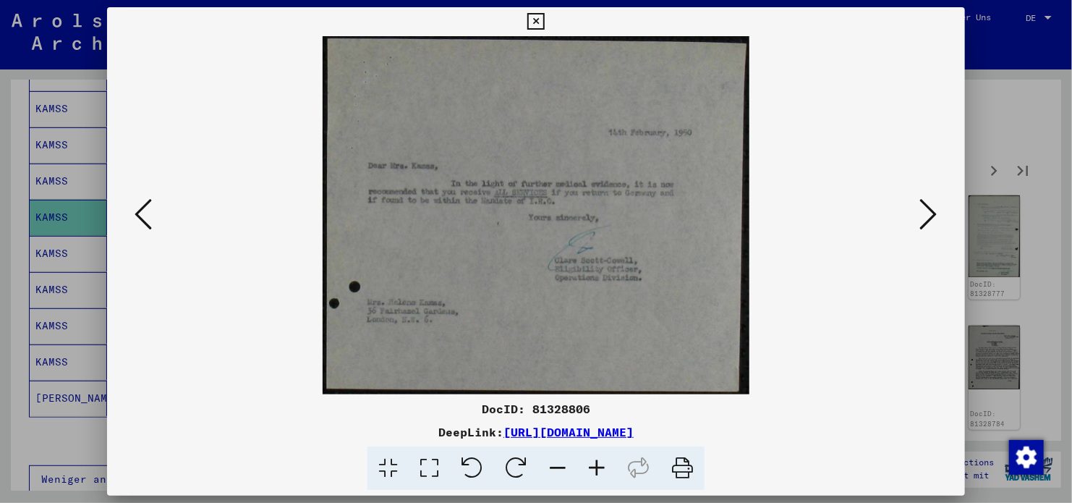
click at [924, 208] on icon at bounding box center [928, 214] width 17 height 35
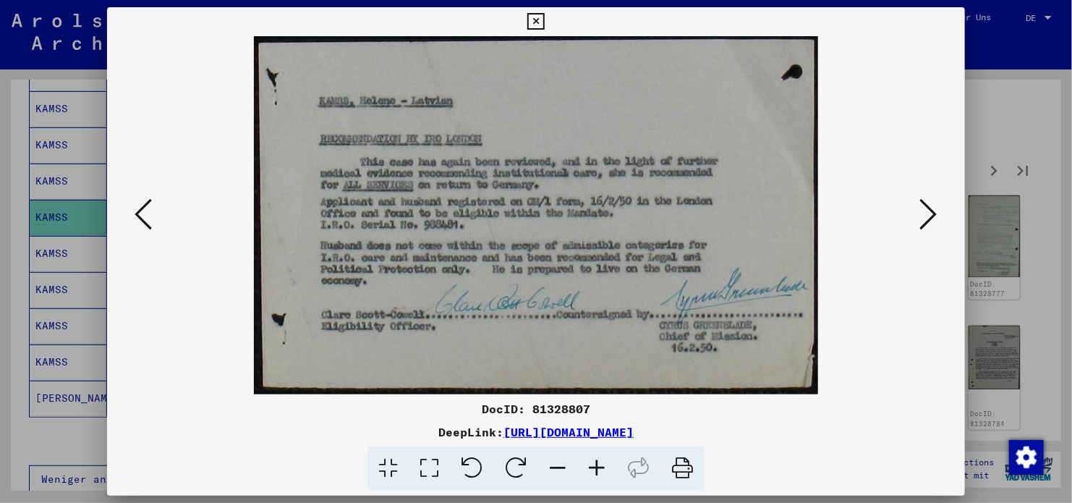
click at [924, 208] on icon at bounding box center [928, 214] width 17 height 35
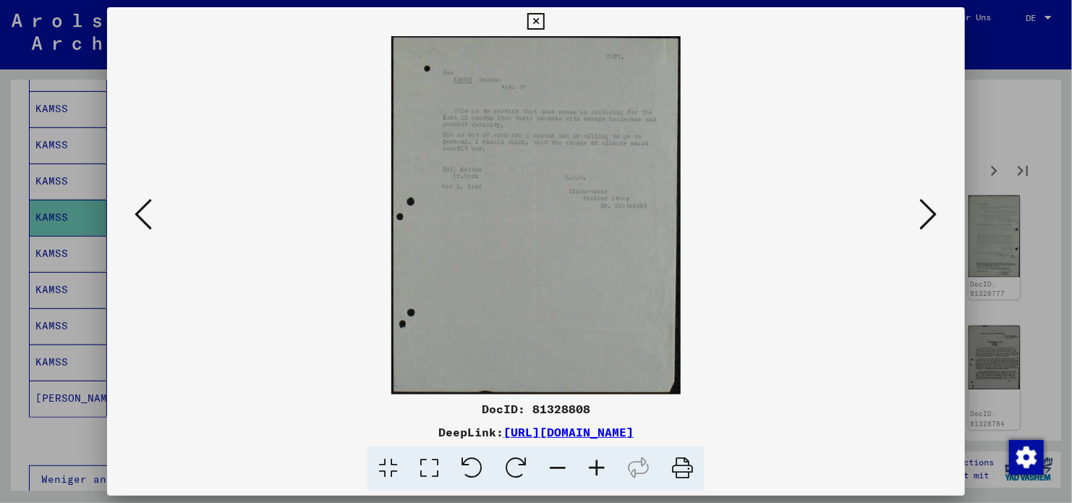
click at [924, 208] on icon at bounding box center [928, 214] width 17 height 35
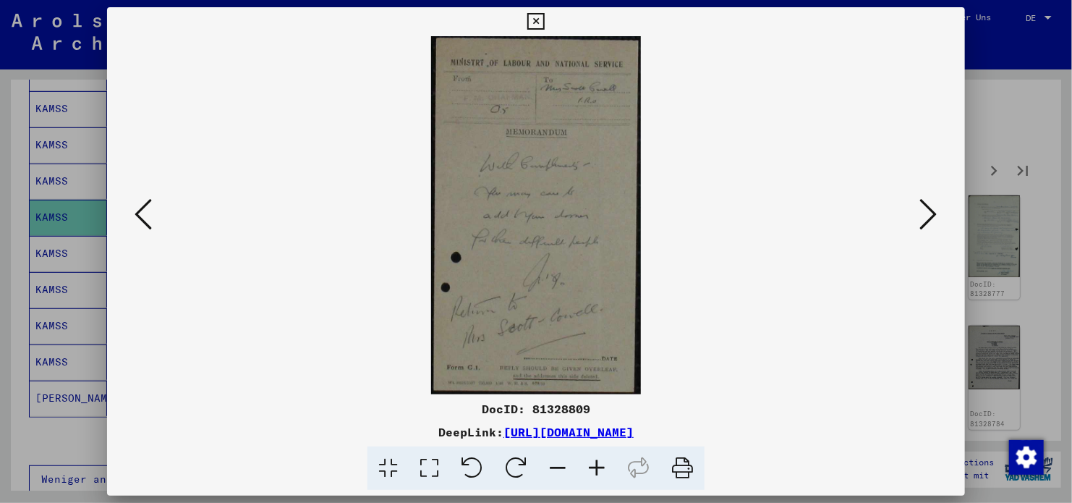
click at [924, 208] on icon at bounding box center [928, 214] width 17 height 35
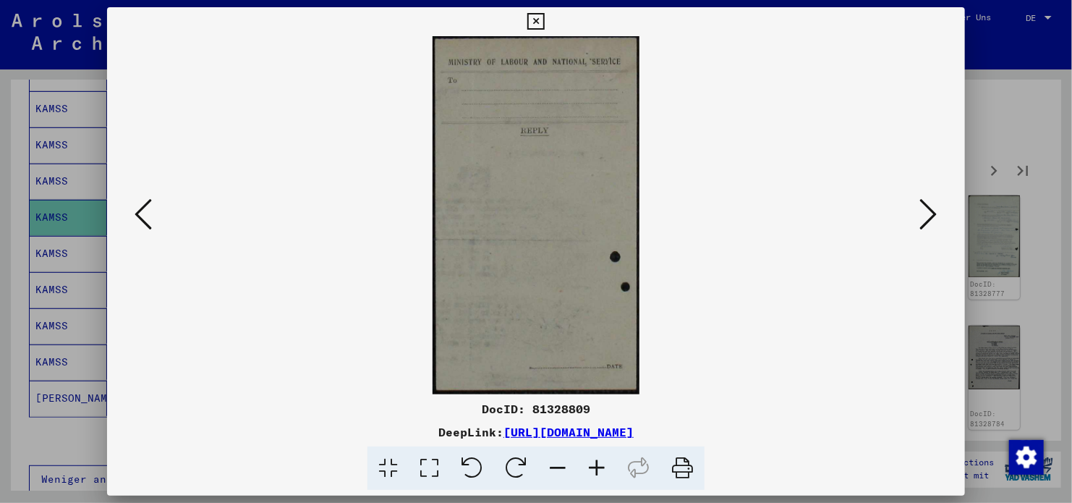
click at [924, 208] on icon at bounding box center [928, 214] width 17 height 35
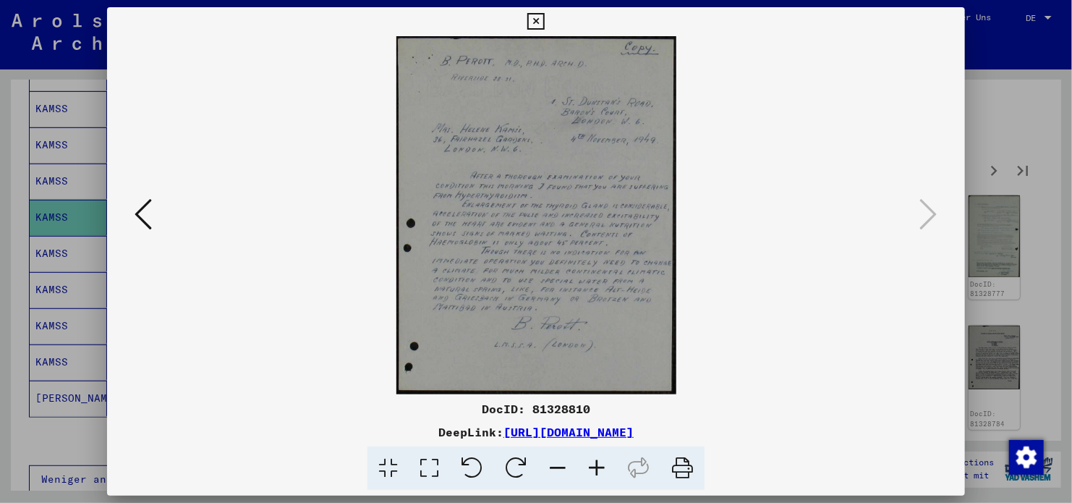
click at [536, 25] on icon at bounding box center [535, 21] width 17 height 17
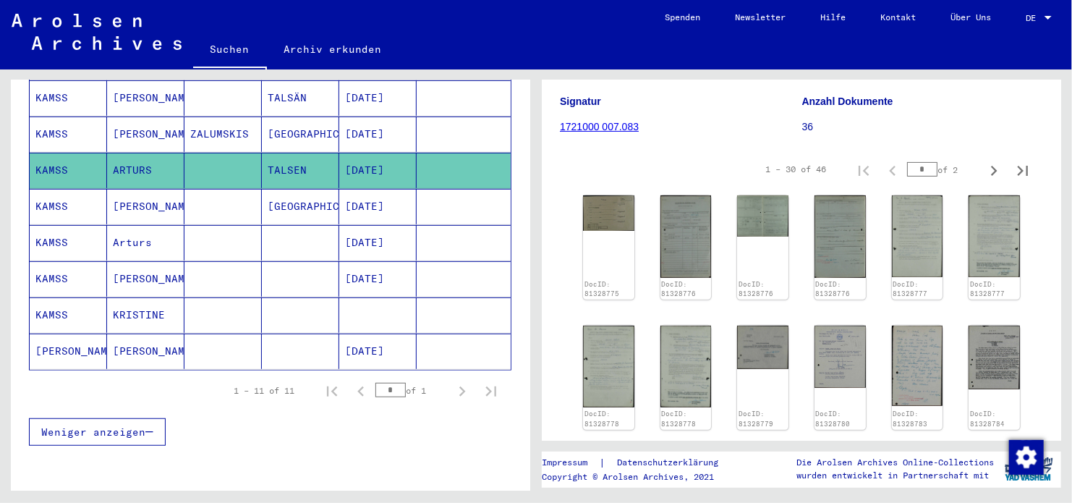
scroll to position [362, 0]
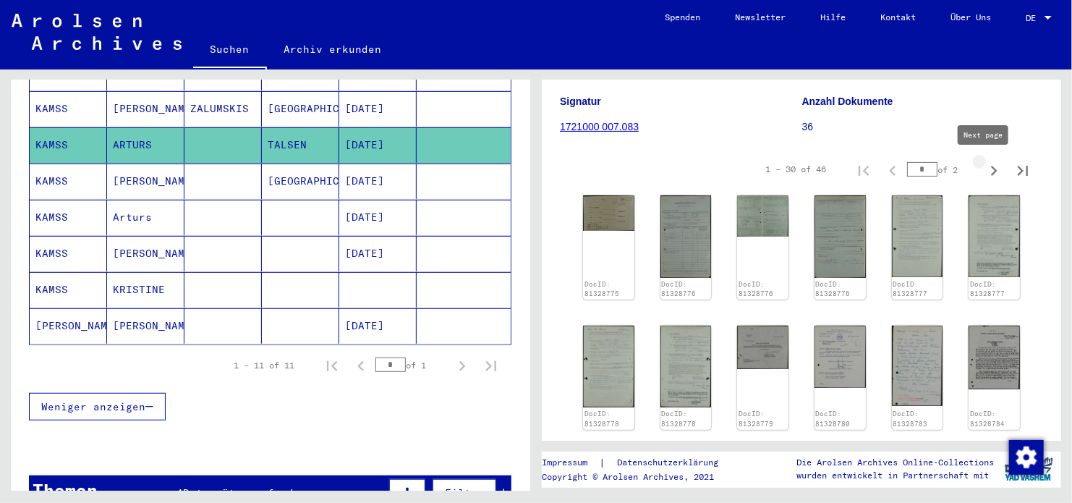
click at [991, 172] on icon "Next page" at bounding box center [994, 171] width 7 height 10
type input "*"
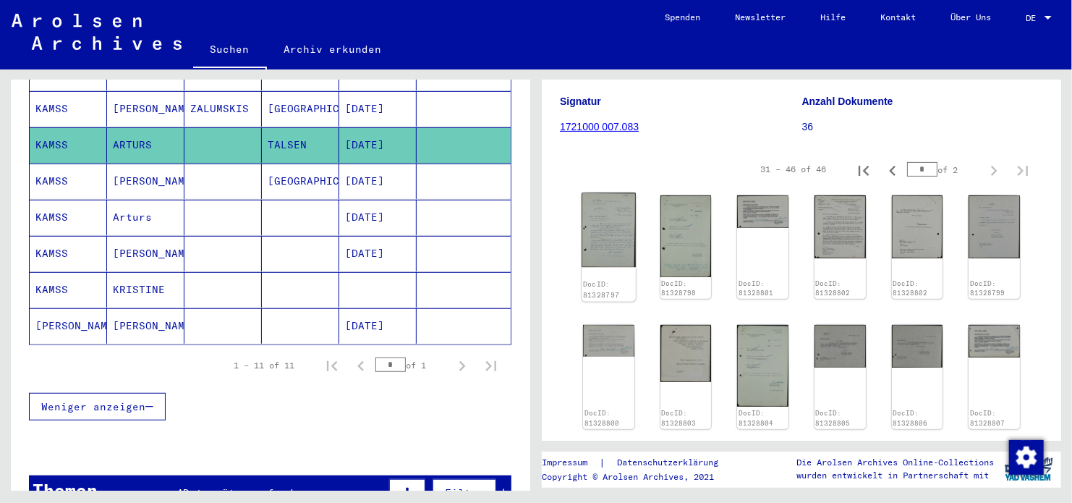
click at [604, 241] on img at bounding box center [609, 230] width 54 height 75
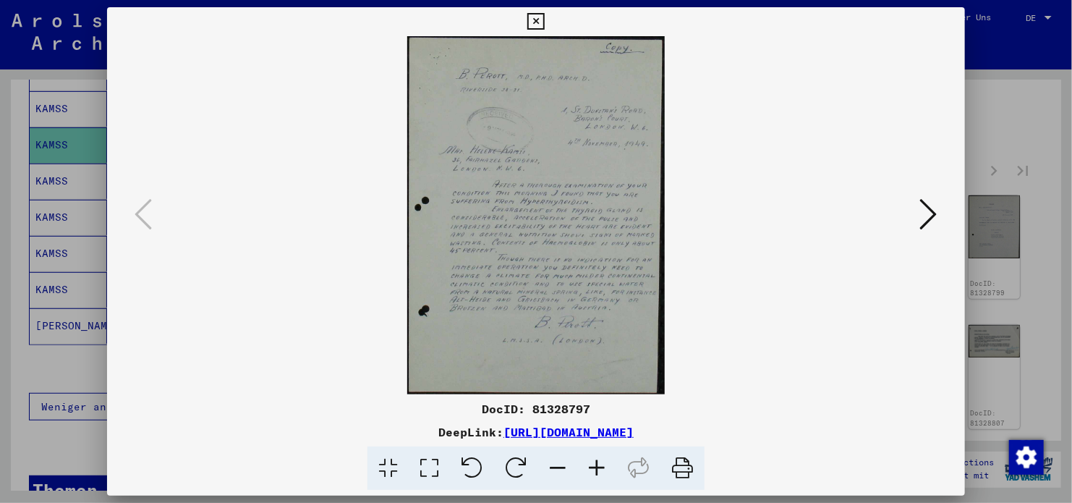
click at [925, 205] on icon at bounding box center [928, 214] width 17 height 35
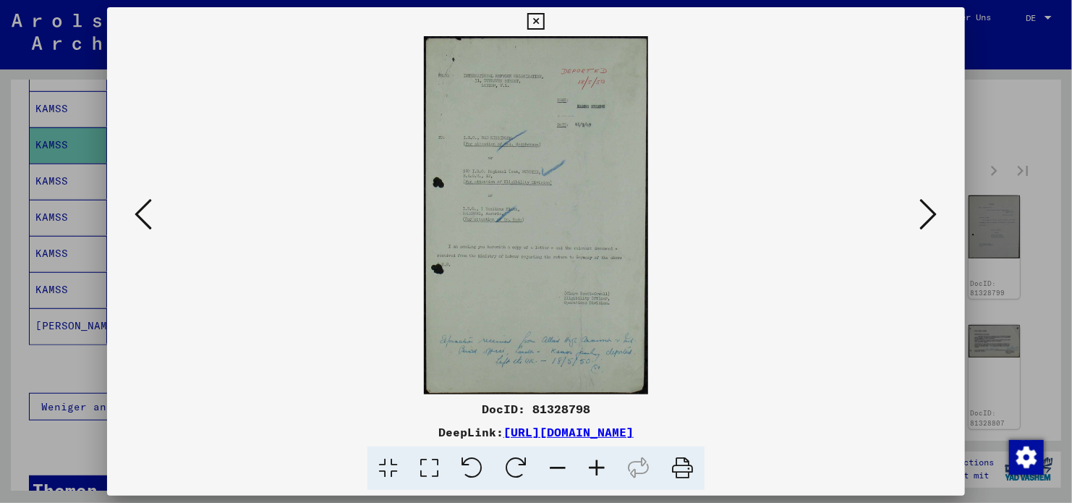
click at [925, 205] on icon at bounding box center [928, 214] width 17 height 35
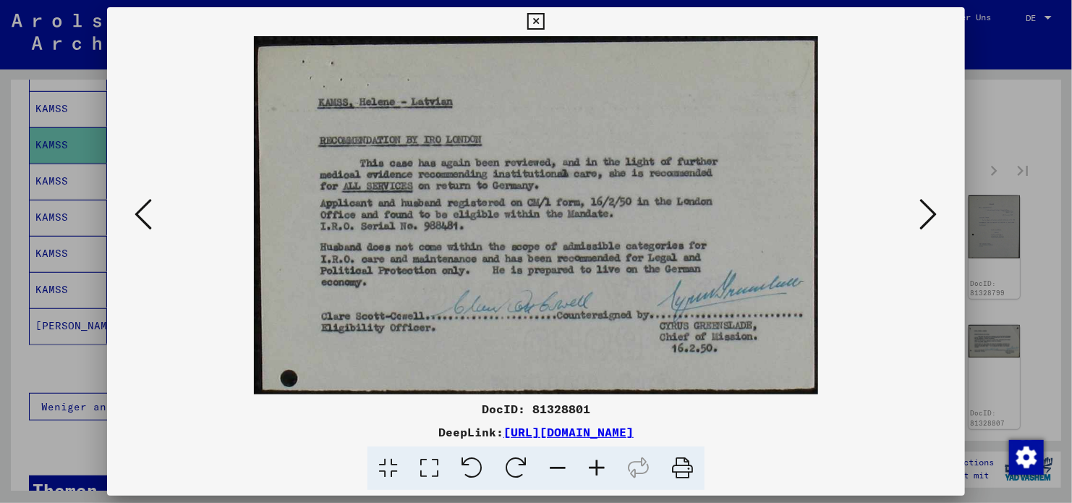
click at [925, 205] on icon at bounding box center [928, 214] width 17 height 35
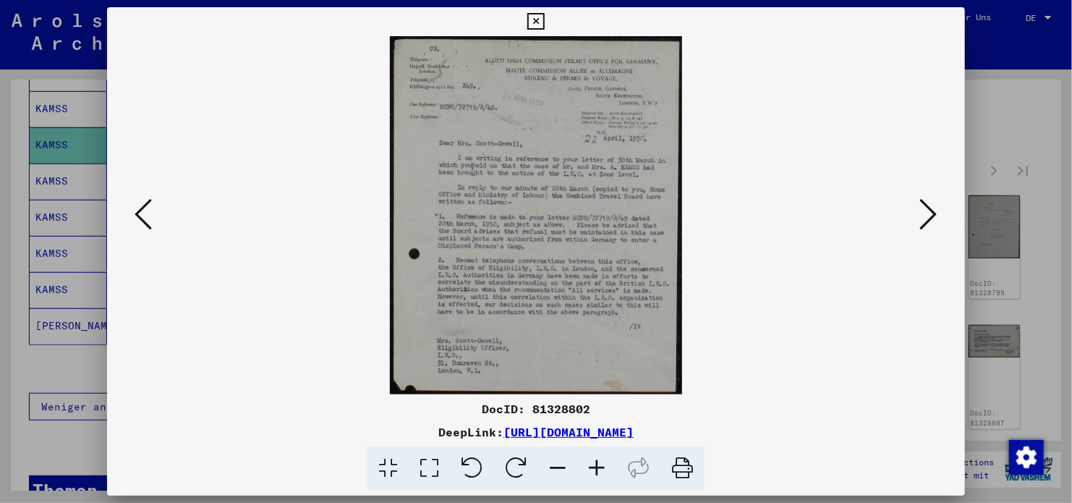
click at [925, 205] on icon at bounding box center [928, 214] width 17 height 35
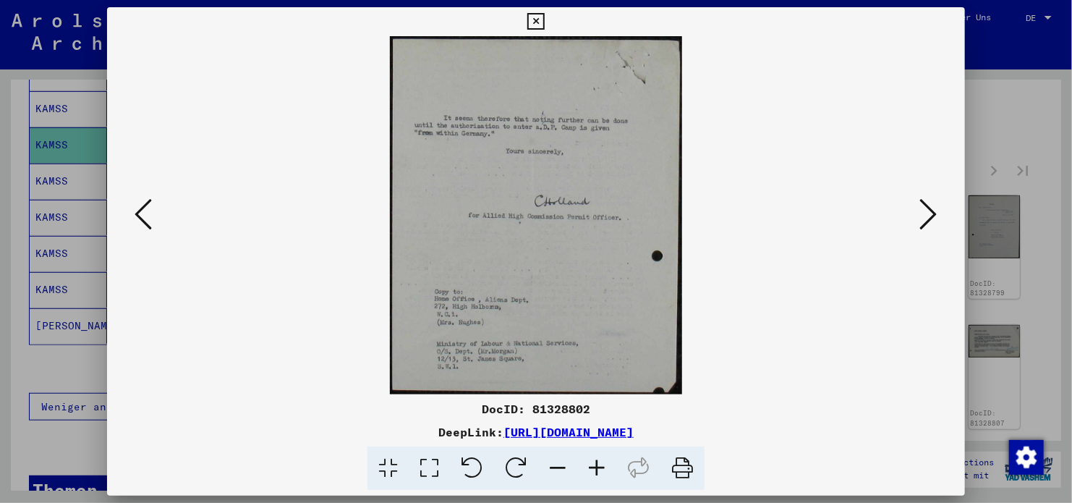
click at [925, 205] on icon at bounding box center [928, 214] width 17 height 35
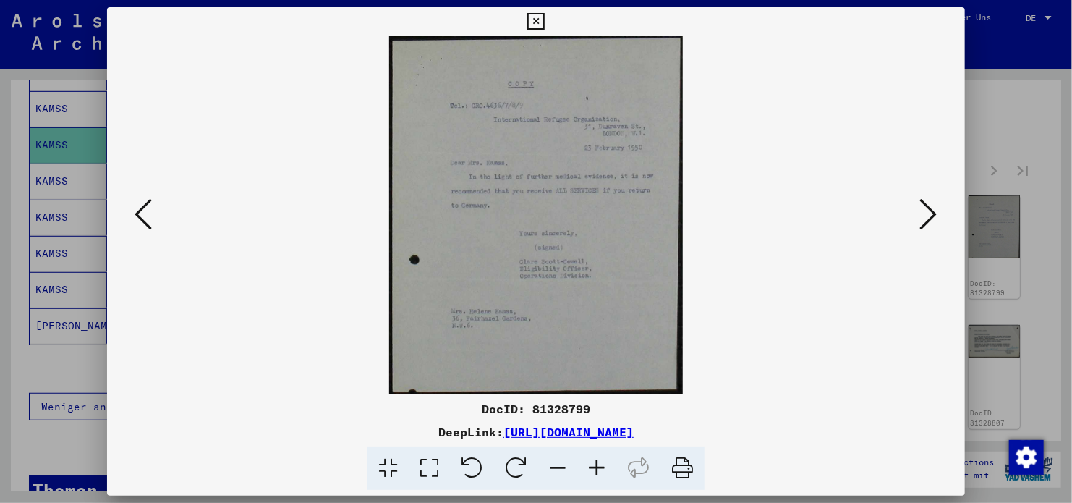
click at [156, 214] on img at bounding box center [536, 215] width 760 height 358
click at [147, 213] on icon at bounding box center [143, 214] width 17 height 35
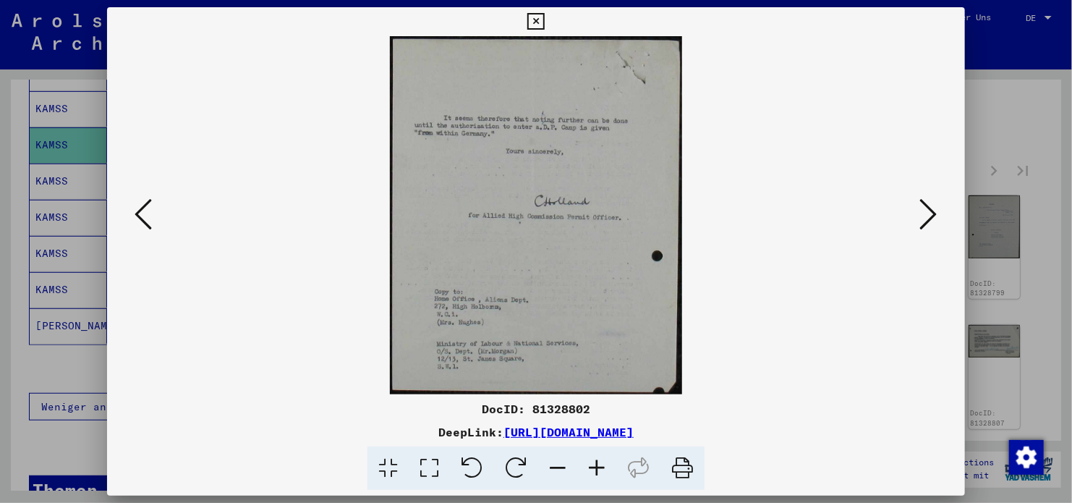
click at [153, 217] on button at bounding box center [143, 215] width 26 height 41
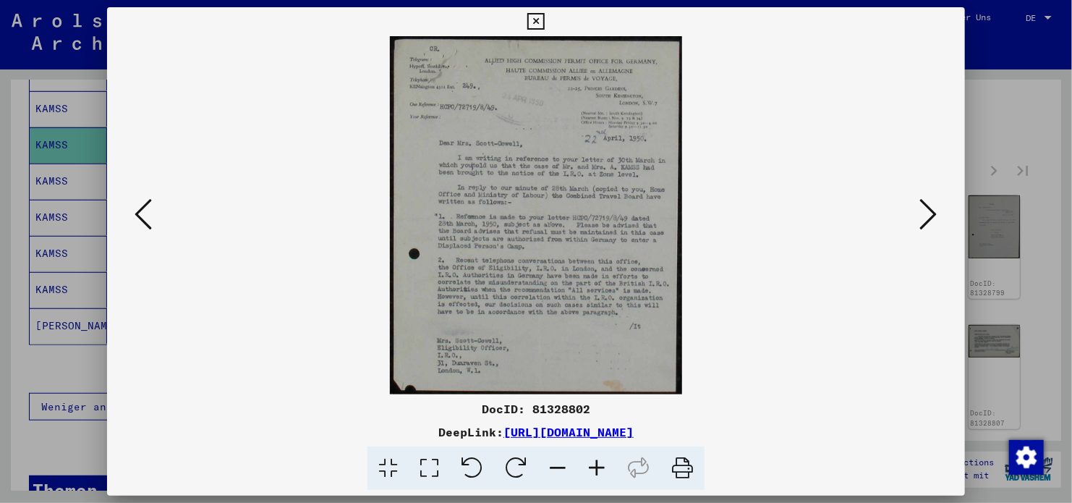
click at [922, 203] on icon at bounding box center [928, 214] width 17 height 35
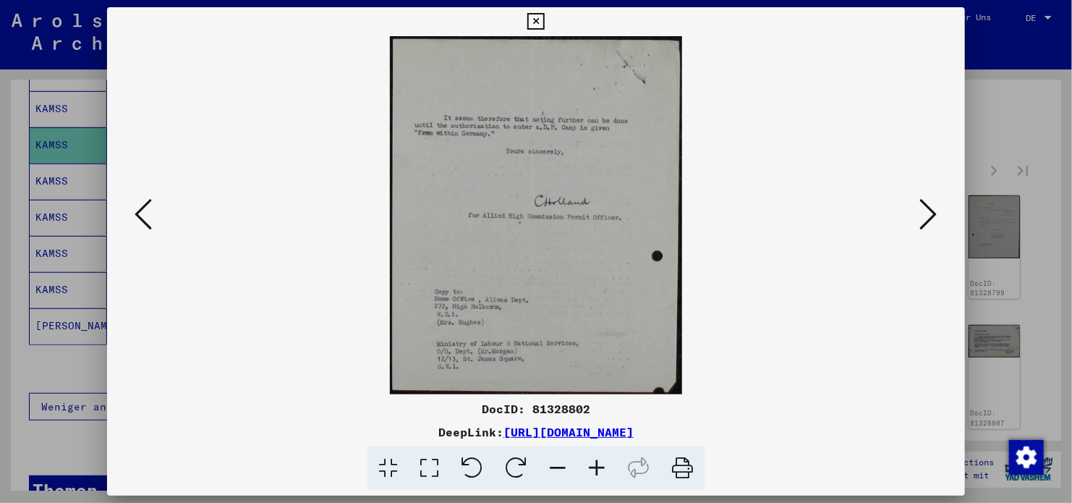
click at [922, 203] on icon at bounding box center [928, 214] width 17 height 35
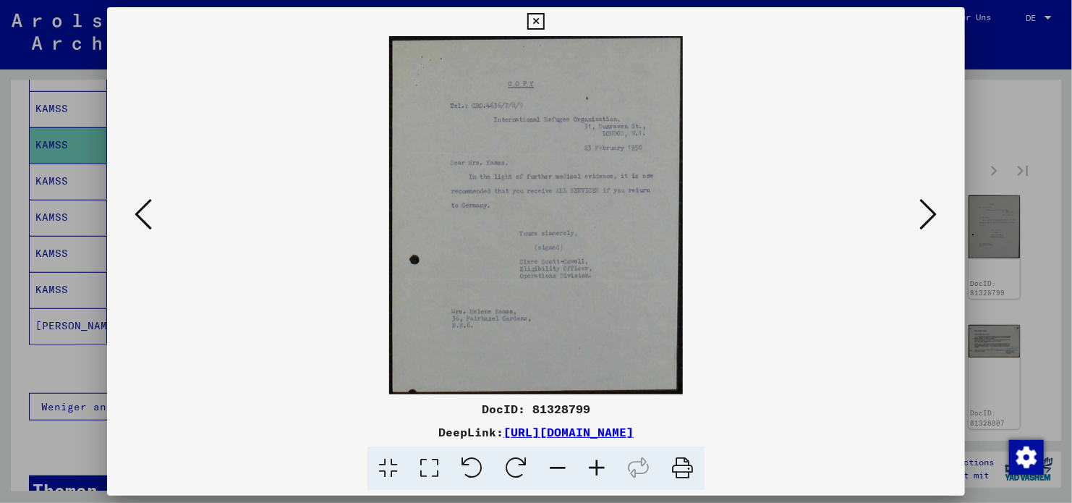
click at [922, 203] on icon at bounding box center [928, 214] width 17 height 35
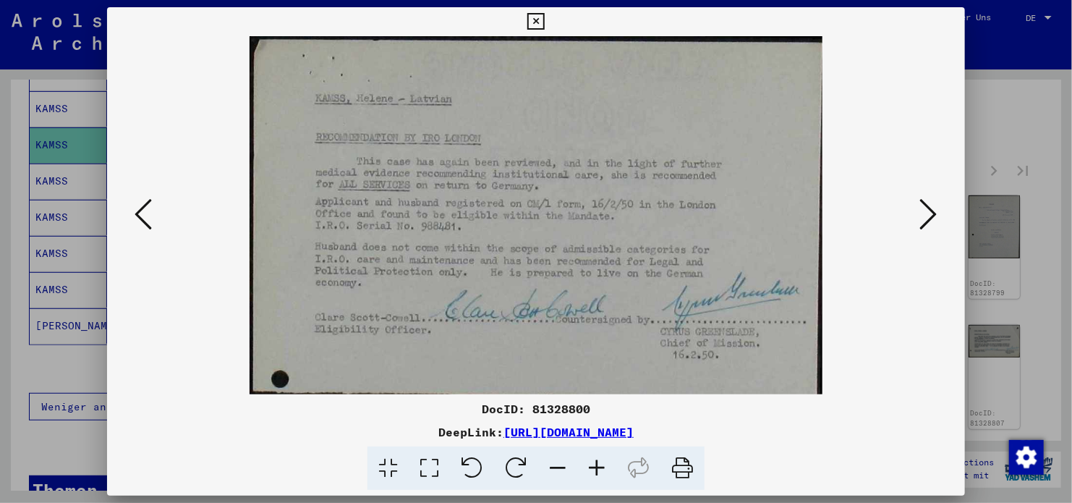
click at [922, 203] on icon at bounding box center [928, 214] width 17 height 35
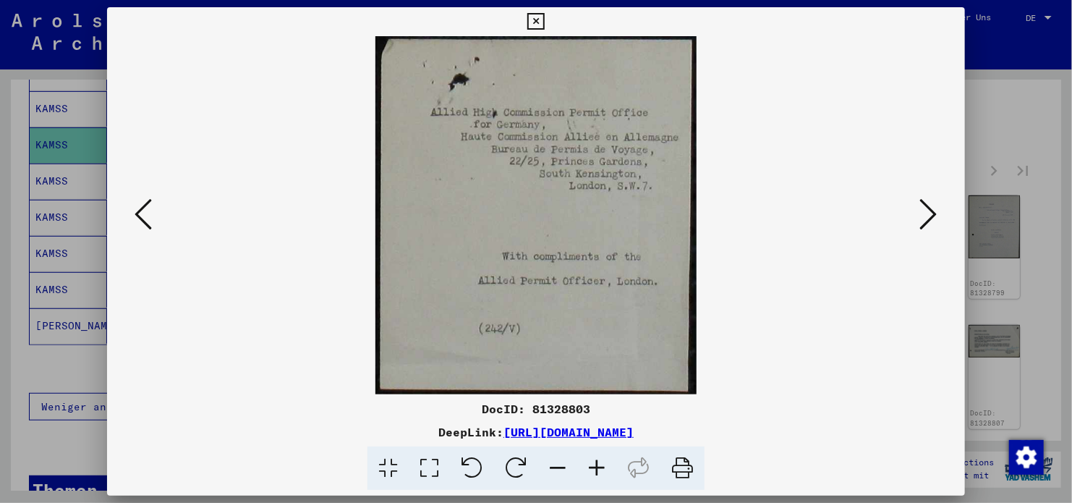
click at [922, 203] on icon at bounding box center [928, 214] width 17 height 35
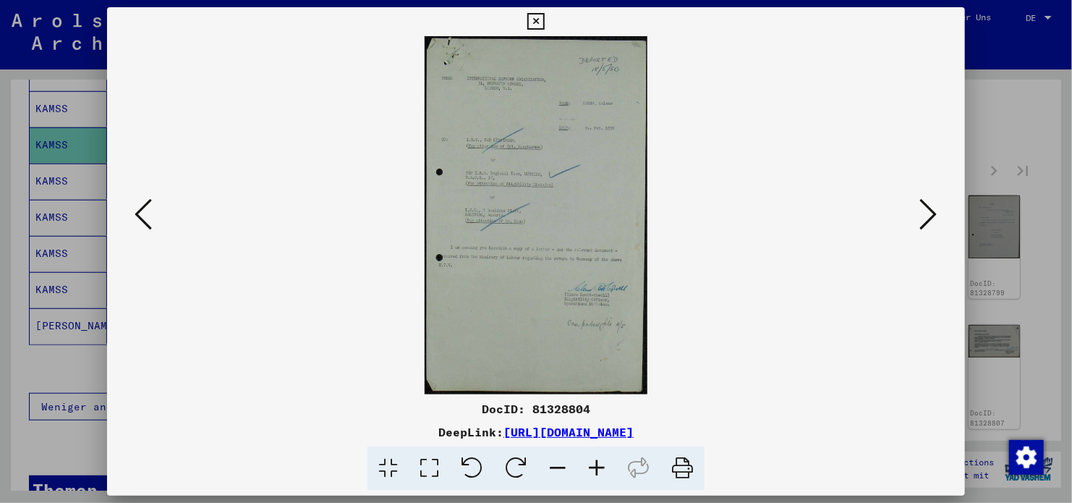
click at [922, 203] on icon at bounding box center [928, 214] width 17 height 35
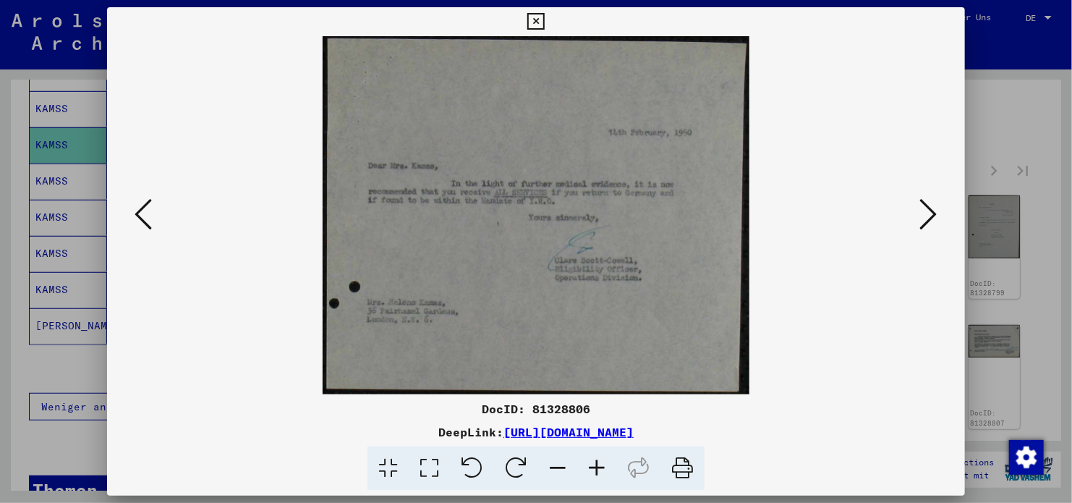
click at [922, 203] on icon at bounding box center [928, 214] width 17 height 35
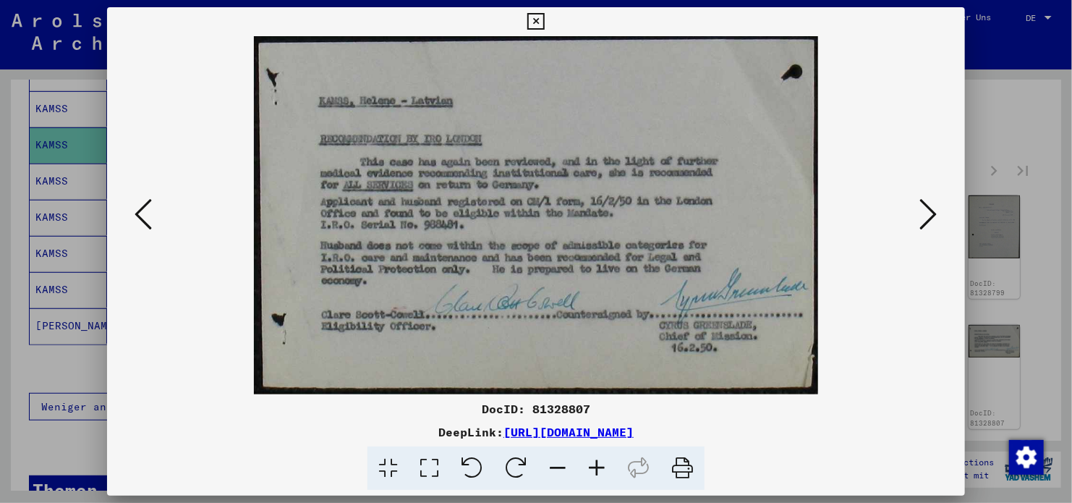
click at [922, 203] on icon at bounding box center [928, 214] width 17 height 35
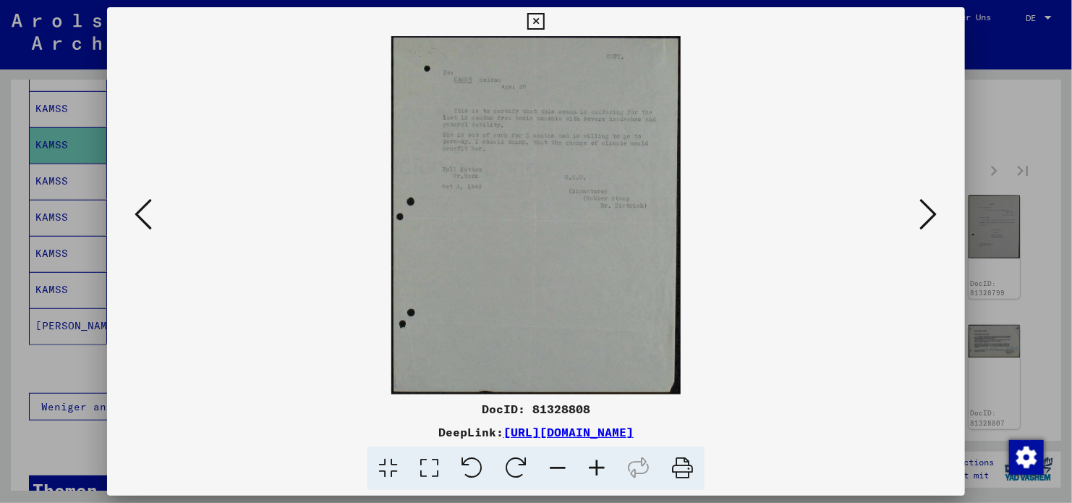
click at [922, 203] on icon at bounding box center [928, 214] width 17 height 35
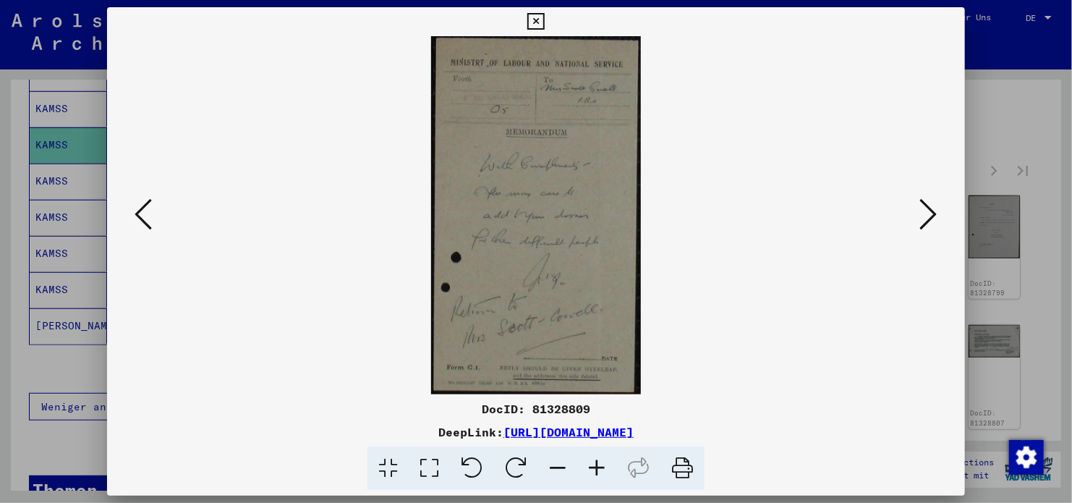
click at [922, 203] on icon at bounding box center [928, 214] width 17 height 35
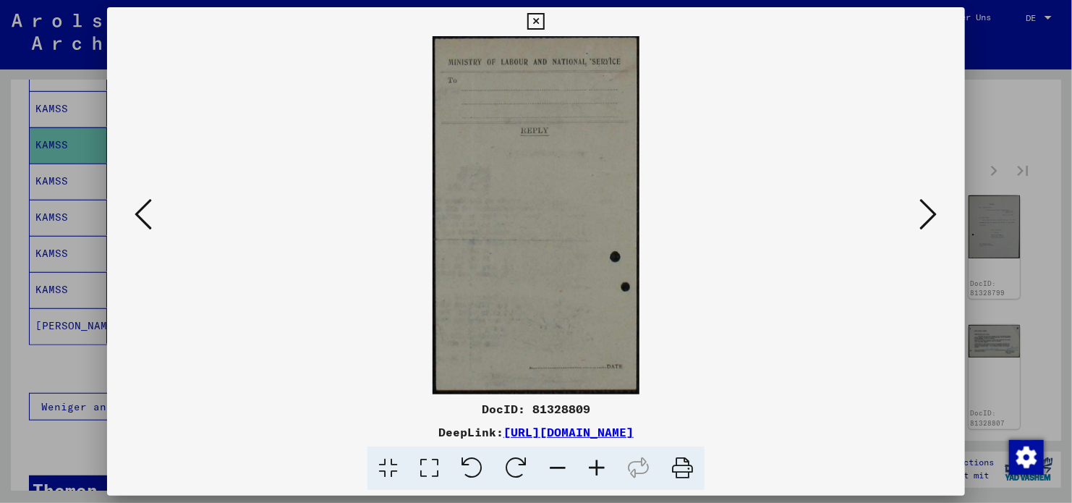
click at [922, 203] on icon at bounding box center [928, 214] width 17 height 35
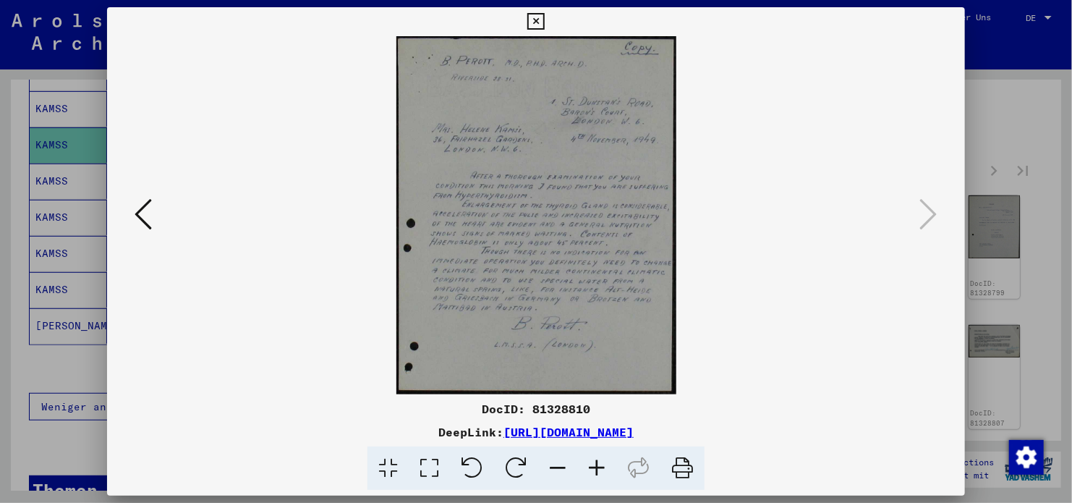
click at [544, 23] on button at bounding box center [535, 21] width 25 height 29
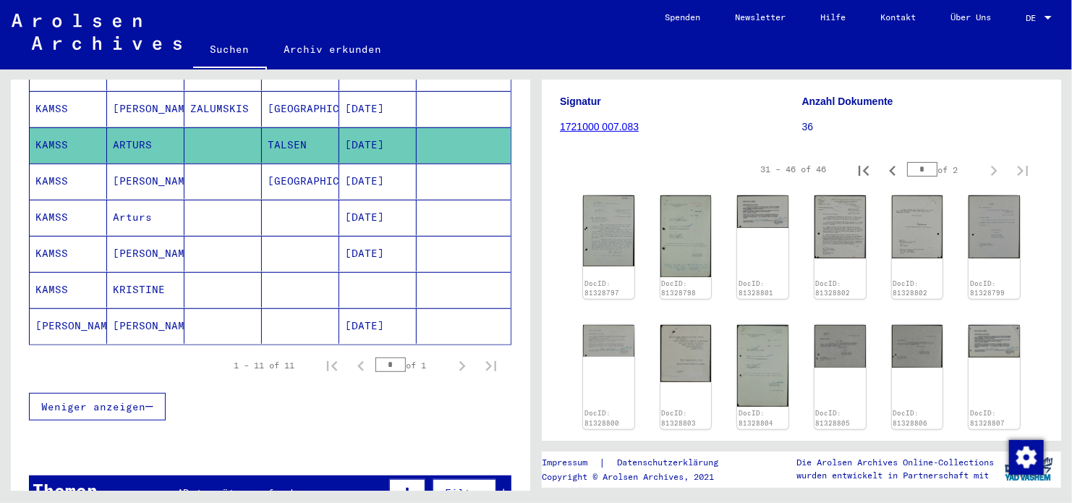
click at [316, 169] on mat-cell "[GEOGRAPHIC_DATA]" at bounding box center [300, 181] width 77 height 35
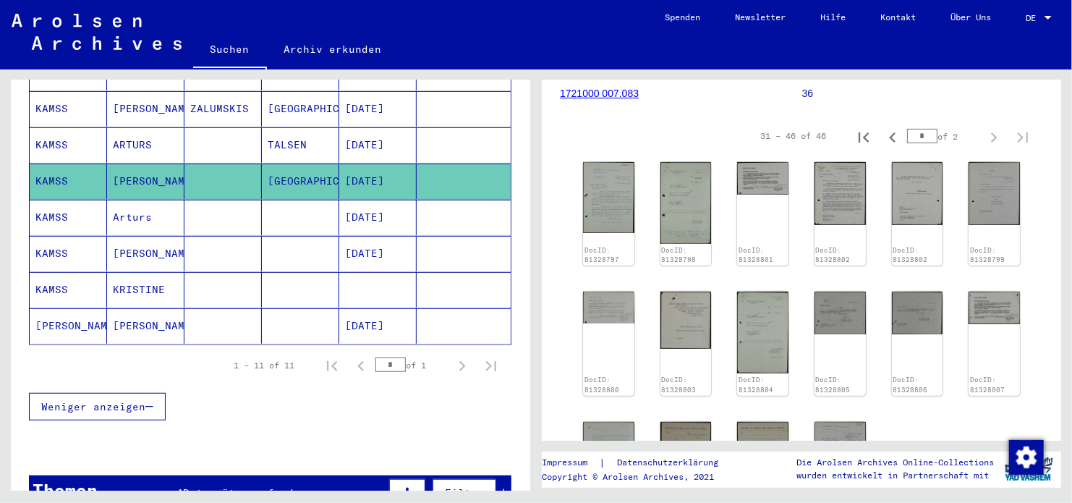
scroll to position [145, 0]
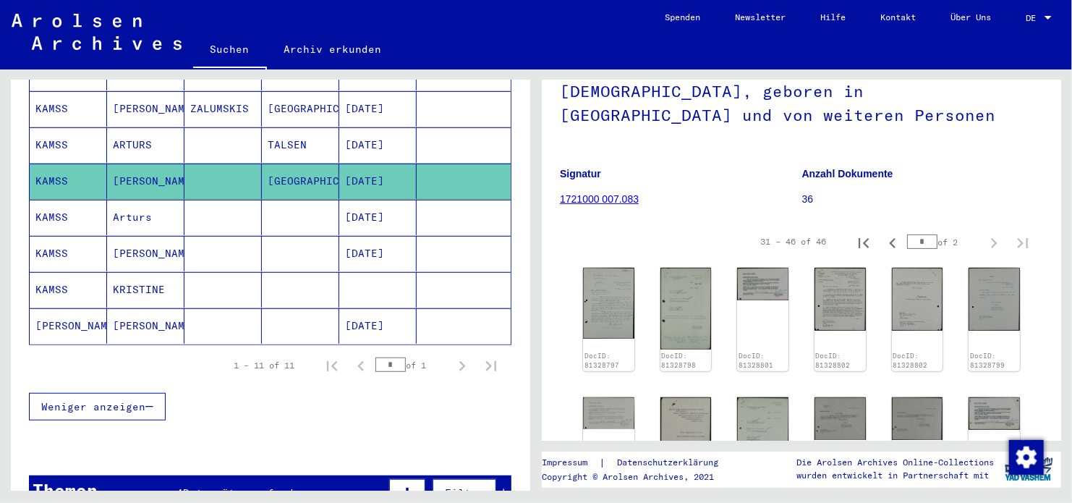
click at [387, 200] on mat-cell "[DATE]" at bounding box center [377, 217] width 77 height 35
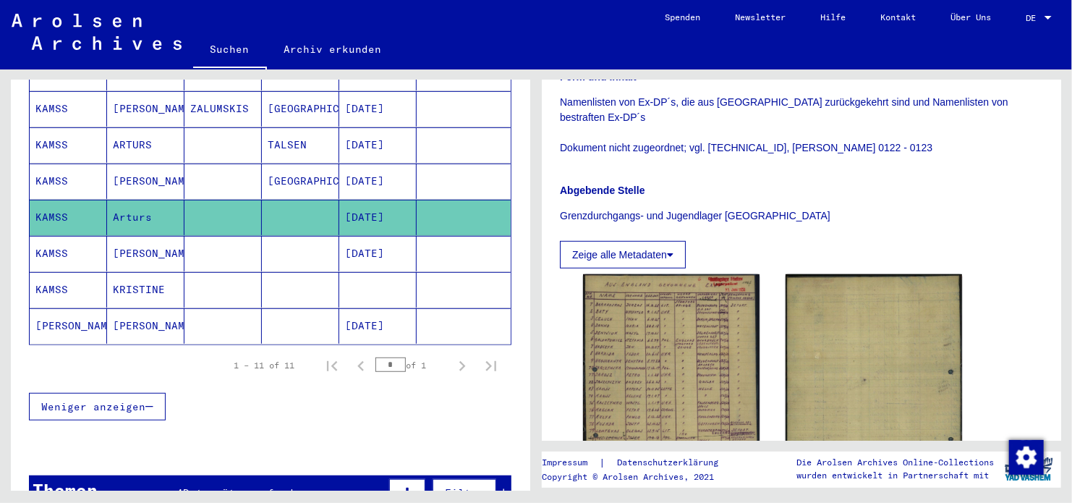
scroll to position [506, 0]
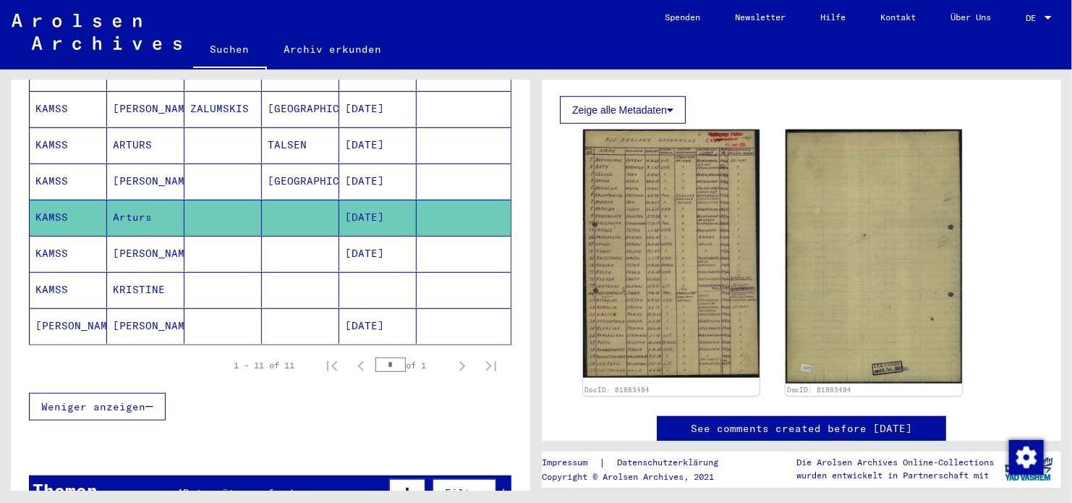
click at [422, 236] on mat-cell at bounding box center [464, 253] width 94 height 35
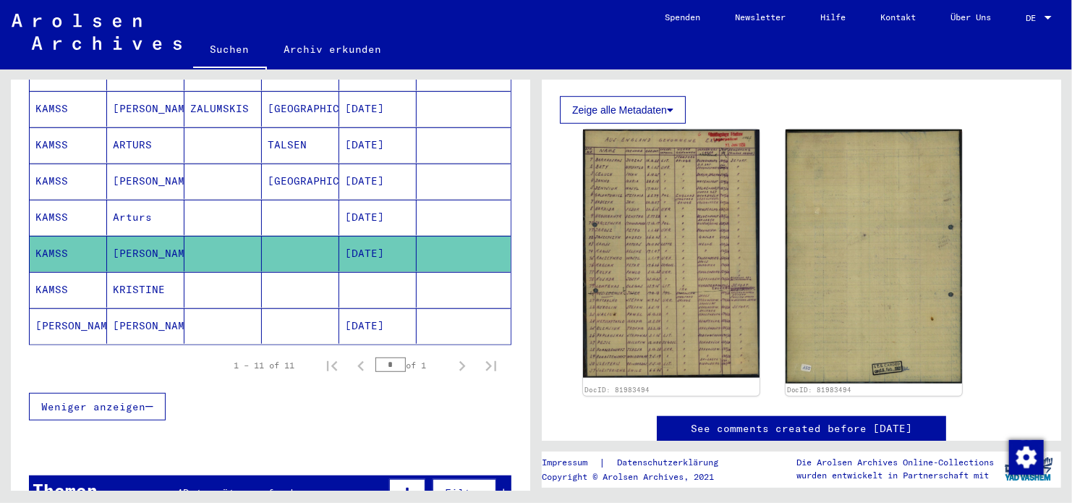
click at [441, 236] on mat-cell at bounding box center [464, 253] width 94 height 35
click at [389, 278] on mat-cell at bounding box center [377, 289] width 77 height 35
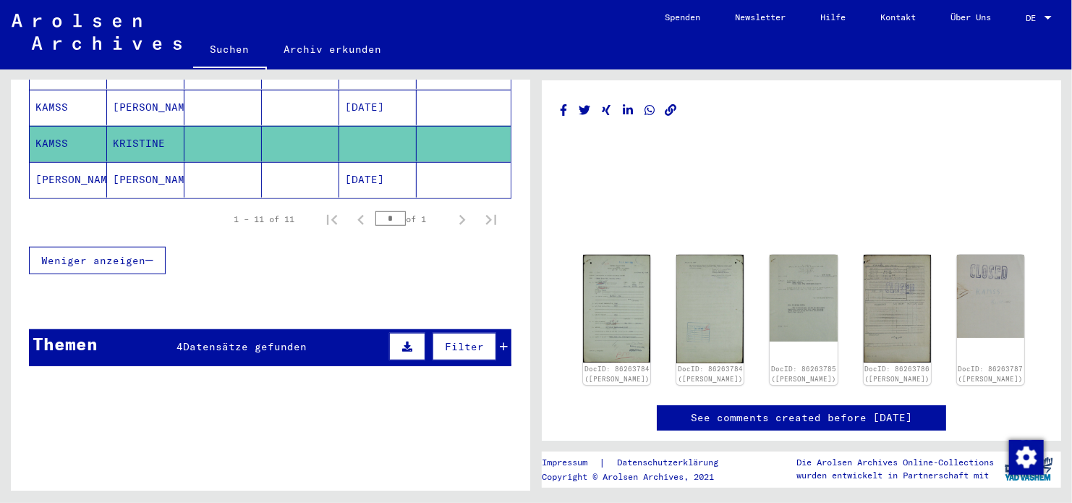
scroll to position [434, 0]
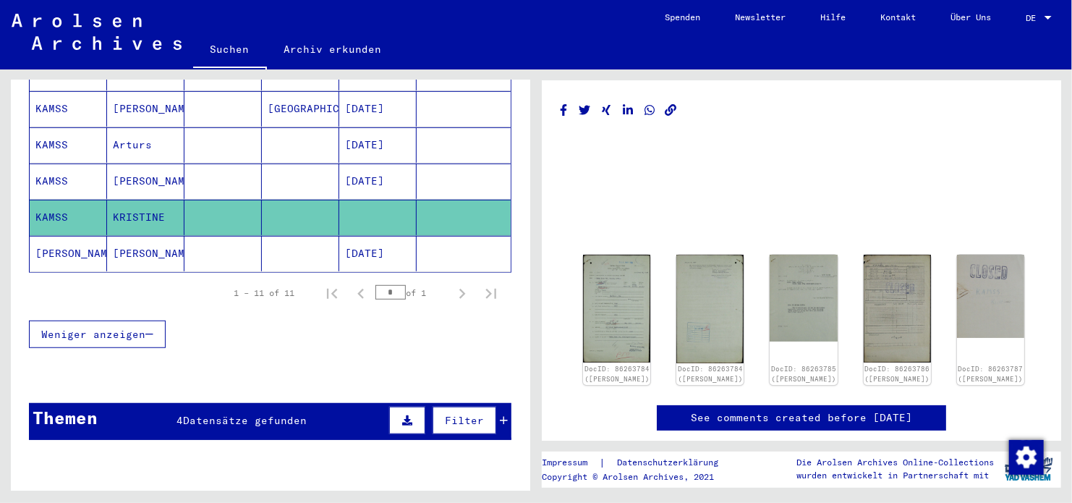
click at [426, 236] on mat-cell at bounding box center [464, 253] width 94 height 35
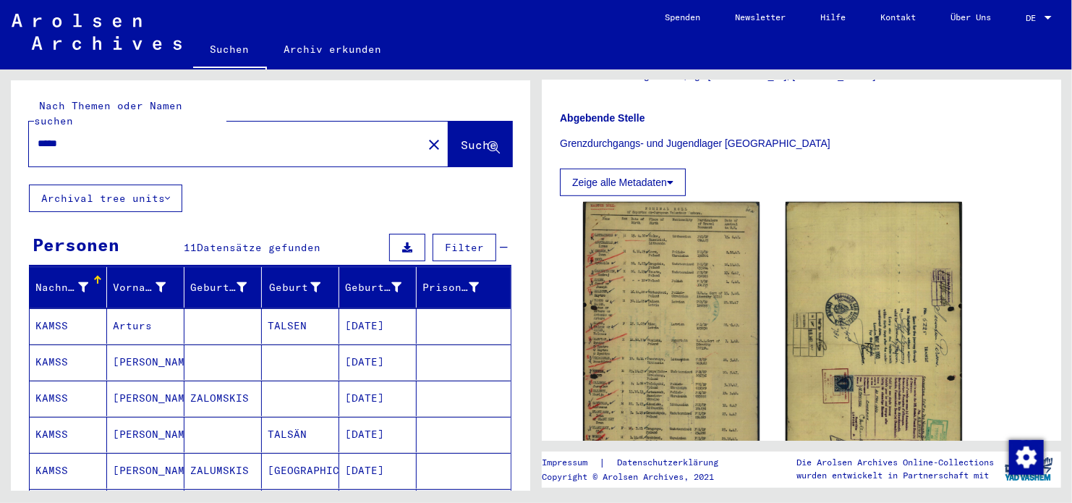
click at [357, 344] on mat-cell "[DATE]" at bounding box center [377, 361] width 77 height 35
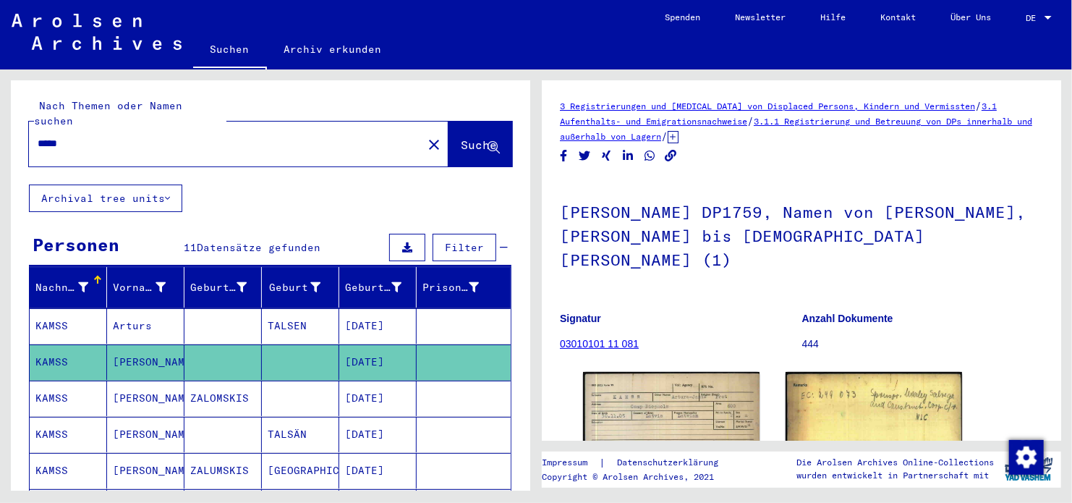
click at [362, 381] on mat-cell "[DATE]" at bounding box center [377, 398] width 77 height 35
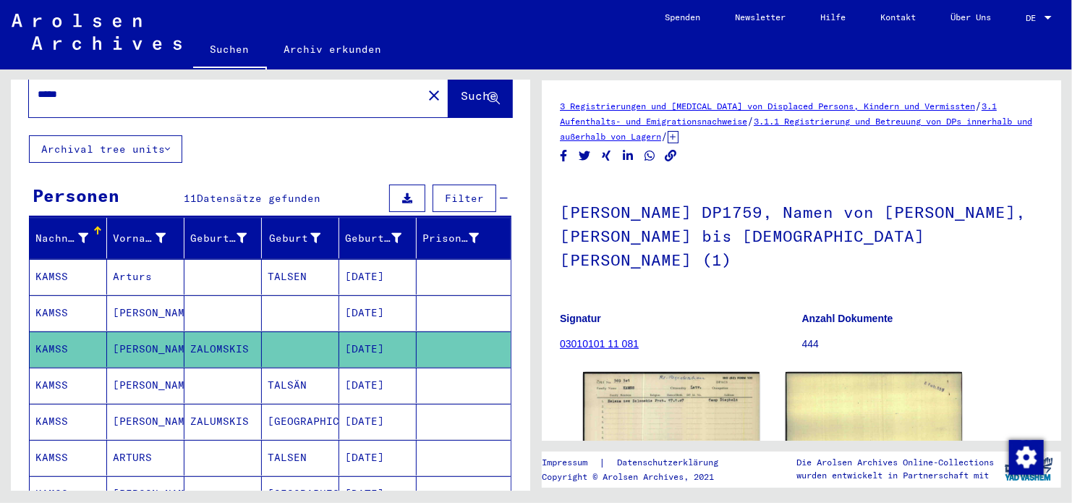
scroll to position [145, 0]
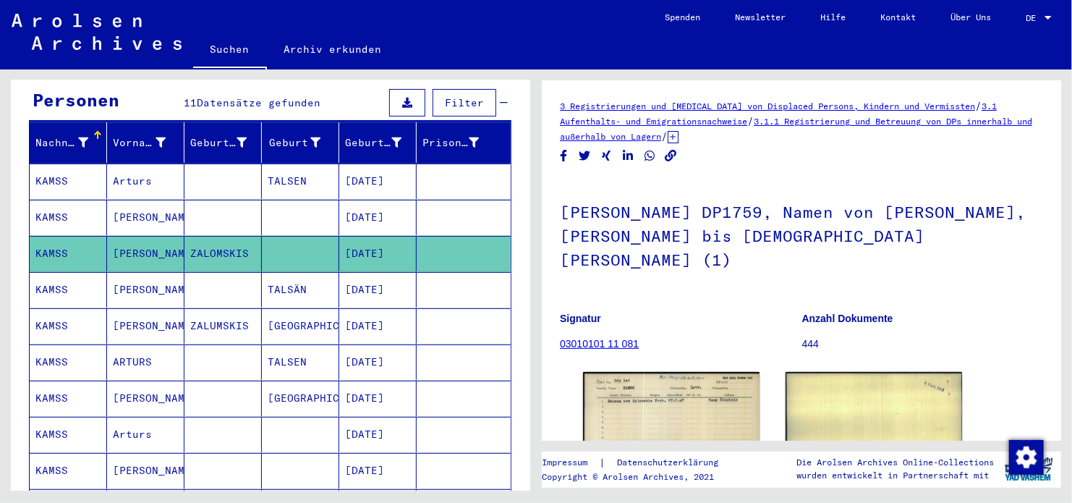
click at [370, 272] on mat-cell "[DATE]" at bounding box center [377, 289] width 77 height 35
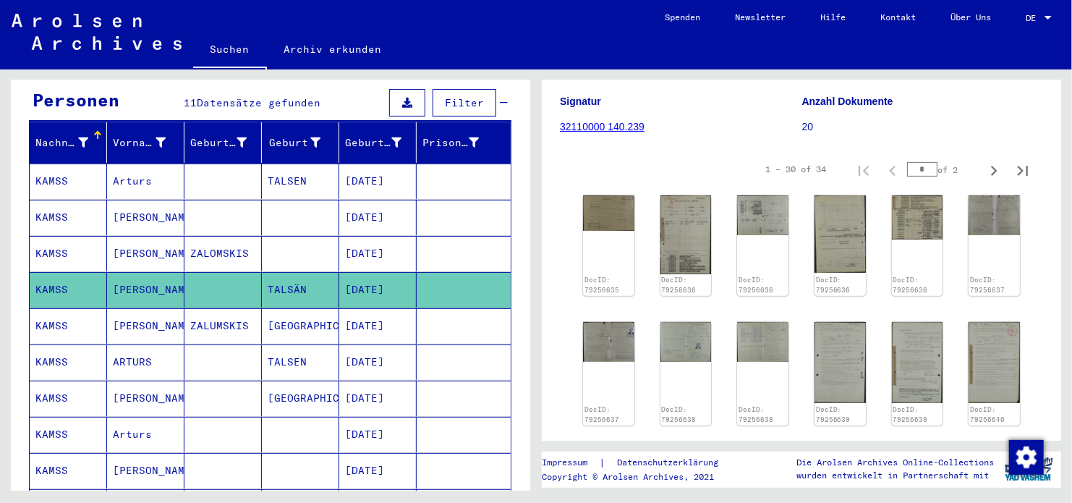
scroll to position [434, 0]
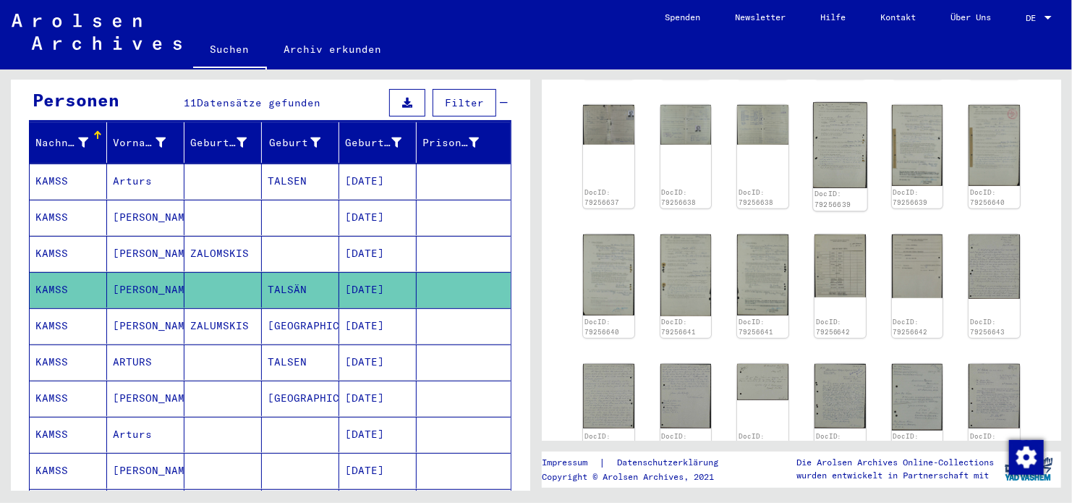
click at [828, 150] on img at bounding box center [840, 144] width 54 height 85
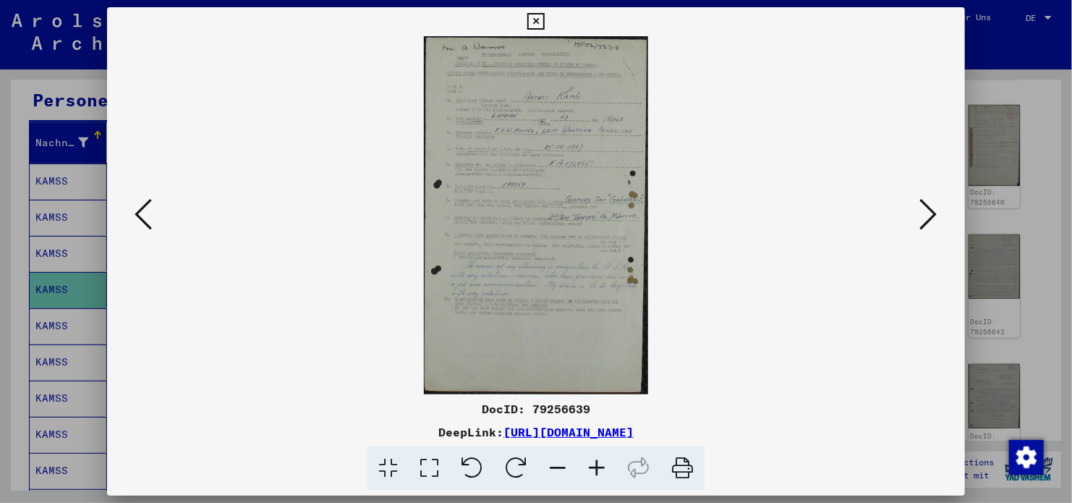
click at [933, 205] on icon at bounding box center [928, 214] width 17 height 35
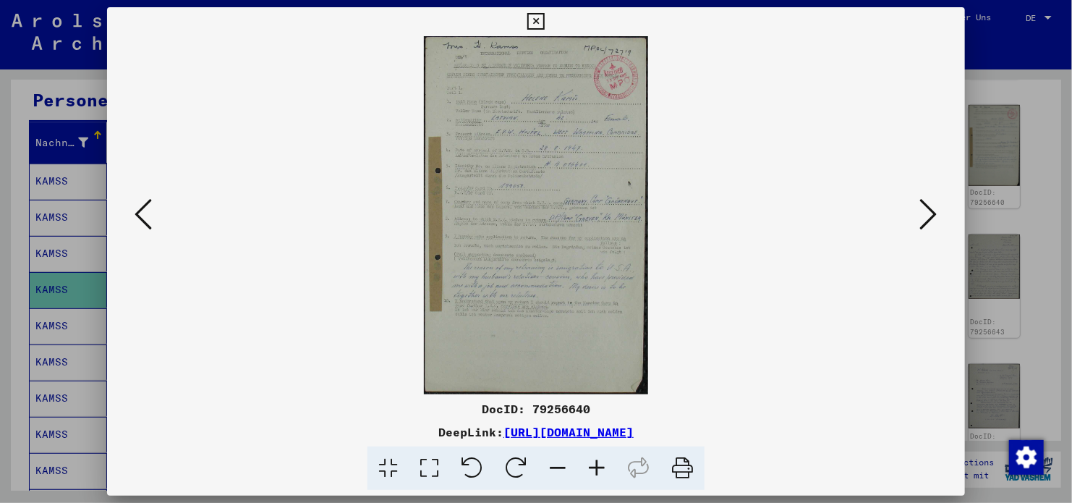
click at [933, 205] on icon at bounding box center [928, 214] width 17 height 35
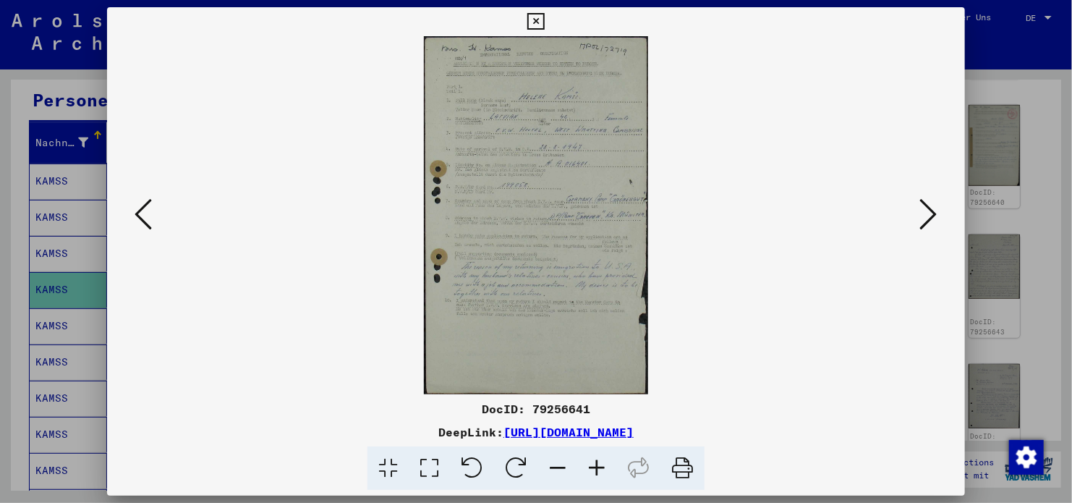
click at [933, 205] on icon at bounding box center [928, 214] width 17 height 35
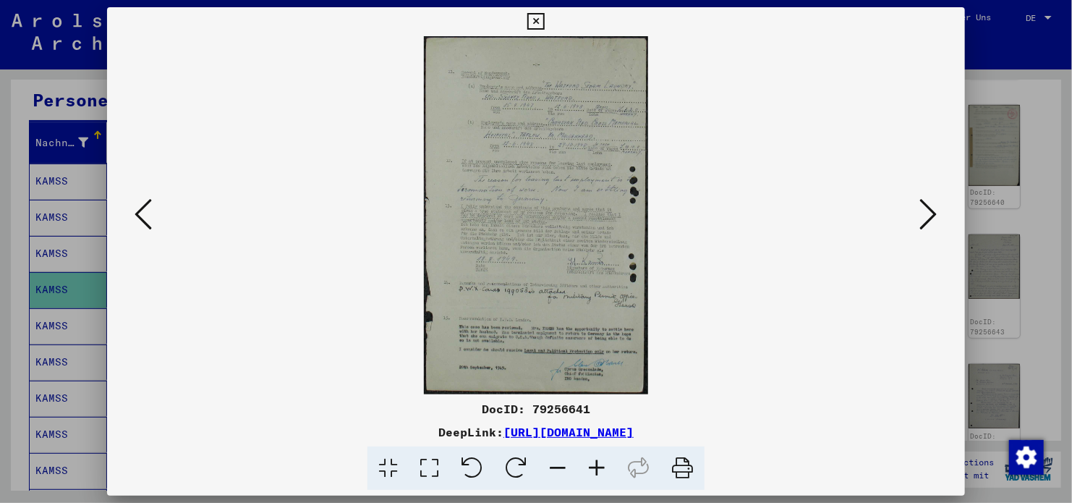
click at [933, 205] on icon at bounding box center [928, 214] width 17 height 35
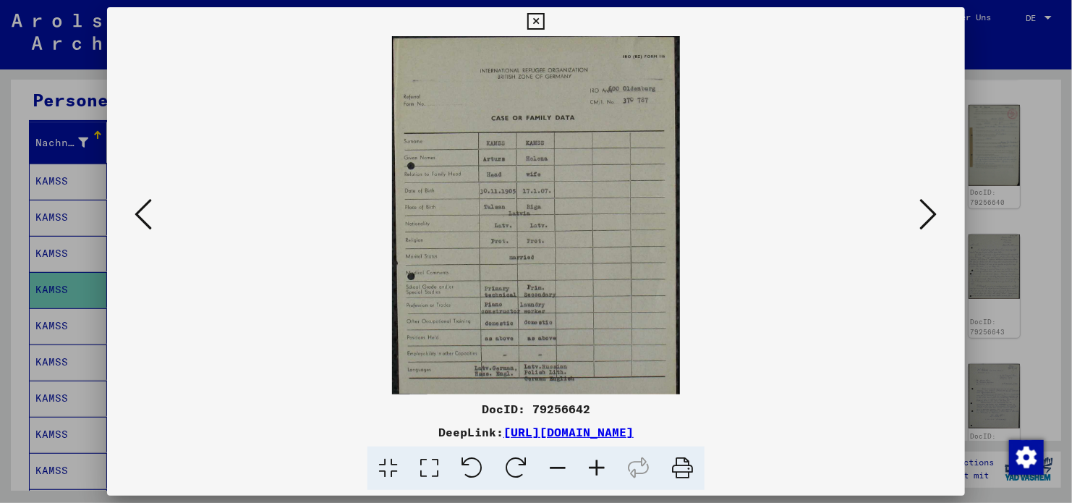
click at [933, 205] on icon at bounding box center [928, 214] width 17 height 35
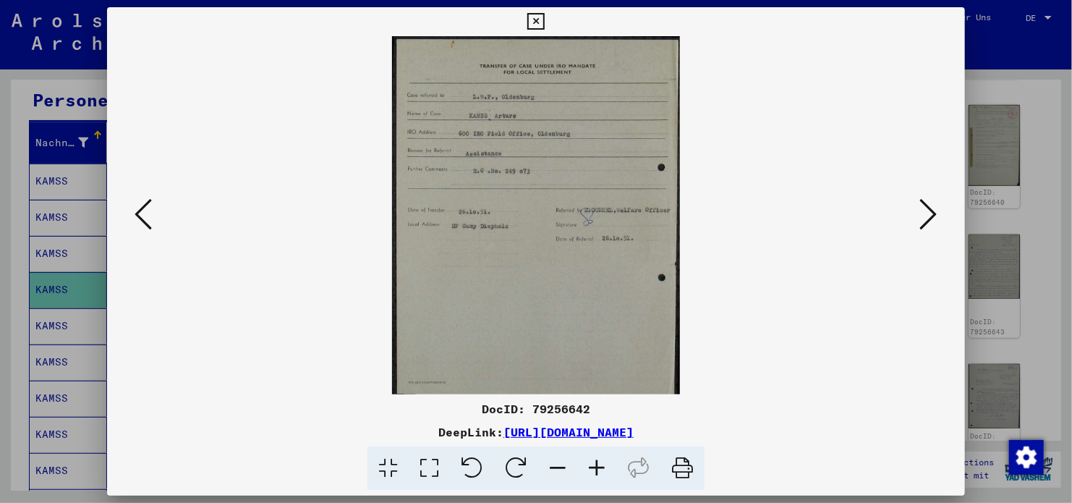
click at [933, 205] on icon at bounding box center [928, 214] width 17 height 35
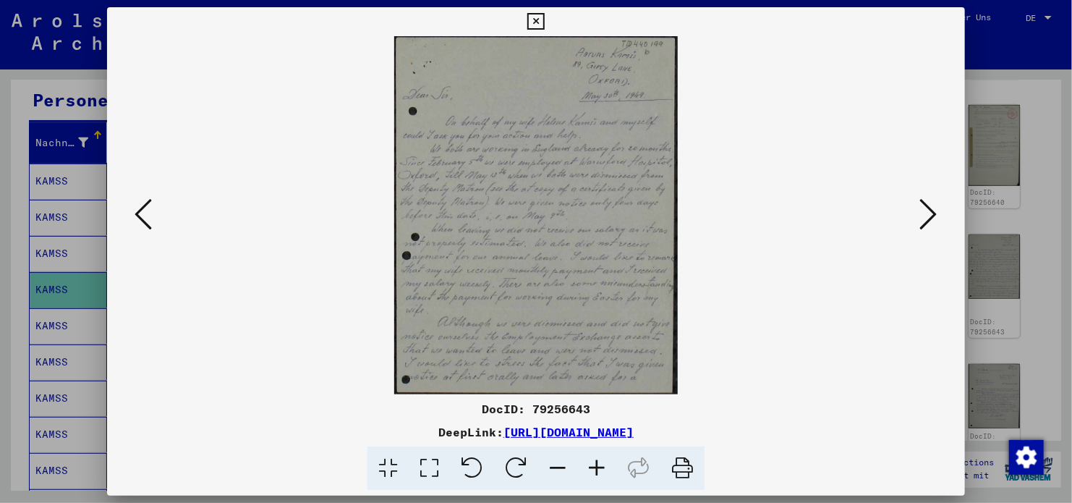
click at [933, 205] on icon at bounding box center [928, 214] width 17 height 35
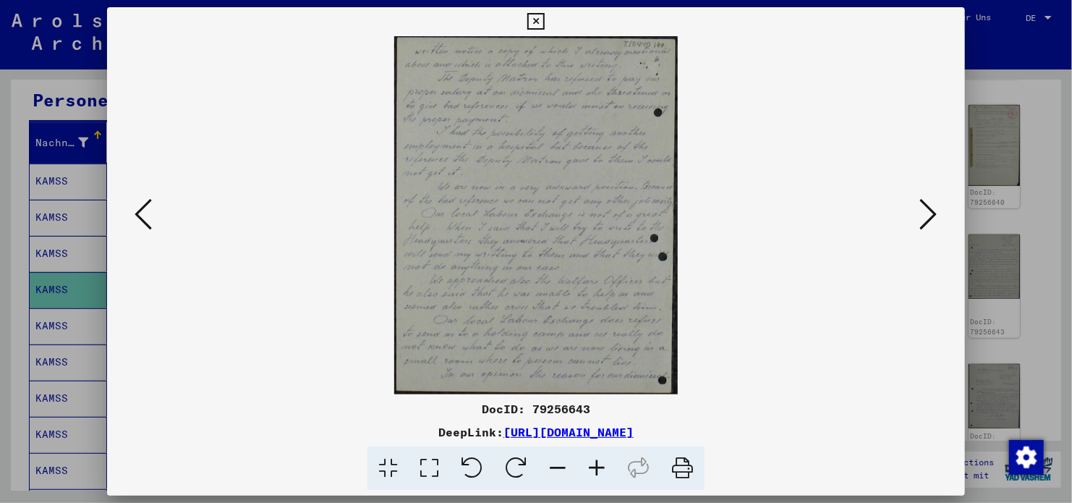
click at [933, 205] on icon at bounding box center [928, 214] width 17 height 35
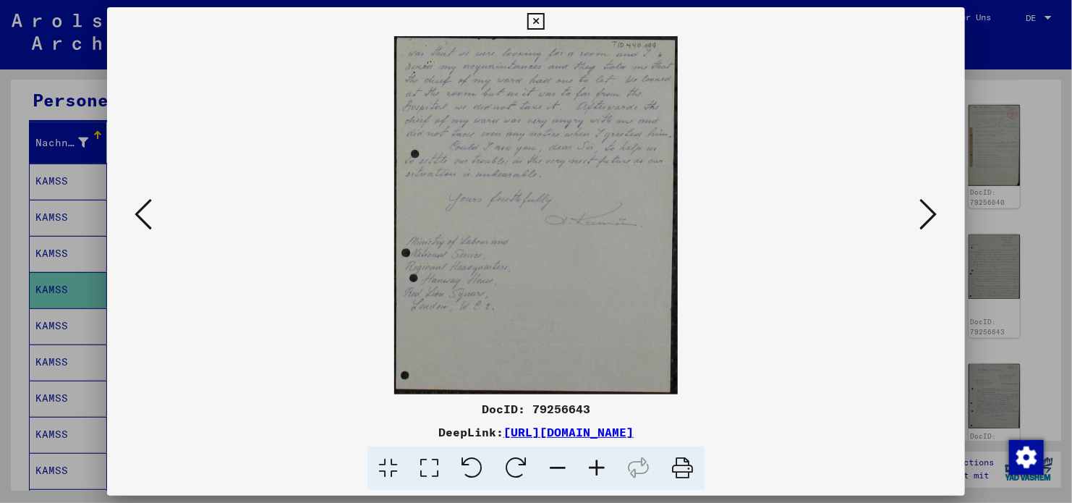
click at [933, 205] on icon at bounding box center [928, 214] width 17 height 35
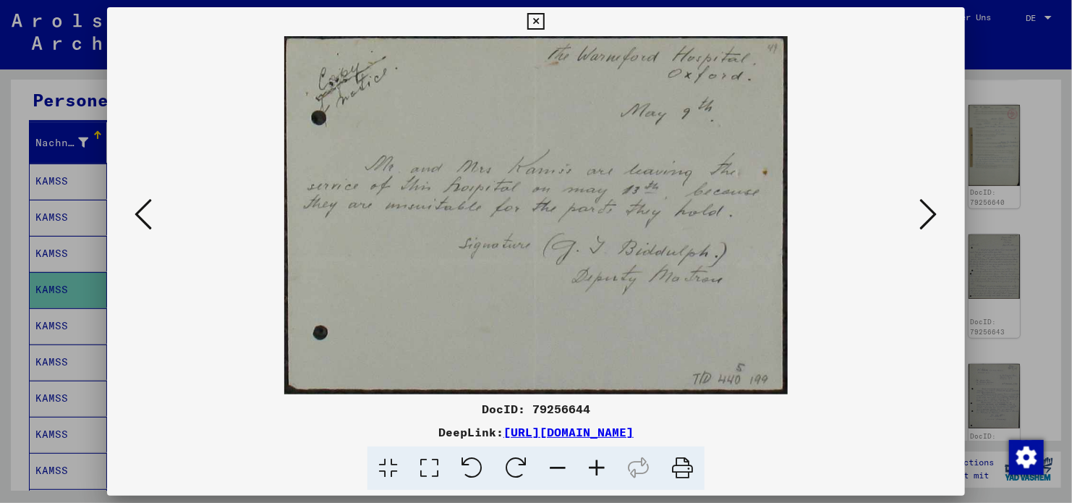
click at [933, 205] on icon at bounding box center [928, 214] width 17 height 35
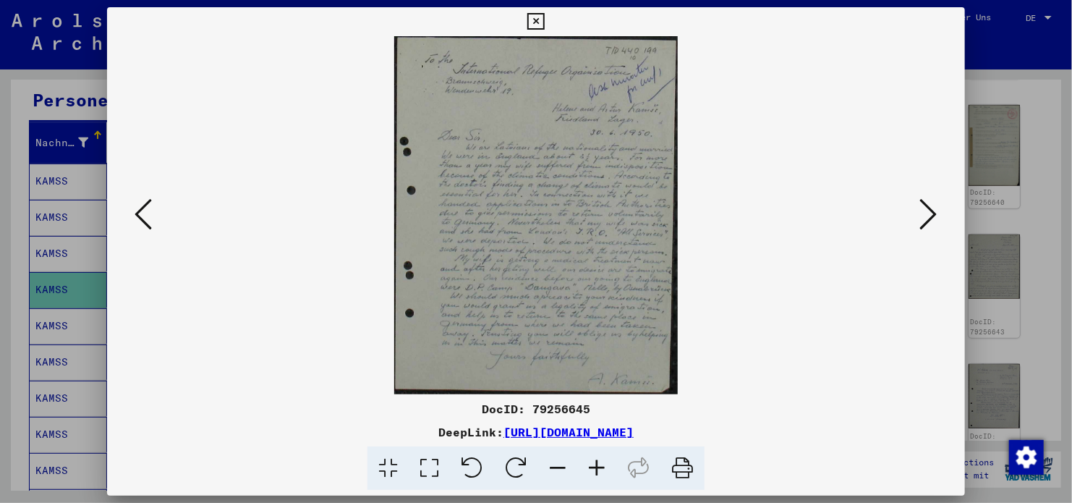
click at [933, 205] on icon at bounding box center [928, 214] width 17 height 35
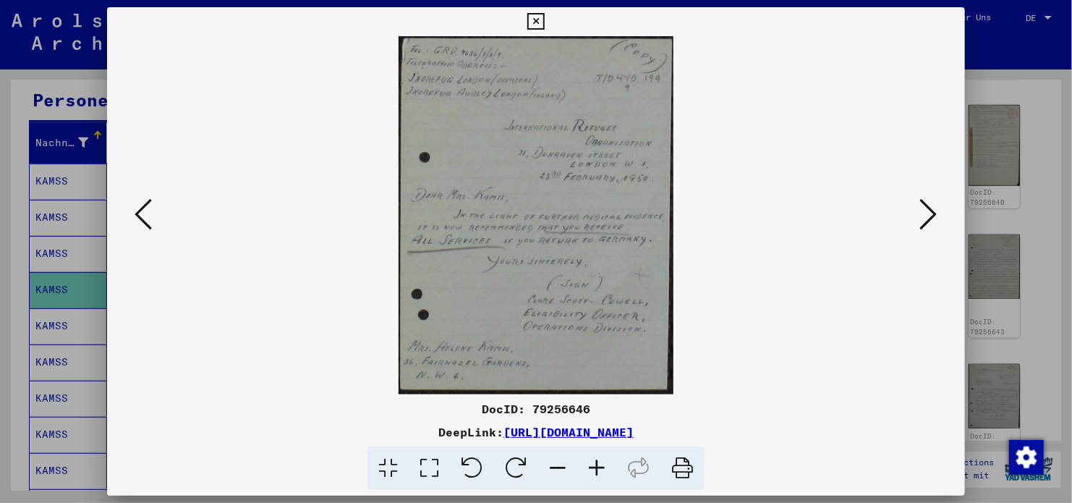
click at [933, 205] on icon at bounding box center [928, 214] width 17 height 35
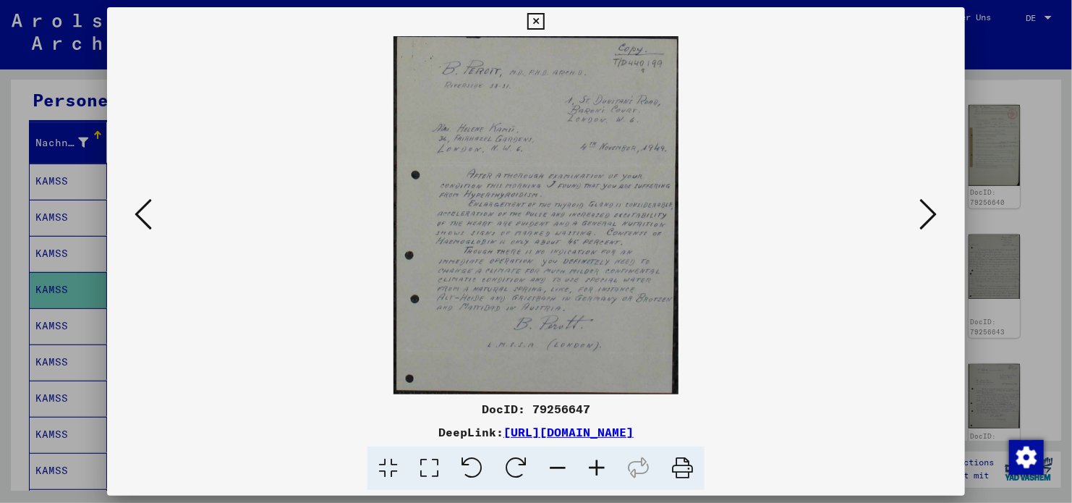
click at [933, 205] on icon at bounding box center [928, 214] width 17 height 35
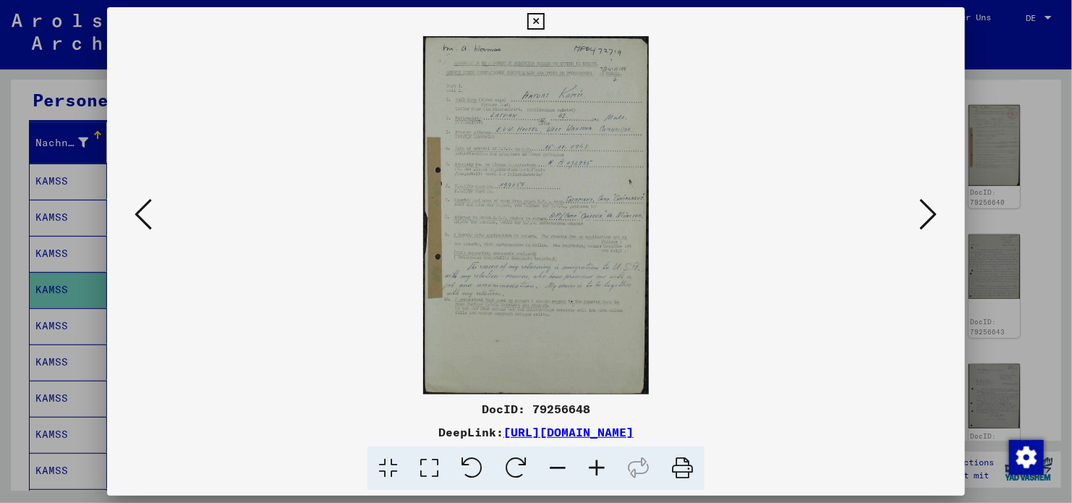
click at [933, 205] on icon at bounding box center [928, 214] width 17 height 35
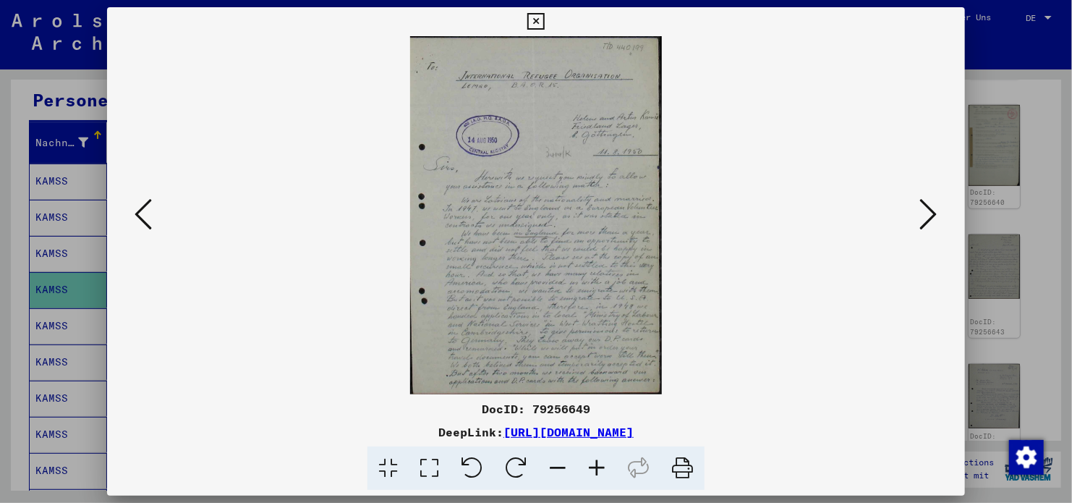
click at [933, 205] on icon at bounding box center [928, 214] width 17 height 35
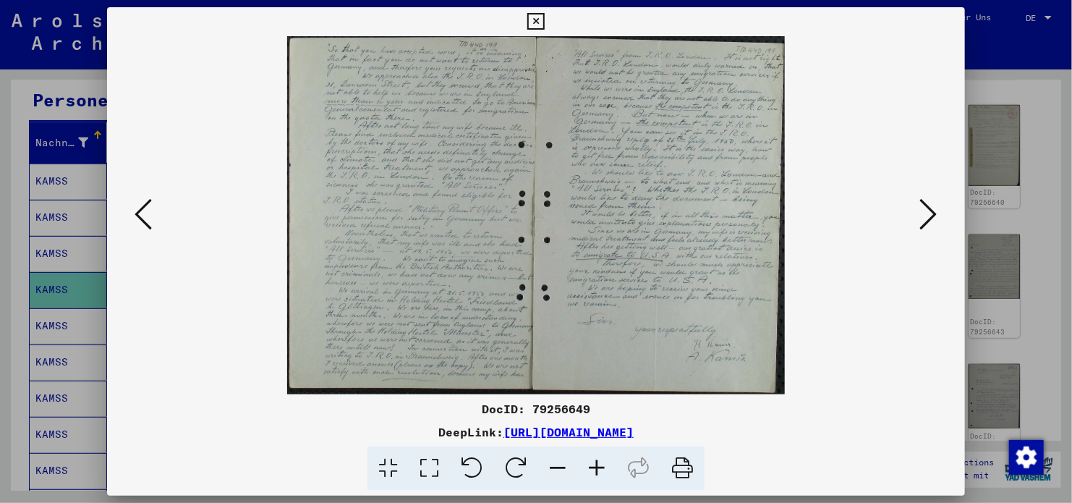
click at [933, 205] on icon at bounding box center [928, 214] width 17 height 35
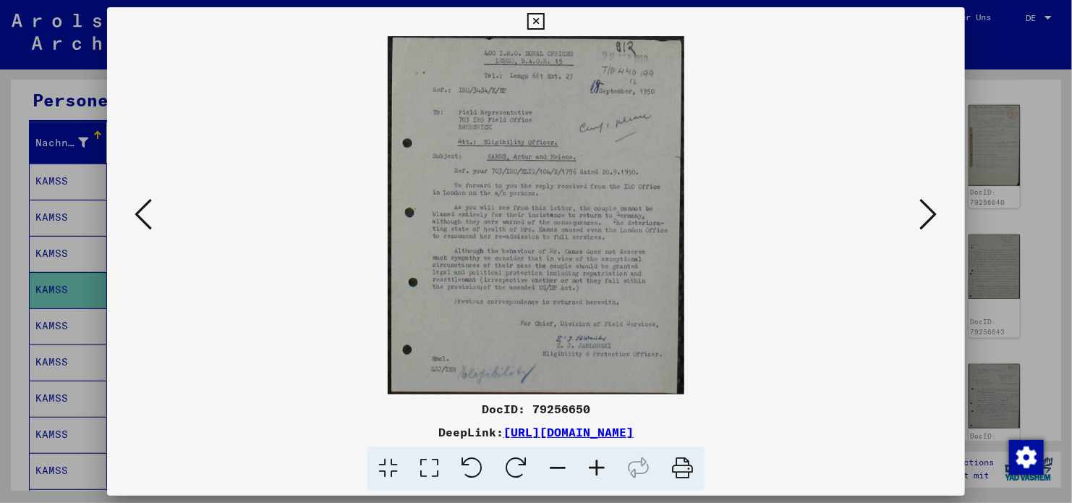
click at [933, 205] on icon at bounding box center [928, 214] width 17 height 35
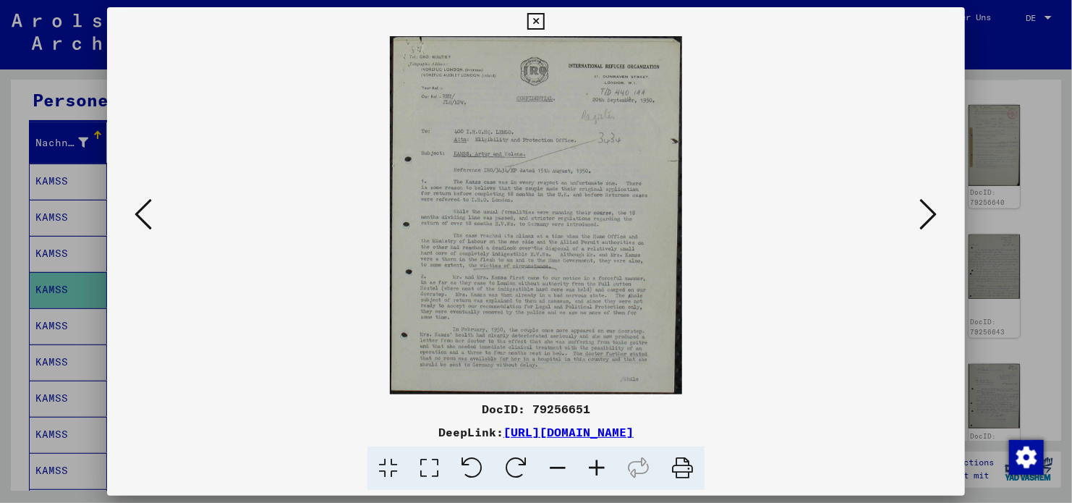
click at [933, 205] on icon at bounding box center [928, 214] width 17 height 35
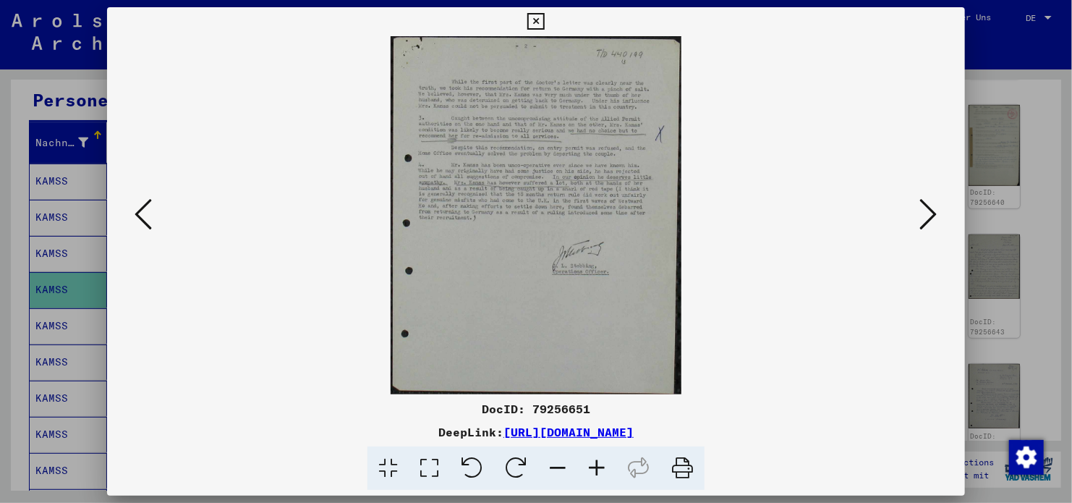
click at [150, 211] on icon at bounding box center [143, 214] width 17 height 35
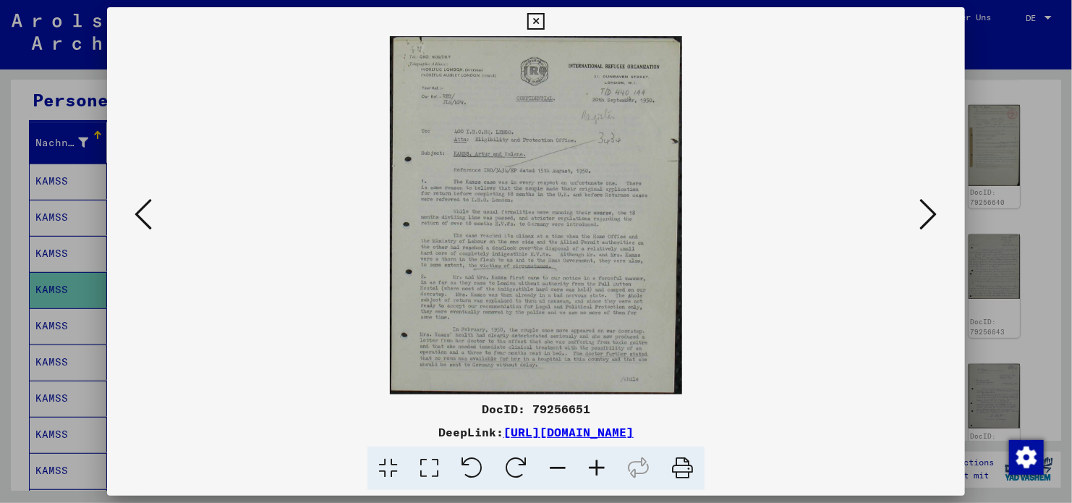
click at [556, 430] on link "[URL][DOMAIN_NAME]" at bounding box center [569, 432] width 130 height 14
click at [934, 211] on icon at bounding box center [928, 214] width 17 height 35
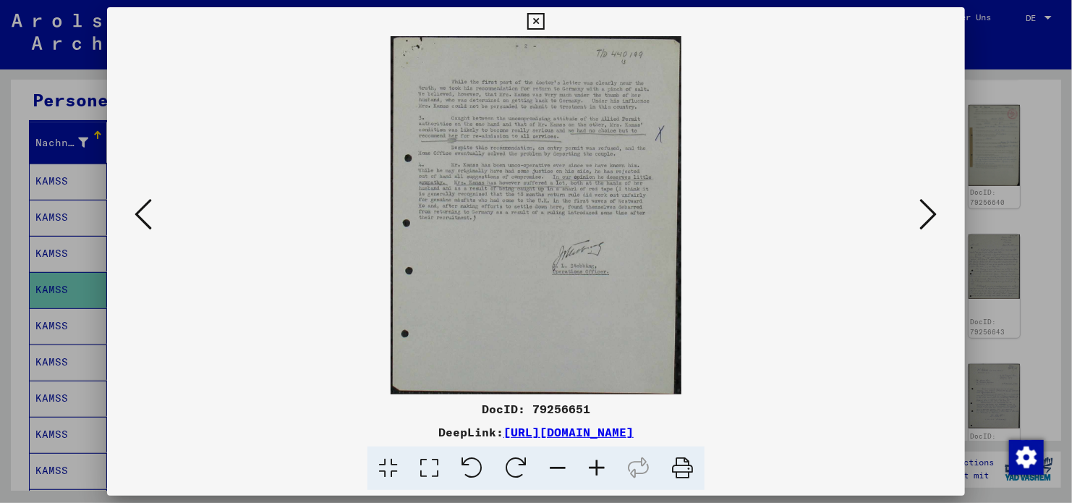
click at [934, 211] on icon at bounding box center [928, 214] width 17 height 35
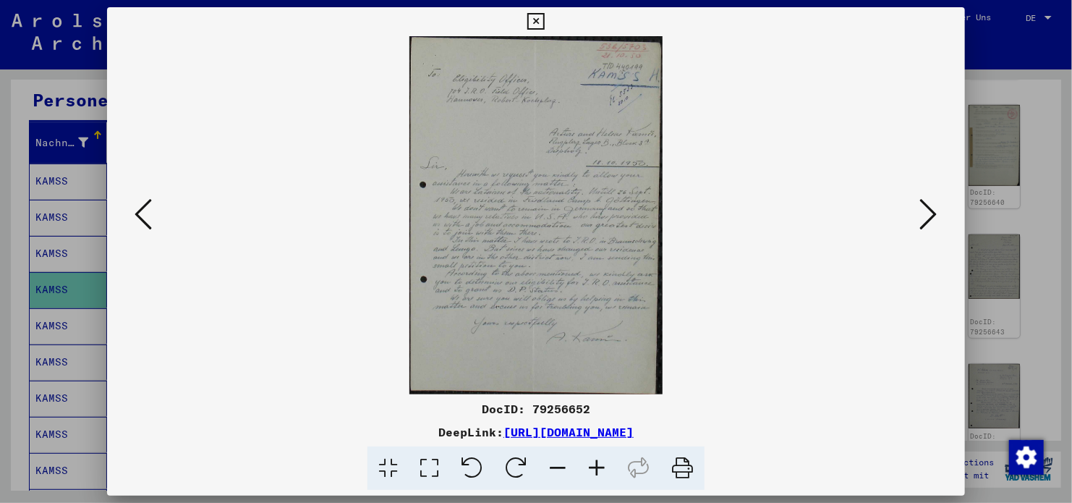
click at [934, 211] on icon at bounding box center [928, 214] width 17 height 35
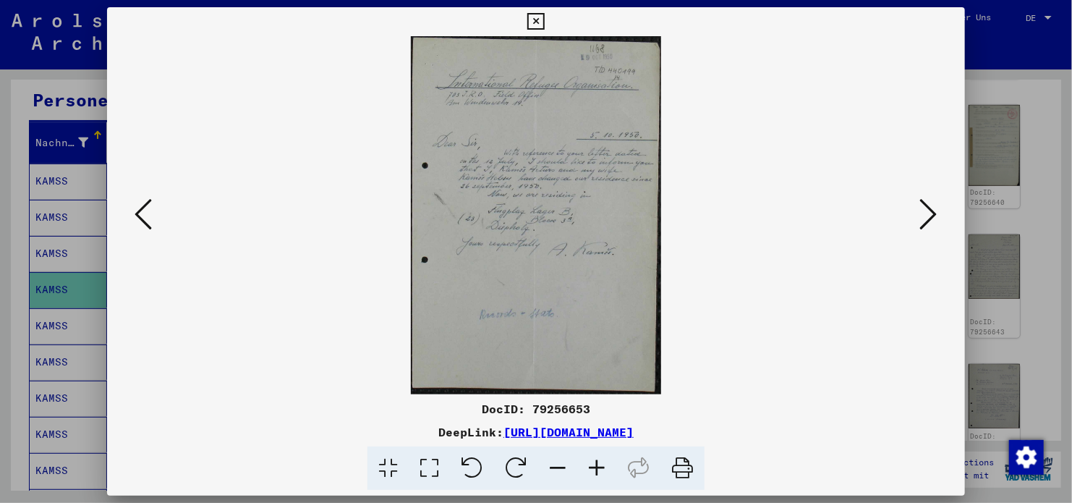
click at [538, 19] on icon at bounding box center [535, 21] width 17 height 17
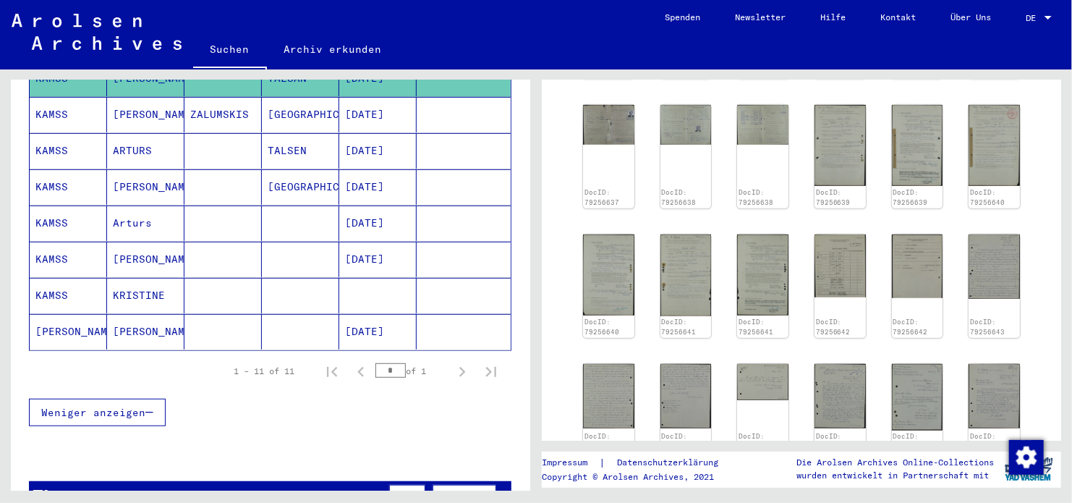
scroll to position [506, 0]
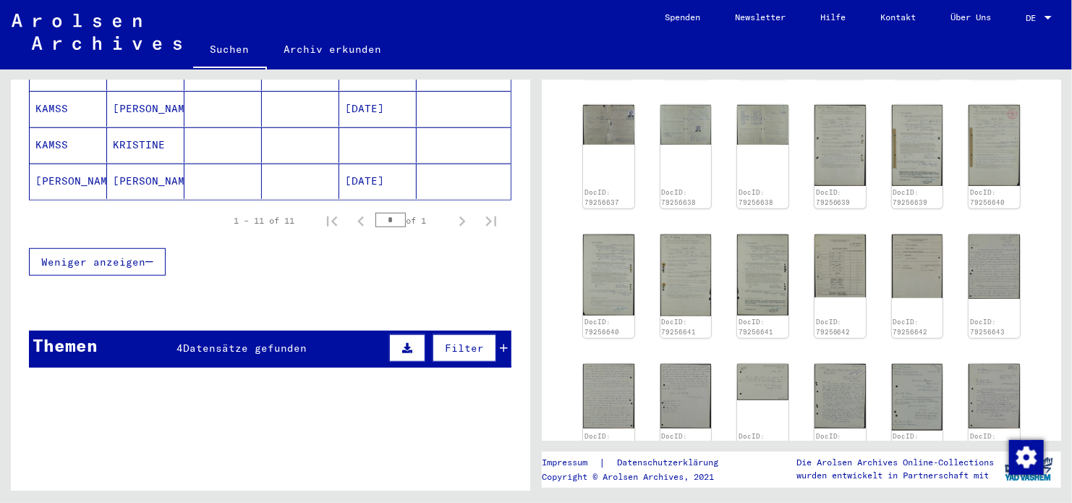
click at [279, 164] on mat-cell at bounding box center [300, 181] width 77 height 35
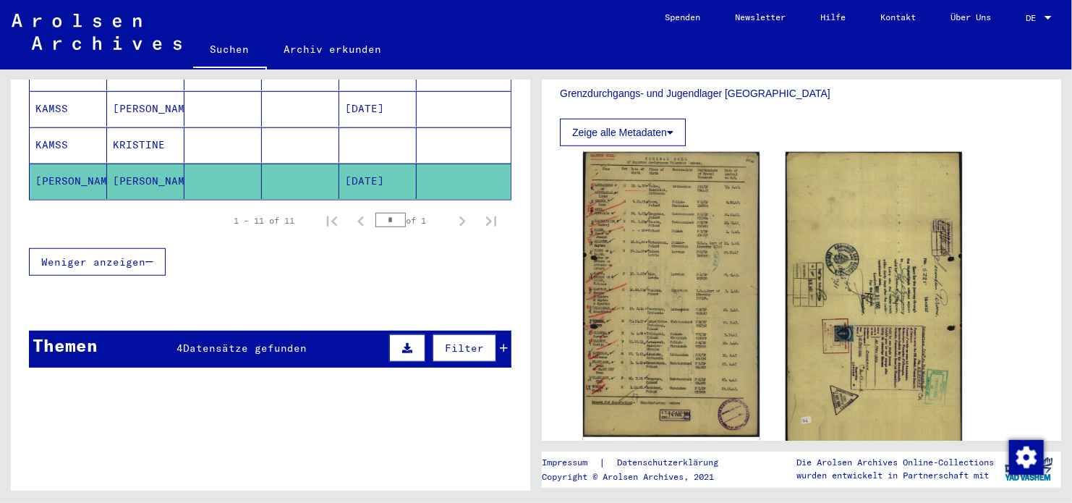
scroll to position [506, 0]
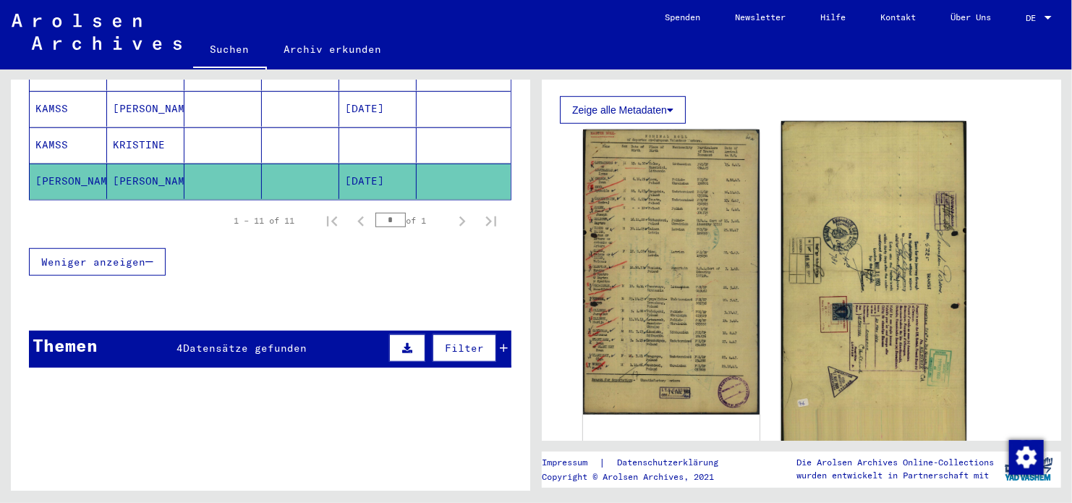
click at [829, 278] on img at bounding box center [873, 291] width 185 height 339
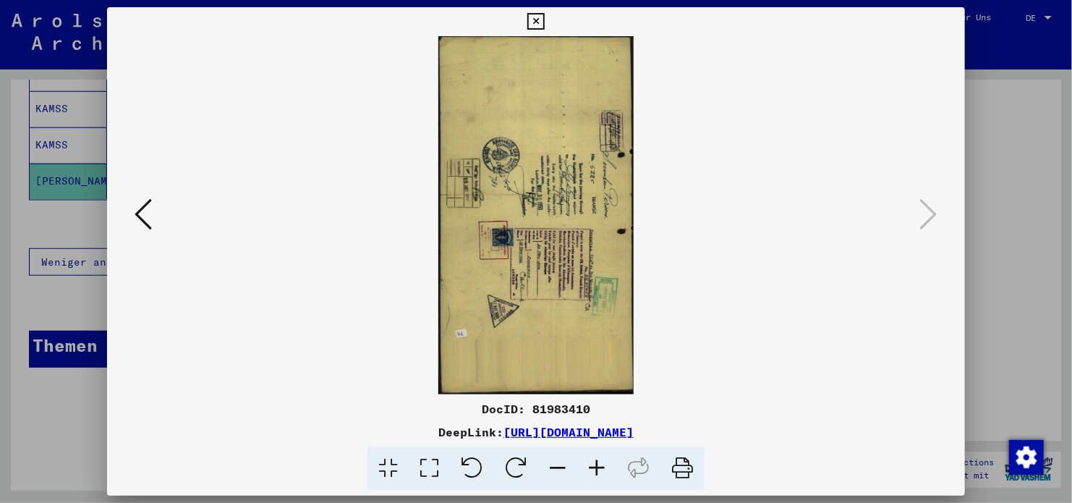
click at [624, 433] on link "[URL][DOMAIN_NAME]" at bounding box center [569, 432] width 130 height 14
click at [537, 23] on icon at bounding box center [535, 21] width 17 height 17
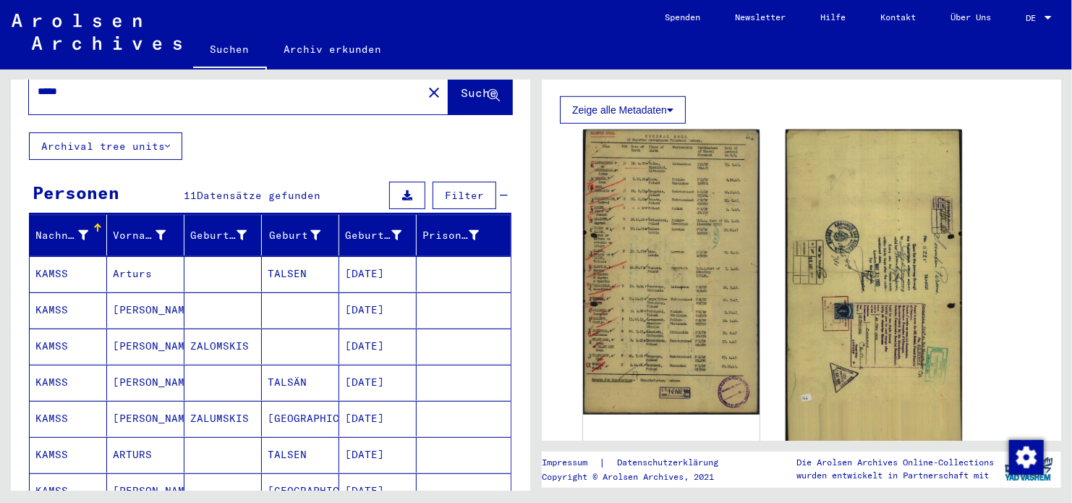
scroll to position [0, 0]
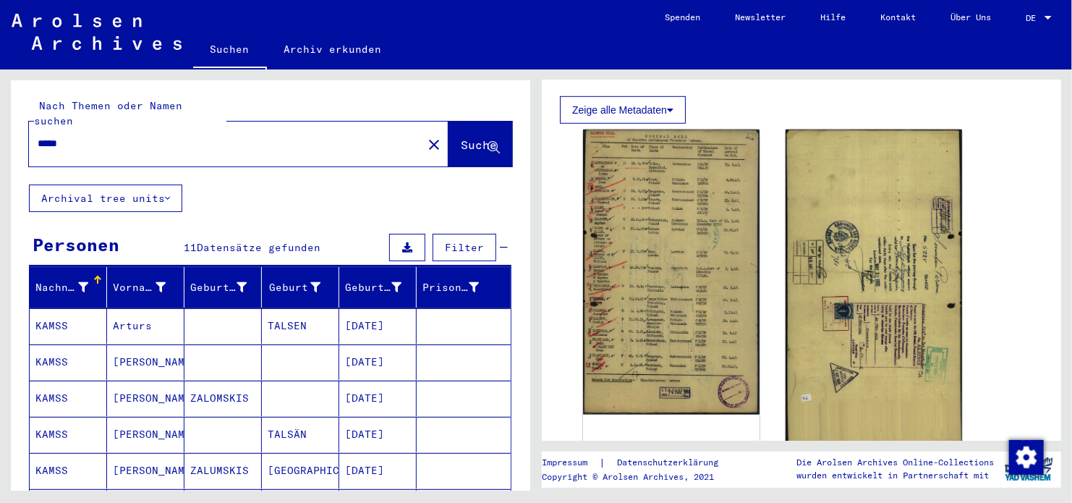
click at [306, 313] on mat-cell "TALSEN" at bounding box center [300, 325] width 77 height 35
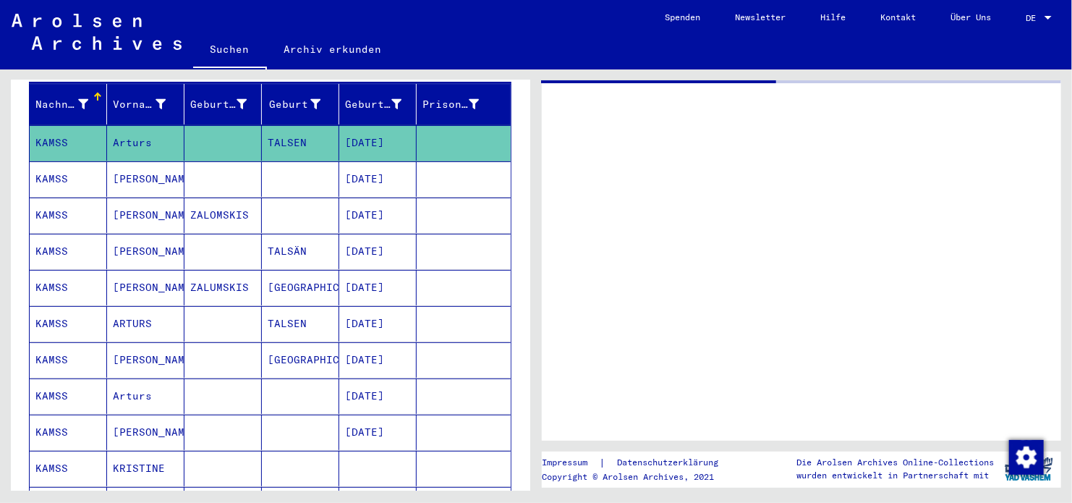
scroll to position [217, 0]
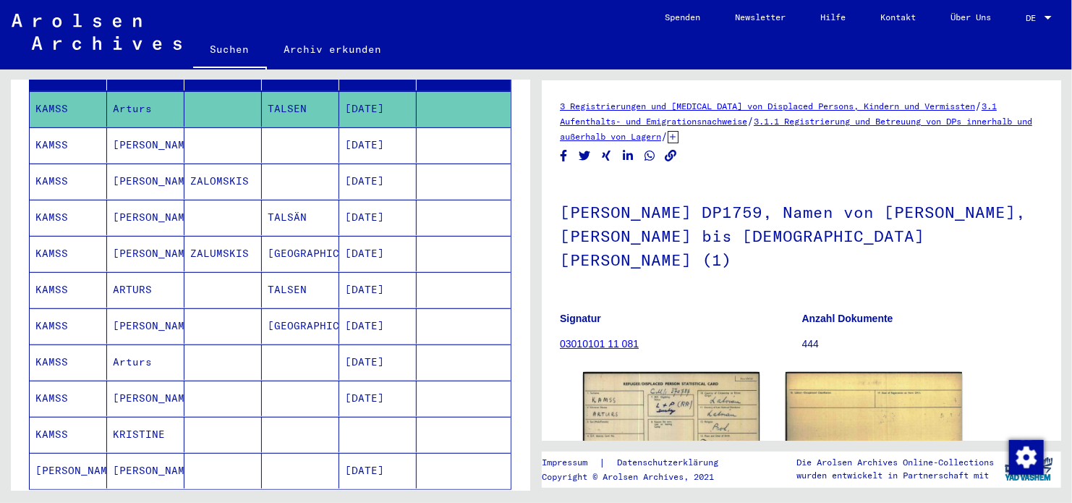
click at [383, 138] on mat-cell "[DATE]" at bounding box center [377, 144] width 77 height 35
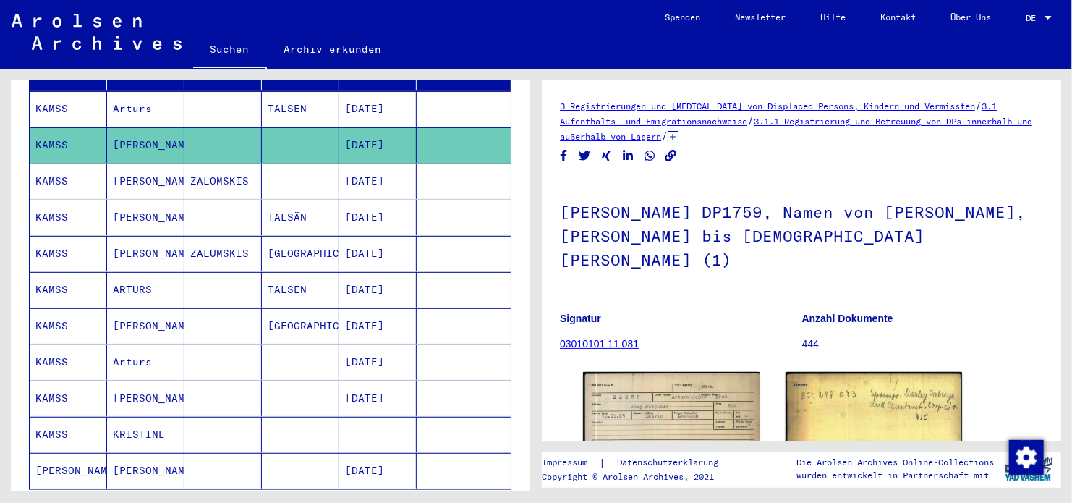
click at [380, 164] on mat-cell "[DATE]" at bounding box center [377, 181] width 77 height 35
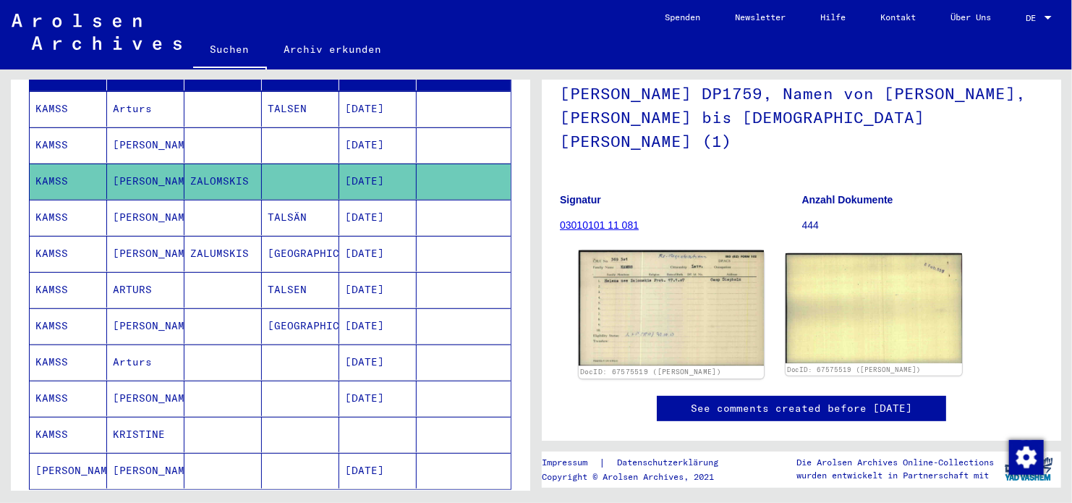
scroll to position [143, 0]
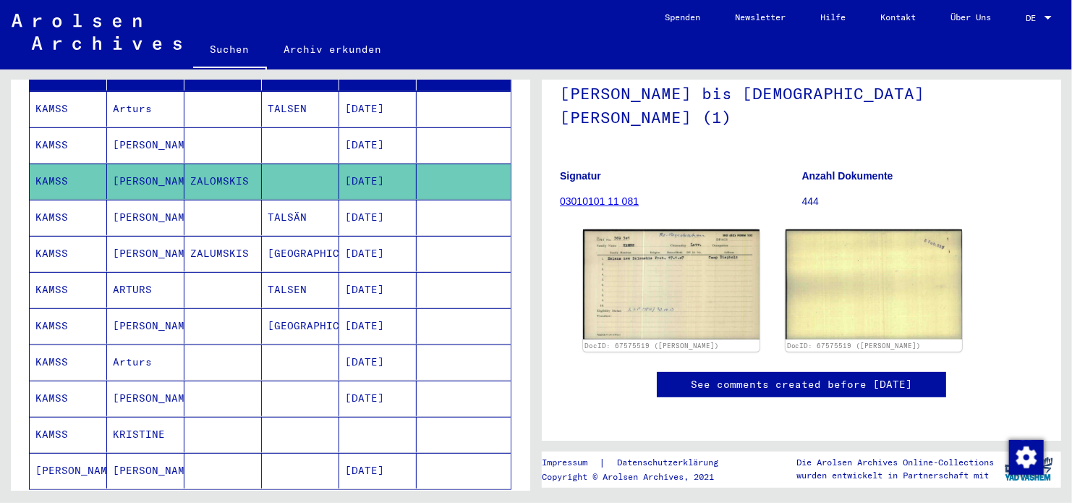
click at [417, 208] on mat-cell at bounding box center [464, 217] width 94 height 35
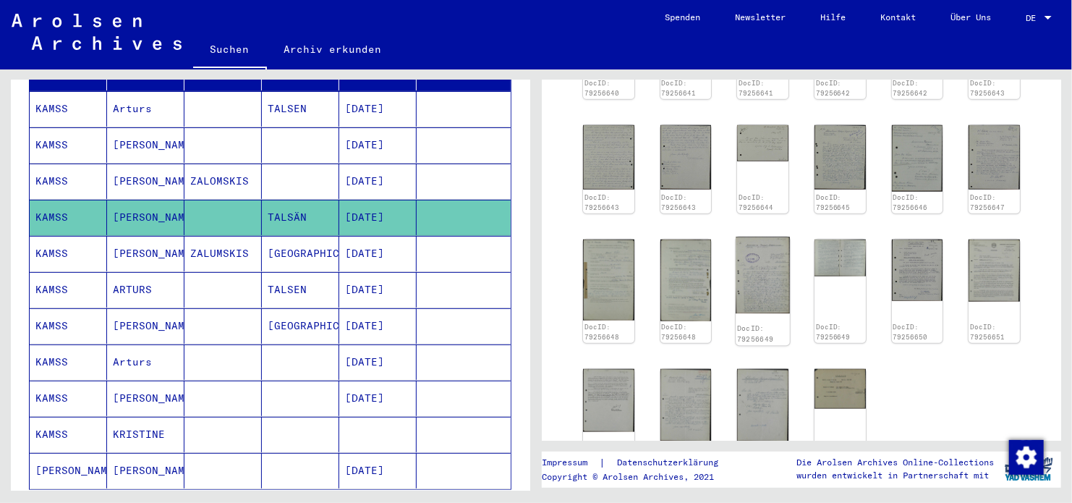
scroll to position [838, 0]
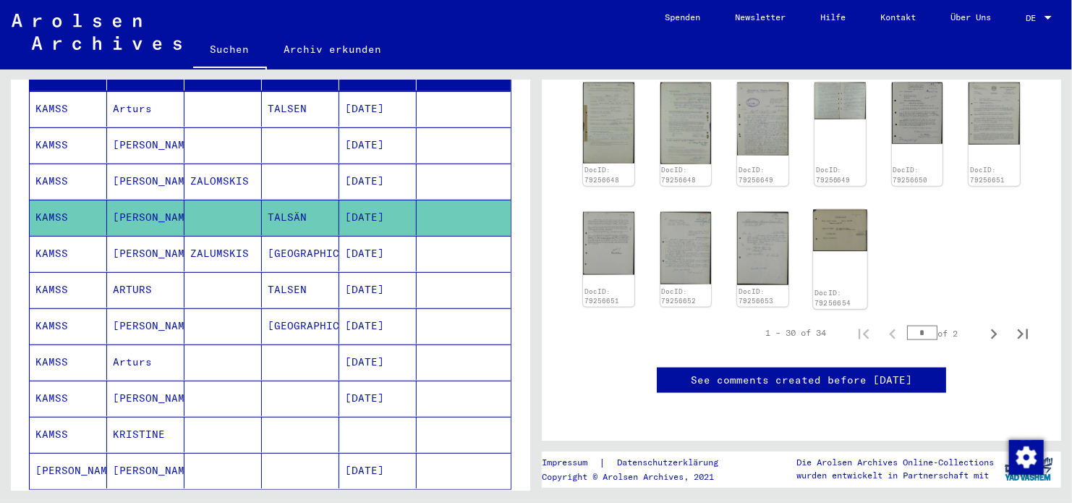
click at [841, 221] on img at bounding box center [840, 231] width 54 height 42
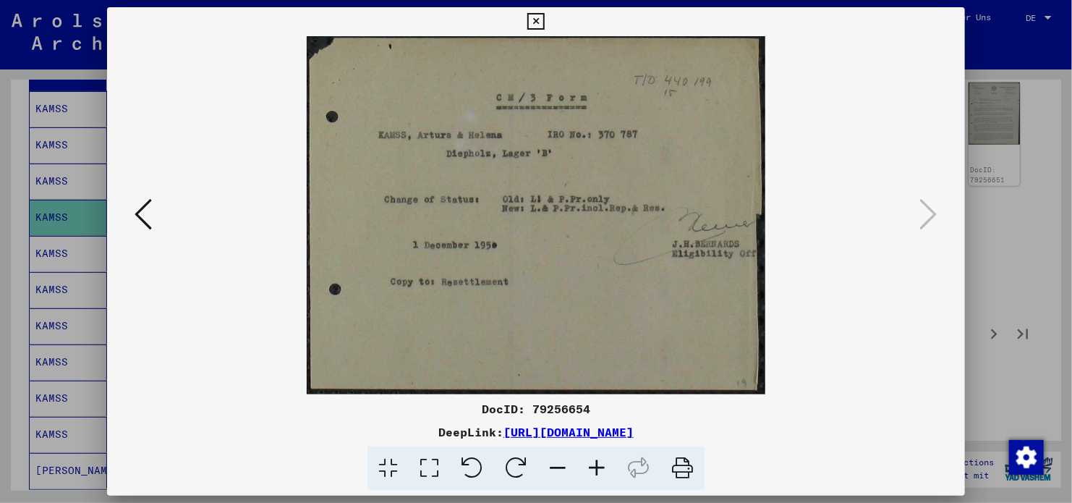
click at [153, 210] on button at bounding box center [143, 215] width 26 height 41
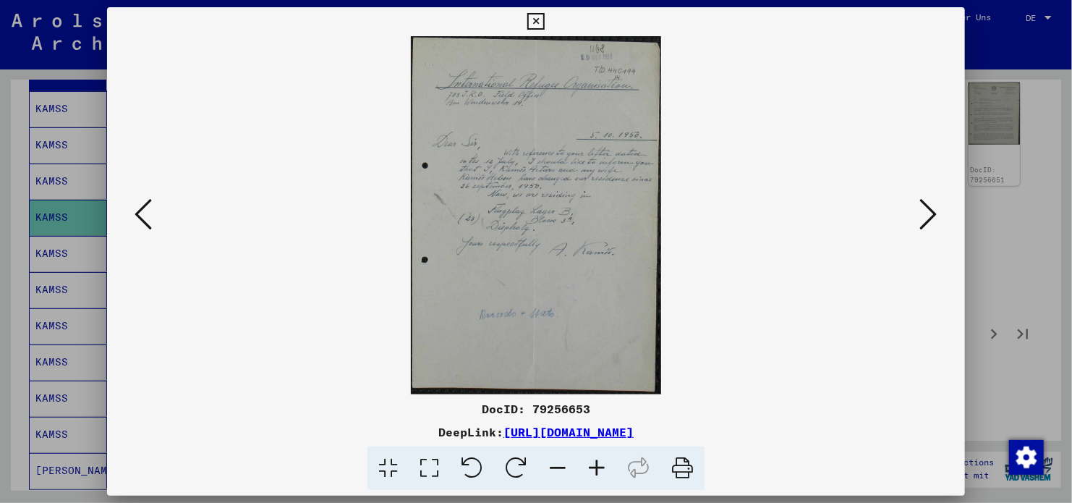
click at [153, 210] on button at bounding box center [143, 215] width 26 height 41
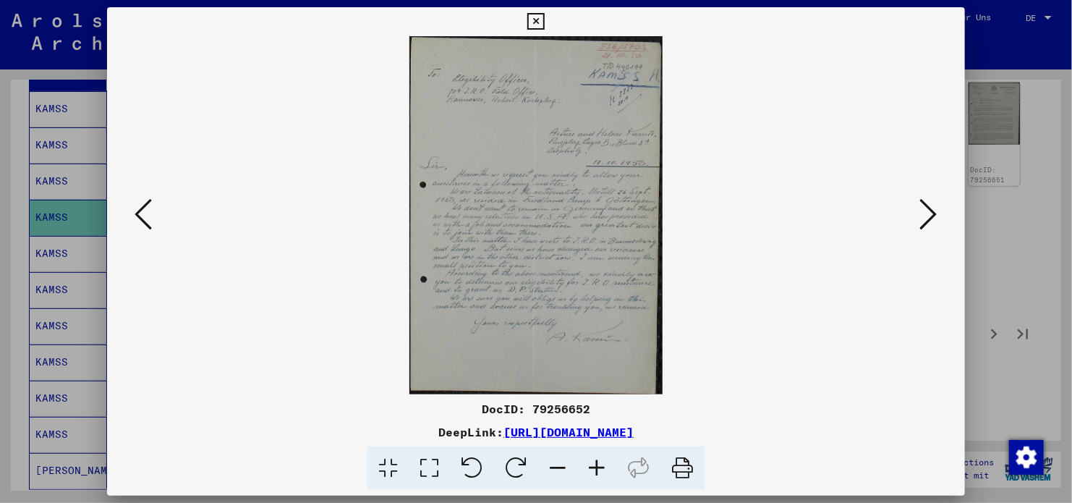
click at [530, 22] on icon at bounding box center [535, 21] width 17 height 17
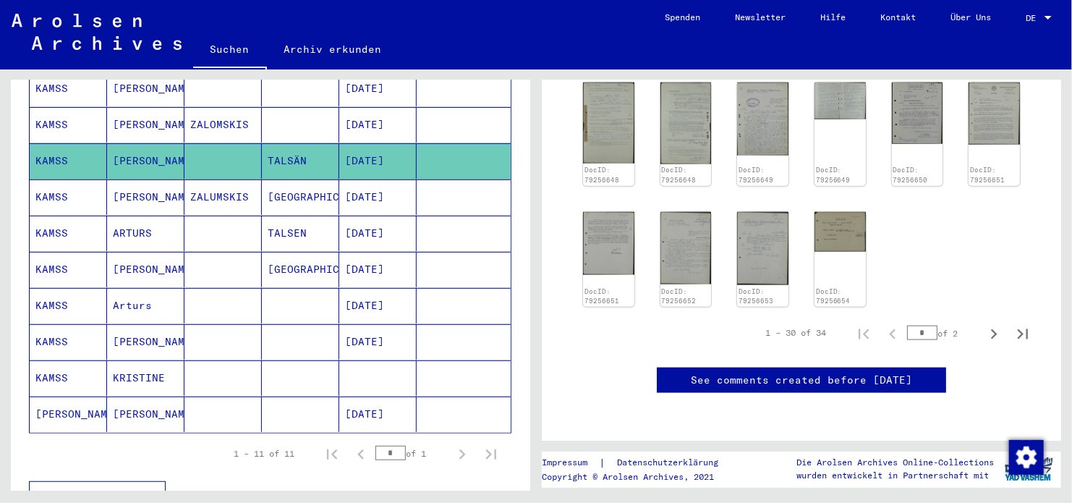
scroll to position [289, 0]
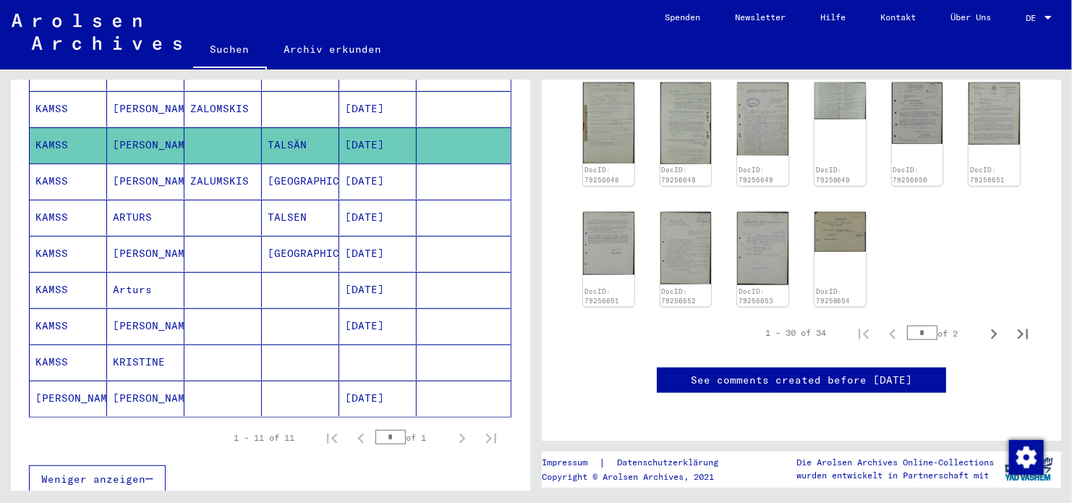
click at [343, 200] on mat-cell "[DATE]" at bounding box center [377, 217] width 77 height 35
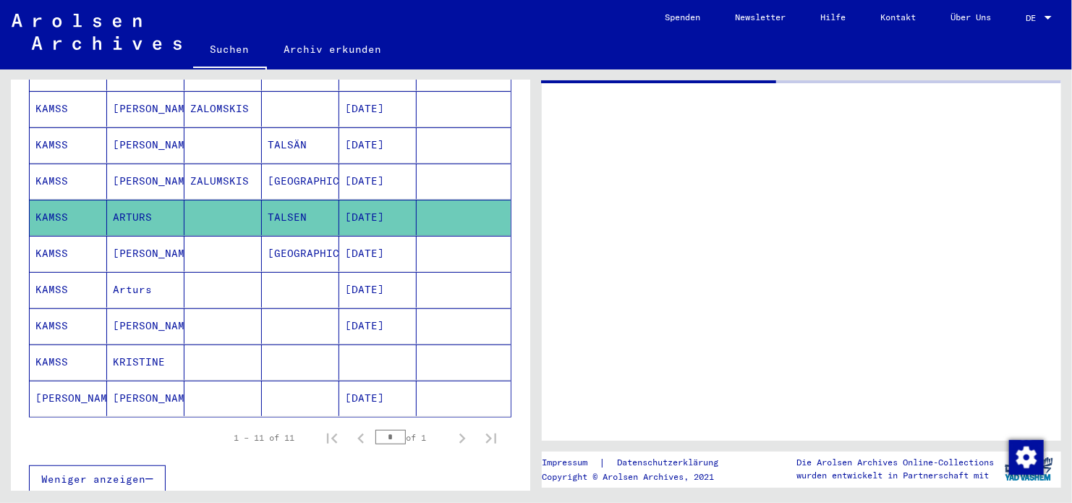
click at [355, 166] on mat-cell "[DATE]" at bounding box center [377, 181] width 77 height 35
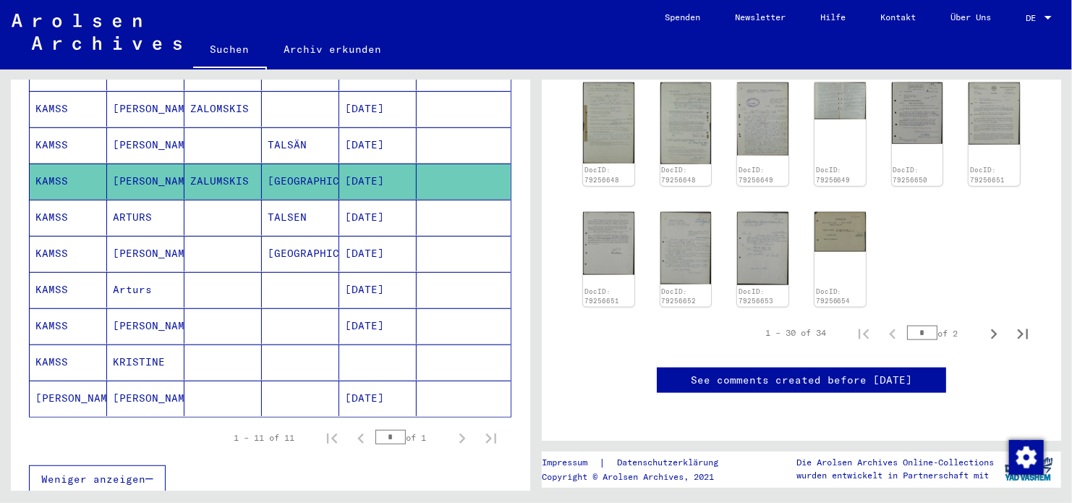
scroll to position [838, 0]
click at [751, 231] on img at bounding box center [764, 248] width 54 height 77
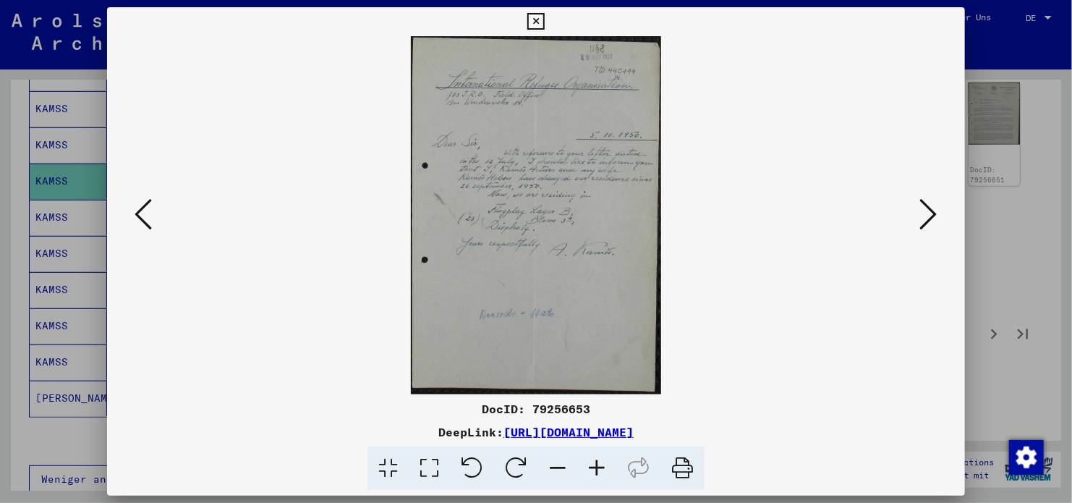
drag, startPoint x: 170, startPoint y: 182, endPoint x: 164, endPoint y: 187, distance: 7.8
click at [164, 187] on img at bounding box center [536, 215] width 760 height 358
click at [164, 194] on img at bounding box center [536, 215] width 760 height 358
click at [156, 203] on img at bounding box center [536, 215] width 760 height 358
click at [146, 214] on icon at bounding box center [143, 214] width 17 height 35
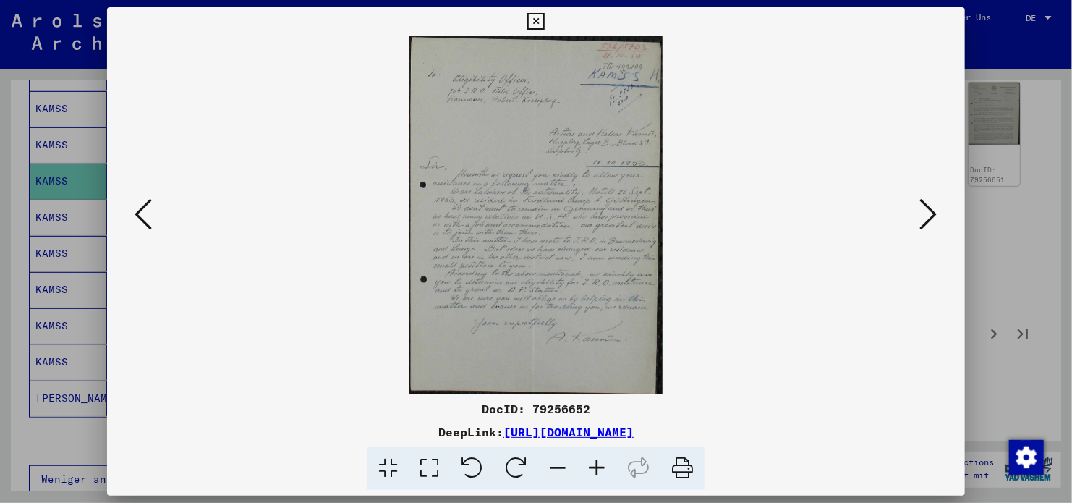
click at [146, 214] on icon at bounding box center [143, 214] width 17 height 35
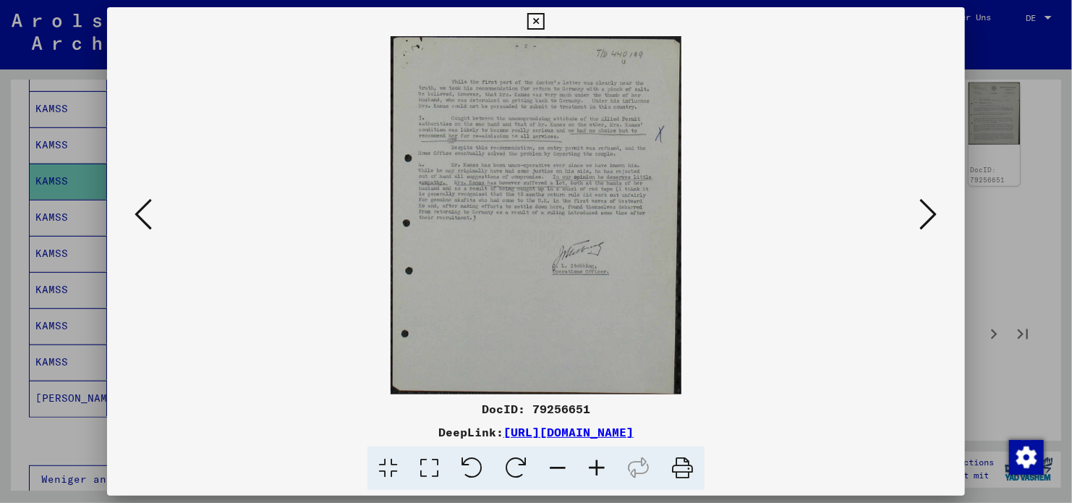
click at [146, 214] on icon at bounding box center [143, 214] width 17 height 35
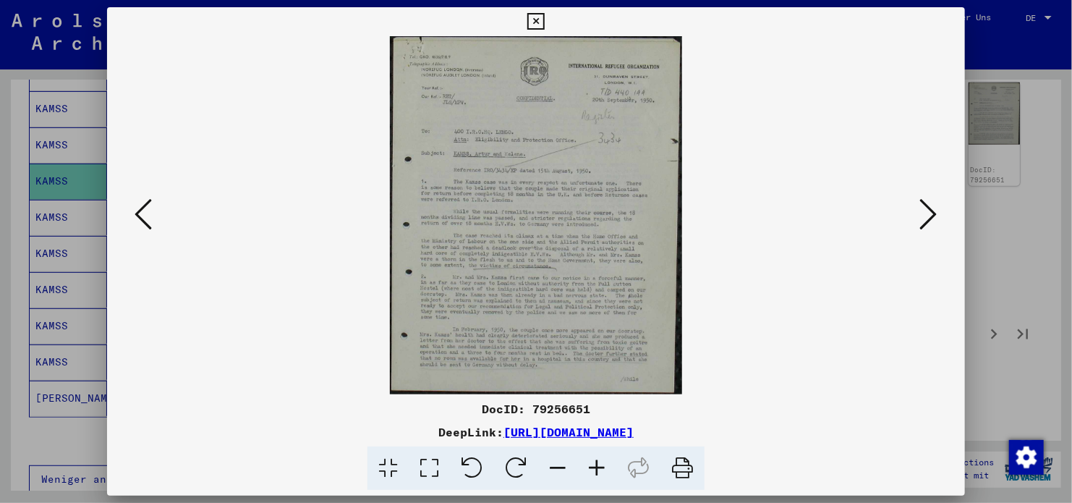
click at [146, 214] on icon at bounding box center [143, 214] width 17 height 35
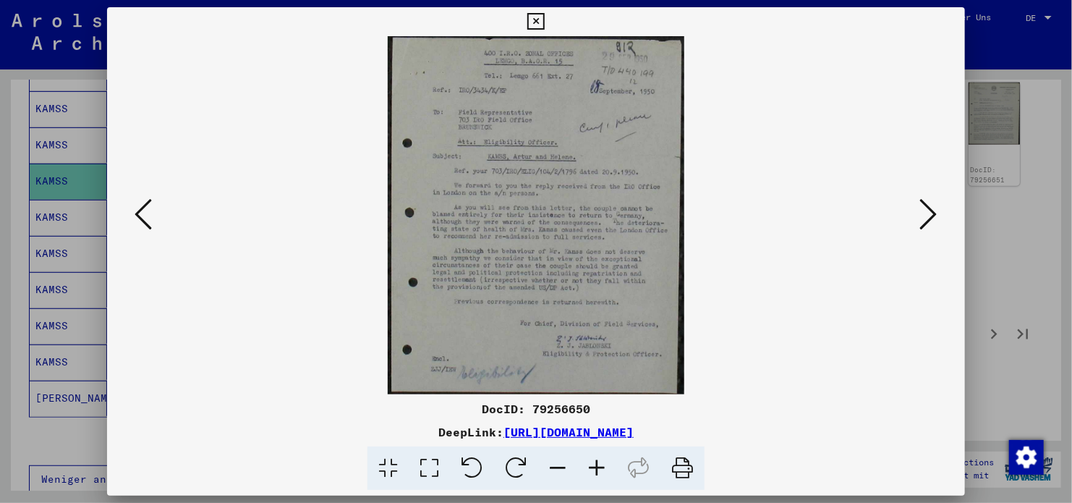
click at [146, 214] on icon at bounding box center [143, 214] width 17 height 35
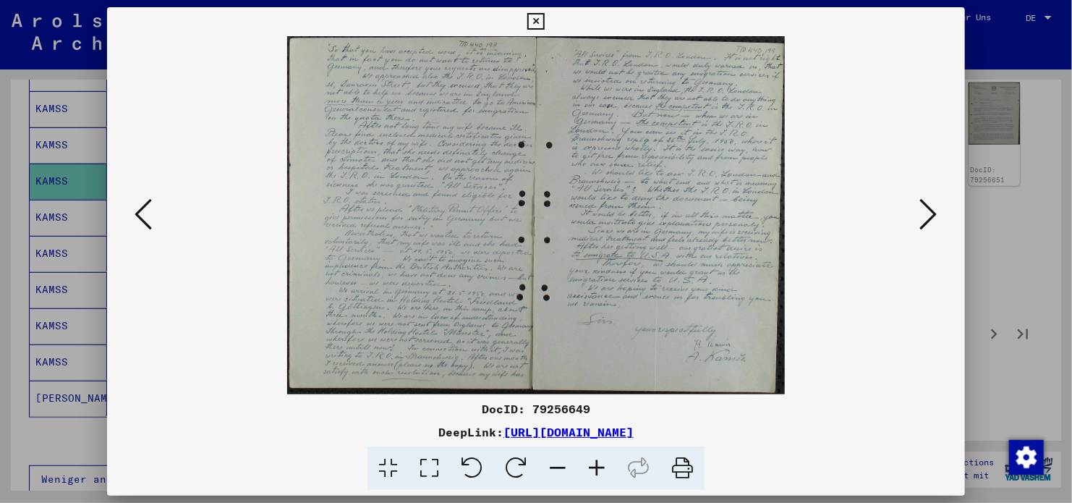
click at [146, 214] on icon at bounding box center [143, 214] width 17 height 35
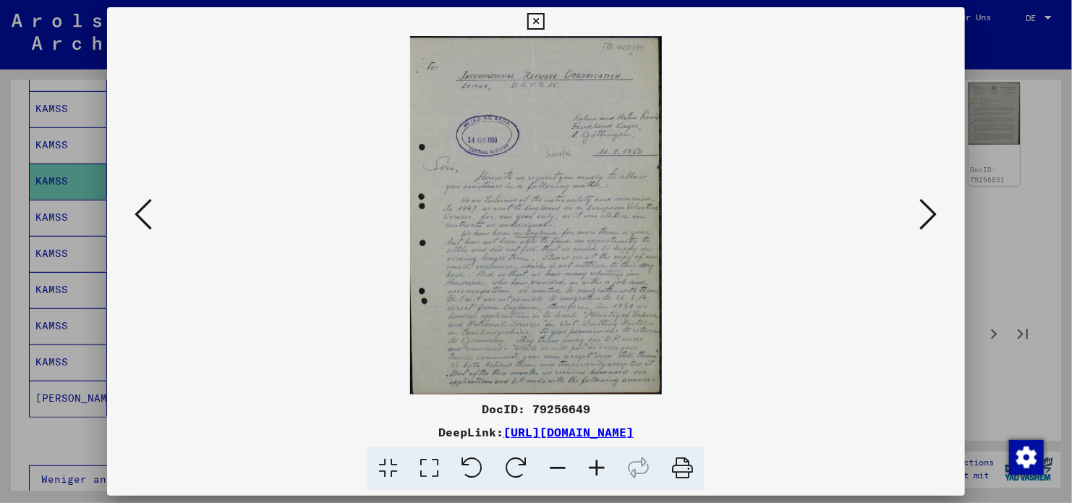
click at [146, 214] on icon at bounding box center [143, 214] width 17 height 35
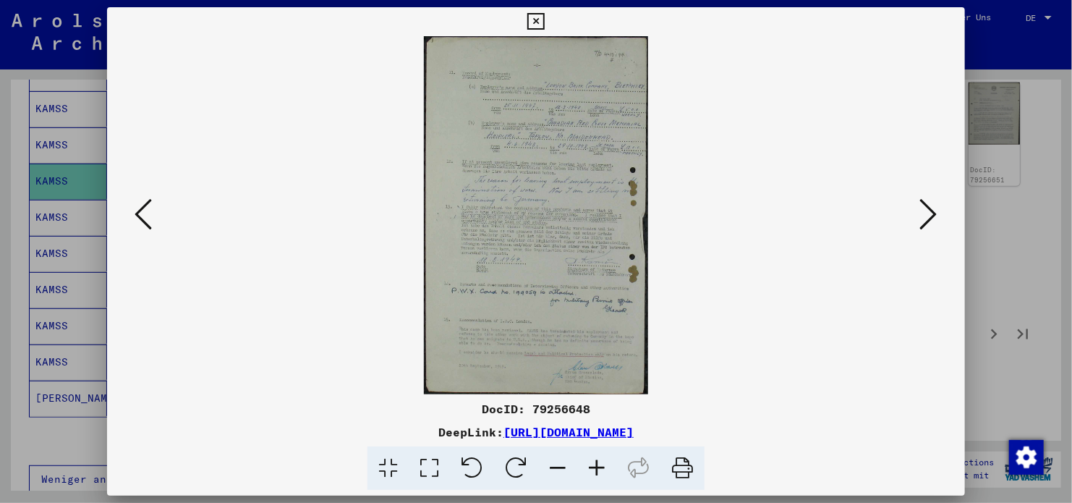
click at [146, 214] on icon at bounding box center [143, 214] width 17 height 35
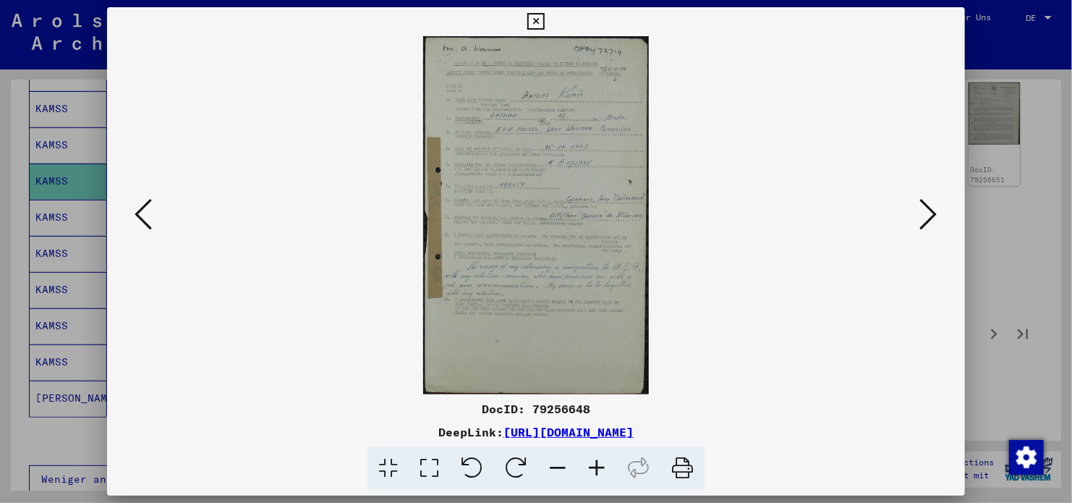
click at [146, 214] on icon at bounding box center [143, 214] width 17 height 35
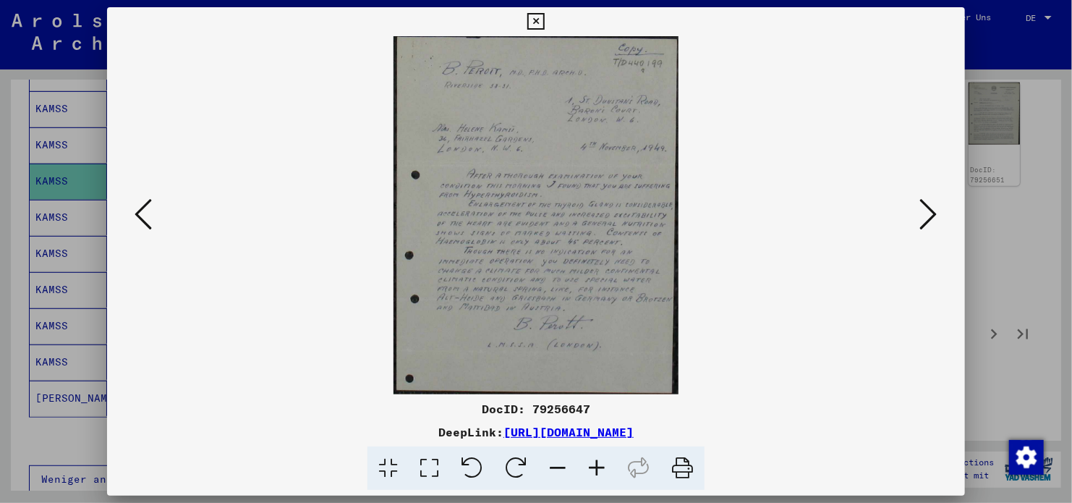
click at [127, 211] on div at bounding box center [536, 215] width 858 height 358
click at [135, 211] on icon at bounding box center [143, 214] width 17 height 35
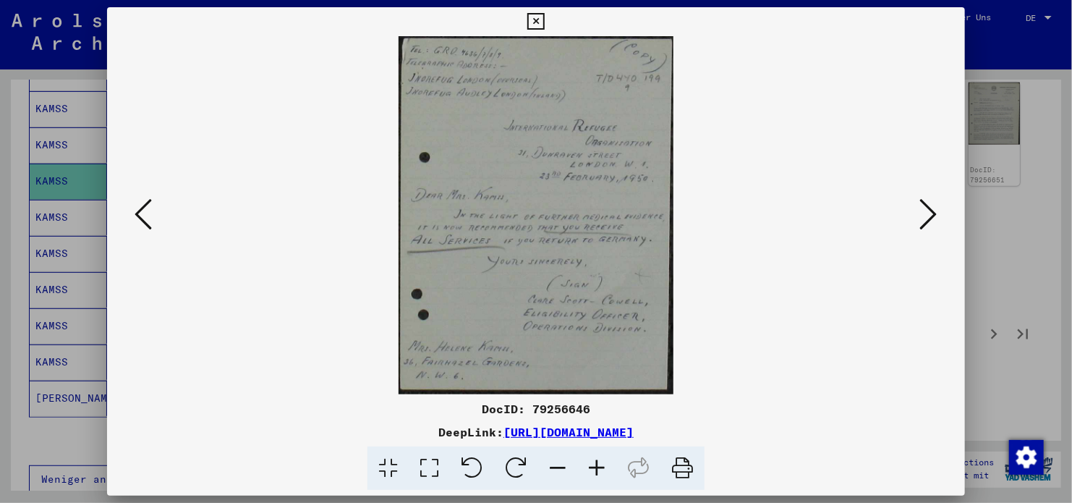
click at [135, 211] on icon at bounding box center [143, 214] width 17 height 35
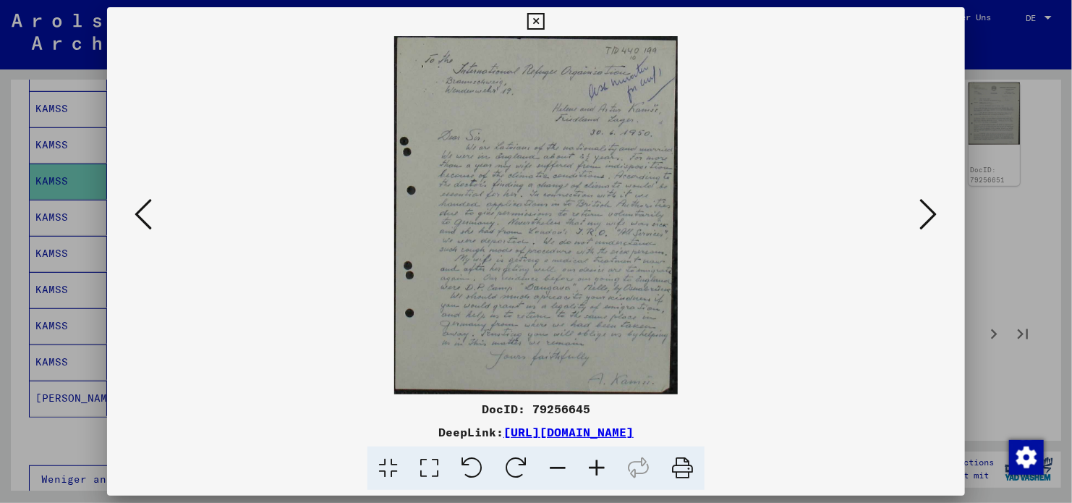
click at [135, 211] on icon at bounding box center [143, 214] width 17 height 35
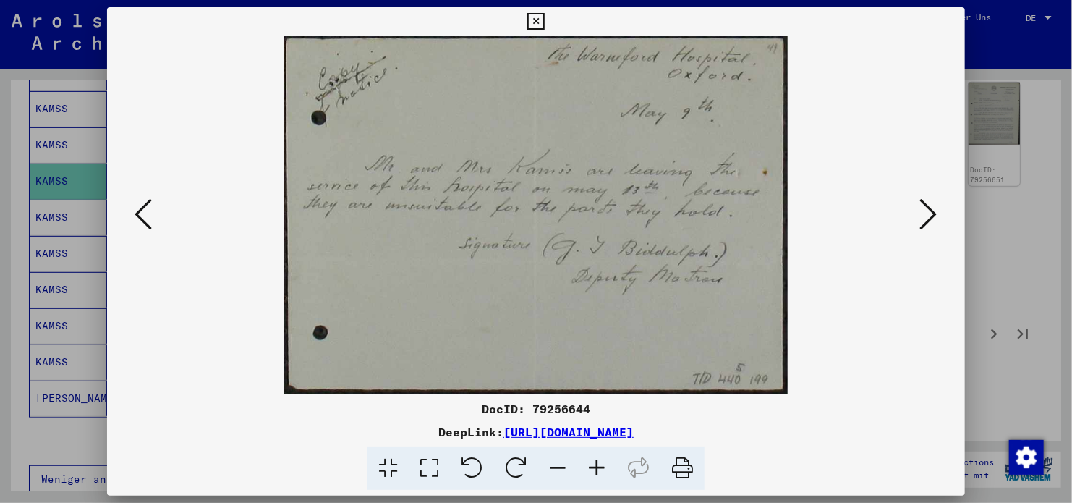
click at [135, 211] on icon at bounding box center [143, 214] width 17 height 35
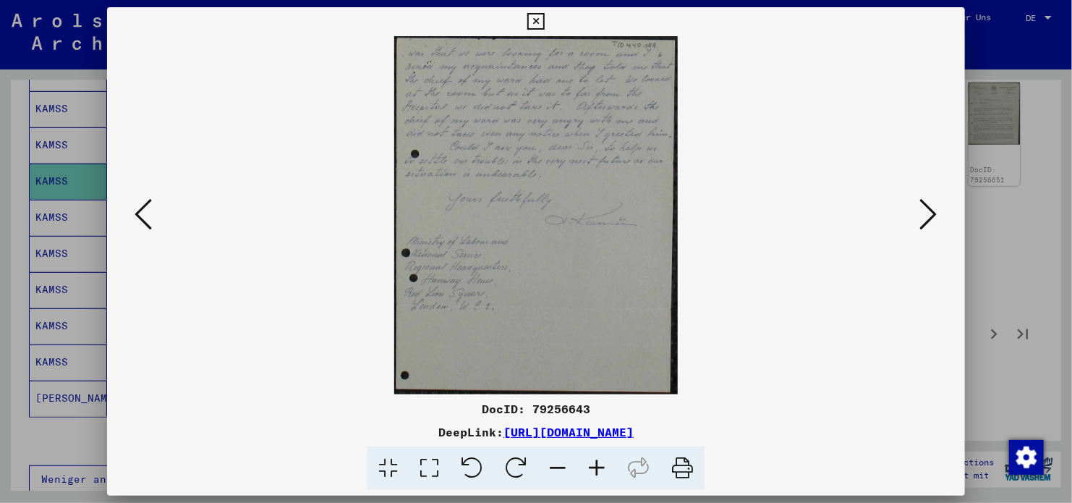
click at [135, 211] on icon at bounding box center [143, 214] width 17 height 35
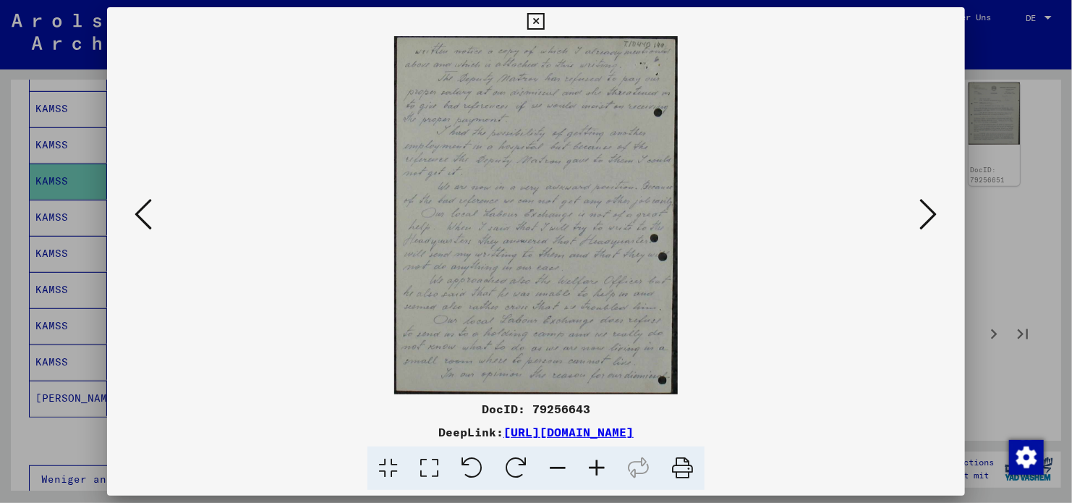
click at [135, 211] on icon at bounding box center [143, 214] width 17 height 35
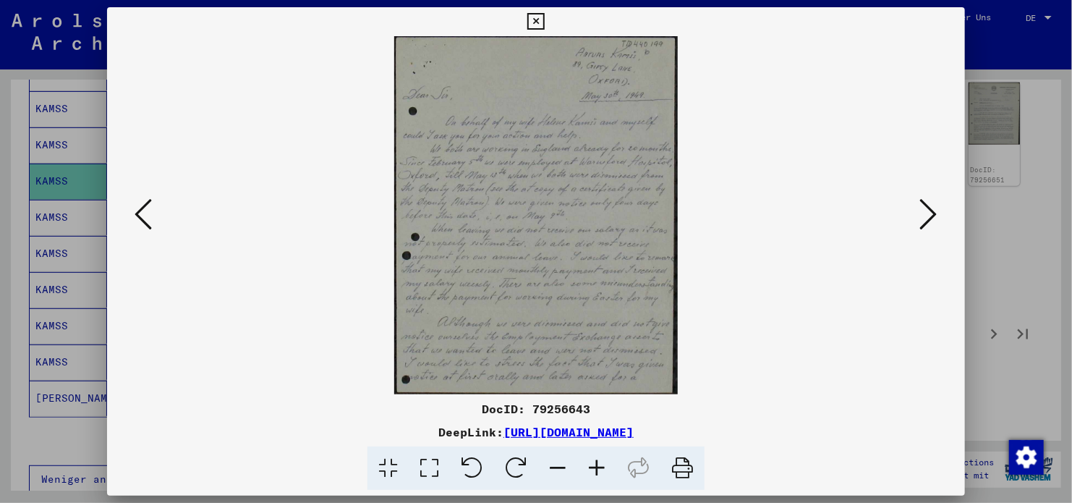
click at [135, 211] on icon at bounding box center [143, 214] width 17 height 35
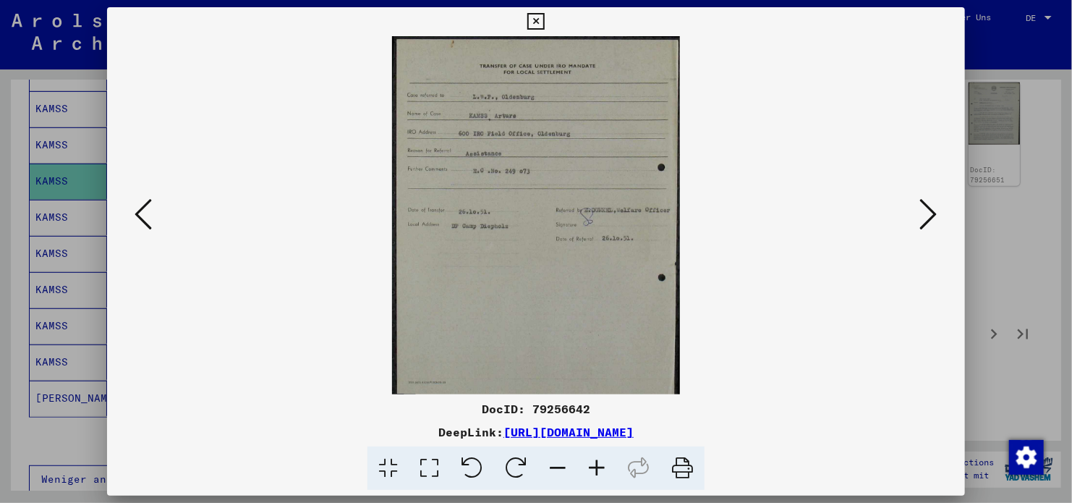
click at [135, 211] on icon at bounding box center [143, 214] width 17 height 35
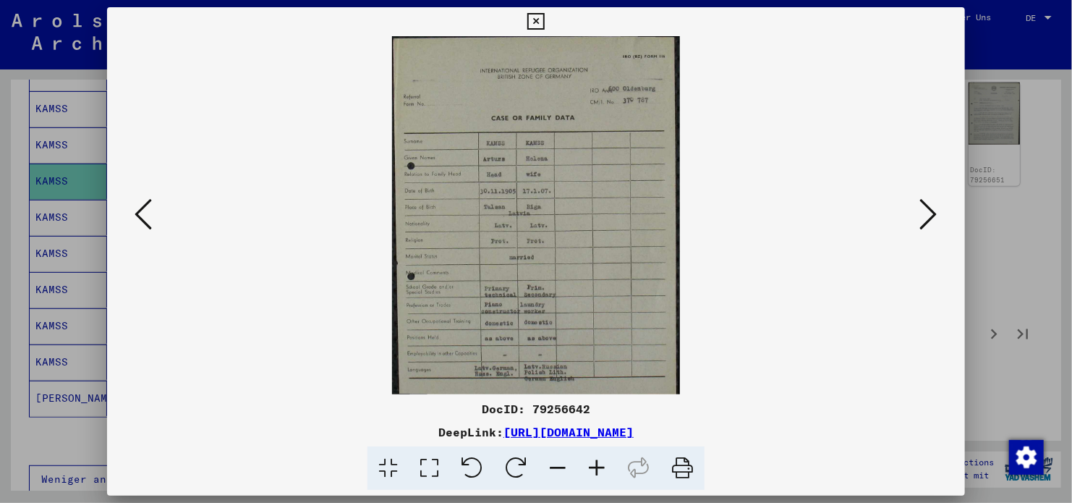
click at [940, 209] on button at bounding box center [929, 215] width 26 height 41
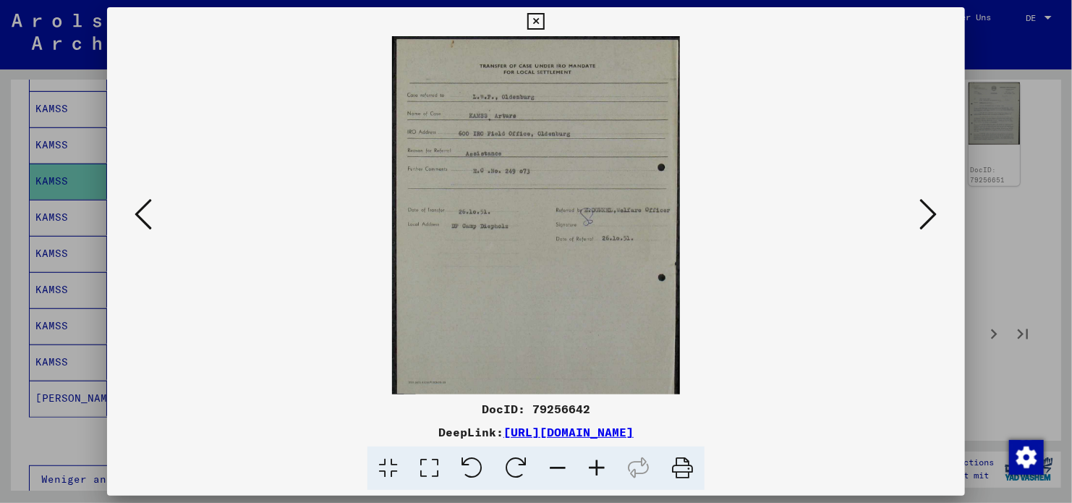
click at [138, 213] on icon at bounding box center [143, 214] width 17 height 35
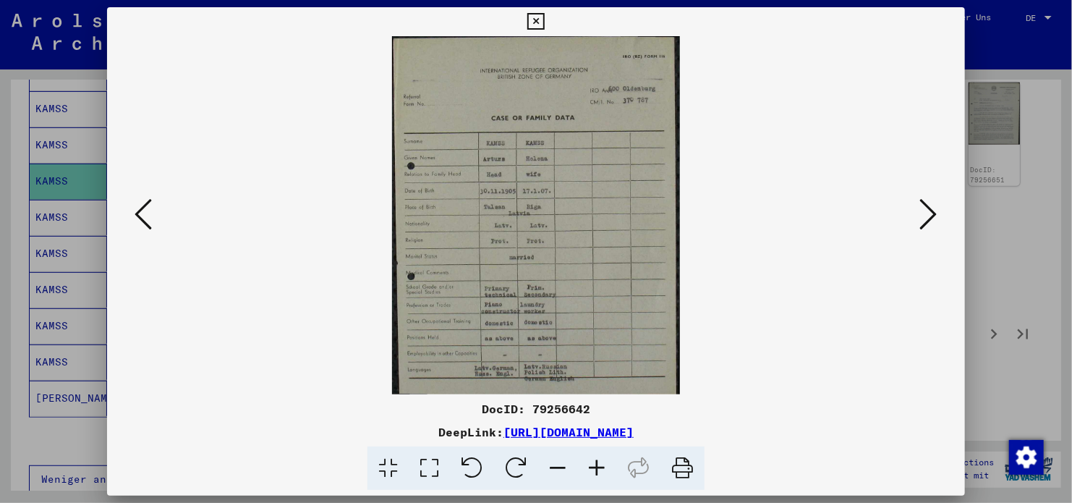
click at [138, 213] on icon at bounding box center [143, 214] width 17 height 35
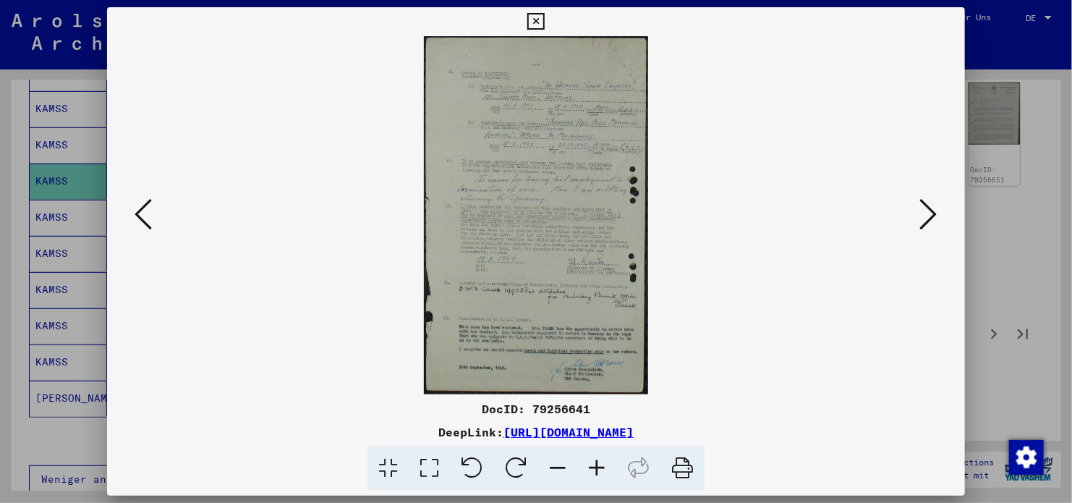
click at [138, 213] on icon at bounding box center [143, 214] width 17 height 35
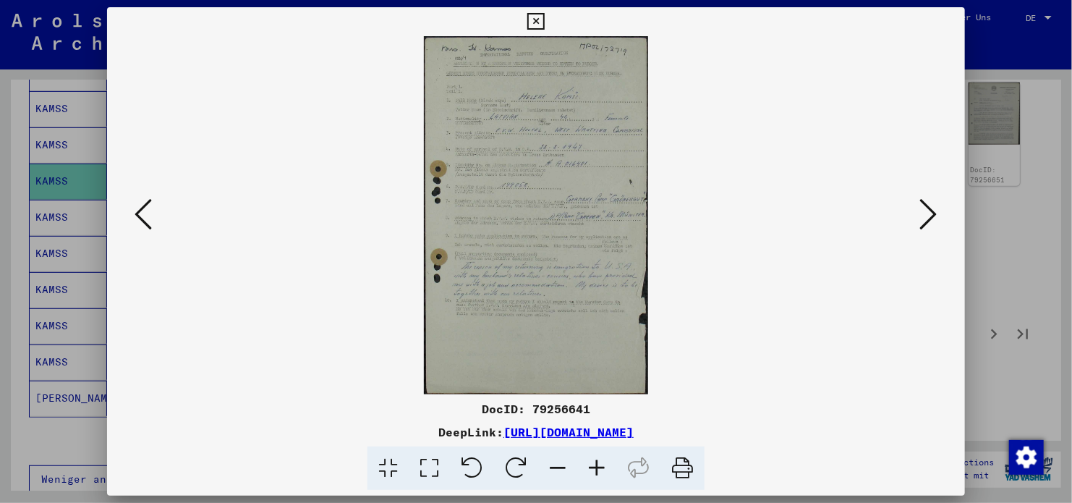
click at [138, 213] on icon at bounding box center [143, 214] width 17 height 35
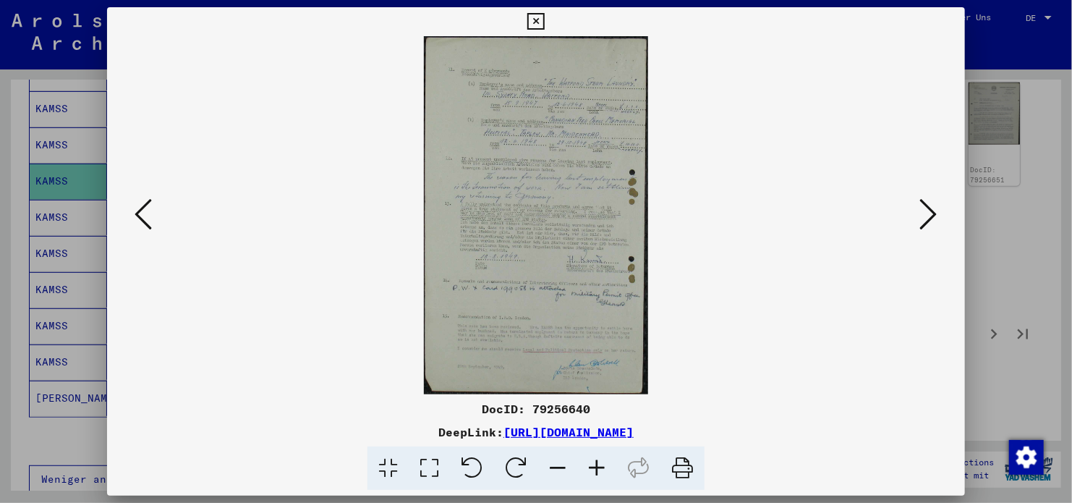
click at [138, 213] on icon at bounding box center [143, 214] width 17 height 35
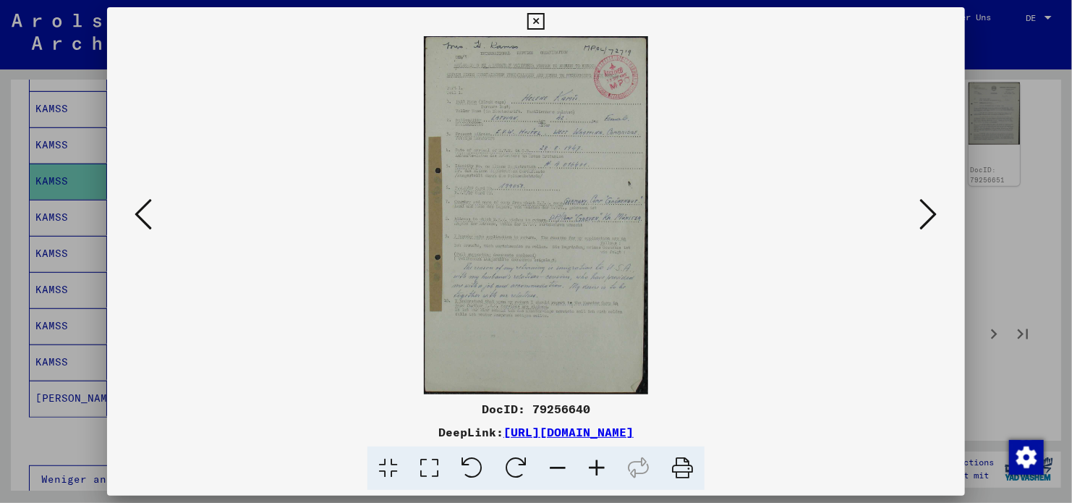
click at [138, 213] on icon at bounding box center [143, 214] width 17 height 35
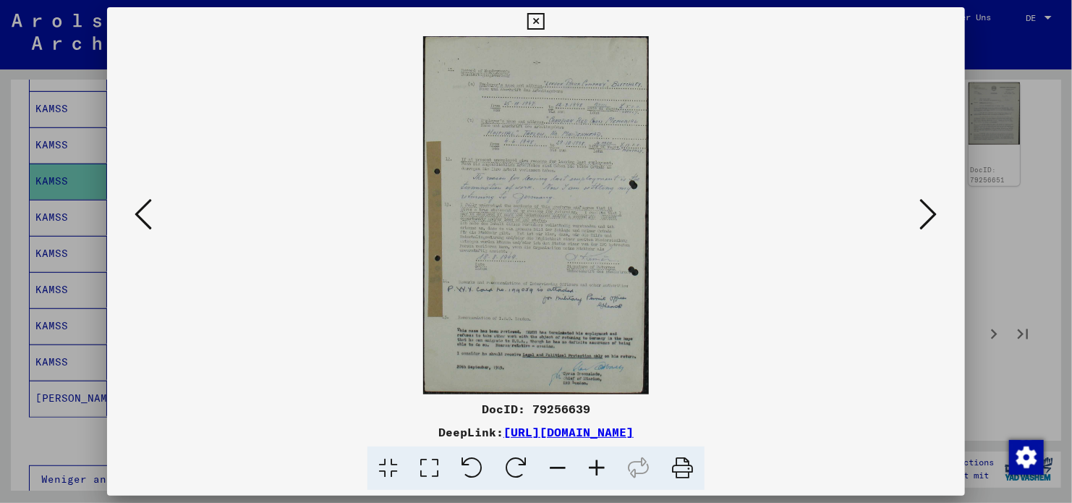
click at [138, 213] on icon at bounding box center [143, 214] width 17 height 35
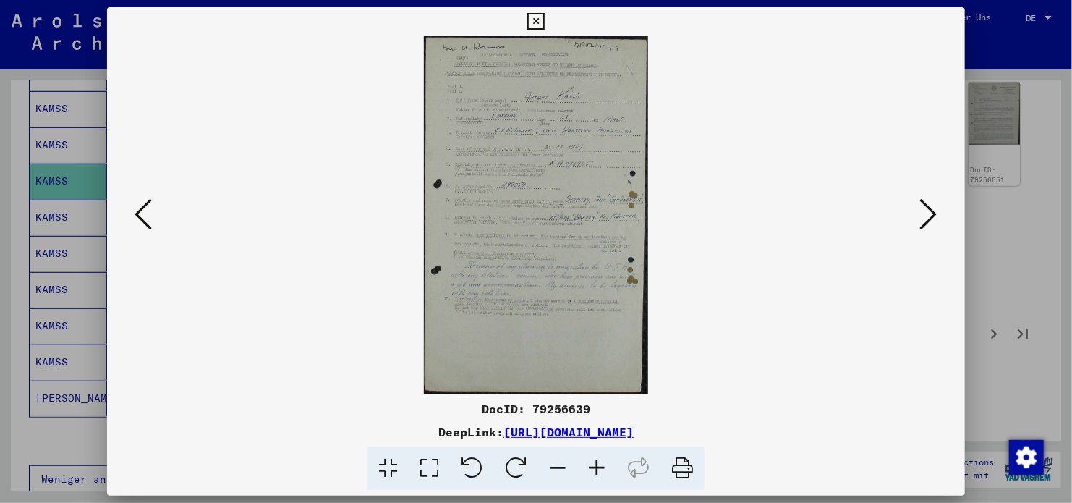
click at [138, 213] on icon at bounding box center [143, 214] width 17 height 35
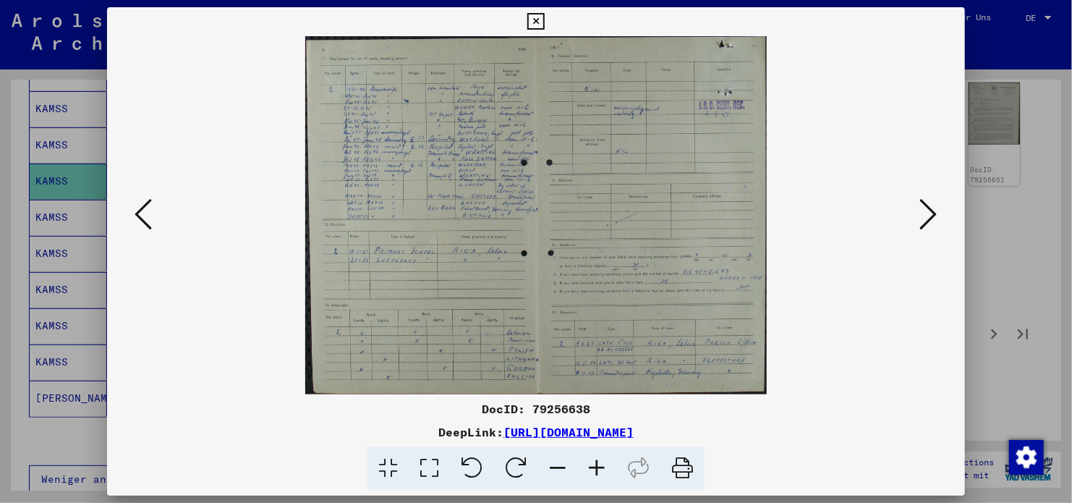
click at [138, 213] on icon at bounding box center [143, 214] width 17 height 35
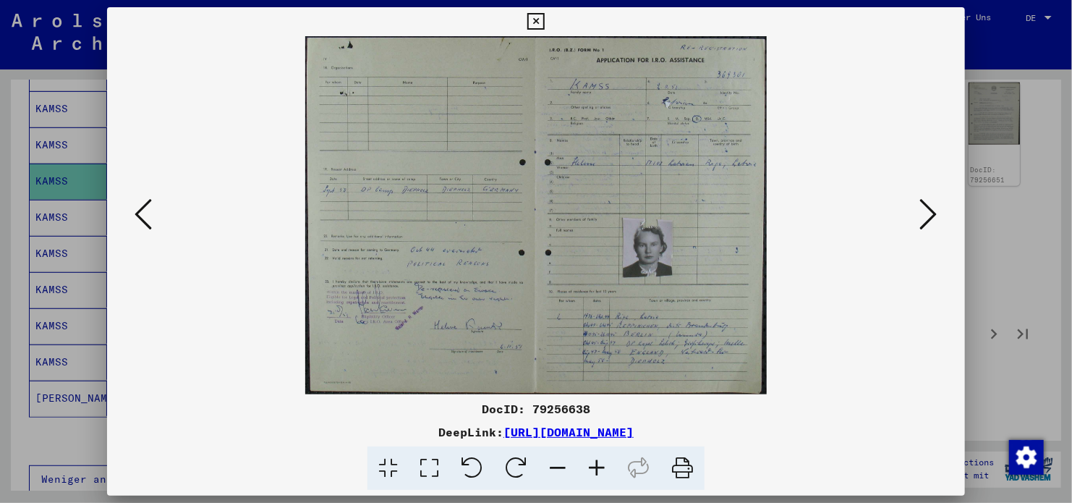
click at [915, 211] on img at bounding box center [536, 215] width 760 height 358
click at [930, 211] on icon at bounding box center [928, 214] width 17 height 35
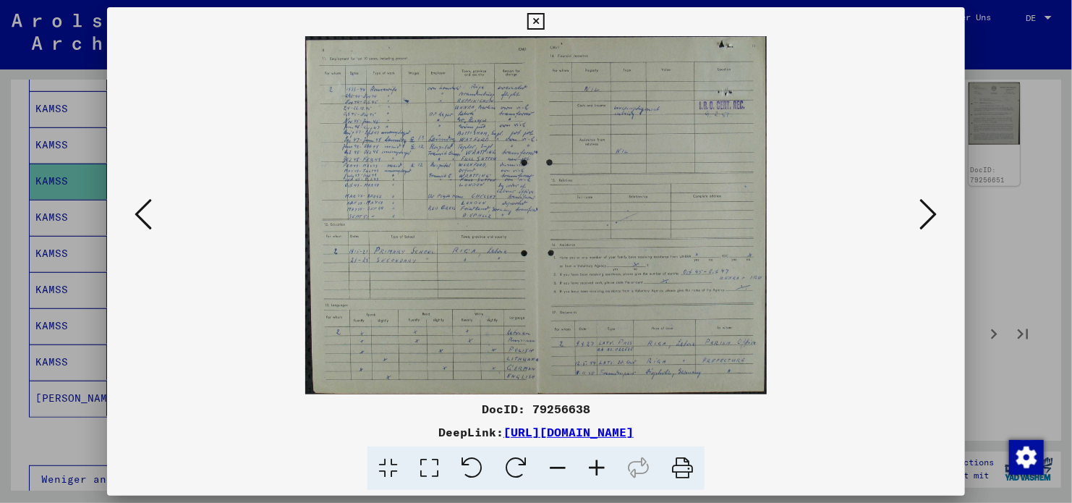
click at [200, 208] on img at bounding box center [536, 215] width 760 height 358
click at [152, 219] on icon at bounding box center [143, 214] width 17 height 35
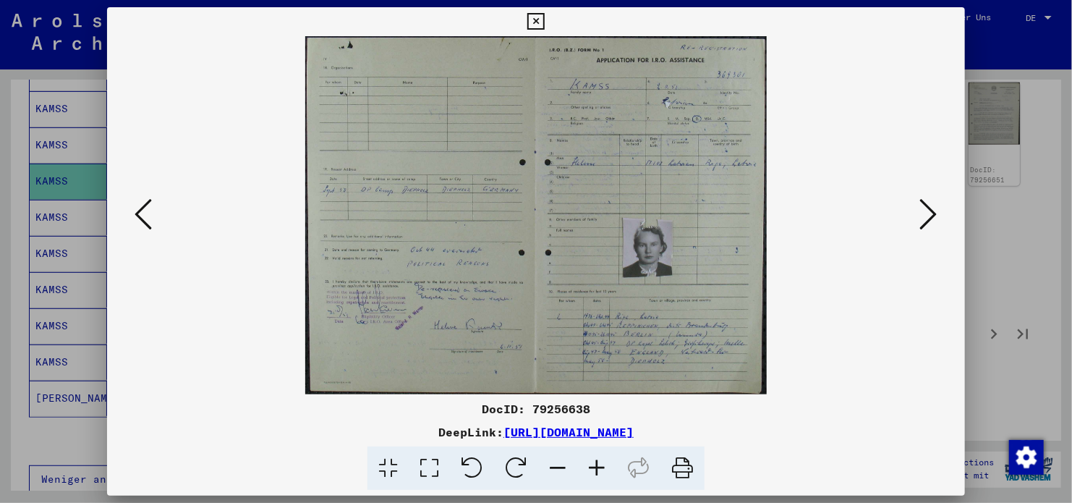
click at [549, 431] on link "[URL][DOMAIN_NAME]" at bounding box center [569, 432] width 130 height 14
click at [931, 216] on icon at bounding box center [928, 214] width 17 height 35
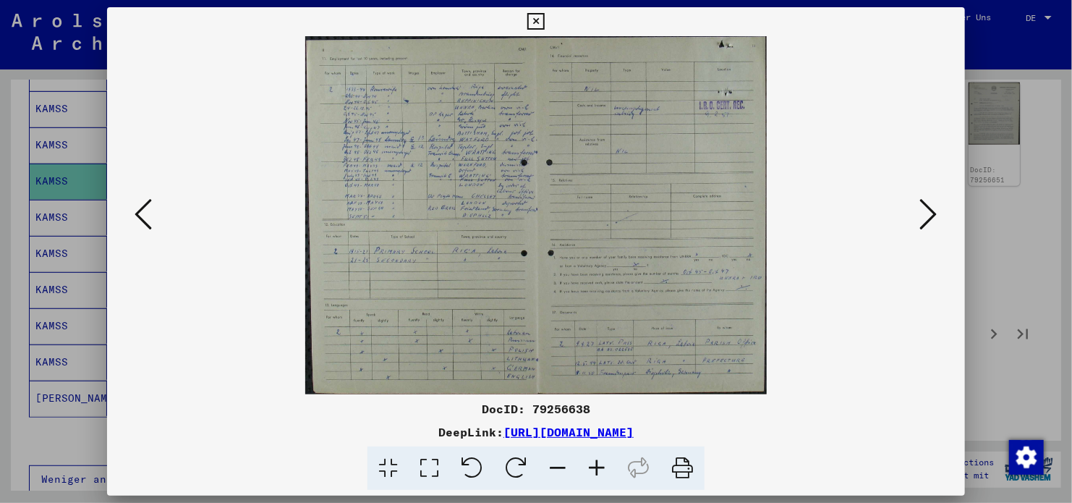
click at [931, 216] on icon at bounding box center [928, 214] width 17 height 35
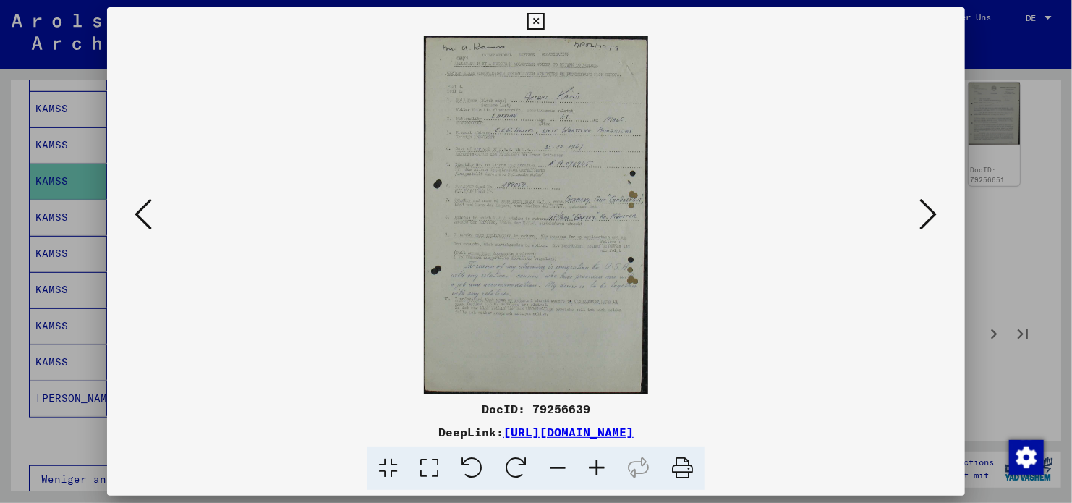
click at [931, 216] on icon at bounding box center [928, 214] width 17 height 35
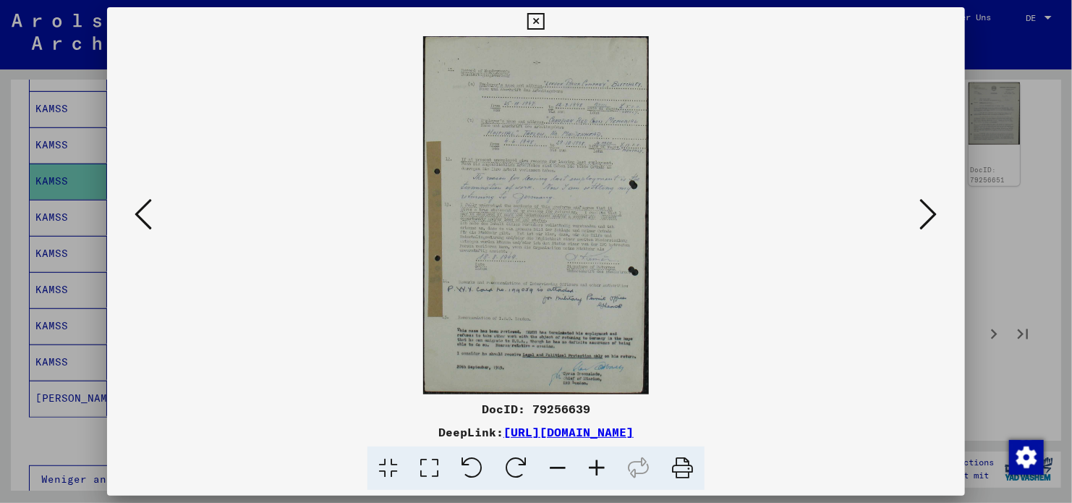
click at [931, 216] on icon at bounding box center [928, 214] width 17 height 35
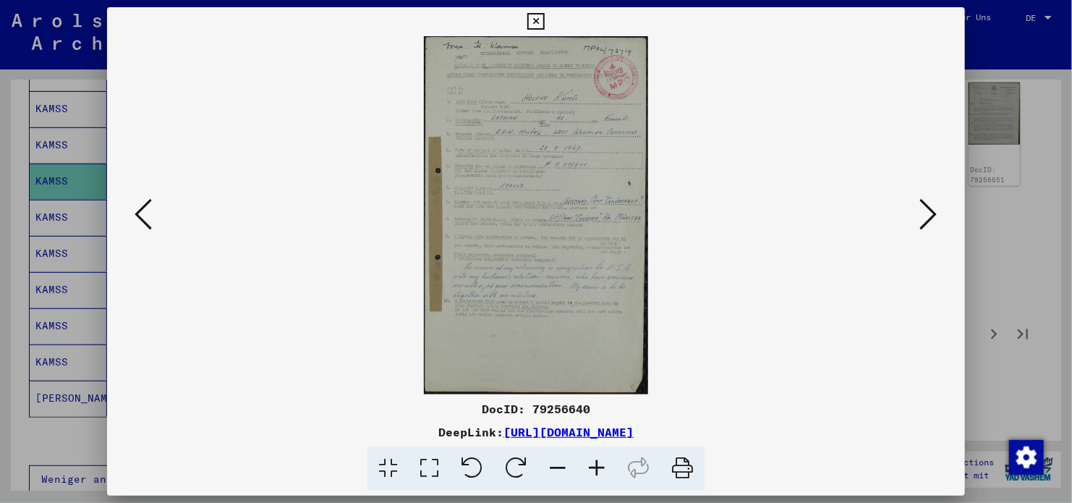
click at [156, 214] on img at bounding box center [536, 215] width 760 height 358
click at [138, 210] on icon at bounding box center [143, 214] width 17 height 35
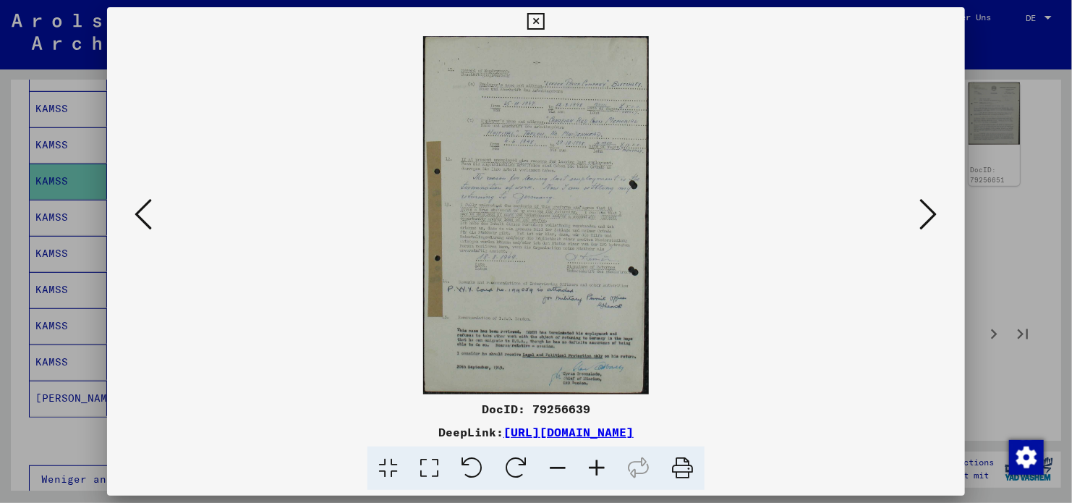
click at [919, 211] on button at bounding box center [929, 215] width 26 height 41
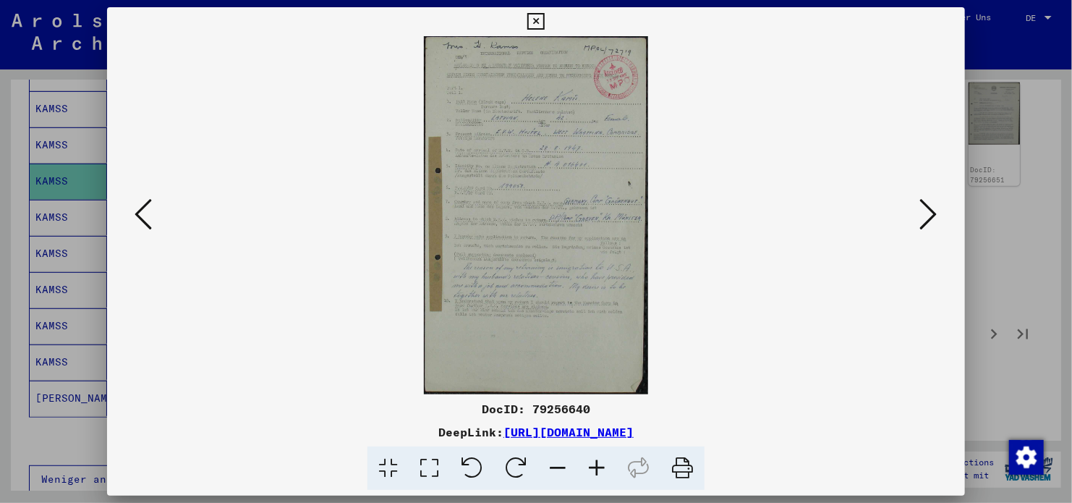
click at [919, 211] on button at bounding box center [929, 215] width 26 height 41
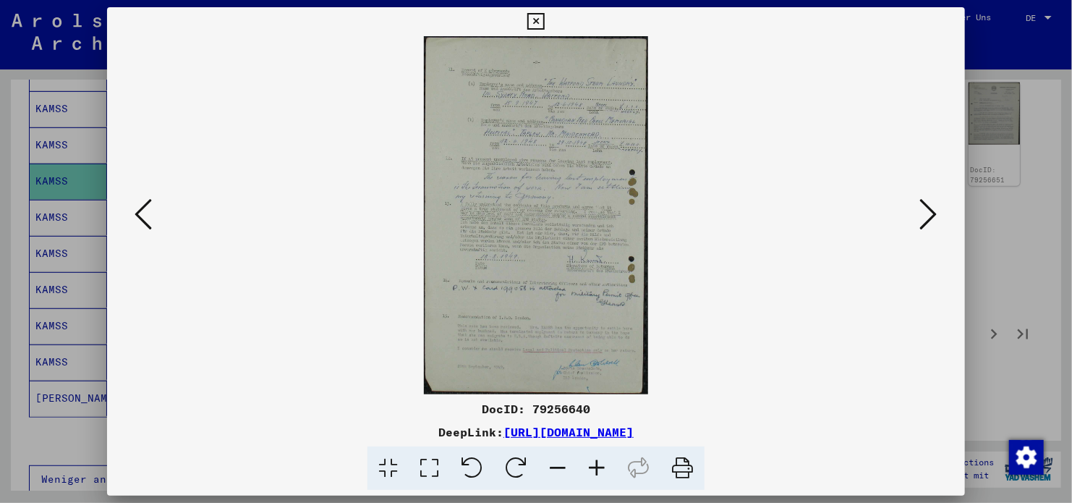
click at [919, 211] on button at bounding box center [929, 215] width 26 height 41
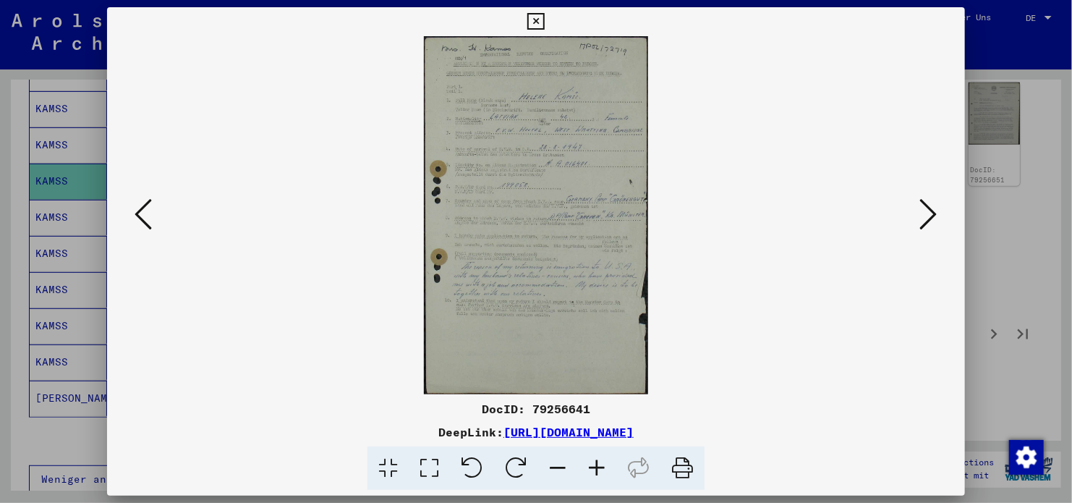
click at [919, 211] on button at bounding box center [929, 215] width 26 height 41
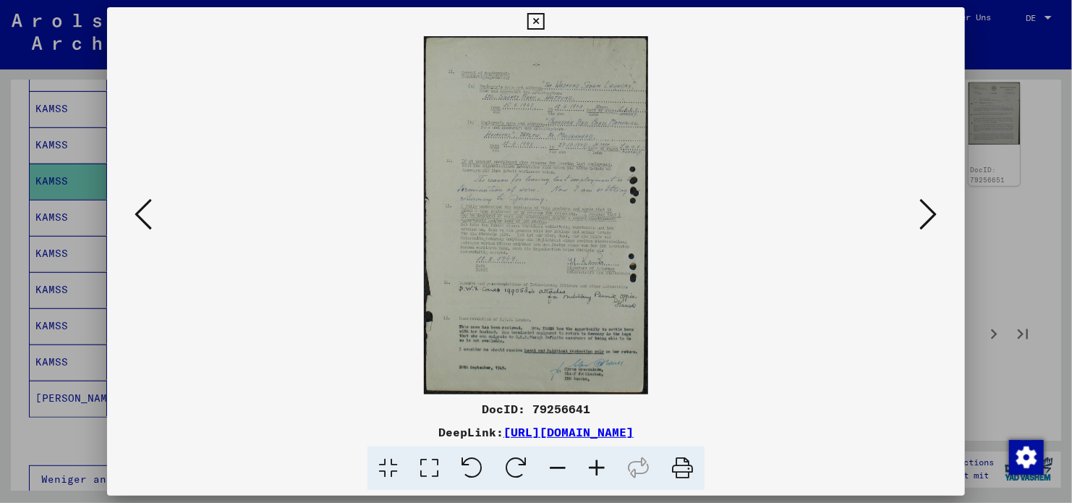
click at [919, 211] on button at bounding box center [929, 215] width 26 height 41
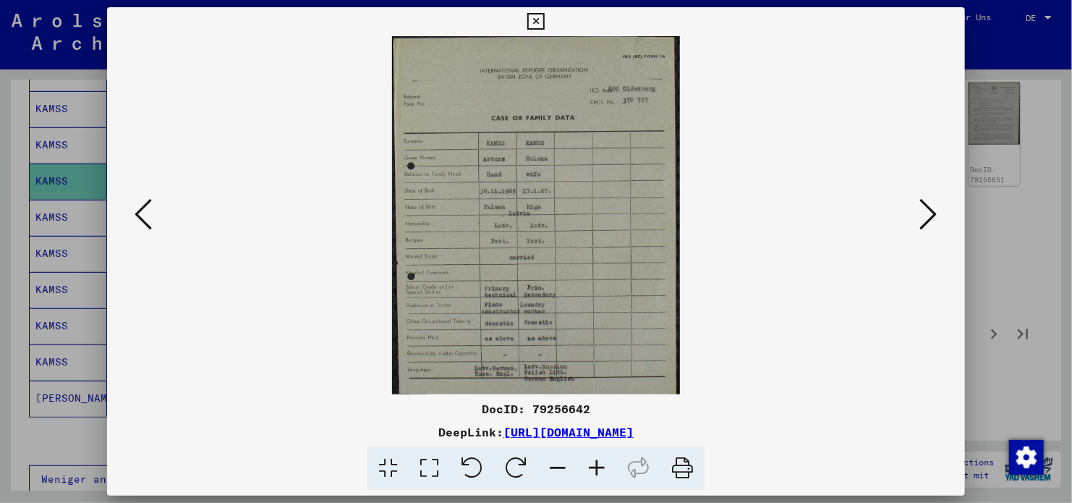
click at [919, 211] on button at bounding box center [929, 215] width 26 height 41
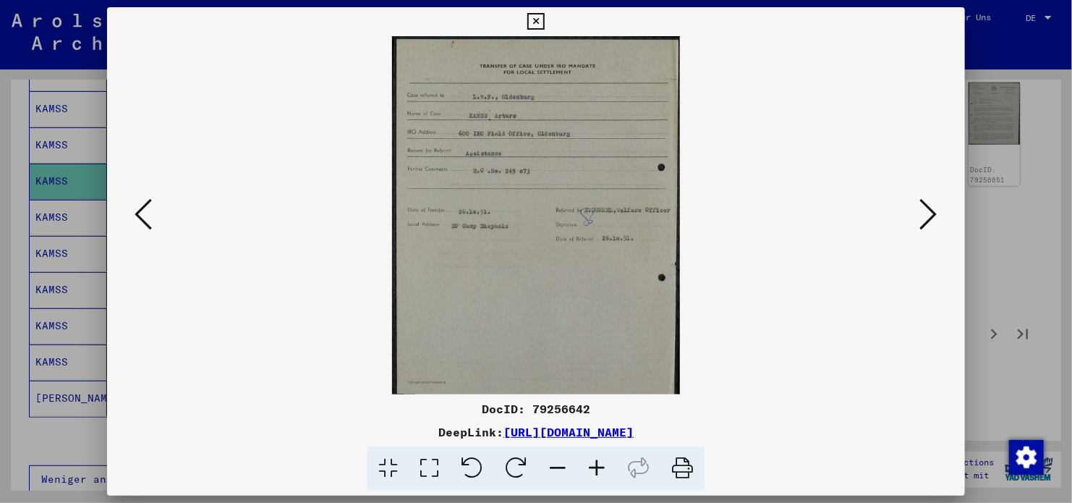
click at [919, 211] on button at bounding box center [929, 215] width 26 height 41
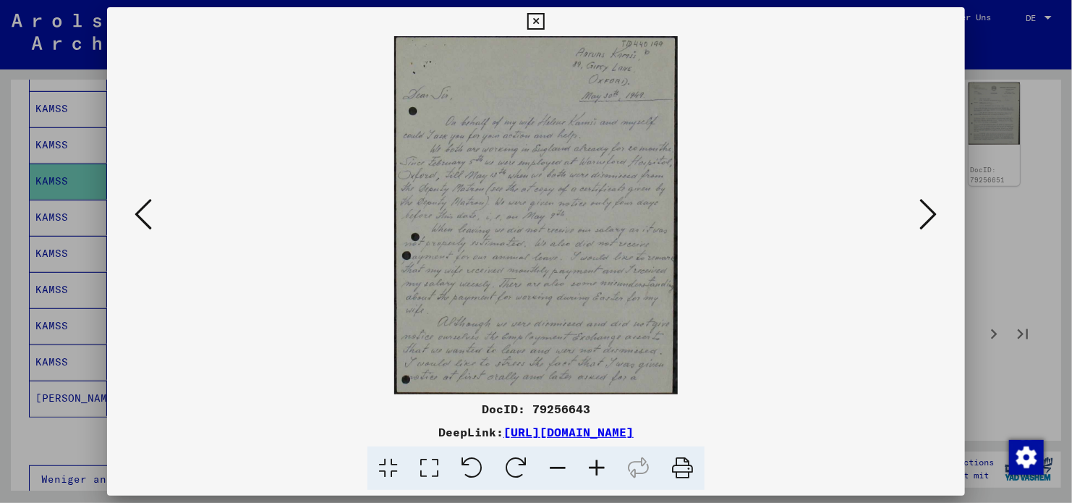
click at [153, 217] on button at bounding box center [143, 215] width 26 height 41
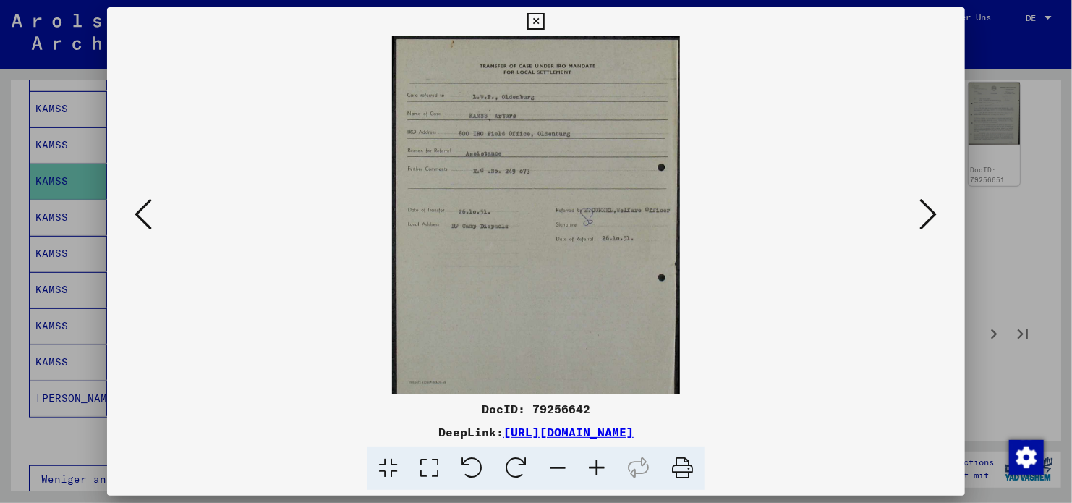
click at [920, 217] on icon at bounding box center [928, 214] width 17 height 35
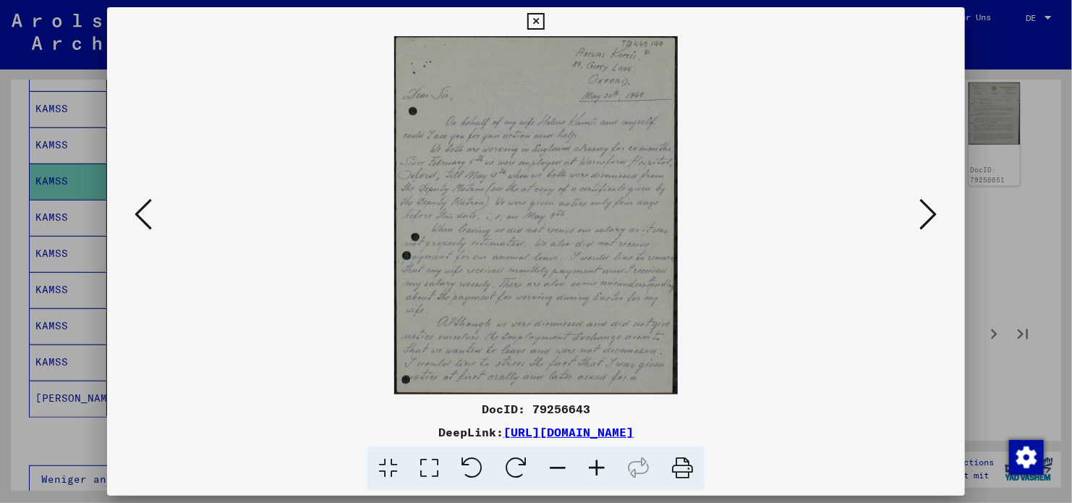
click at [920, 217] on icon at bounding box center [928, 214] width 17 height 35
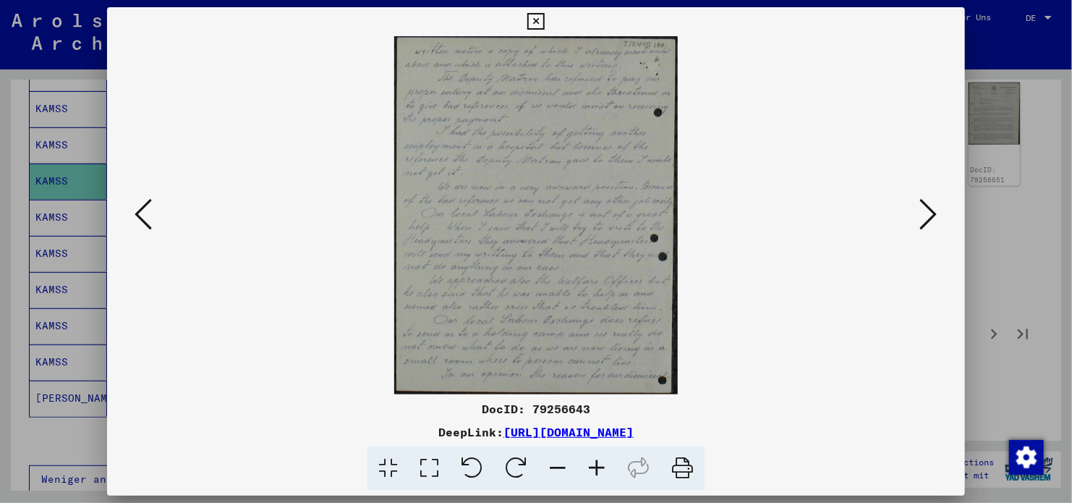
click at [920, 217] on icon at bounding box center [928, 214] width 17 height 35
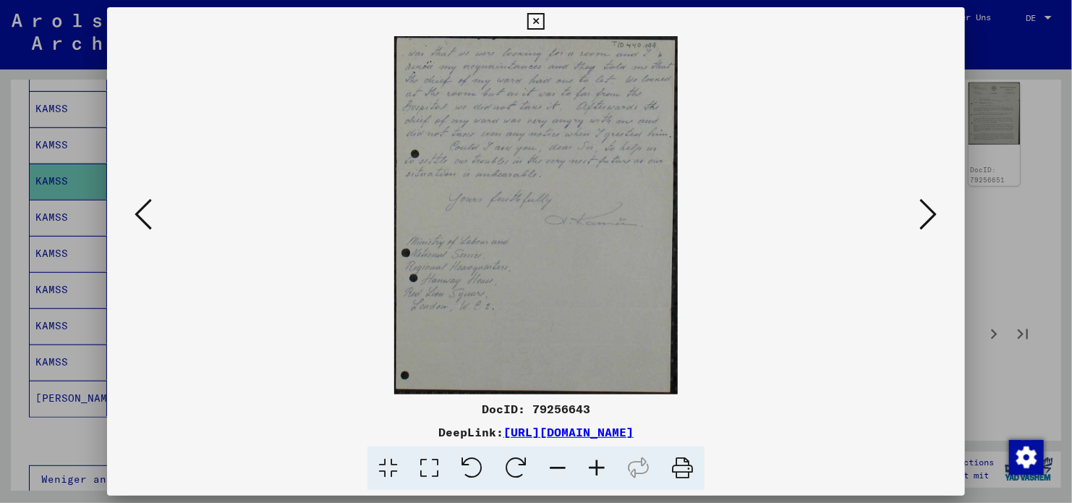
click at [920, 217] on icon at bounding box center [928, 214] width 17 height 35
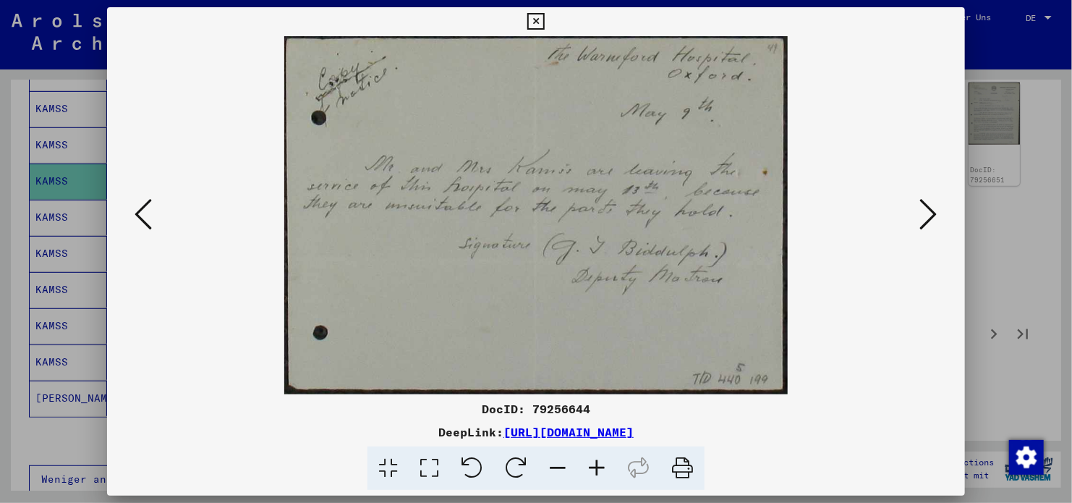
click at [920, 217] on icon at bounding box center [928, 214] width 17 height 35
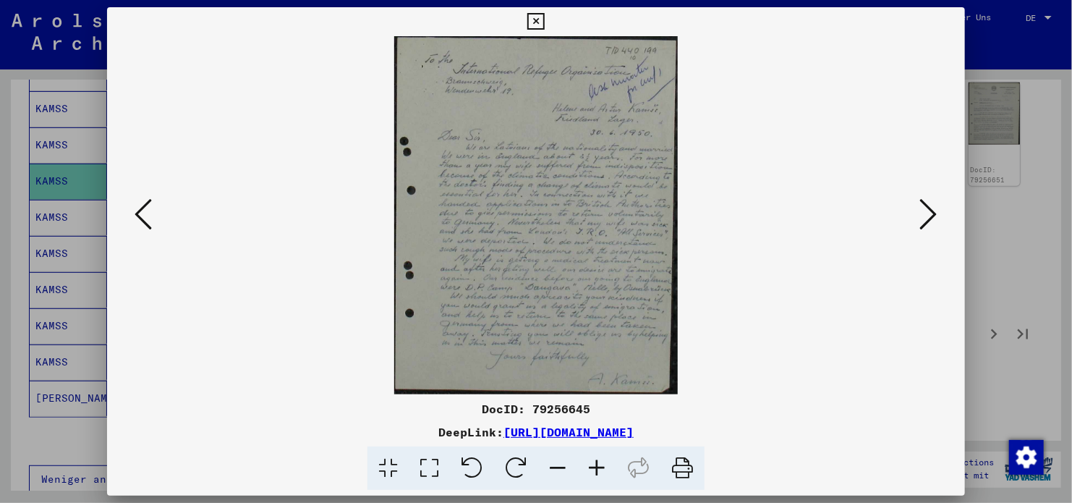
click at [920, 217] on icon at bounding box center [928, 214] width 17 height 35
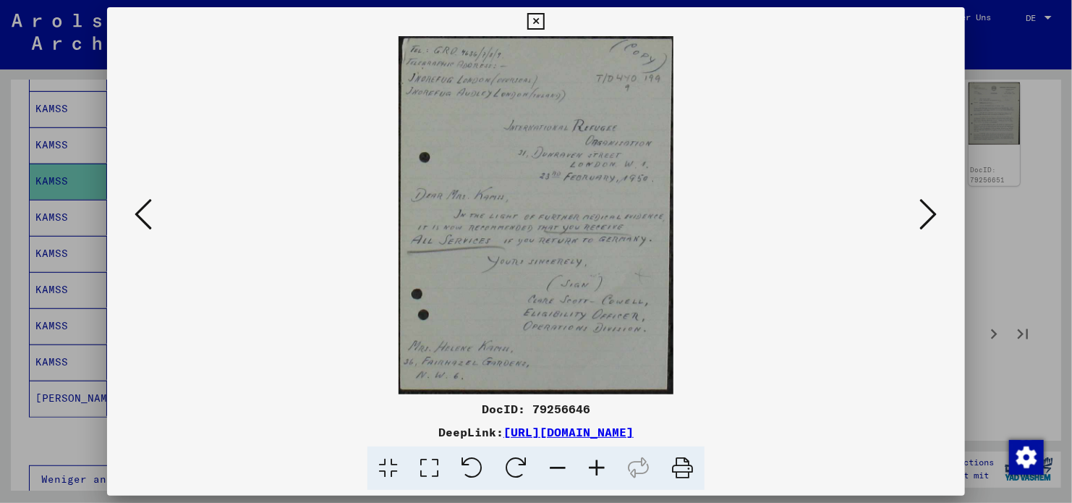
click at [920, 217] on icon at bounding box center [928, 214] width 17 height 35
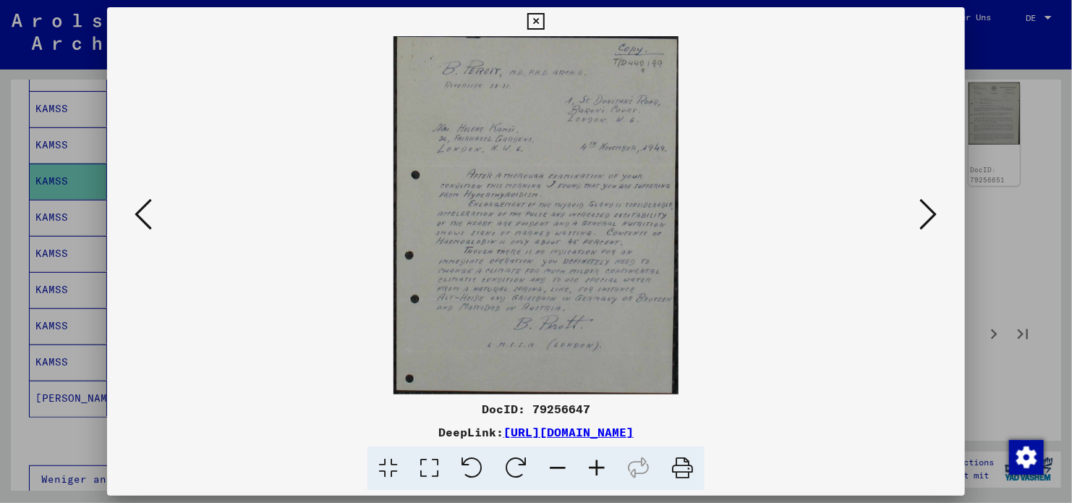
click at [920, 217] on icon at bounding box center [928, 214] width 17 height 35
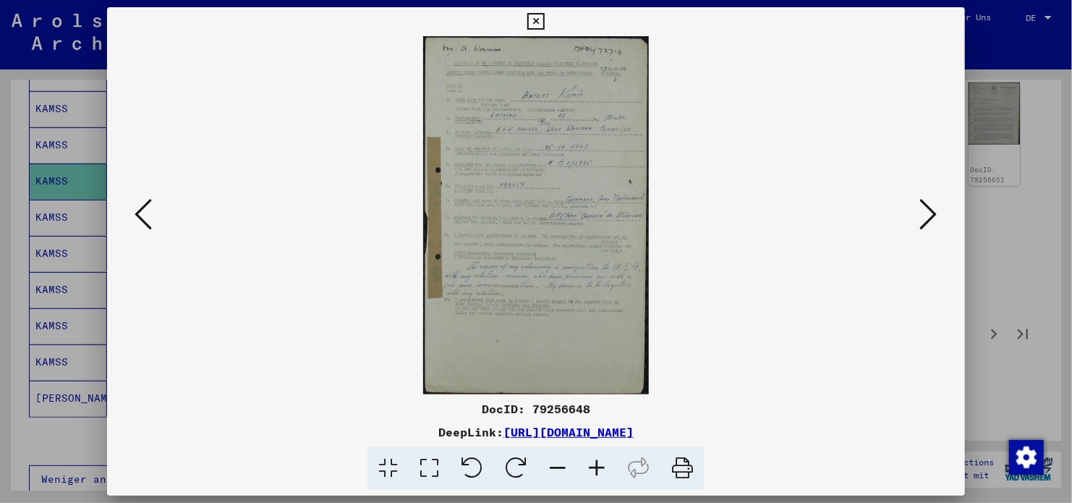
click at [920, 217] on icon at bounding box center [928, 214] width 17 height 35
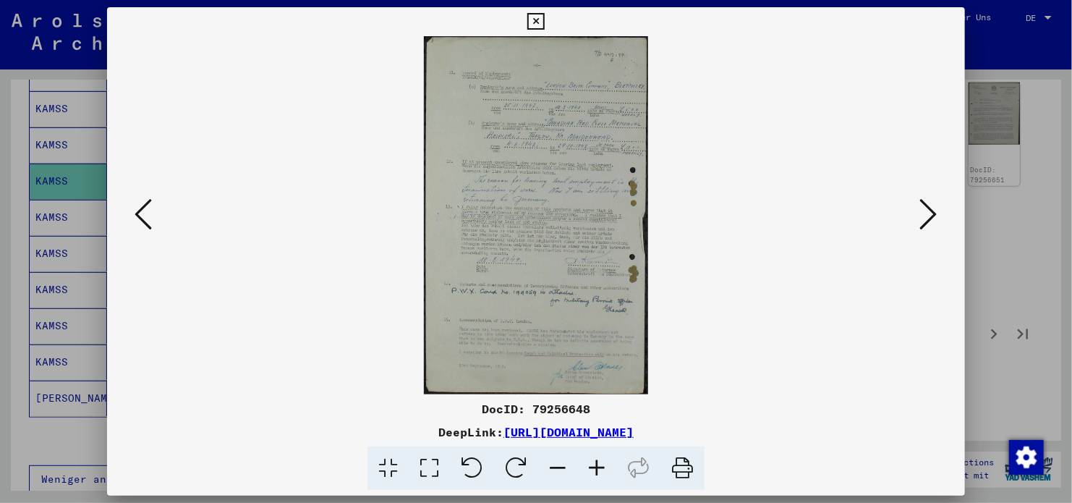
click at [920, 217] on icon at bounding box center [928, 214] width 17 height 35
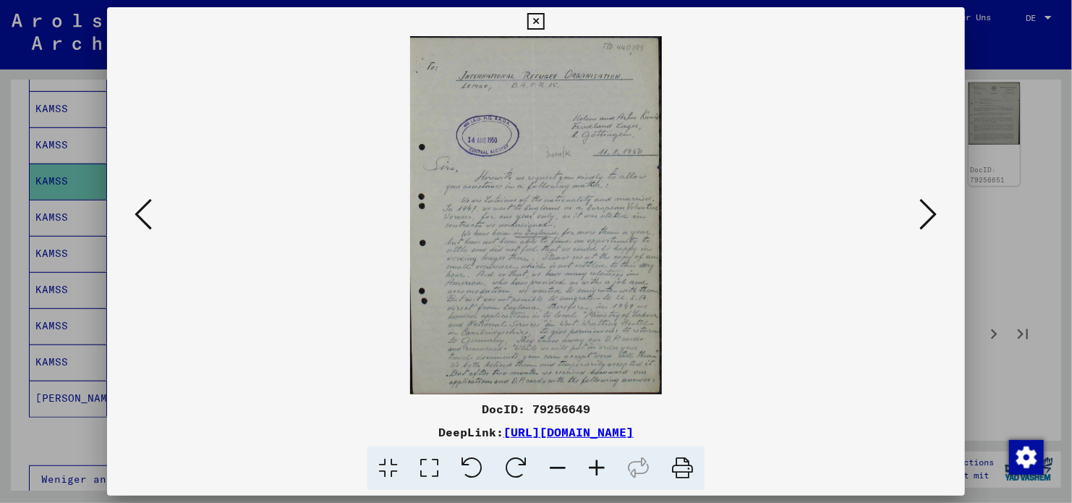
click at [920, 217] on icon at bounding box center [928, 214] width 17 height 35
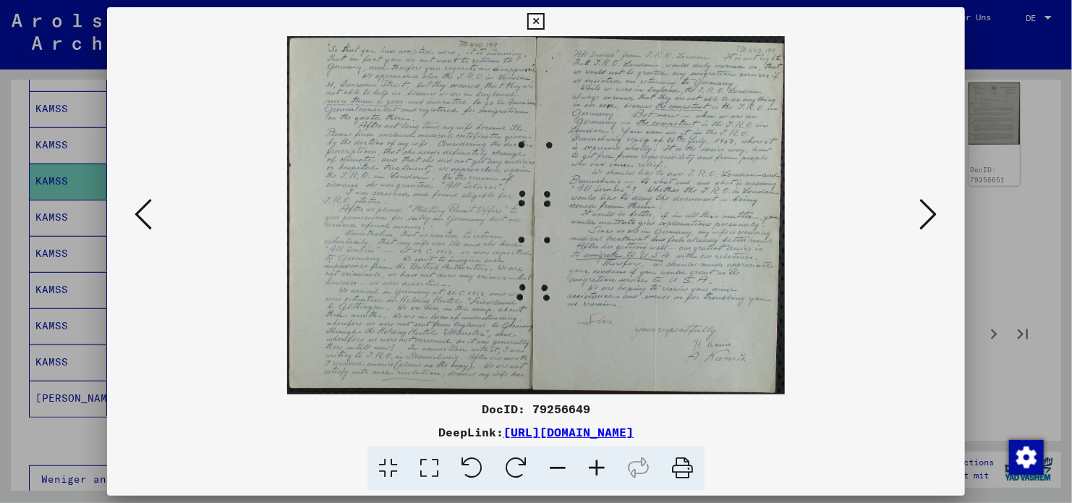
click at [920, 217] on icon at bounding box center [928, 214] width 17 height 35
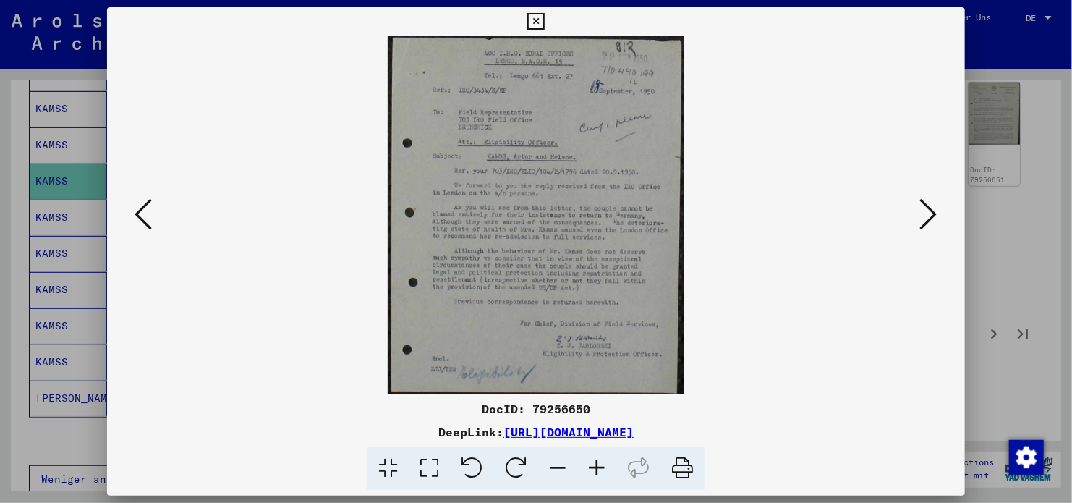
click at [920, 217] on icon at bounding box center [928, 214] width 17 height 35
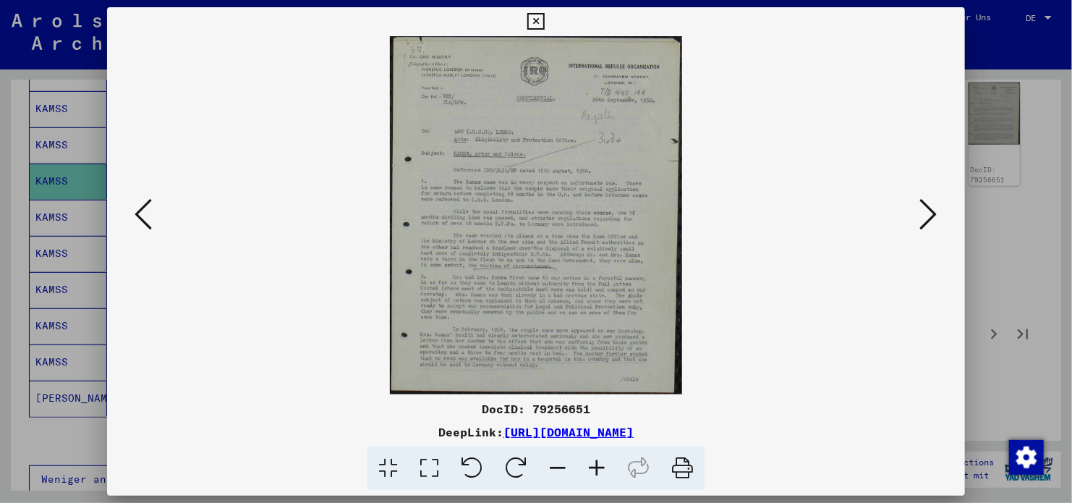
click at [925, 214] on icon at bounding box center [928, 214] width 17 height 35
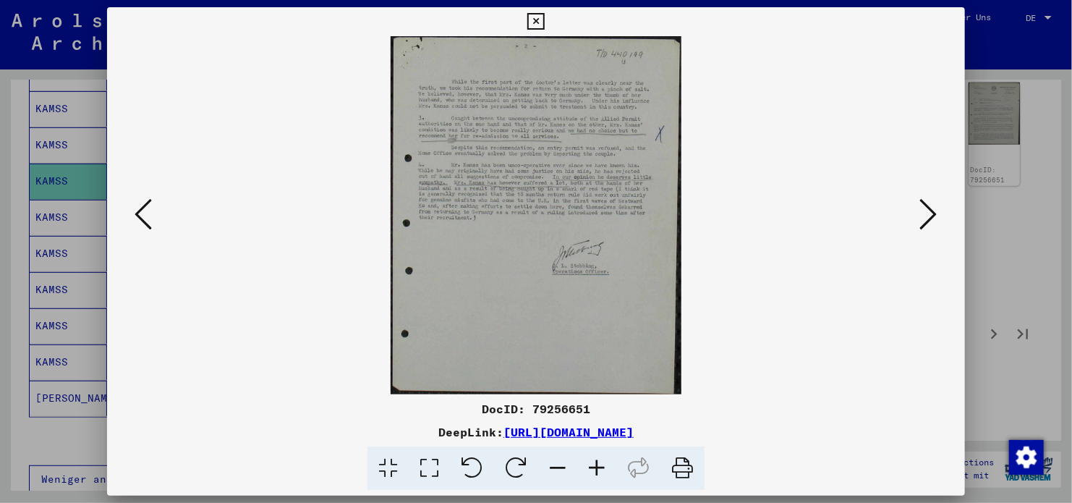
click at [925, 214] on icon at bounding box center [928, 214] width 17 height 35
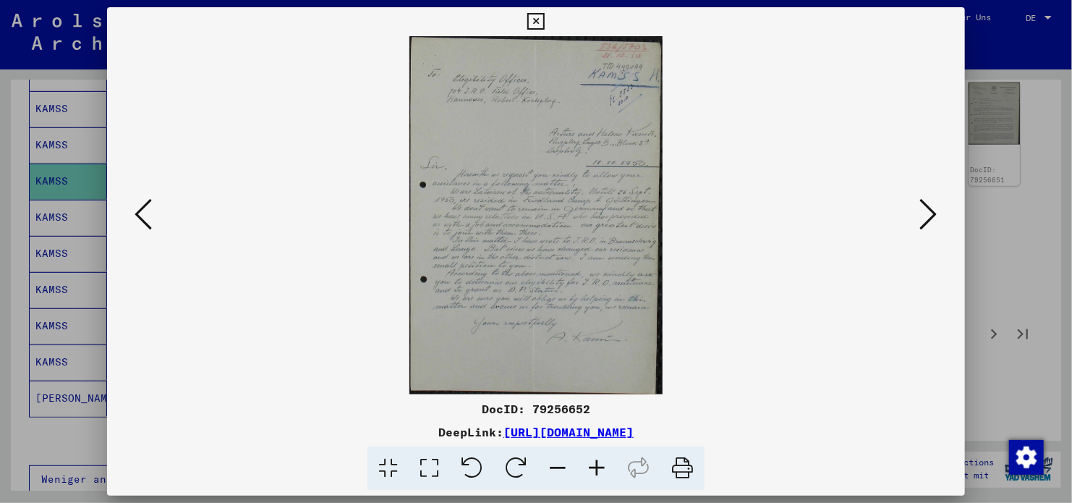
click at [925, 214] on icon at bounding box center [928, 214] width 17 height 35
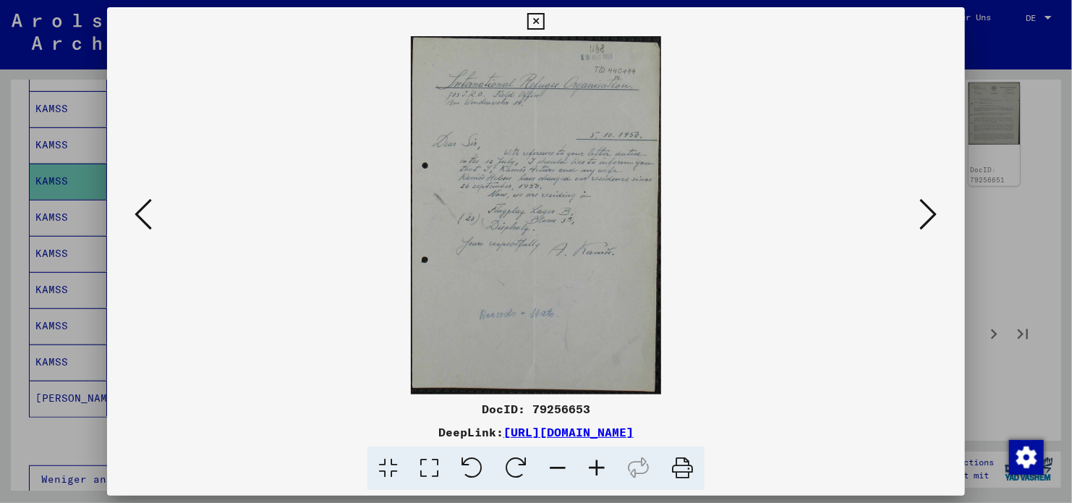
click at [925, 214] on icon at bounding box center [928, 214] width 17 height 35
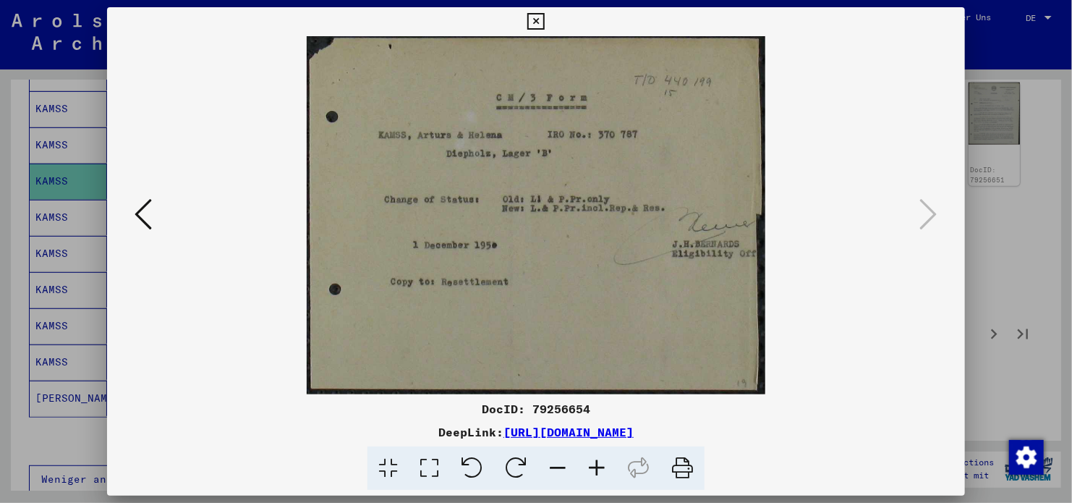
click at [543, 22] on icon at bounding box center [535, 21] width 17 height 17
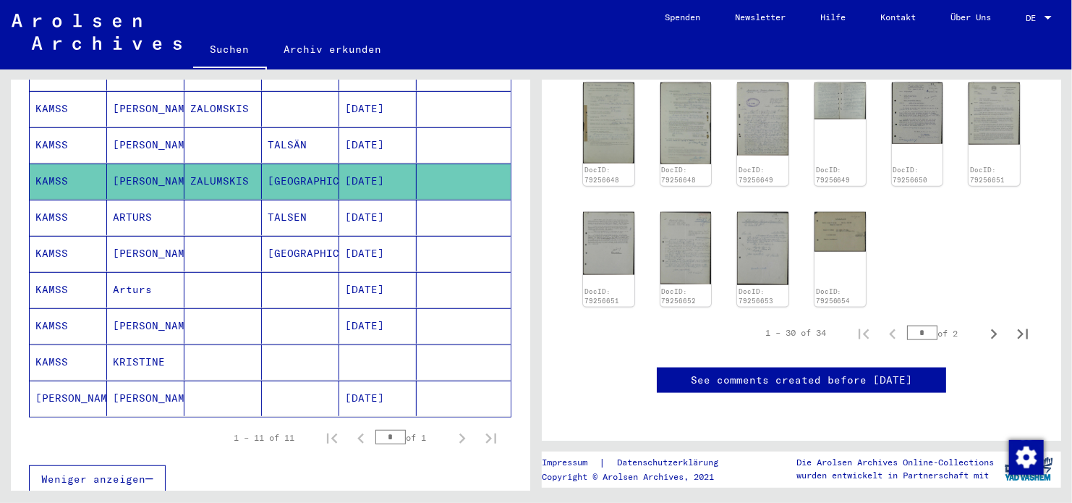
click at [373, 200] on mat-cell "[DATE]" at bounding box center [377, 217] width 77 height 35
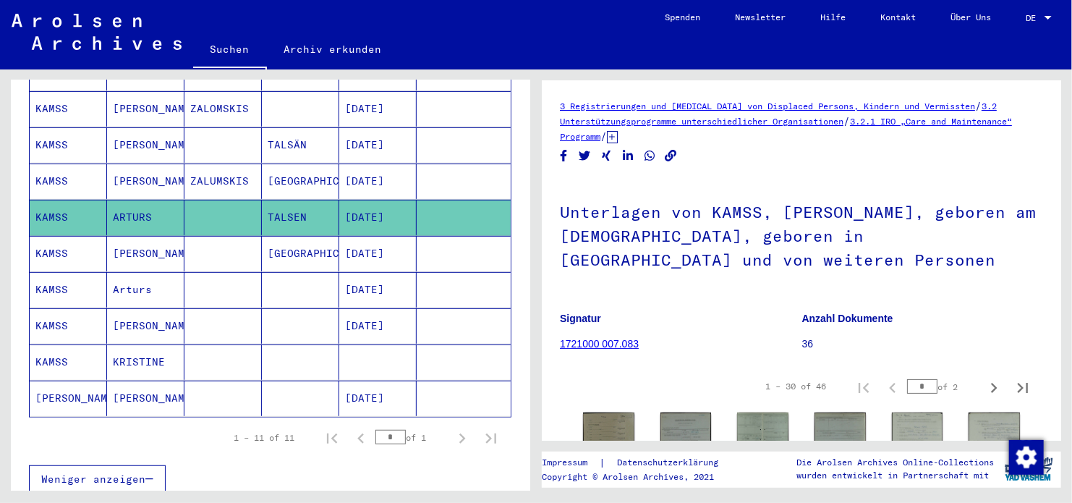
scroll to position [289, 0]
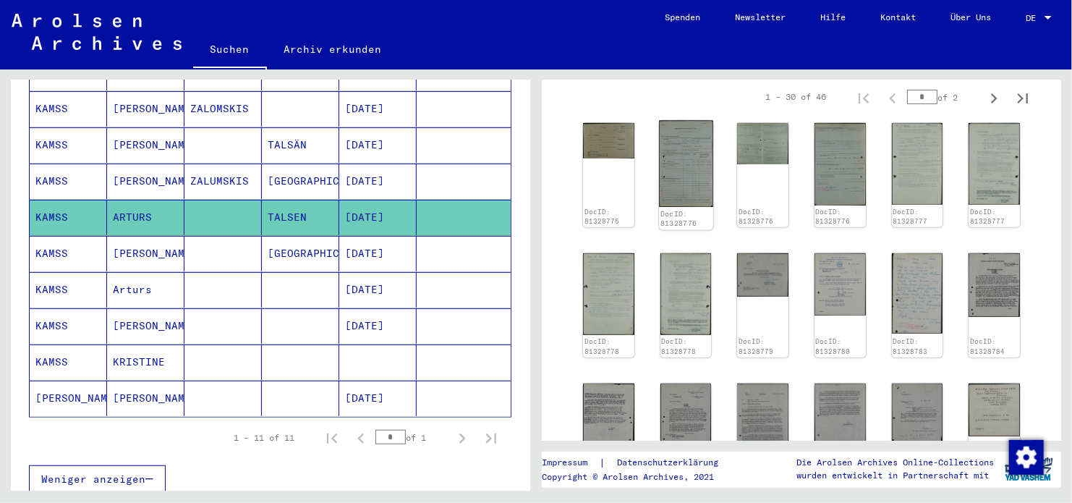
click at [685, 179] on img at bounding box center [686, 164] width 54 height 86
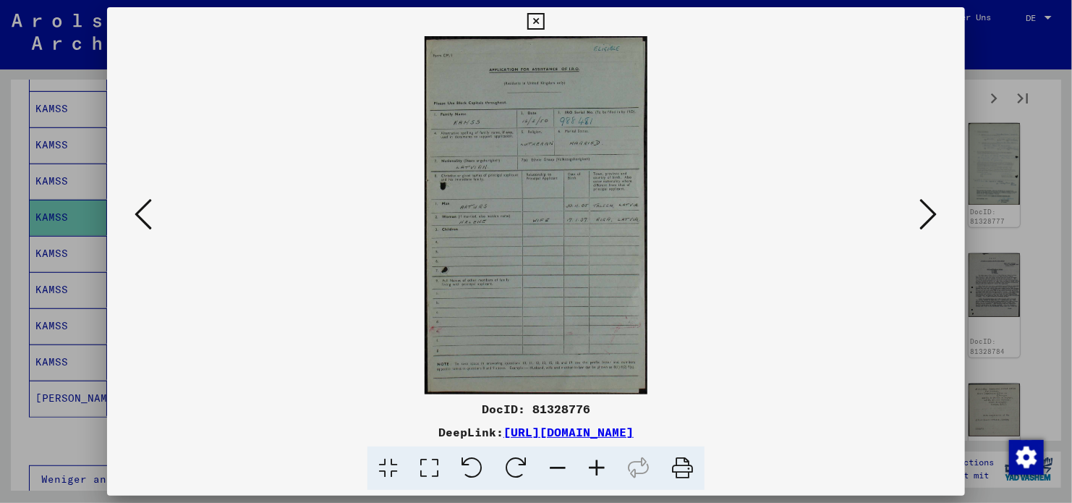
click at [920, 232] on button at bounding box center [929, 215] width 26 height 41
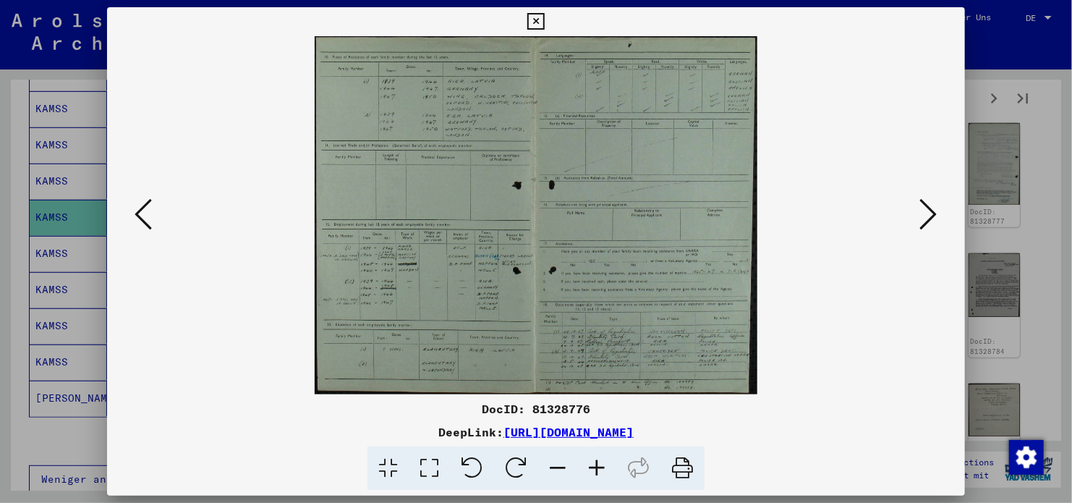
click at [922, 223] on icon at bounding box center [928, 214] width 17 height 35
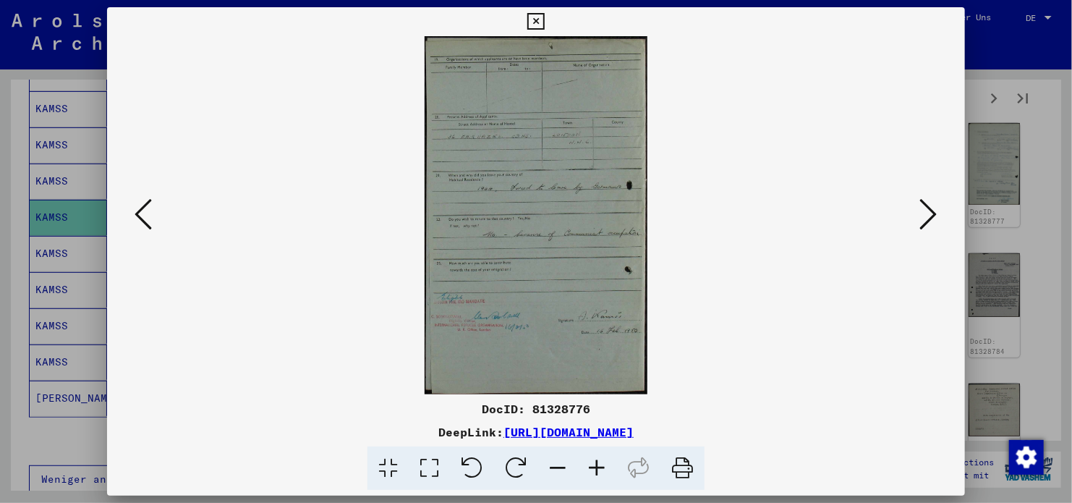
click at [922, 223] on icon at bounding box center [928, 214] width 17 height 35
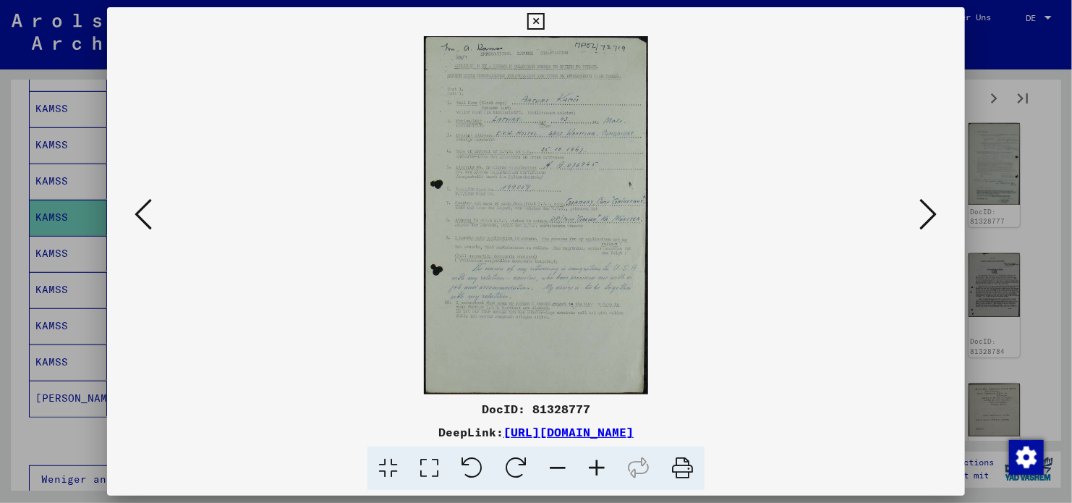
click at [922, 223] on icon at bounding box center [928, 214] width 17 height 35
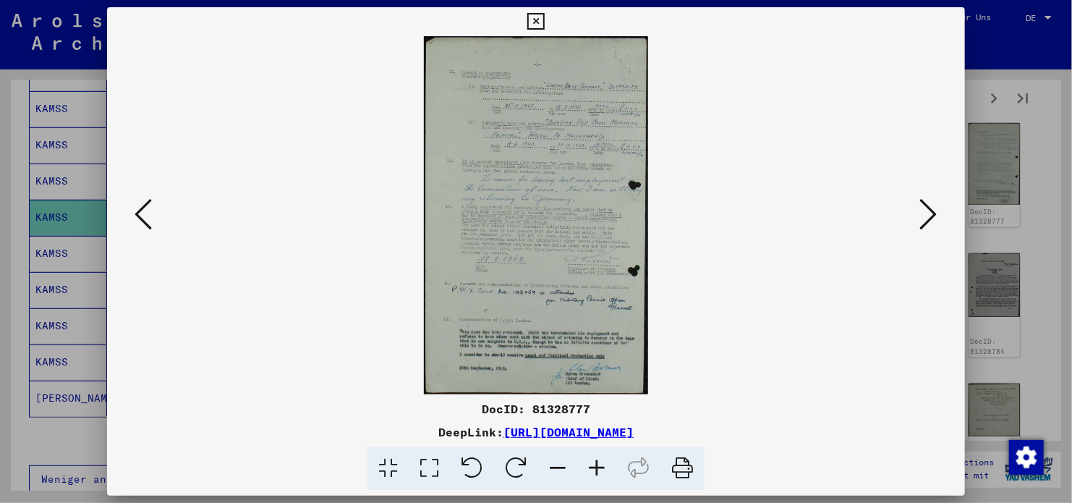
click at [922, 223] on icon at bounding box center [928, 214] width 17 height 35
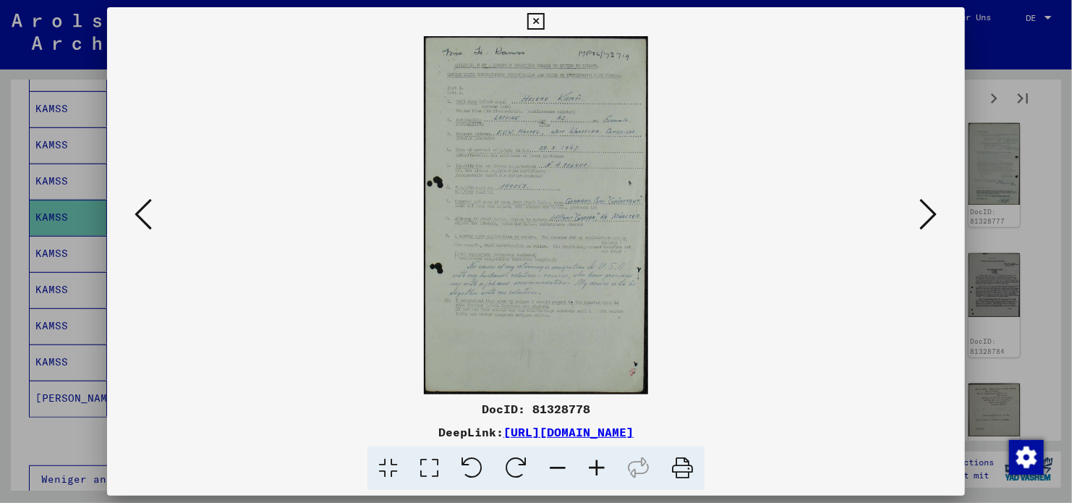
click at [922, 223] on icon at bounding box center [928, 214] width 17 height 35
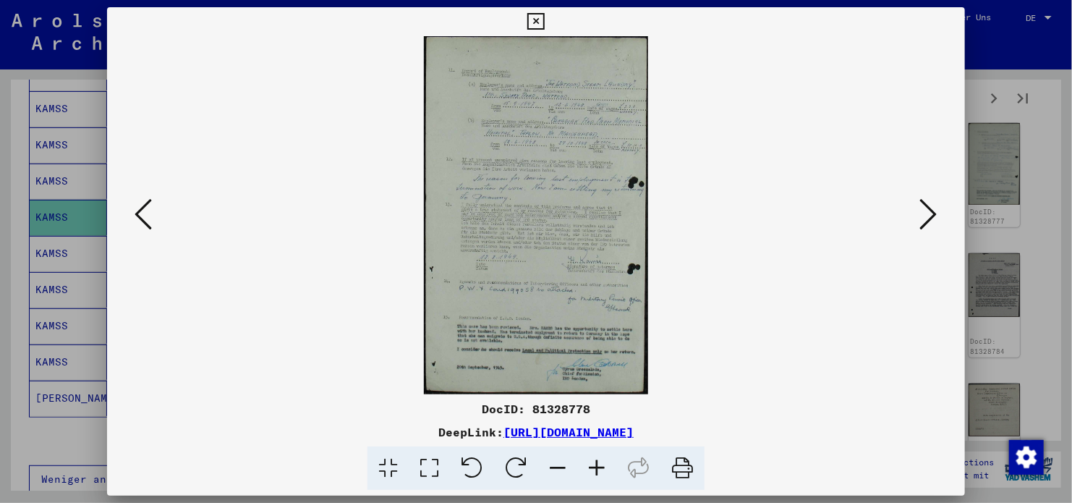
click at [922, 223] on icon at bounding box center [928, 214] width 17 height 35
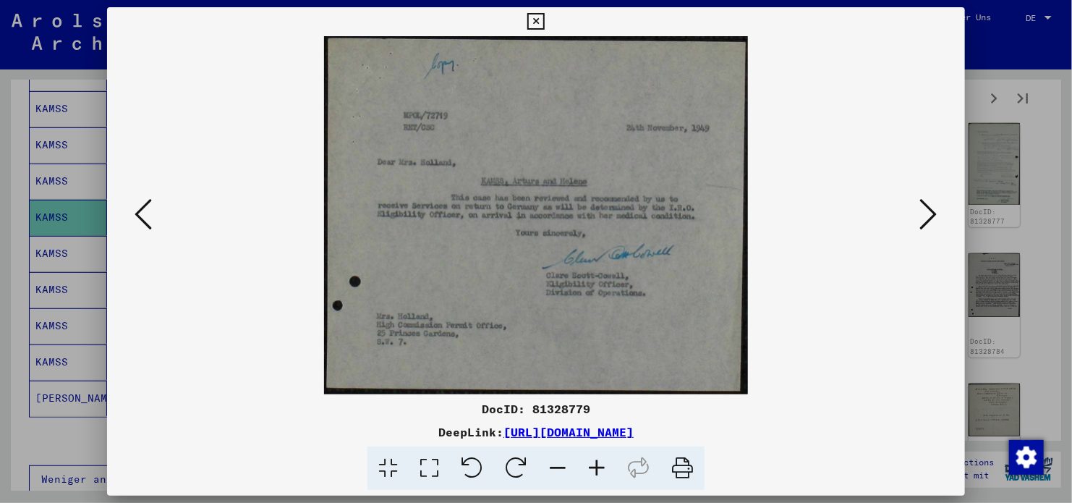
click at [922, 223] on icon at bounding box center [928, 214] width 17 height 35
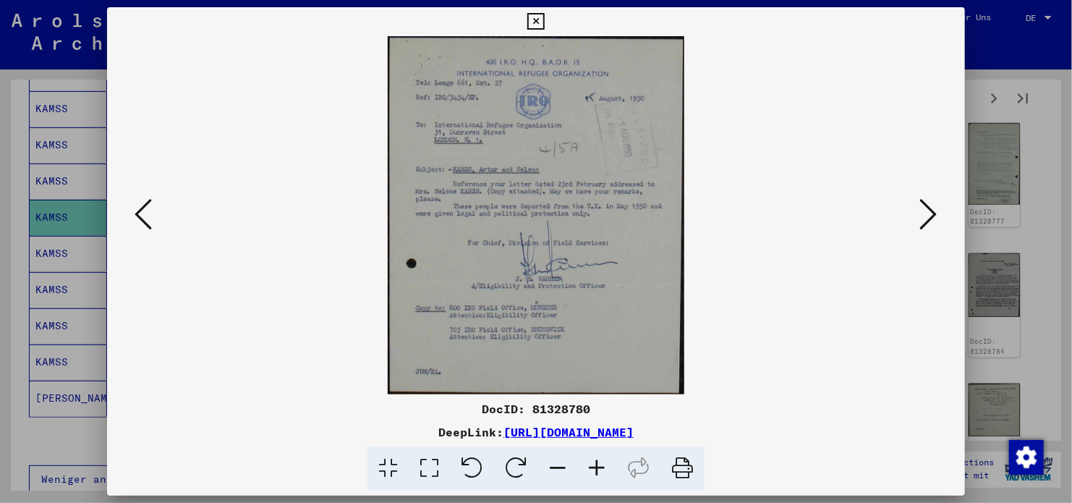
click at [922, 223] on icon at bounding box center [928, 214] width 17 height 35
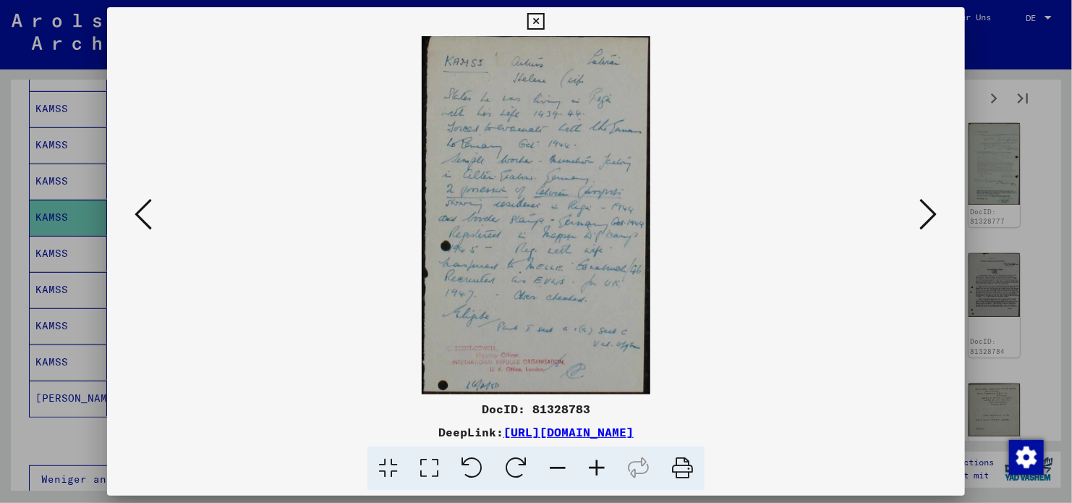
click at [922, 223] on icon at bounding box center [928, 214] width 17 height 35
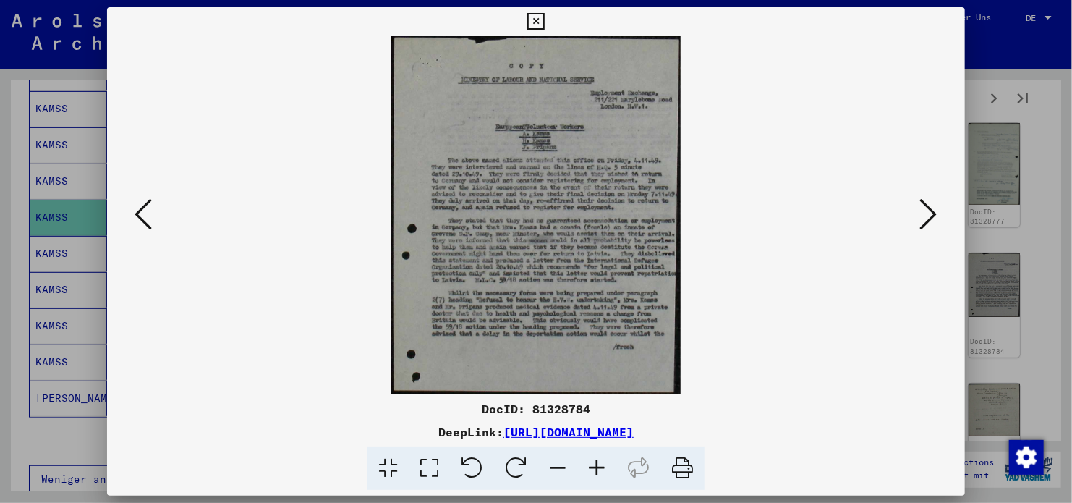
click at [922, 223] on icon at bounding box center [928, 214] width 17 height 35
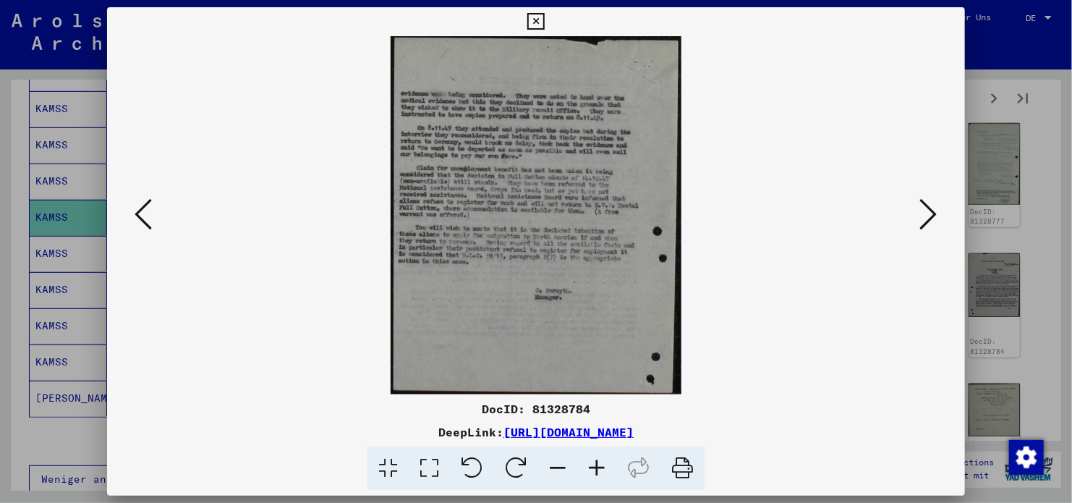
click at [922, 223] on icon at bounding box center [928, 214] width 17 height 35
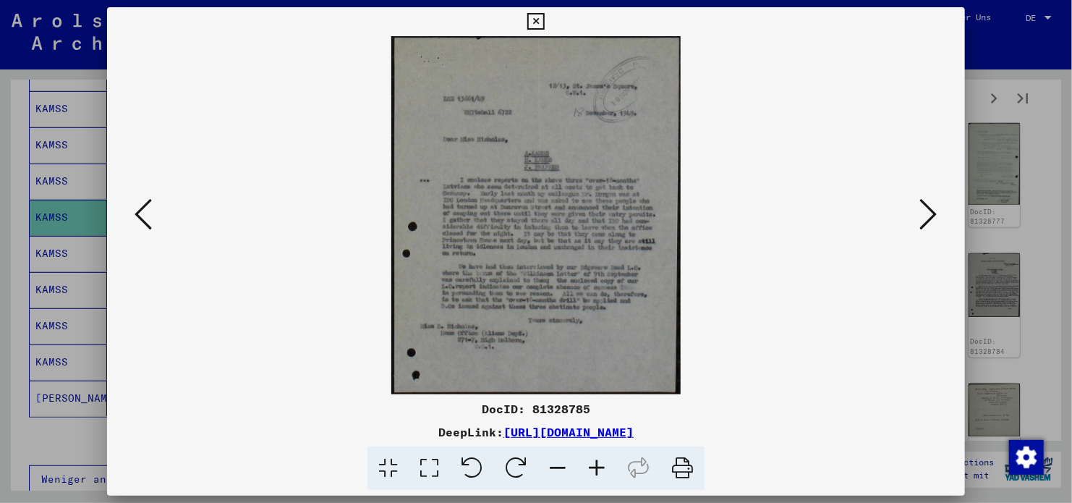
click at [922, 223] on icon at bounding box center [928, 214] width 17 height 35
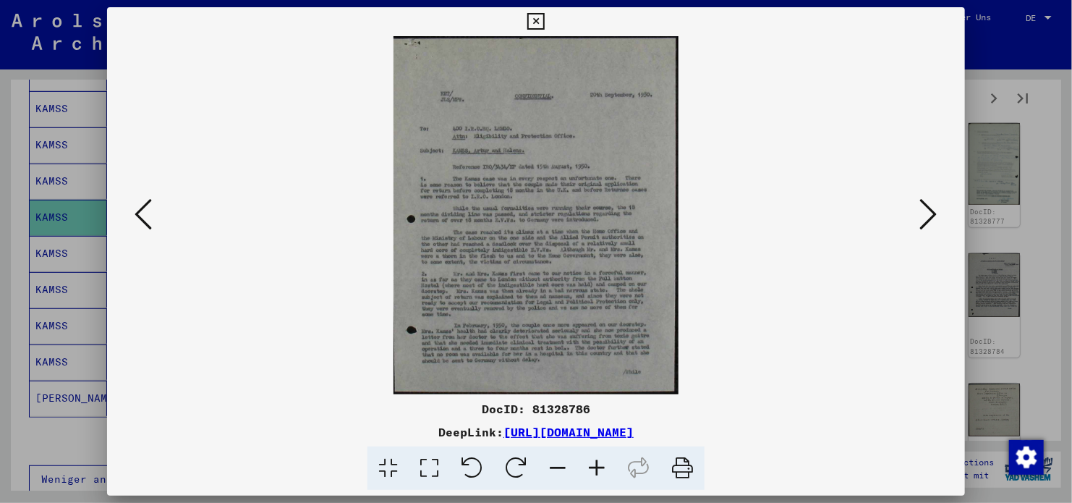
click at [922, 223] on icon at bounding box center [928, 214] width 17 height 35
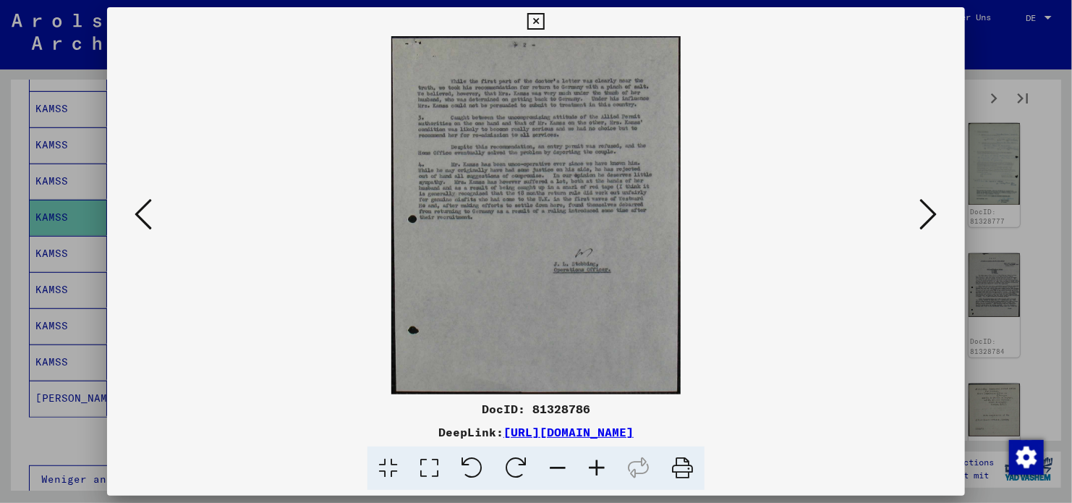
click at [922, 223] on icon at bounding box center [928, 214] width 17 height 35
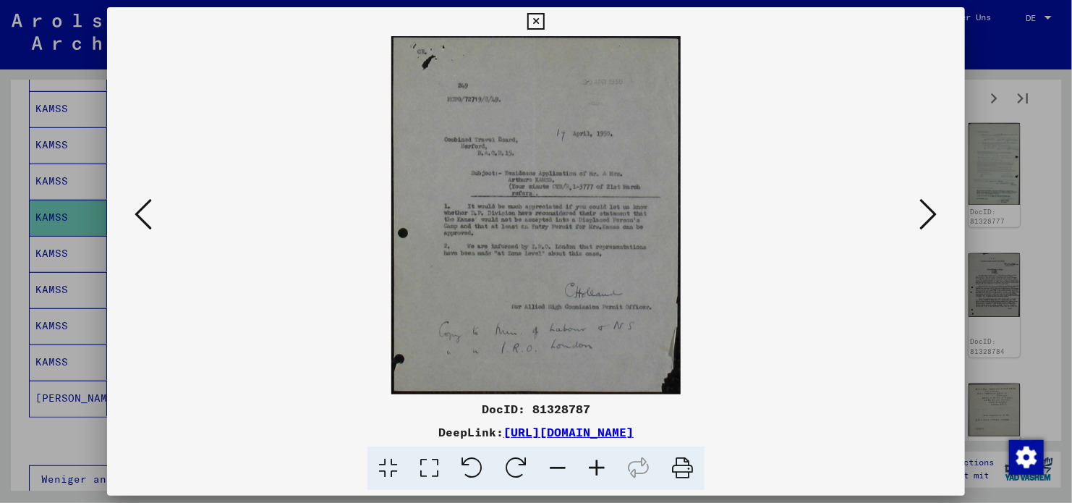
click at [922, 223] on icon at bounding box center [928, 214] width 17 height 35
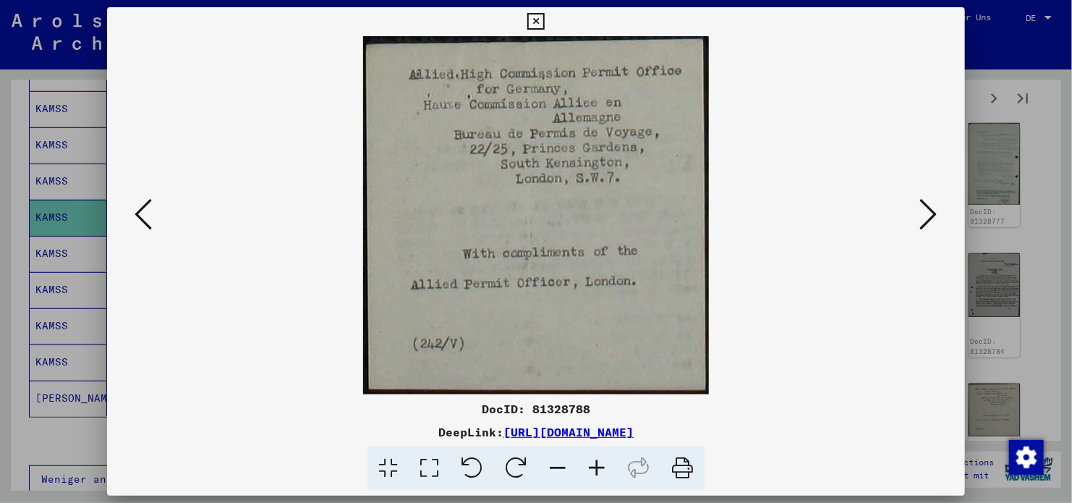
click at [922, 223] on icon at bounding box center [928, 214] width 17 height 35
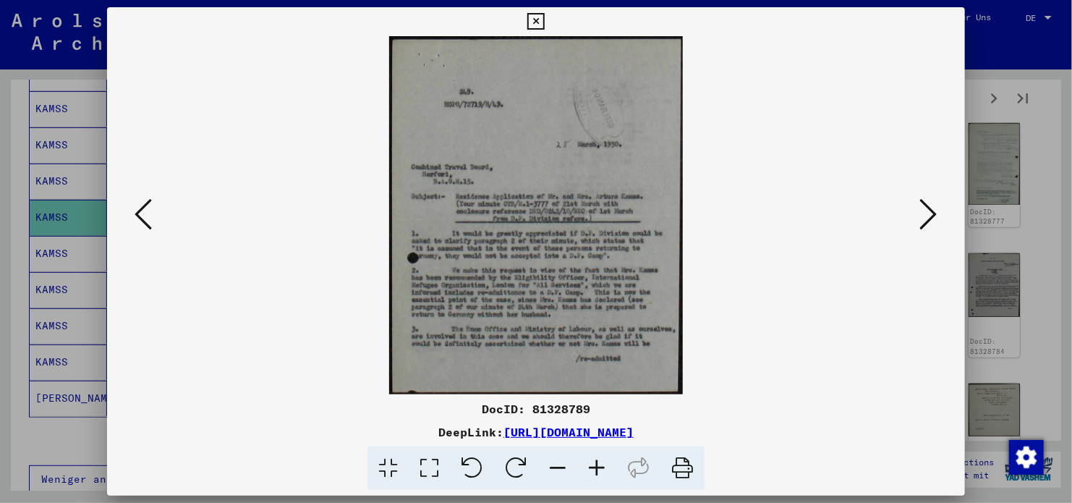
click at [922, 223] on icon at bounding box center [928, 214] width 17 height 35
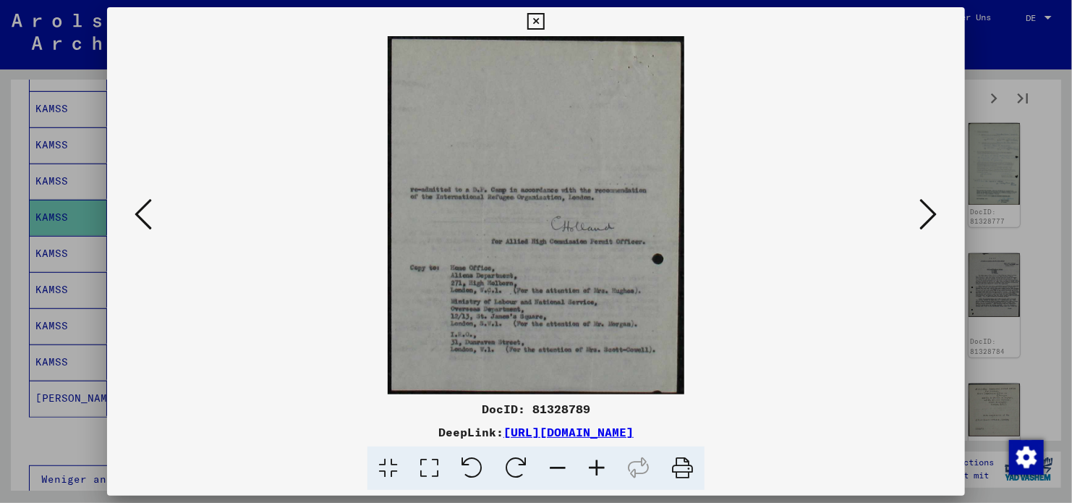
click at [922, 223] on icon at bounding box center [928, 214] width 17 height 35
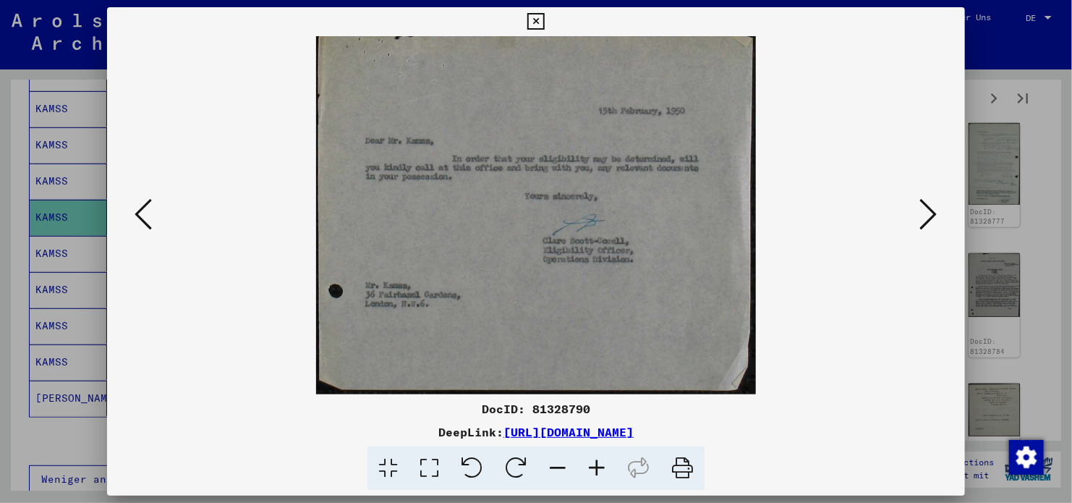
click at [922, 223] on icon at bounding box center [928, 214] width 17 height 35
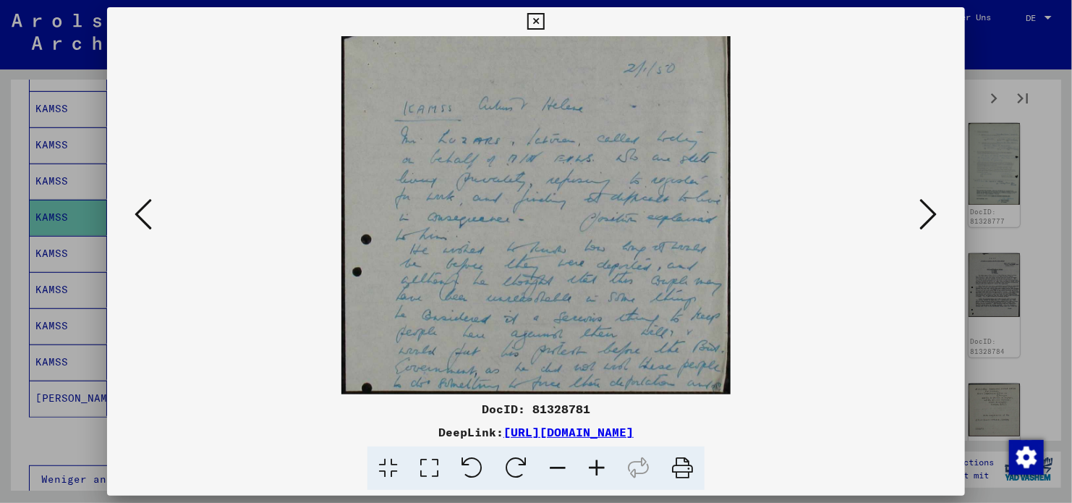
click at [922, 223] on icon at bounding box center [928, 214] width 17 height 35
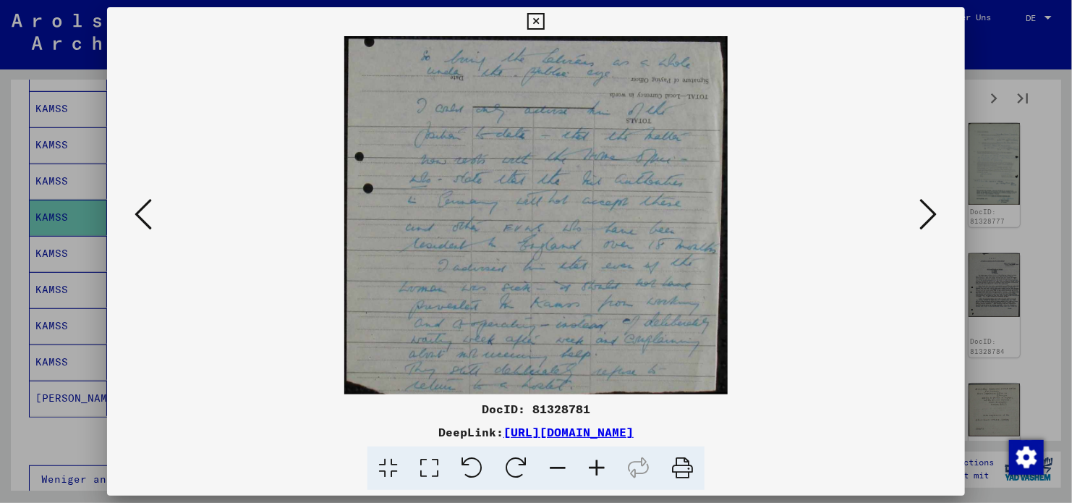
click at [922, 223] on icon at bounding box center [928, 214] width 17 height 35
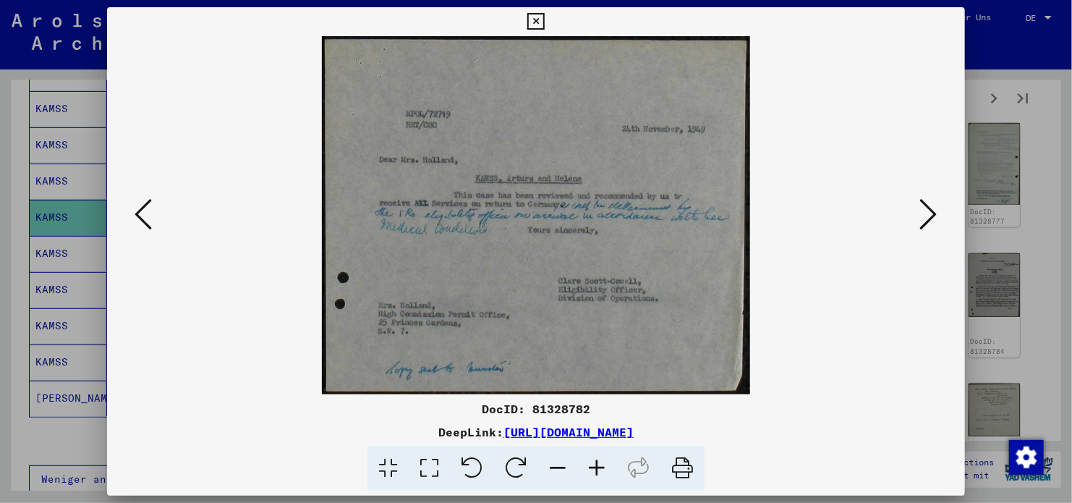
click at [922, 223] on icon at bounding box center [928, 214] width 17 height 35
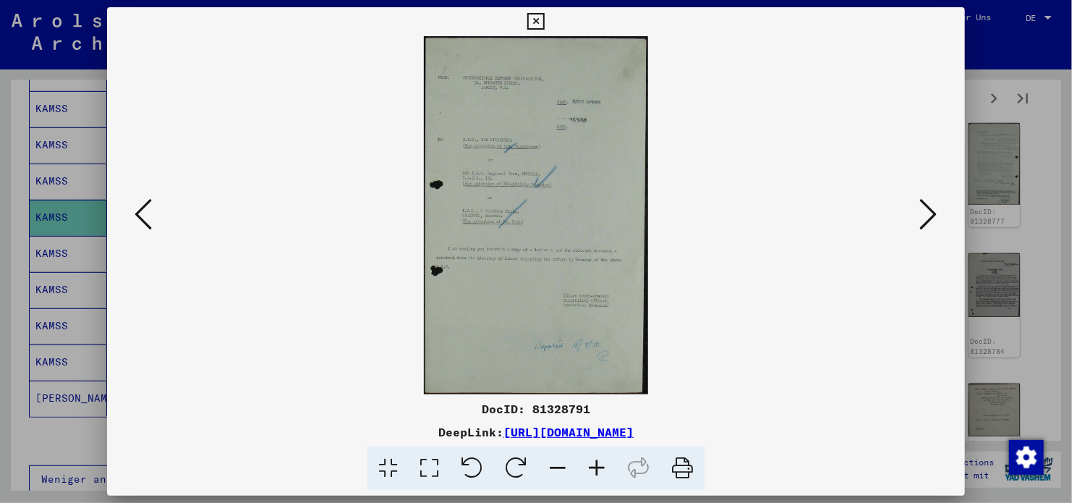
click at [922, 223] on icon at bounding box center [928, 214] width 17 height 35
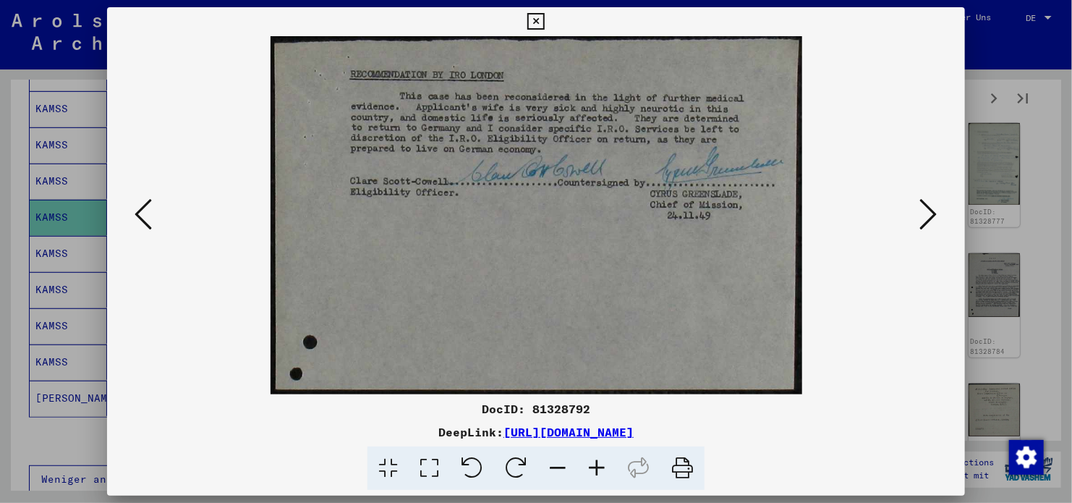
click at [922, 223] on icon at bounding box center [928, 214] width 17 height 35
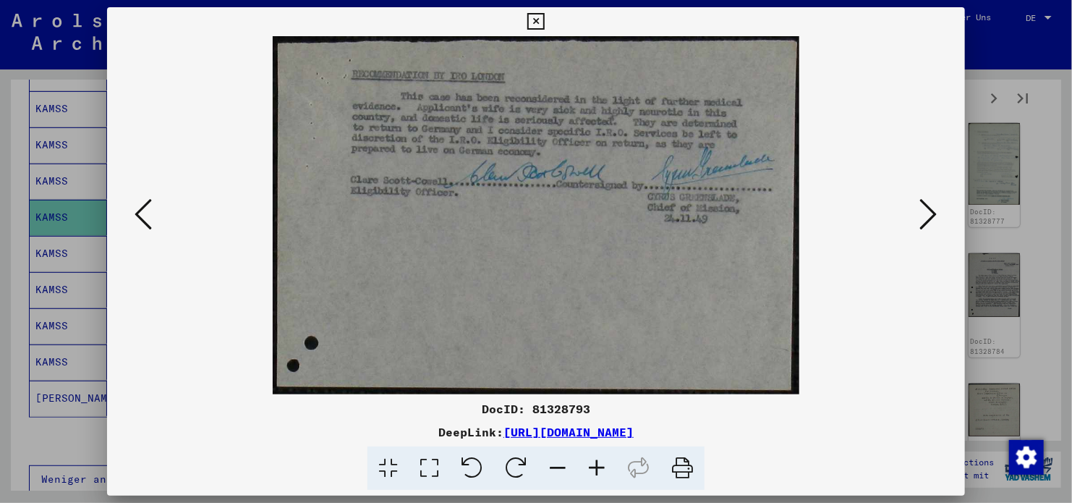
click at [922, 223] on icon at bounding box center [928, 214] width 17 height 35
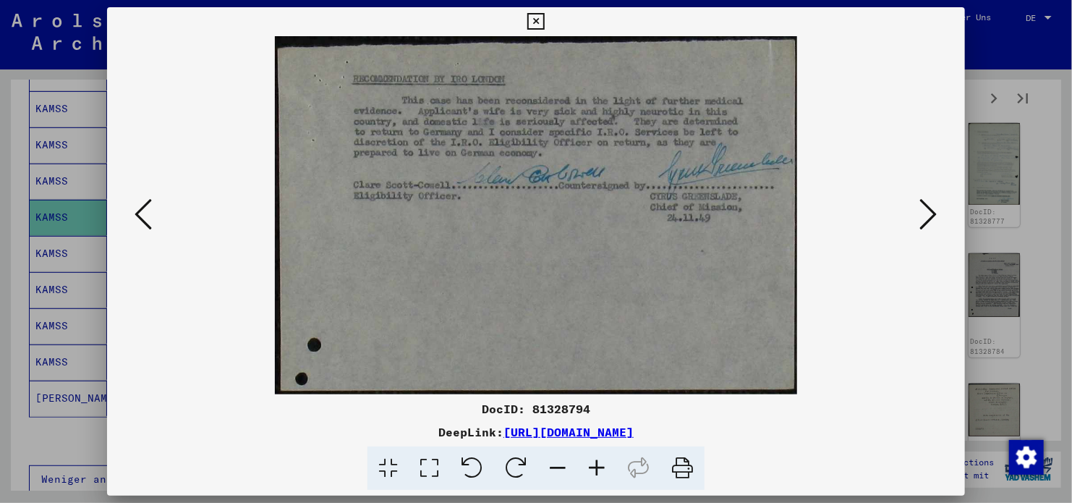
click at [922, 223] on icon at bounding box center [928, 214] width 17 height 35
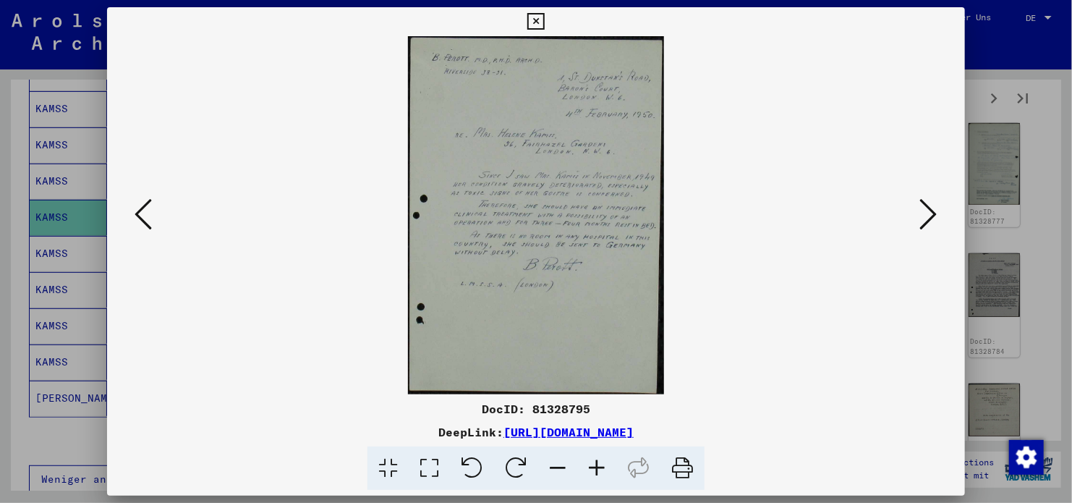
click at [922, 223] on icon at bounding box center [928, 214] width 17 height 35
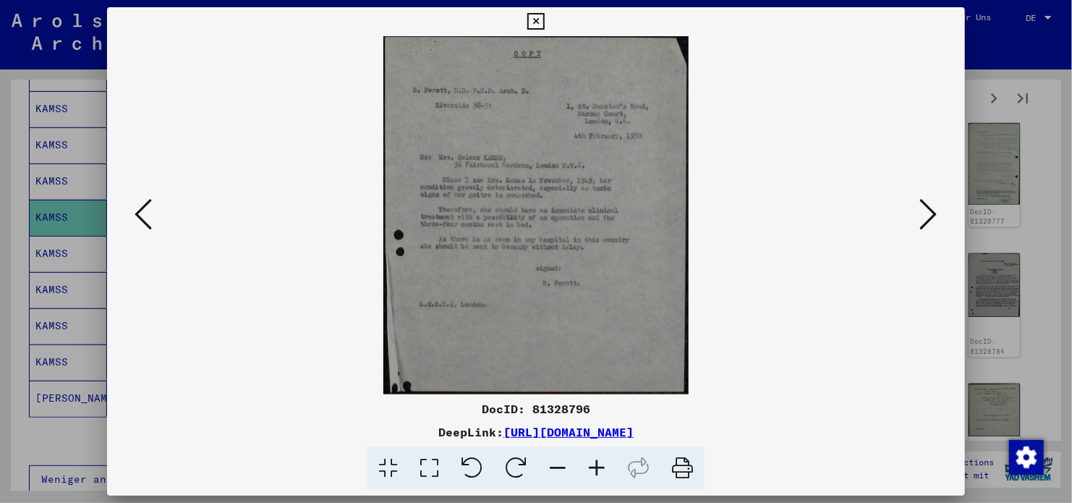
click at [922, 223] on icon at bounding box center [928, 214] width 17 height 35
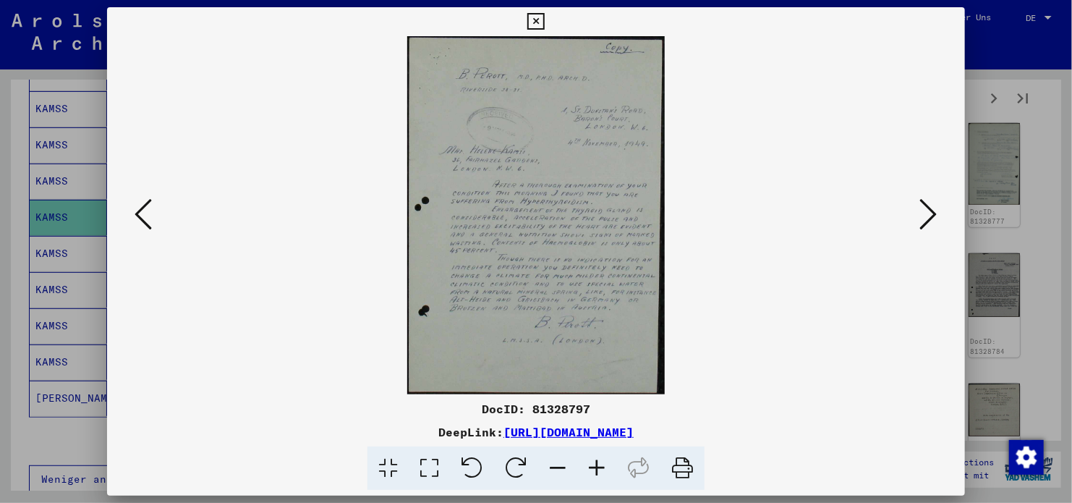
click at [922, 223] on icon at bounding box center [928, 214] width 17 height 35
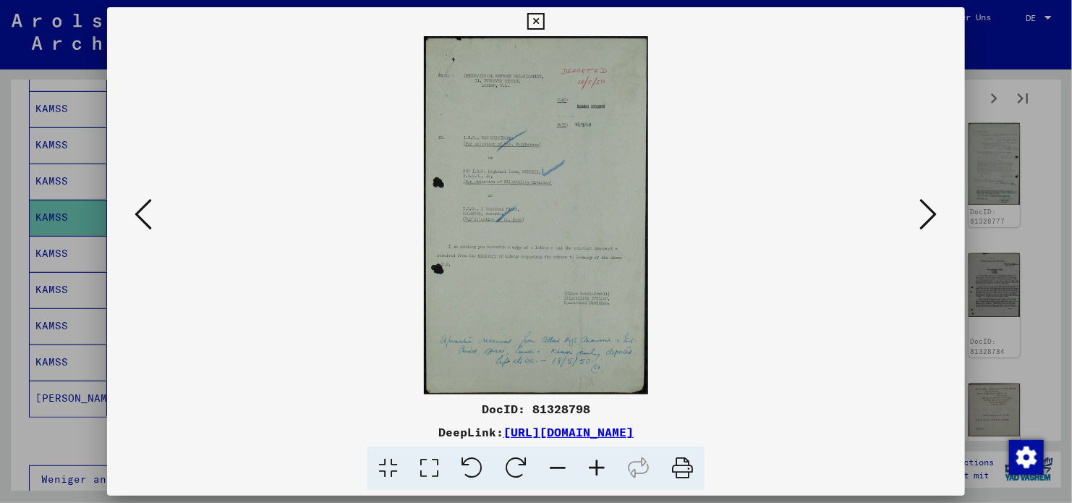
click at [922, 223] on icon at bounding box center [928, 214] width 17 height 35
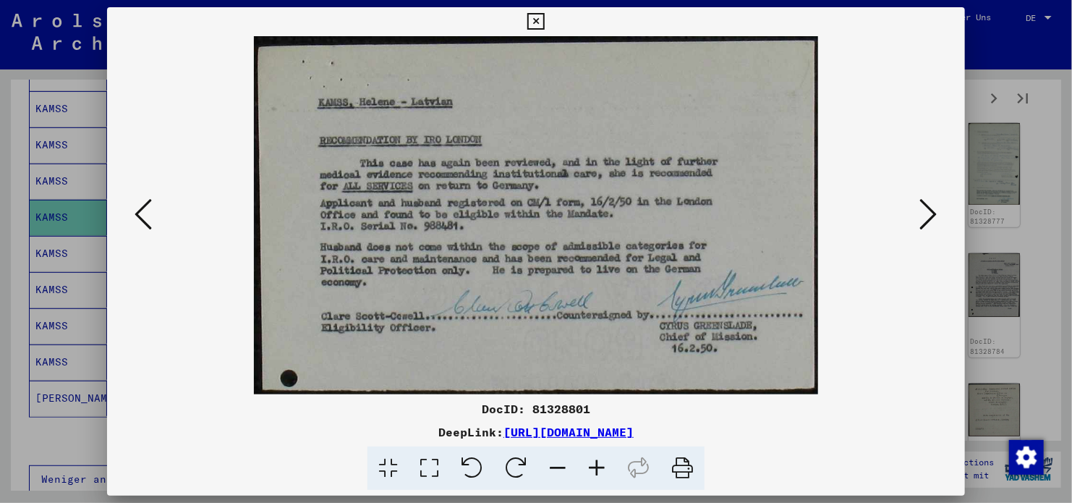
click at [922, 223] on icon at bounding box center [928, 214] width 17 height 35
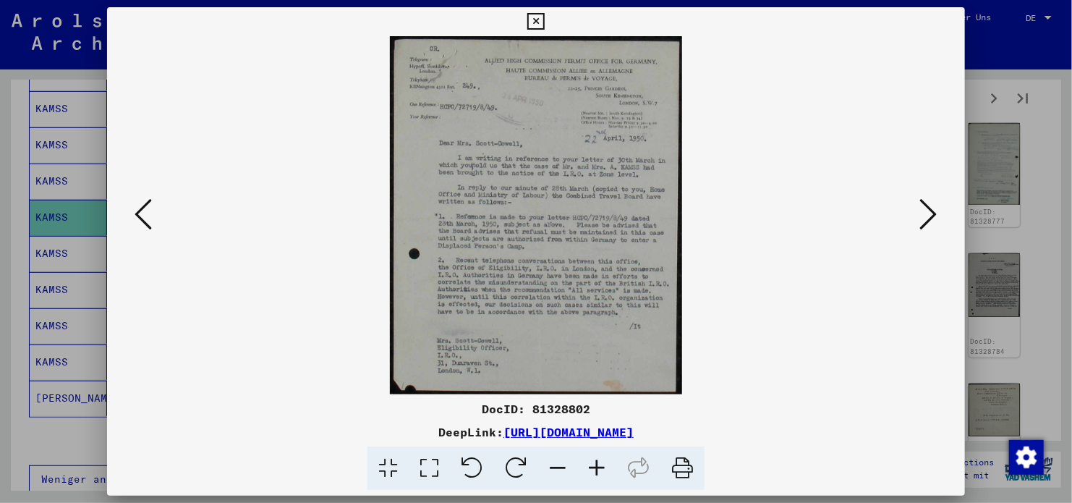
click at [922, 223] on icon at bounding box center [928, 214] width 17 height 35
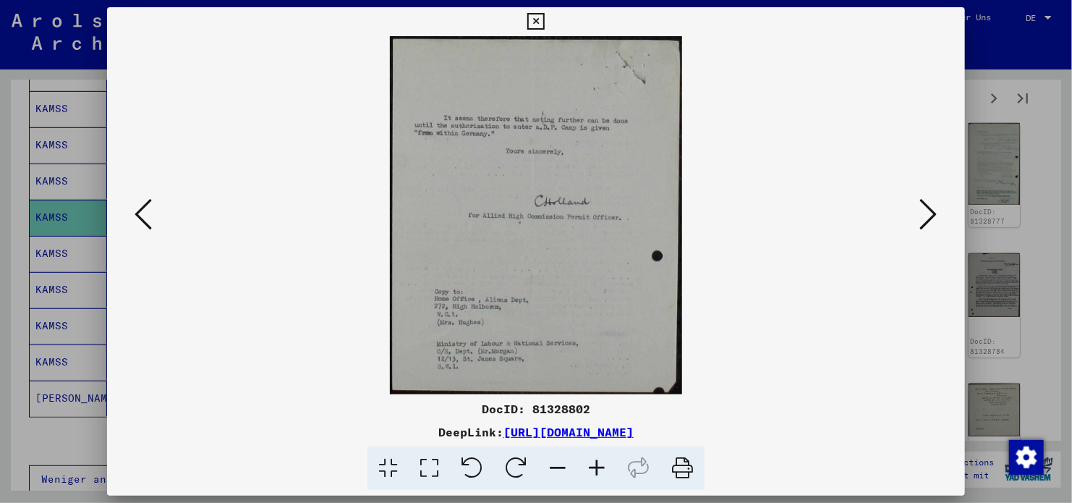
click at [922, 223] on icon at bounding box center [928, 214] width 17 height 35
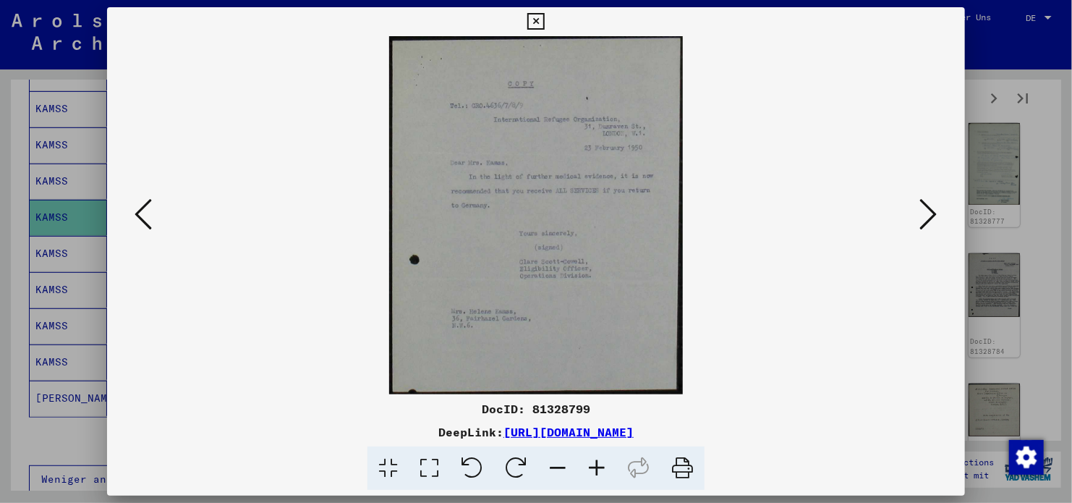
click at [922, 223] on icon at bounding box center [928, 214] width 17 height 35
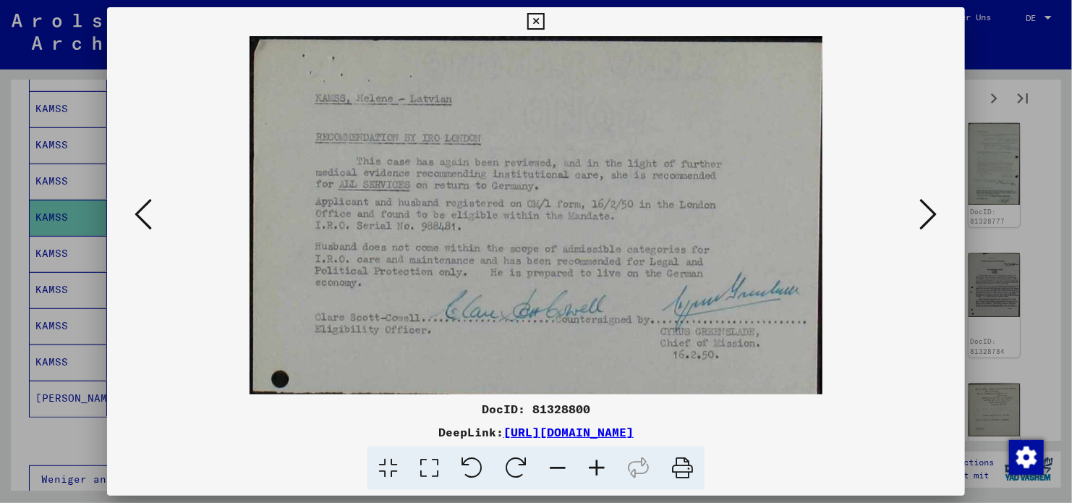
click at [922, 223] on icon at bounding box center [928, 214] width 17 height 35
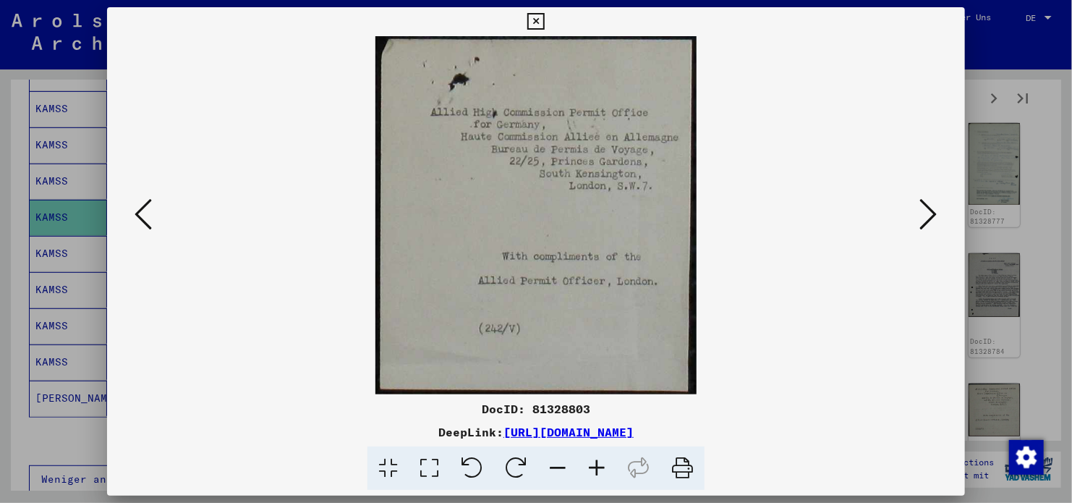
click at [922, 223] on icon at bounding box center [928, 214] width 17 height 35
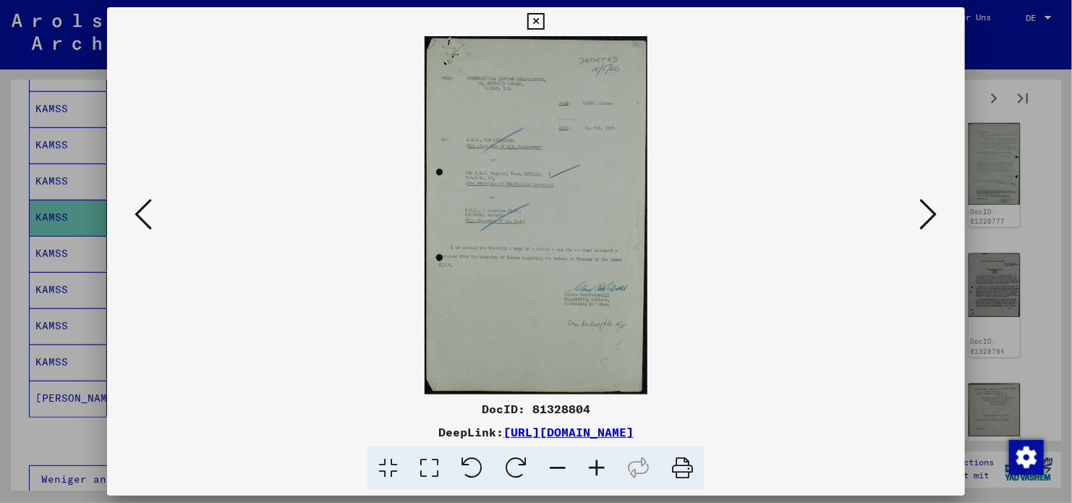
click at [922, 223] on icon at bounding box center [928, 214] width 17 height 35
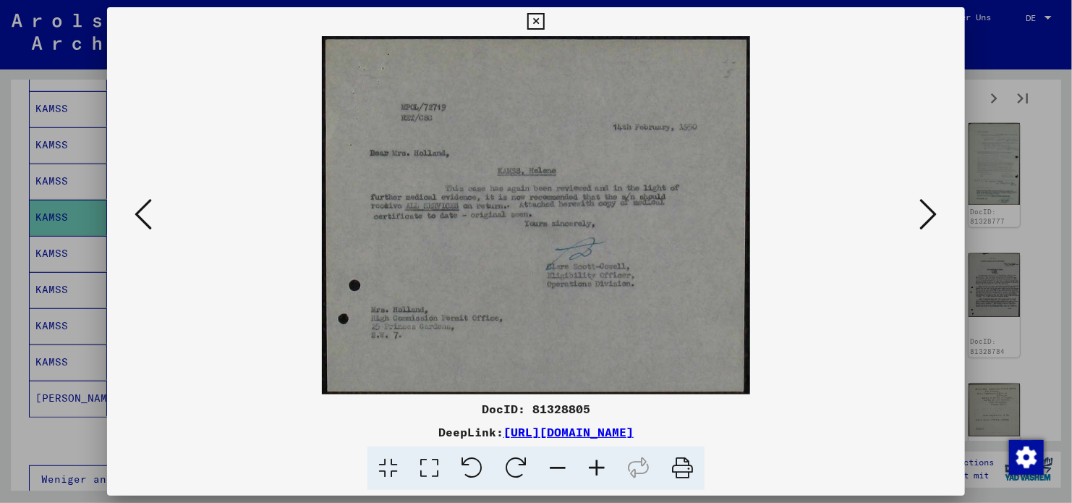
click at [922, 223] on icon at bounding box center [928, 214] width 17 height 35
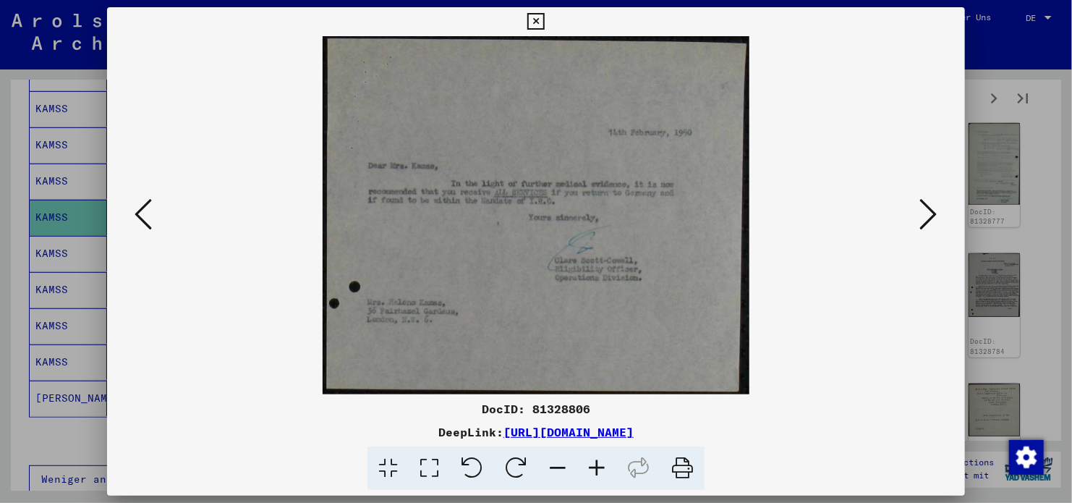
click at [922, 223] on icon at bounding box center [928, 214] width 17 height 35
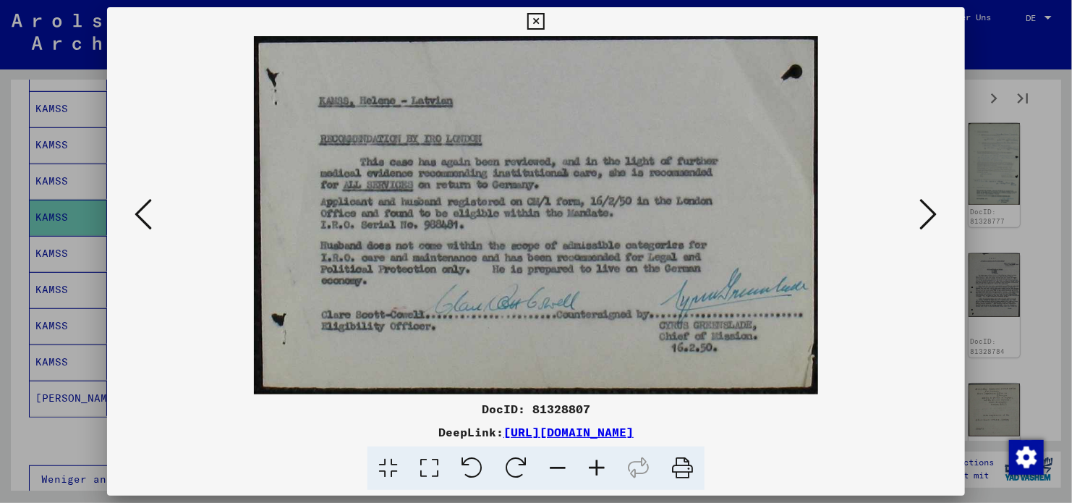
click at [922, 223] on icon at bounding box center [928, 214] width 17 height 35
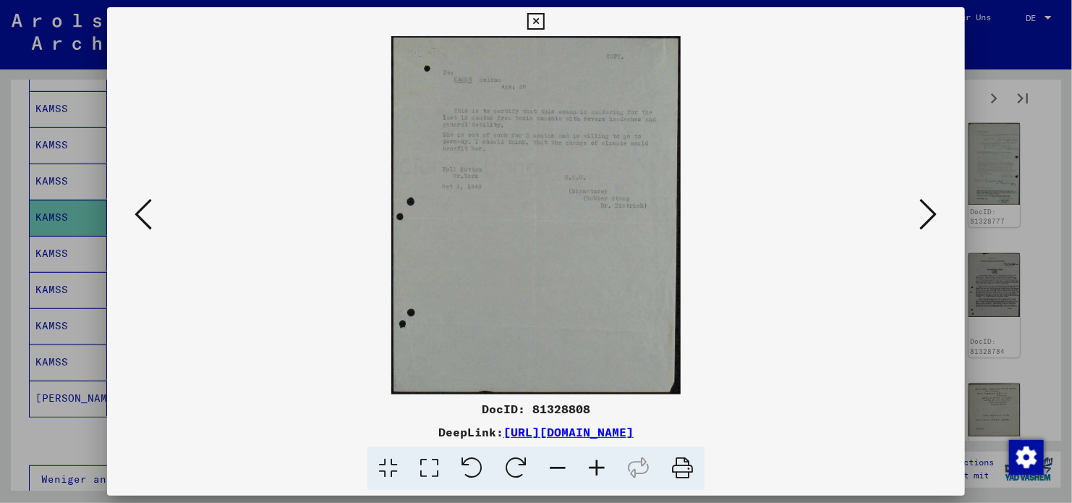
click at [922, 223] on icon at bounding box center [928, 214] width 17 height 35
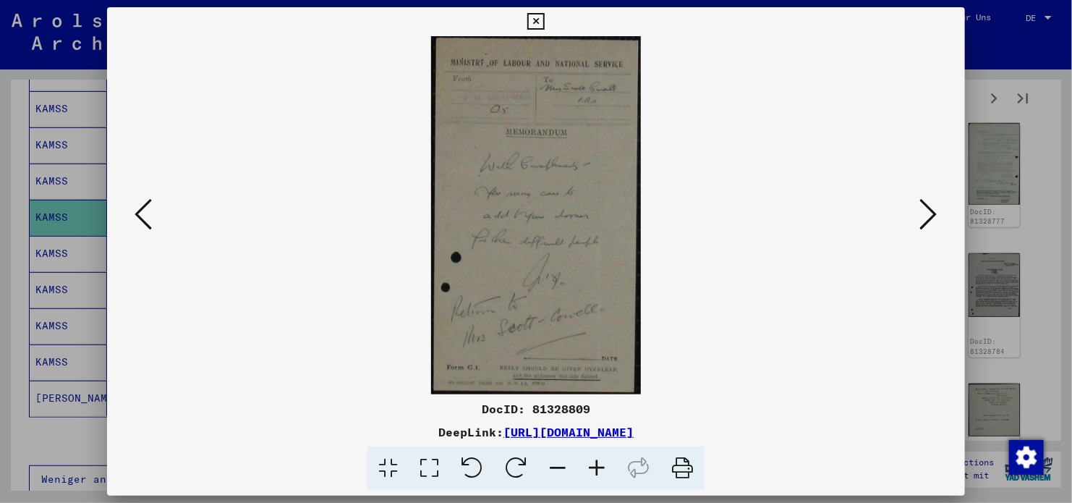
click at [922, 223] on icon at bounding box center [928, 214] width 17 height 35
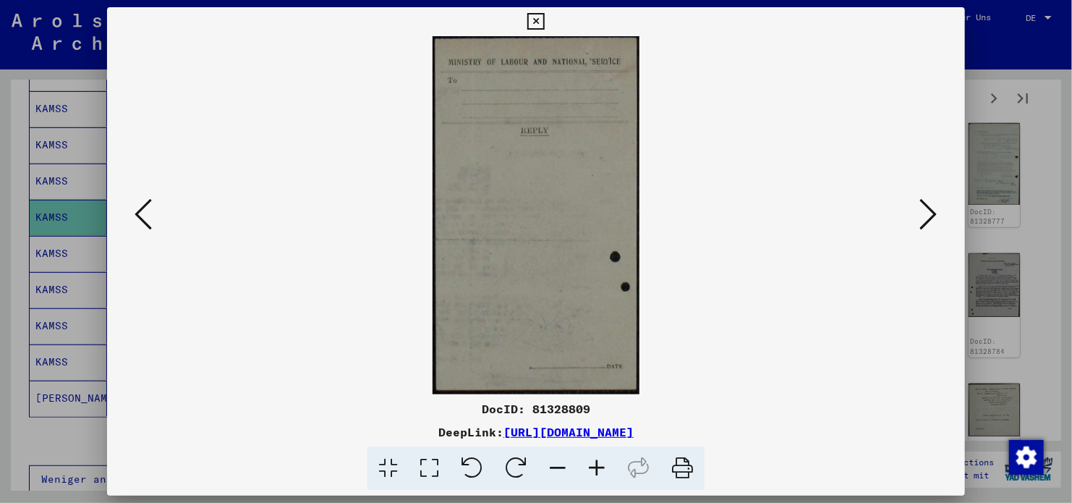
click at [922, 223] on icon at bounding box center [928, 214] width 17 height 35
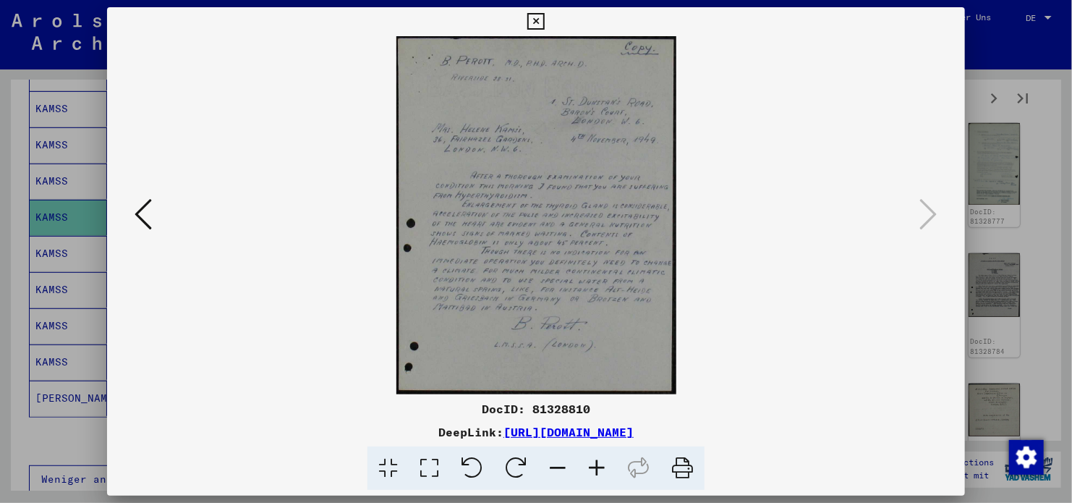
click at [535, 19] on icon at bounding box center [535, 21] width 17 height 17
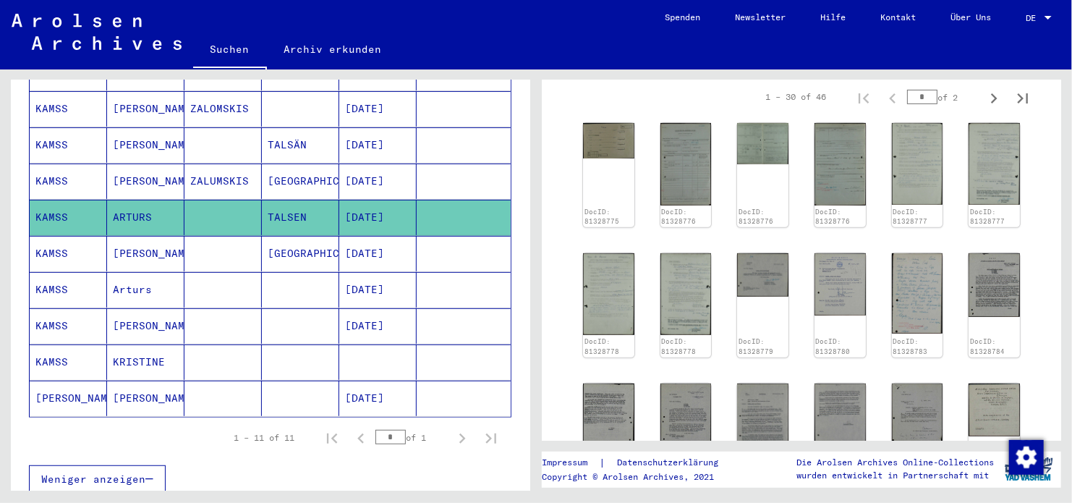
click at [349, 137] on mat-cell "[DATE]" at bounding box center [377, 144] width 77 height 35
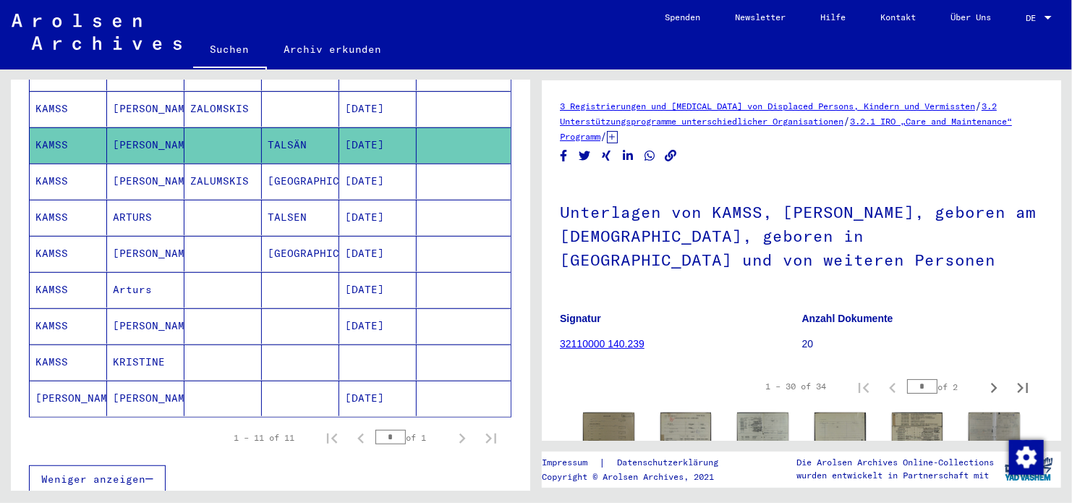
scroll to position [217, 0]
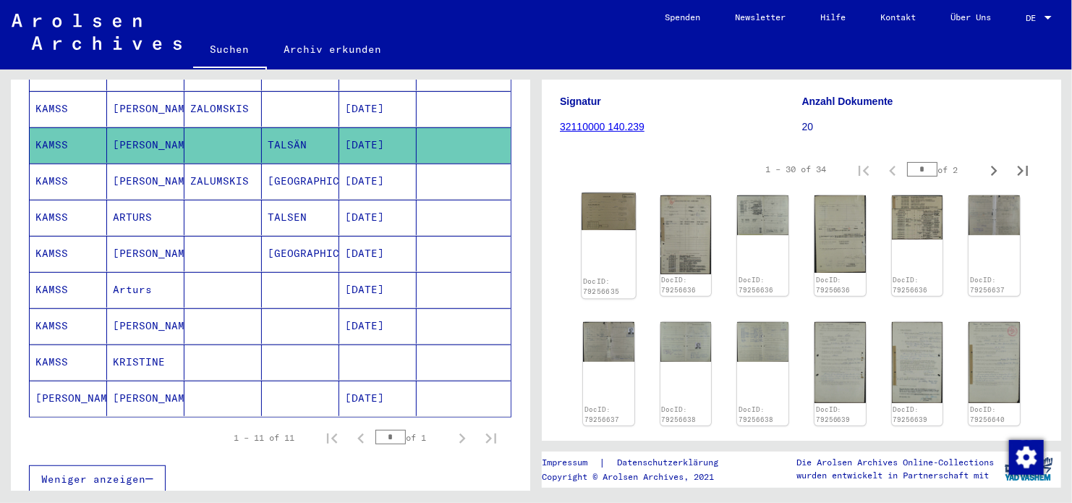
click at [624, 219] on img at bounding box center [609, 211] width 54 height 37
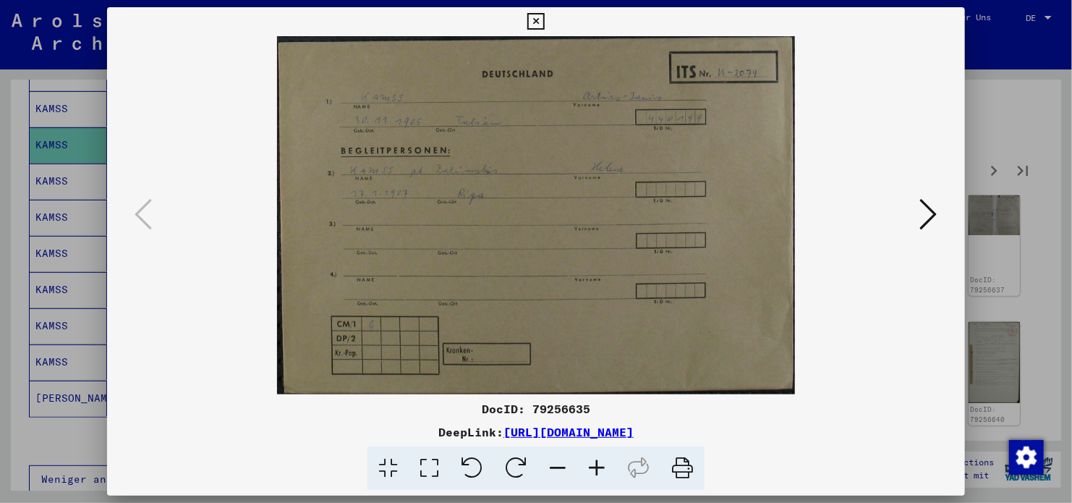
click at [933, 207] on icon at bounding box center [928, 214] width 17 height 35
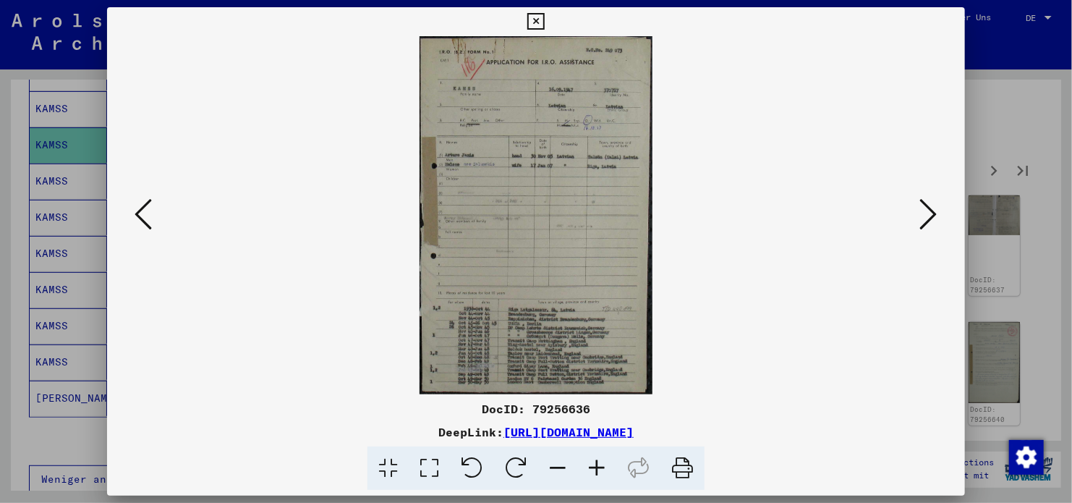
click at [933, 207] on icon at bounding box center [928, 214] width 17 height 35
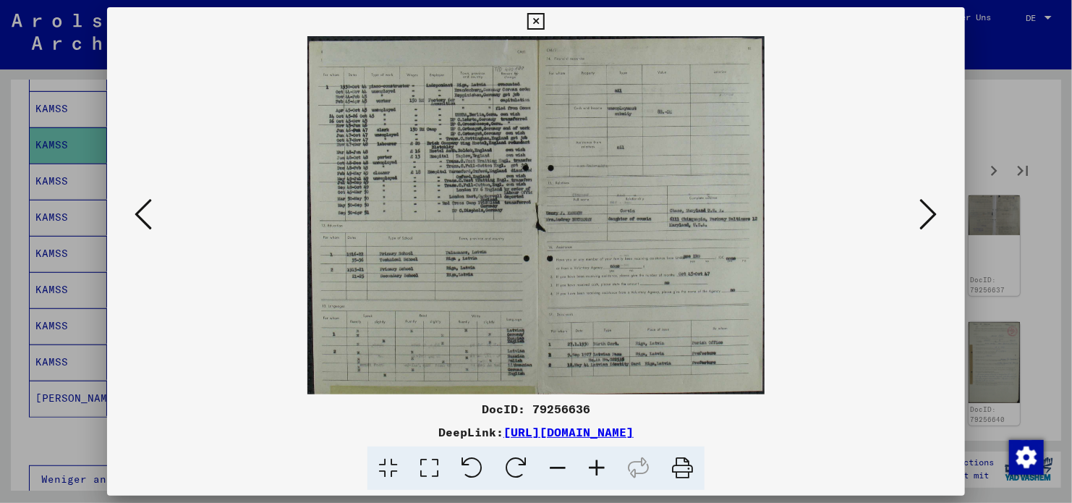
click at [151, 218] on icon at bounding box center [143, 214] width 17 height 35
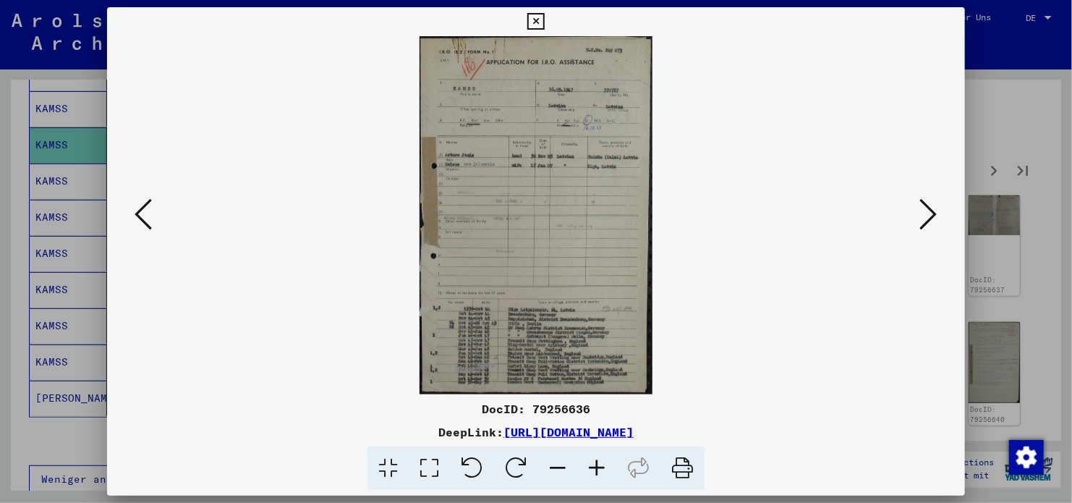
click at [922, 206] on icon at bounding box center [928, 214] width 17 height 35
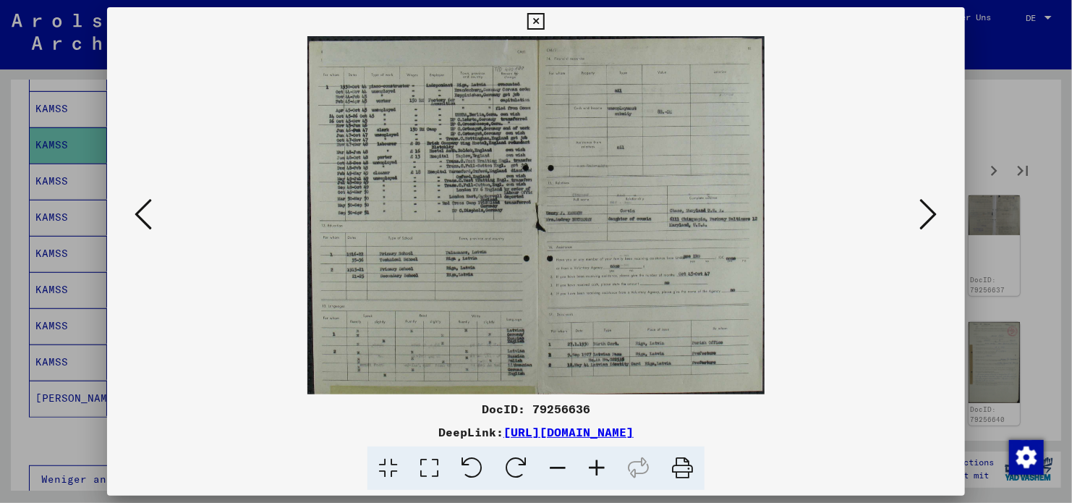
click at [922, 206] on icon at bounding box center [928, 214] width 17 height 35
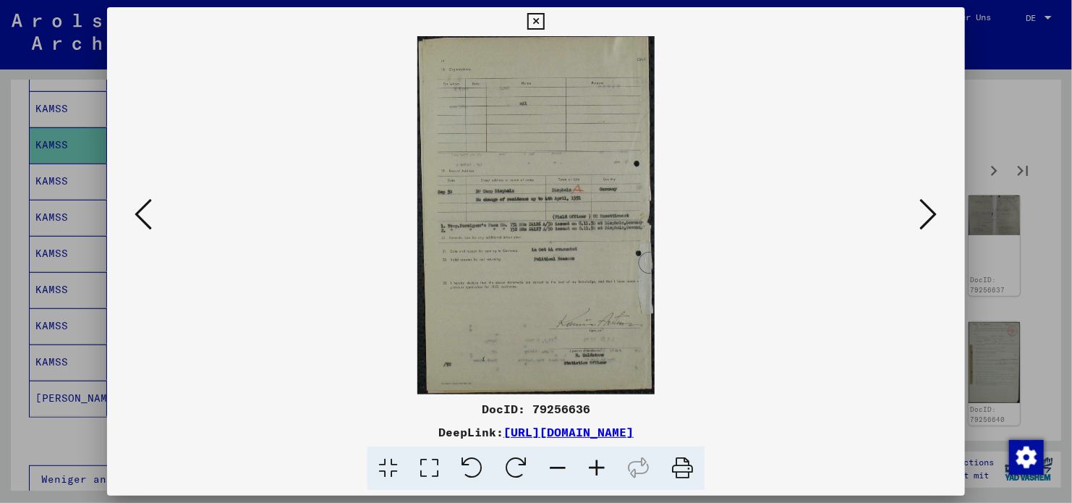
click at [598, 470] on icon at bounding box center [596, 468] width 39 height 44
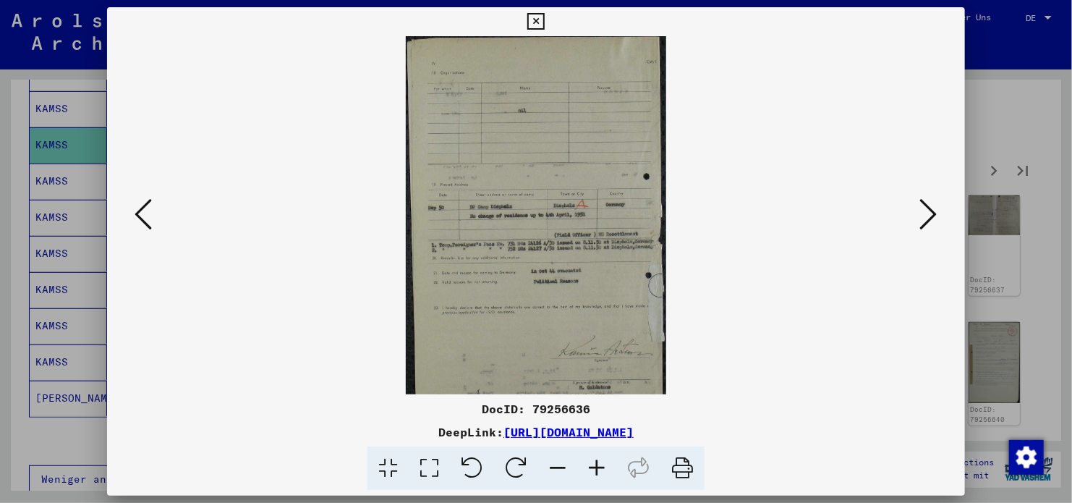
click at [598, 470] on icon at bounding box center [596, 468] width 39 height 44
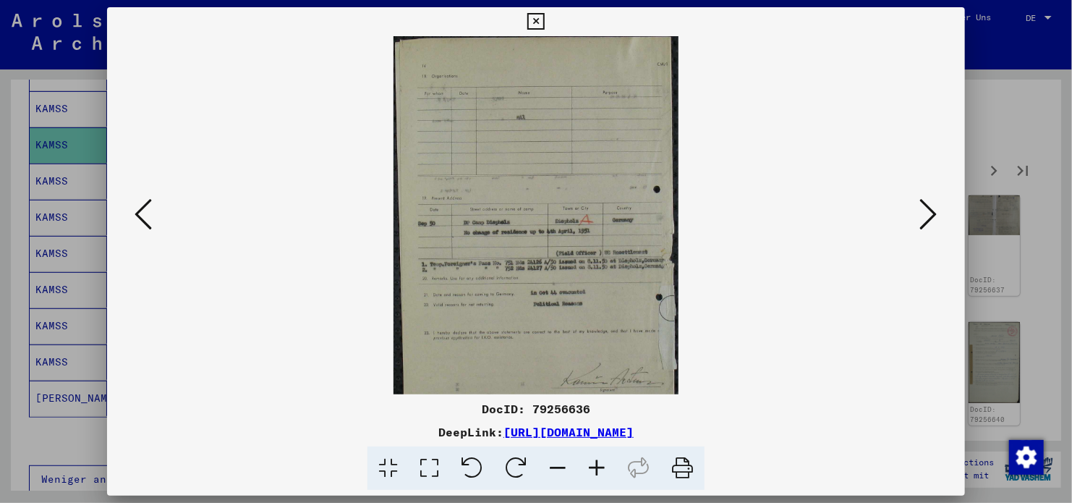
click at [598, 470] on icon at bounding box center [596, 468] width 39 height 44
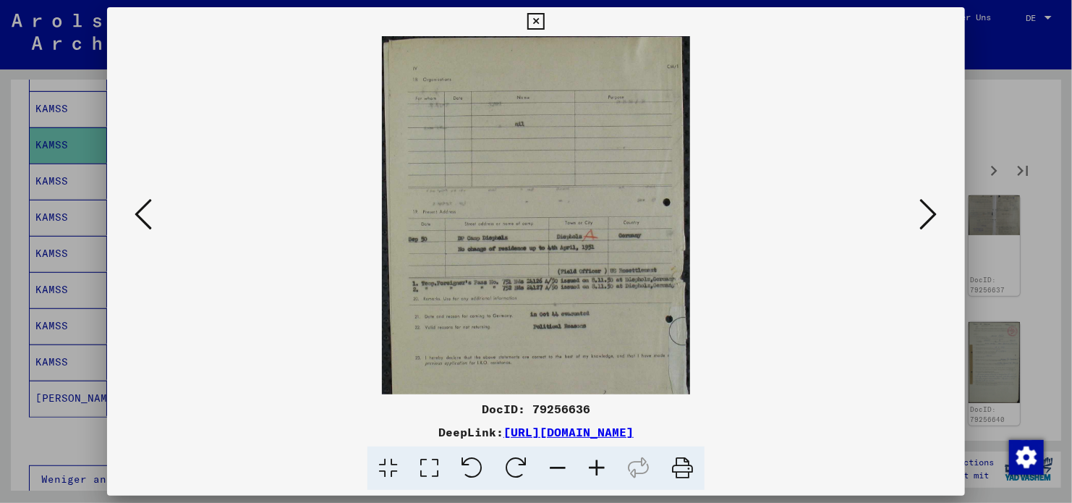
click at [598, 470] on icon at bounding box center [596, 468] width 39 height 44
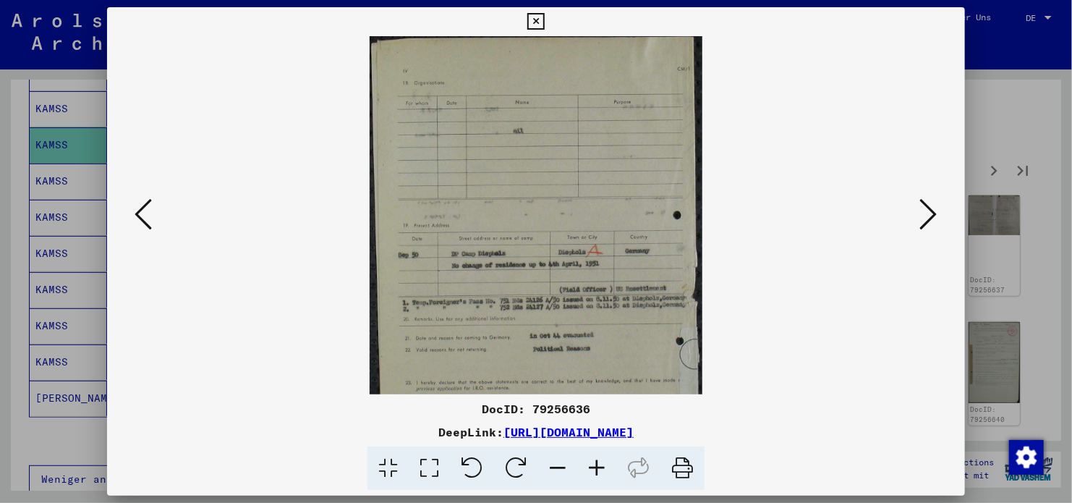
click at [598, 470] on icon at bounding box center [596, 468] width 39 height 44
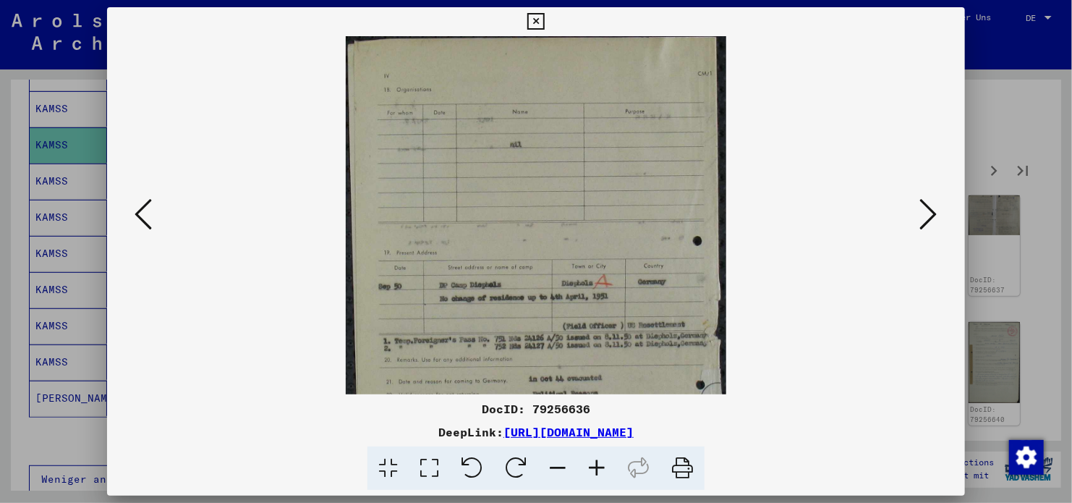
click at [598, 470] on icon at bounding box center [596, 468] width 39 height 44
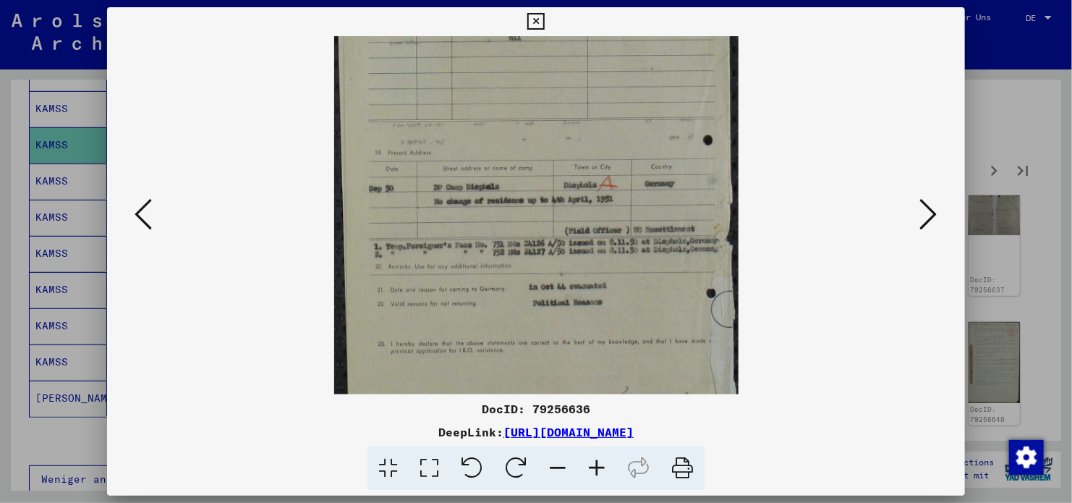
scroll to position [116, 0]
drag, startPoint x: 684, startPoint y: 356, endPoint x: 684, endPoint y: 242, distance: 113.6
click at [684, 242] on img at bounding box center [536, 225] width 404 height 611
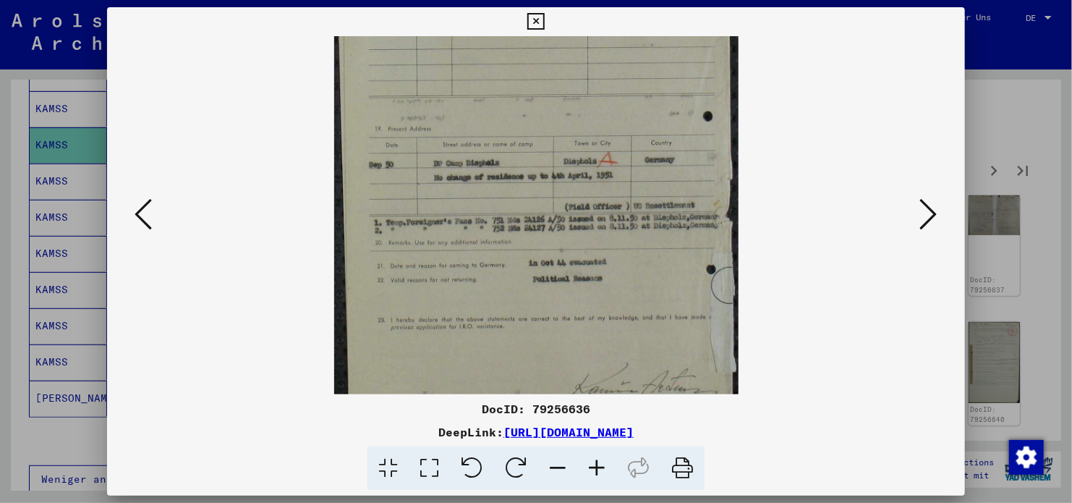
scroll to position [190, 0]
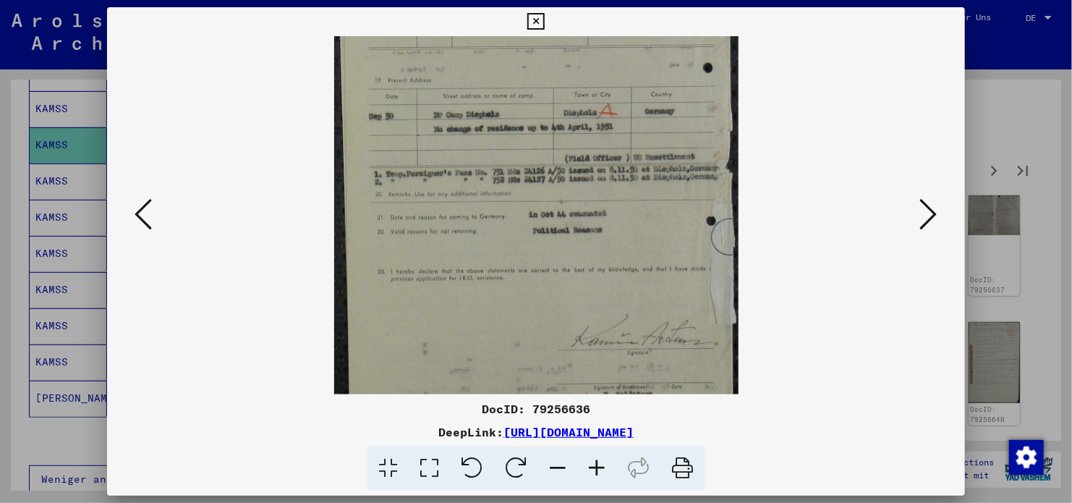
drag, startPoint x: 663, startPoint y: 306, endPoint x: 669, endPoint y: 232, distance: 74.1
click at [669, 232] on img at bounding box center [536, 155] width 404 height 611
click at [931, 215] on icon at bounding box center [928, 214] width 17 height 35
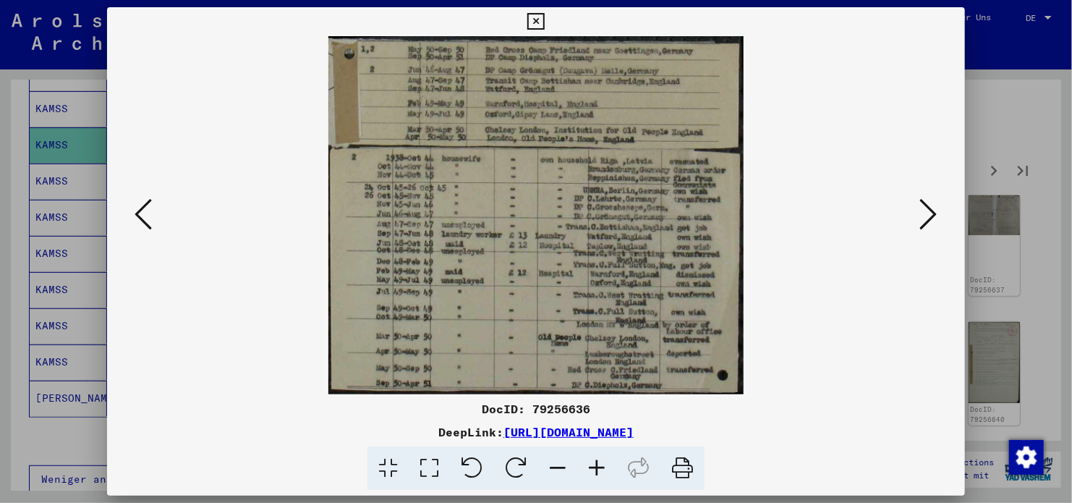
scroll to position [0, 0]
click at [931, 215] on icon at bounding box center [928, 214] width 17 height 35
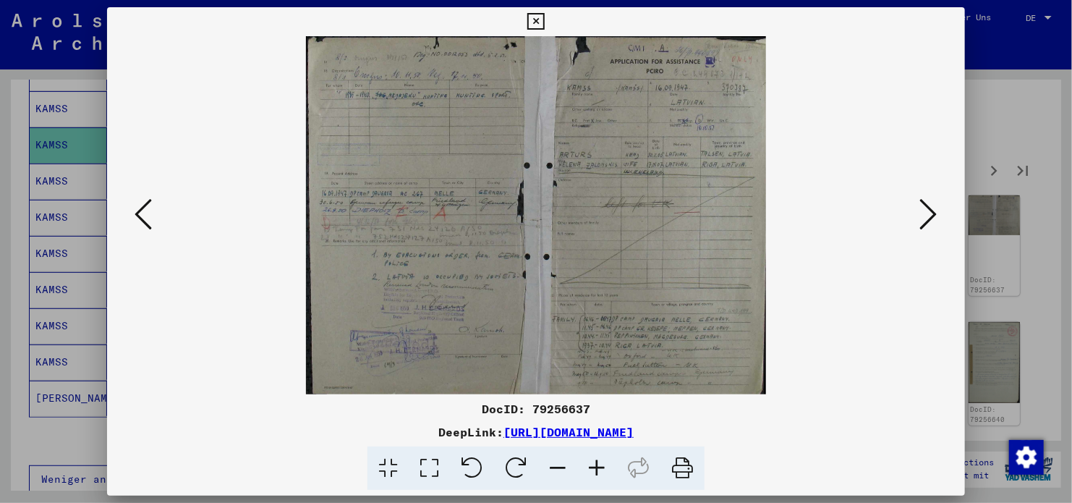
click at [931, 215] on icon at bounding box center [928, 214] width 17 height 35
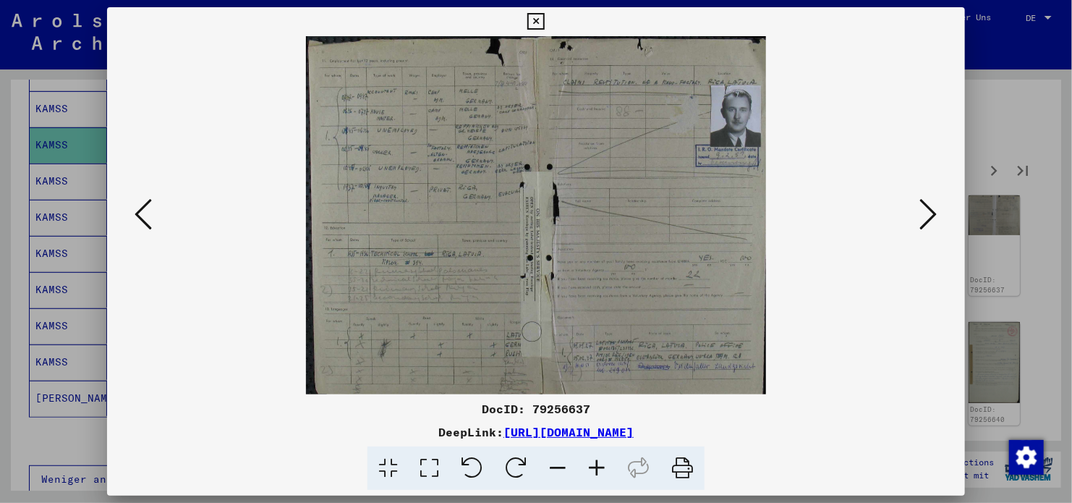
click at [599, 469] on icon at bounding box center [596, 468] width 39 height 44
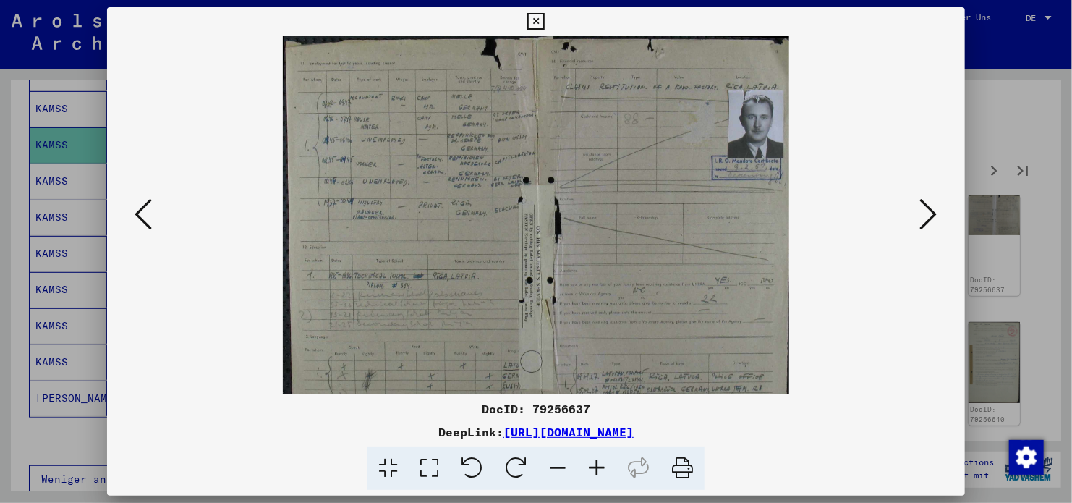
click at [599, 469] on icon at bounding box center [596, 468] width 39 height 44
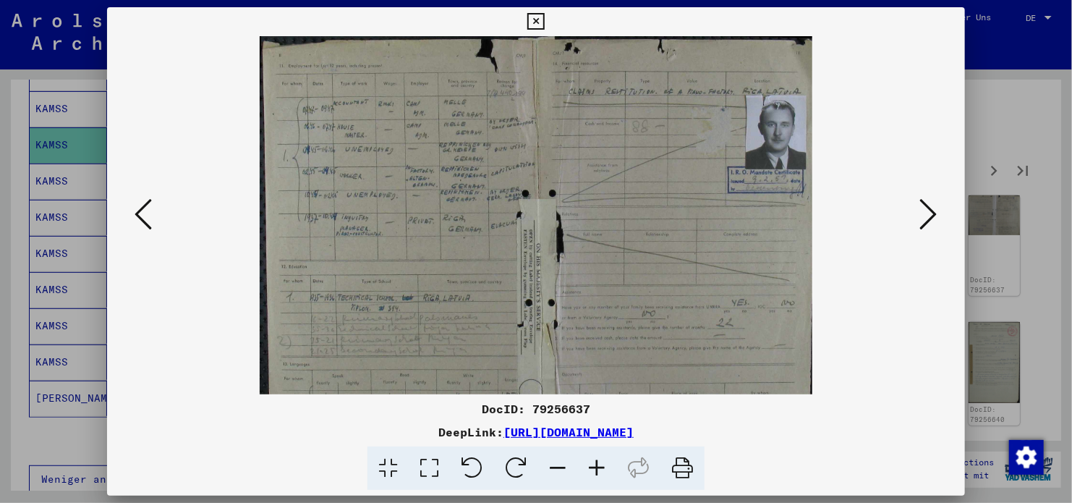
click at [599, 469] on icon at bounding box center [596, 468] width 39 height 44
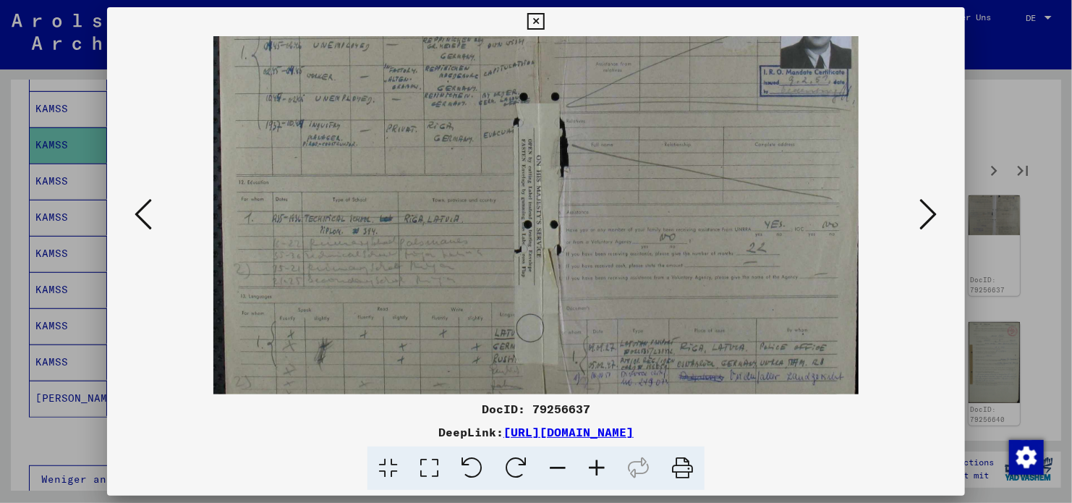
scroll to position [145, 0]
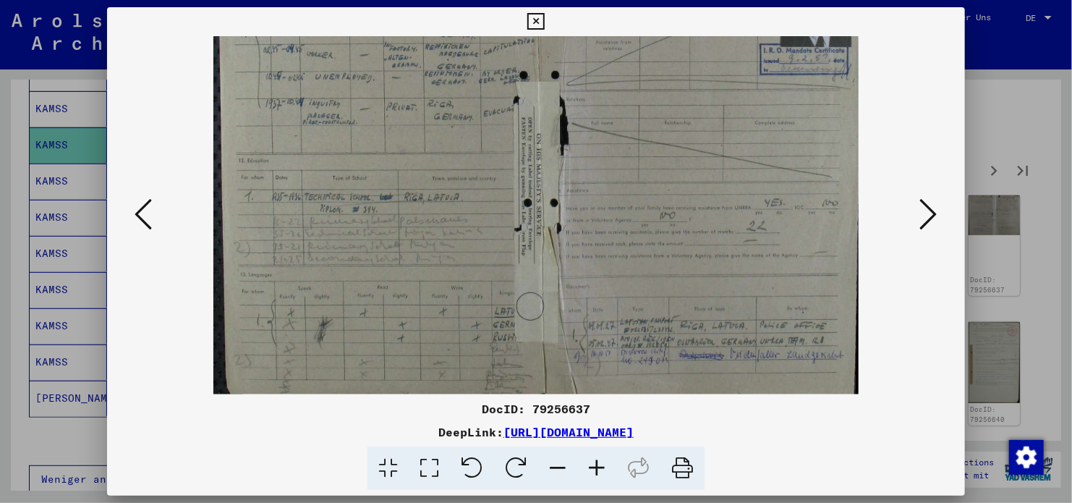
drag, startPoint x: 738, startPoint y: 281, endPoint x: 756, endPoint y: 66, distance: 216.4
click at [756, 66] on img at bounding box center [535, 142] width 645 height 503
drag, startPoint x: 729, startPoint y: 282, endPoint x: 724, endPoint y: 273, distance: 10.7
click at [725, 275] on img at bounding box center [535, 142] width 645 height 503
drag, startPoint x: 758, startPoint y: 200, endPoint x: 758, endPoint y: 130, distance: 69.5
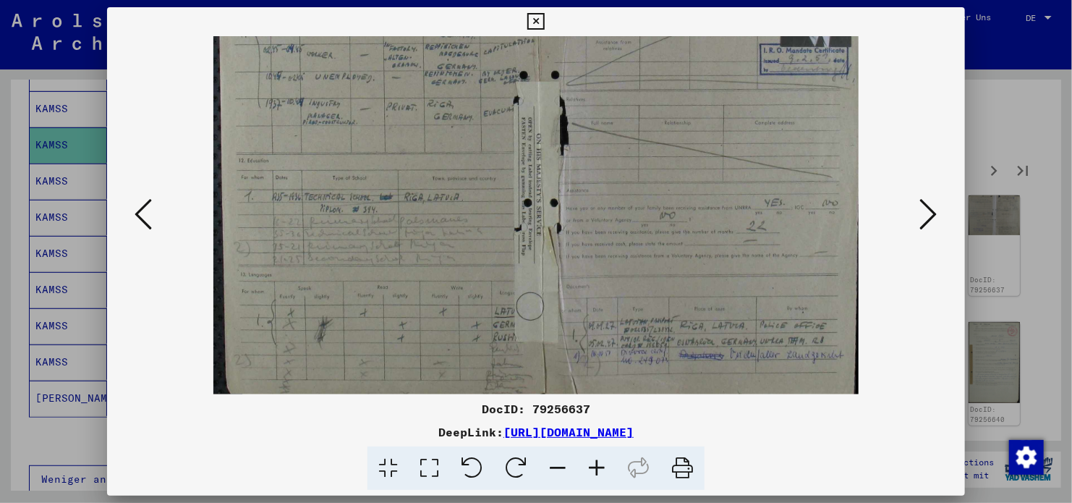
click at [758, 137] on img at bounding box center [535, 142] width 645 height 503
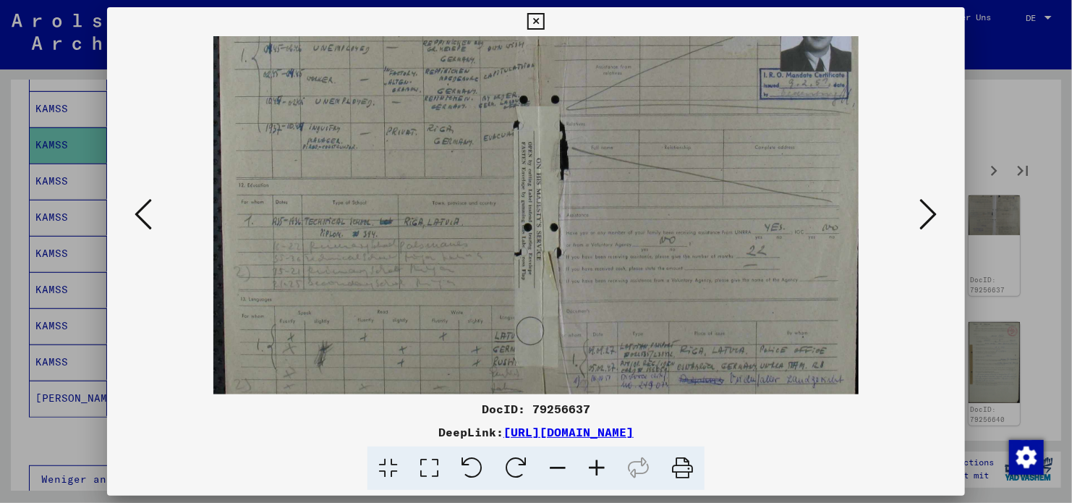
drag, startPoint x: 706, startPoint y: 208, endPoint x: 707, endPoint y: 197, distance: 11.6
click at [703, 216] on img at bounding box center [535, 167] width 645 height 503
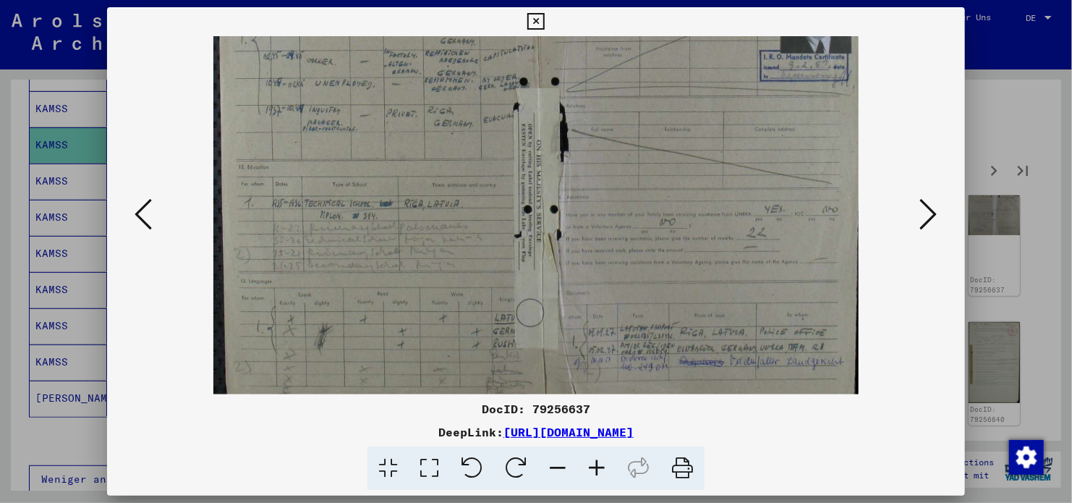
click at [593, 430] on link "[URL][DOMAIN_NAME]" at bounding box center [569, 432] width 130 height 14
click at [923, 215] on icon at bounding box center [928, 214] width 17 height 35
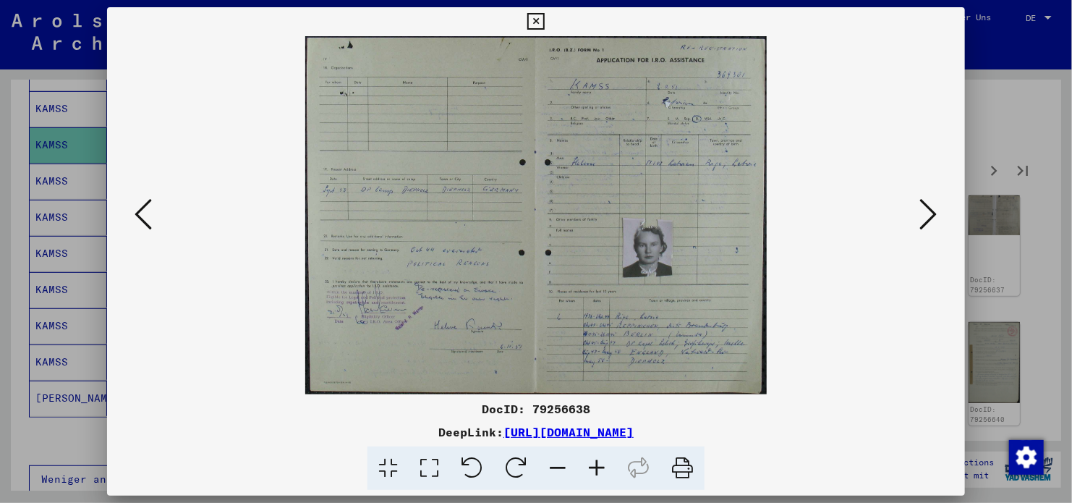
scroll to position [0, 0]
click at [910, 226] on viewer-one-image at bounding box center [536, 215] width 760 height 358
click at [920, 207] on icon at bounding box center [928, 214] width 17 height 35
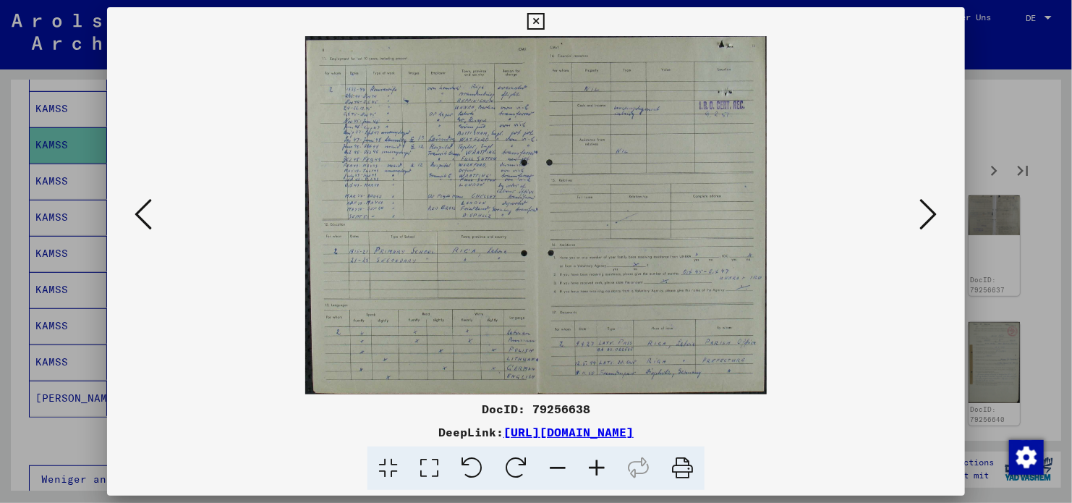
click at [150, 226] on icon at bounding box center [143, 214] width 17 height 35
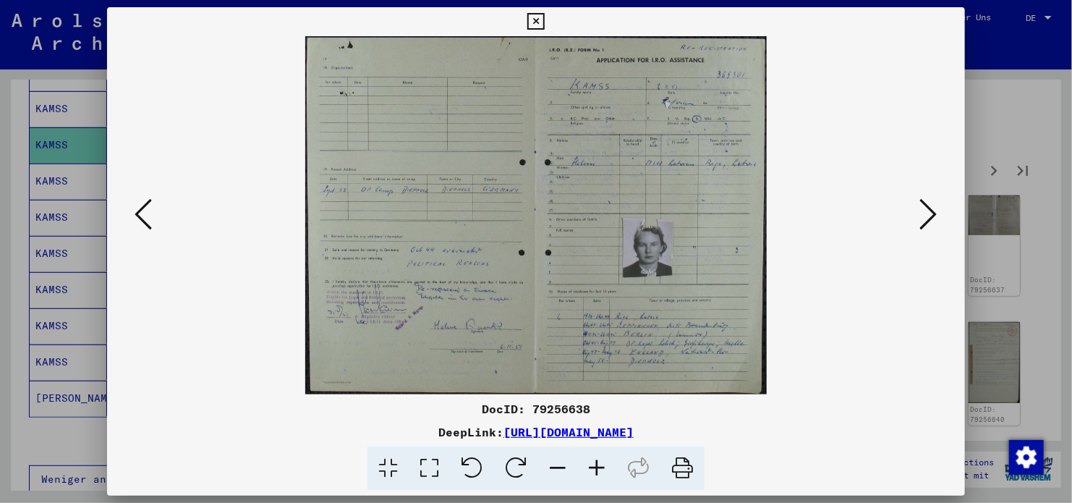
click at [540, 22] on icon at bounding box center [535, 21] width 17 height 17
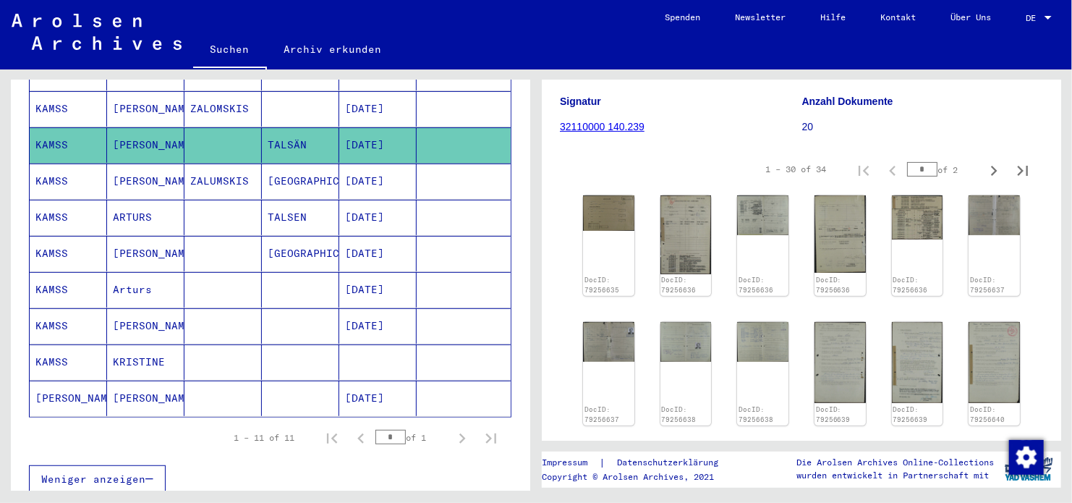
scroll to position [434, 0]
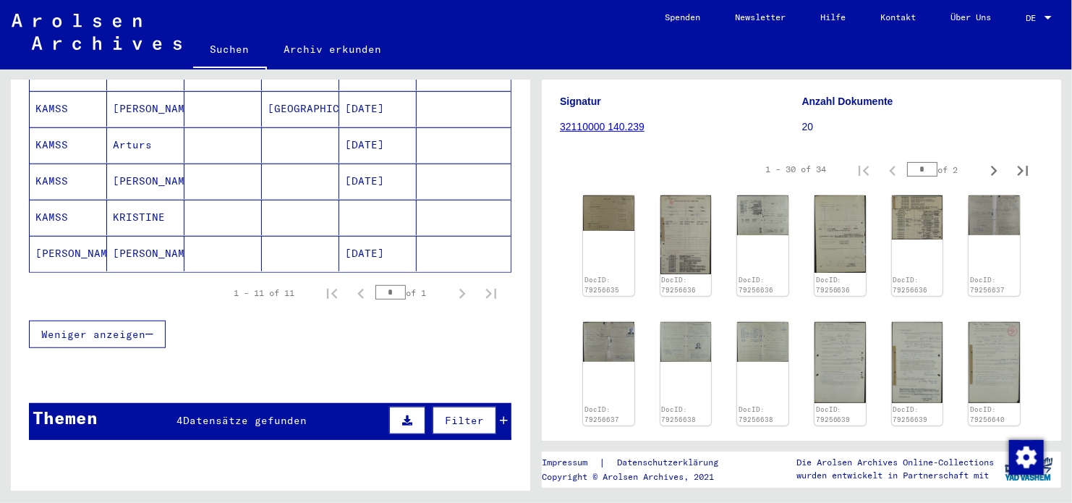
click at [229, 134] on mat-cell at bounding box center [222, 144] width 77 height 35
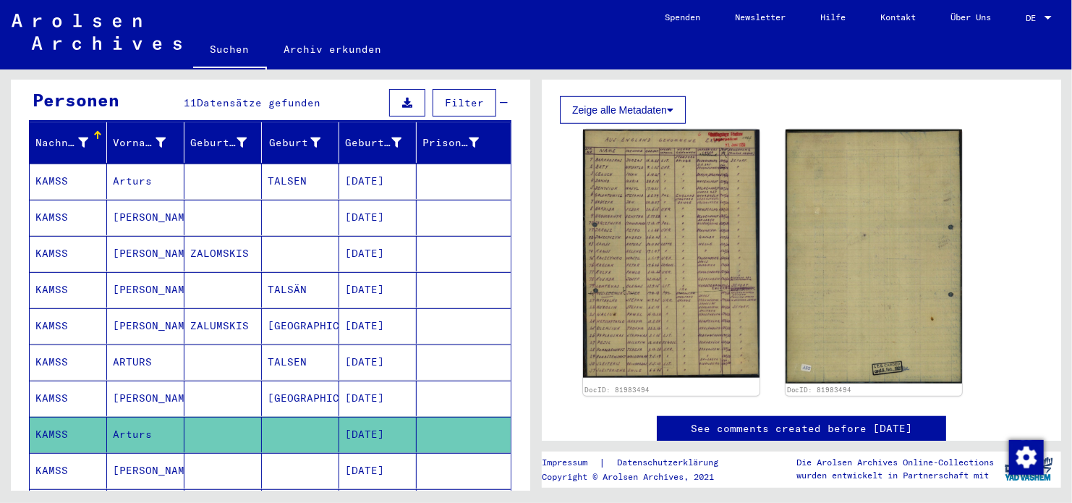
scroll to position [217, 0]
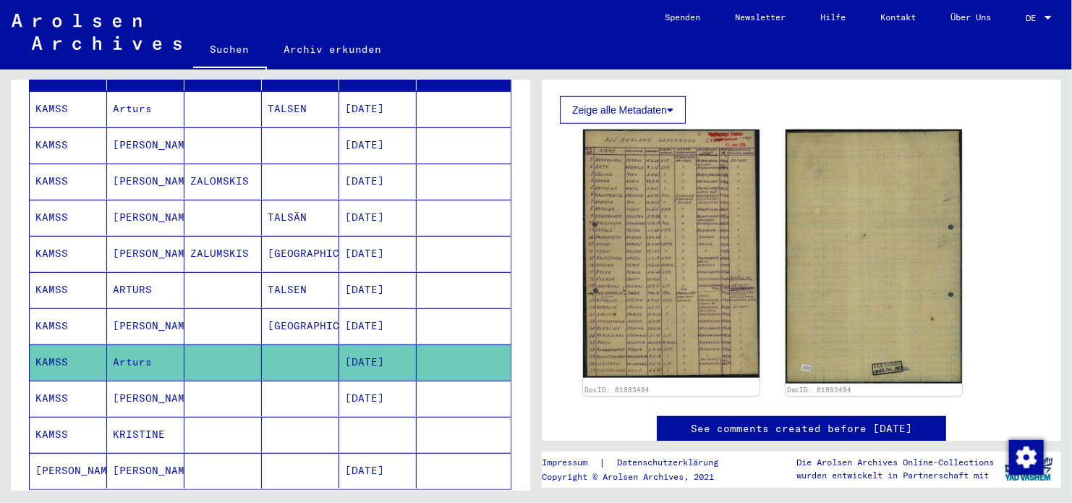
click at [221, 273] on mat-cell at bounding box center [222, 289] width 77 height 35
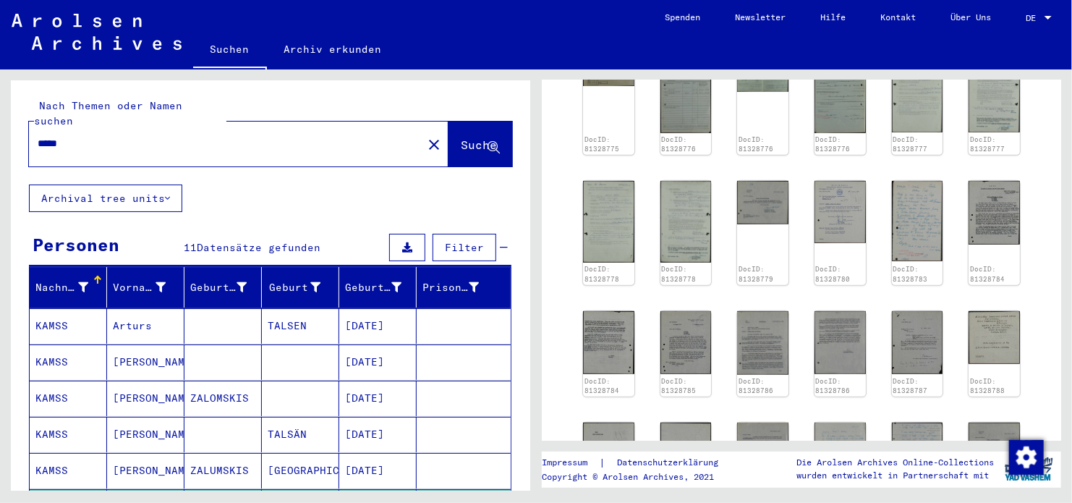
click at [263, 308] on mat-cell "TALSEN" at bounding box center [300, 325] width 77 height 35
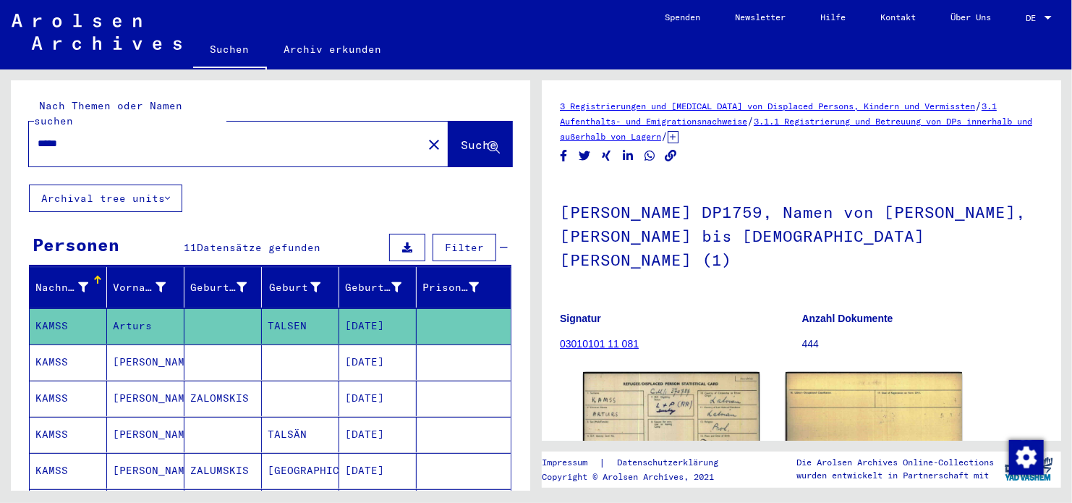
scroll to position [145, 0]
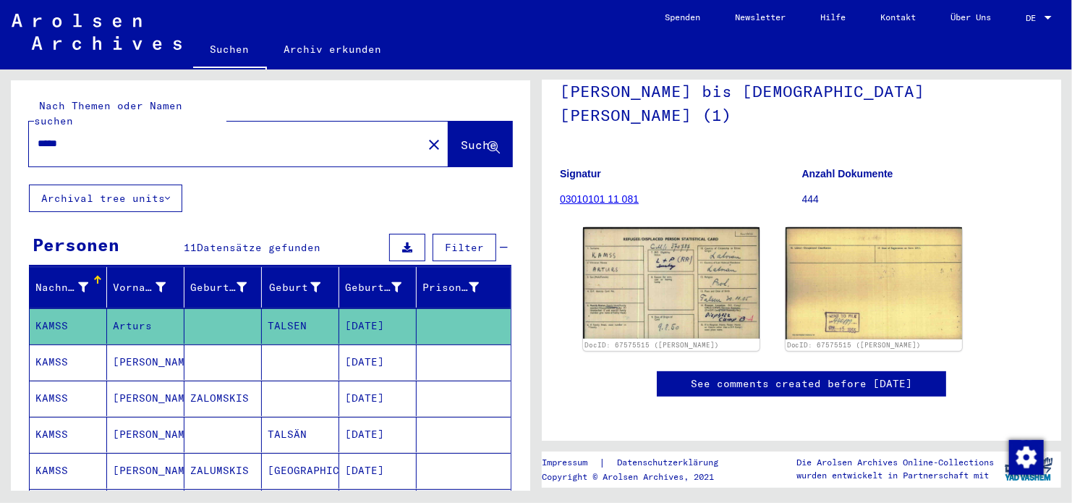
click at [449, 344] on mat-cell at bounding box center [464, 361] width 94 height 35
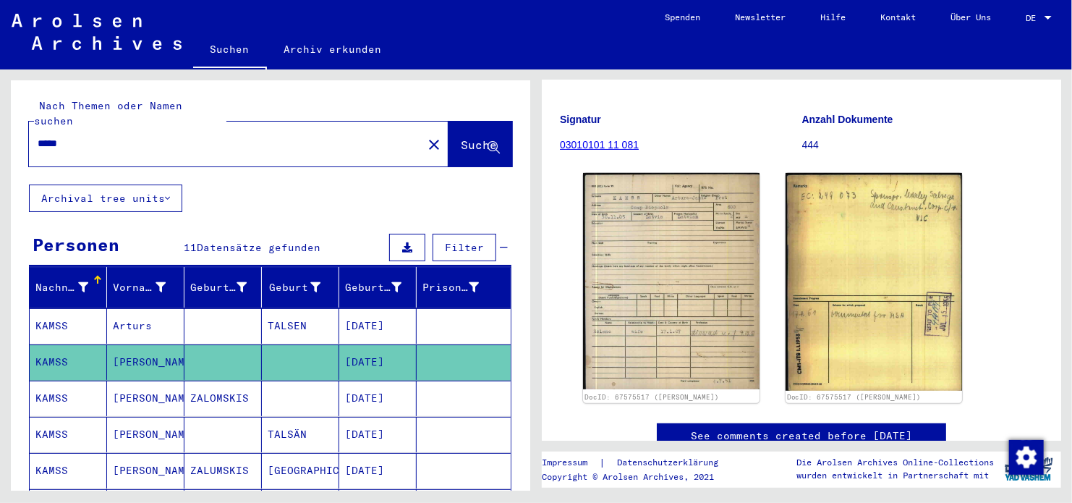
scroll to position [247, 0]
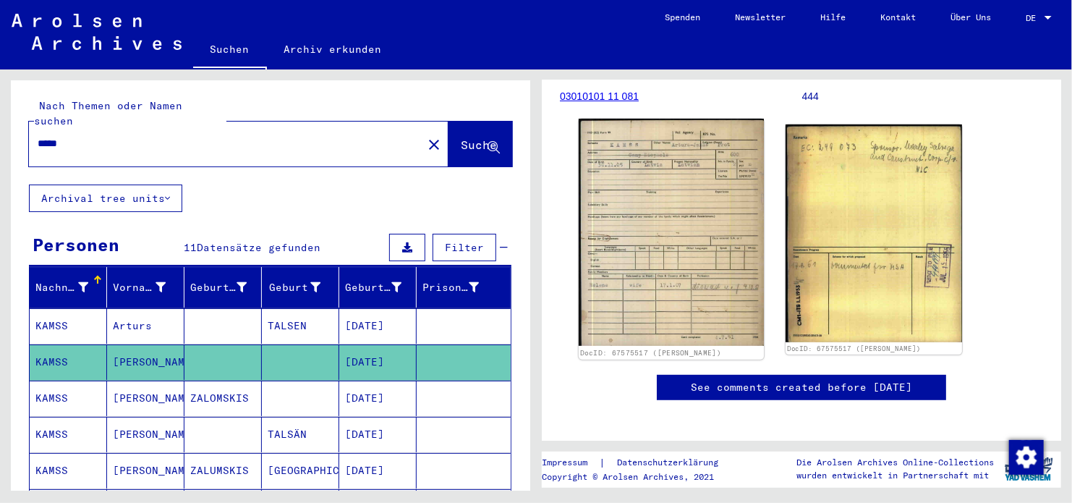
click at [711, 272] on img at bounding box center [671, 232] width 185 height 227
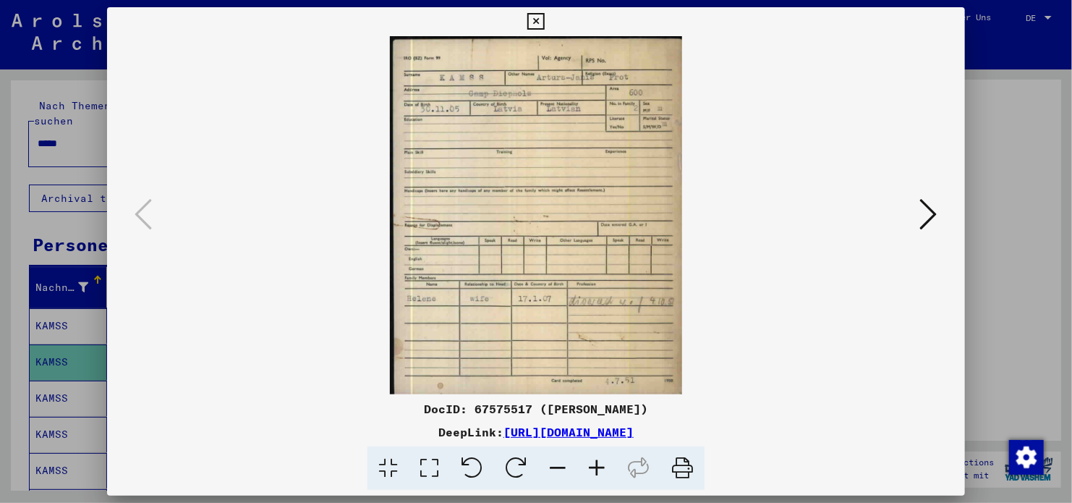
click at [633, 425] on link "[URL][DOMAIN_NAME]" at bounding box center [569, 432] width 130 height 14
click at [512, 427] on link "[URL][DOMAIN_NAME]" at bounding box center [569, 432] width 130 height 14
click at [539, 20] on icon at bounding box center [535, 21] width 17 height 17
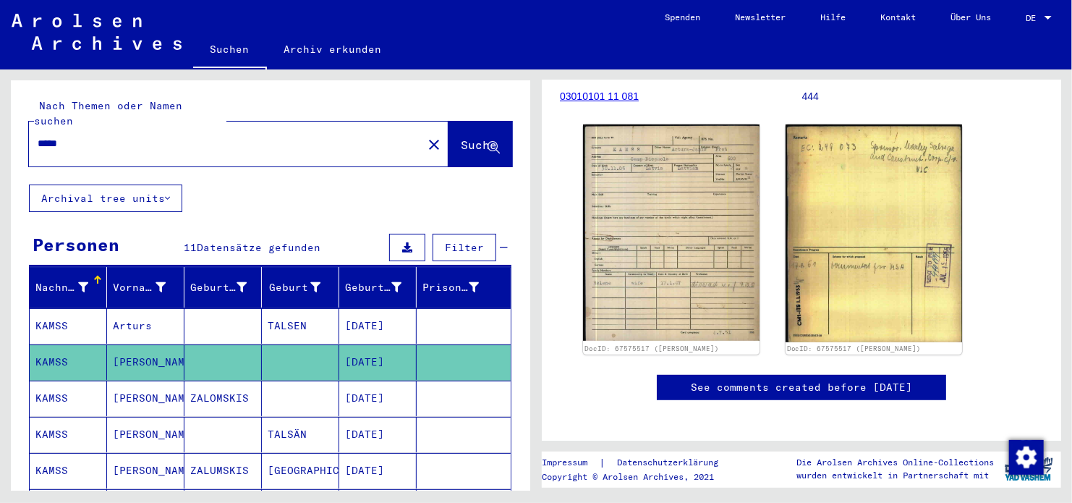
click at [140, 43] on img at bounding box center [97, 32] width 170 height 36
